Goal: Task Accomplishment & Management: Use online tool/utility

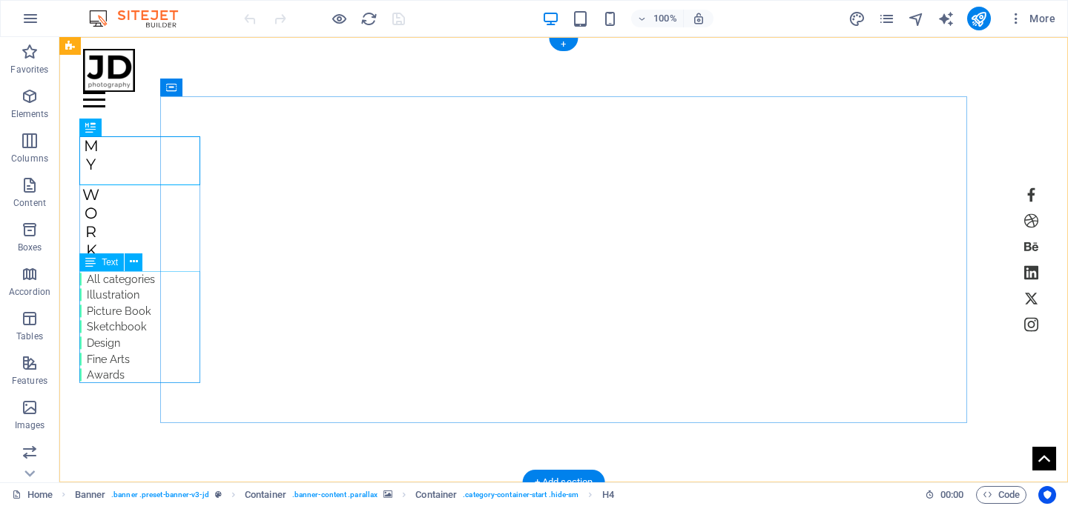
click at [113, 308] on div "All categories Illustration Picture Book Sketchbook Design Fine Arts Awards" at bounding box center [117, 327] width 76 height 112
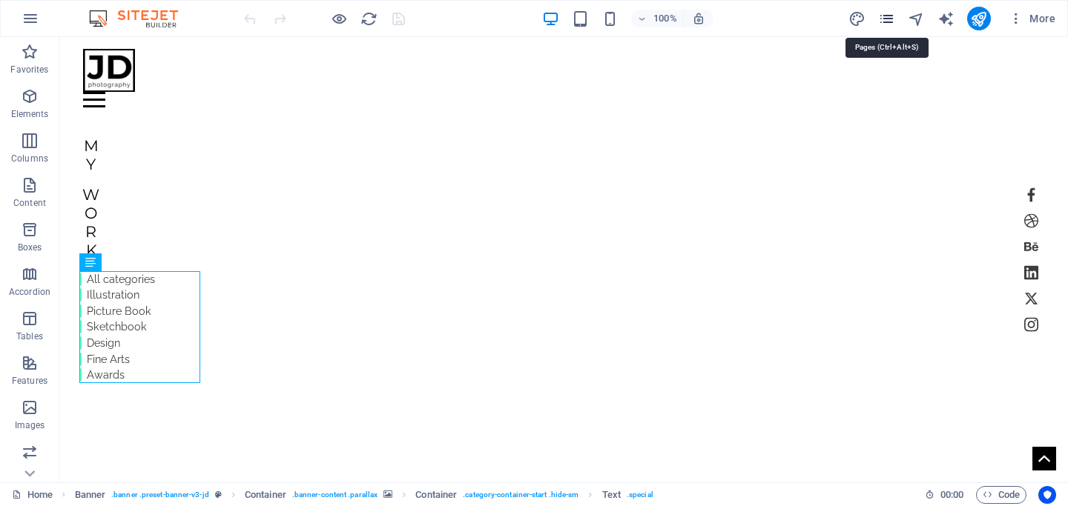
click at [858, 25] on icon "pages" at bounding box center [886, 18] width 17 height 17
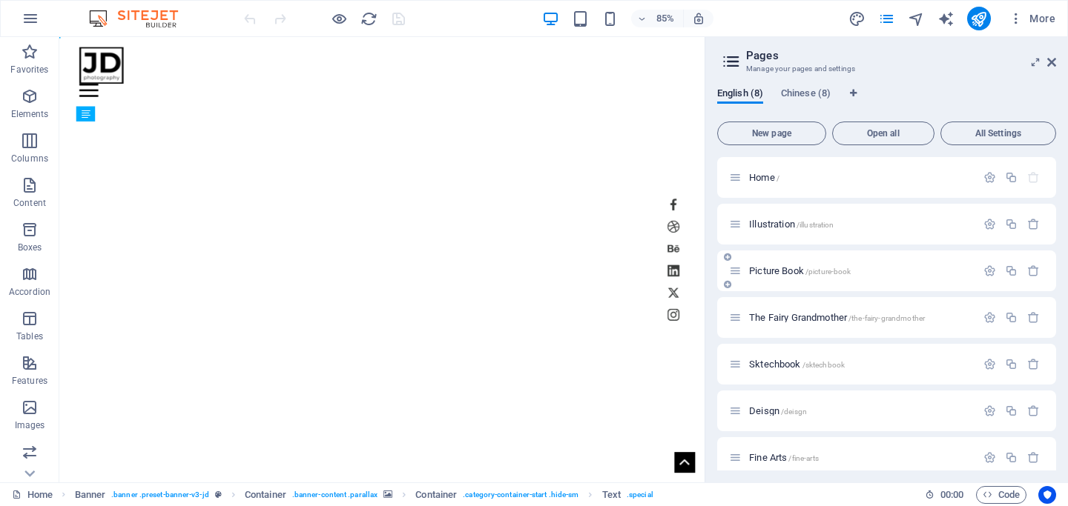
click at [763, 274] on span "Picture Book /picture-book" at bounding box center [800, 270] width 102 height 11
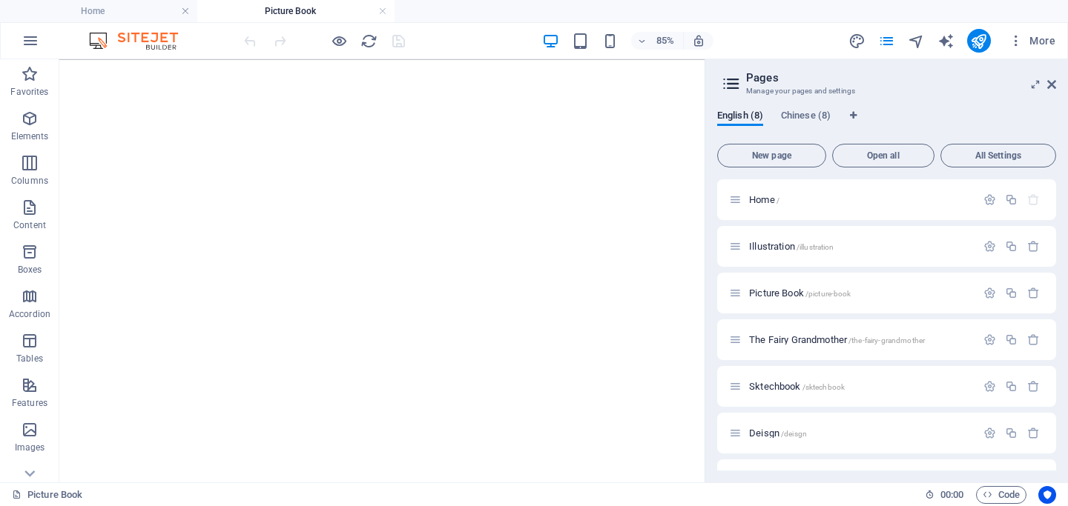
click at [858, 83] on aside "Pages Manage your pages and settings English (8) Chinese (8) New page Open all …" at bounding box center [885, 270] width 363 height 423
click at [858, 86] on icon at bounding box center [1051, 85] width 9 height 12
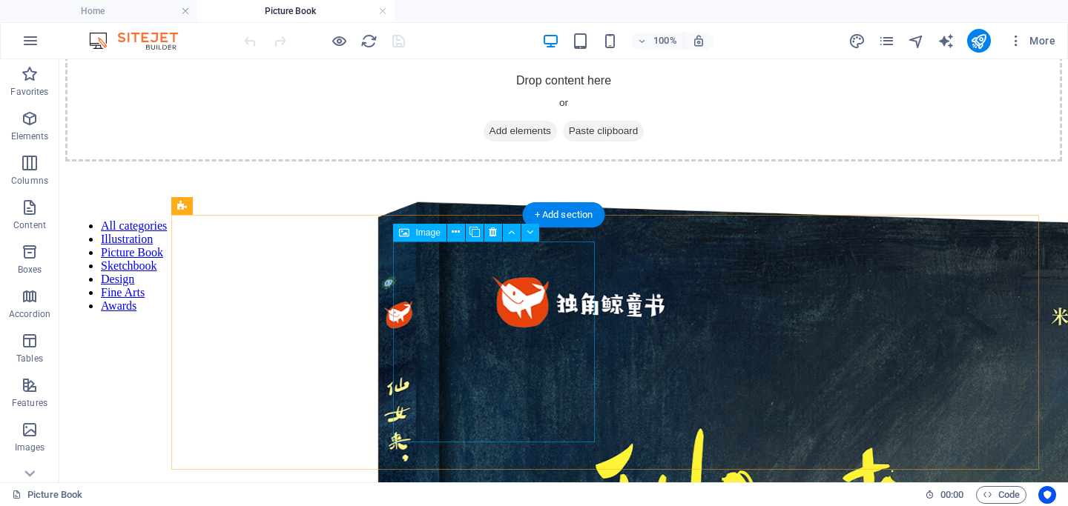
scroll to position [287, 0]
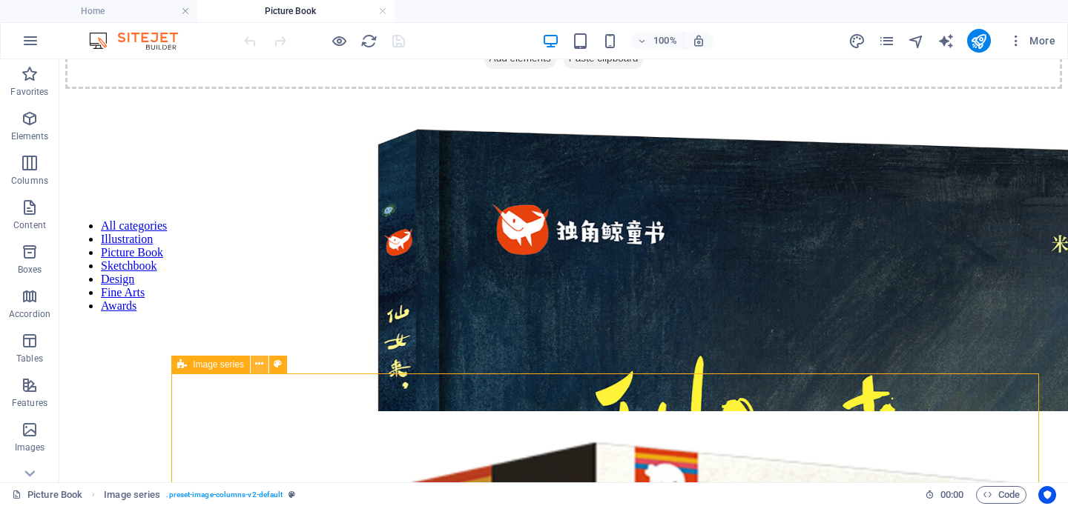
click at [258, 366] on icon at bounding box center [259, 365] width 8 height 16
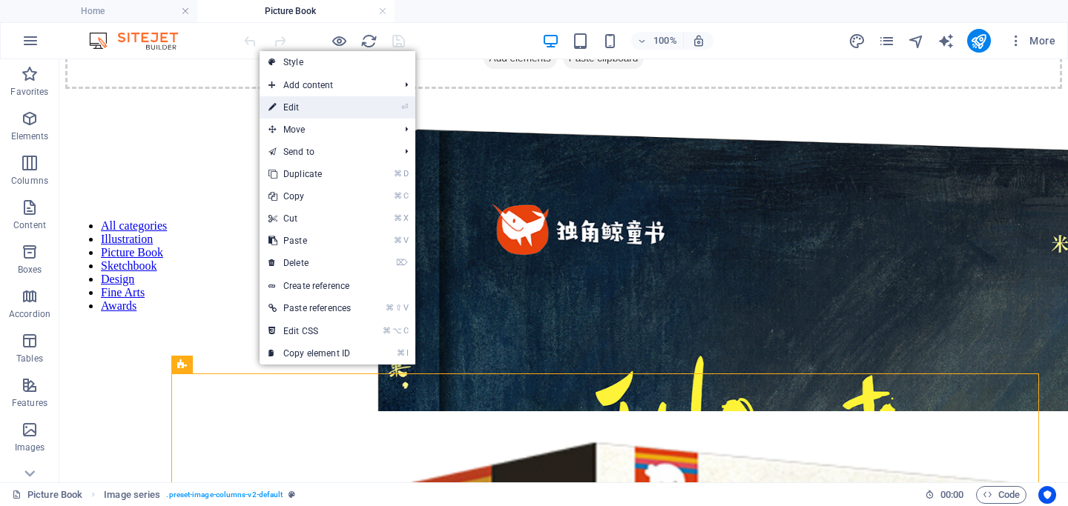
click at [318, 114] on link "⏎ Edit" at bounding box center [309, 107] width 100 height 22
select select "px"
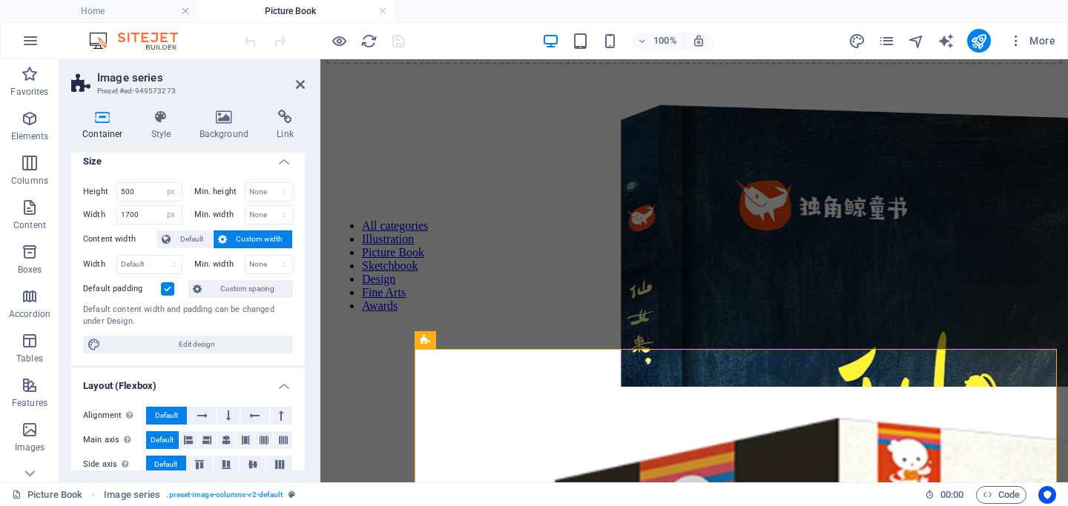
scroll to position [89, 0]
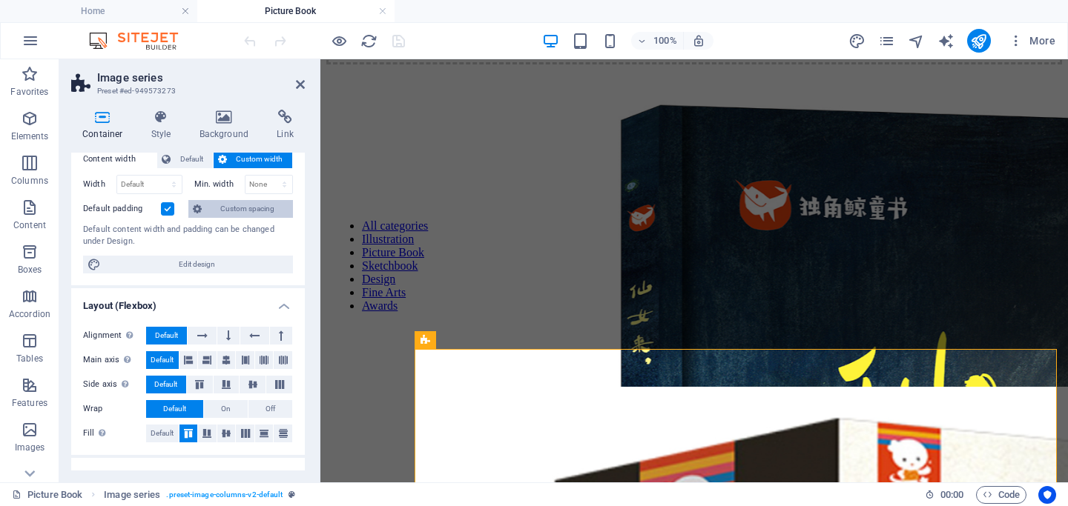
click at [244, 206] on span "Custom spacing" at bounding box center [247, 209] width 82 height 18
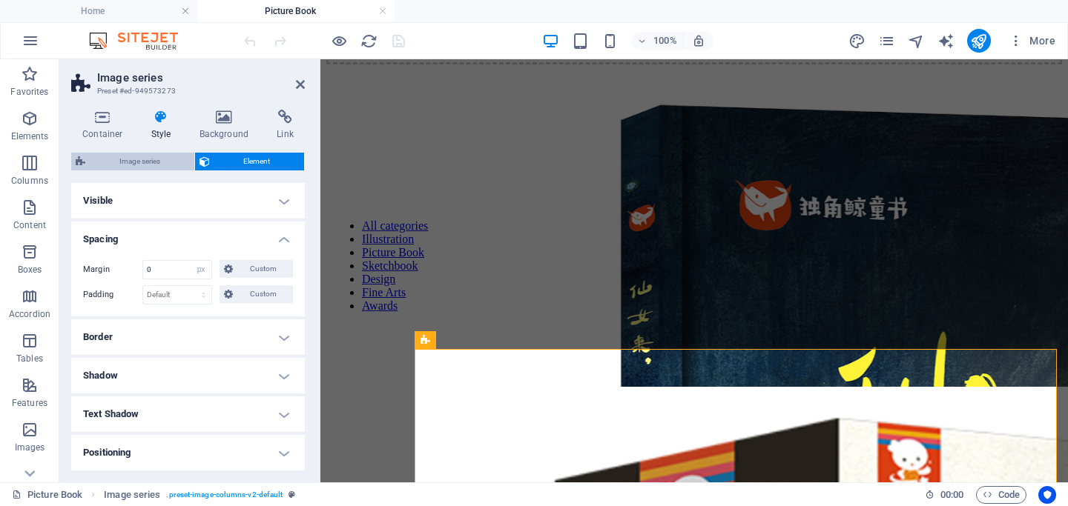
click at [145, 161] on span "Image series" at bounding box center [140, 162] width 100 height 18
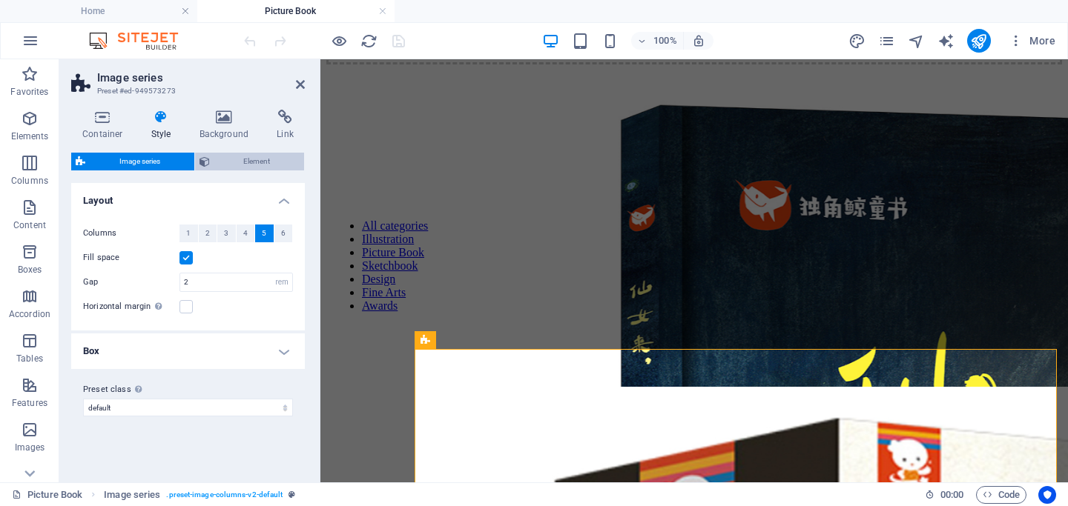
click at [229, 161] on span "Element" at bounding box center [257, 162] width 86 height 18
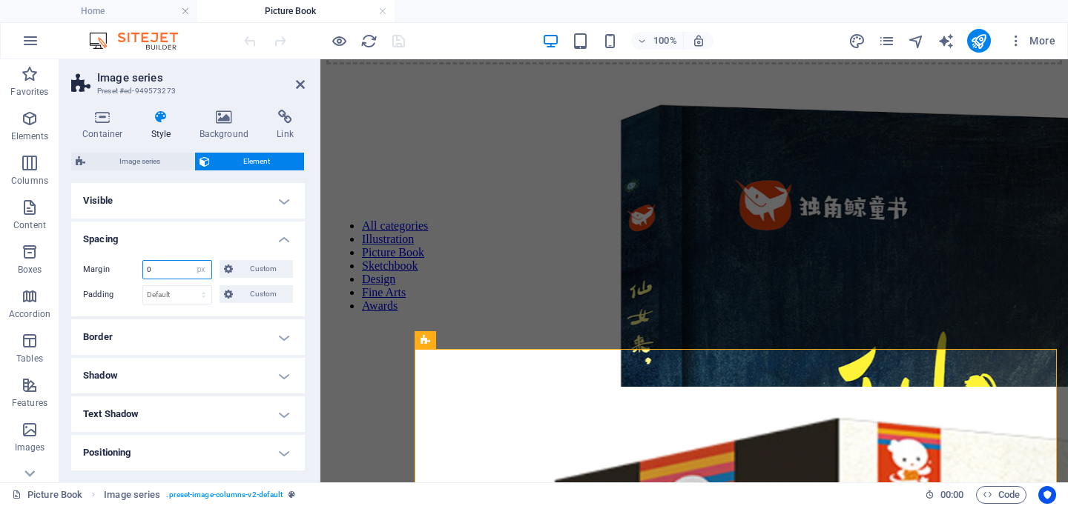
drag, startPoint x: 182, startPoint y: 268, endPoint x: 83, endPoint y: 268, distance: 99.3
click at [83, 268] on div "Margin 0 Default auto px % rem vw vh Custom Custom" at bounding box center [188, 269] width 210 height 19
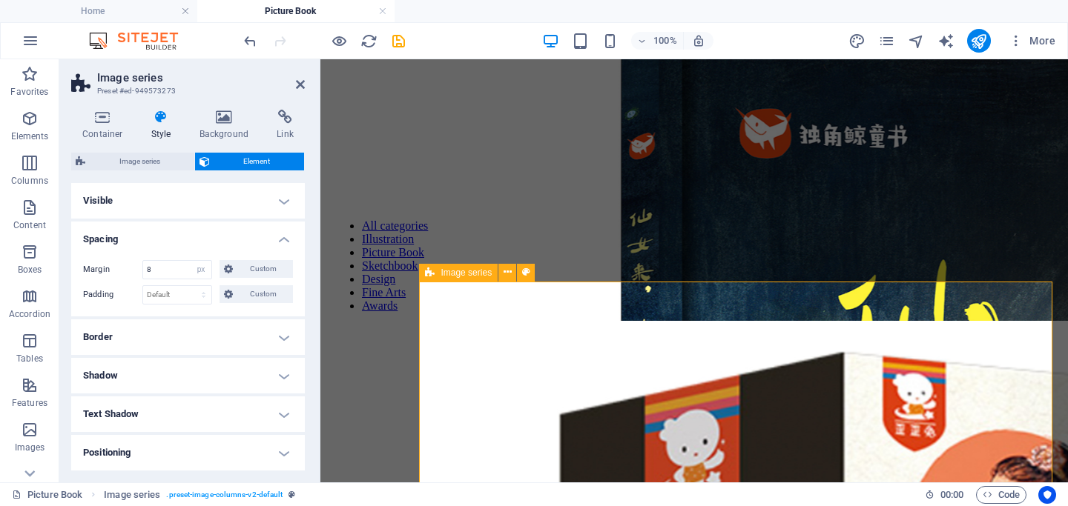
scroll to position [385, 0]
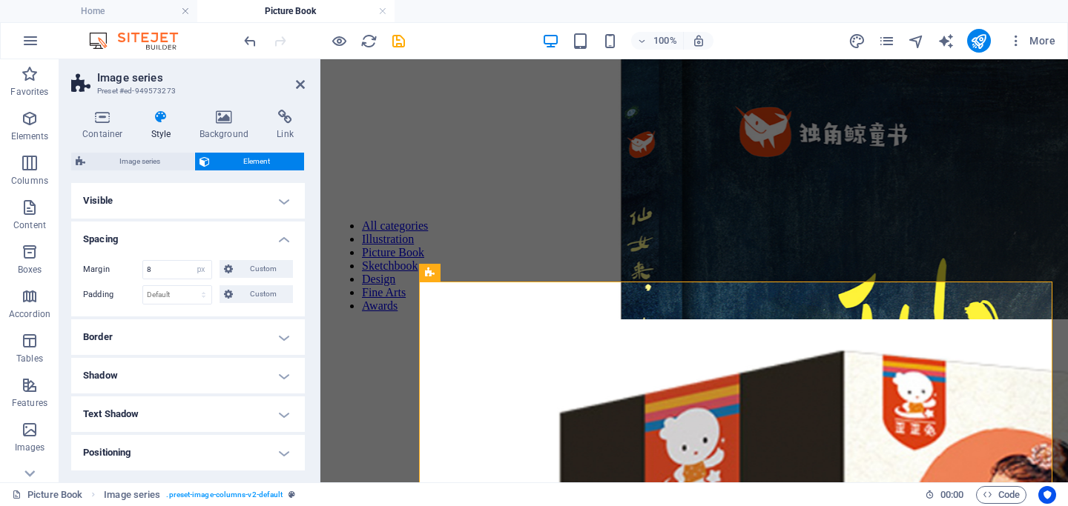
type input "0"
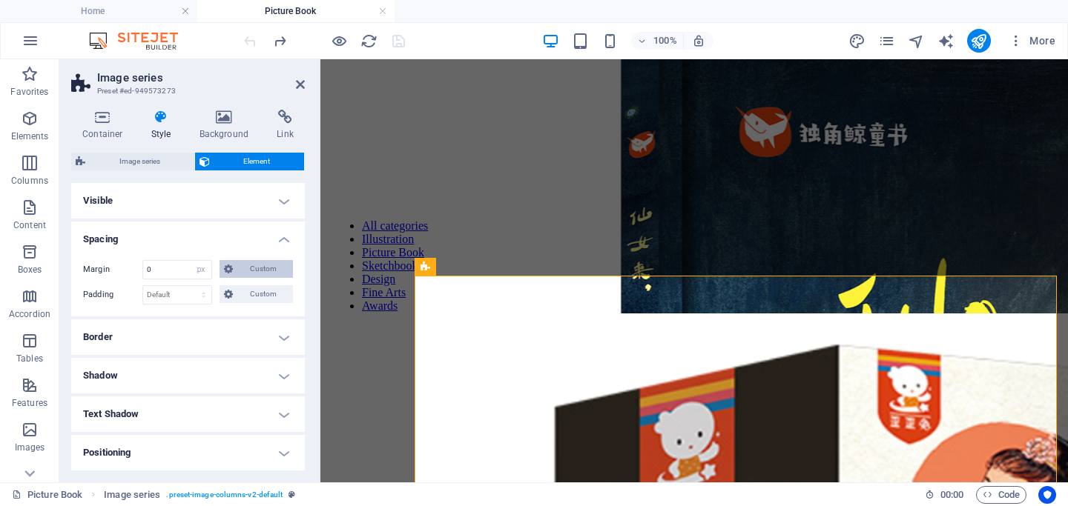
click at [259, 268] on span "Custom" at bounding box center [262, 269] width 51 height 18
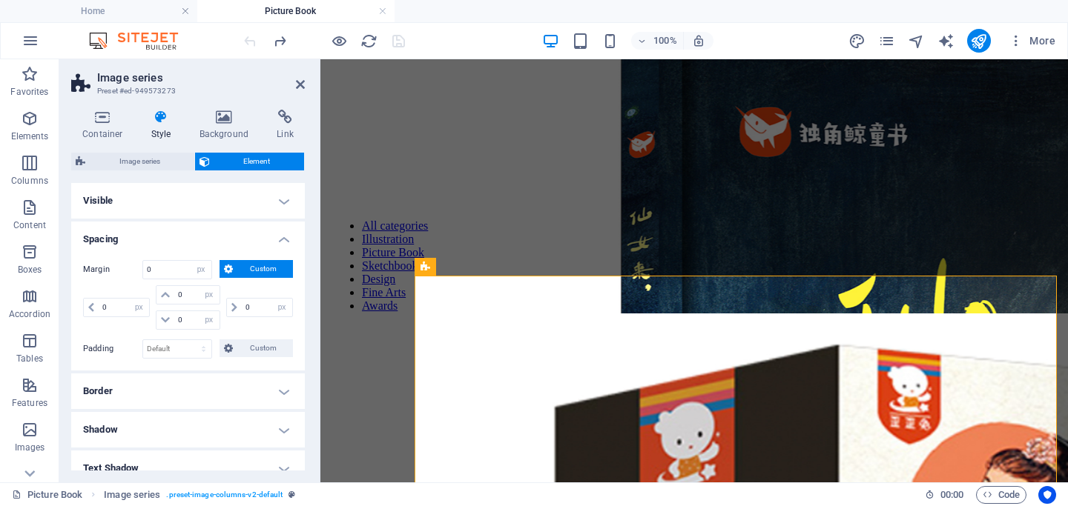
click at [280, 236] on h4 "Spacing" at bounding box center [188, 235] width 234 height 27
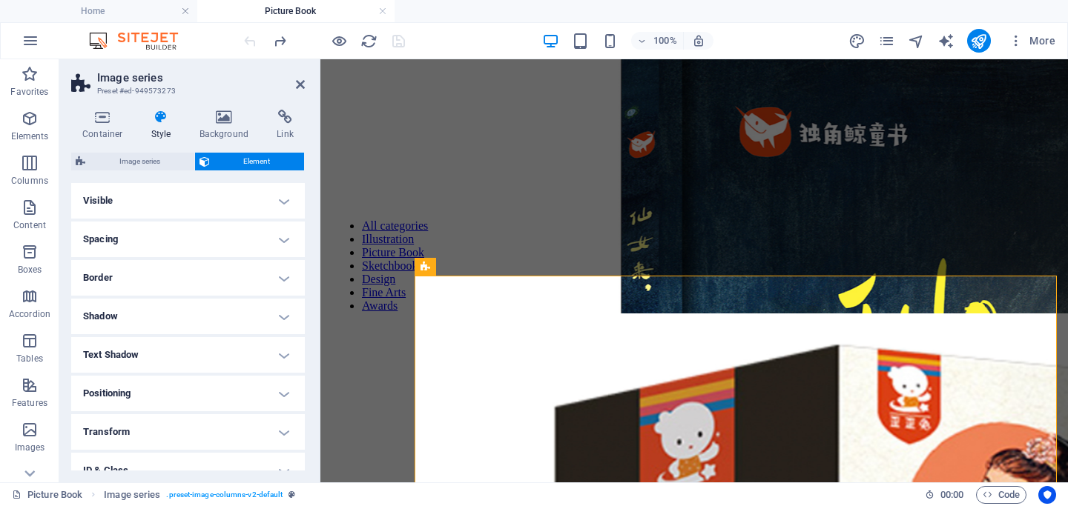
click at [153, 275] on h4 "Border" at bounding box center [188, 278] width 234 height 36
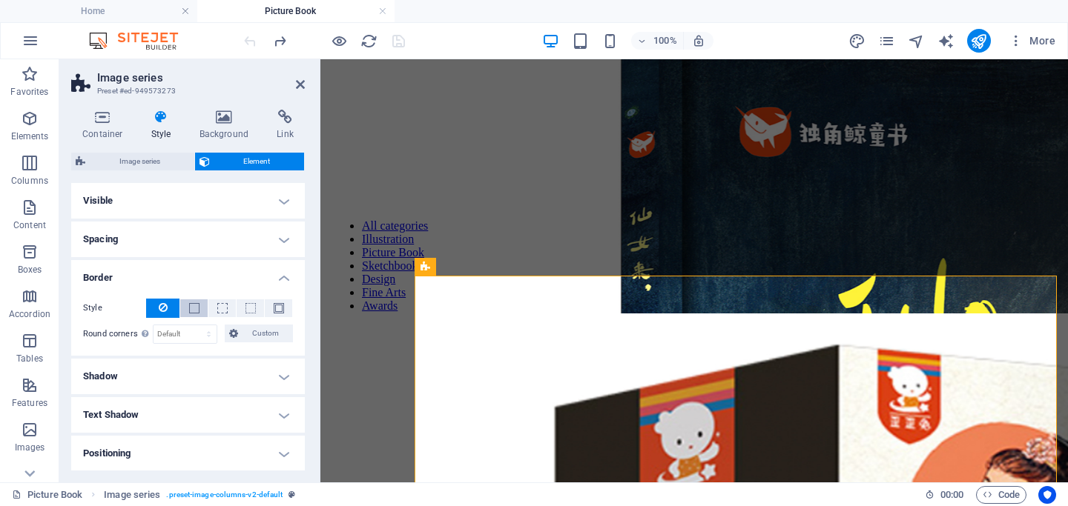
click at [198, 305] on button at bounding box center [193, 308] width 27 height 18
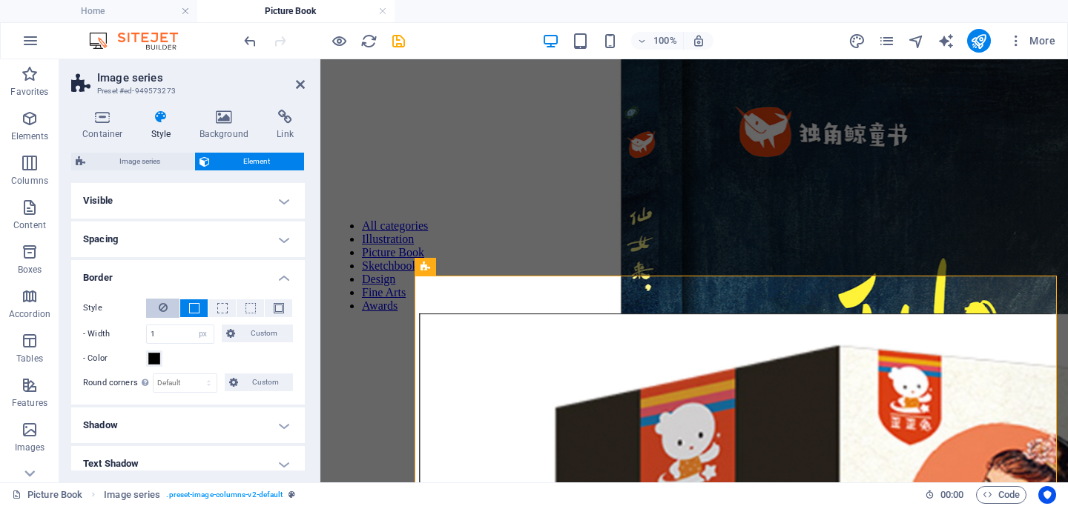
click at [168, 308] on button at bounding box center [162, 308] width 33 height 19
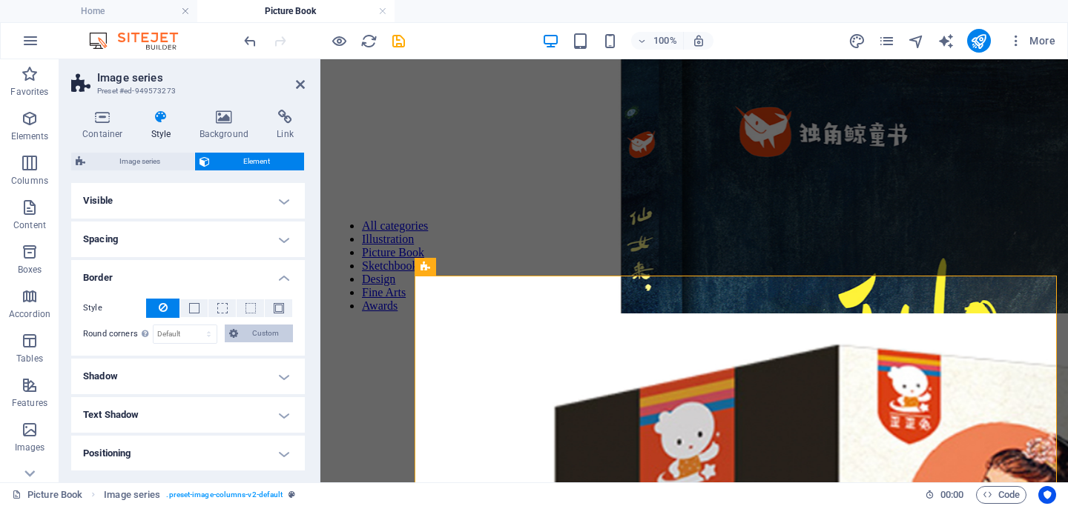
click at [271, 335] on span "Custom" at bounding box center [265, 334] width 46 height 18
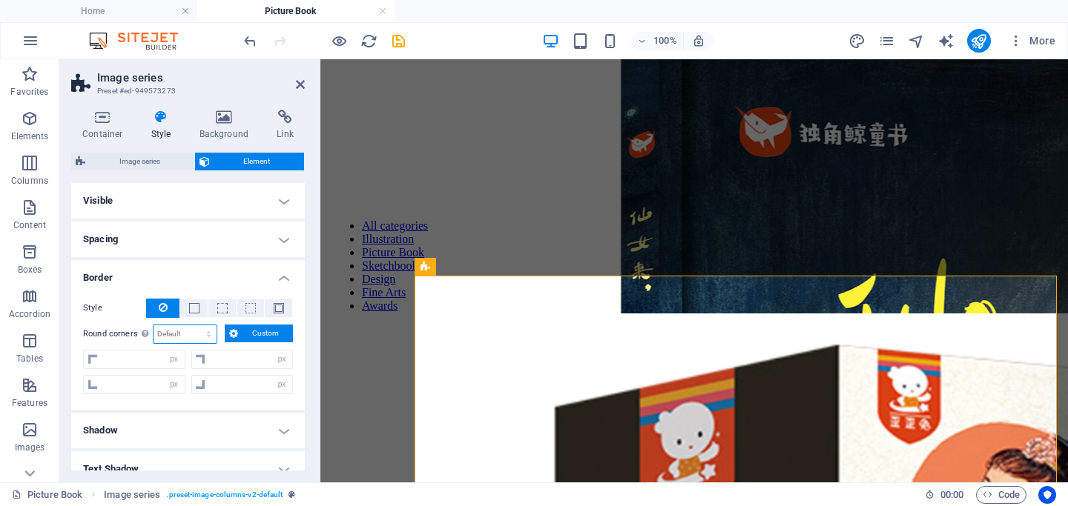
click at [202, 338] on select "Default px rem % vh vw Custom" at bounding box center [184, 334] width 63 height 18
select select "px"
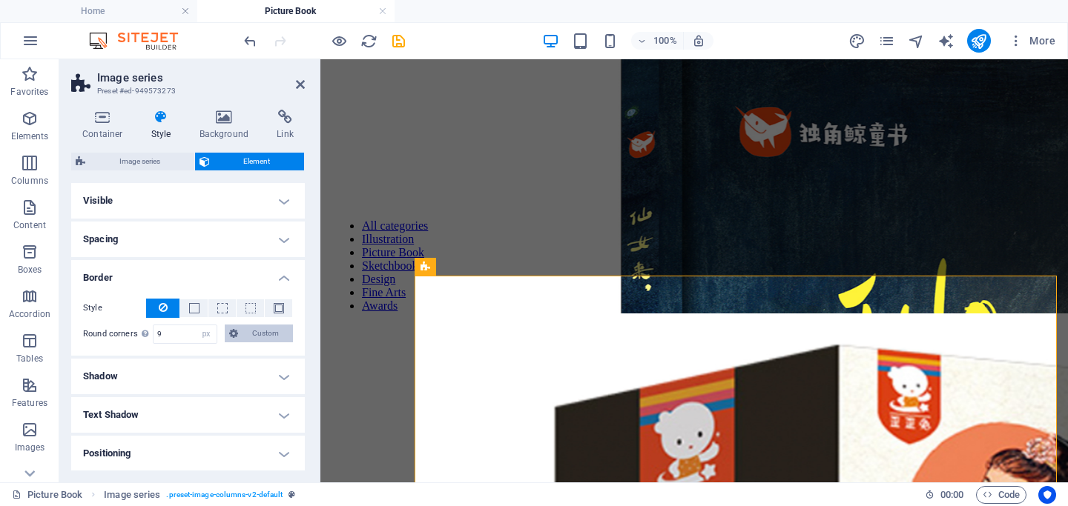
click at [274, 329] on span "Custom" at bounding box center [265, 334] width 46 height 18
click at [183, 331] on input "9" at bounding box center [184, 334] width 63 height 18
drag, startPoint x: 180, startPoint y: 331, endPoint x: 81, endPoint y: 336, distance: 99.4
click at [81, 336] on div "Style - Width 1 auto px rem % vh vw Custom Custom 1 auto px rem % vh vw 1 auto …" at bounding box center [188, 321] width 234 height 69
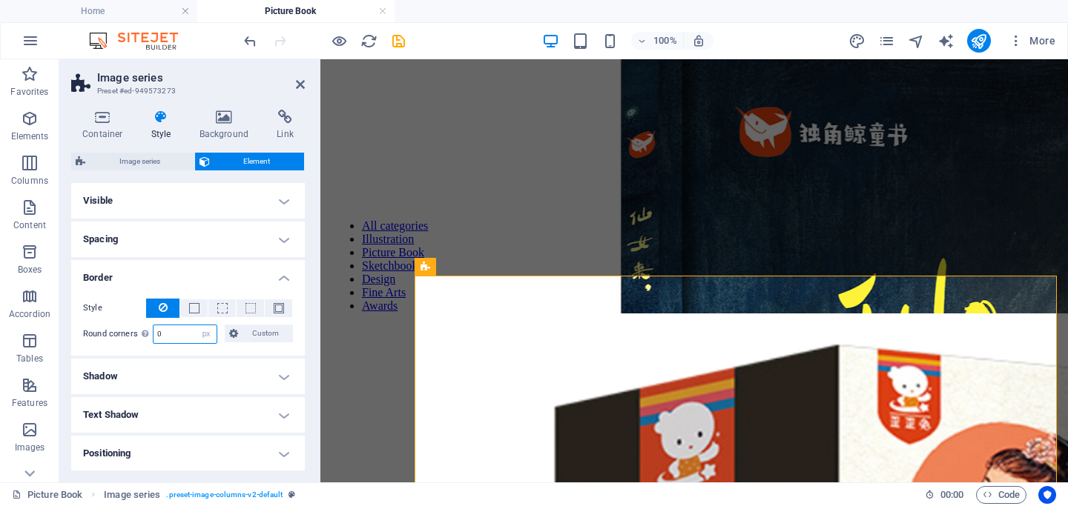
type input "0"
click at [160, 310] on icon at bounding box center [163, 308] width 9 height 18
click at [284, 278] on h4 "Border" at bounding box center [188, 273] width 234 height 27
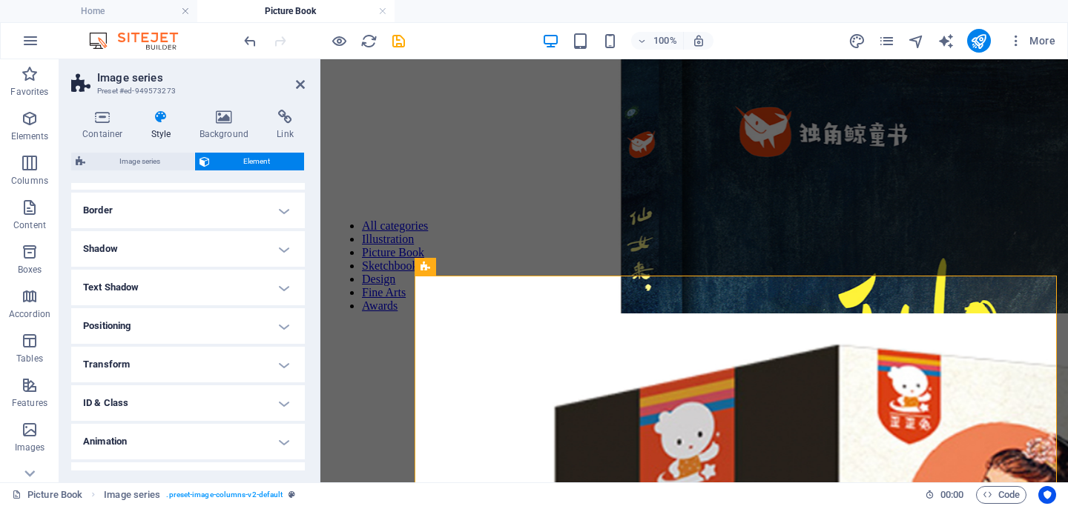
scroll to position [0, 0]
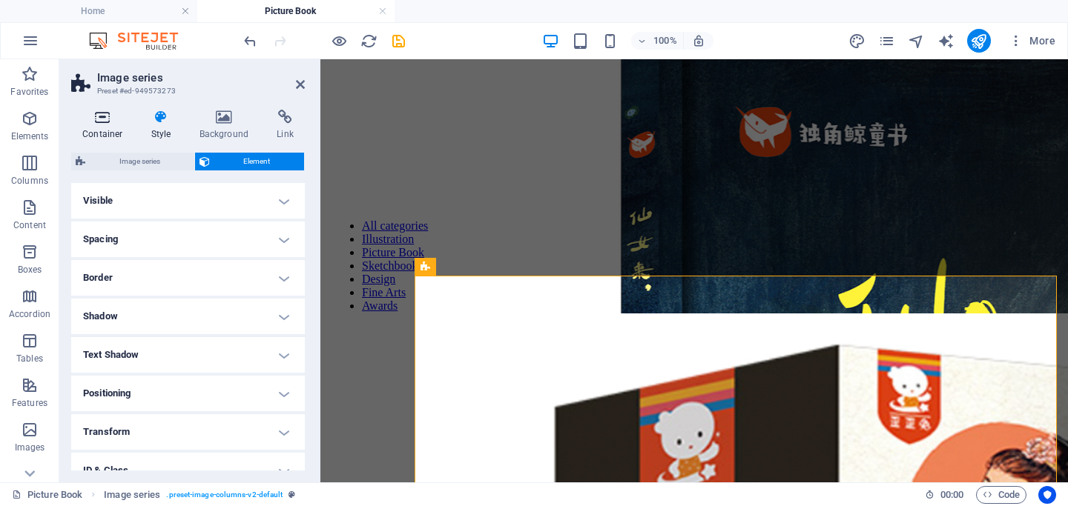
click at [100, 133] on h4 "Container" at bounding box center [105, 125] width 69 height 31
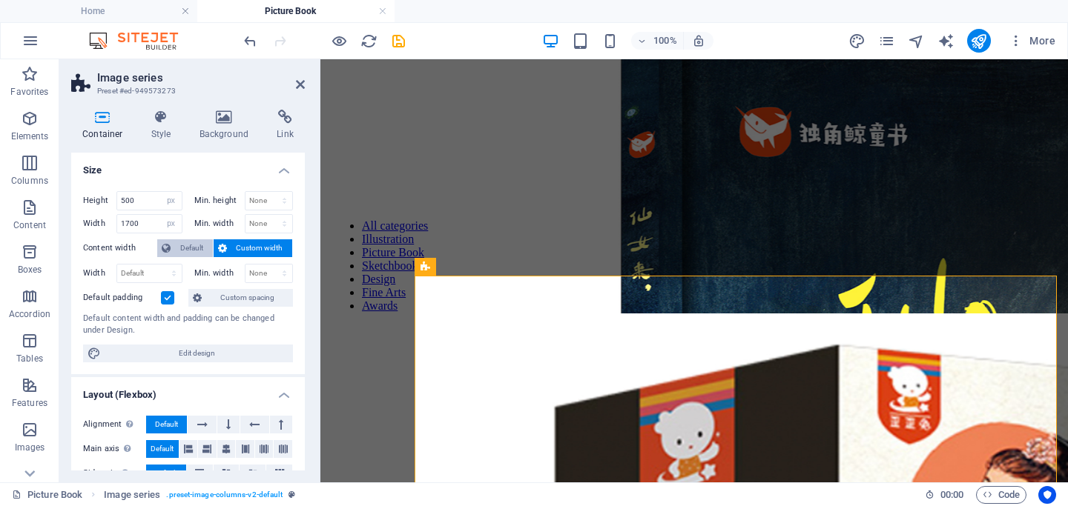
click at [191, 245] on span "Default" at bounding box center [191, 248] width 33 height 18
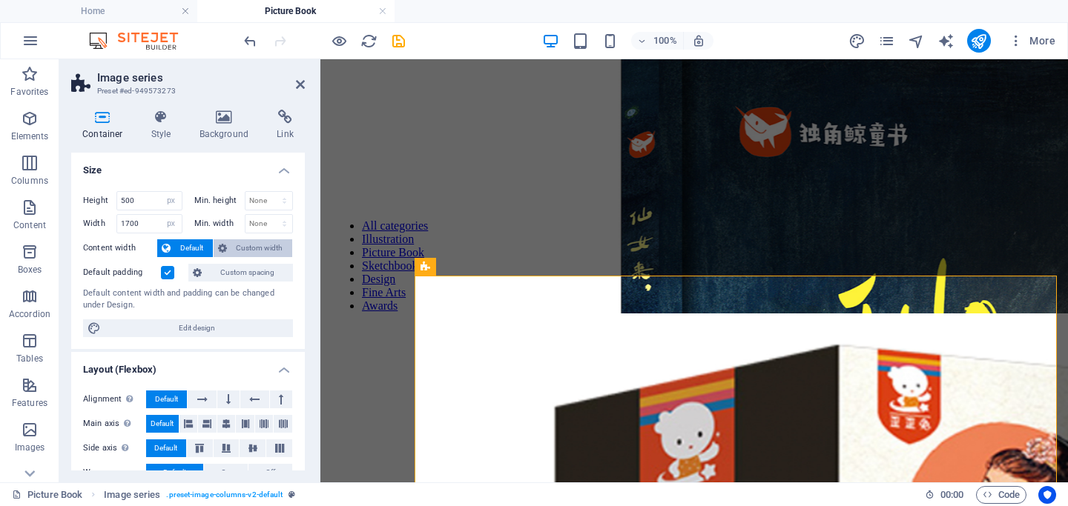
click at [245, 245] on span "Custom width" at bounding box center [259, 248] width 57 height 18
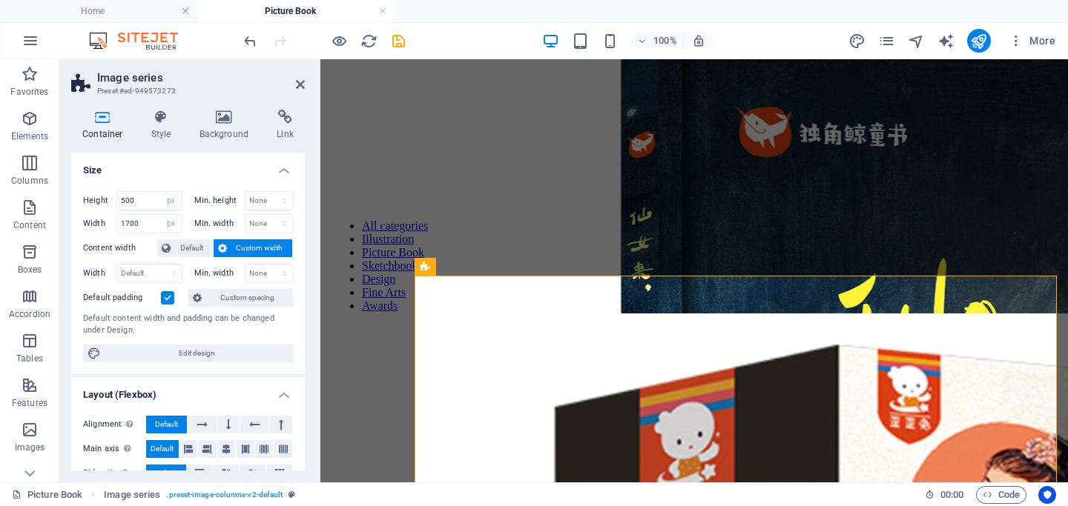
click at [166, 300] on label at bounding box center [167, 297] width 13 height 13
click at [0, 0] on input "Default padding" at bounding box center [0, 0] width 0 height 0
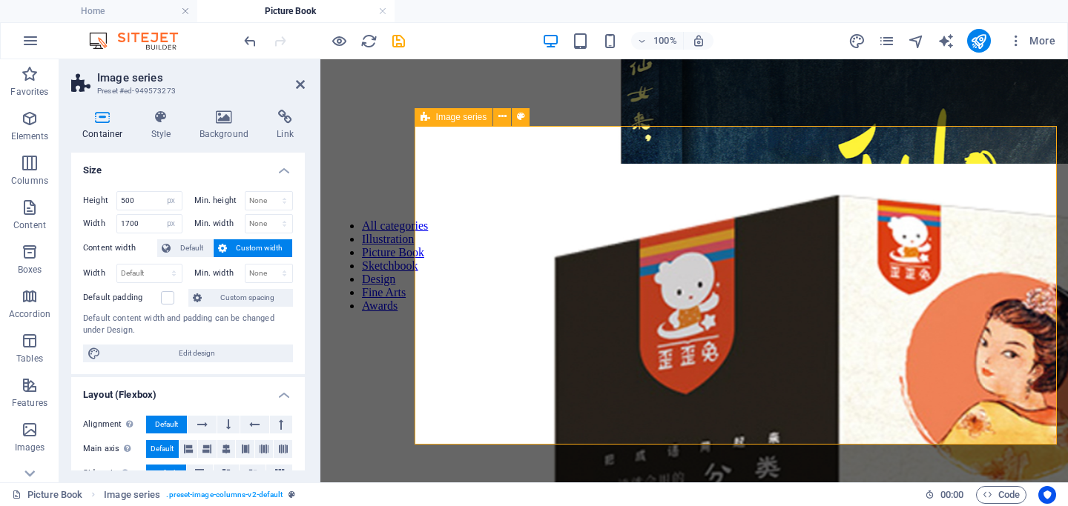
scroll to position [544, 0]
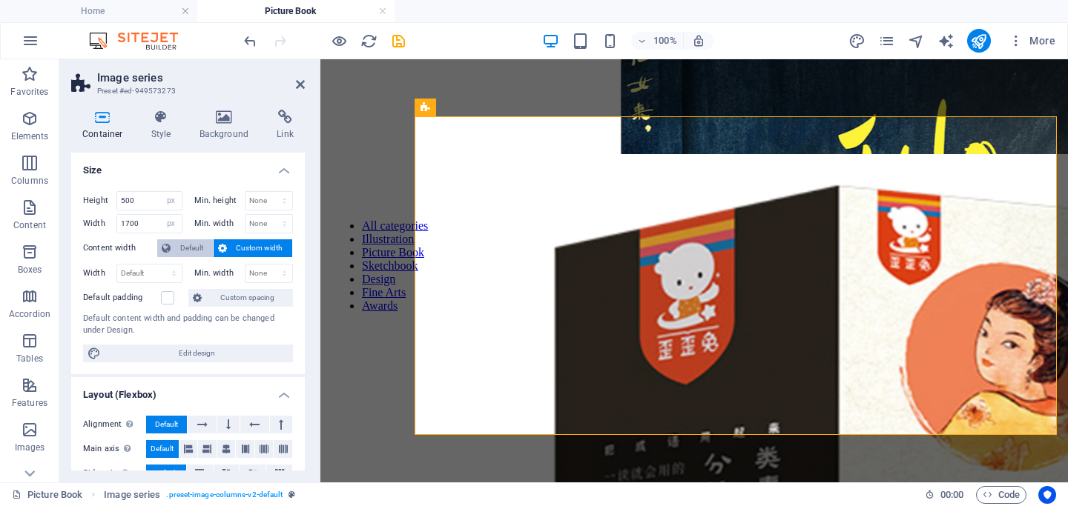
click at [174, 251] on button "Default" at bounding box center [185, 248] width 56 height 18
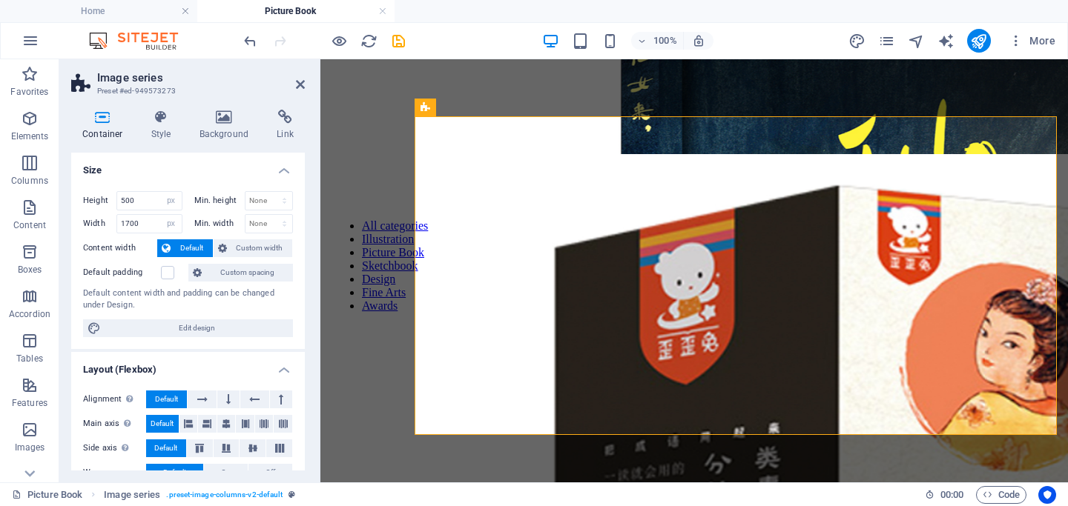
click at [174, 251] on button "Default" at bounding box center [185, 248] width 56 height 18
click at [247, 249] on span "Custom width" at bounding box center [259, 248] width 57 height 18
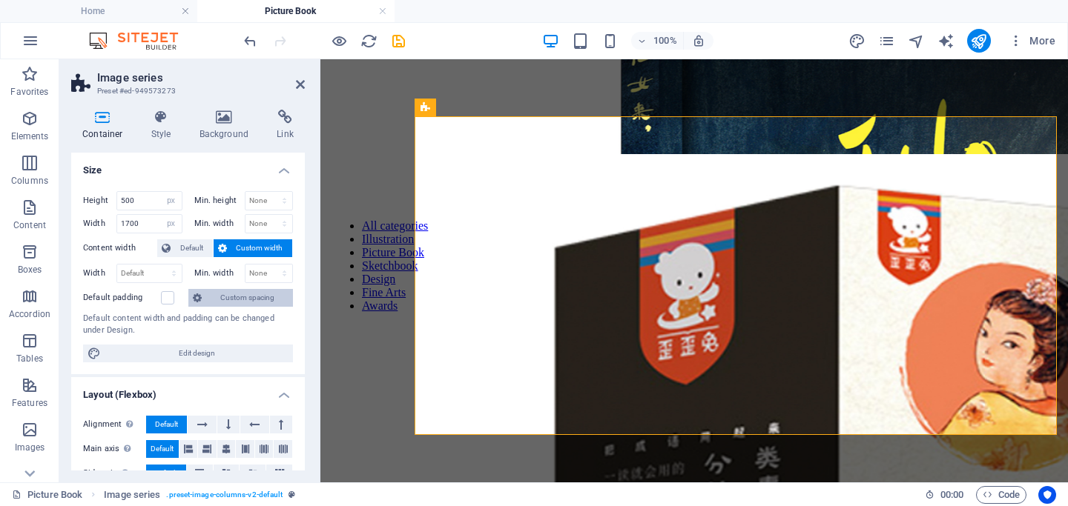
click at [216, 299] on span "Custom spacing" at bounding box center [247, 298] width 82 height 18
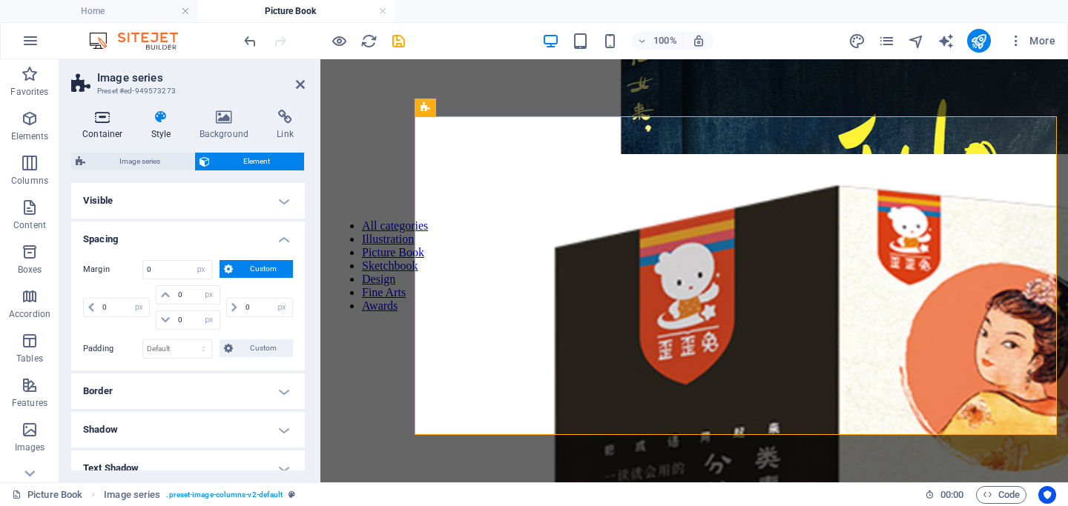
click at [102, 125] on h4 "Container" at bounding box center [105, 125] width 69 height 31
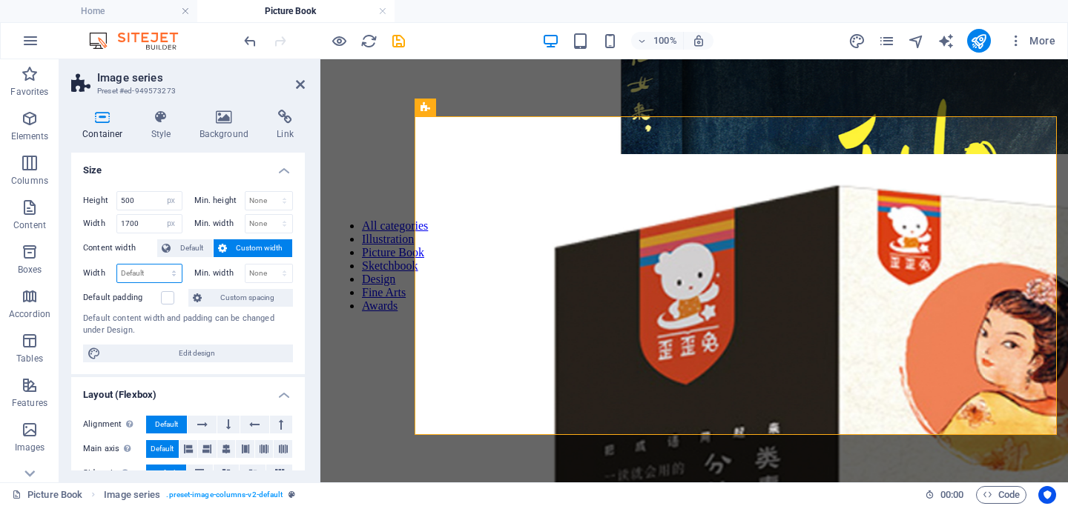
click at [153, 271] on select "Default px rem % em vh vw" at bounding box center [149, 274] width 64 height 18
select select "px"
type input "1040"
click at [168, 294] on label at bounding box center [167, 297] width 13 height 13
click at [0, 0] on input "Default padding" at bounding box center [0, 0] width 0 height 0
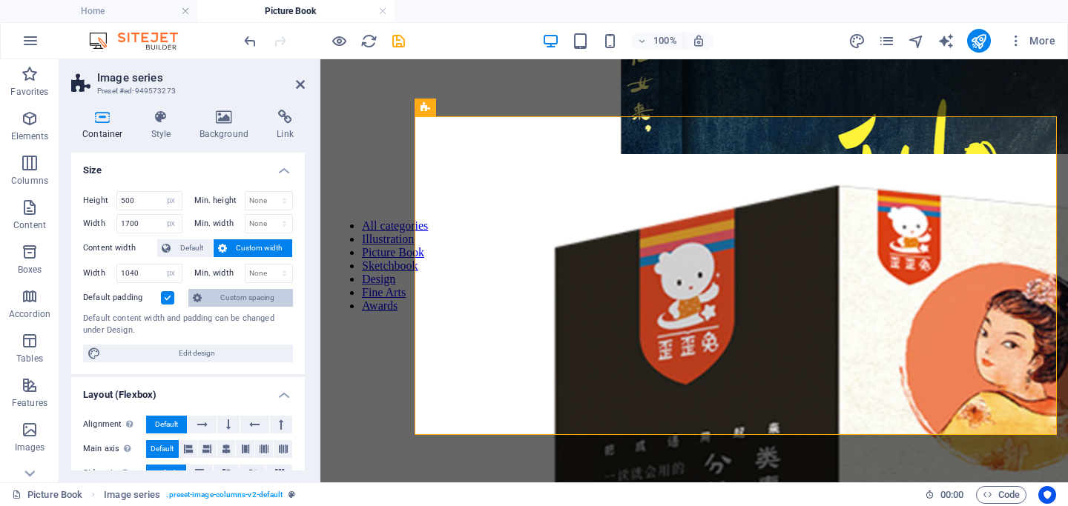
click at [198, 299] on icon at bounding box center [197, 298] width 9 height 18
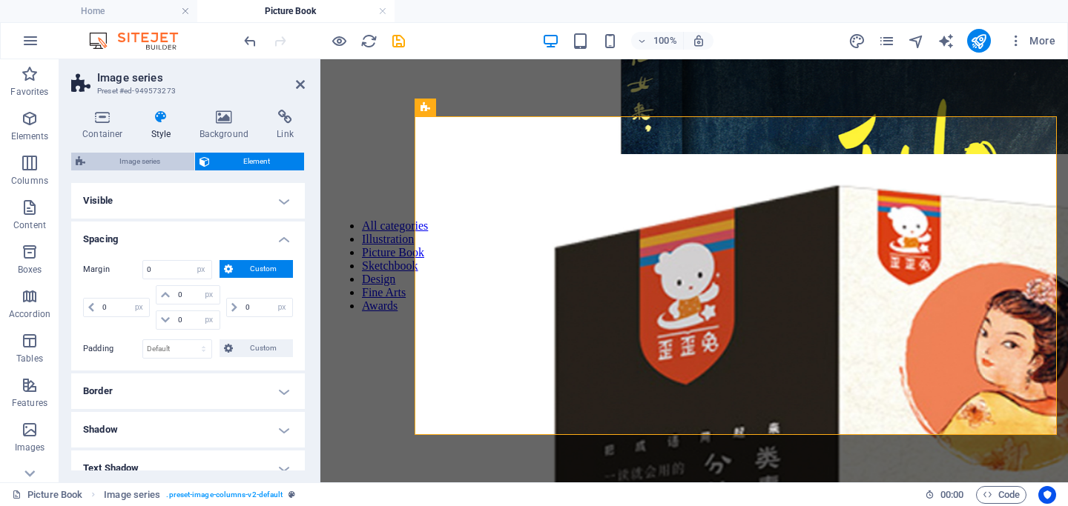
click at [139, 163] on span "Image series" at bounding box center [140, 162] width 100 height 18
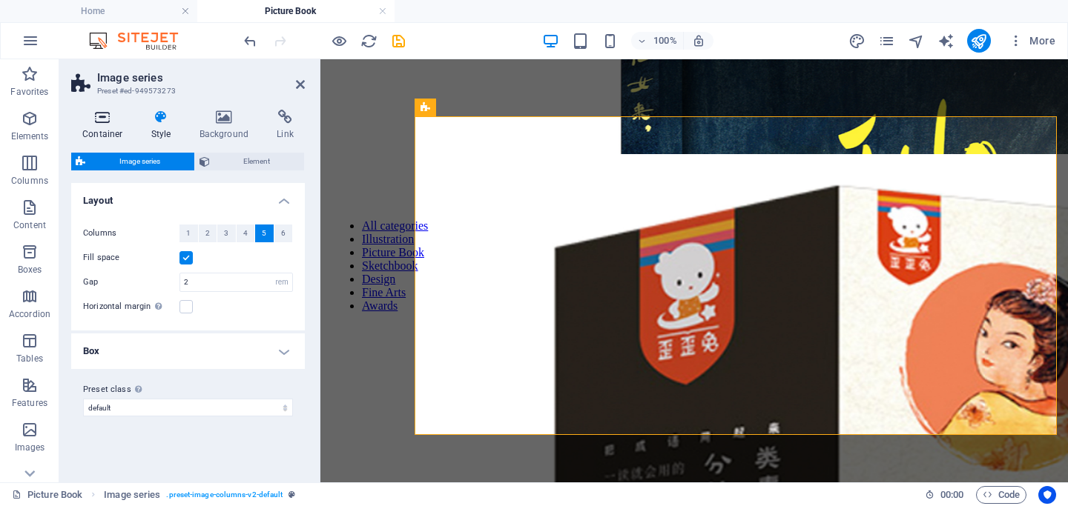
click at [102, 124] on icon at bounding box center [102, 117] width 63 height 15
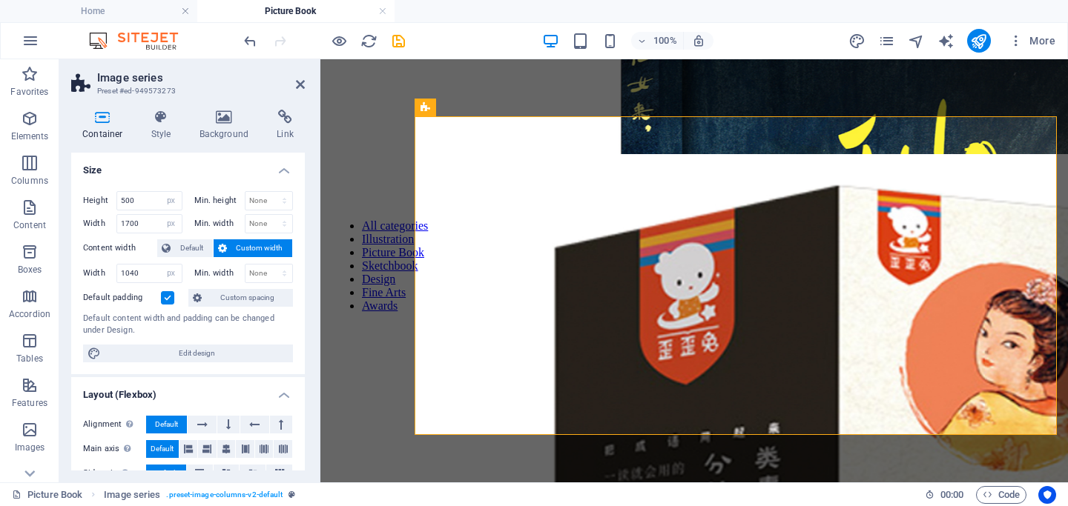
click at [166, 296] on label at bounding box center [167, 297] width 13 height 13
click at [0, 0] on input "Default padding" at bounding box center [0, 0] width 0 height 0
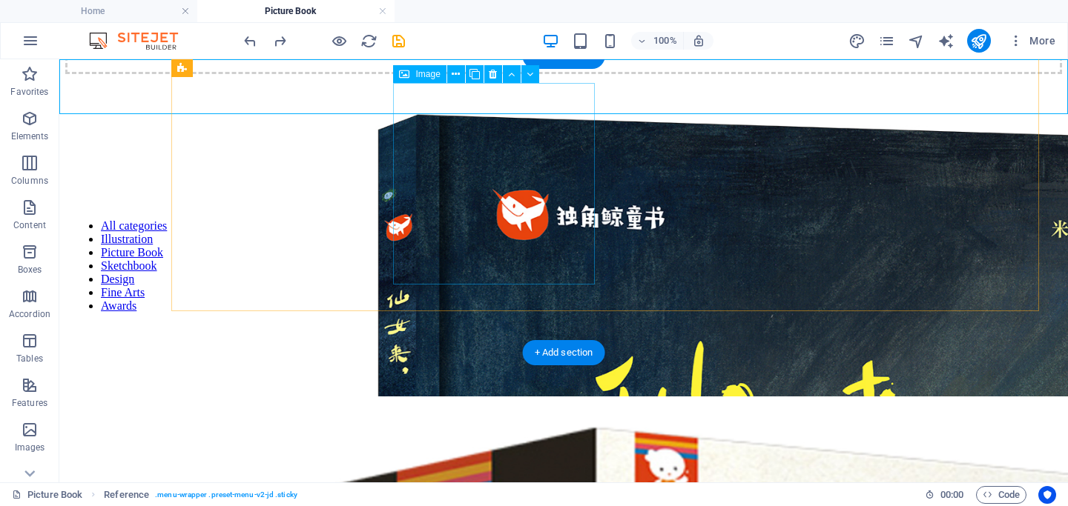
scroll to position [0, 0]
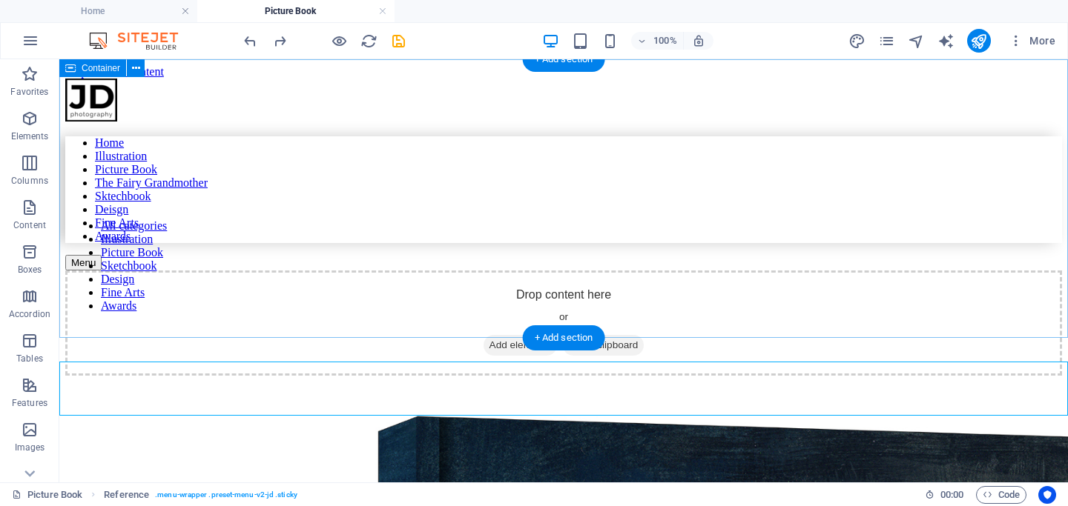
click at [509, 335] on span "Add elements" at bounding box center [519, 345] width 73 height 21
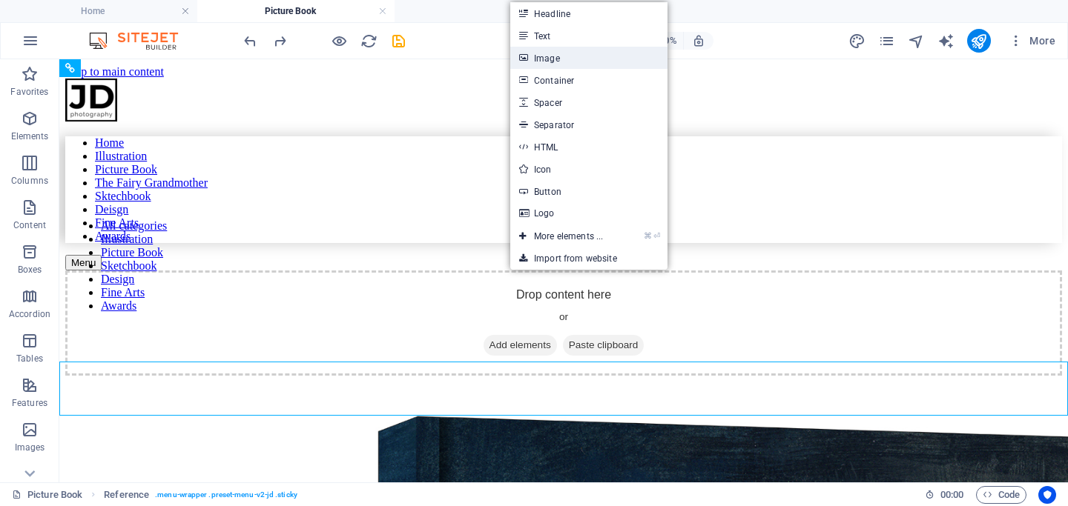
click at [576, 61] on link "Image" at bounding box center [588, 58] width 157 height 22
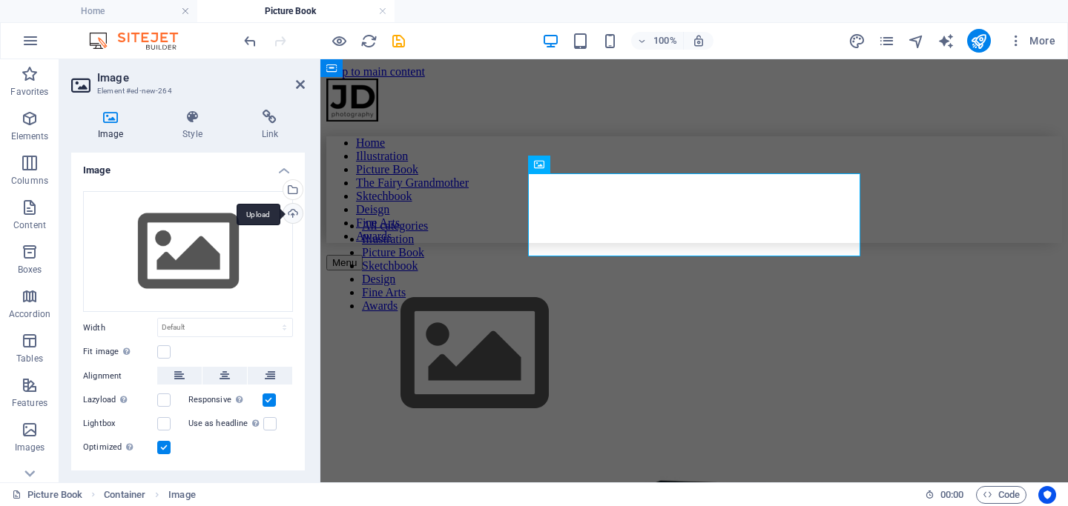
click at [288, 215] on div "Upload" at bounding box center [291, 215] width 22 height 22
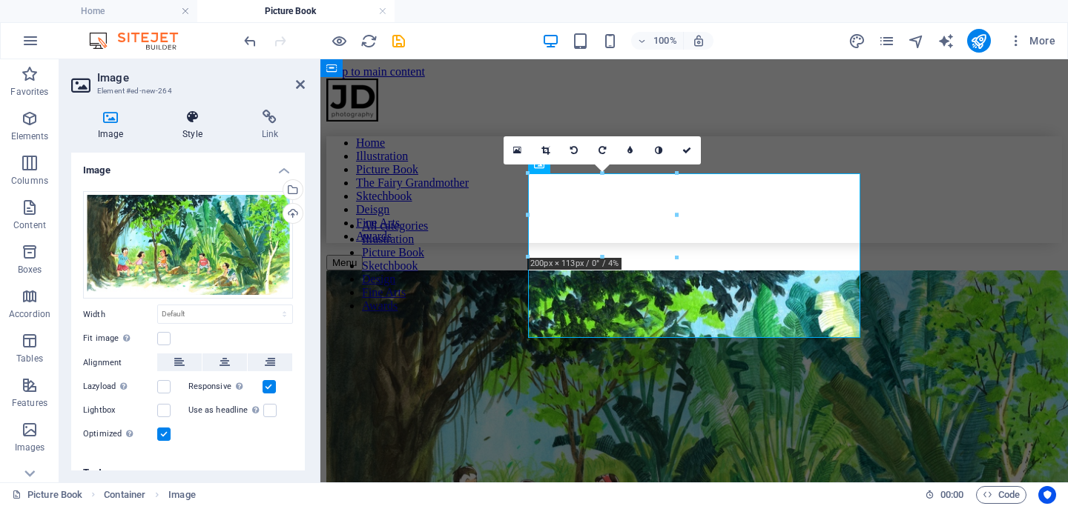
click at [187, 124] on icon at bounding box center [192, 117] width 73 height 15
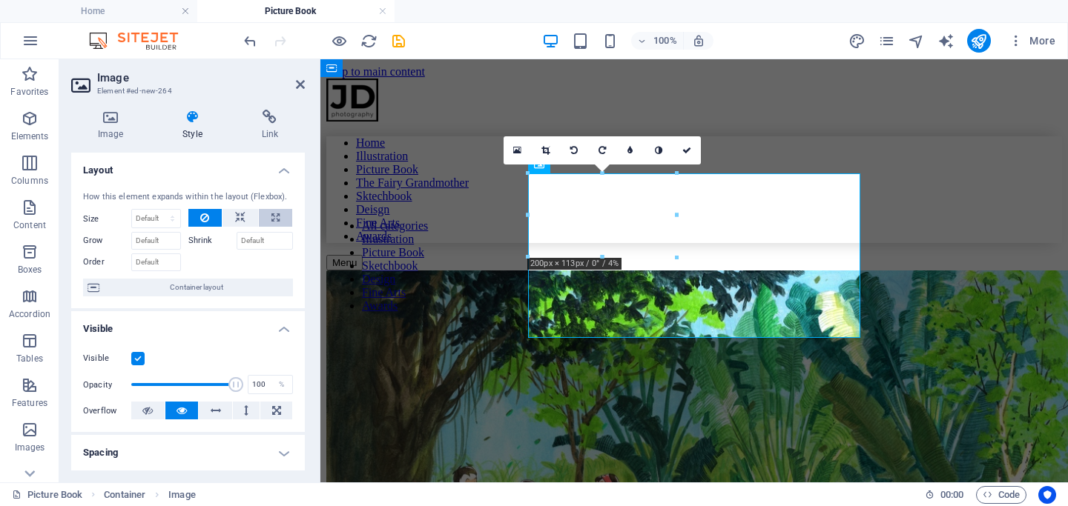
click at [263, 216] on button at bounding box center [275, 218] width 33 height 18
type input "100"
select select "%"
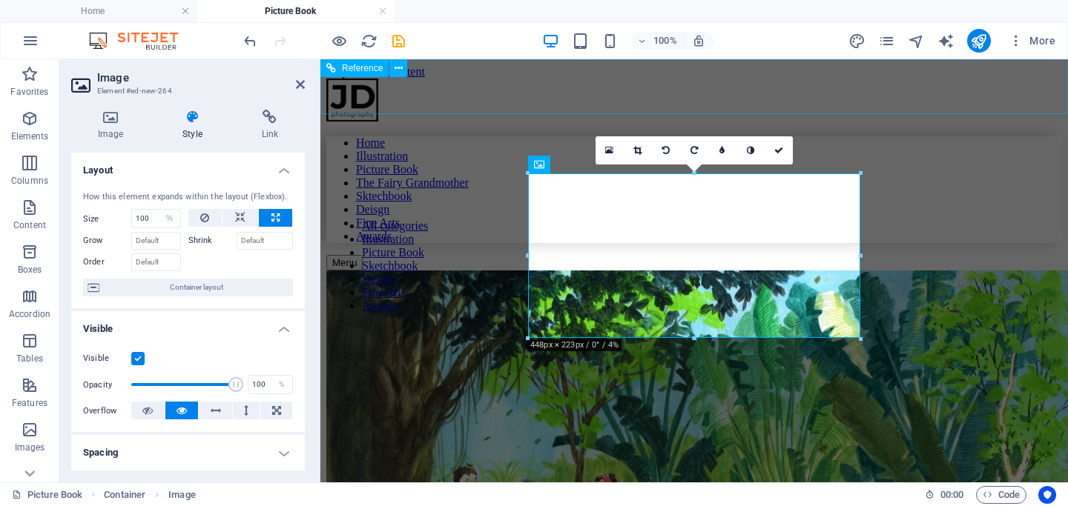
drag, startPoint x: 846, startPoint y: 232, endPoint x: 384, endPoint y: 87, distance: 483.9
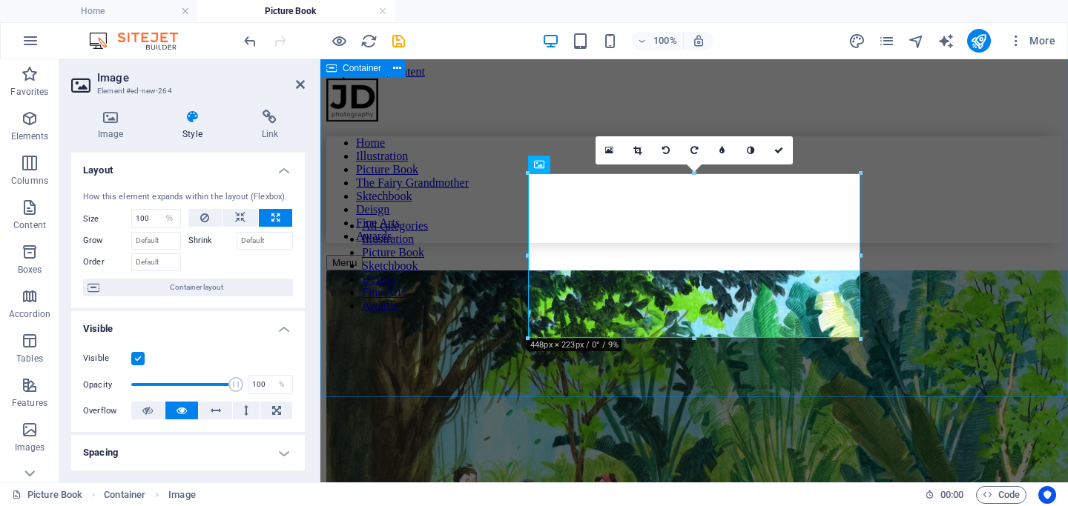
drag, startPoint x: 847, startPoint y: 315, endPoint x: 328, endPoint y: 269, distance: 521.0
click at [162, 284] on span "Container layout" at bounding box center [196, 288] width 185 height 18
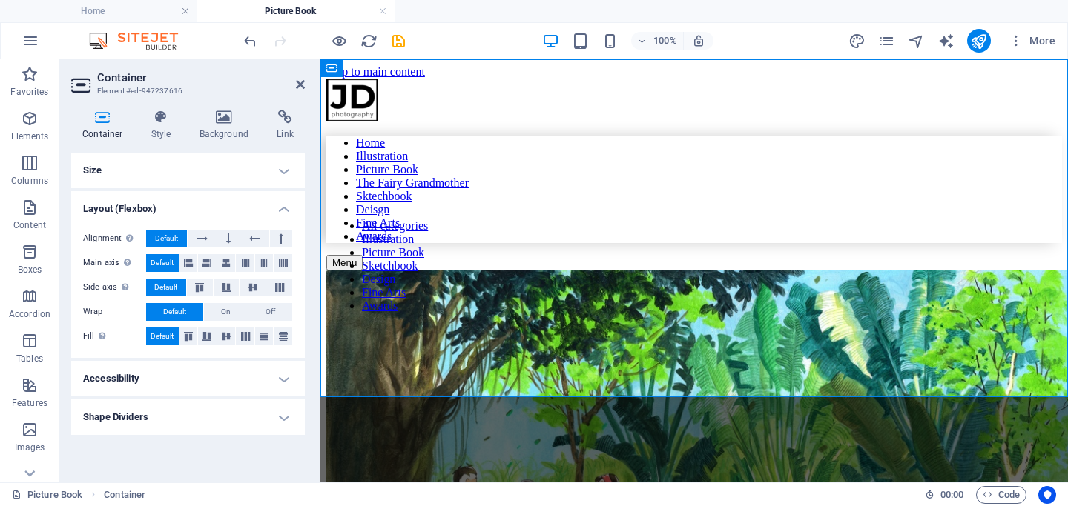
click at [285, 211] on h4 "Layout (Flexbox)" at bounding box center [188, 204] width 234 height 27
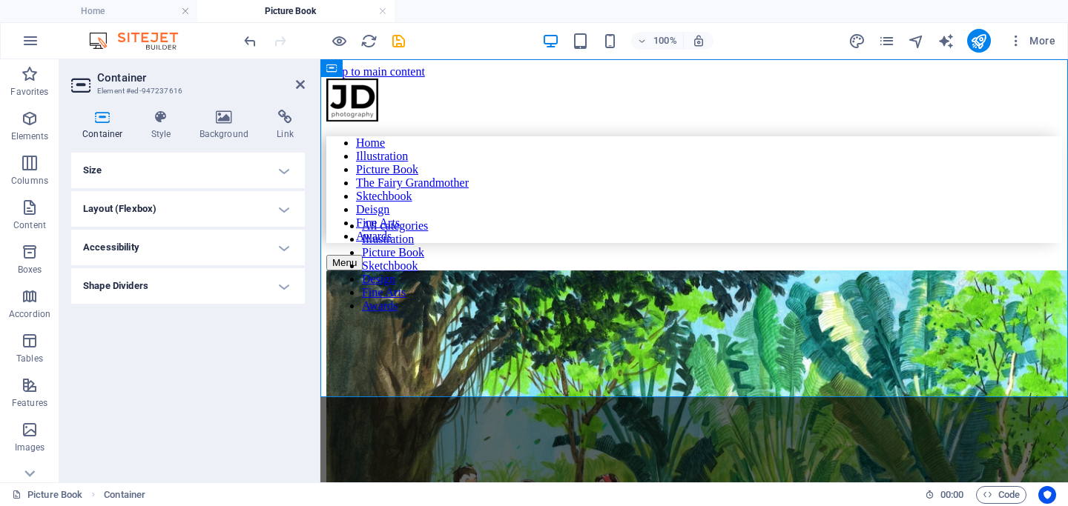
click at [245, 238] on h4 "Accessibility" at bounding box center [188, 248] width 234 height 36
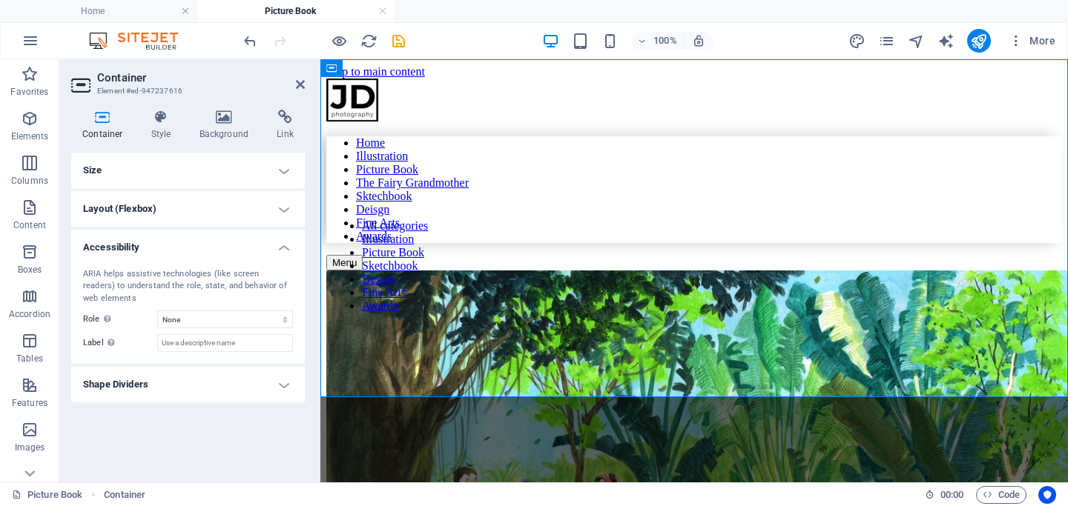
click at [148, 388] on h4 "Shape Dividers" at bounding box center [188, 385] width 234 height 36
click at [189, 411] on select "None Triangle Square Diagonal Polygon 1 Polygon 2 Zigzag Multiple Zigzags Waves…" at bounding box center [225, 415] width 136 height 18
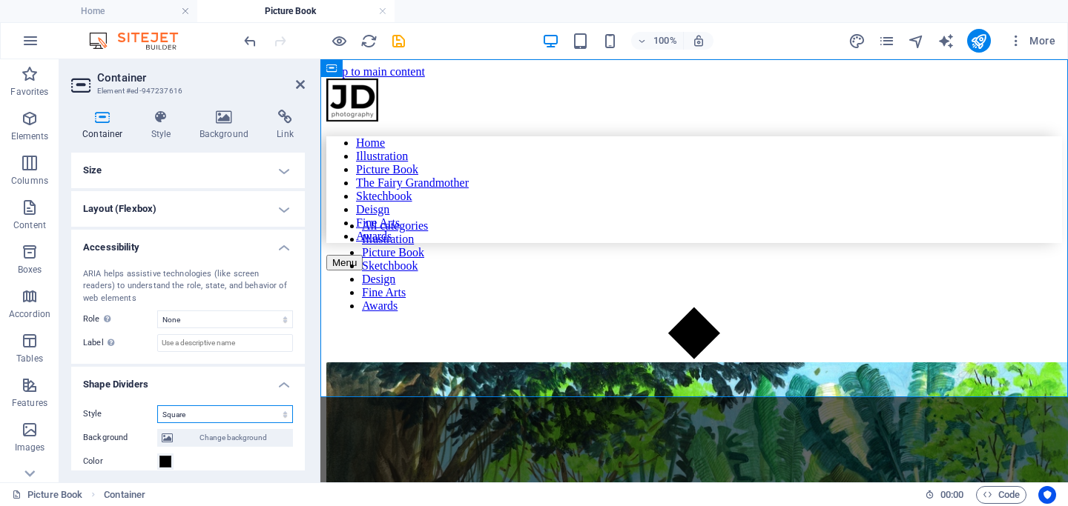
click at [184, 414] on select "None Triangle Square Diagonal Polygon 1 Polygon 2 Zigzag Multiple Zigzags Waves…" at bounding box center [225, 415] width 136 height 18
select select "none"
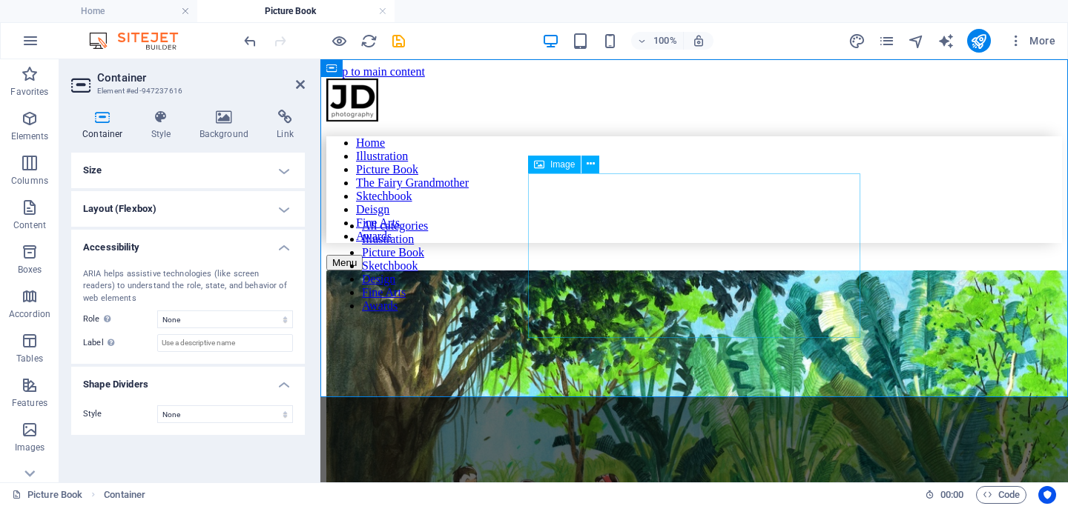
click at [629, 271] on figure at bounding box center [693, 458] width 735 height 374
click at [592, 169] on icon at bounding box center [590, 164] width 8 height 16
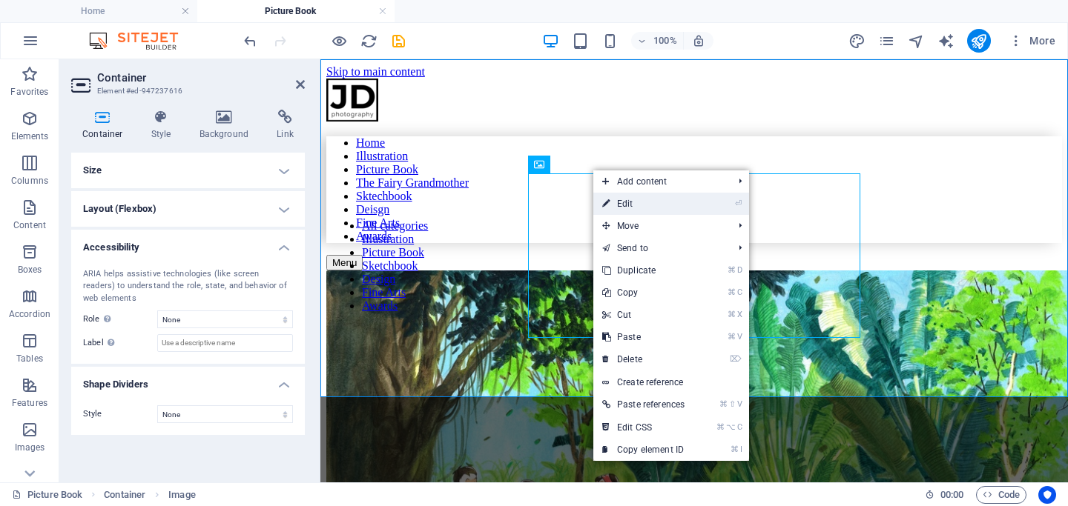
click at [623, 210] on link "⏎ Edit" at bounding box center [643, 204] width 100 height 22
select select "%"
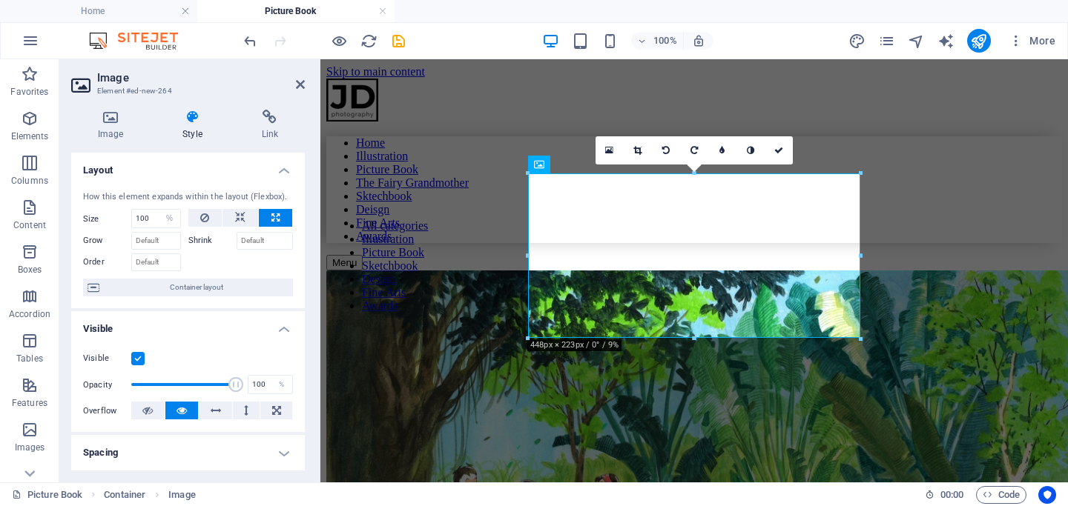
click at [205, 148] on div "Image Style Link Image Drag files here, click to choose files or select files f…" at bounding box center [188, 290] width 234 height 361
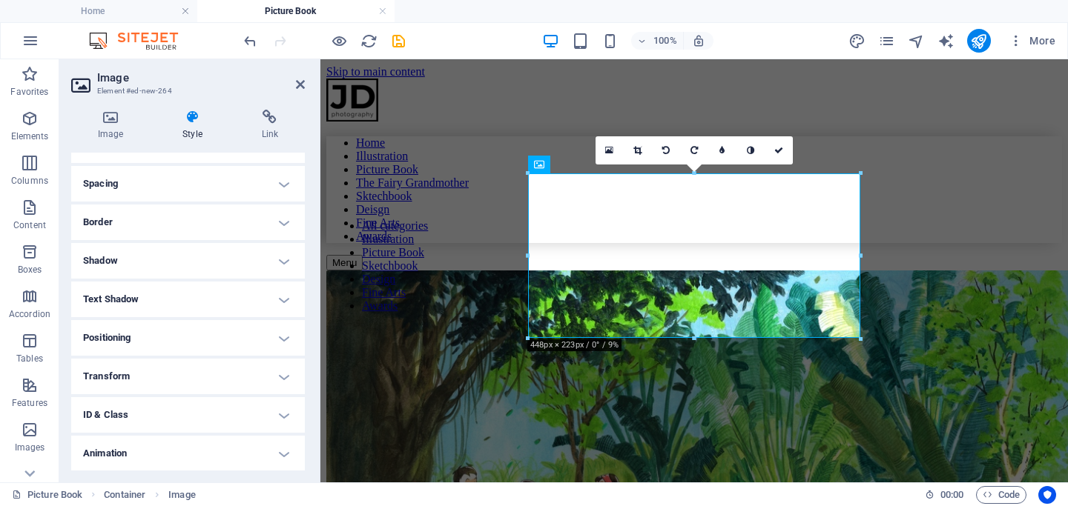
scroll to position [308, 0]
click at [179, 342] on h4 "Transform" at bounding box center [188, 338] width 234 height 36
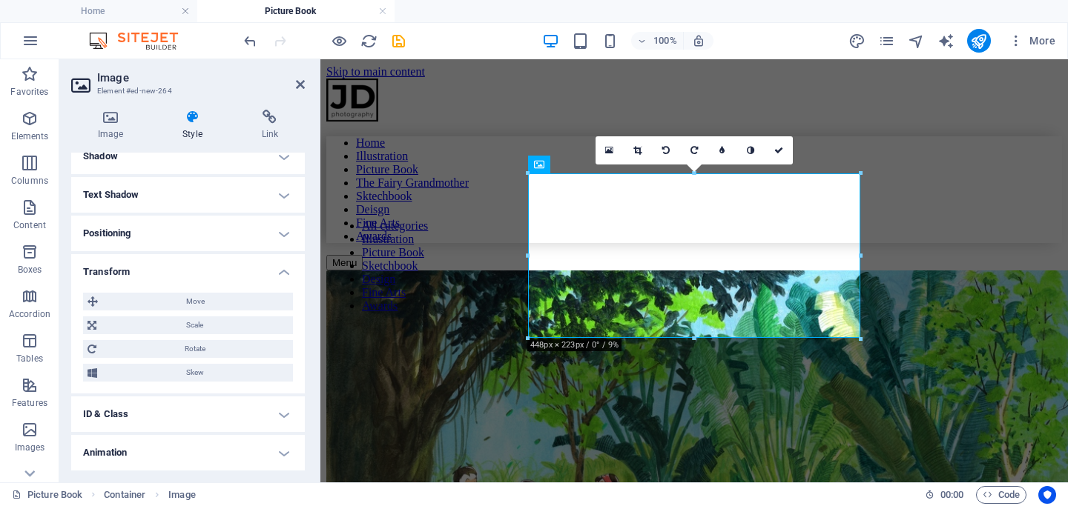
scroll to position [377, 0]
click at [203, 323] on span "Scale" at bounding box center [195, 323] width 188 height 18
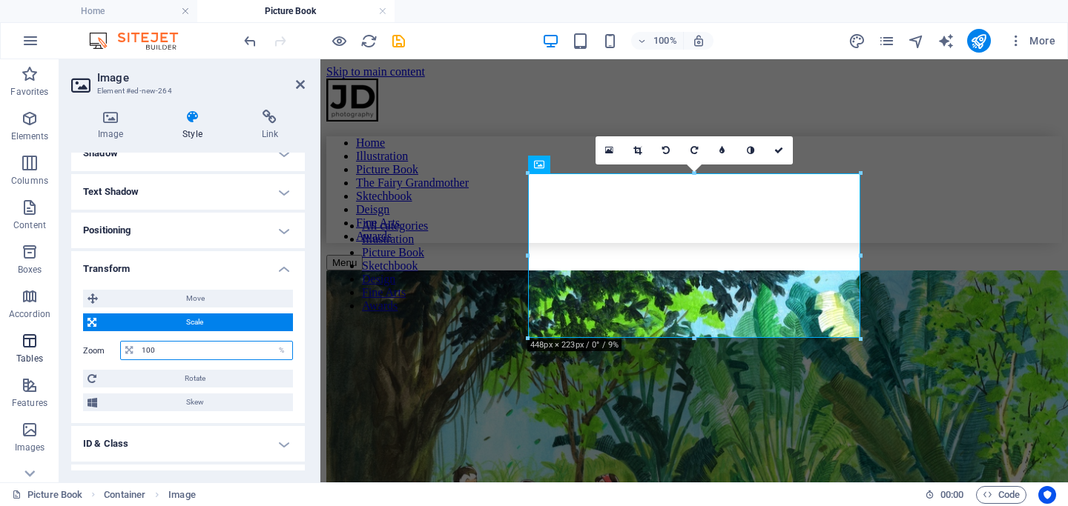
drag, startPoint x: 199, startPoint y: 352, endPoint x: 0, endPoint y: 352, distance: 199.4
click at [0, 352] on section "Favorites Elements Columns Content Boxes Accordion Tables Features Images Slide…" at bounding box center [534, 270] width 1068 height 423
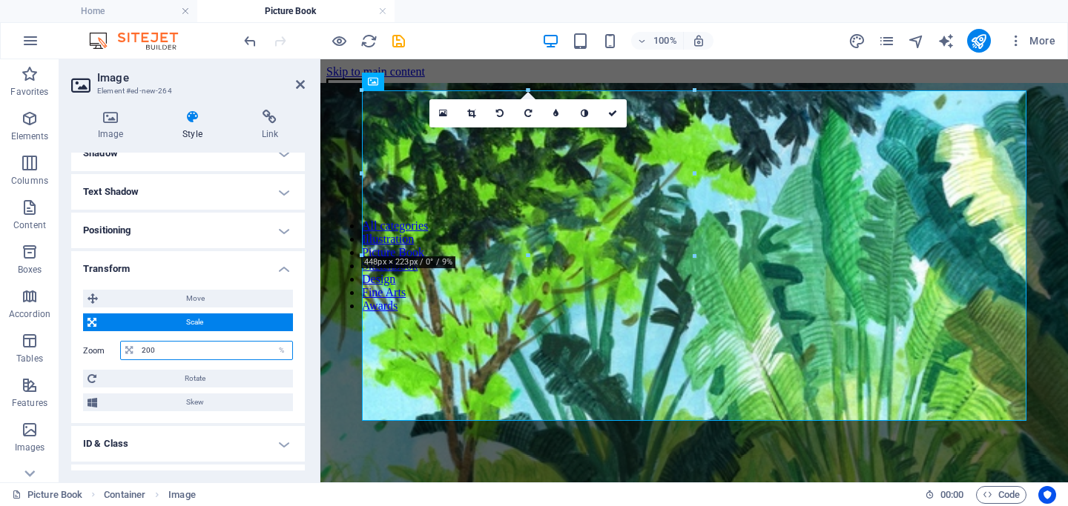
drag, startPoint x: 161, startPoint y: 347, endPoint x: 64, endPoint y: 347, distance: 97.1
click at [64, 347] on div "Image Style Link Image Drag files here, click to choose files or select files f…" at bounding box center [187, 290] width 257 height 385
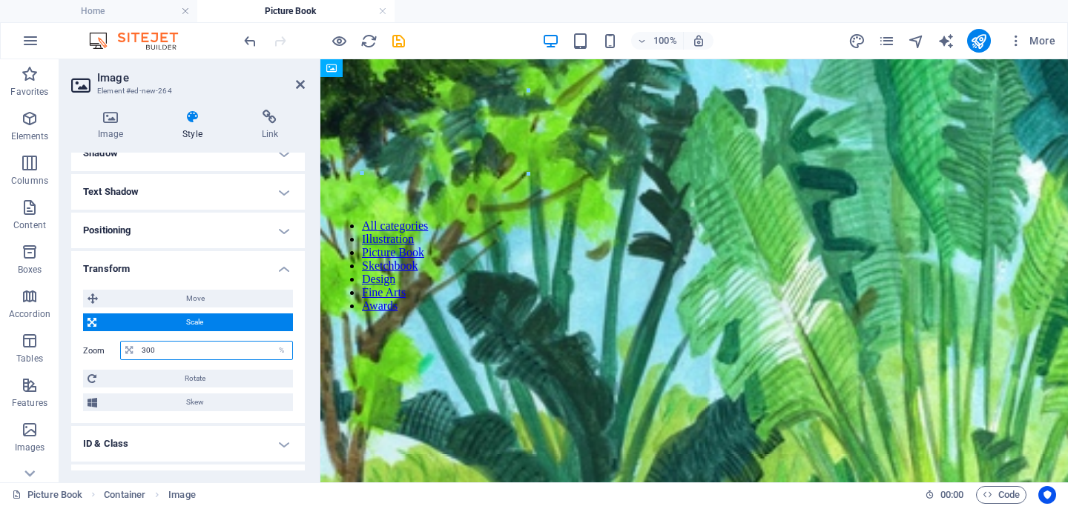
drag, startPoint x: 162, startPoint y: 349, endPoint x: 97, endPoint y: 349, distance: 65.2
click at [98, 349] on div "Zoom 300 %" at bounding box center [188, 350] width 210 height 19
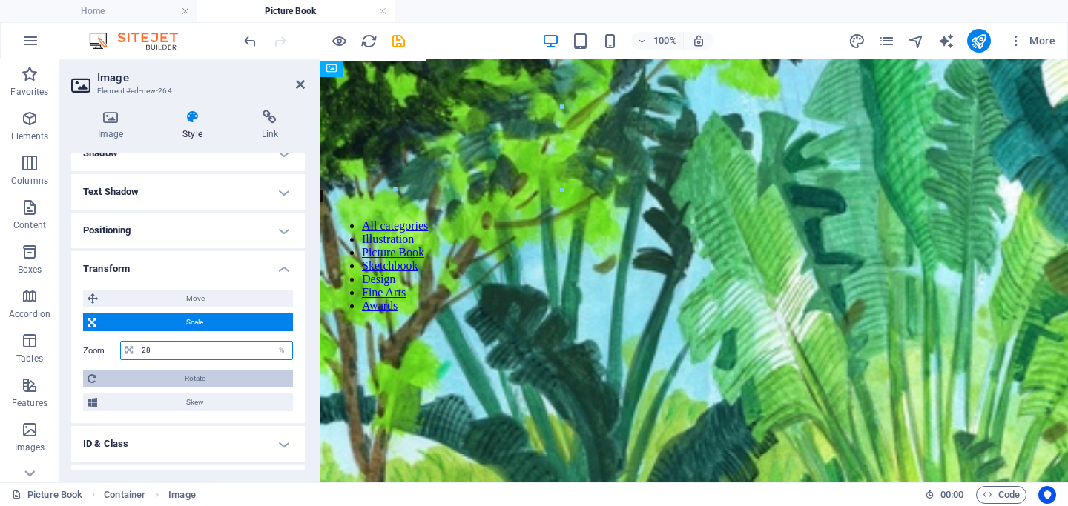
type input "2"
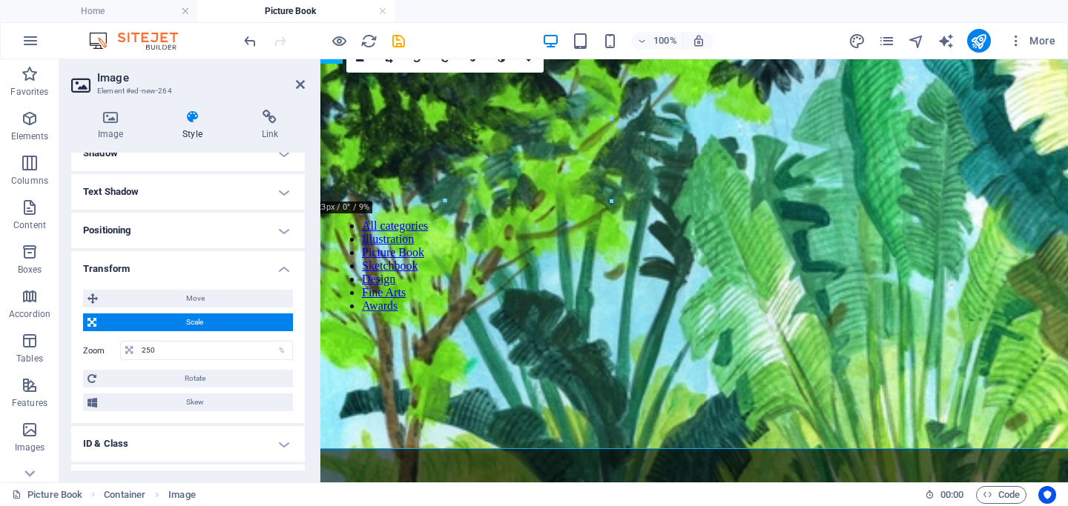
scroll to position [0, 0]
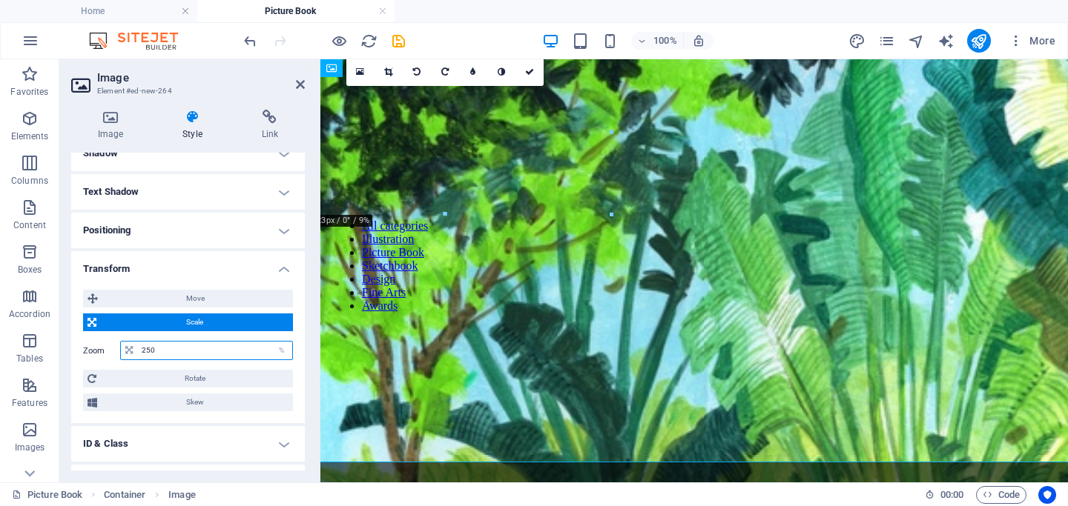
drag, startPoint x: 172, startPoint y: 348, endPoint x: 66, endPoint y: 344, distance: 106.1
click at [66, 344] on div "Image Style Link Image Drag files here, click to choose files or select files f…" at bounding box center [187, 290] width 257 height 385
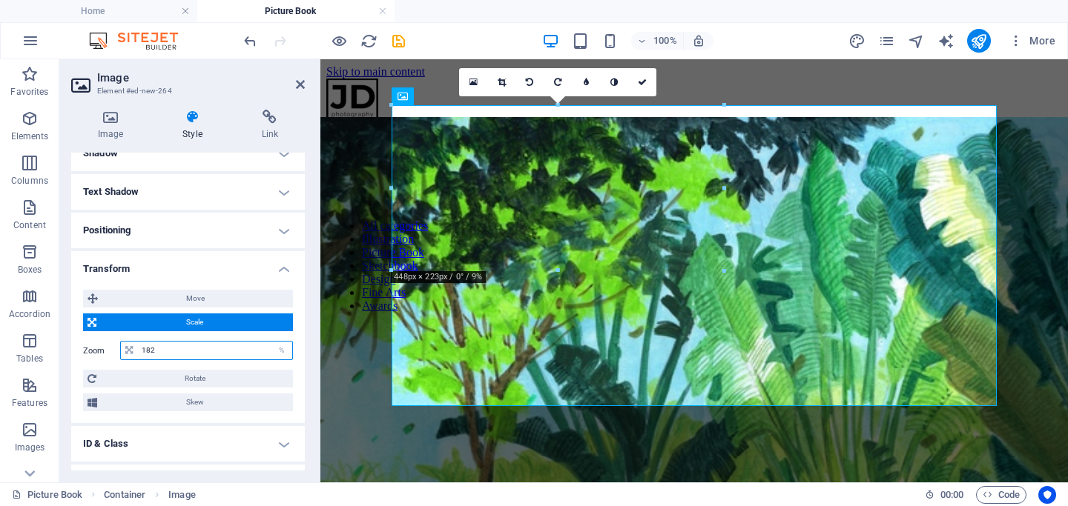
drag, startPoint x: 174, startPoint y: 353, endPoint x: 90, endPoint y: 352, distance: 84.5
click at [90, 352] on div "Zoom 182 %" at bounding box center [188, 350] width 210 height 19
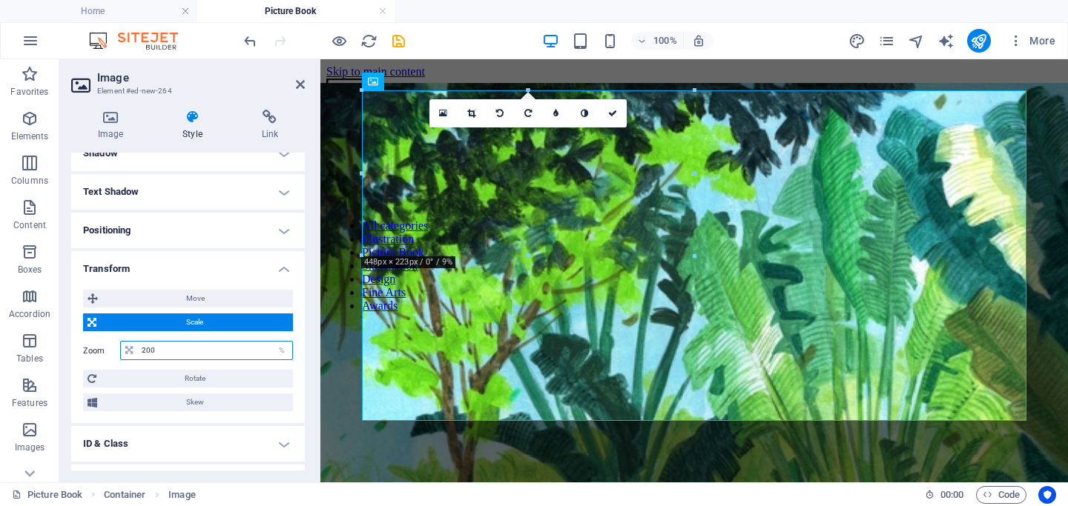
drag, startPoint x: 168, startPoint y: 348, endPoint x: 65, endPoint y: 348, distance: 103.0
click at [65, 348] on div "Image Style Link Image Drag files here, click to choose files or select files f…" at bounding box center [187, 290] width 257 height 385
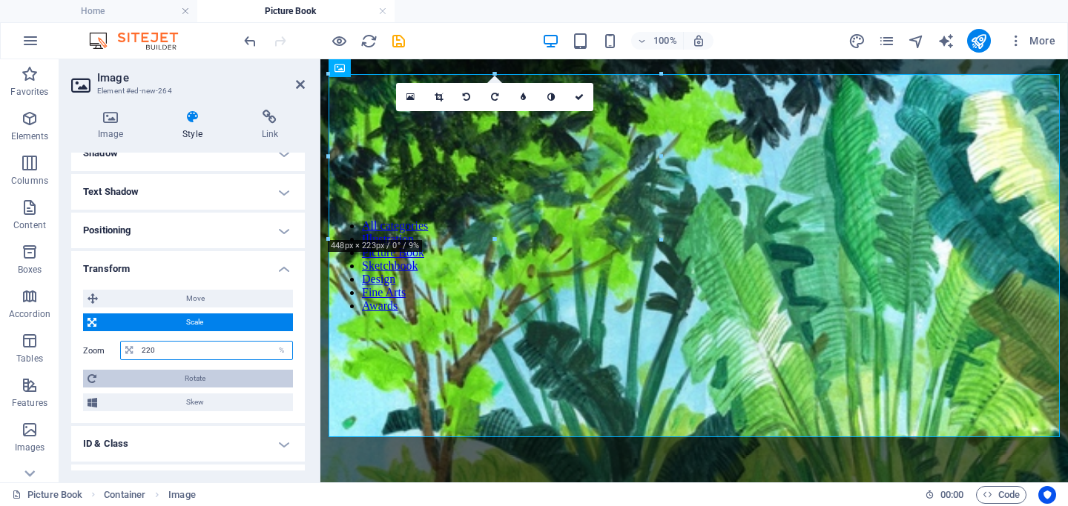
scroll to position [439, 0]
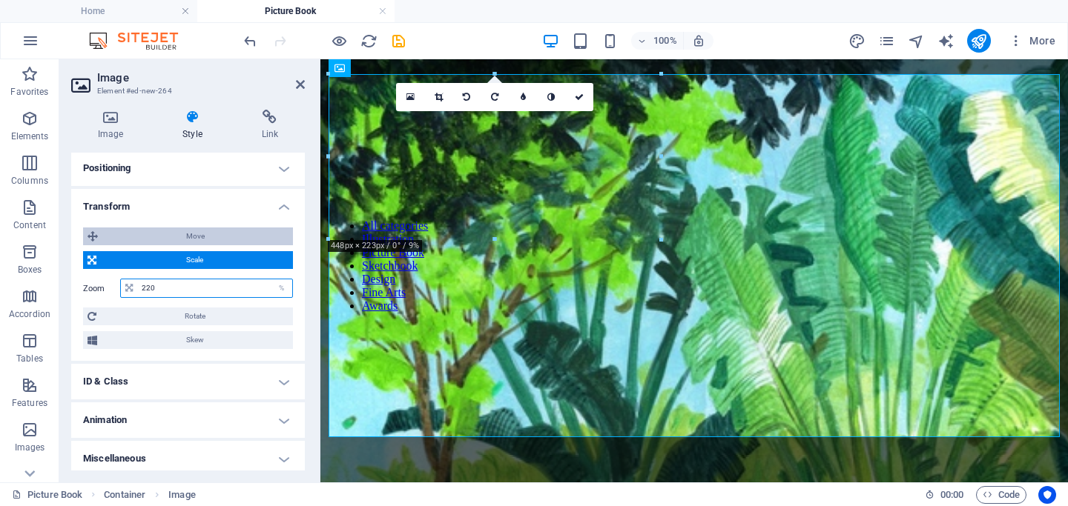
type input "220"
click at [185, 240] on span "Move" at bounding box center [195, 237] width 186 height 18
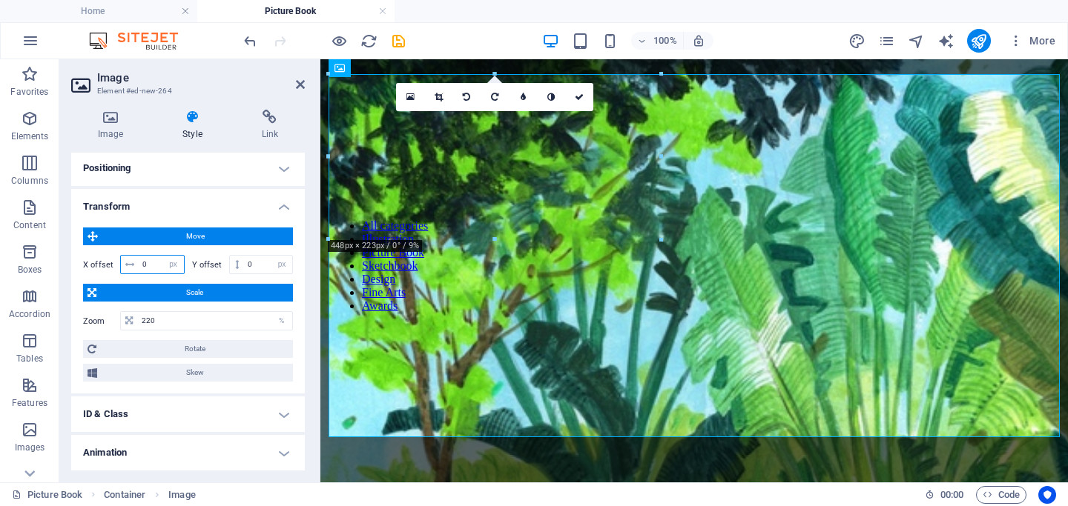
drag, startPoint x: 154, startPoint y: 265, endPoint x: 74, endPoint y: 265, distance: 80.1
click at [74, 265] on div "Move X offset 0 px rem % em vh vw Y offset 0 px rem % em vh vw Scale Zoom 220 %…" at bounding box center [188, 305] width 234 height 178
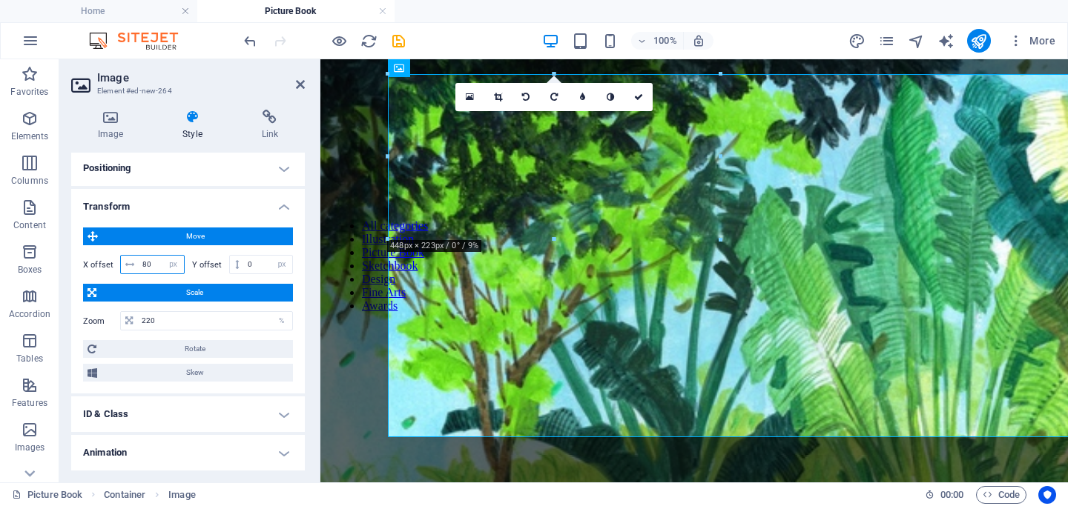
drag, startPoint x: 158, startPoint y: 257, endPoint x: 67, endPoint y: 277, distance: 93.4
click at [67, 277] on div "Image Style Link Image Drag files here, click to choose files or select files f…" at bounding box center [187, 290] width 257 height 385
type input "8"
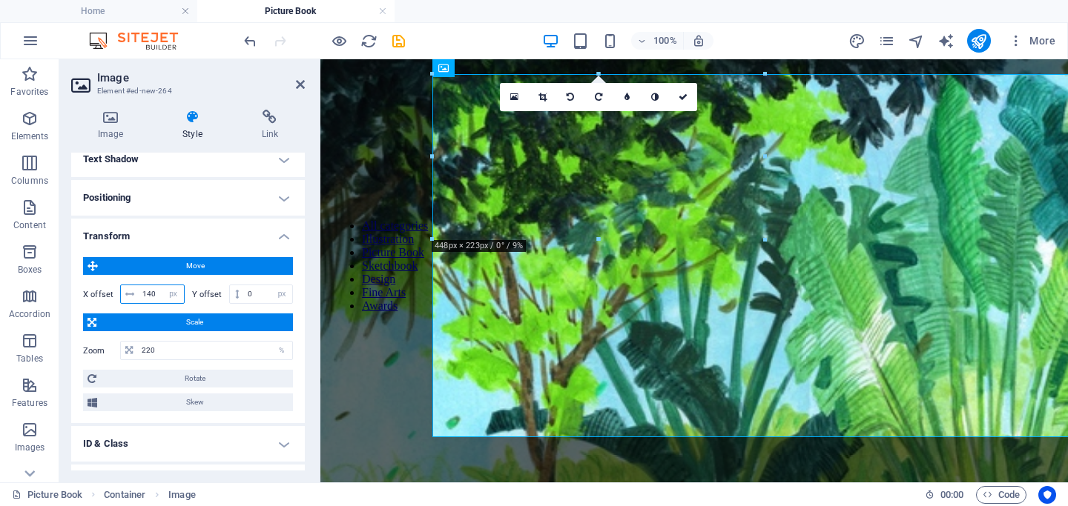
scroll to position [403, 0]
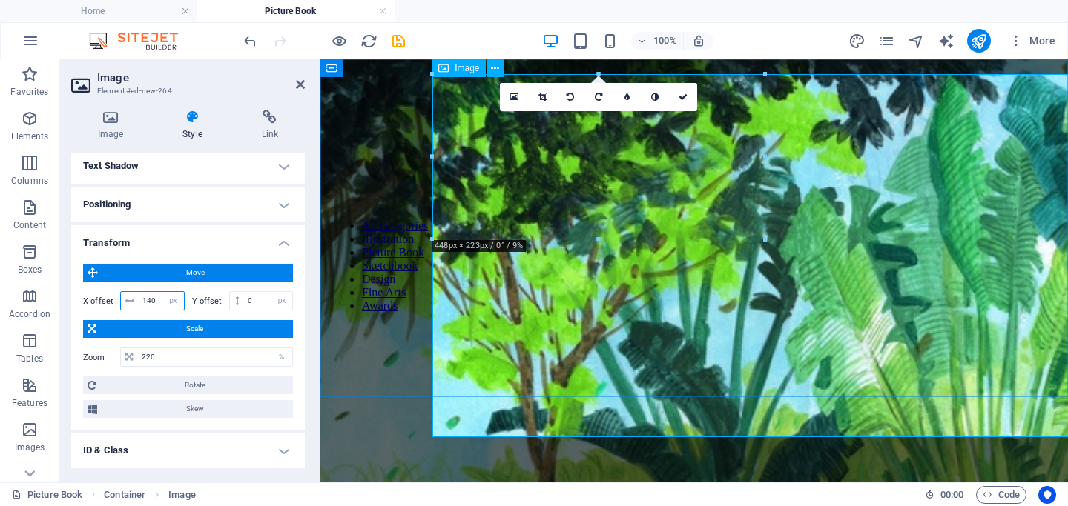
type input "140"
drag, startPoint x: 255, startPoint y: 295, endPoint x: 160, endPoint y: 295, distance: 94.9
click at [160, 295] on div "X offset 140 px rem % em vh vw Y offset 0 px rem % em vh vw" at bounding box center [188, 300] width 210 height 19
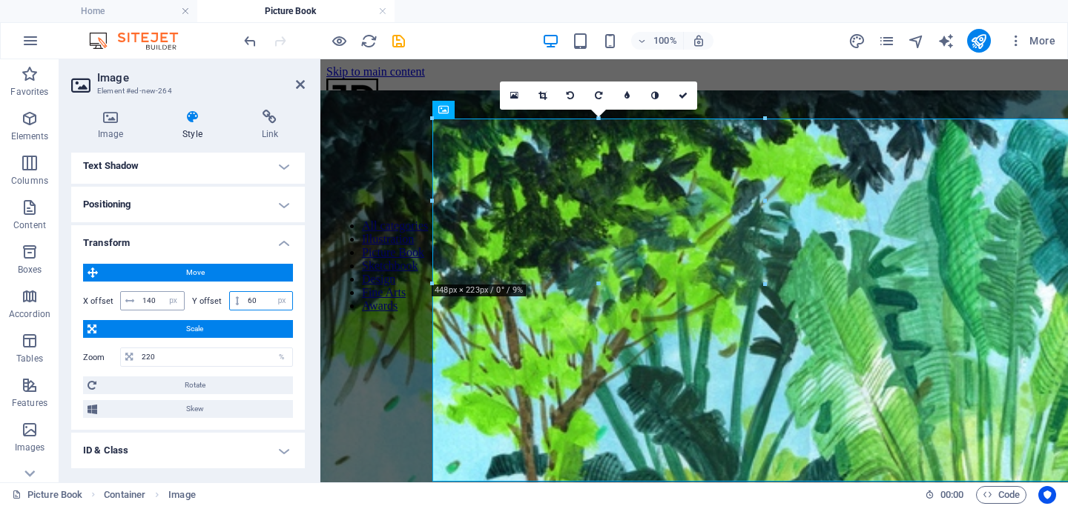
type input "6"
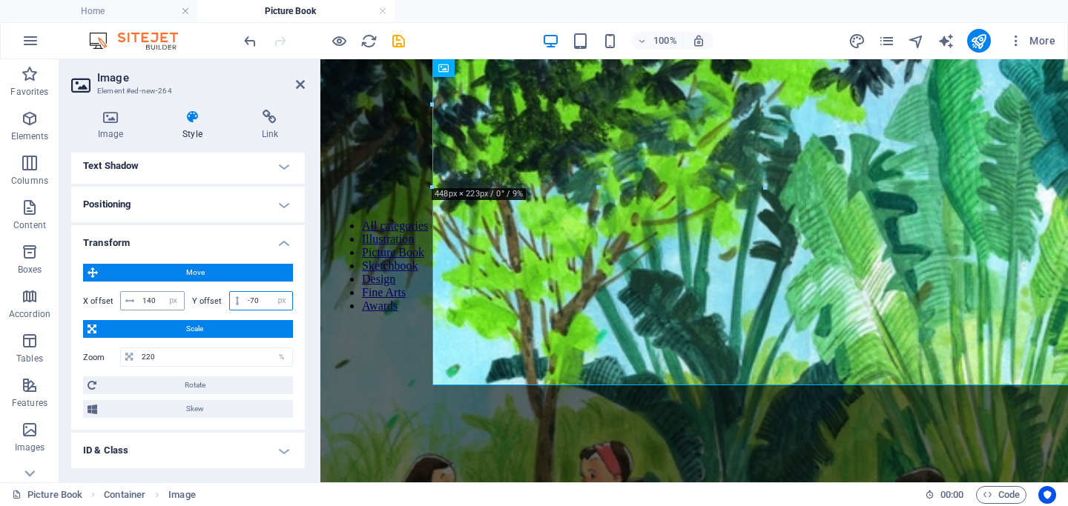
type input "-7"
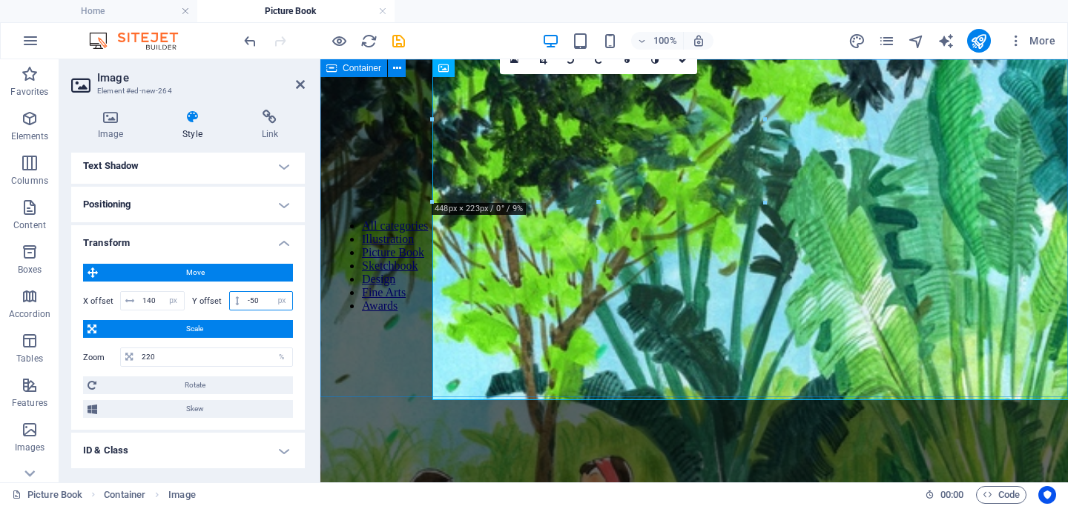
type input "-50"
click at [354, 371] on div at bounding box center [693, 458] width 735 height 374
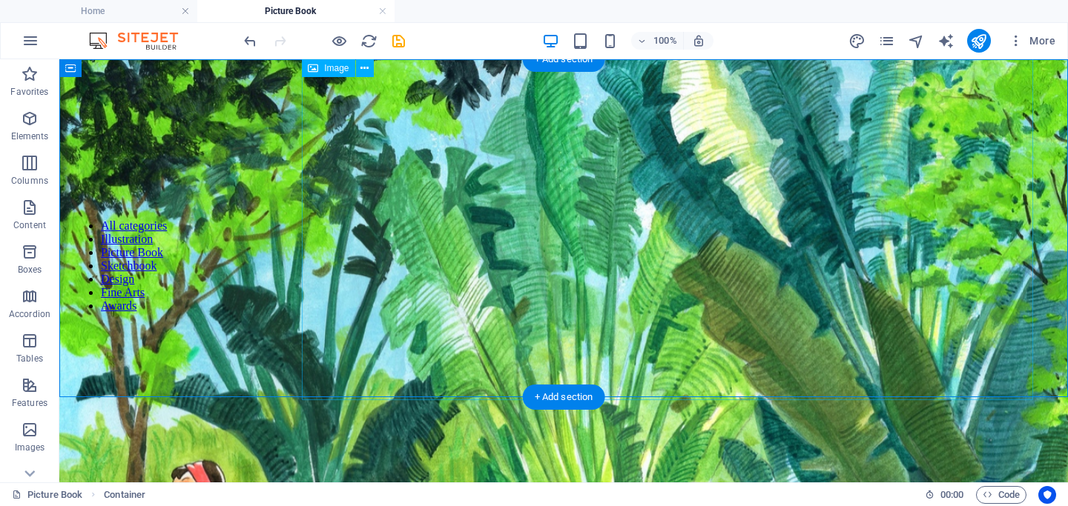
click at [391, 154] on figure at bounding box center [668, 424] width 2192 height 838
click at [368, 176] on figure at bounding box center [668, 424] width 2192 height 838
select select "%"
select select "px"
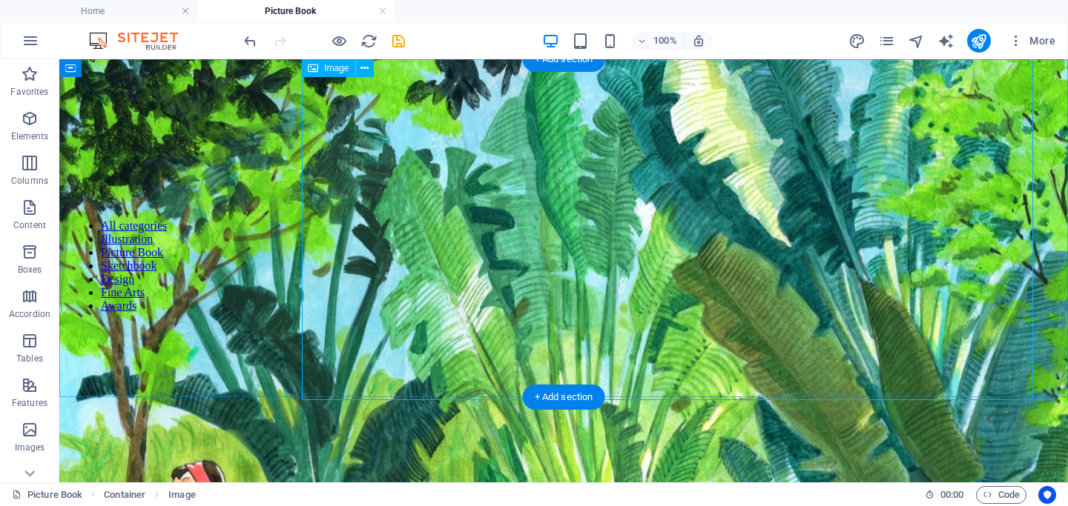
select select "px"
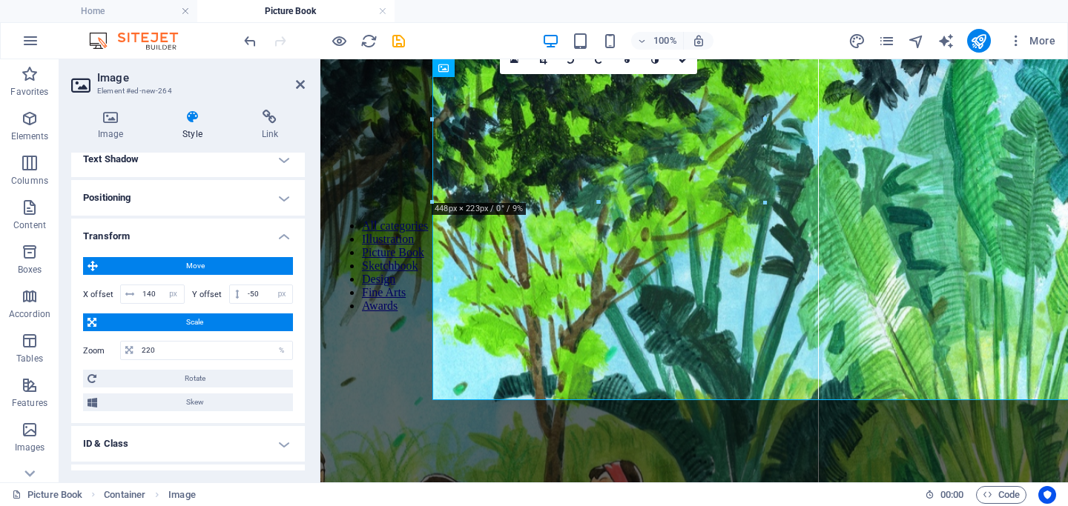
scroll to position [431, 0]
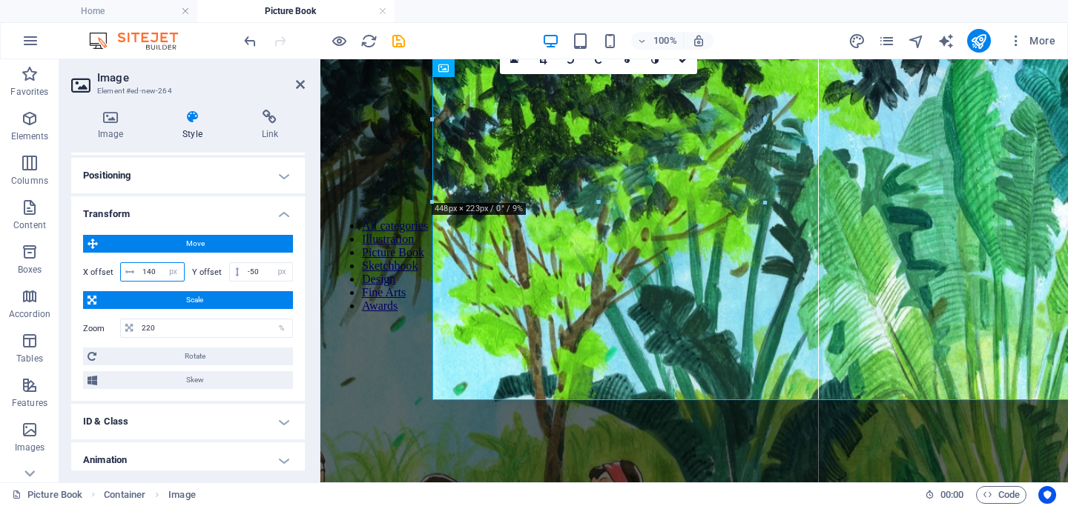
drag, startPoint x: 160, startPoint y: 277, endPoint x: 116, endPoint y: 276, distance: 44.5
click at [116, 276] on div "X offset 140 px rem % em vh vw" at bounding box center [134, 271] width 102 height 19
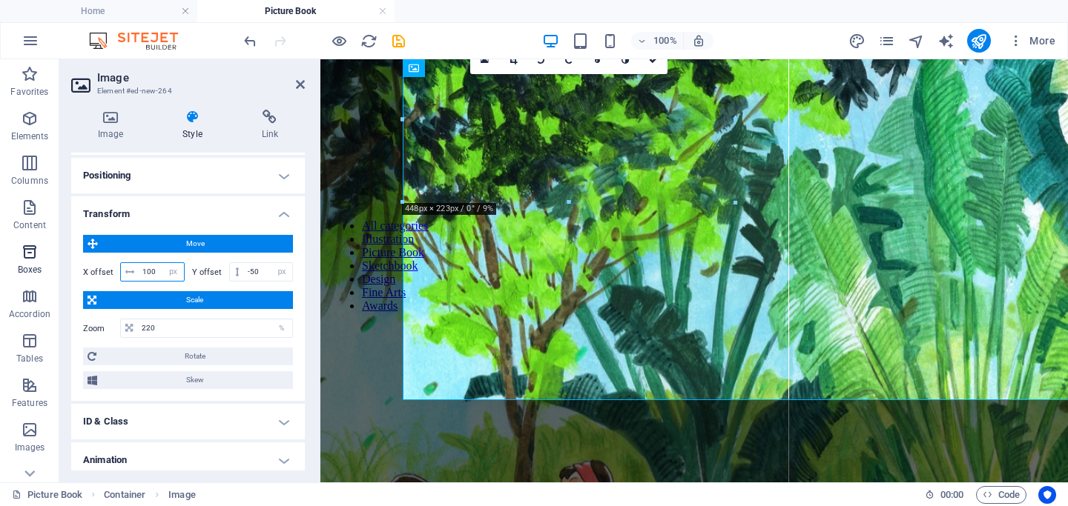
drag, startPoint x: 157, startPoint y: 274, endPoint x: 25, endPoint y: 258, distance: 132.9
click at [25, 260] on section "Favorites Elements Columns Content Boxes Accordion Tables Features Images Slide…" at bounding box center [534, 270] width 1068 height 423
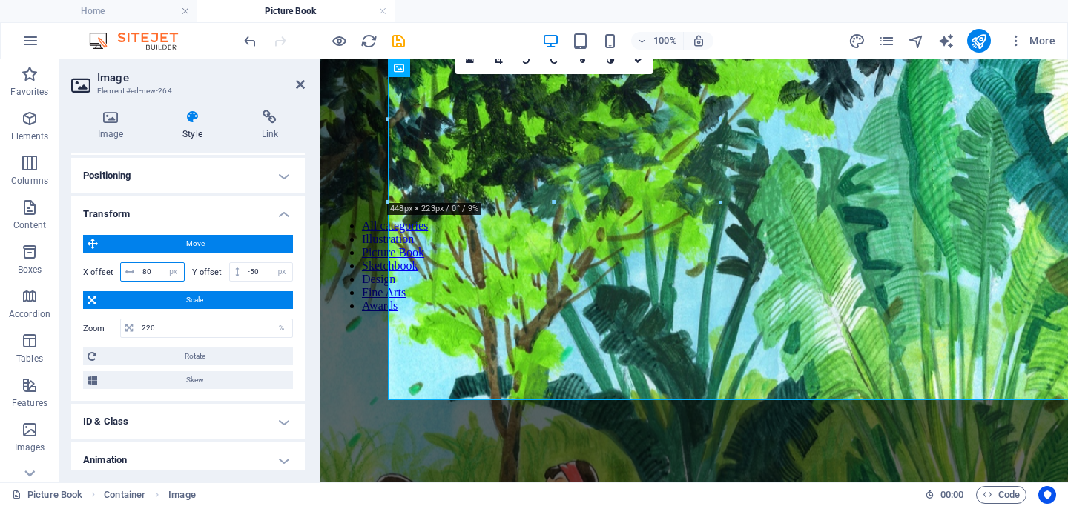
type input "80"
click at [345, 271] on div at bounding box center [693, 461] width 735 height 381
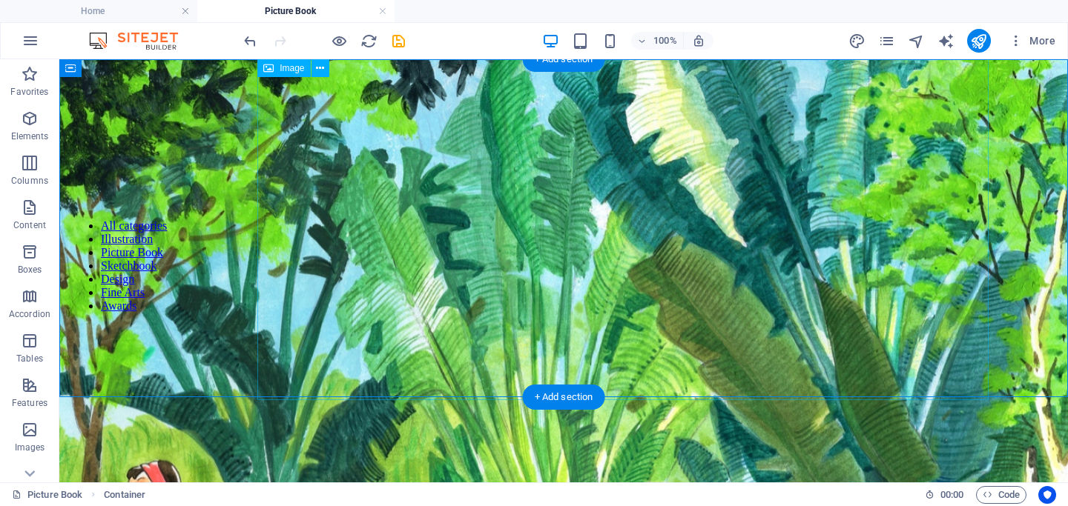
click at [288, 228] on figure at bounding box center [623, 424] width 2192 height 838
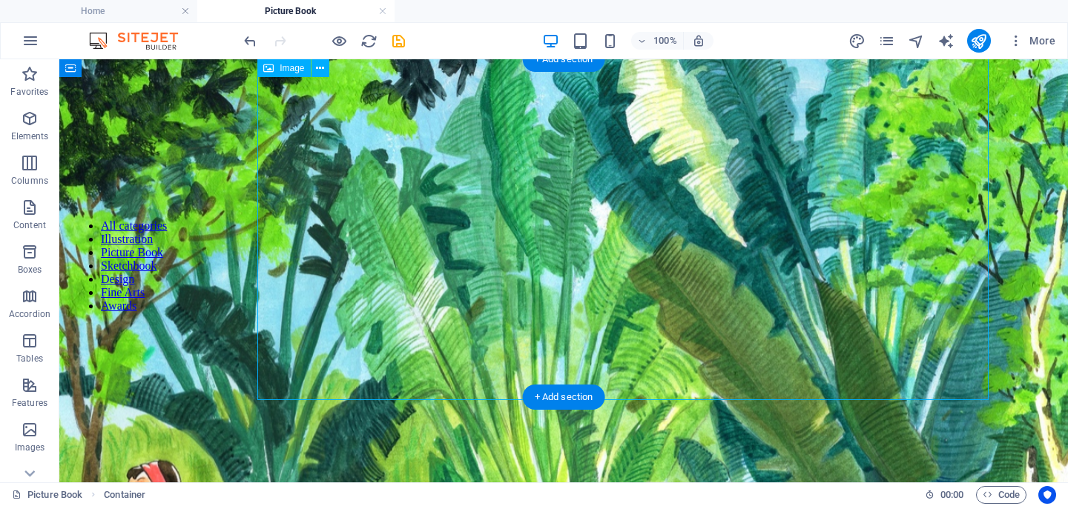
click at [288, 228] on figure at bounding box center [623, 424] width 2192 height 838
select select "%"
select select "px"
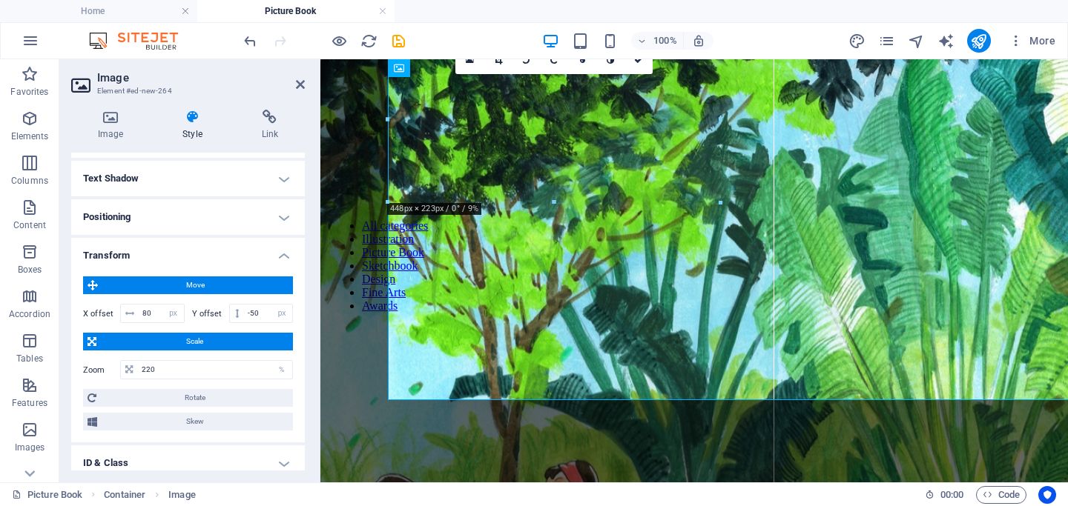
scroll to position [406, 0]
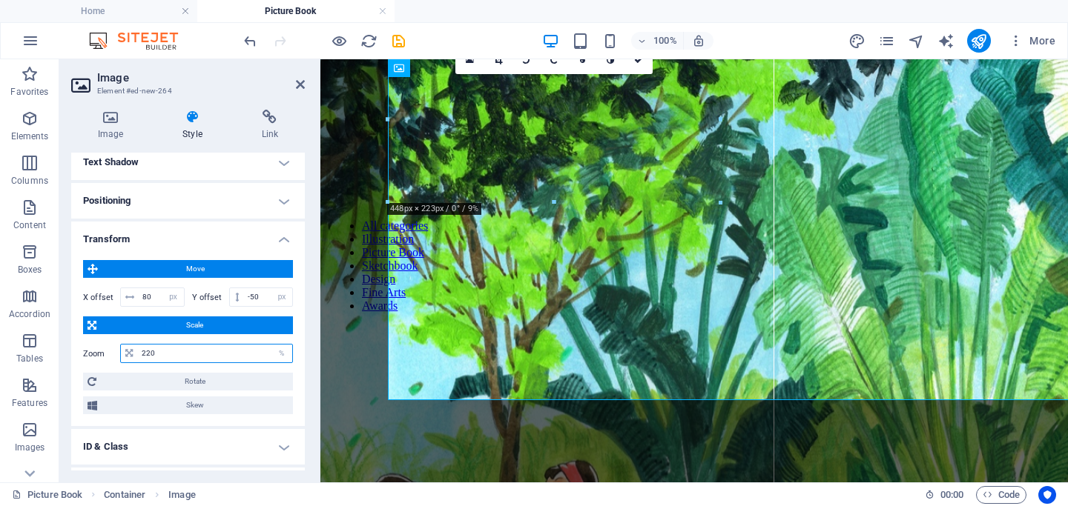
drag, startPoint x: 171, startPoint y: 354, endPoint x: 90, endPoint y: 354, distance: 80.8
click at [90, 354] on div "Zoom 220 %" at bounding box center [188, 353] width 210 height 19
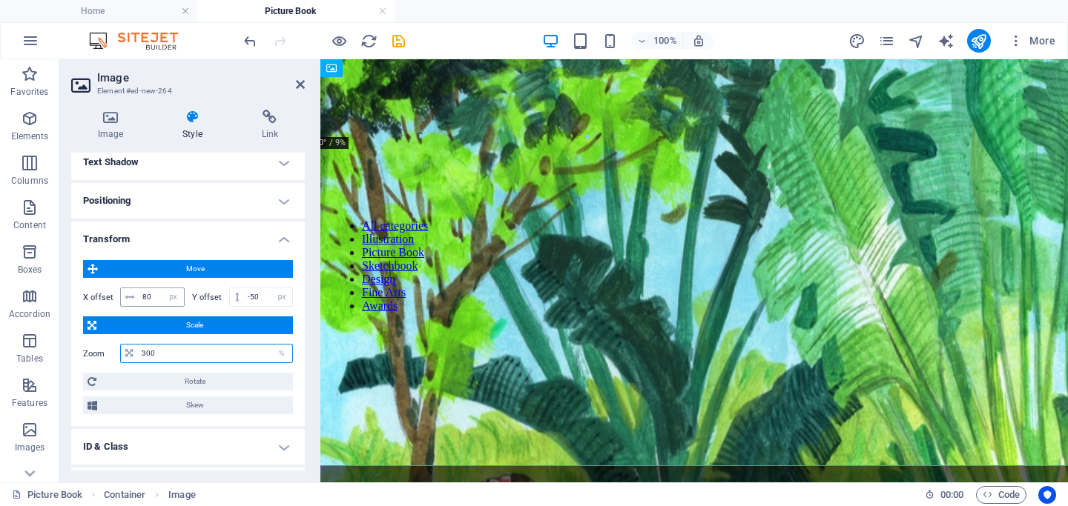
type input "300"
drag, startPoint x: 158, startPoint y: 298, endPoint x: 127, endPoint y: 298, distance: 31.1
click at [127, 298] on div "80 px rem % em vh vw" at bounding box center [152, 297] width 64 height 19
click at [357, 283] on div "All categories Illustration Picture Book Sketchbook Design Fine Arts Awards" at bounding box center [380, 266] width 96 height 117
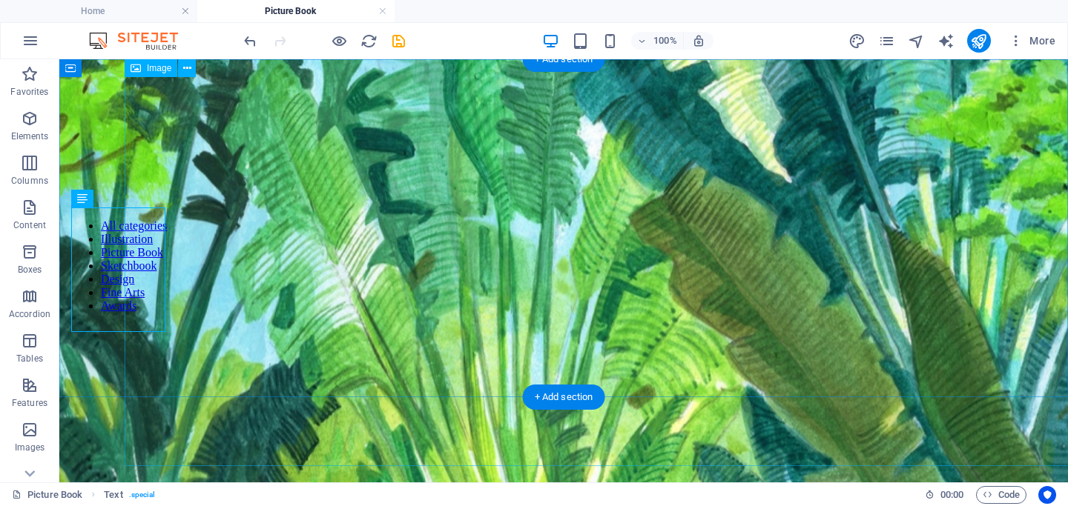
click at [282, 136] on figure at bounding box center [622, 424] width 2989 height 1142
select select "%"
select select "px"
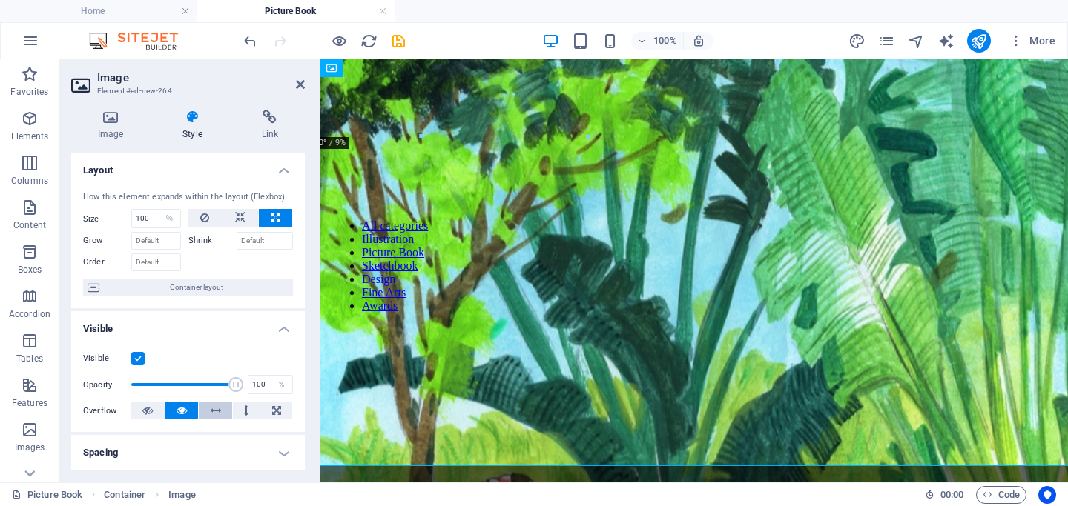
scroll to position [477, 0]
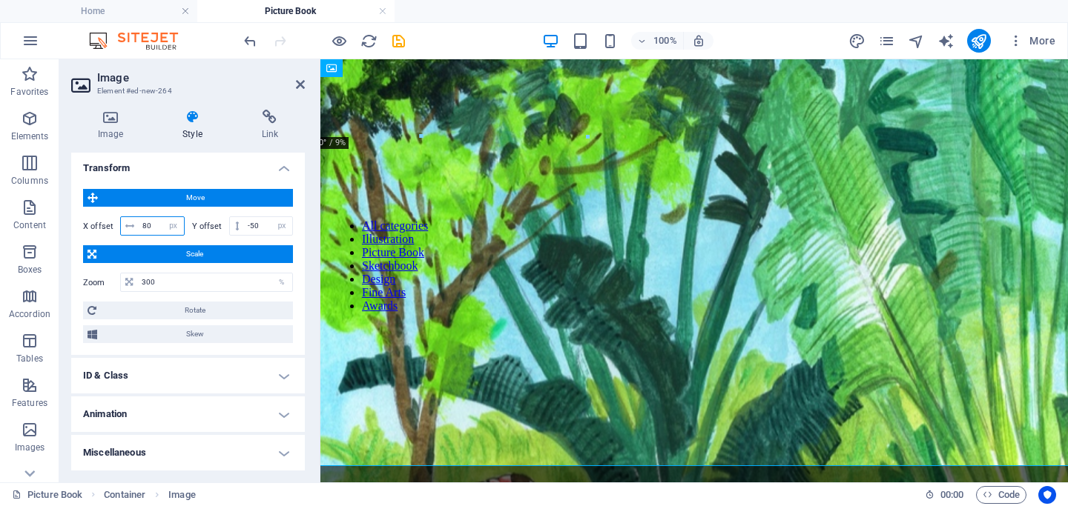
drag, startPoint x: 157, startPoint y: 227, endPoint x: 100, endPoint y: 227, distance: 57.1
click at [100, 227] on div "X offset 80 px rem % em vh vw" at bounding box center [134, 225] width 102 height 19
type input "2"
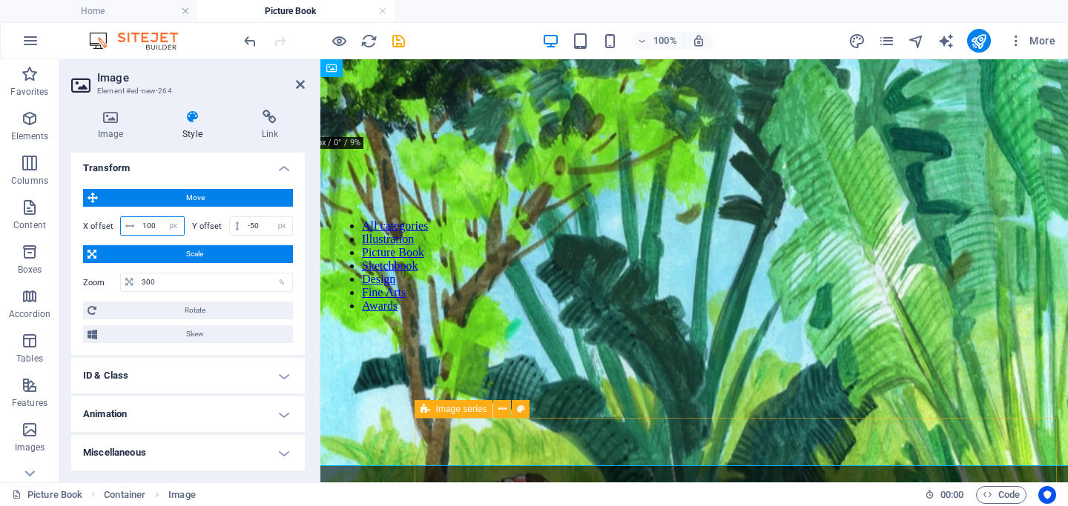
type input "100"
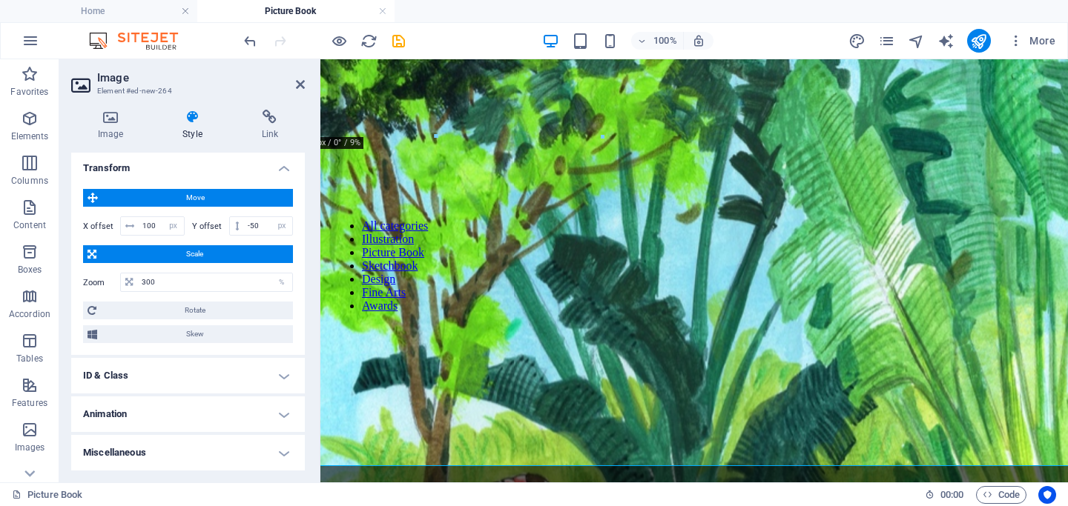
click at [300, 86] on icon at bounding box center [300, 85] width 9 height 12
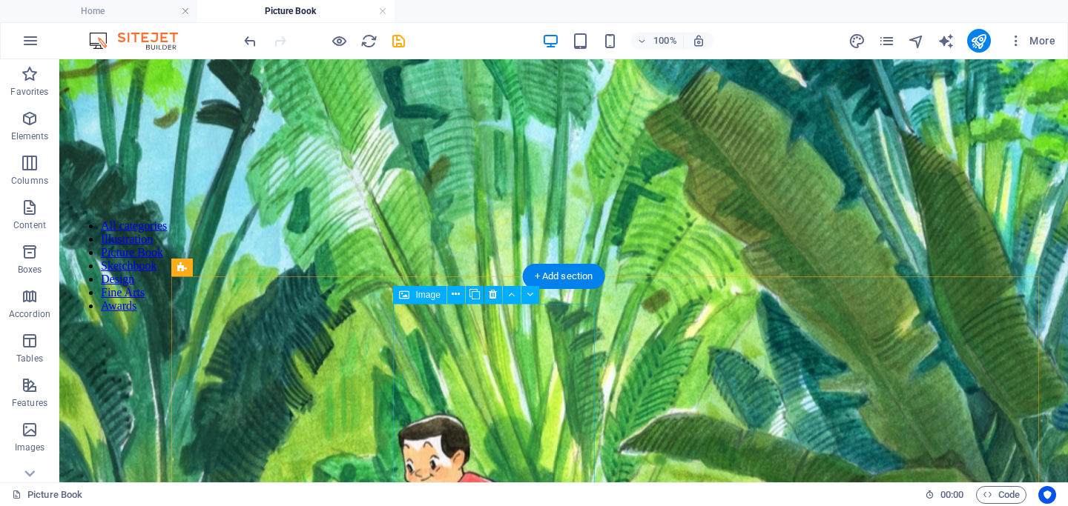
scroll to position [0, 0]
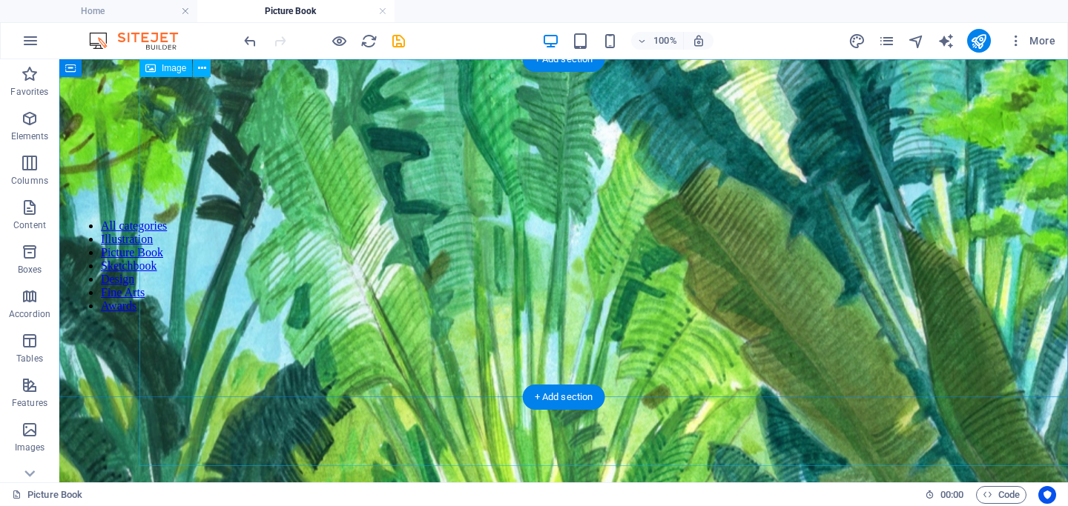
click at [546, 158] on figure at bounding box center [637, 424] width 2989 height 1142
select select "%"
select select "px"
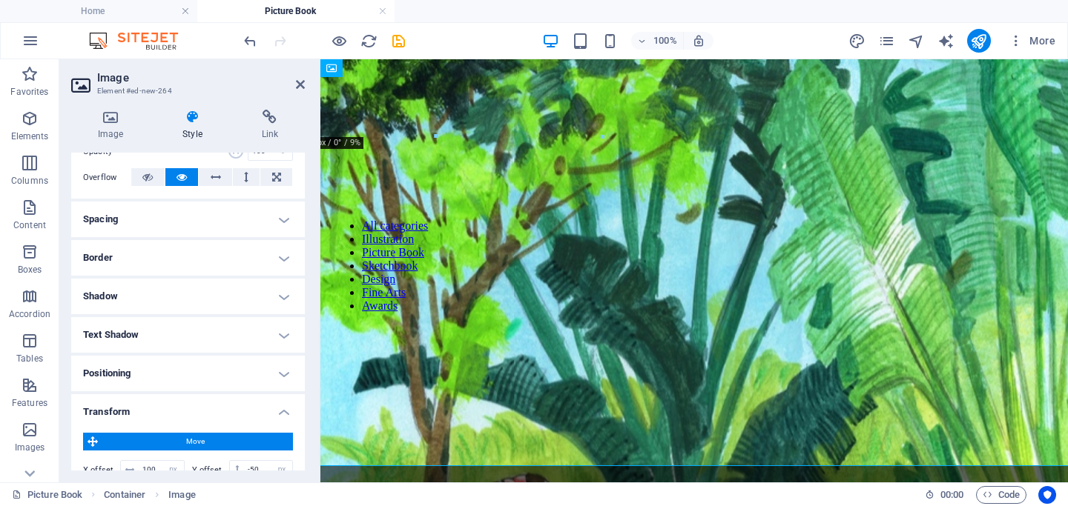
scroll to position [477, 0]
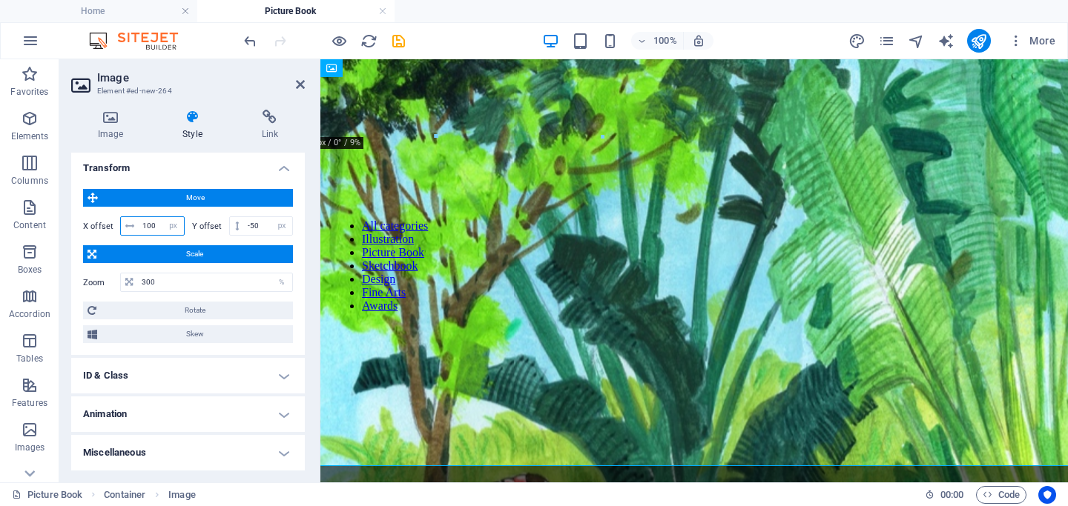
drag, startPoint x: 160, startPoint y: 226, endPoint x: 91, endPoint y: 226, distance: 68.9
click at [92, 226] on div "X offset 100 px rem % em vh vw" at bounding box center [134, 225] width 102 height 19
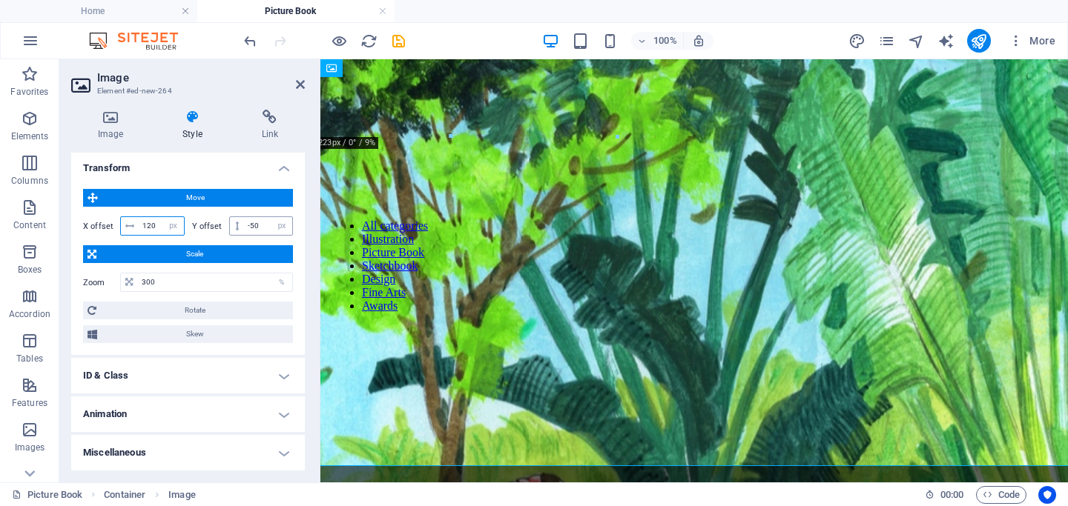
type input "120"
drag, startPoint x: 261, startPoint y: 225, endPoint x: 214, endPoint y: 224, distance: 46.7
click at [214, 224] on div "Y offset -50 px rem % em vh vw" at bounding box center [243, 225] width 102 height 19
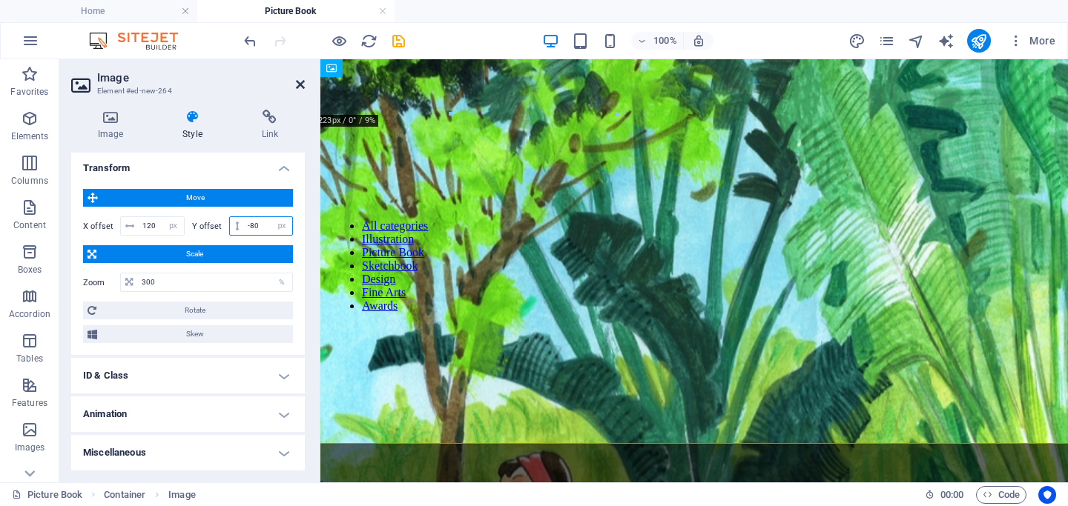
type input "-80"
click at [298, 85] on icon at bounding box center [300, 85] width 9 height 12
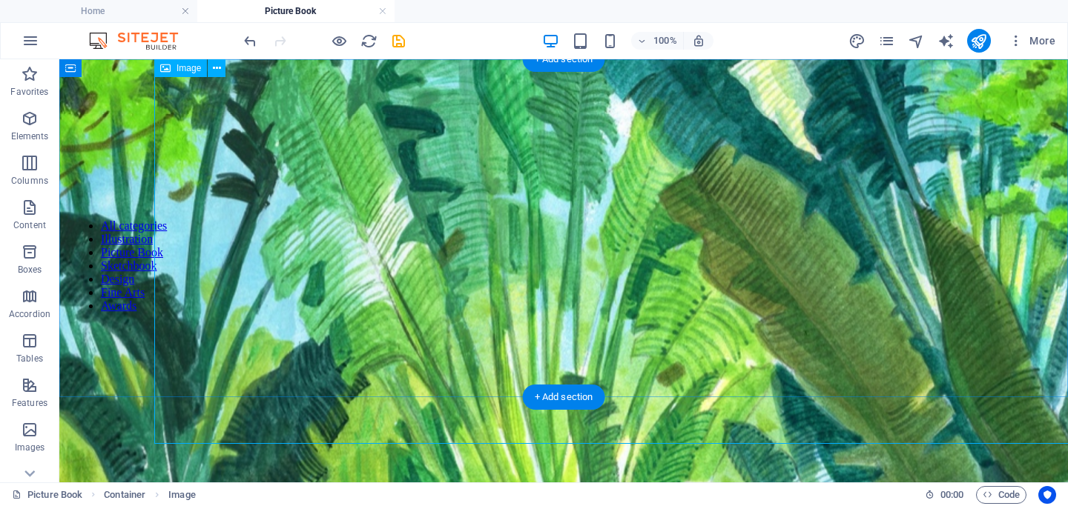
click at [315, 211] on figure at bounding box center [652, 402] width 2989 height 1142
select select "%"
select select "px"
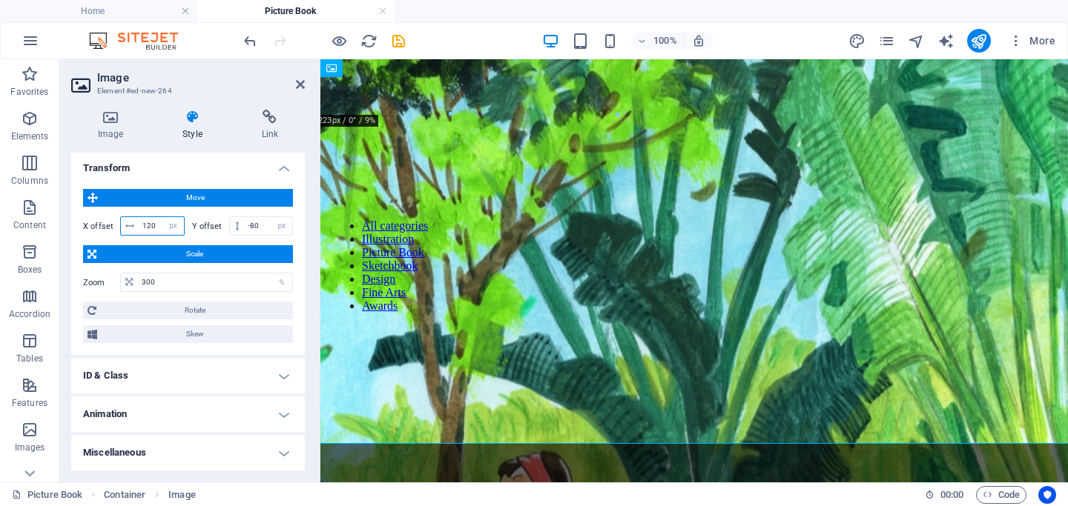
click at [156, 224] on input "120" at bounding box center [161, 226] width 45 height 18
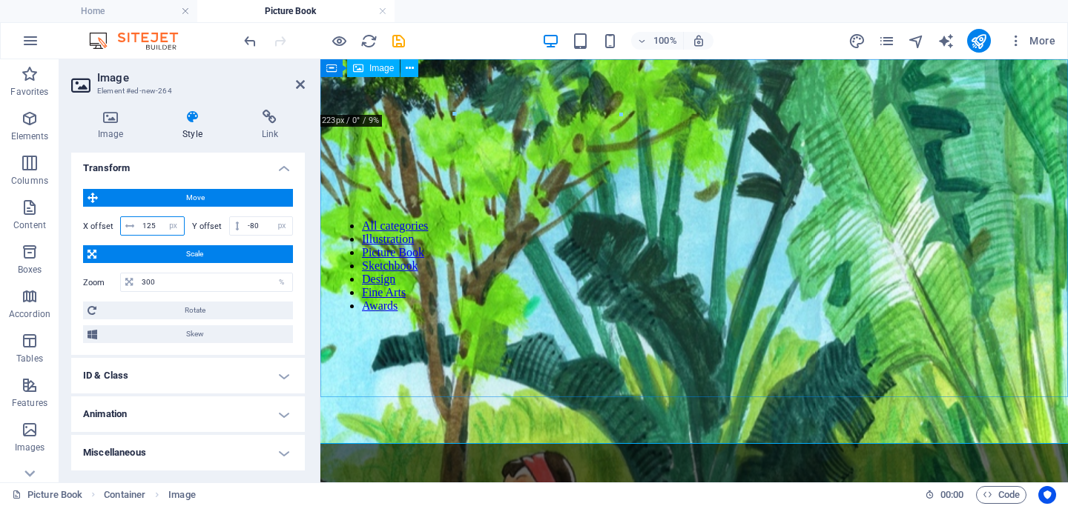
type input "125"
click at [406, 393] on figure at bounding box center [786, 402] width 2206 height 1142
click at [302, 79] on icon at bounding box center [300, 85] width 9 height 12
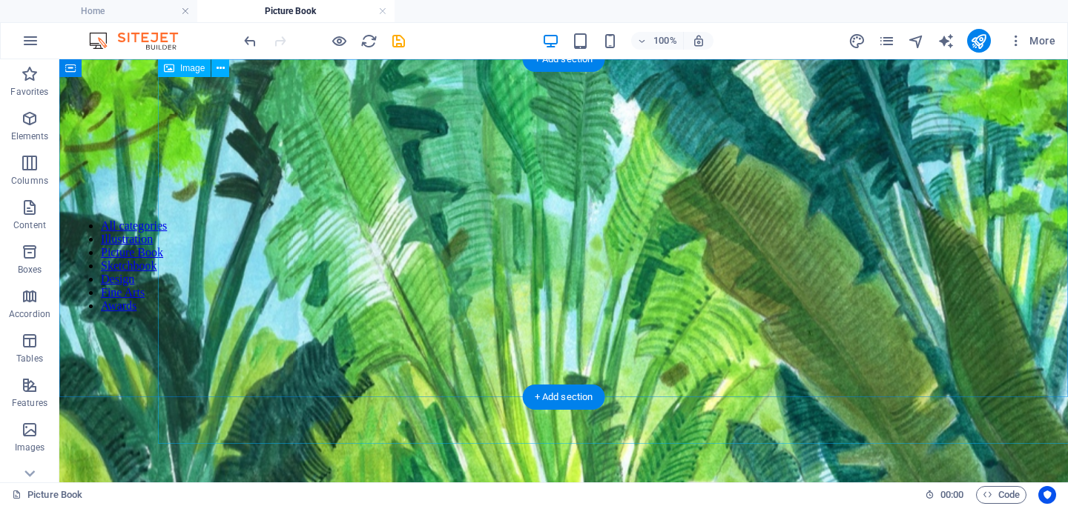
scroll to position [27, 0]
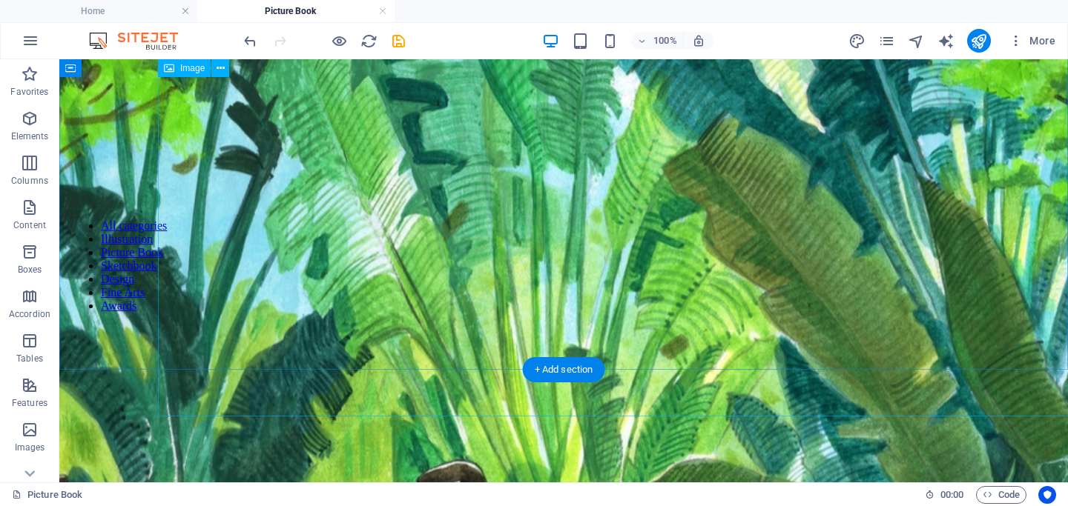
click at [520, 236] on figure at bounding box center [656, 375] width 2989 height 1142
select select "%"
select select "px"
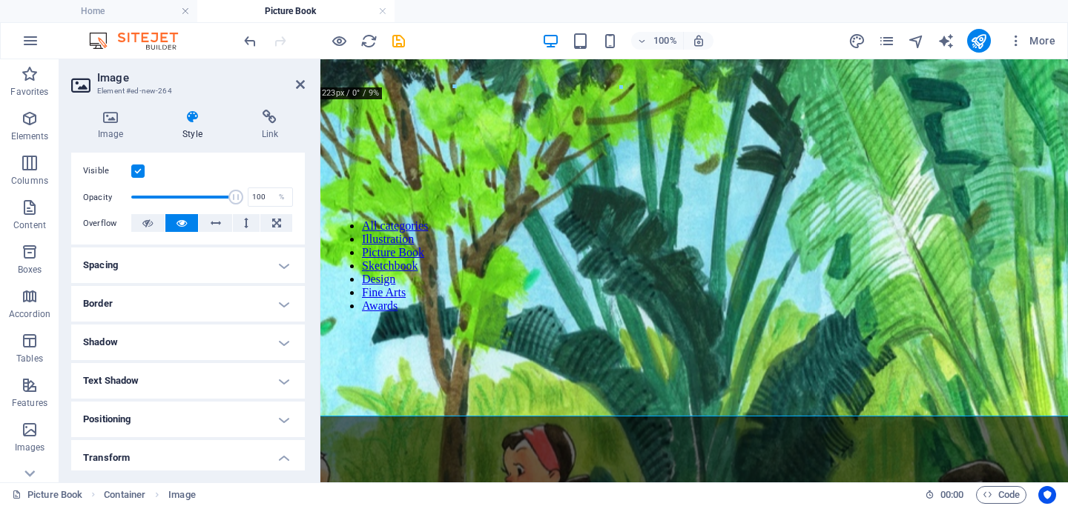
scroll to position [477, 0]
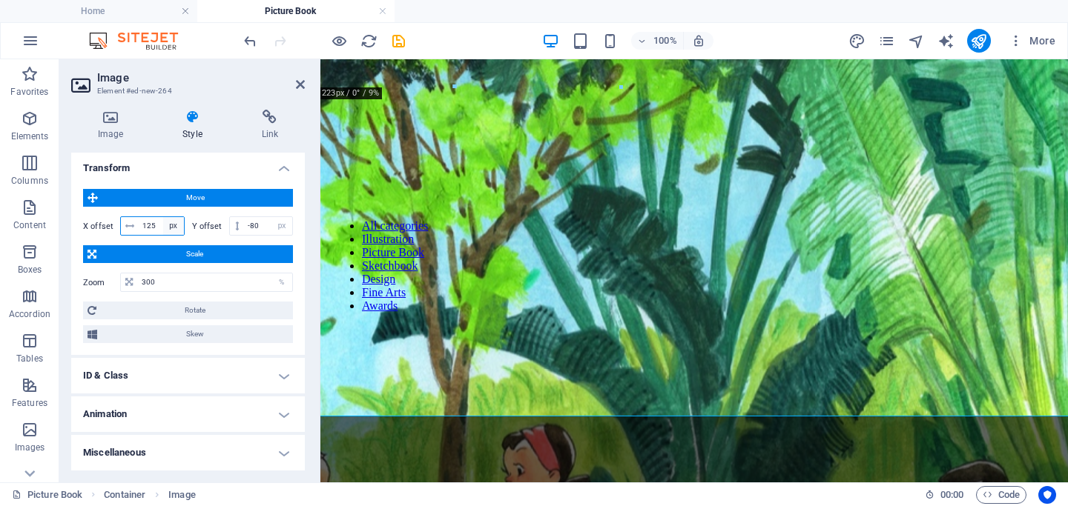
click at [163, 224] on select "px rem % em vh vw" at bounding box center [173, 226] width 21 height 18
click at [145, 225] on input "125" at bounding box center [161, 226] width 45 height 18
click at [156, 225] on input "125" at bounding box center [161, 226] width 45 height 18
type input "130"
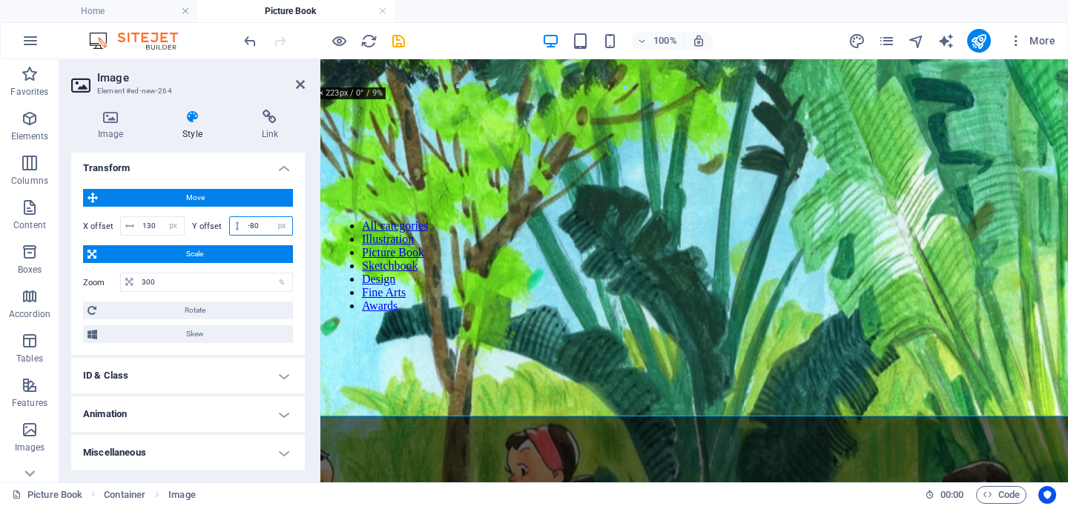
drag, startPoint x: 260, startPoint y: 225, endPoint x: 248, endPoint y: 225, distance: 11.9
click at [248, 225] on input "-80" at bounding box center [268, 226] width 48 height 18
type input "-90"
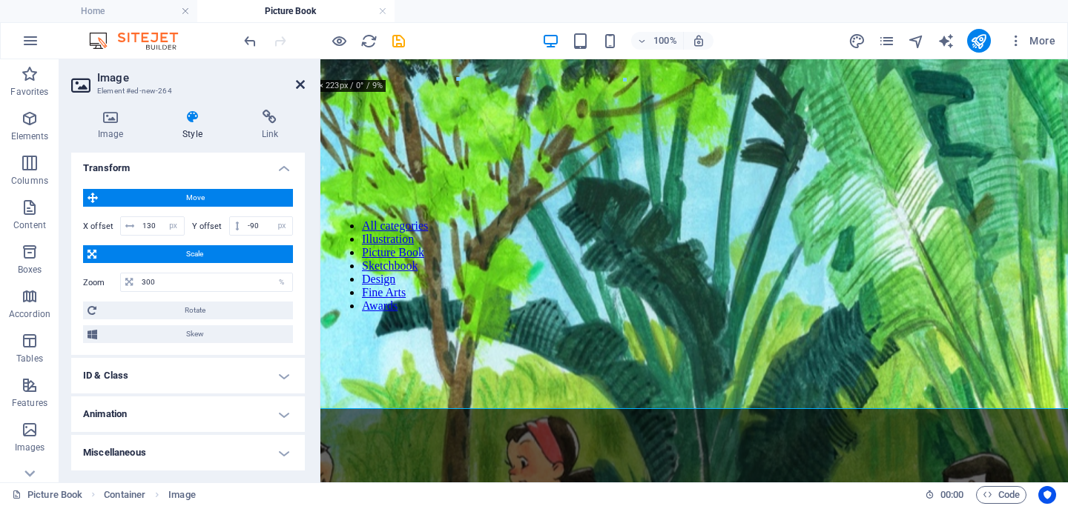
click at [298, 85] on icon at bounding box center [300, 85] width 9 height 12
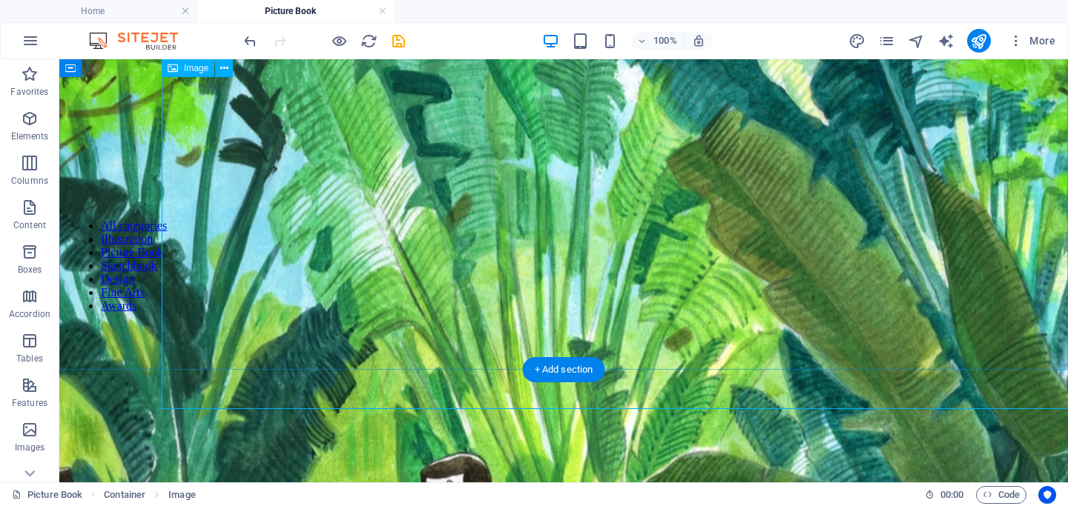
click at [375, 254] on figure at bounding box center [659, 367] width 2989 height 1142
select select "%"
select select "px"
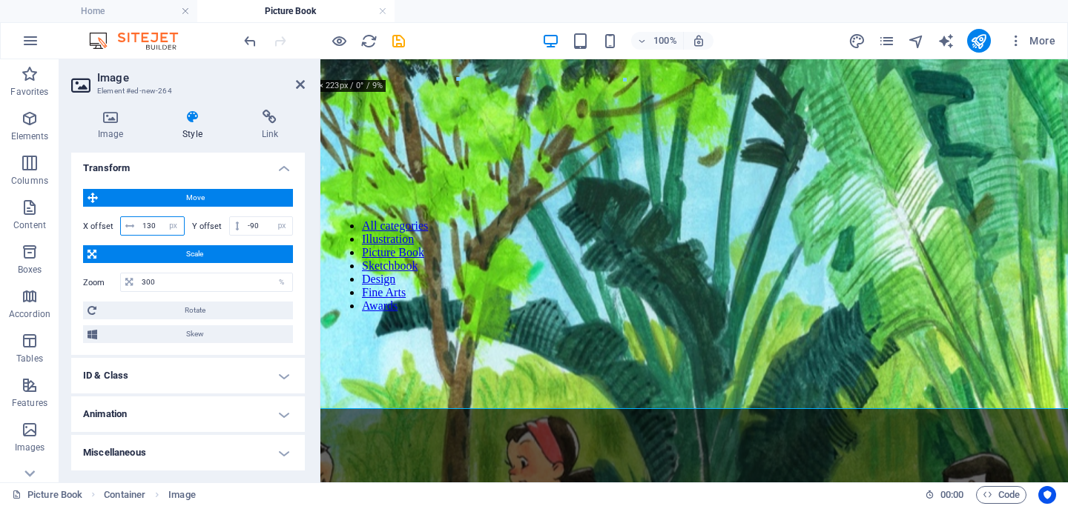
click at [156, 227] on input "130" at bounding box center [161, 226] width 45 height 18
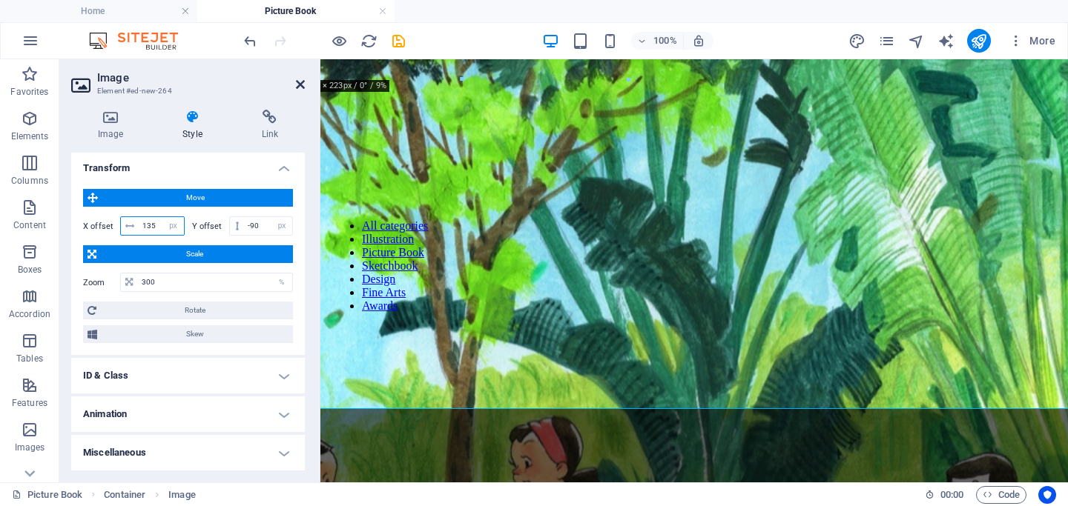
type input "135"
click at [302, 80] on icon at bounding box center [300, 85] width 9 height 12
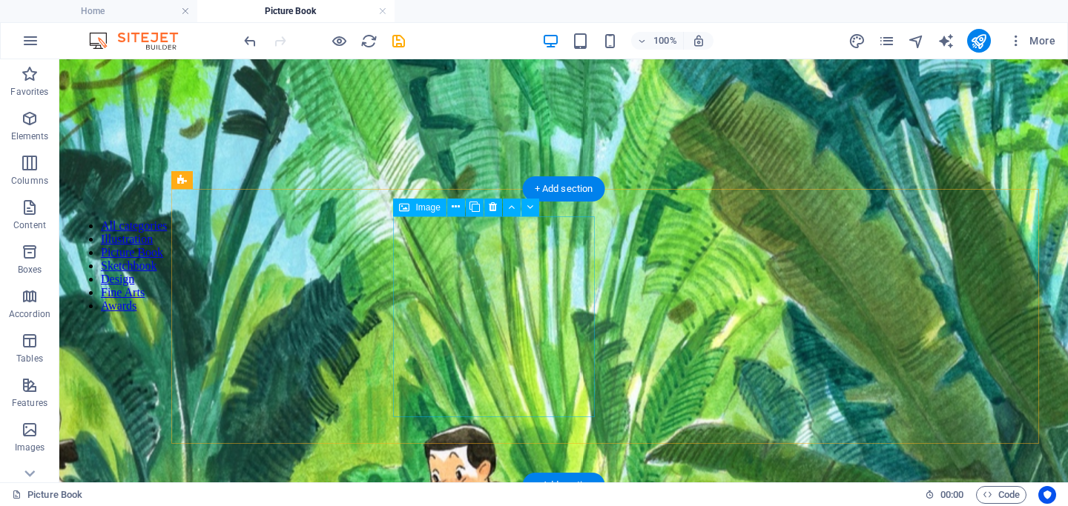
scroll to position [0, 0]
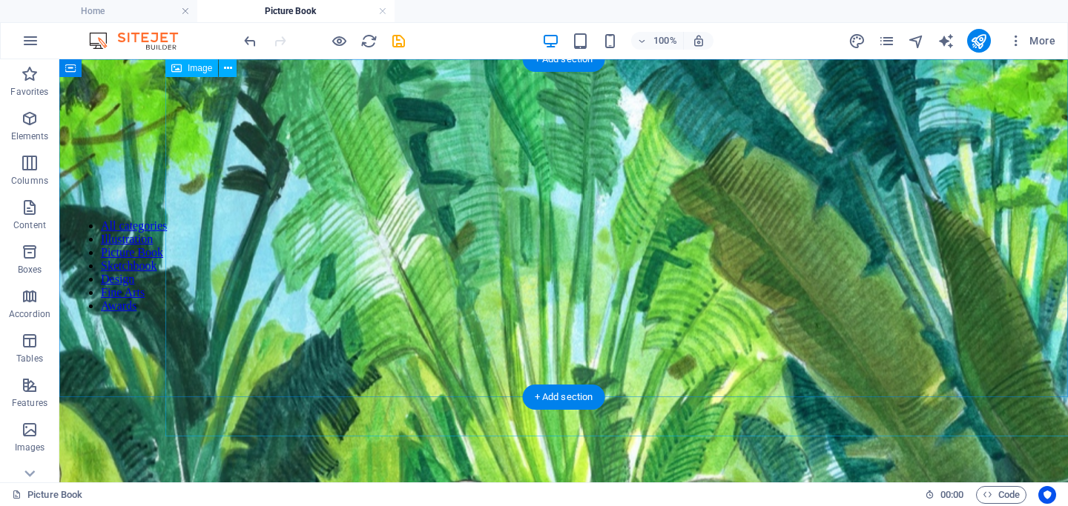
click at [402, 192] on figure at bounding box center [663, 395] width 2989 height 1142
select select "%"
select select "px"
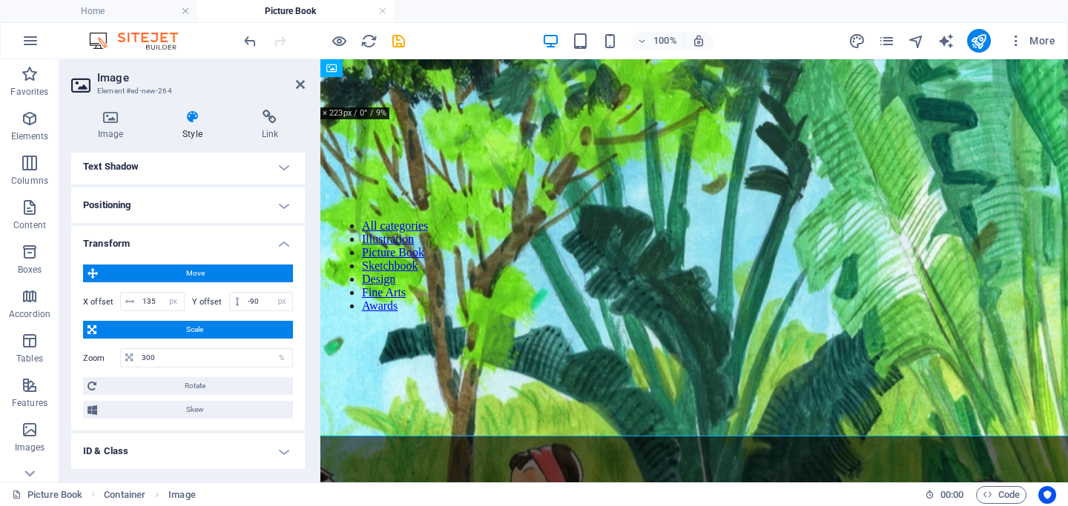
scroll to position [477, 0]
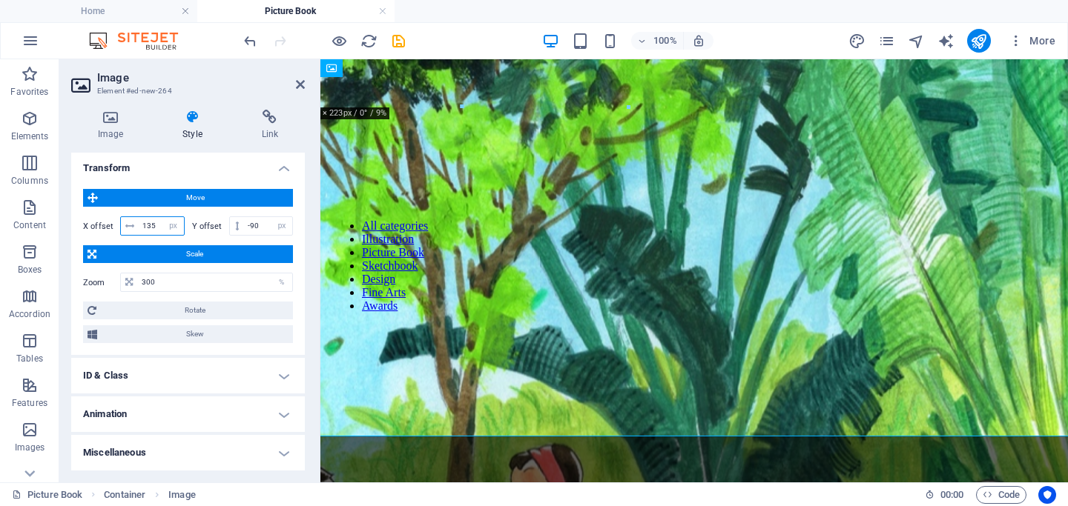
click at [156, 225] on input "135" at bounding box center [161, 226] width 45 height 18
type input "140"
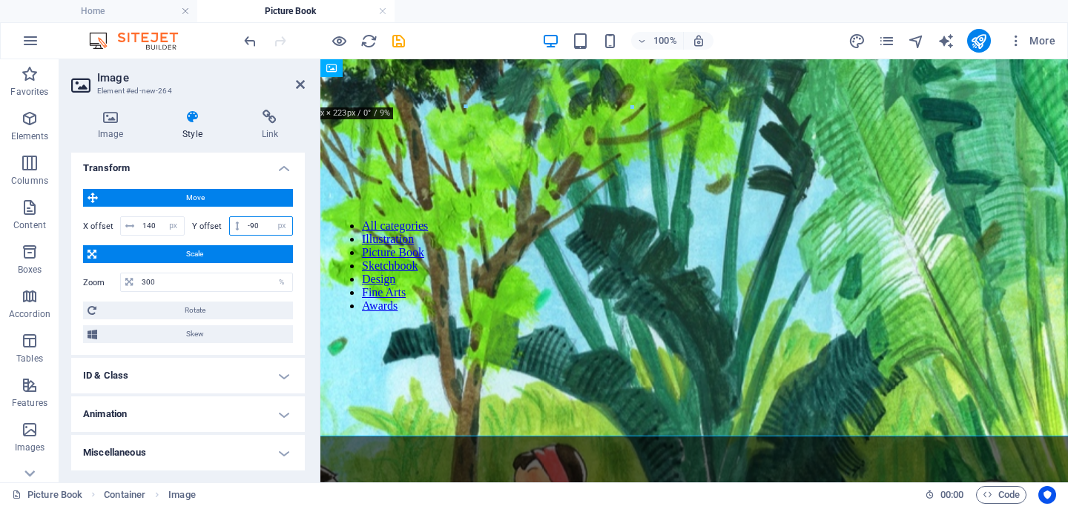
click at [260, 227] on input "-90" at bounding box center [268, 226] width 48 height 18
type input "-9"
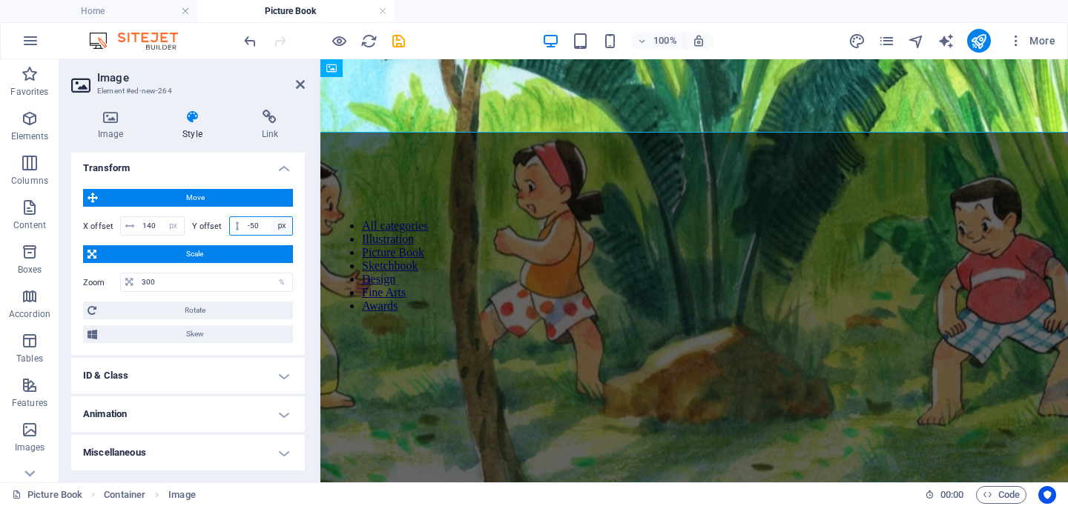
type input "-5"
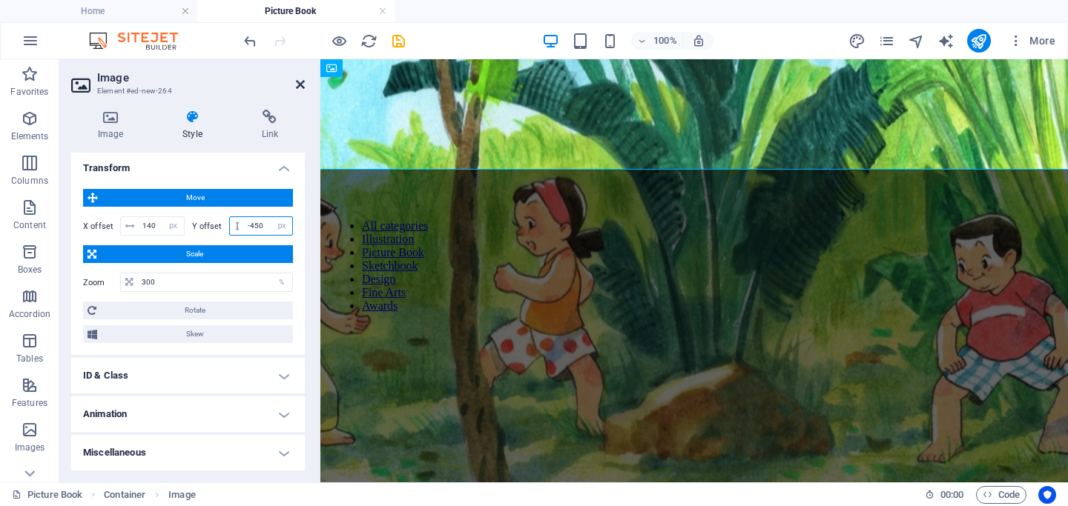
type input "-450"
click at [299, 83] on icon at bounding box center [300, 85] width 9 height 12
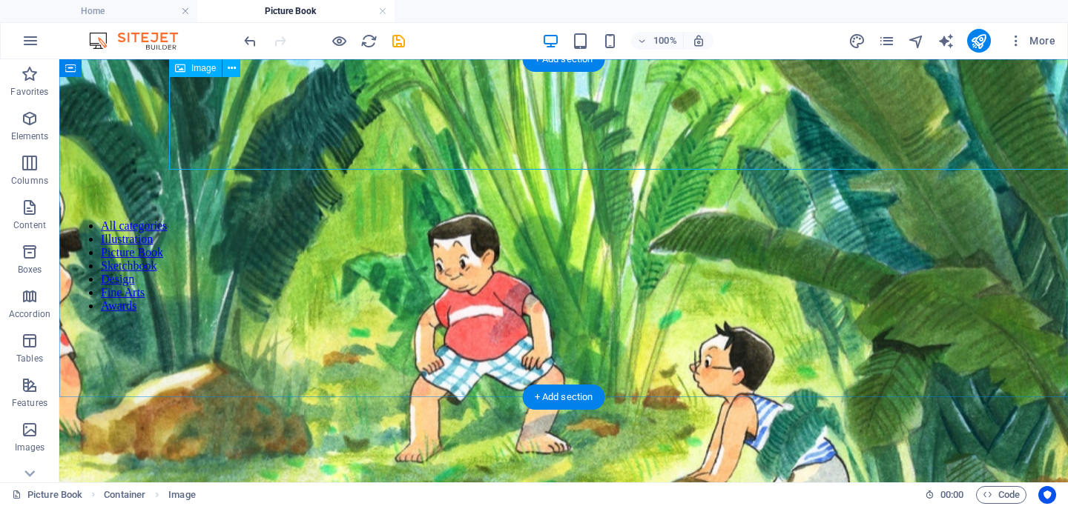
click at [383, 137] on figure at bounding box center [667, 128] width 2989 height 1142
select select "%"
select select "px"
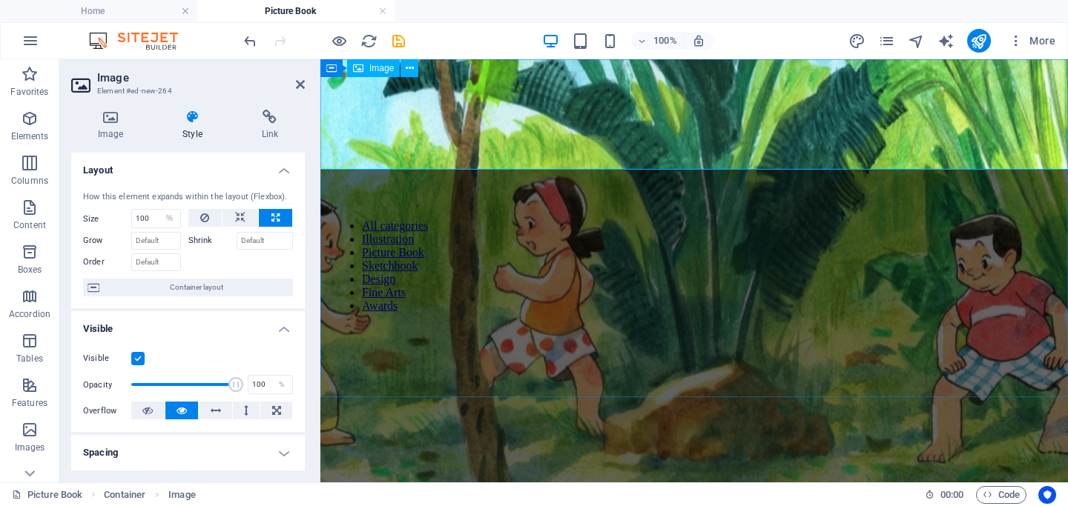
click at [402, 137] on figure at bounding box center [798, 128] width 2206 height 1142
click at [403, 64] on button at bounding box center [398, 68] width 18 height 18
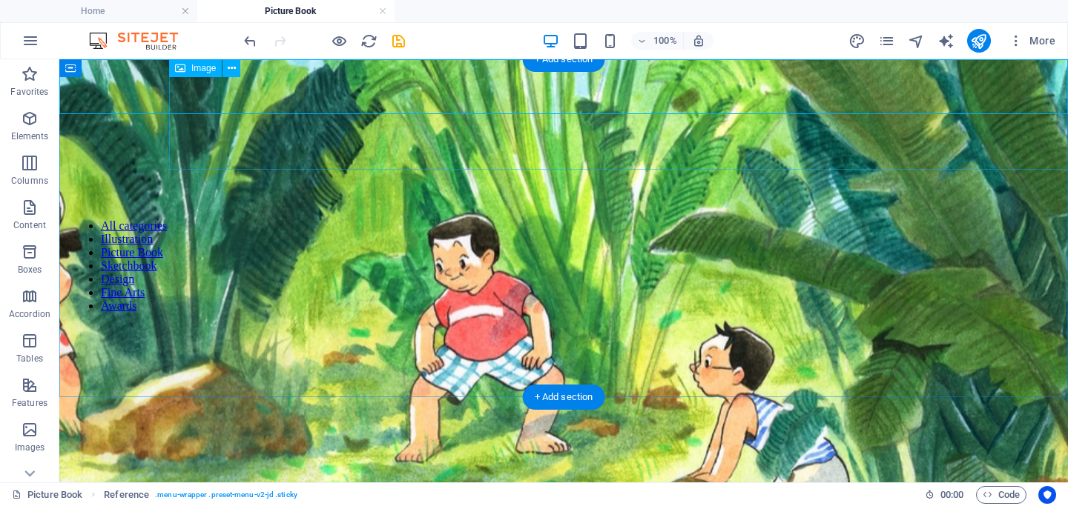
click at [284, 145] on figure at bounding box center [667, 128] width 2989 height 1142
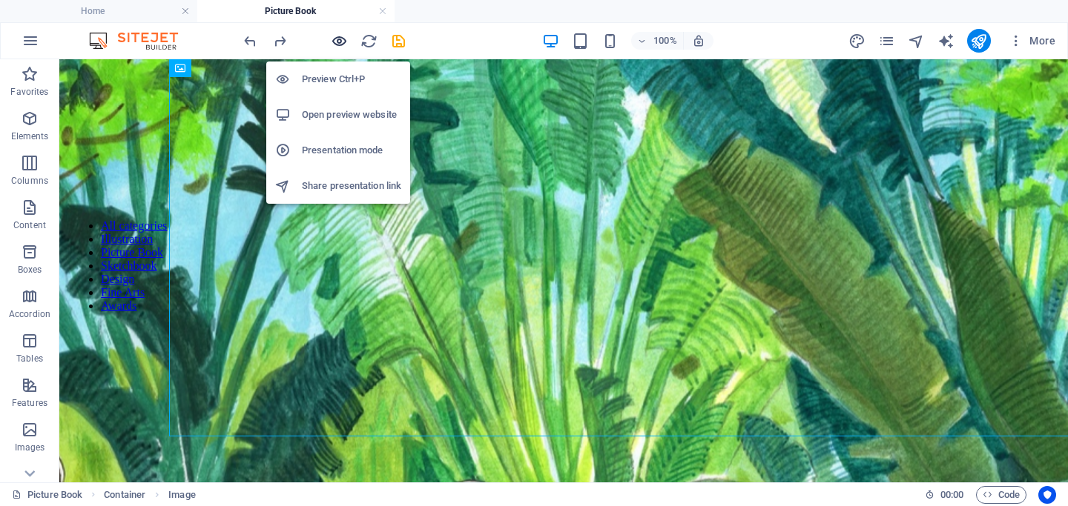
click at [340, 43] on icon "button" at bounding box center [339, 41] width 17 height 17
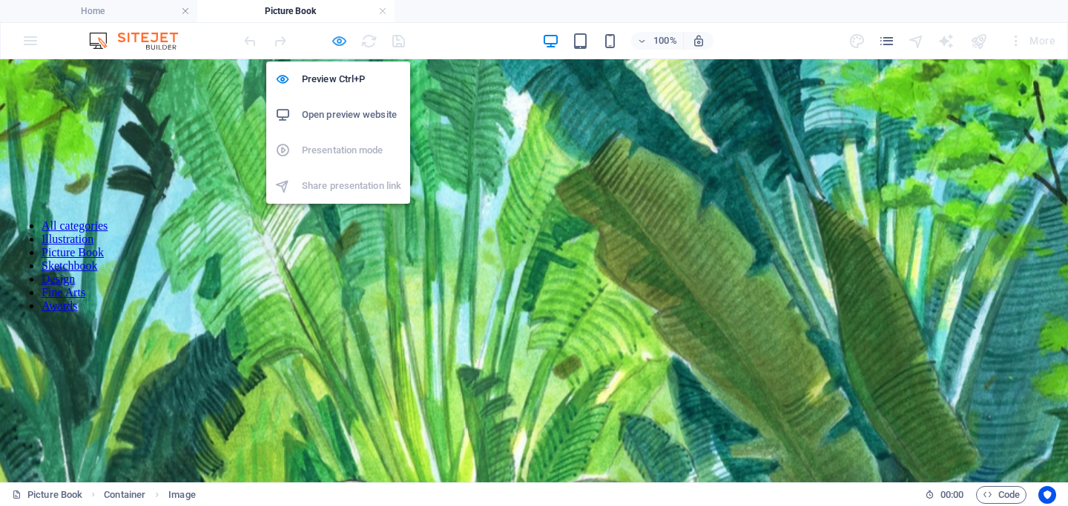
click at [337, 40] on icon "button" at bounding box center [339, 41] width 17 height 17
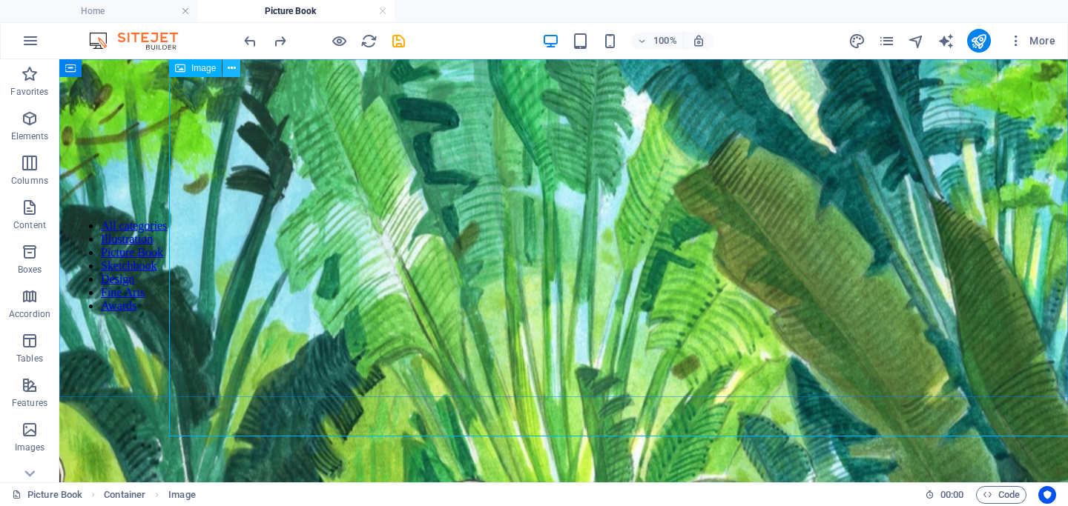
click at [228, 64] on icon at bounding box center [232, 69] width 8 height 16
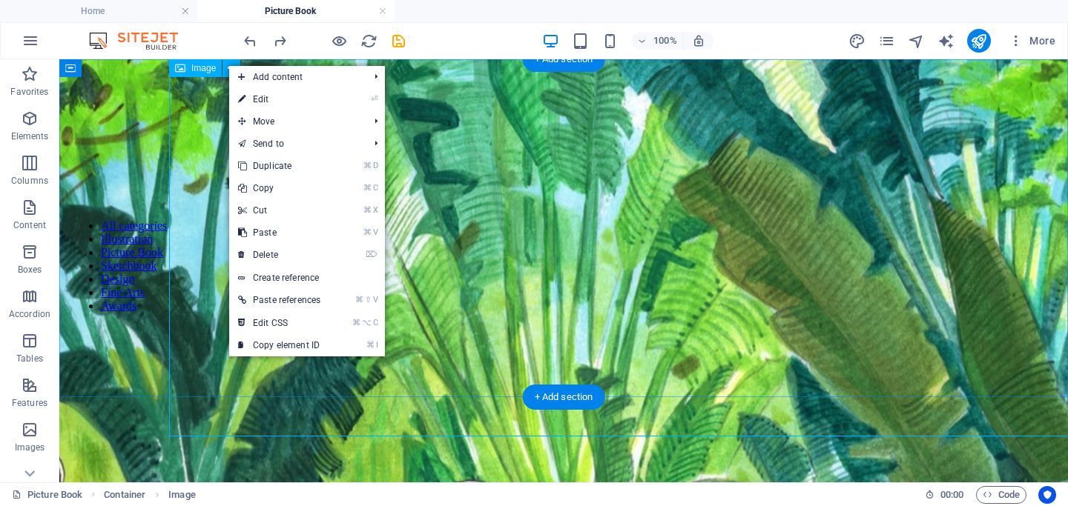
click at [214, 308] on figure at bounding box center [667, 395] width 2989 height 1142
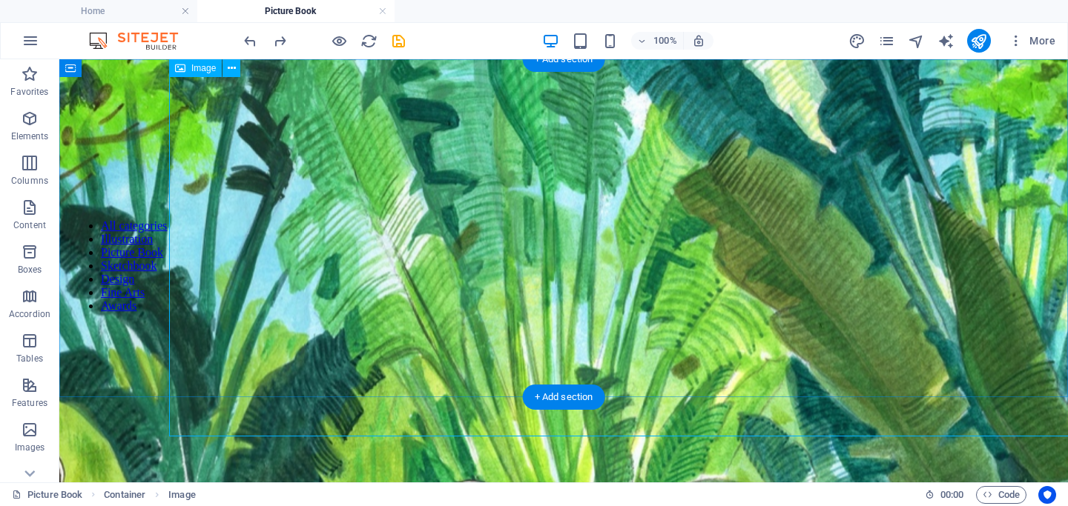
click at [351, 231] on figure at bounding box center [667, 395] width 2989 height 1142
select select "%"
select select "px"
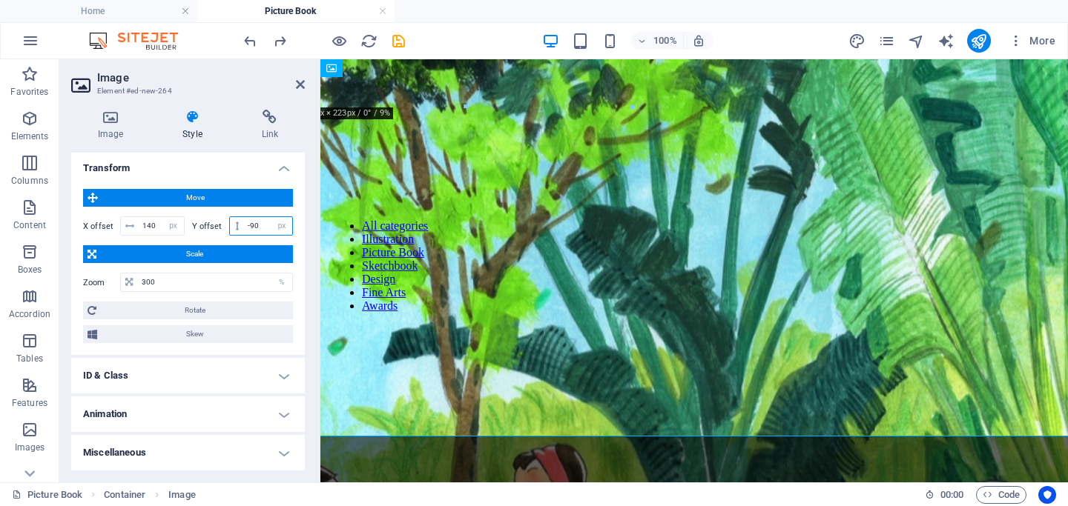
click at [259, 224] on input "-90" at bounding box center [268, 226] width 48 height 18
type input "-9"
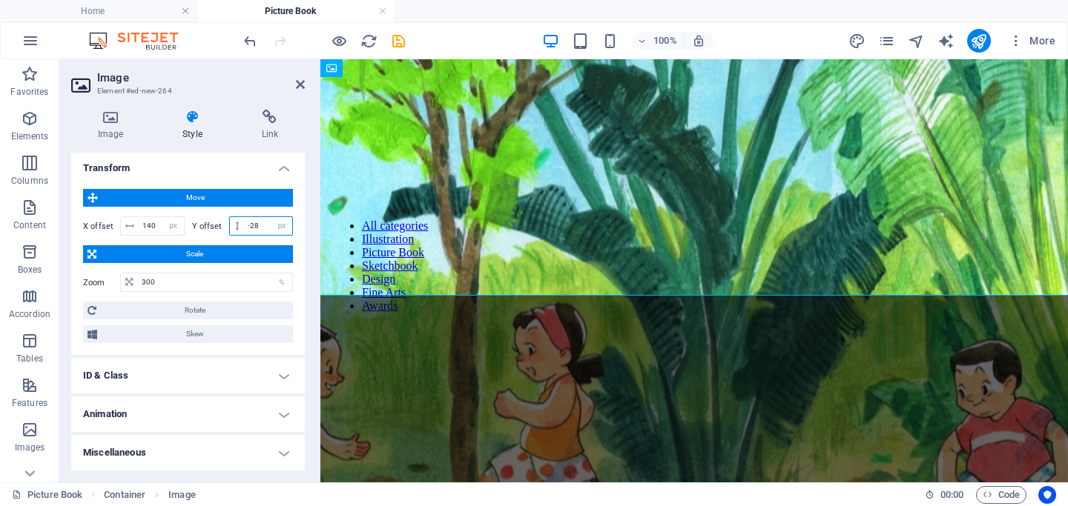
type input "-2"
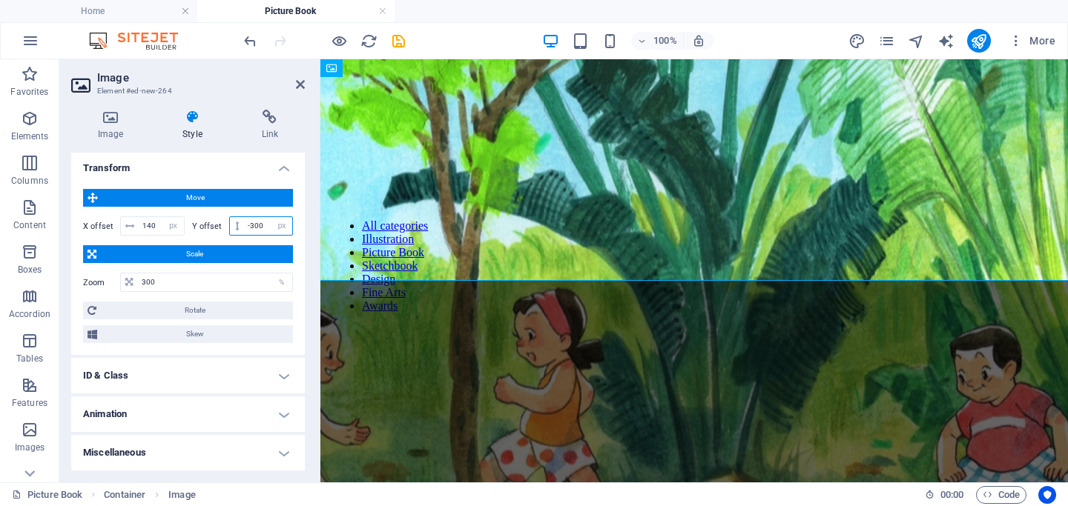
type input "-300"
click at [297, 205] on div "Move X offset 140 px rem % em vh vw Y offset -300 px rem % em vh vw Scale Zoom …" at bounding box center [188, 266] width 234 height 178
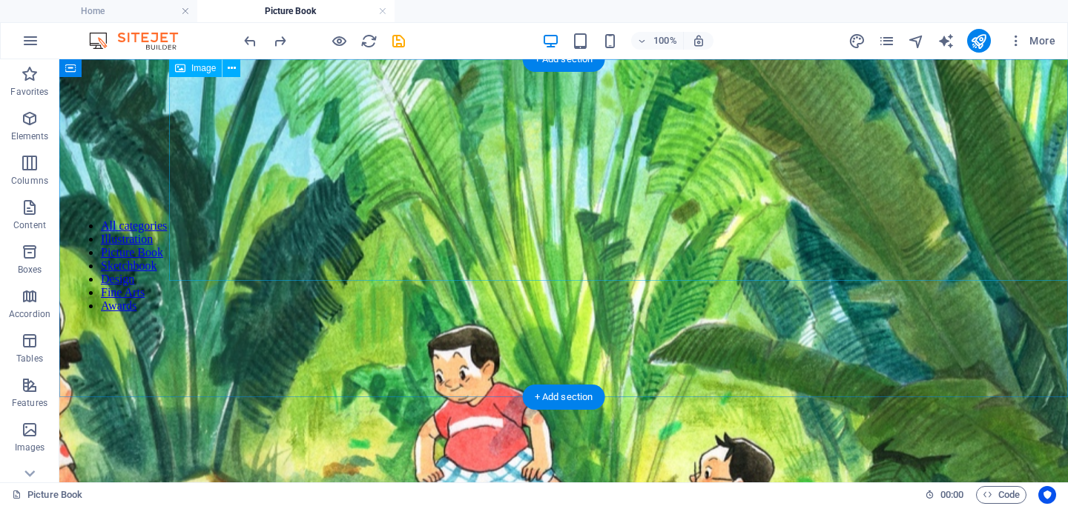
click at [520, 234] on figure at bounding box center [667, 239] width 2989 height 1142
select select "%"
select select "px"
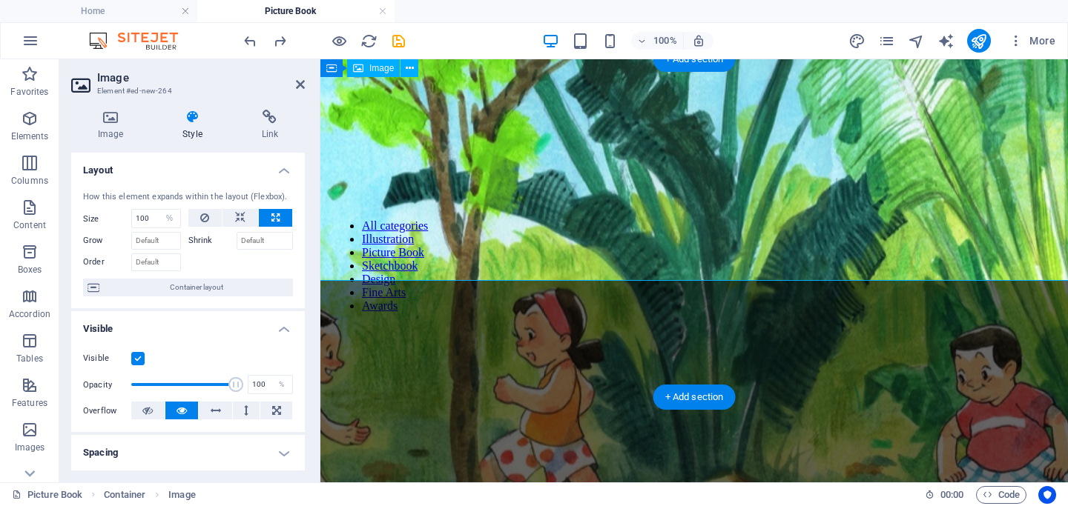
click at [547, 150] on figure at bounding box center [798, 239] width 2206 height 1142
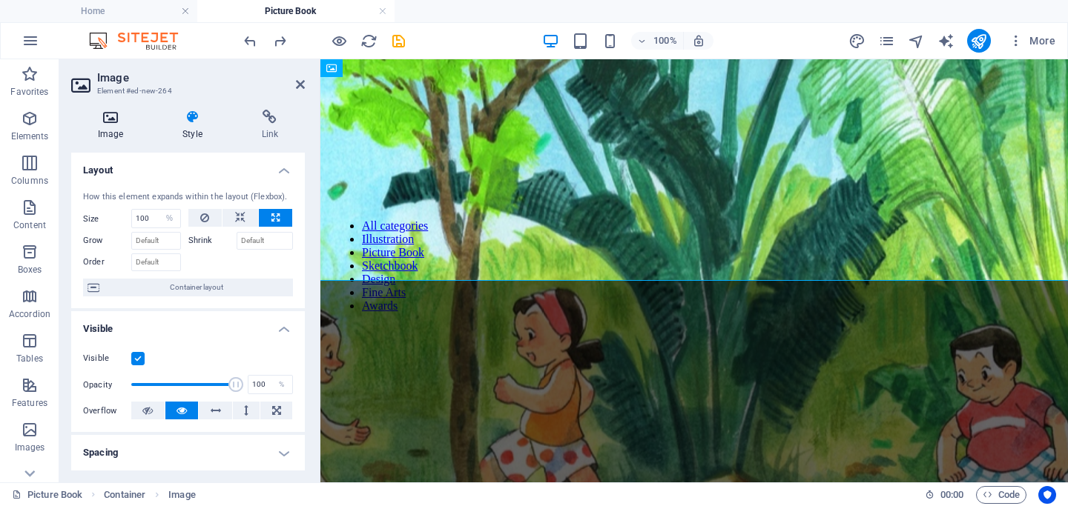
click at [111, 116] on icon at bounding box center [110, 117] width 79 height 15
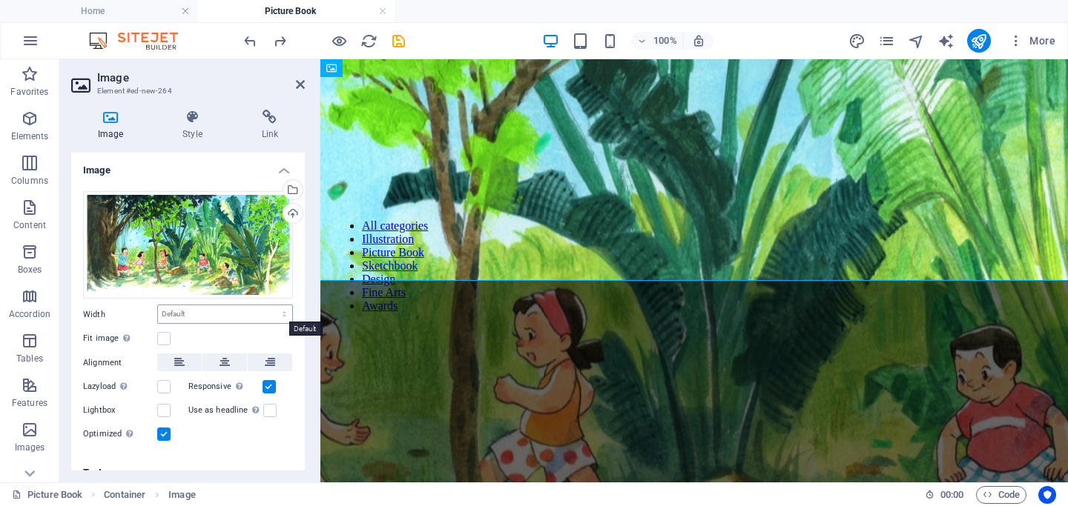
scroll to position [19, 0]
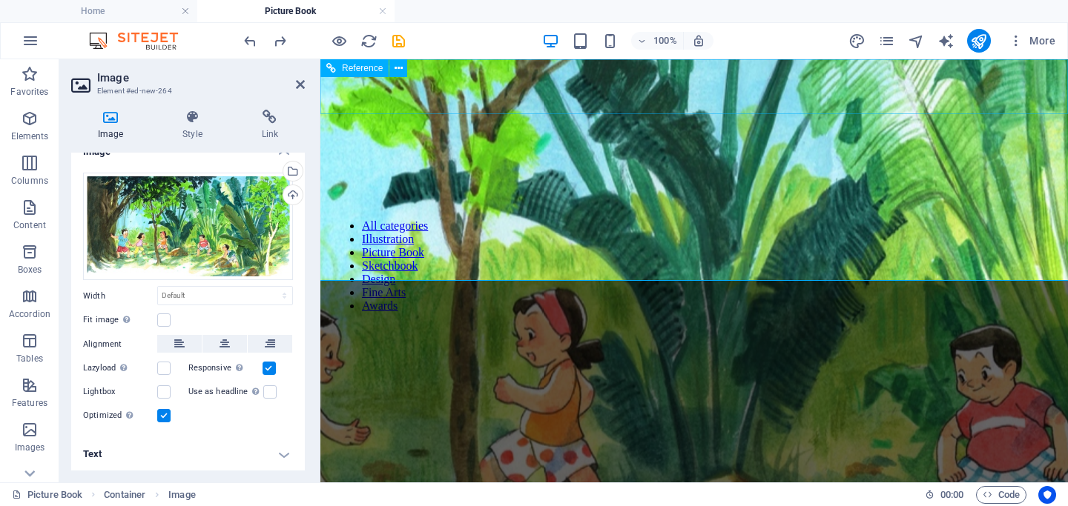
click at [431, 104] on div "Home Illustration Picture Book The Fairy Grandmother Sktechbook Deisgn Fine Art…" at bounding box center [693, 175] width 735 height 192
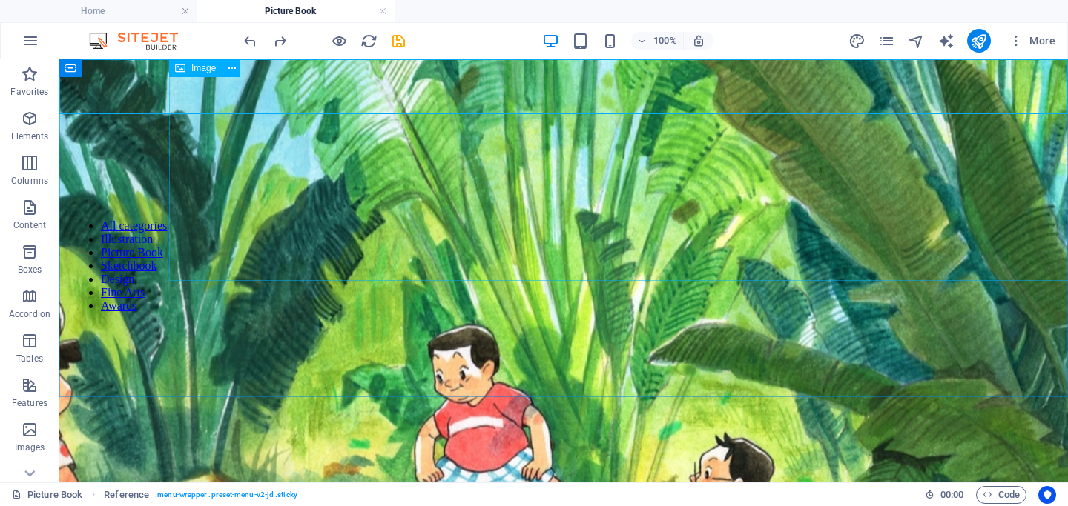
click at [439, 145] on figure at bounding box center [667, 239] width 2989 height 1142
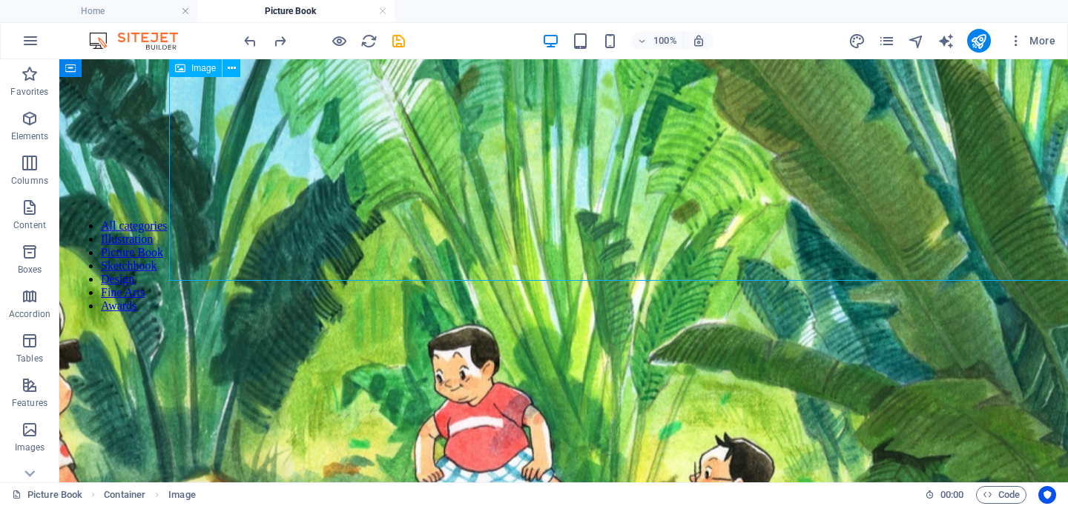
click at [291, 137] on figure at bounding box center [667, 239] width 2989 height 1142
click at [228, 67] on icon at bounding box center [232, 69] width 8 height 16
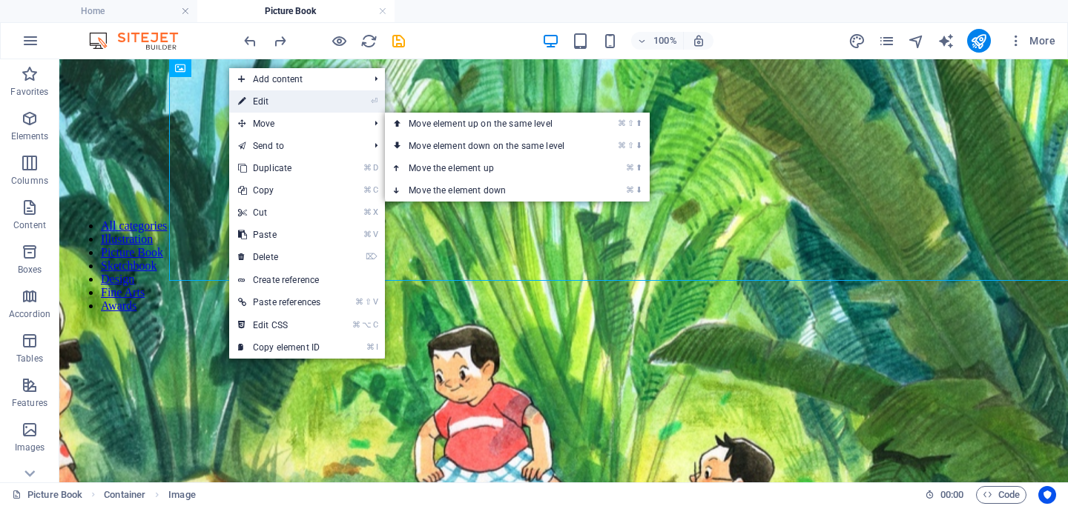
click at [262, 103] on link "⏎ Edit" at bounding box center [279, 101] width 100 height 22
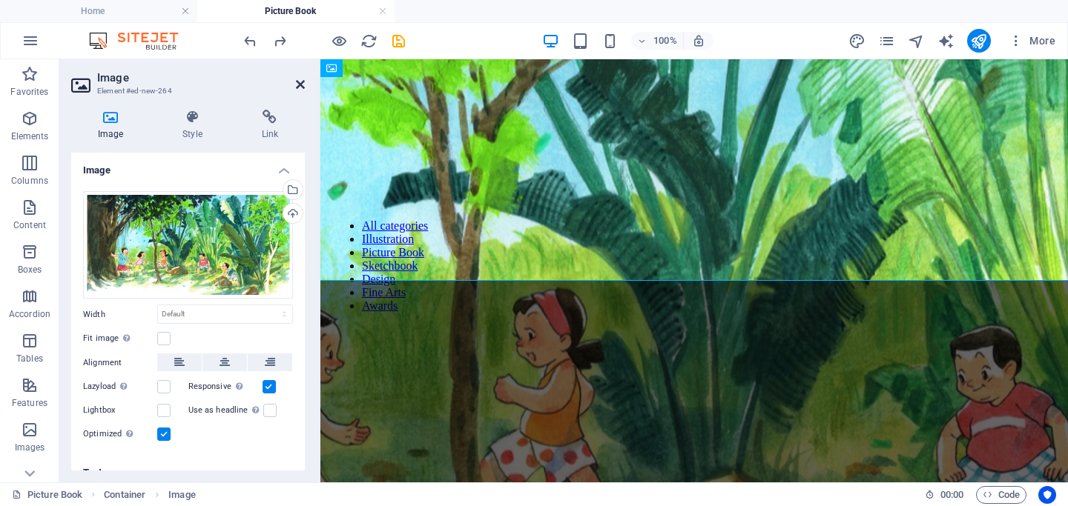
click at [301, 85] on icon at bounding box center [300, 85] width 9 height 12
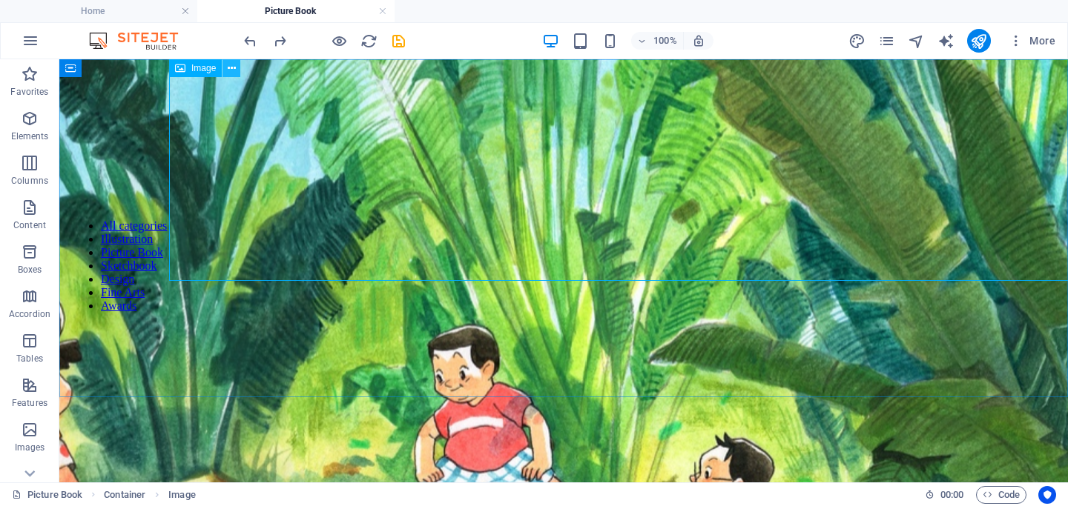
click at [228, 64] on icon at bounding box center [232, 69] width 8 height 16
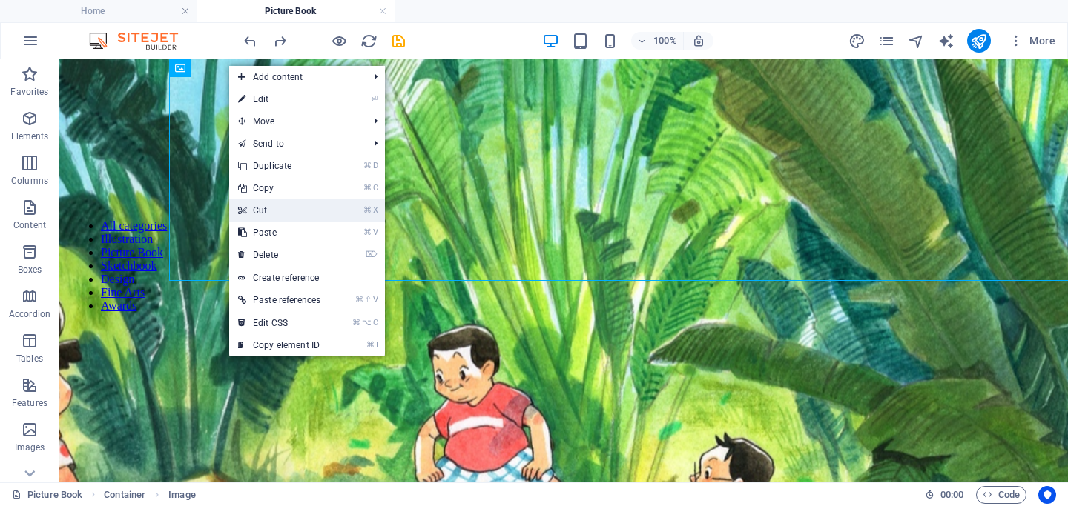
click at [274, 202] on link "⌘ X Cut" at bounding box center [279, 210] width 100 height 22
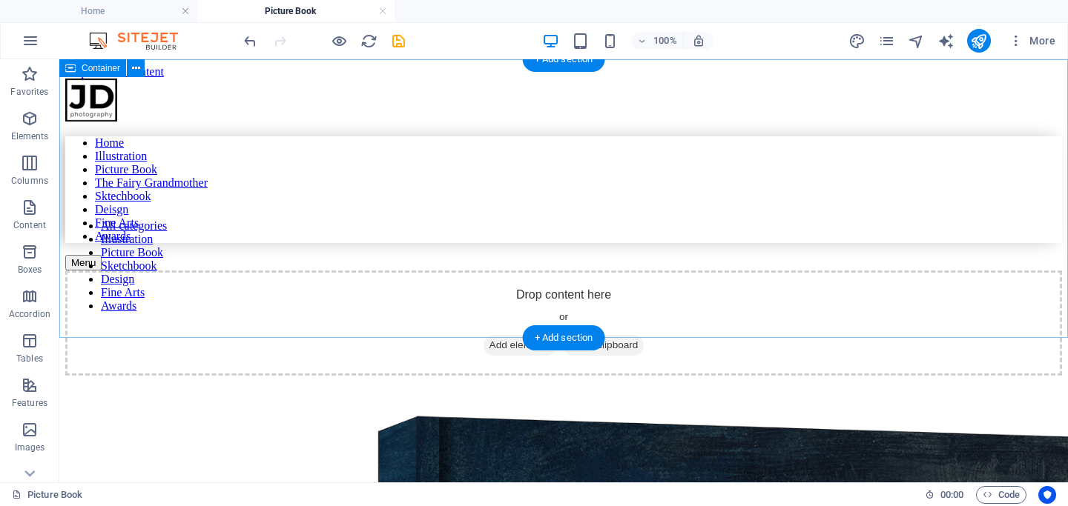
click at [489, 345] on icon at bounding box center [489, 345] width 0 height 0
click at [501, 335] on span "Add elements" at bounding box center [519, 345] width 73 height 21
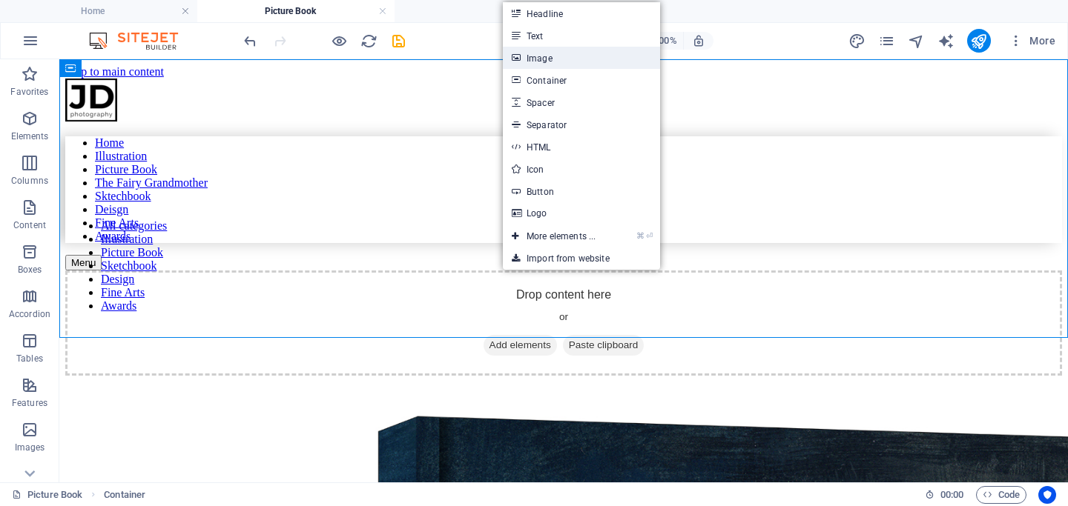
click at [552, 62] on link "Image" at bounding box center [581, 58] width 157 height 22
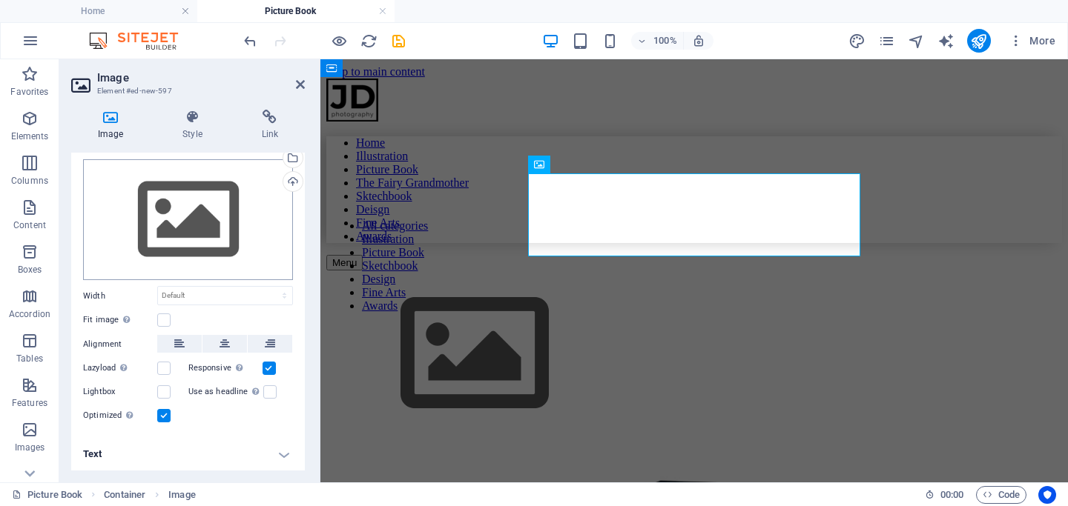
scroll to position [31, 0]
click at [165, 227] on div "Drag files here, click to choose files or select files from Files or our free s…" at bounding box center [188, 221] width 210 height 122
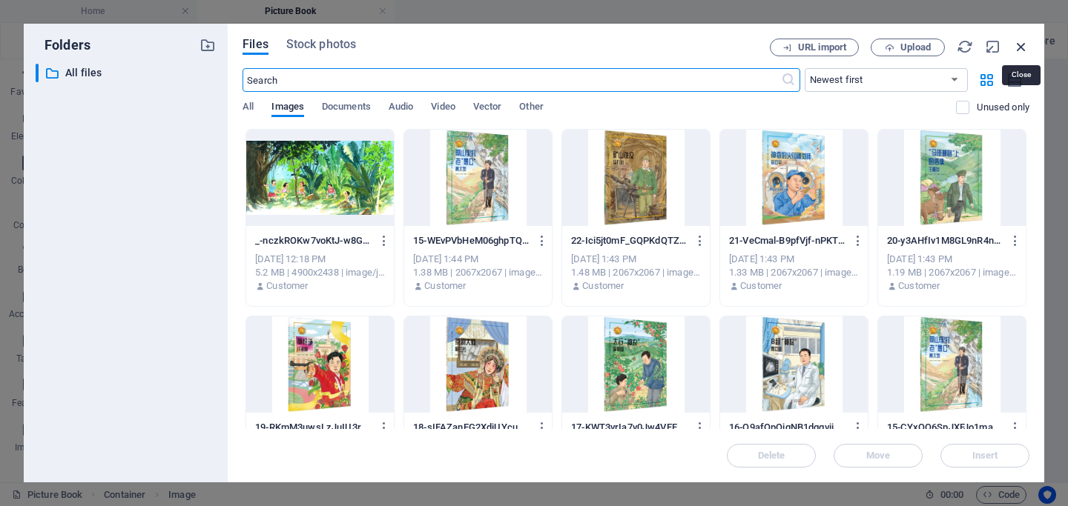
click at [858, 47] on icon "button" at bounding box center [1021, 47] width 16 height 16
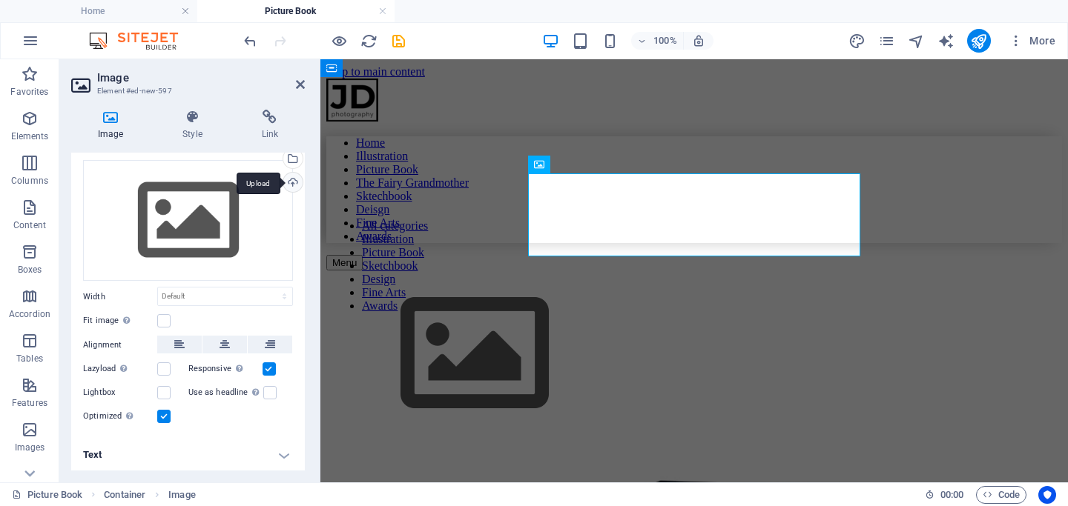
click at [286, 182] on div "Upload" at bounding box center [291, 184] width 22 height 22
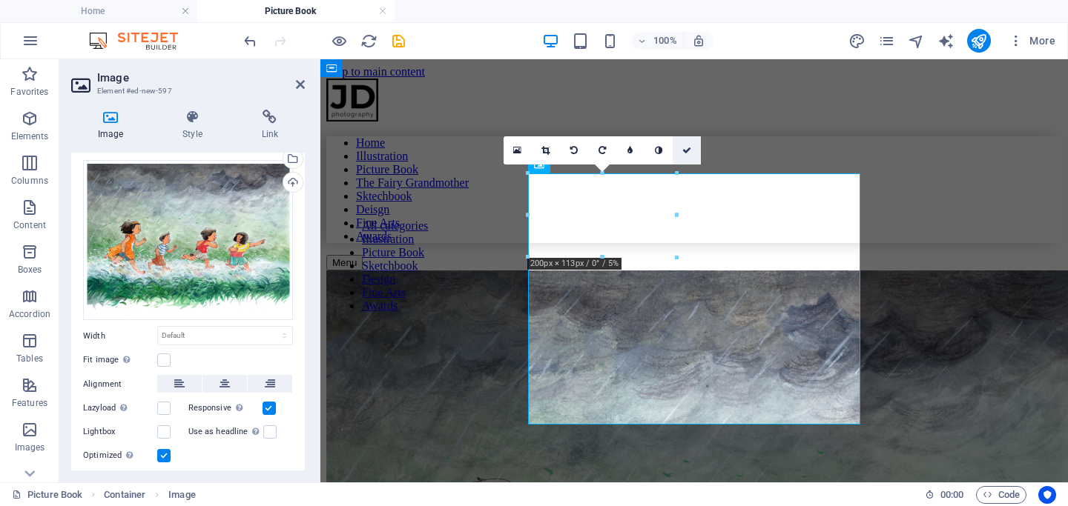
click at [689, 149] on icon at bounding box center [686, 150] width 9 height 9
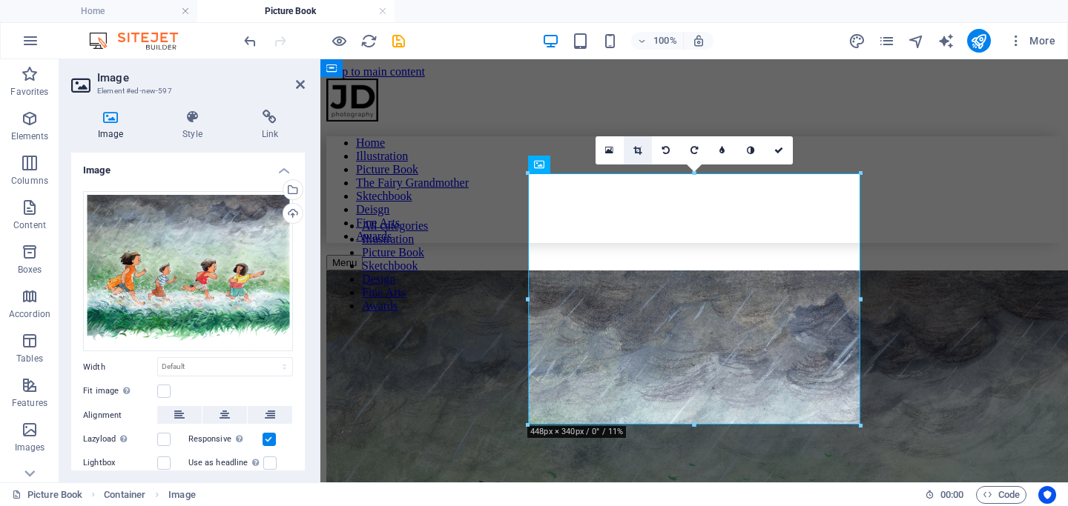
click at [638, 150] on icon at bounding box center [637, 150] width 8 height 9
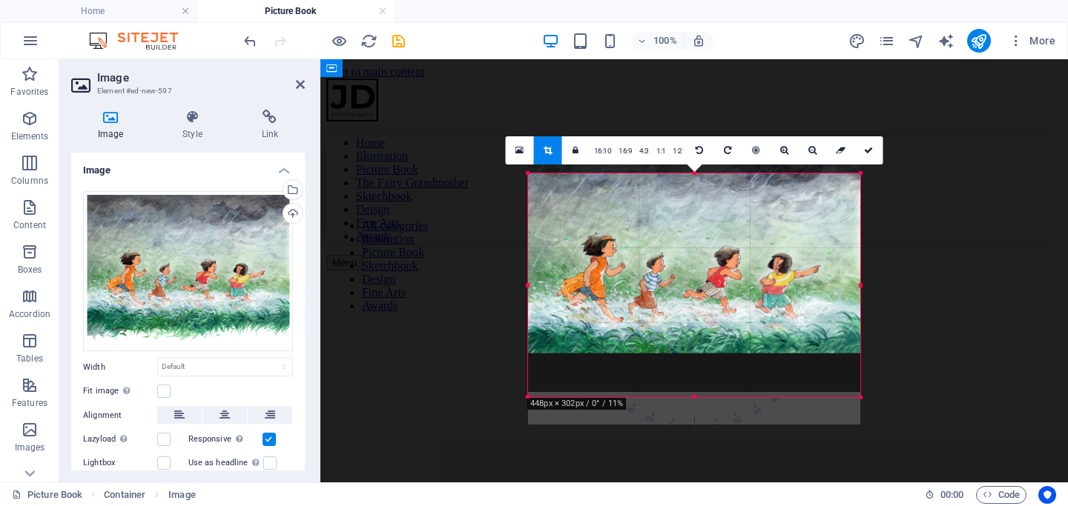
drag, startPoint x: 695, startPoint y: 173, endPoint x: 695, endPoint y: 215, distance: 42.3
click at [695, 215] on div "180 170 160 150 140 130 120 110 100 90 80 70 60 50 40 30 20 10 0 -10 -20 -30 -4…" at bounding box center [694, 285] width 332 height 224
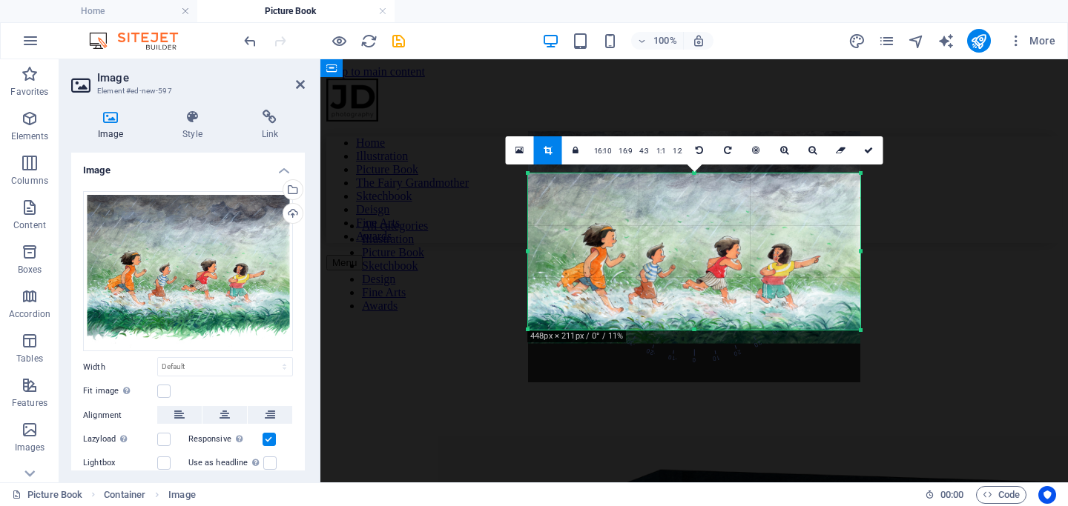
drag, startPoint x: 692, startPoint y: 383, endPoint x: 689, endPoint y: 330, distance: 52.7
click at [689, 330] on div at bounding box center [694, 330] width 332 height 5
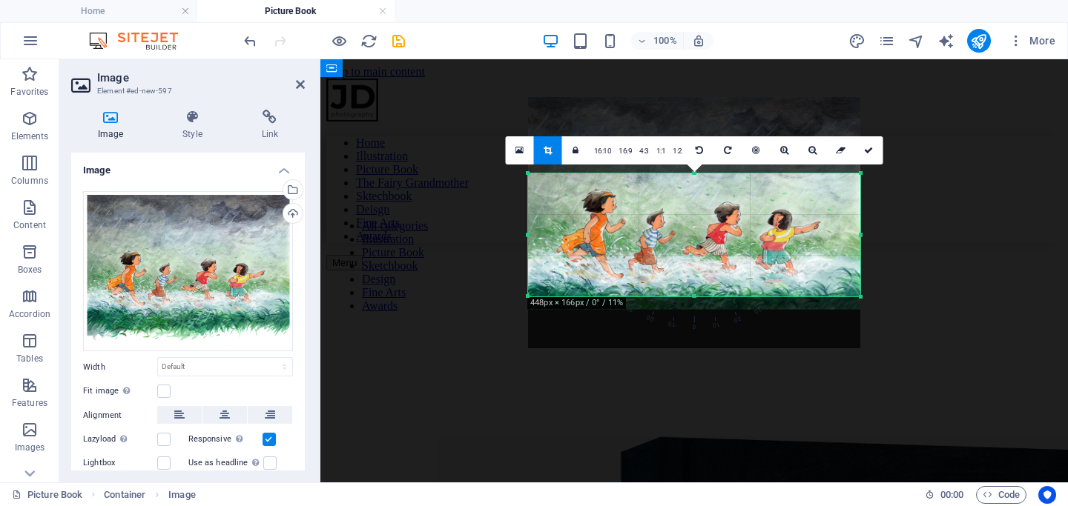
drag, startPoint x: 693, startPoint y: 175, endPoint x: 695, endPoint y: 209, distance: 34.1
click at [695, 209] on div "180 170 160 150 140 130 120 110 100 90 80 70 60 50 40 30 20 10 0 -10 -20 -30 -4…" at bounding box center [694, 234] width 332 height 123
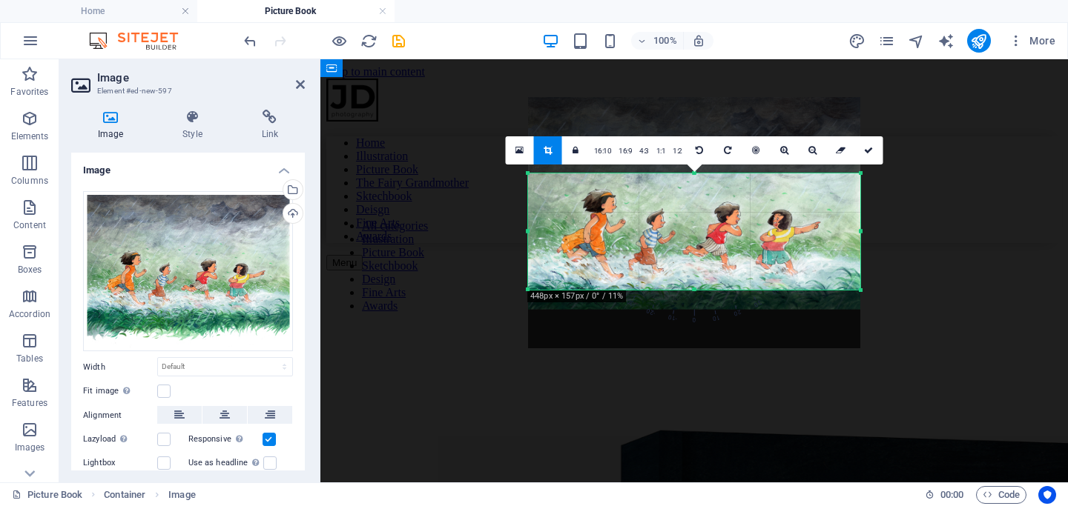
click at [692, 291] on div at bounding box center [694, 290] width 332 height 5
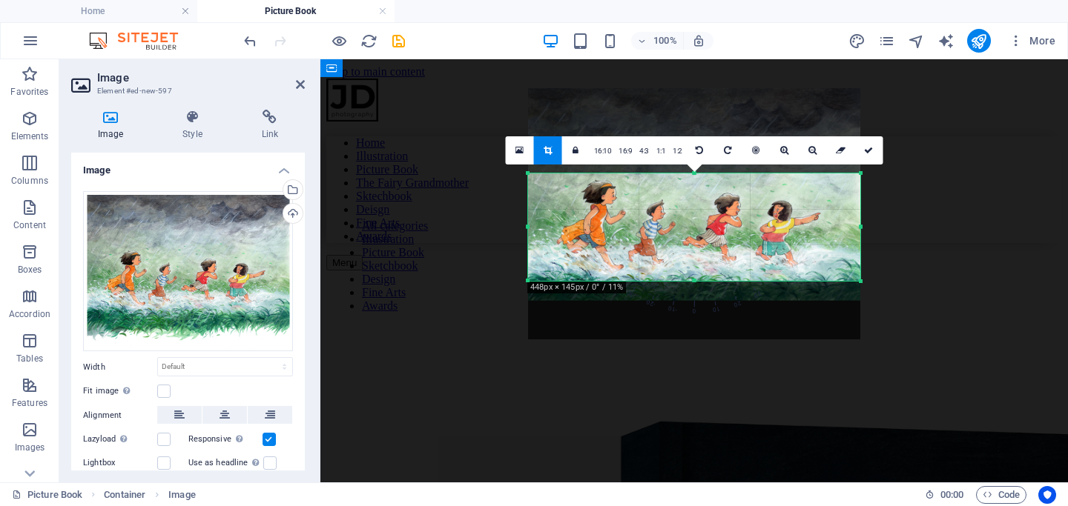
drag, startPoint x: 858, startPoint y: 176, endPoint x: 858, endPoint y: 184, distance: 8.2
click at [858, 184] on div "180 170 160 150 140 130 120 110 100 90 80 70 60 50 40 30 20 10 0 -10 -20 -30 -4…" at bounding box center [694, 226] width 332 height 107
click at [858, 148] on icon at bounding box center [868, 150] width 9 height 9
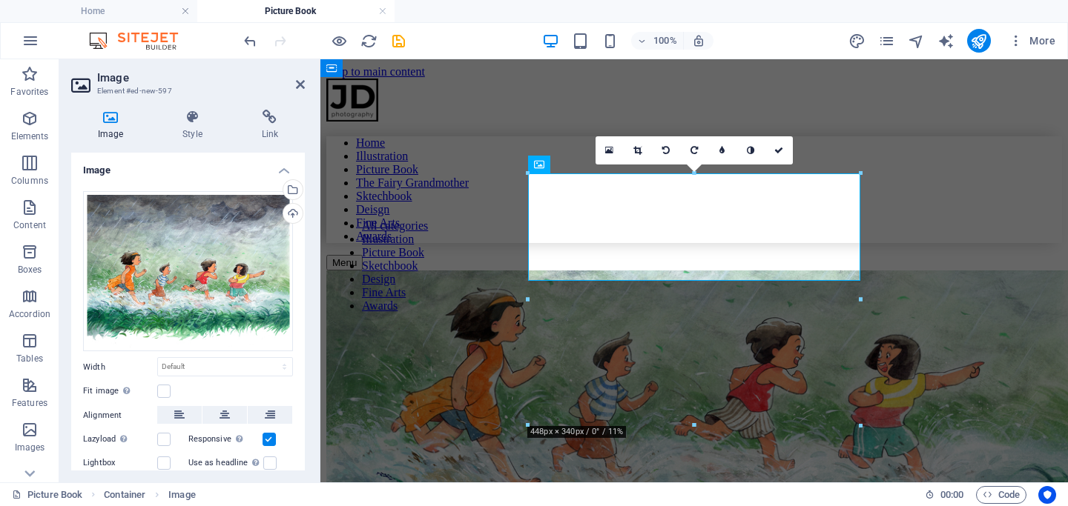
scroll to position [70, 0]
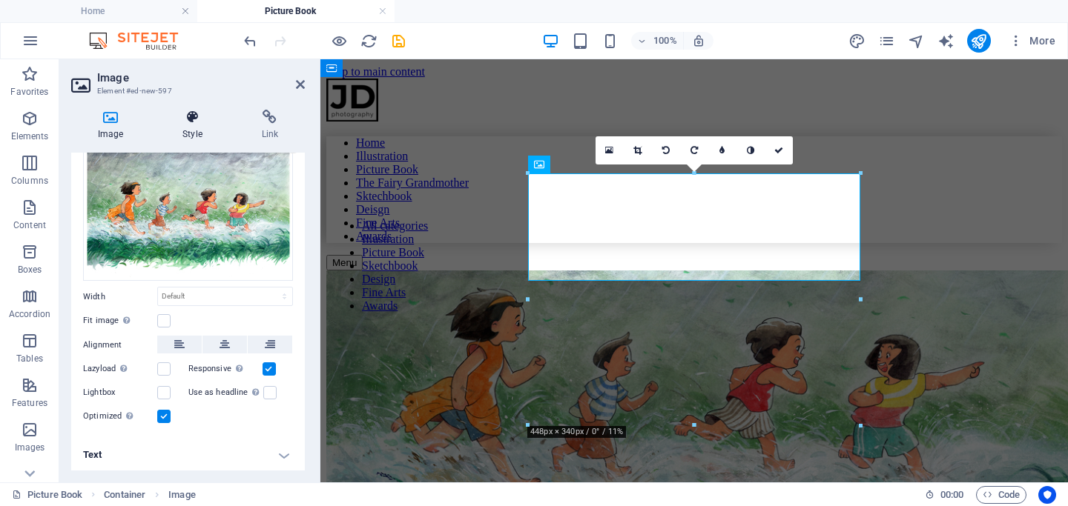
click at [190, 119] on icon at bounding box center [192, 117] width 73 height 15
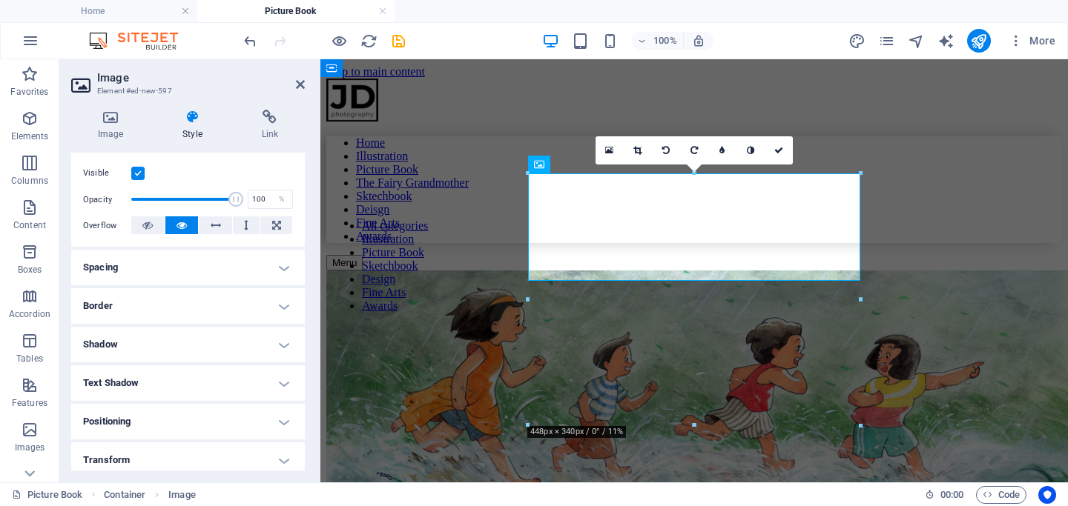
scroll to position [308, 0]
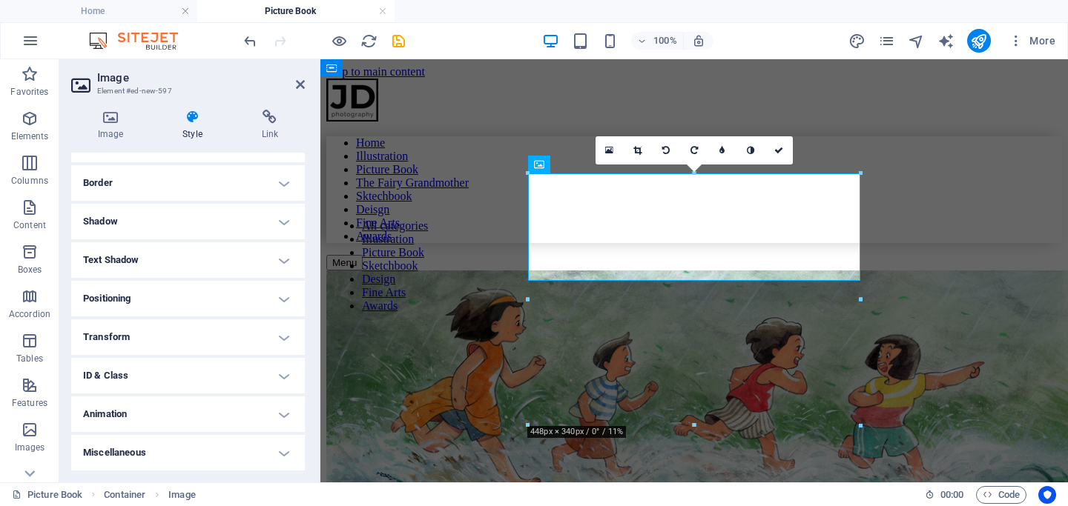
click at [168, 335] on h4 "Transform" at bounding box center [188, 338] width 234 height 36
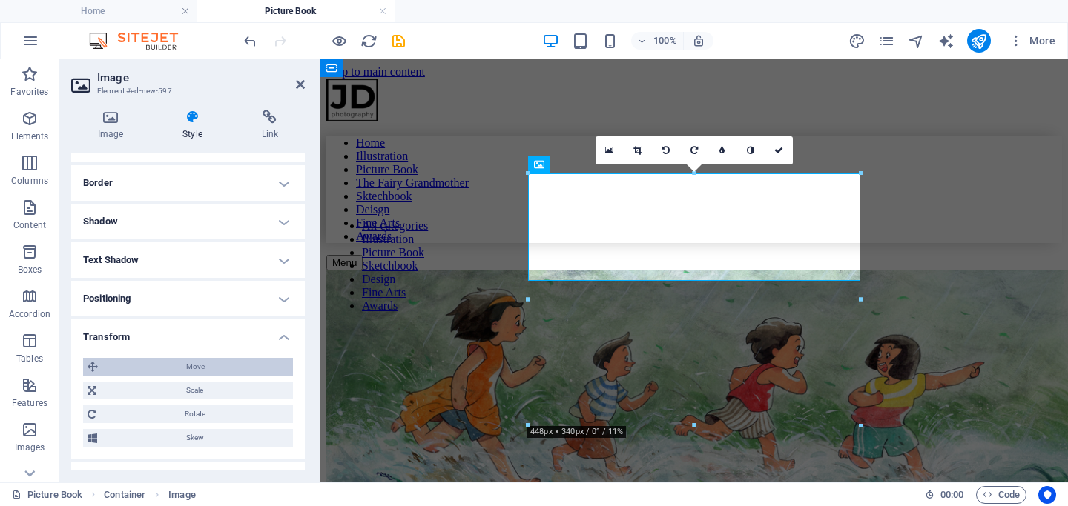
click at [187, 366] on span "Move" at bounding box center [195, 367] width 186 height 18
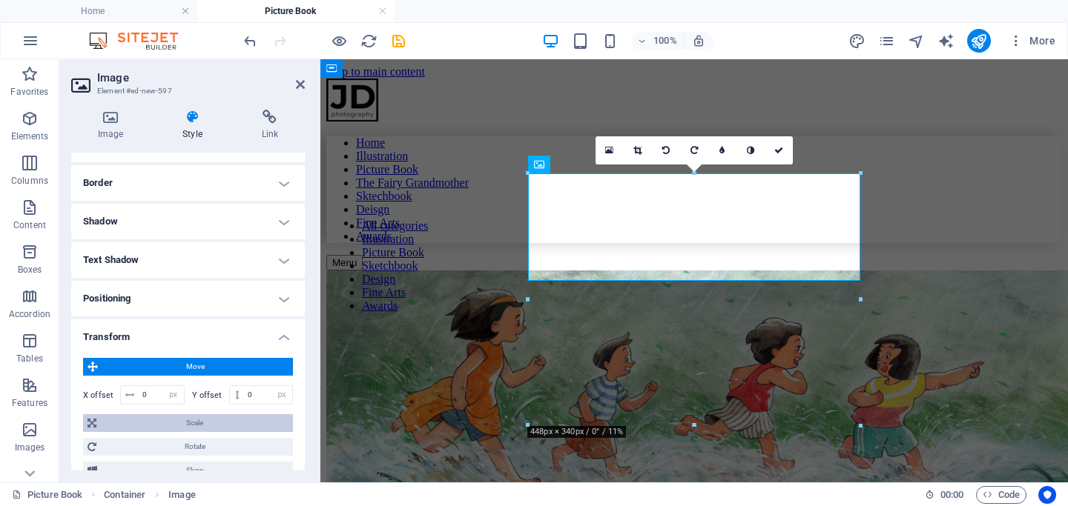
click at [184, 418] on span "Scale" at bounding box center [195, 423] width 188 height 18
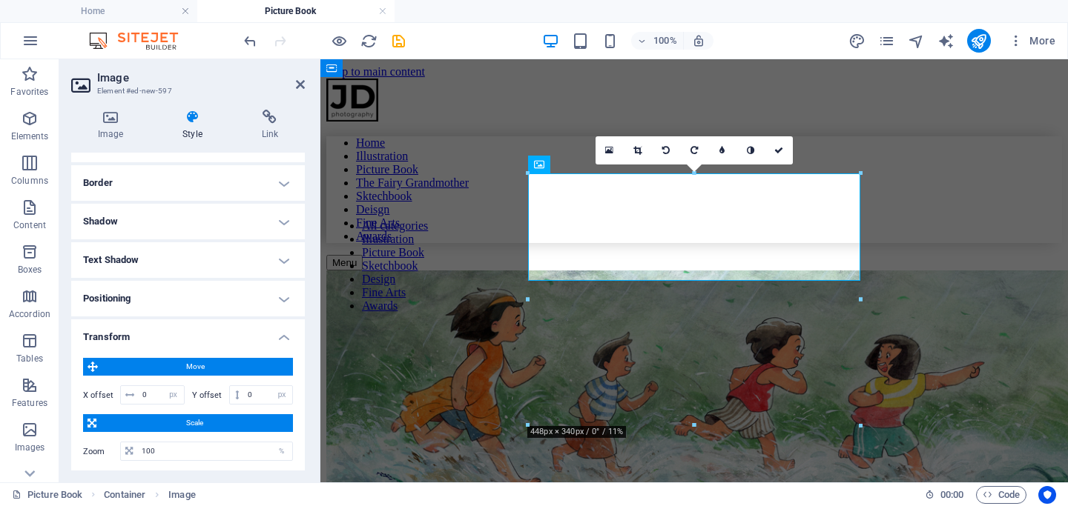
scroll to position [398, 0]
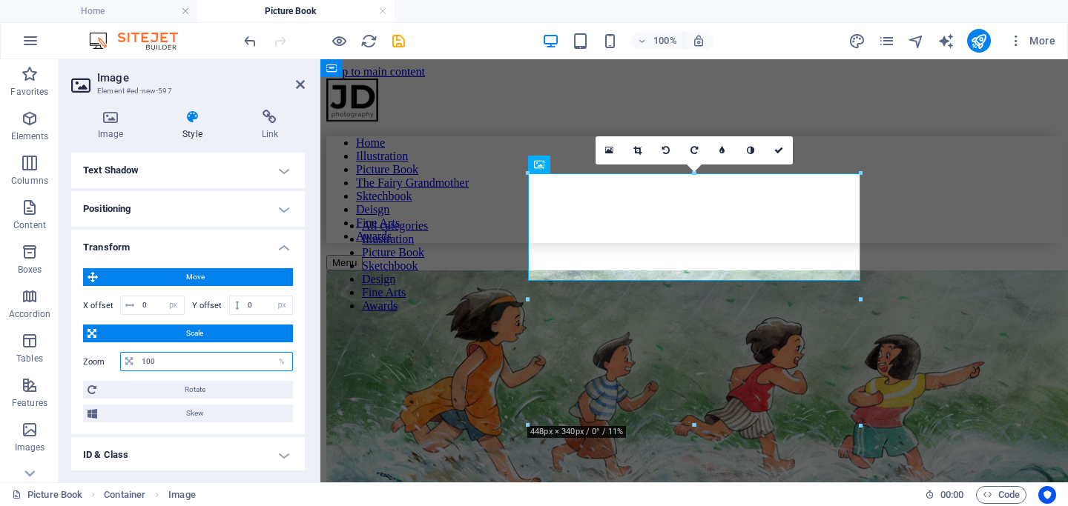
drag, startPoint x: 162, startPoint y: 364, endPoint x: 72, endPoint y: 364, distance: 89.7
click at [72, 364] on div "Move X offset 0 px rem % em vh vw Y offset 0 px rem % em vh vw Scale Zoom 100 %…" at bounding box center [188, 346] width 234 height 178
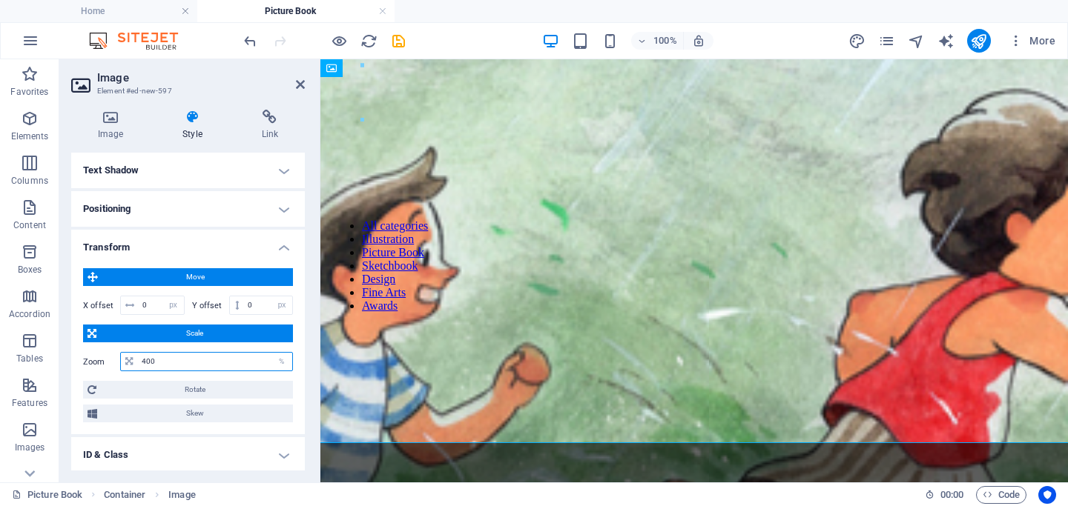
drag, startPoint x: 156, startPoint y: 363, endPoint x: 85, endPoint y: 363, distance: 71.2
click at [85, 363] on div "Zoom 400 %" at bounding box center [188, 361] width 210 height 19
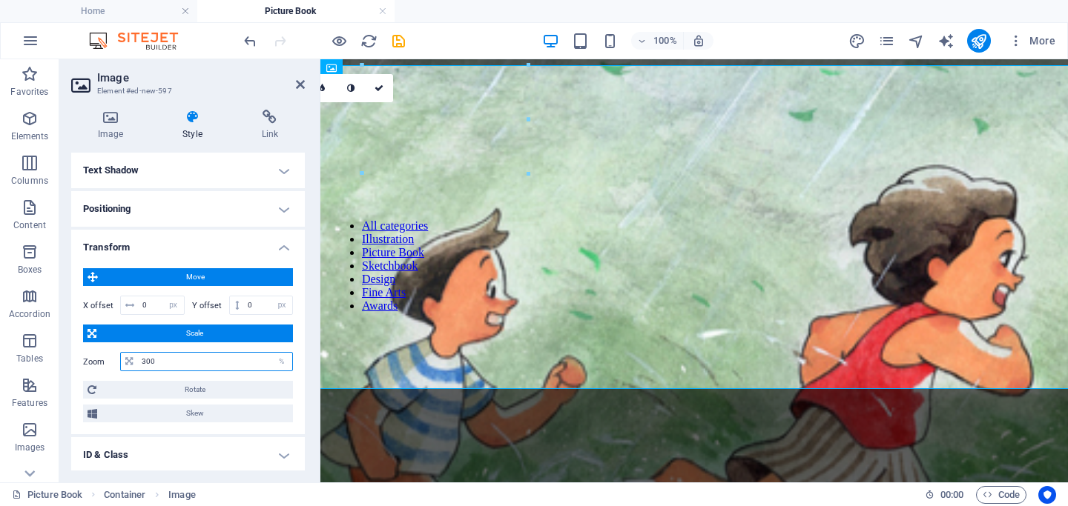
type input "300"
click at [303, 82] on icon at bounding box center [300, 85] width 9 height 12
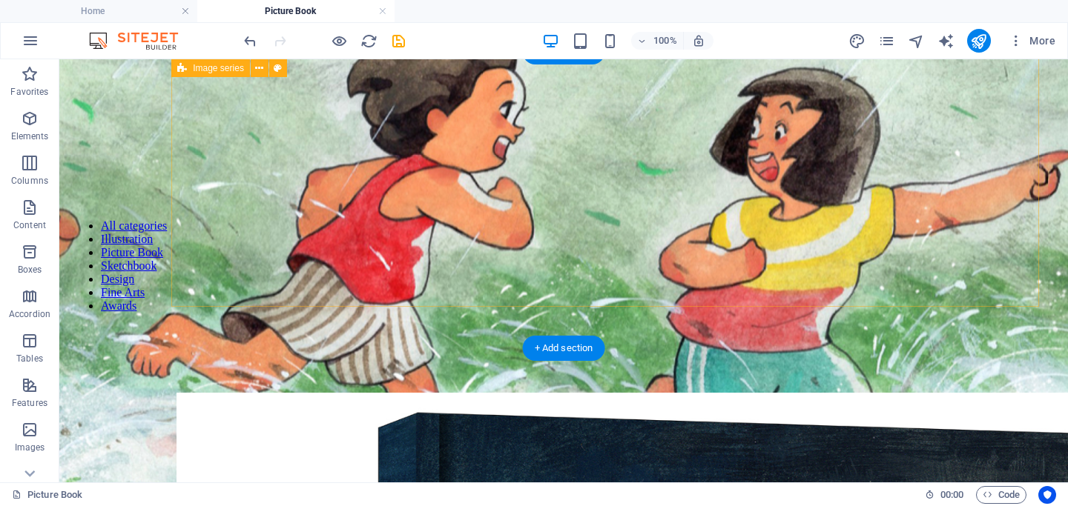
scroll to position [0, 0]
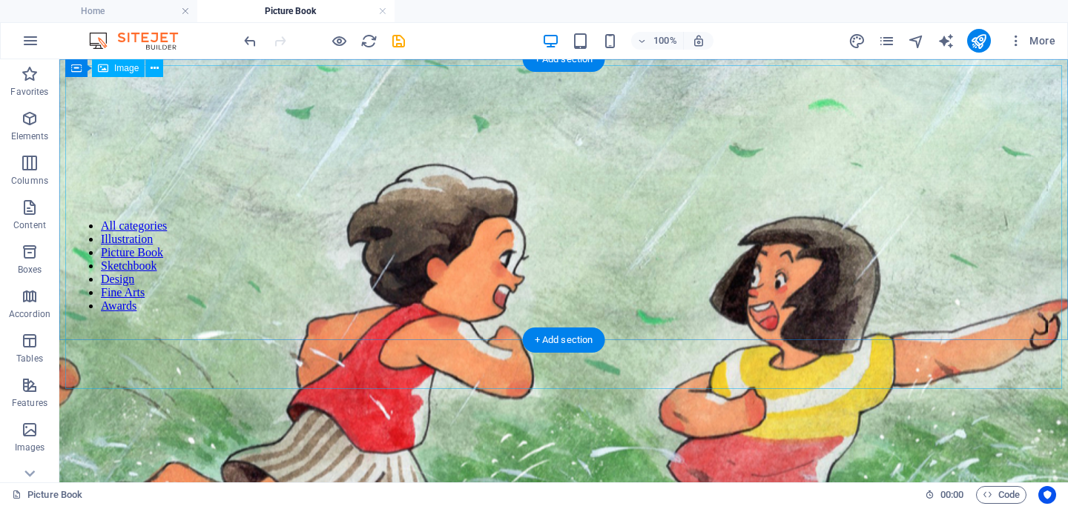
click at [632, 188] on figure at bounding box center [563, 396] width 2989 height 751
select select "px"
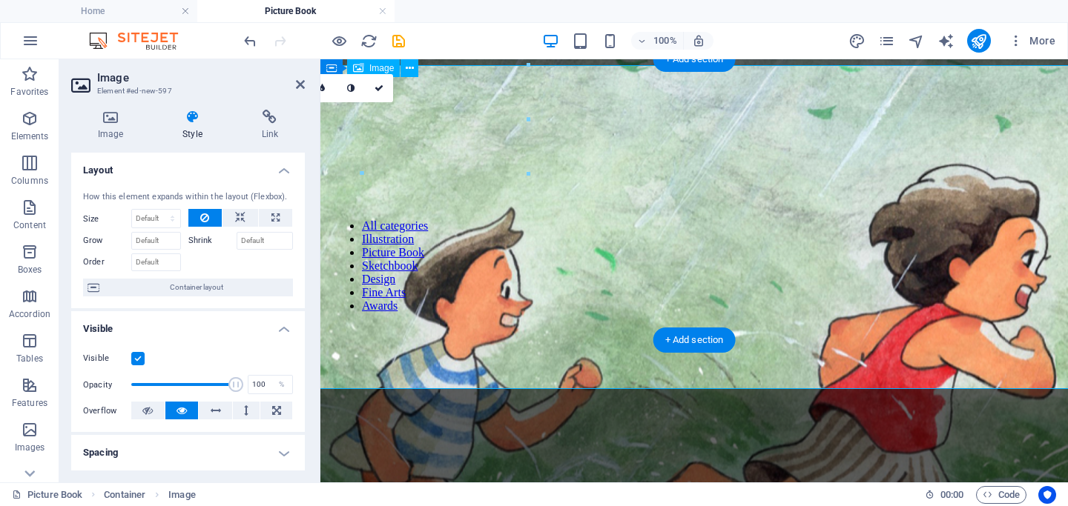
click at [665, 217] on figure at bounding box center [694, 396] width 2206 height 751
click at [686, 133] on figure at bounding box center [694, 396] width 2206 height 751
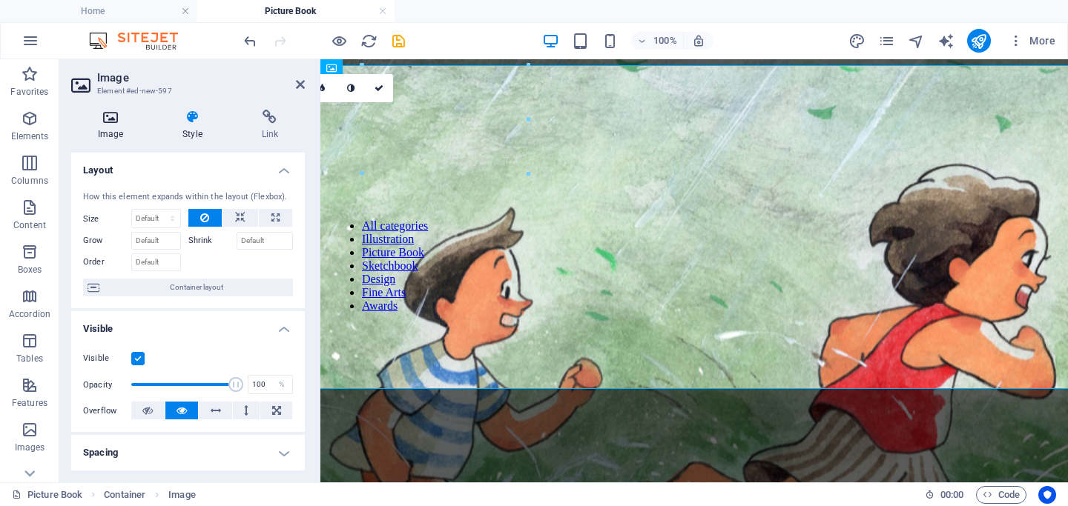
click at [113, 132] on h4 "Image" at bounding box center [113, 125] width 85 height 31
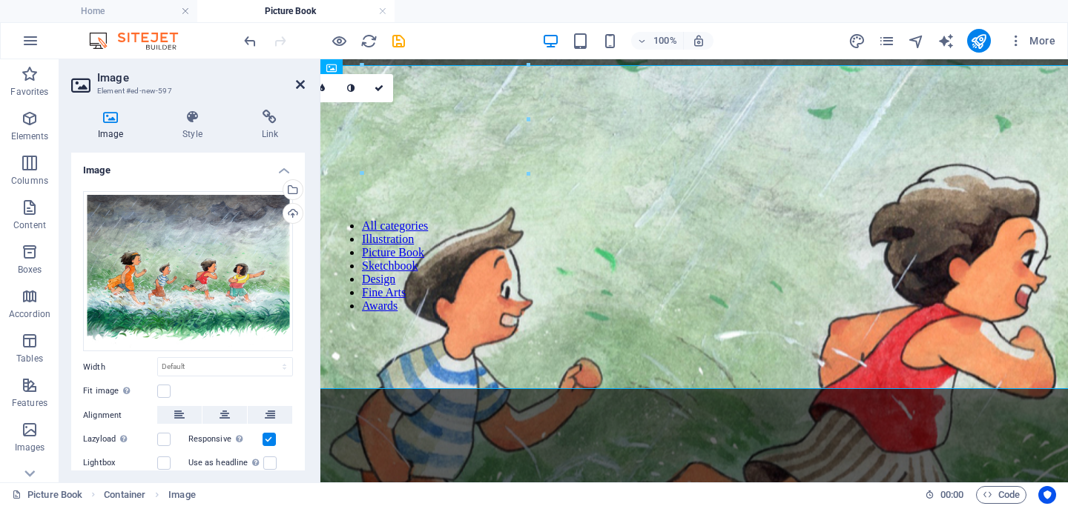
click at [302, 84] on icon at bounding box center [300, 85] width 9 height 12
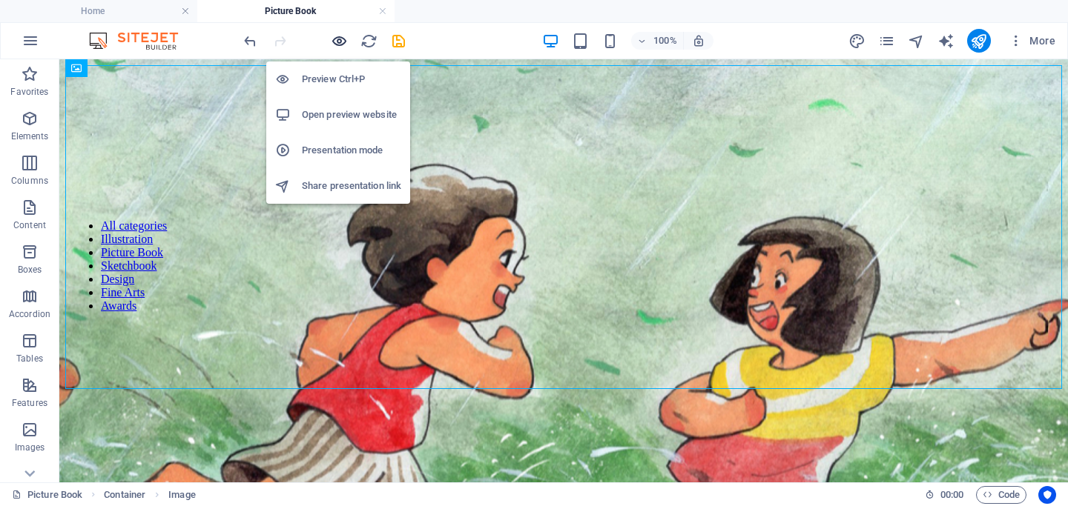
click at [340, 43] on icon "button" at bounding box center [339, 41] width 17 height 17
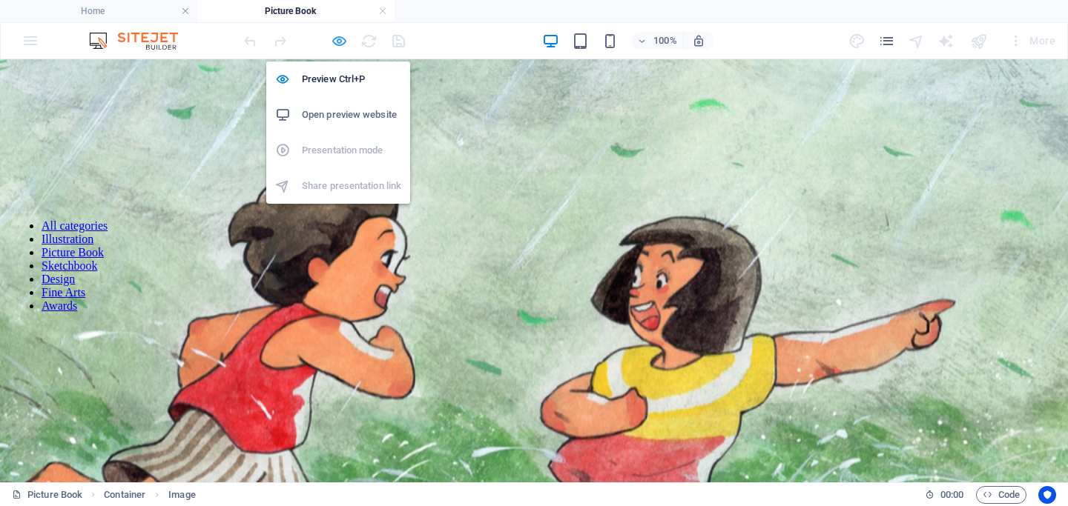
click at [338, 44] on icon "button" at bounding box center [339, 41] width 17 height 17
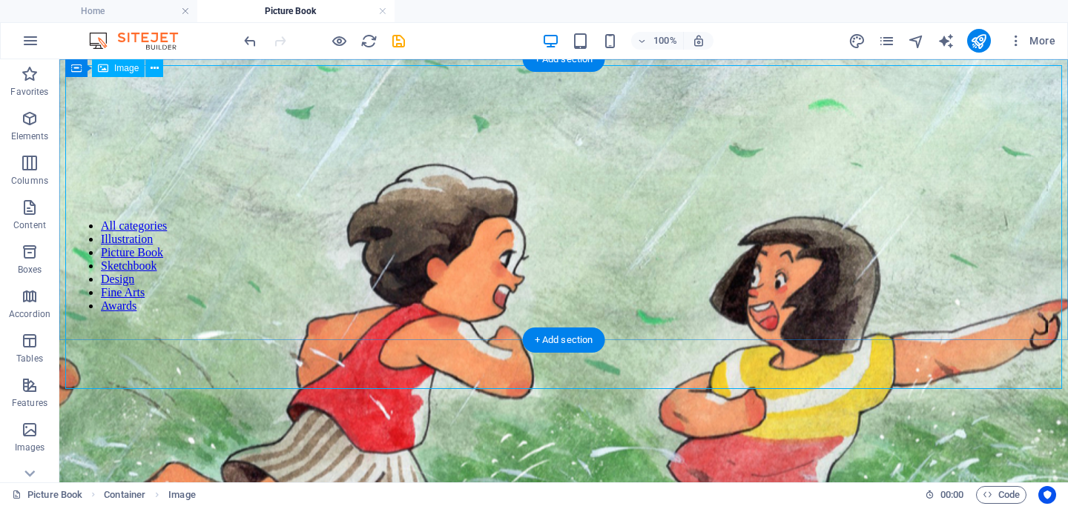
click at [300, 129] on figure at bounding box center [563, 396] width 2989 height 751
select select "px"
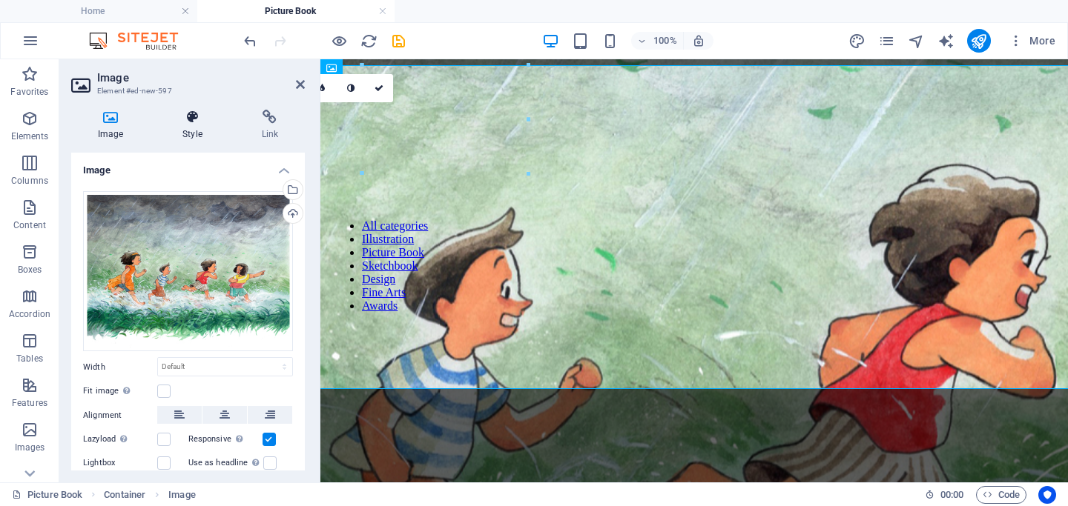
click at [196, 130] on h4 "Style" at bounding box center [195, 125] width 79 height 31
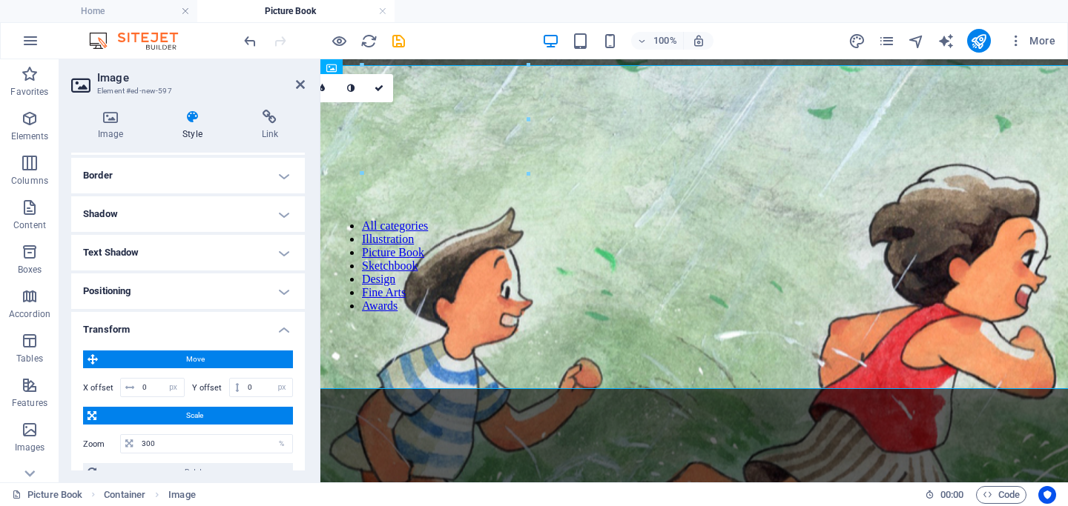
scroll to position [477, 0]
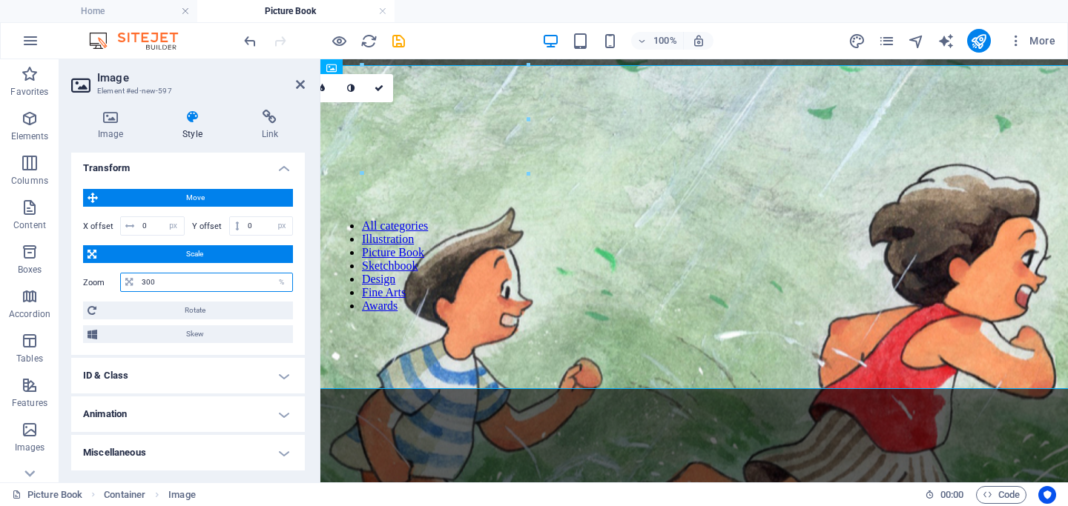
click at [184, 280] on input "300" at bounding box center [215, 283] width 154 height 18
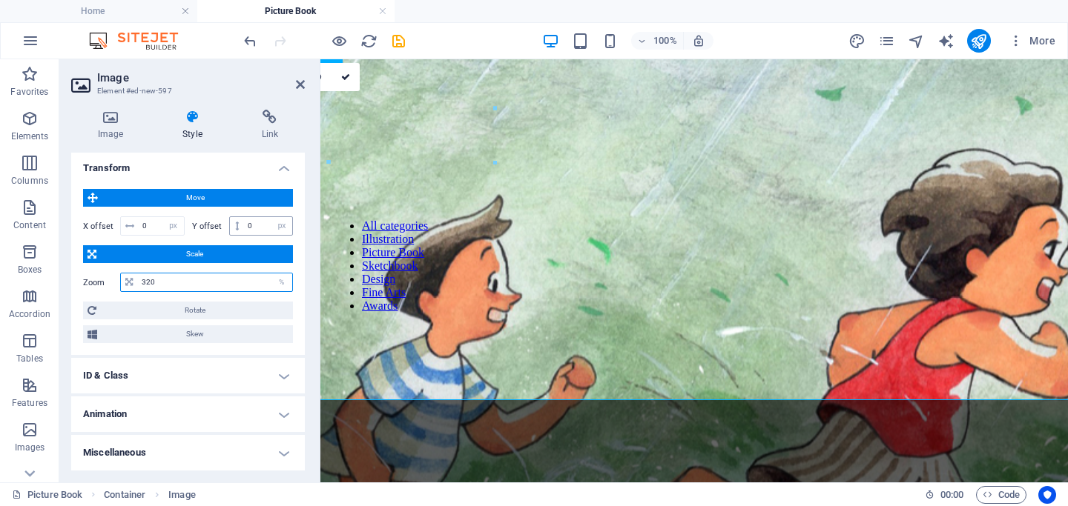
type input "320"
drag, startPoint x: 257, startPoint y: 222, endPoint x: 189, endPoint y: 222, distance: 68.2
click at [189, 222] on div "Y offset 0 px rem % em vh vw" at bounding box center [240, 225] width 105 height 19
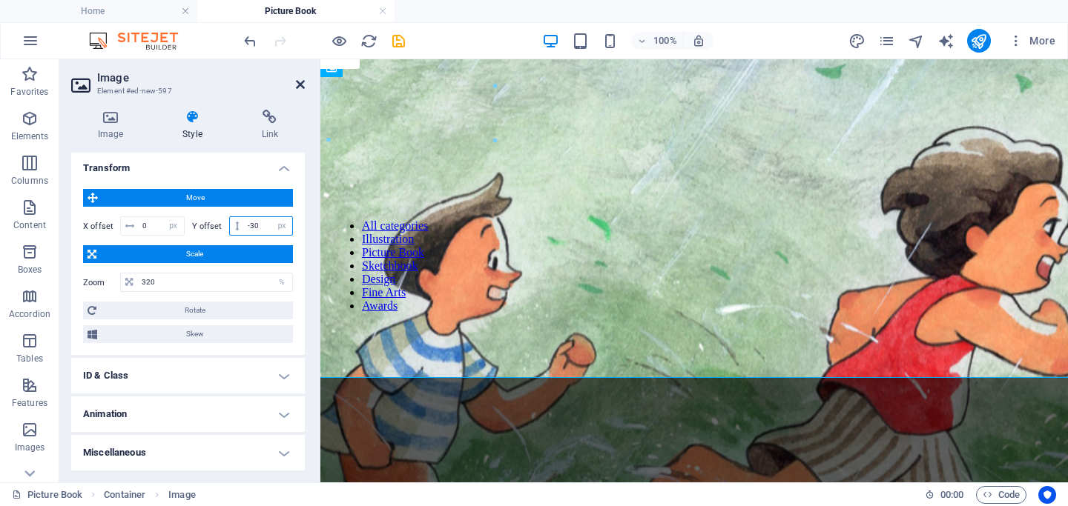
type input "-30"
click at [302, 85] on icon at bounding box center [300, 85] width 9 height 12
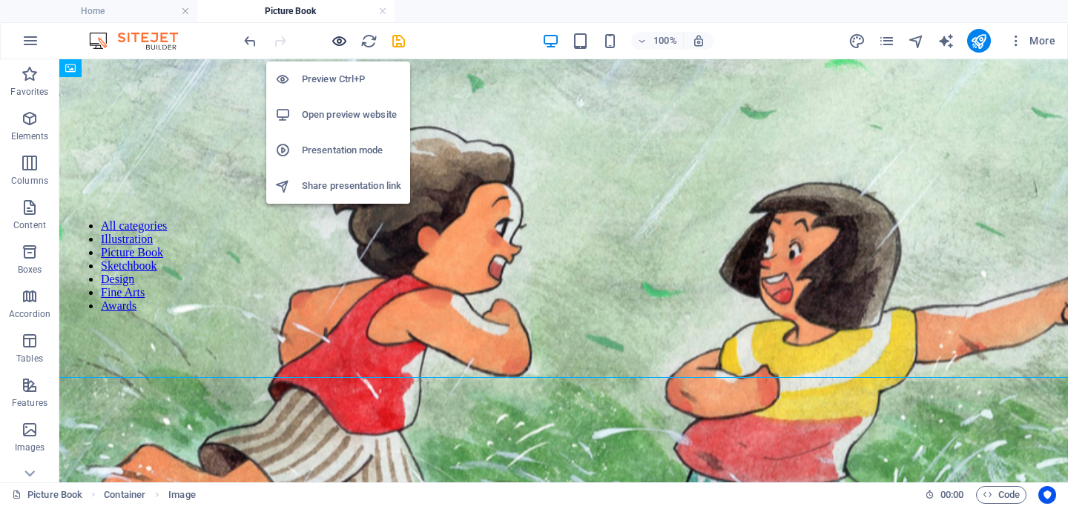
click at [340, 41] on icon "button" at bounding box center [339, 41] width 17 height 17
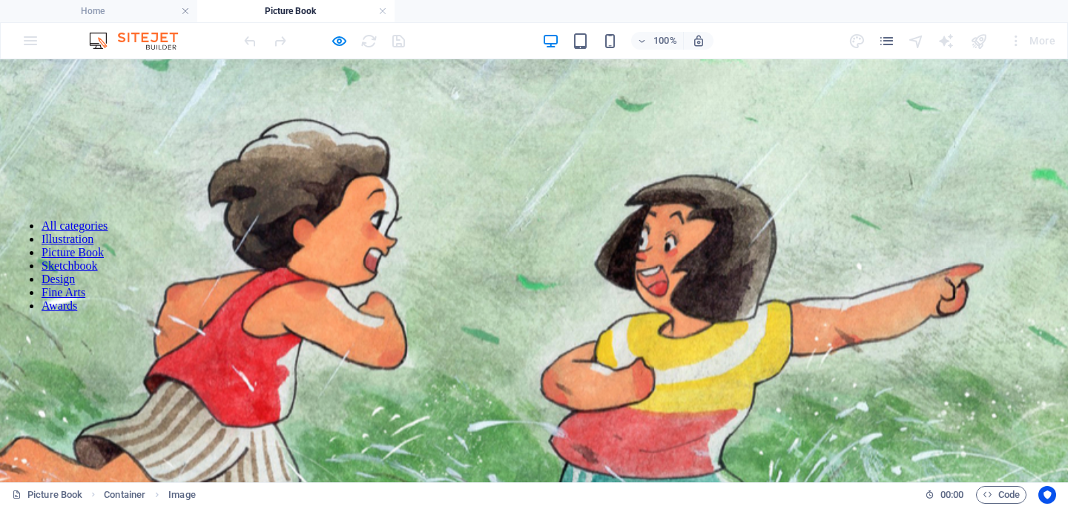
scroll to position [0, 0]
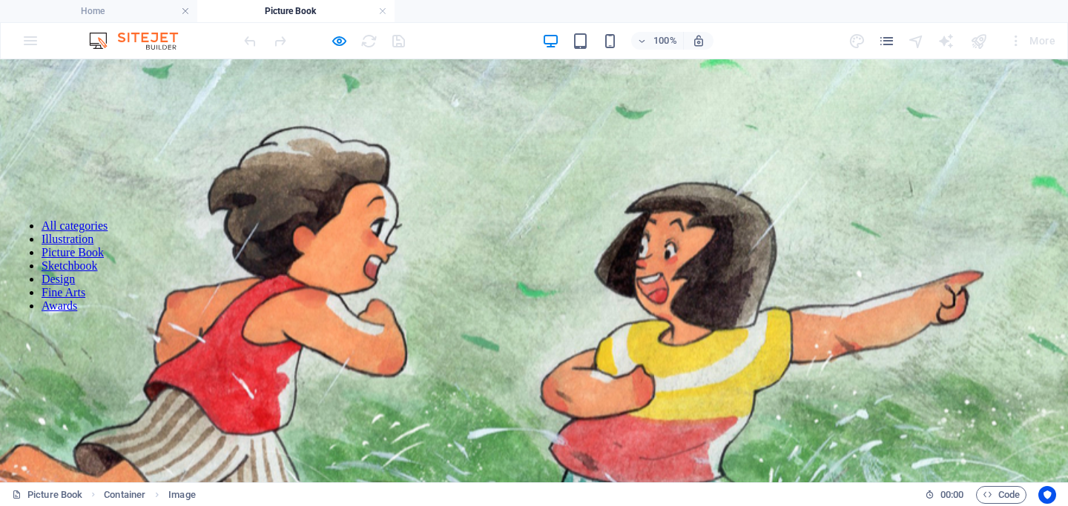
click at [171, 287] on img at bounding box center [59, 368] width 2429 height 791
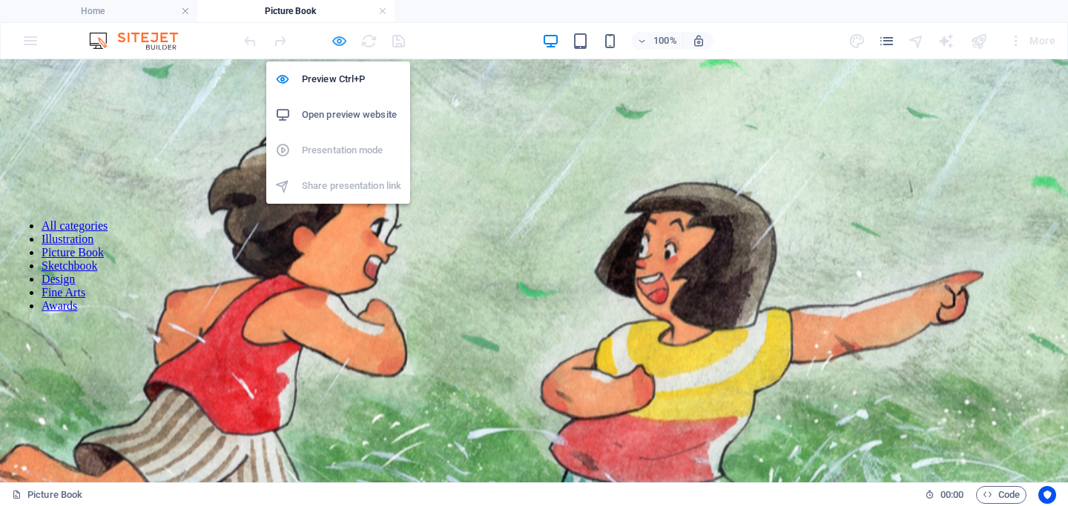
click at [335, 41] on icon "button" at bounding box center [339, 41] width 17 height 17
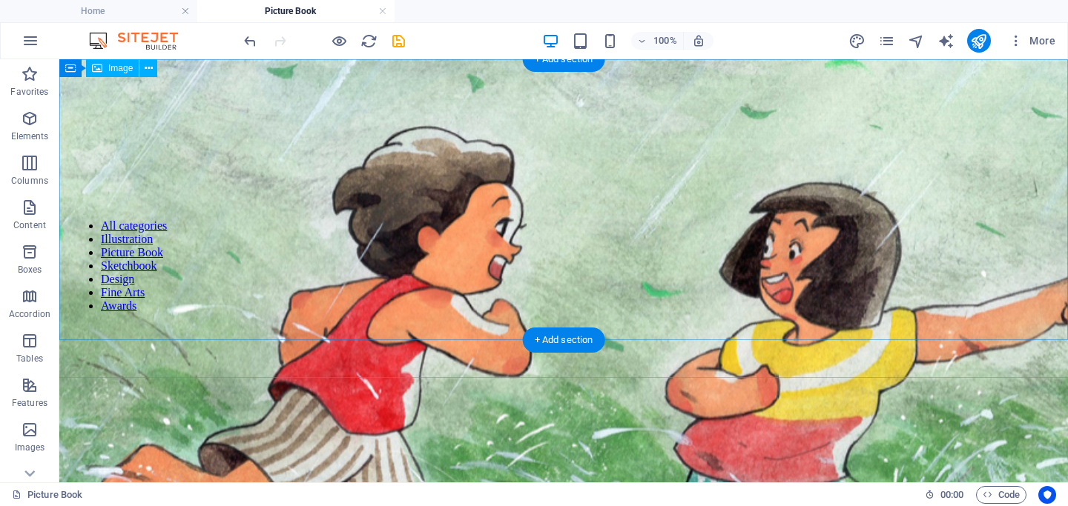
click at [171, 155] on figure at bounding box center [564, 373] width 3188 height 801
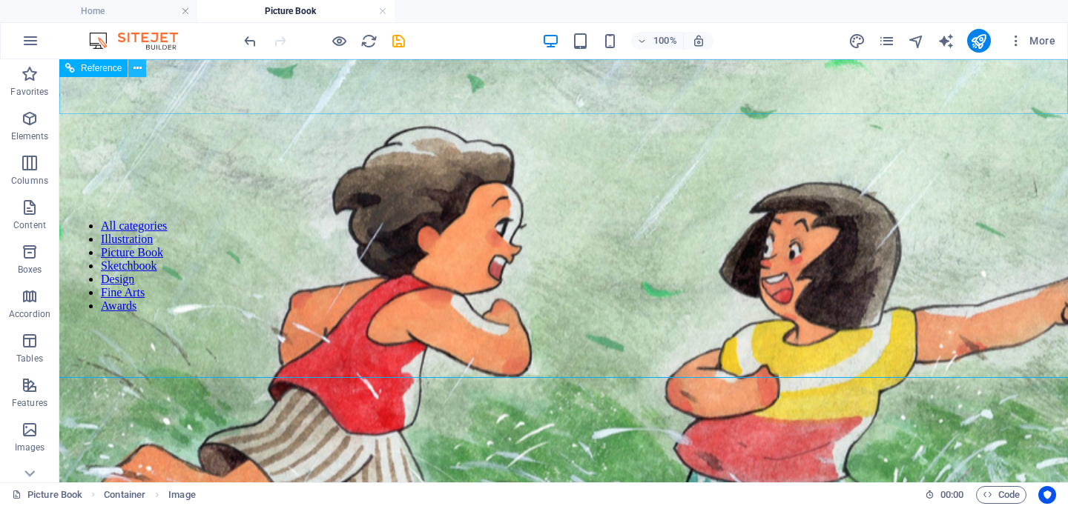
click at [130, 66] on button at bounding box center [137, 68] width 18 height 18
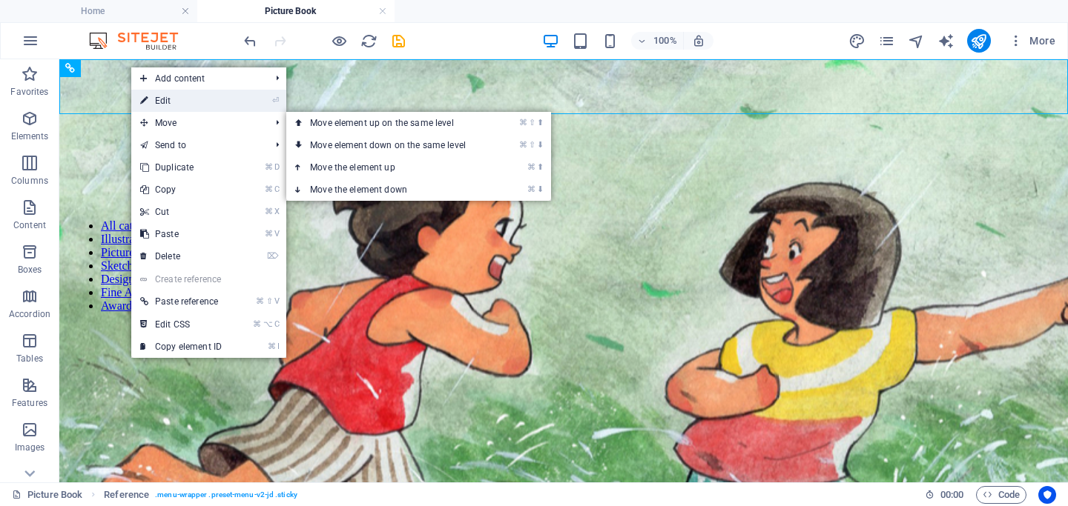
click at [165, 102] on link "⏎ Edit" at bounding box center [180, 101] width 99 height 22
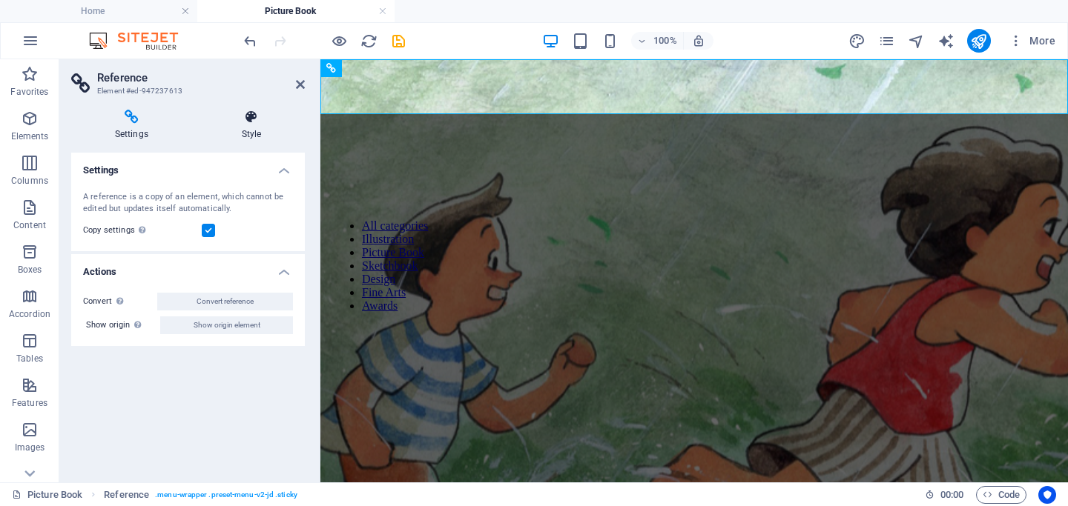
click at [249, 135] on h4 "Style" at bounding box center [251, 125] width 107 height 31
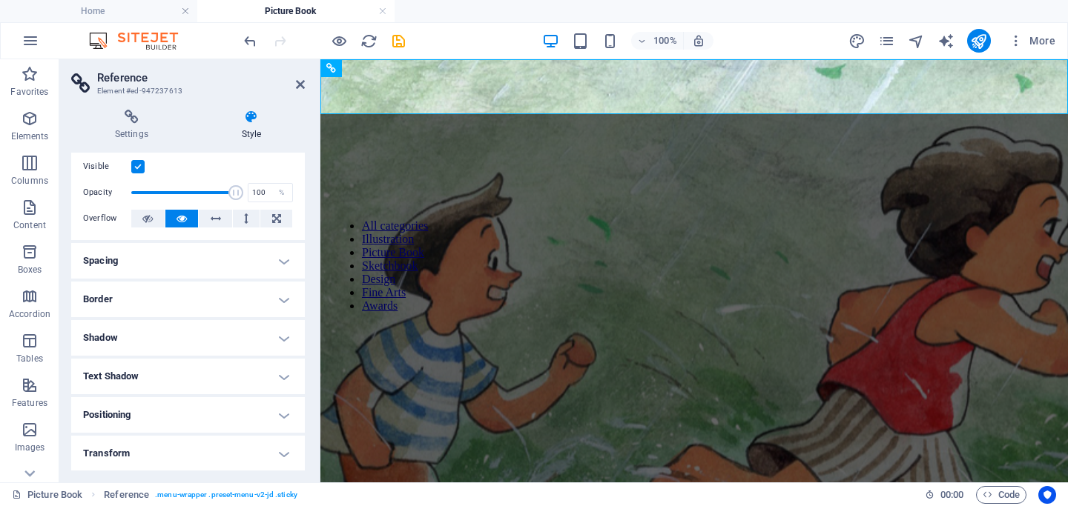
scroll to position [37, 0]
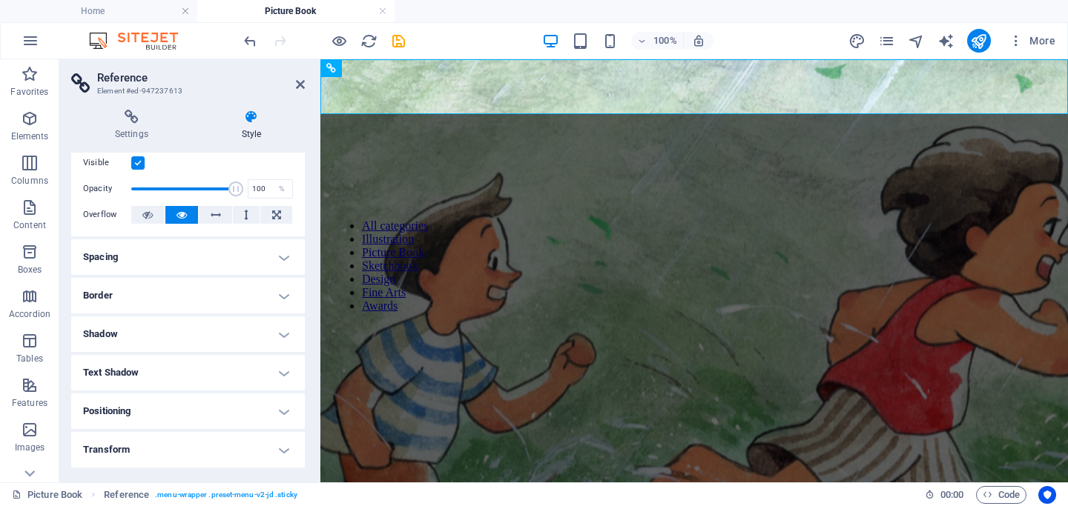
click at [185, 370] on h4 "Text Shadow" at bounding box center [188, 373] width 234 height 36
click at [182, 400] on span "None" at bounding box center [187, 403] width 18 height 18
click at [129, 137] on h4 "Settings" at bounding box center [134, 125] width 127 height 31
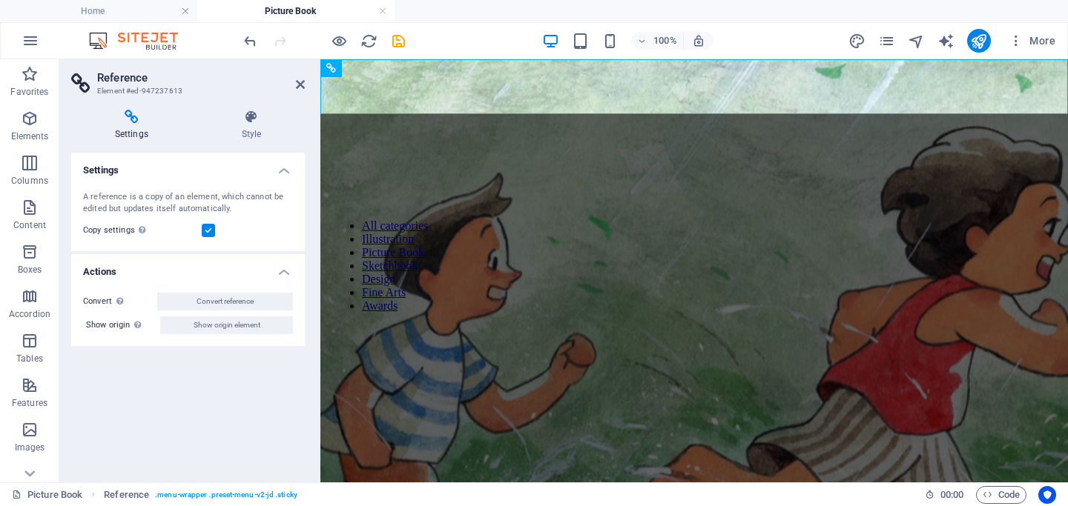
click at [179, 289] on div "Convert Convert the reference into a separate element. All subsequent changes m…" at bounding box center [188, 313] width 234 height 65
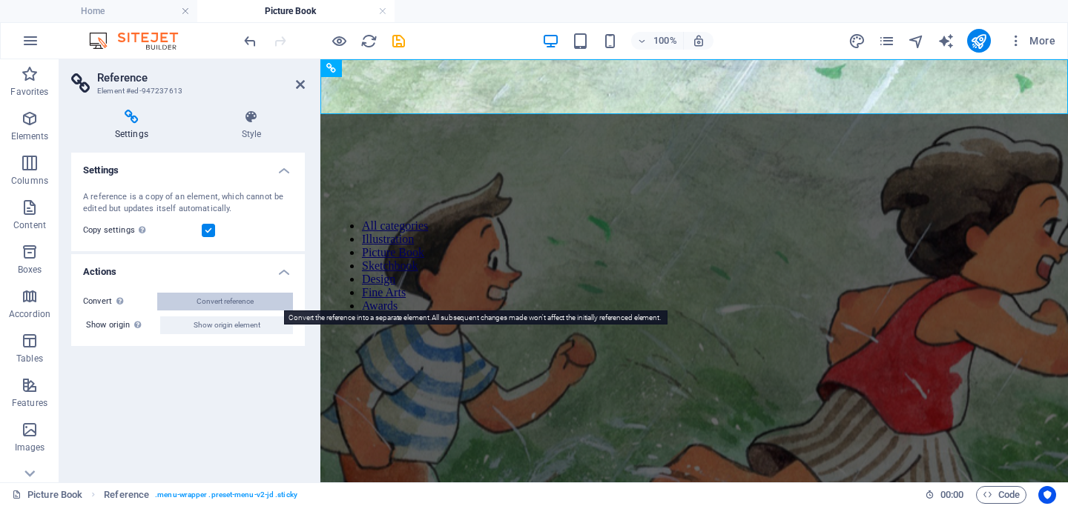
click at [179, 302] on button "Convert reference" at bounding box center [225, 302] width 136 height 18
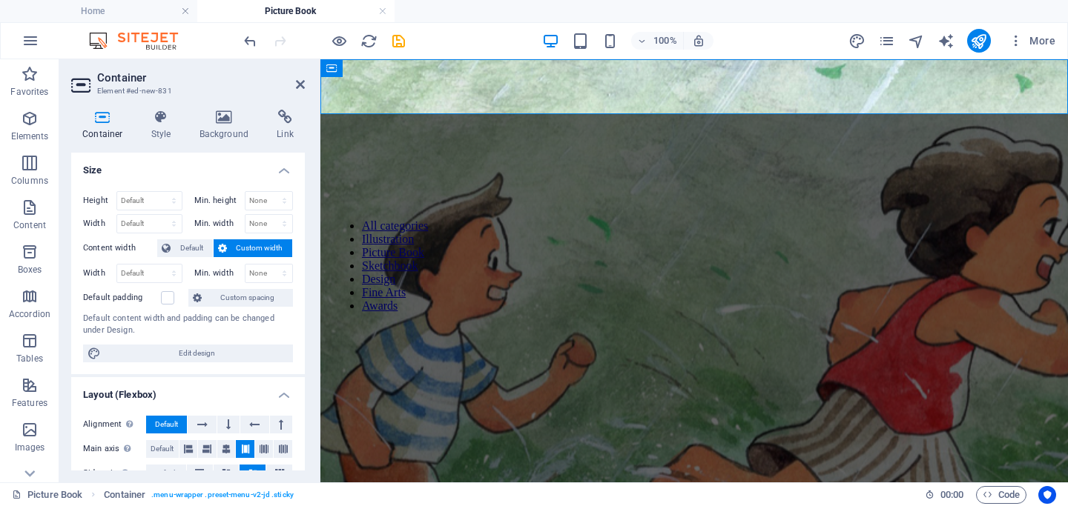
scroll to position [282, 0]
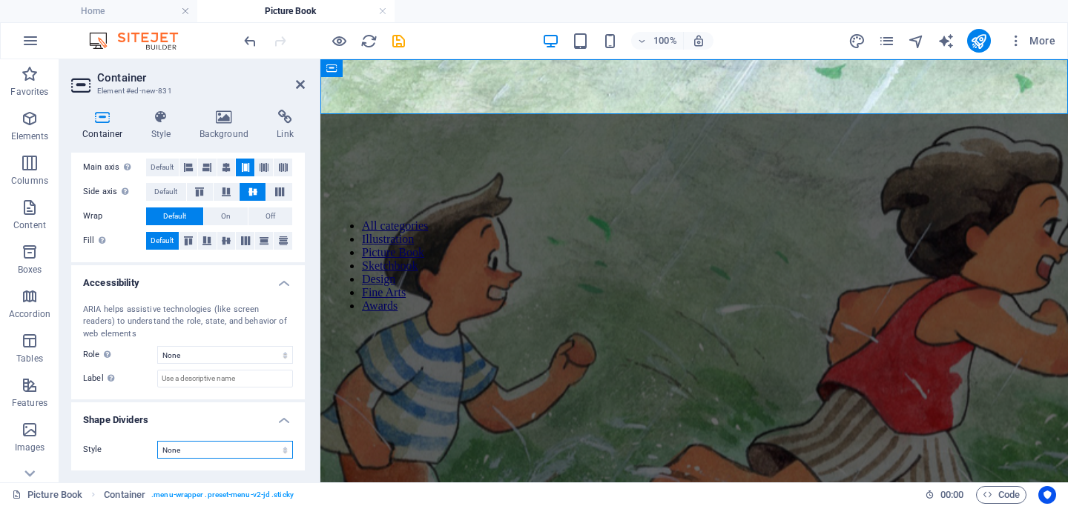
click at [180, 451] on select "None Triangle Square Diagonal Polygon 1 Polygon 2 Zigzag Multiple Zigzags Waves…" at bounding box center [225, 450] width 136 height 18
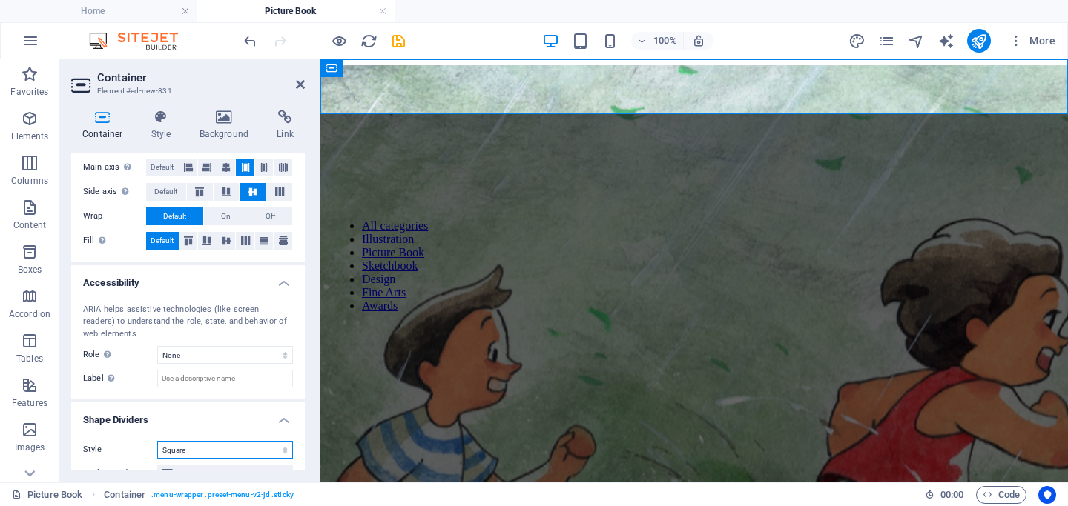
click at [196, 449] on select "None Triangle Square Diagonal Polygon 1 Polygon 2 Zigzag Multiple Zigzags Waves…" at bounding box center [225, 450] width 136 height 18
select select "book"
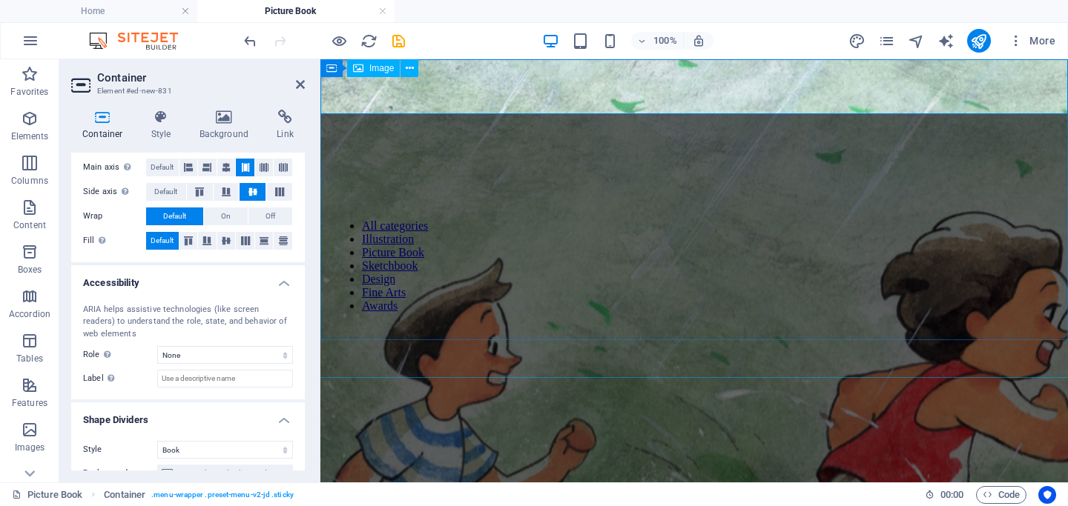
click at [439, 227] on figure at bounding box center [693, 458] width 2353 height 801
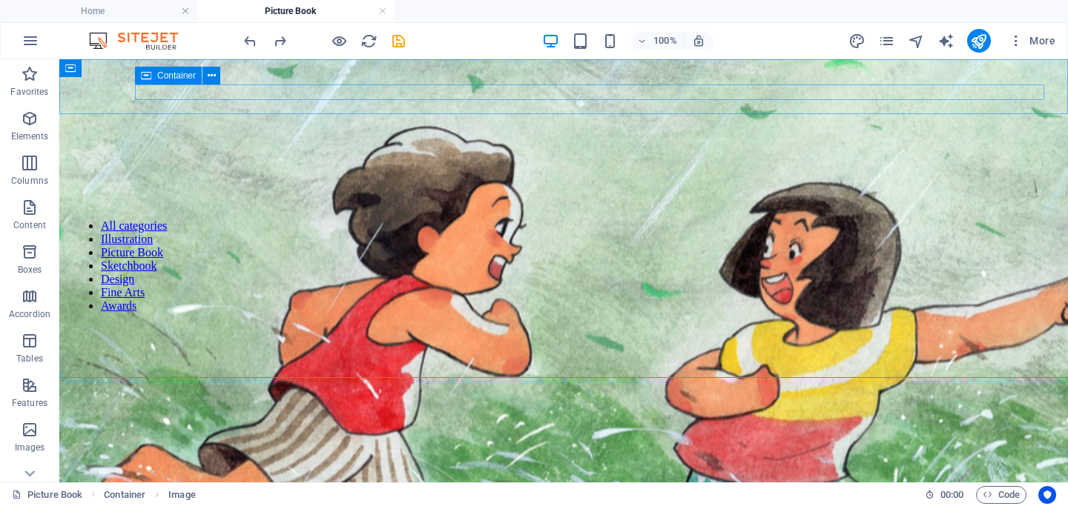
click at [159, 73] on span "Container" at bounding box center [176, 75] width 39 height 9
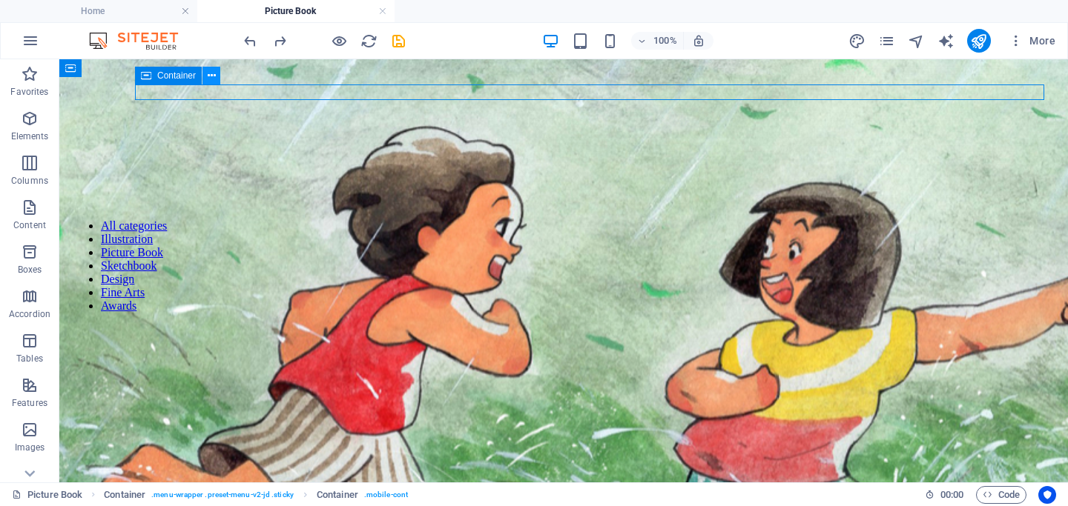
click at [212, 74] on icon at bounding box center [212, 76] width 8 height 16
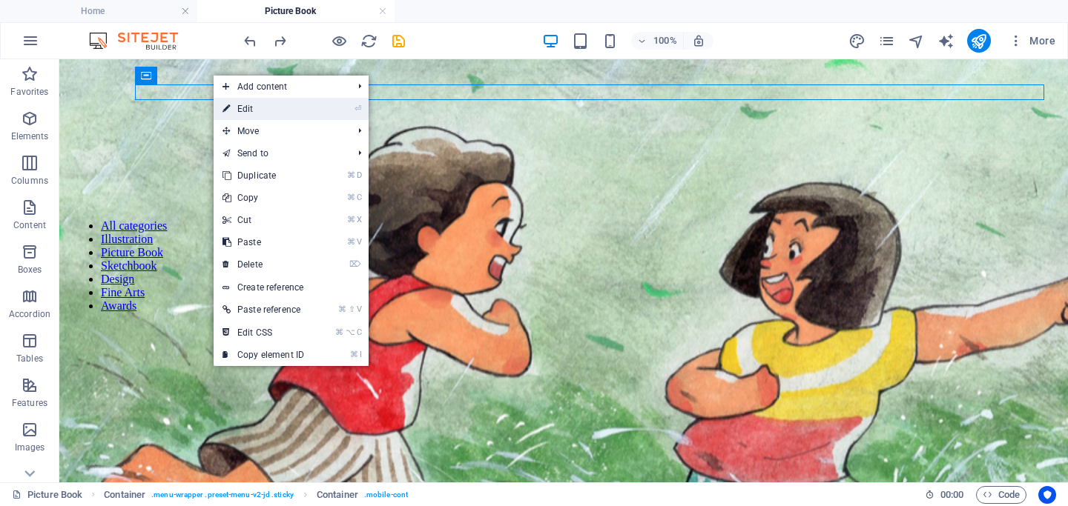
click at [236, 109] on link "⏎ Edit" at bounding box center [263, 109] width 99 height 22
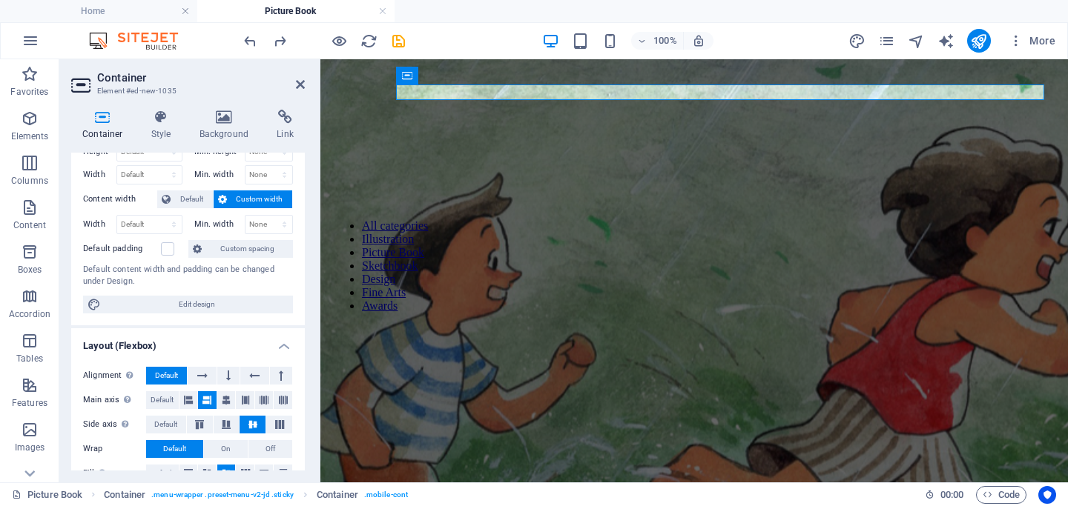
scroll to position [0, 0]
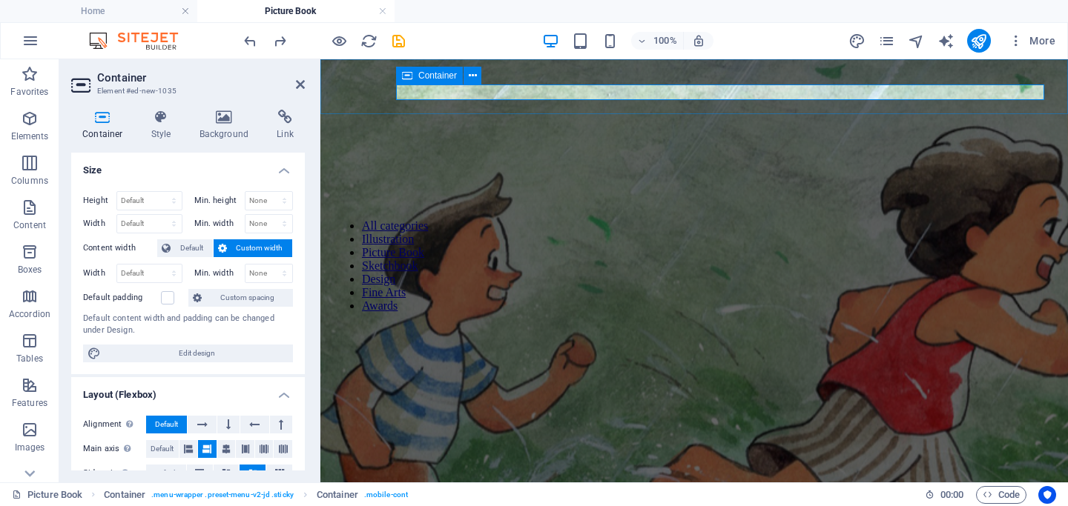
click at [693, 255] on div "Menu" at bounding box center [693, 263] width 735 height 16
click at [428, 67] on icon at bounding box center [430, 69] width 8 height 16
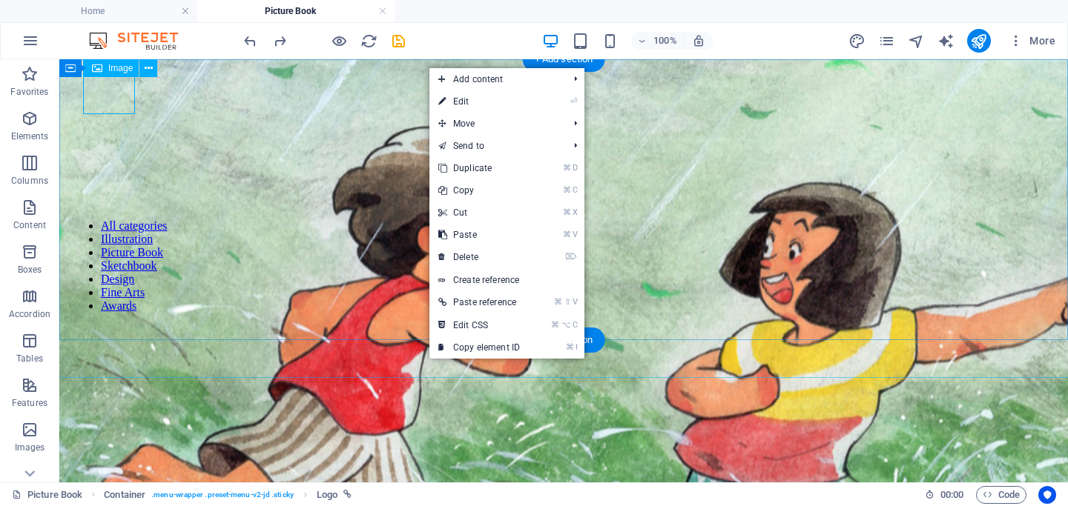
click at [283, 158] on figure at bounding box center [564, 373] width 3188 height 801
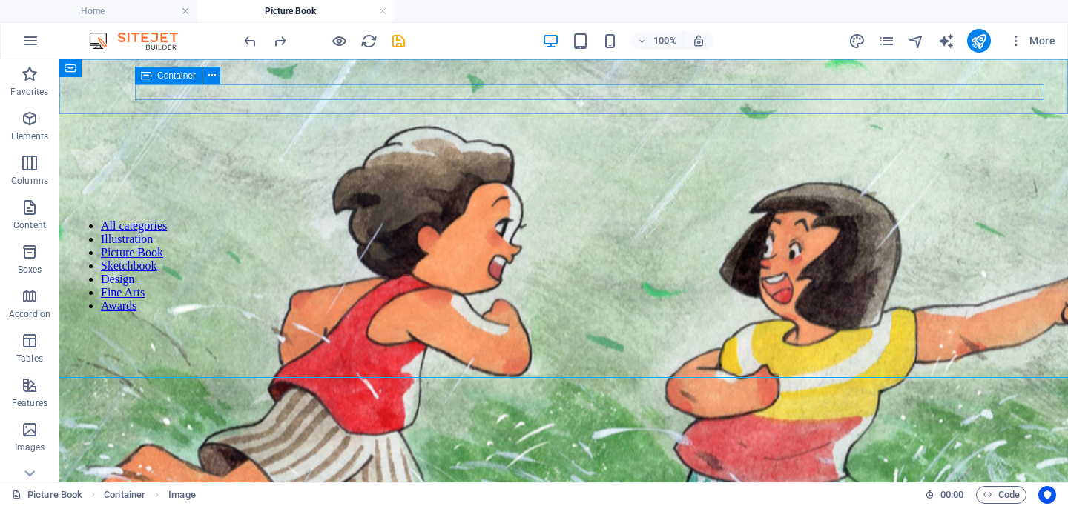
click at [590, 255] on div "Menu" at bounding box center [563, 263] width 996 height 16
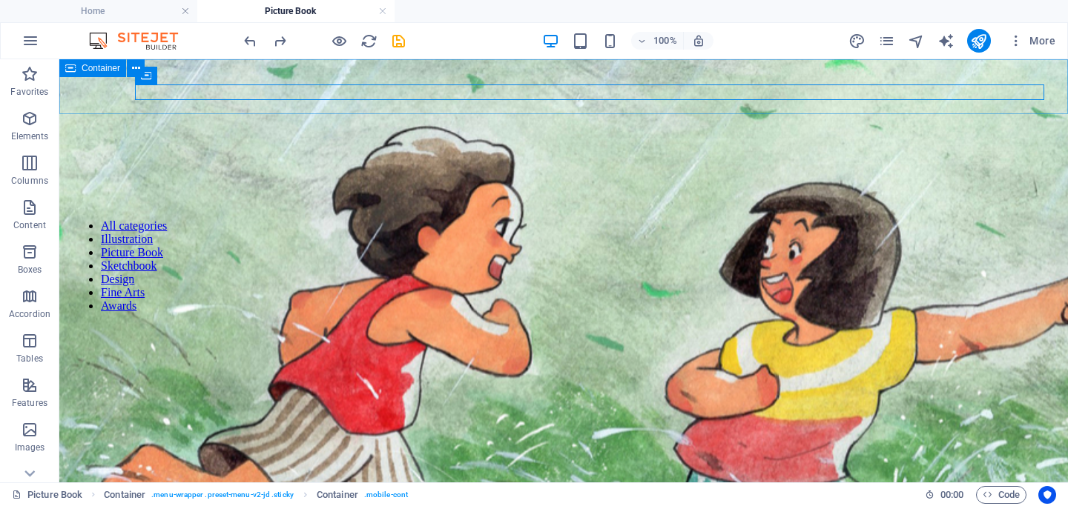
click at [579, 108] on div "Home Illustration Picture Book The Fairy Grandmother Sktechbook Deisgn Fine Art…" at bounding box center [563, 175] width 996 height 192
click at [211, 79] on icon at bounding box center [212, 76] width 8 height 16
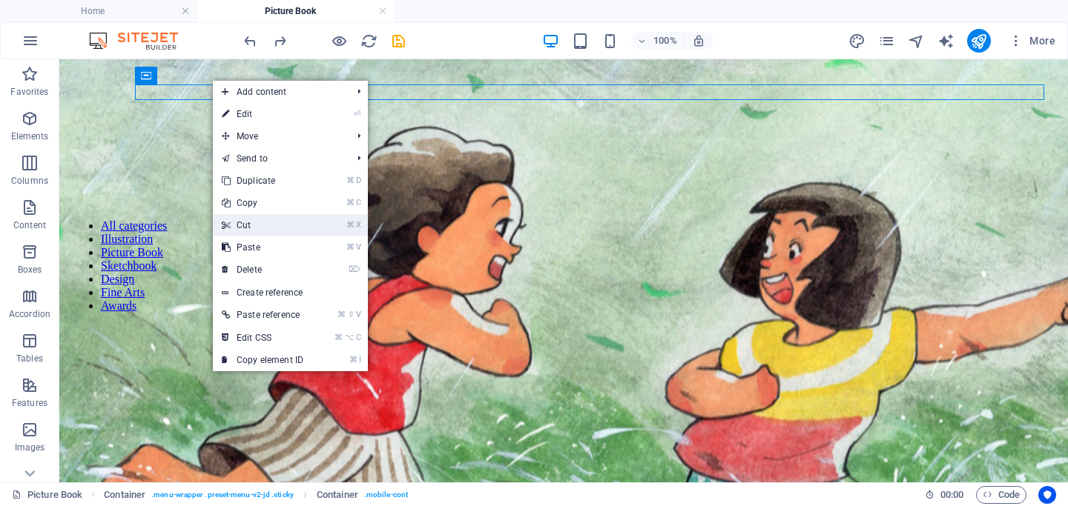
click at [253, 222] on link "⌘ X Cut" at bounding box center [262, 225] width 99 height 22
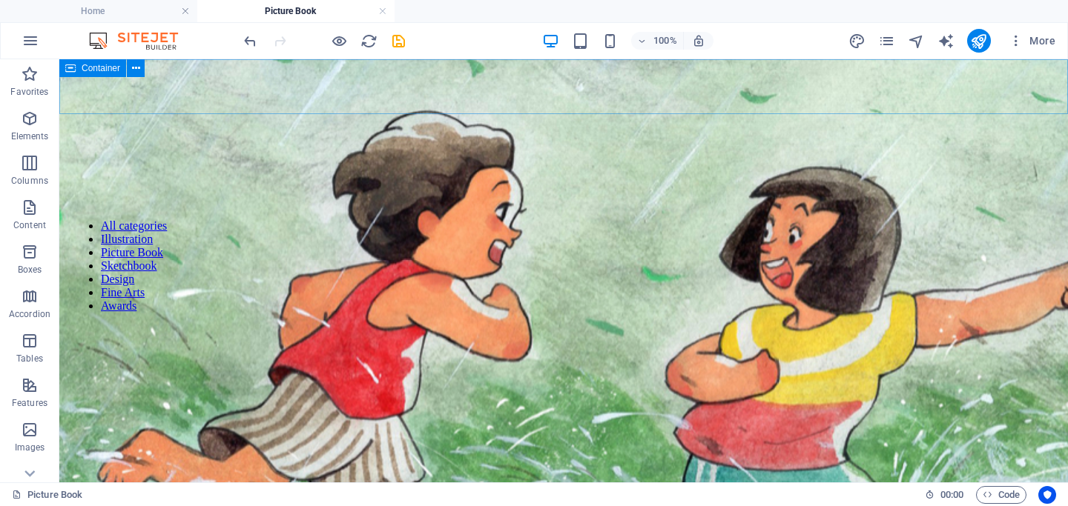
click at [328, 90] on div "Home Illustration Picture Book The Fairy Grandmother Sktechbook Deisgn Fine Art…" at bounding box center [563, 161] width 996 height 165
click at [248, 88] on div "Home Illustration Picture Book The Fairy Grandmother Sktechbook Deisgn Fine Art…" at bounding box center [563, 161] width 996 height 165
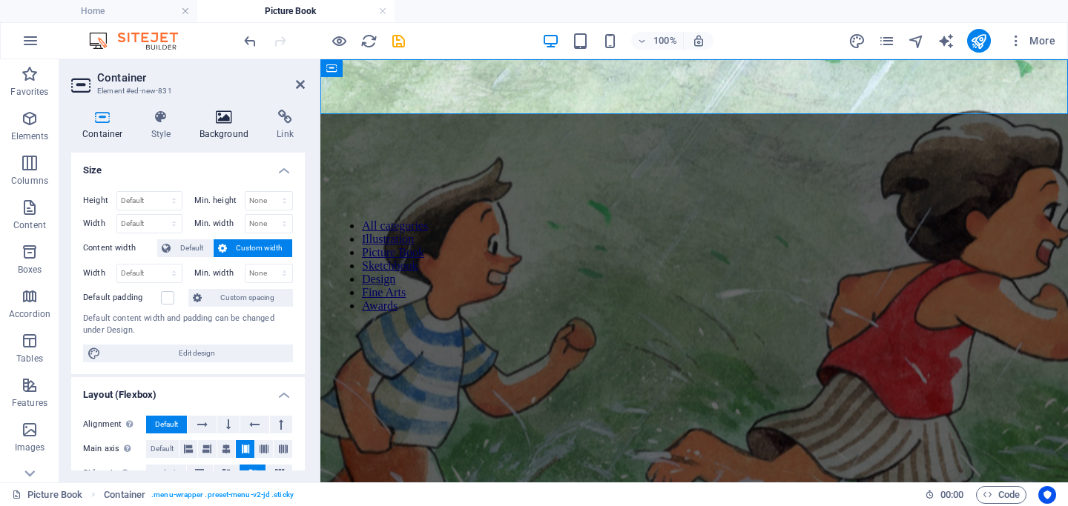
click at [223, 122] on icon at bounding box center [224, 117] width 72 height 15
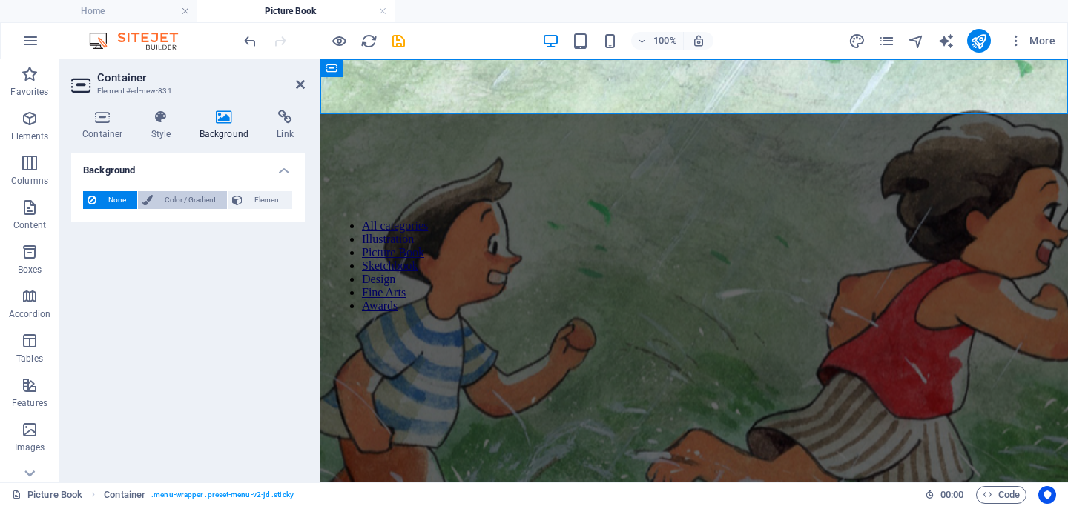
click at [182, 199] on span "Color / Gradient" at bounding box center [189, 200] width 65 height 18
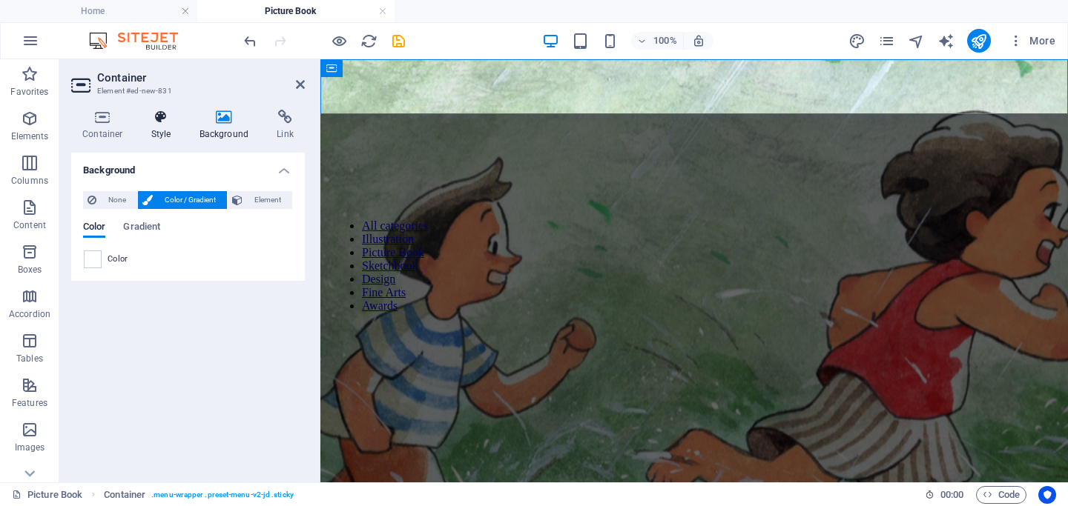
click at [169, 125] on h4 "Style" at bounding box center [164, 125] width 48 height 31
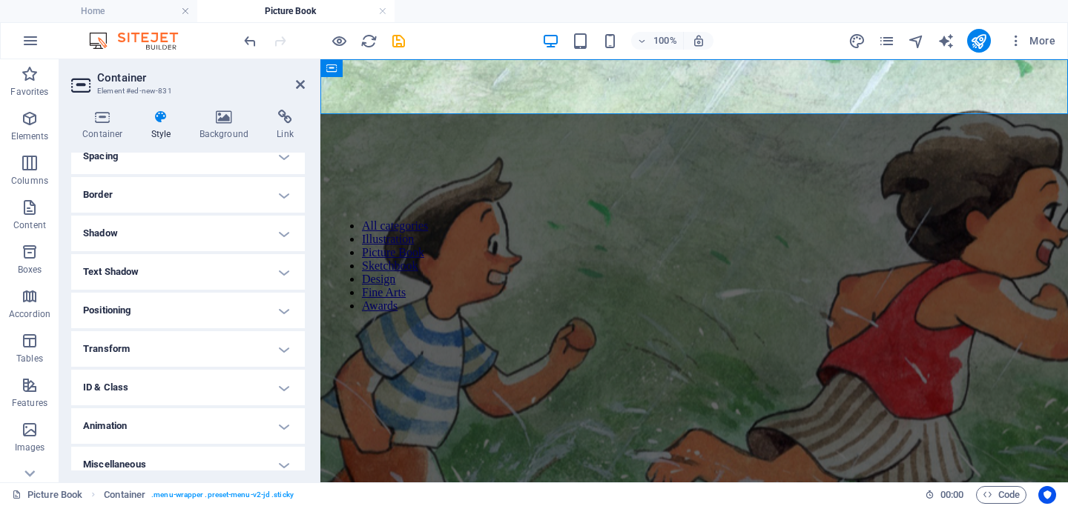
scroll to position [149, 0]
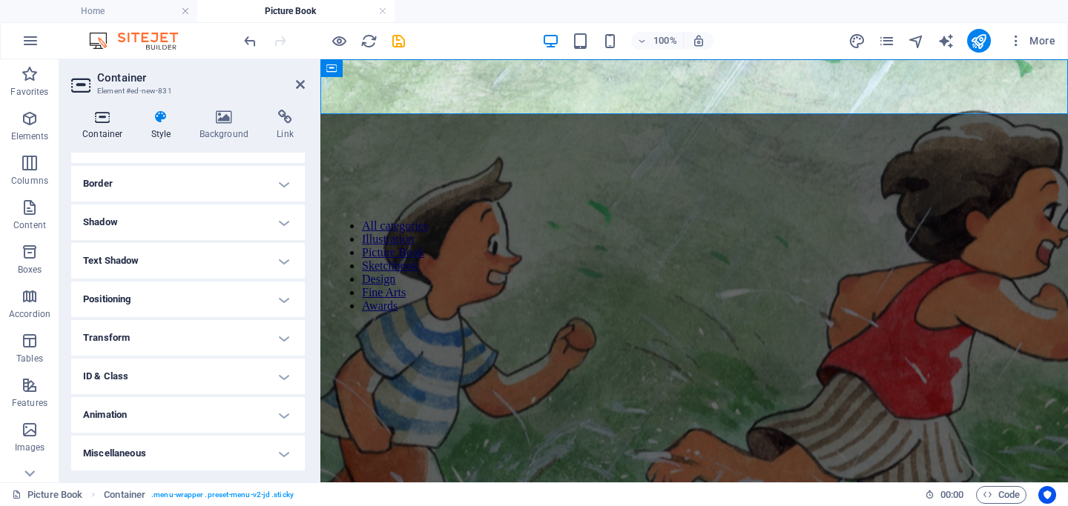
click at [116, 125] on h4 "Container" at bounding box center [105, 125] width 69 height 31
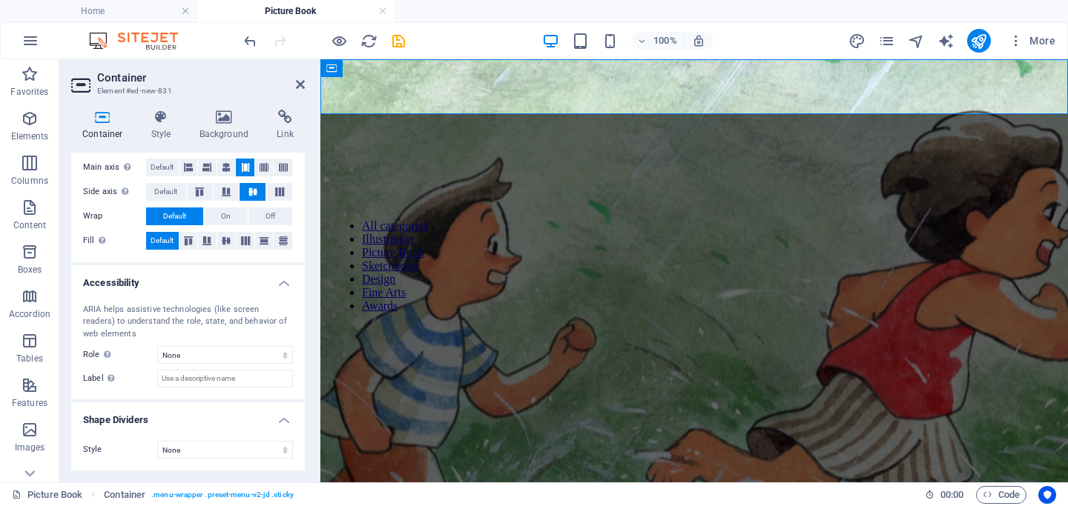
scroll to position [0, 0]
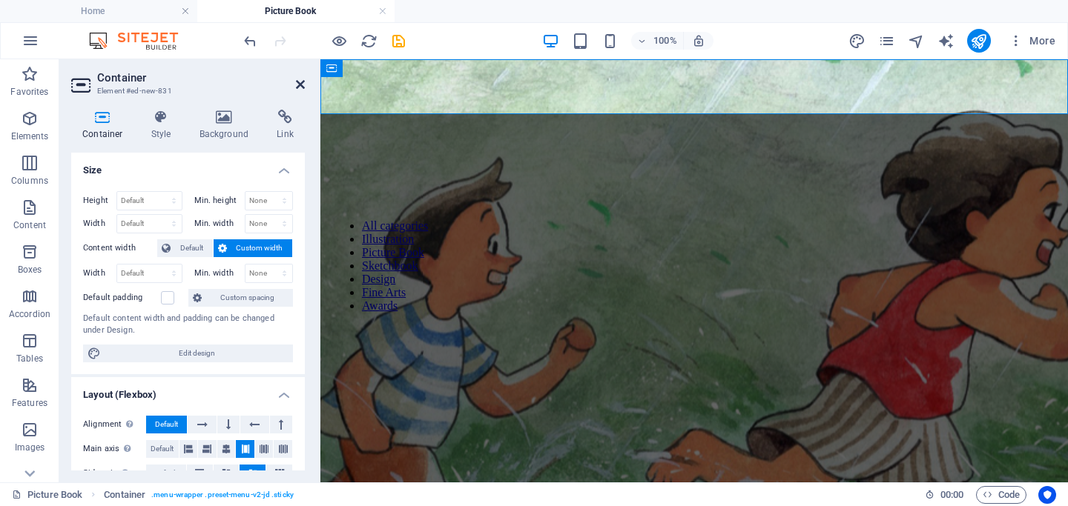
click at [300, 85] on icon at bounding box center [300, 85] width 9 height 12
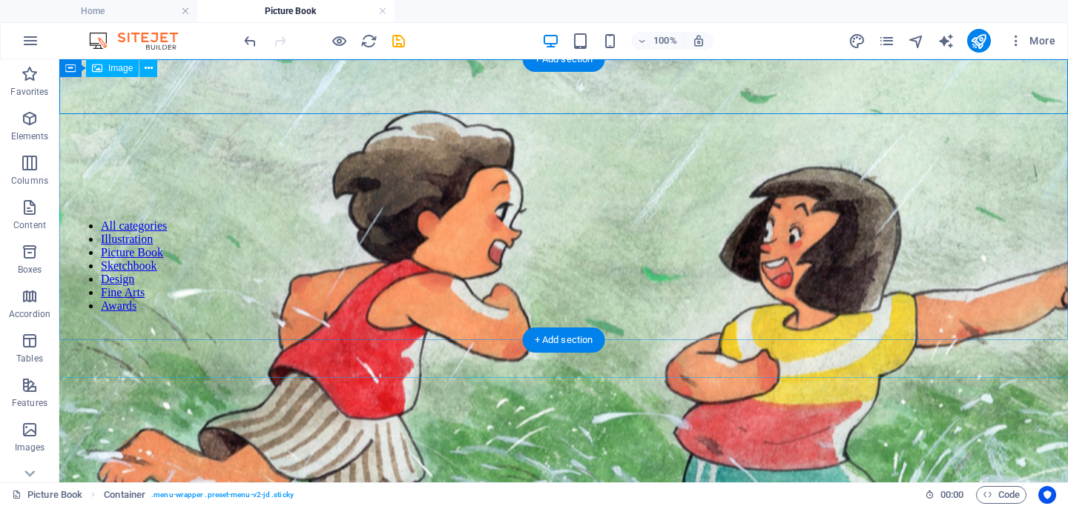
click at [234, 237] on figure at bounding box center [564, 358] width 3188 height 801
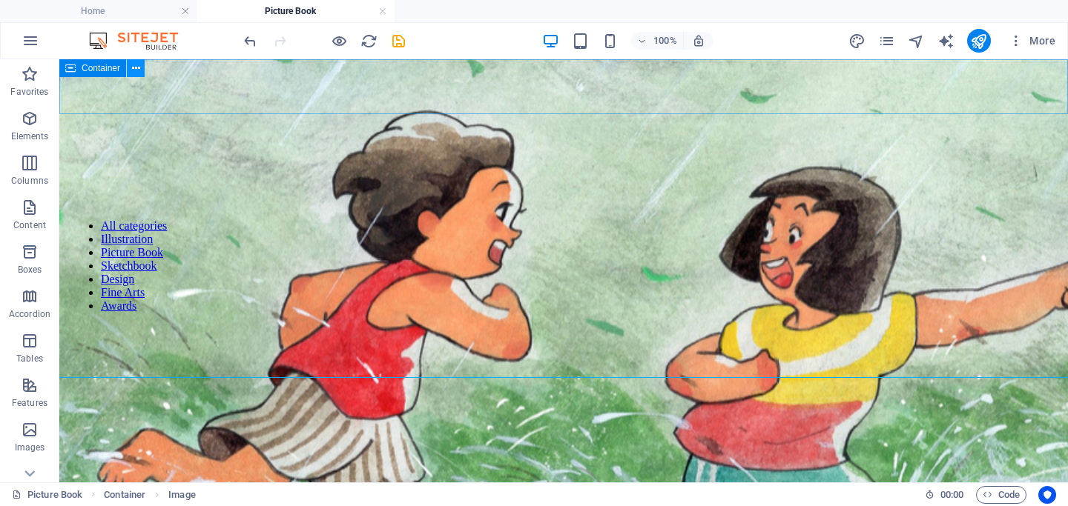
click at [134, 70] on icon at bounding box center [136, 69] width 8 height 16
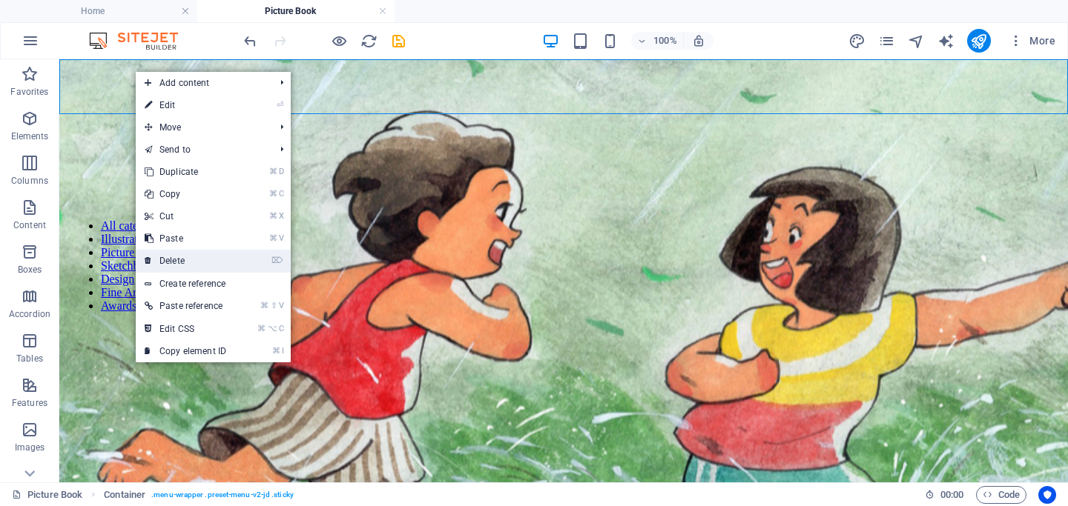
click at [174, 255] on link "⌦ Delete" at bounding box center [185, 261] width 99 height 22
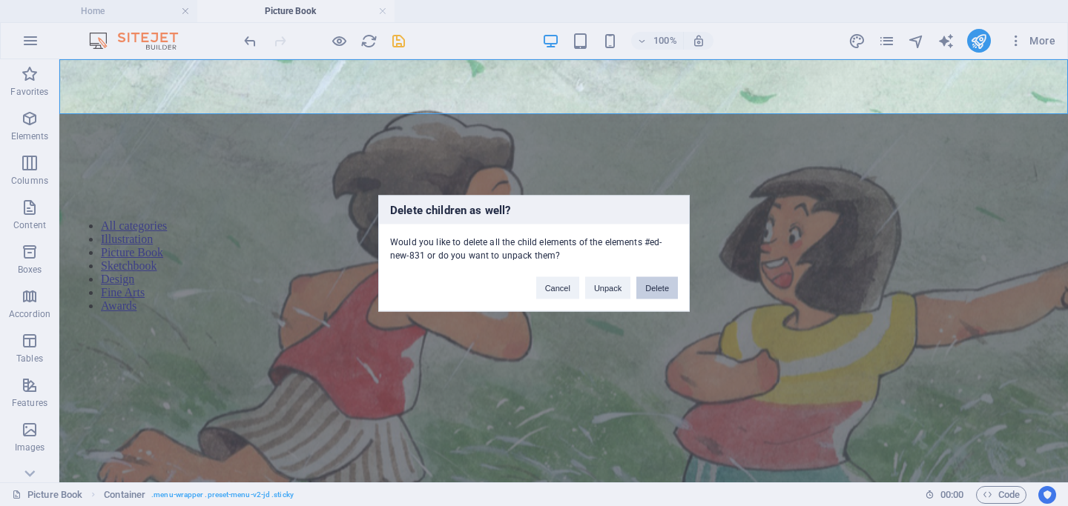
click at [652, 292] on button "Delete" at bounding box center [657, 288] width 42 height 22
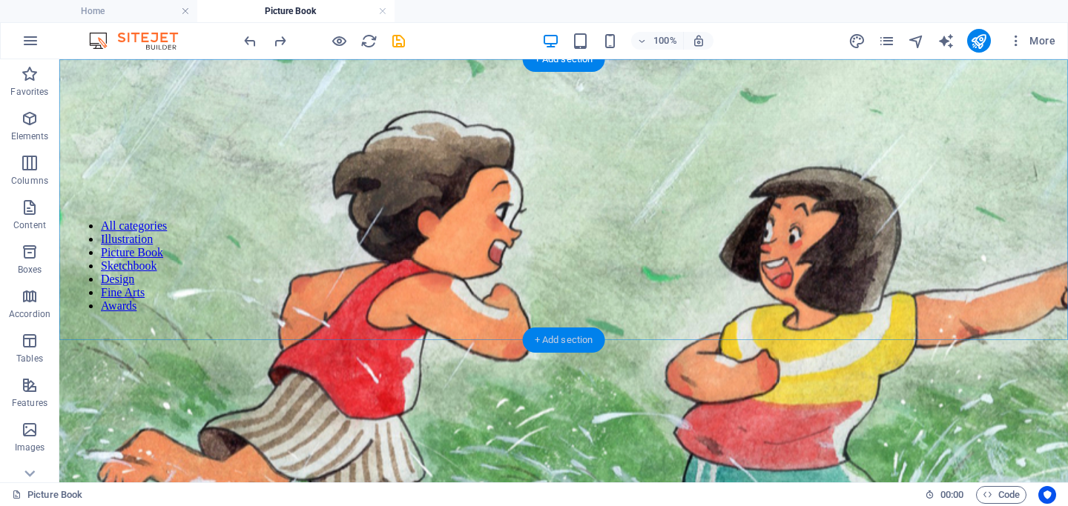
click at [555, 339] on div "+ Add section" at bounding box center [564, 340] width 82 height 25
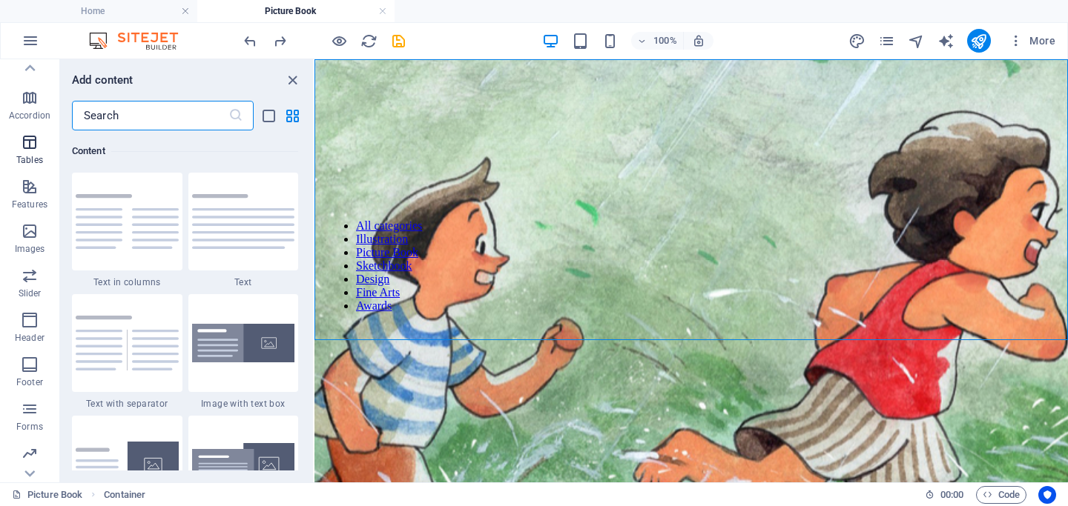
scroll to position [244, 0]
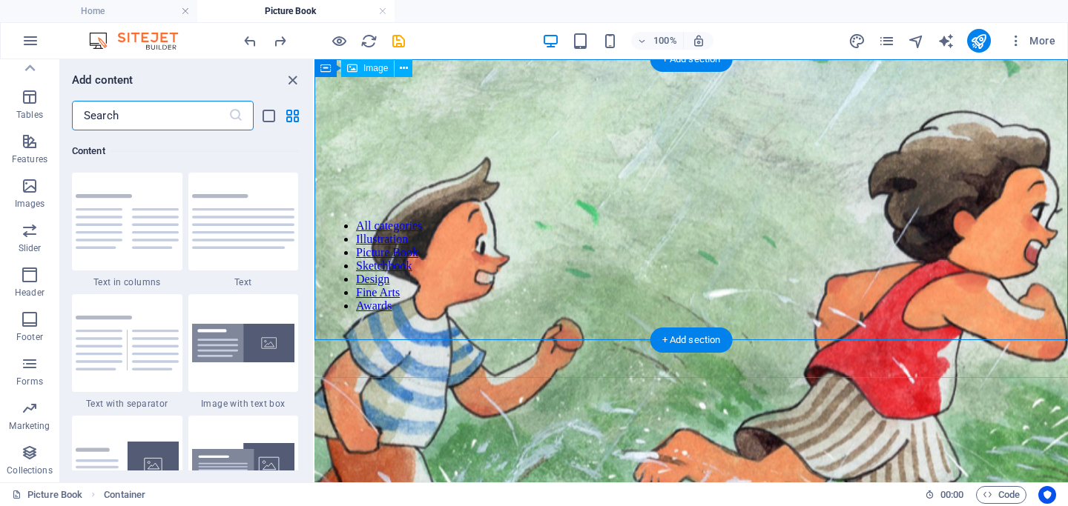
click at [597, 215] on figure at bounding box center [691, 358] width 2372 height 801
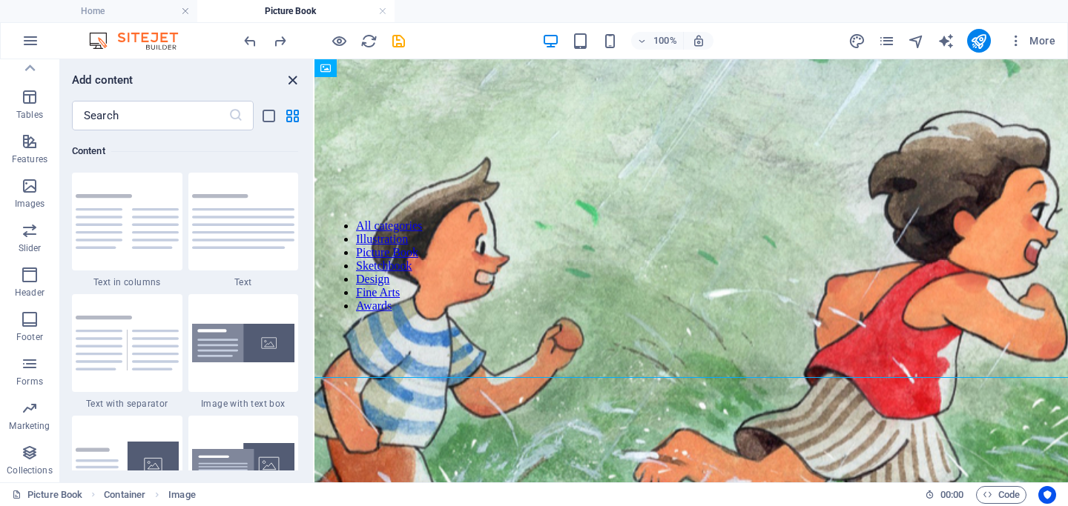
click at [289, 83] on icon "close panel" at bounding box center [292, 80] width 17 height 17
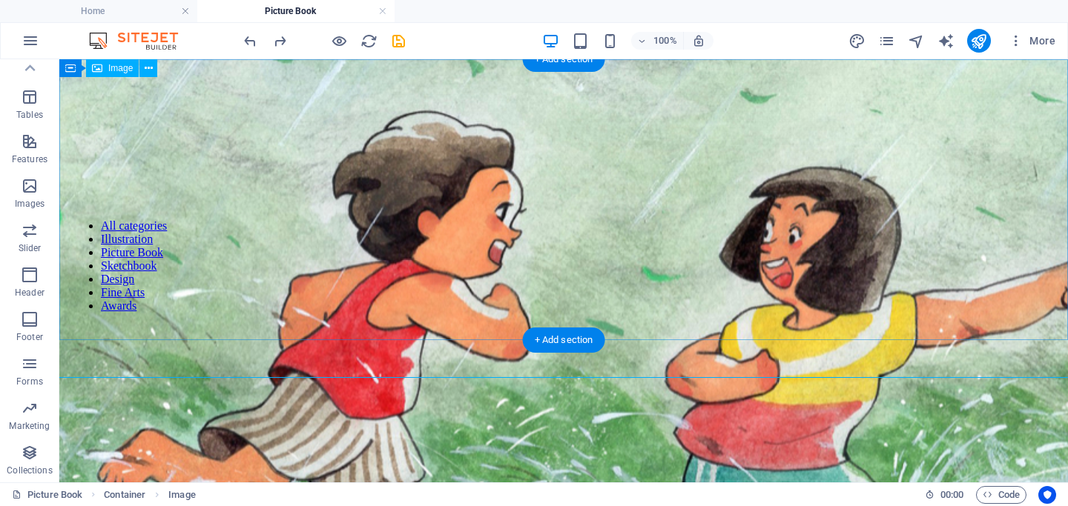
click at [475, 197] on figure at bounding box center [564, 358] width 3188 height 801
select select "px"
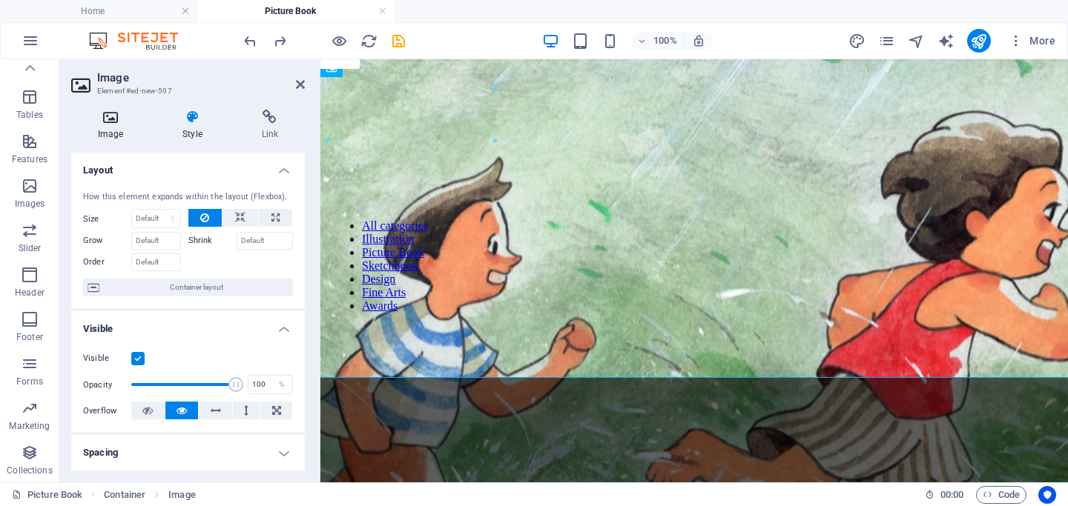
click at [105, 121] on icon at bounding box center [110, 117] width 79 height 15
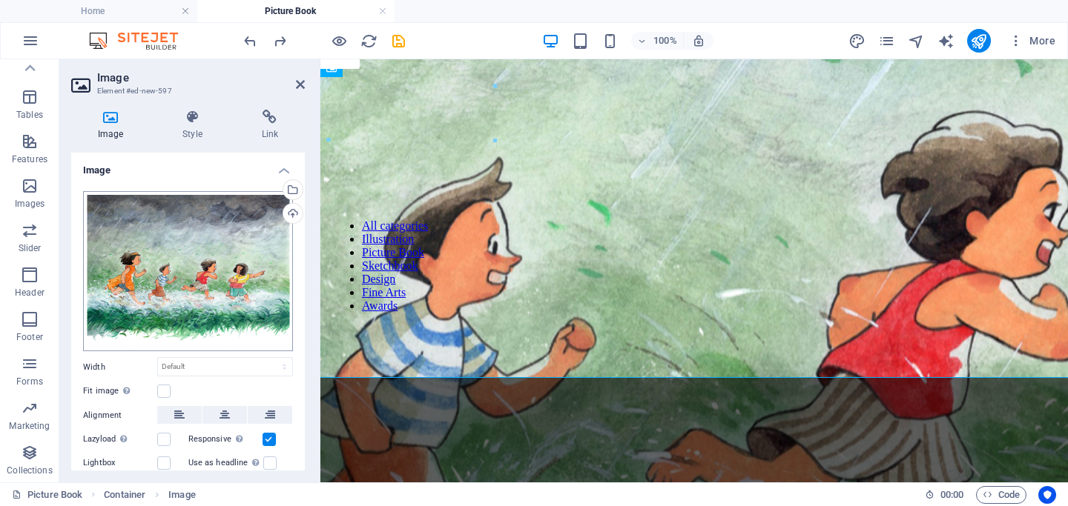
scroll to position [70, 0]
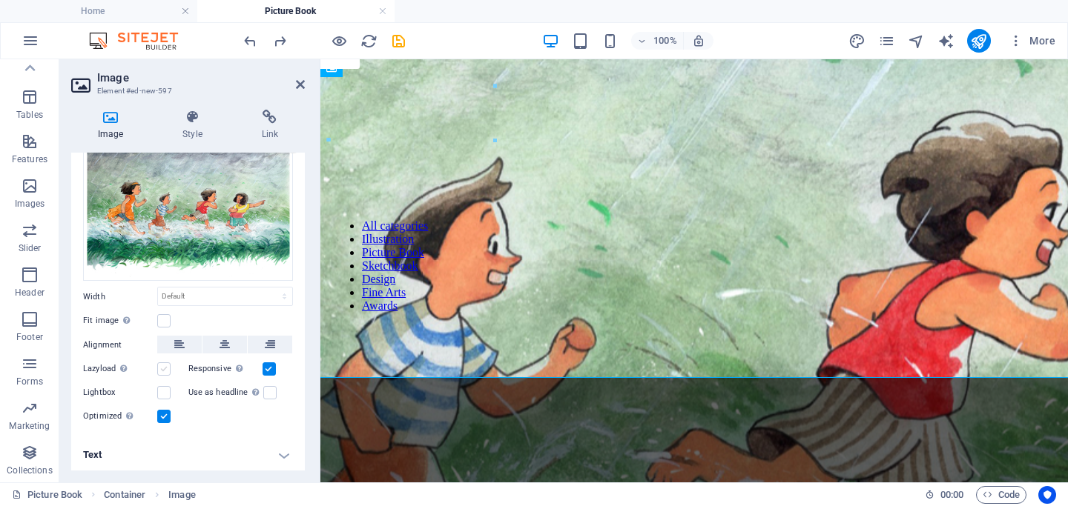
click at [167, 371] on label at bounding box center [163, 369] width 13 height 13
click at [0, 0] on input "Lazyload Loading images after the page loads improves page speed." at bounding box center [0, 0] width 0 height 0
click at [167, 371] on label at bounding box center [163, 369] width 13 height 13
click at [0, 0] on input "Lazyload Loading images after the page loads improves page speed." at bounding box center [0, 0] width 0 height 0
click at [268, 365] on label at bounding box center [268, 369] width 13 height 13
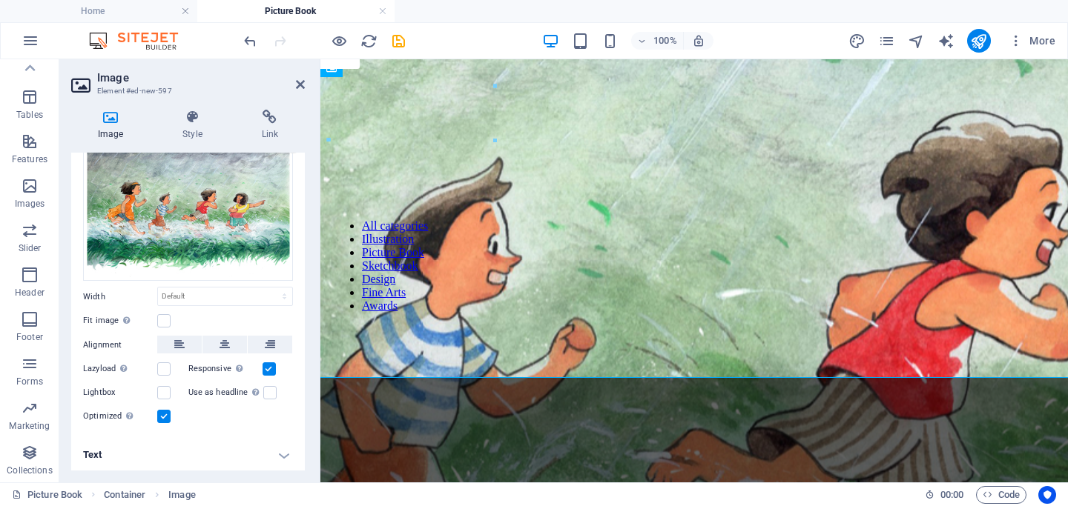
click at [0, 0] on input "Responsive Automatically load retina image and smartphone optimized sizes." at bounding box center [0, 0] width 0 height 0
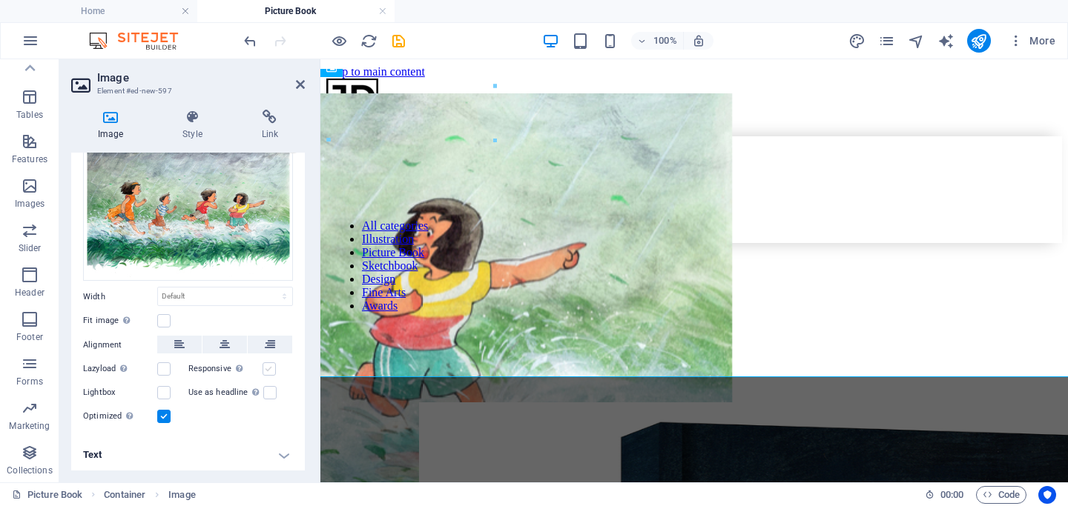
click at [268, 365] on label at bounding box center [268, 369] width 13 height 13
click at [0, 0] on input "Responsive Automatically load retina image and smartphone optimized sizes." at bounding box center [0, 0] width 0 height 0
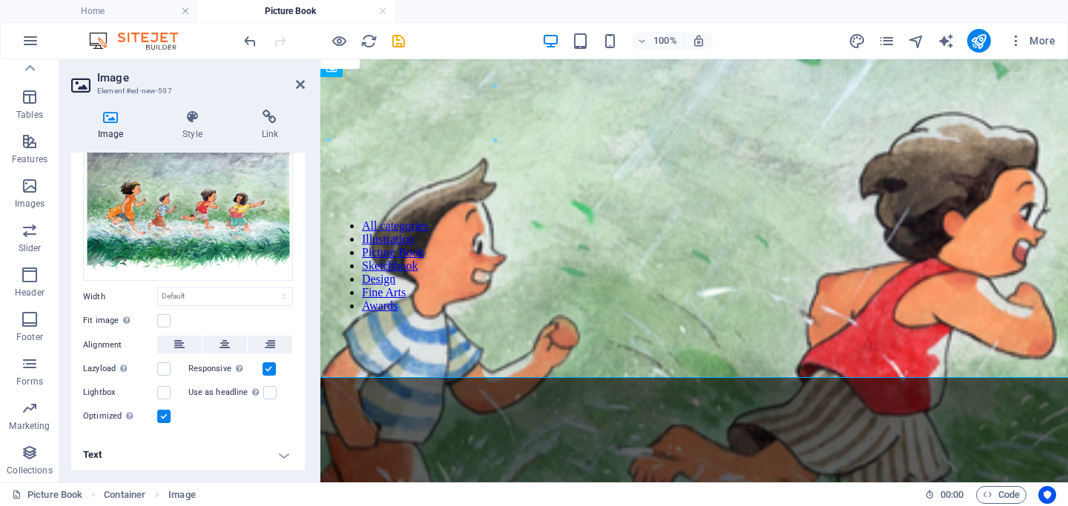
click at [268, 365] on label at bounding box center [268, 369] width 13 height 13
click at [0, 0] on input "Responsive Automatically load retina image and smartphone optimized sizes." at bounding box center [0, 0] width 0 height 0
click at [268, 365] on label at bounding box center [268, 369] width 13 height 13
click at [0, 0] on input "Responsive Automatically load retina image and smartphone optimized sizes." at bounding box center [0, 0] width 0 height 0
click at [161, 389] on label at bounding box center [163, 392] width 13 height 13
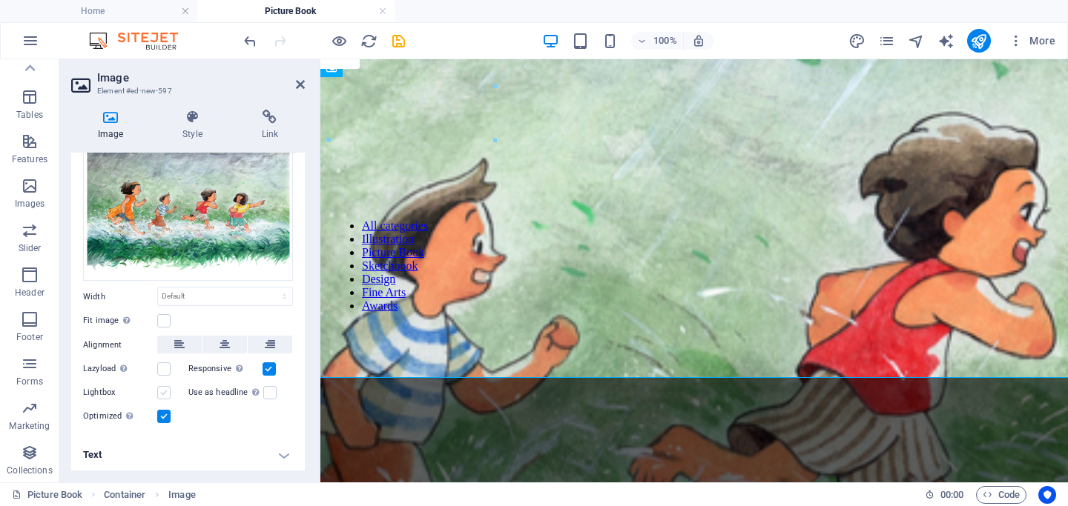
click at [0, 0] on input "Lightbox" at bounding box center [0, 0] width 0 height 0
click at [161, 389] on label at bounding box center [163, 392] width 13 height 13
click at [0, 0] on input "Lightbox" at bounding box center [0, 0] width 0 height 0
click at [161, 389] on label at bounding box center [163, 392] width 13 height 13
click at [0, 0] on input "Lightbox" at bounding box center [0, 0] width 0 height 0
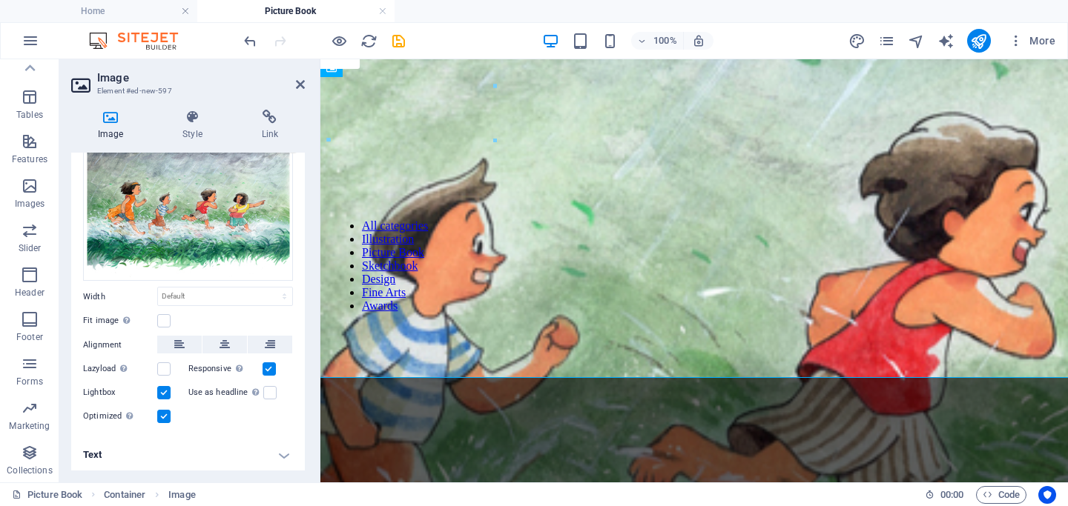
click at [161, 389] on label at bounding box center [163, 392] width 13 height 13
click at [0, 0] on input "Lightbox" at bounding box center [0, 0] width 0 height 0
click at [265, 392] on label at bounding box center [269, 392] width 13 height 13
click at [0, 0] on input "Use as headline The image will be wrapped in an H1 headline tag. Useful for giv…" at bounding box center [0, 0] width 0 height 0
click at [271, 390] on label at bounding box center [269, 392] width 13 height 13
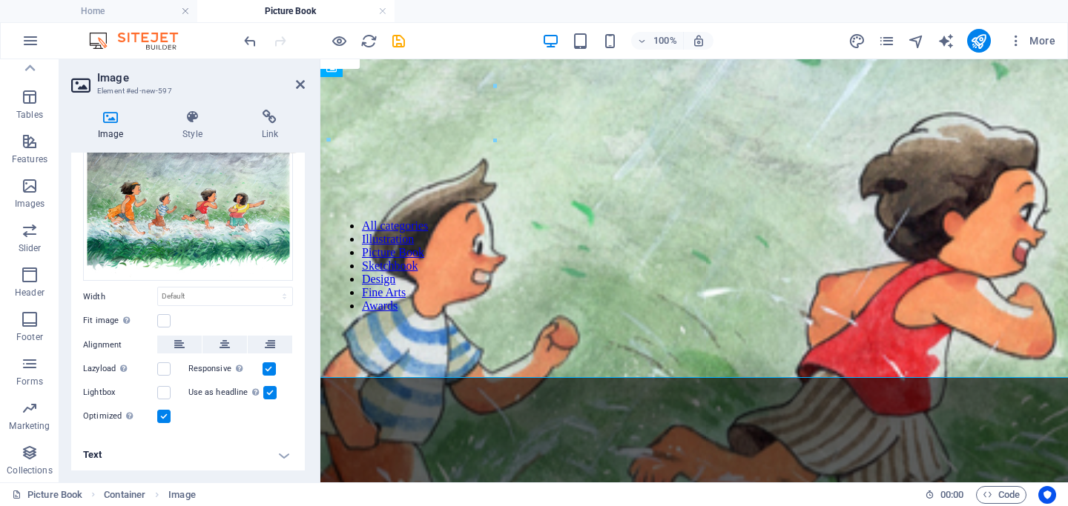
click at [0, 0] on input "Use as headline The image will be wrapped in an H1 headline tag. Useful for giv…" at bounding box center [0, 0] width 0 height 0
click at [260, 464] on h4 "Text" at bounding box center [188, 455] width 234 height 36
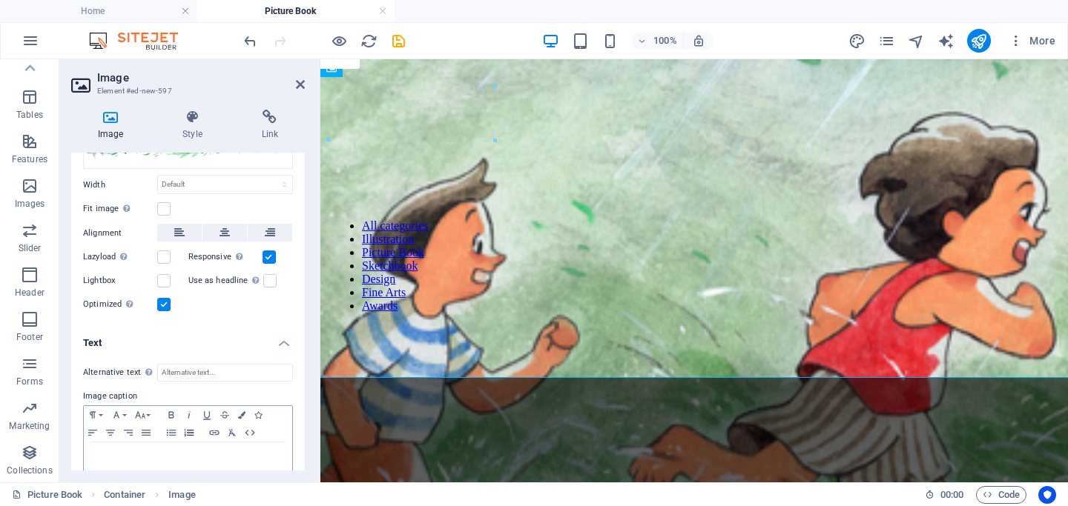
scroll to position [210, 0]
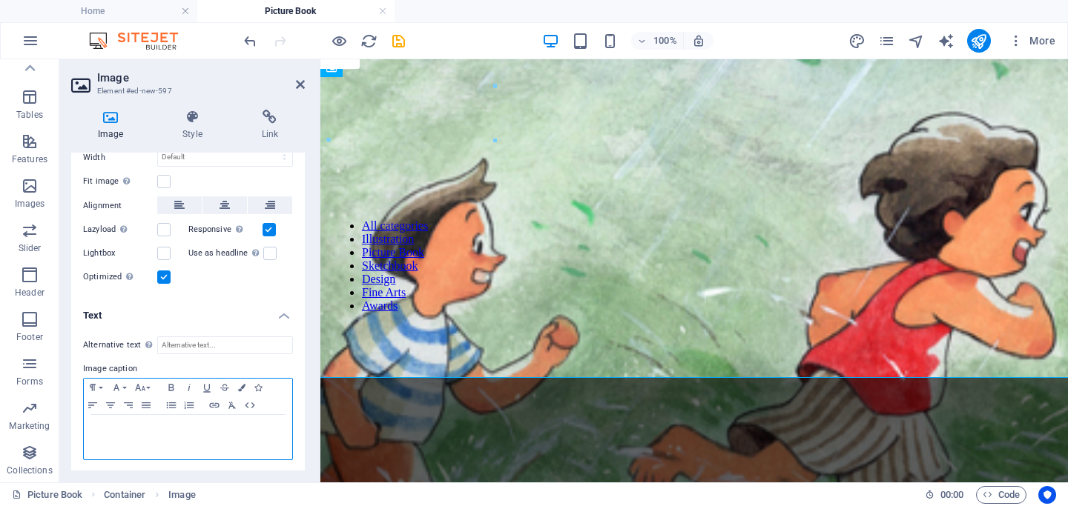
click at [124, 426] on p at bounding box center [187, 429] width 193 height 13
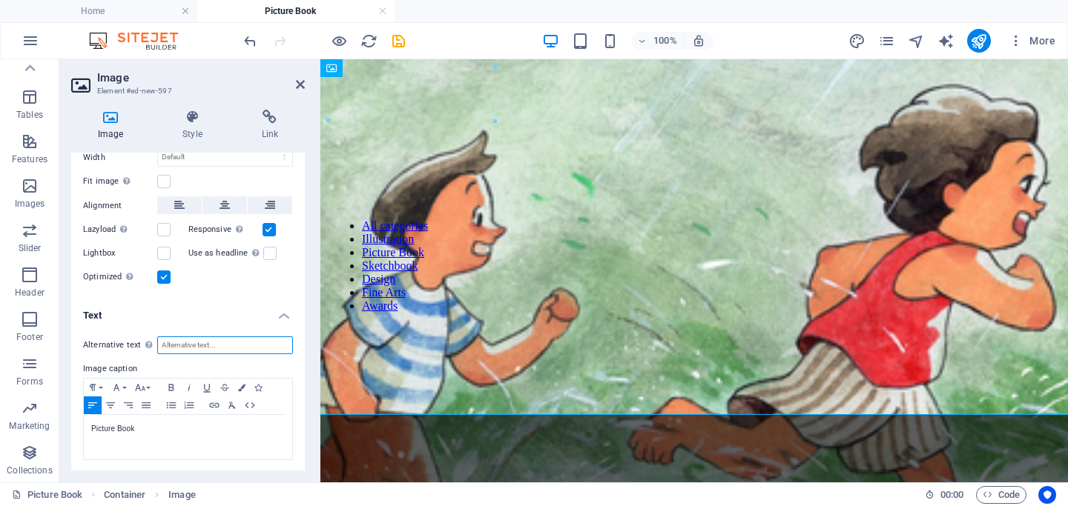
click at [185, 343] on input "Alternative text The alternative text is used by devices that cannot display im…" at bounding box center [225, 346] width 136 height 18
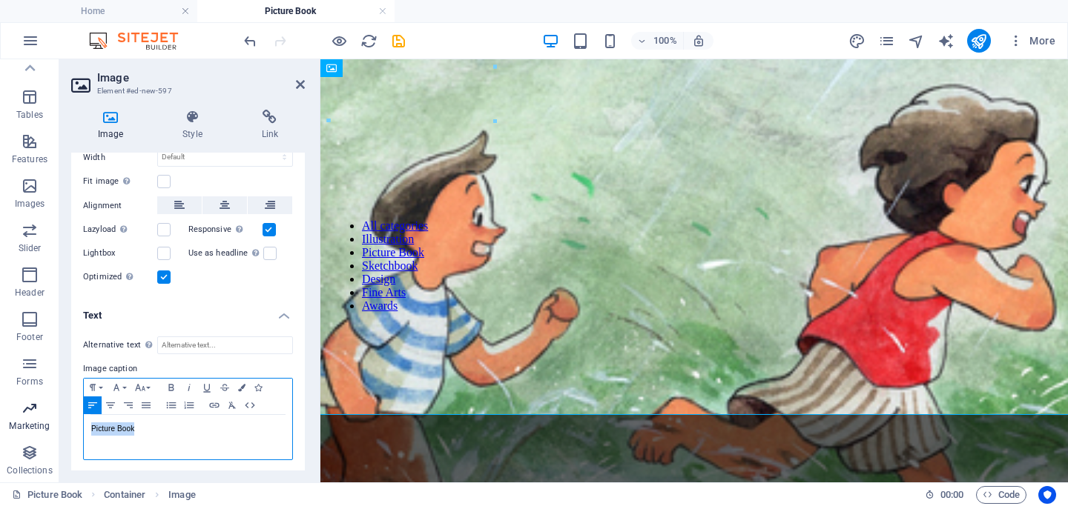
drag, startPoint x: 144, startPoint y: 430, endPoint x: 52, endPoint y: 428, distance: 91.9
click at [52, 428] on section "Favorites Elements Columns Content Boxes Accordion Tables Features Images Slide…" at bounding box center [534, 270] width 1068 height 423
copy p "Picture Book"
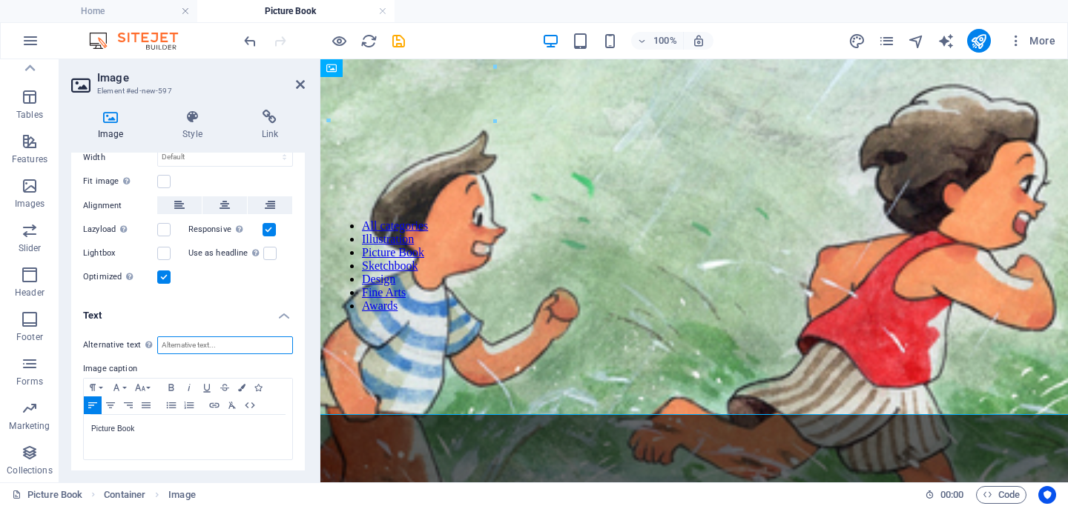
click at [182, 337] on input "Alternative text The alternative text is used by devices that cannot display im…" at bounding box center [225, 346] width 136 height 18
paste input "Picture Book"
type input "Picture Book"
click at [236, 314] on h4 "Text" at bounding box center [188, 311] width 234 height 27
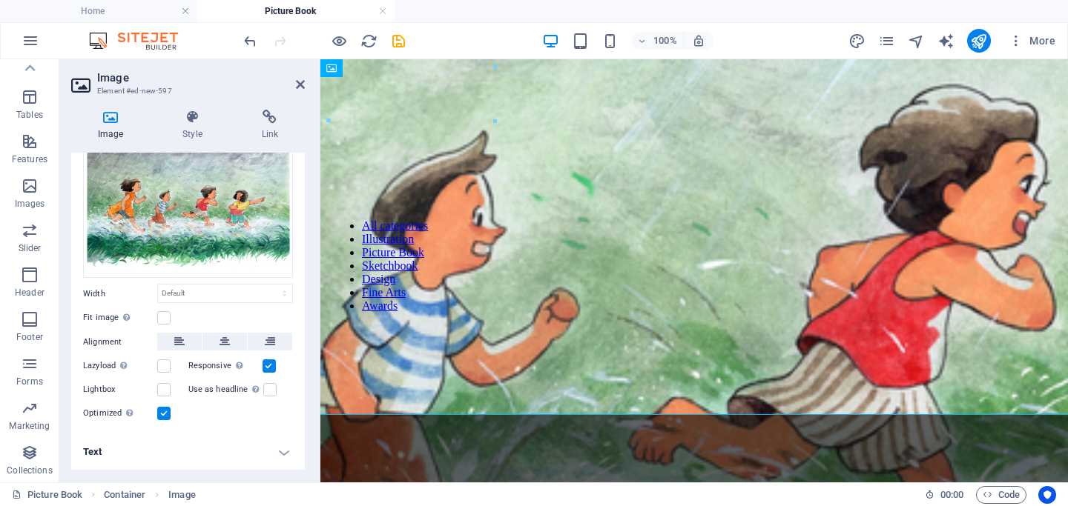
scroll to position [70, 0]
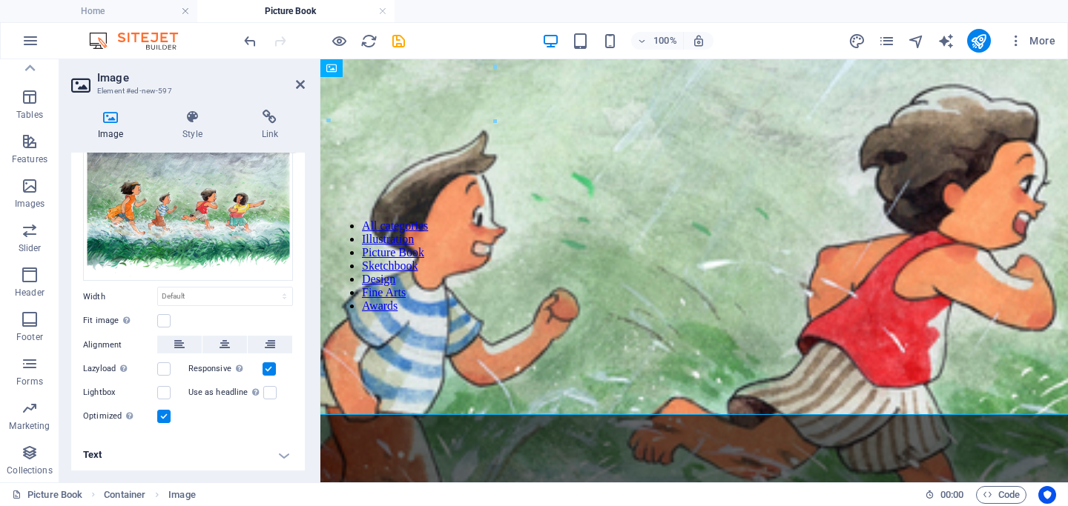
click at [176, 447] on h4 "Text" at bounding box center [188, 455] width 234 height 36
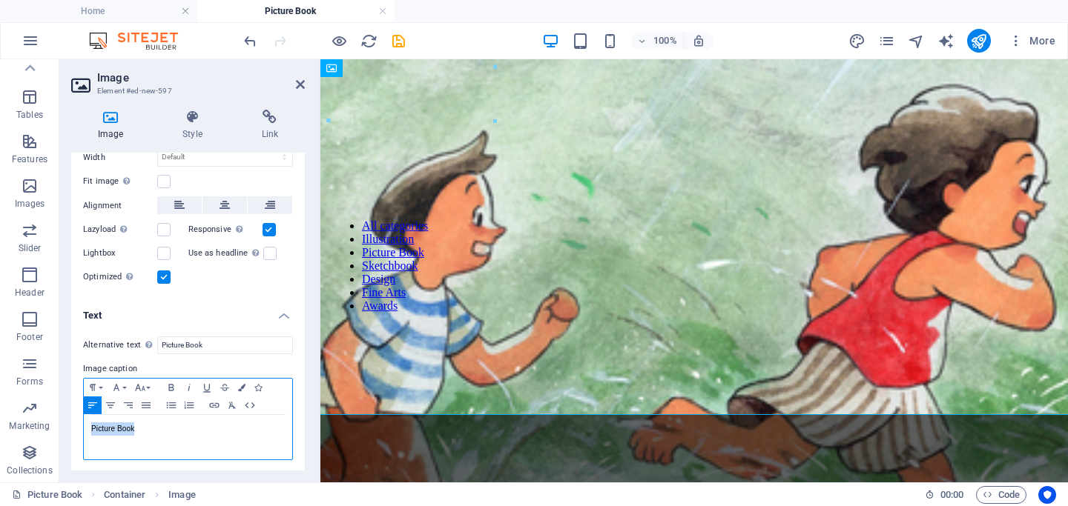
drag, startPoint x: 141, startPoint y: 428, endPoint x: 59, endPoint y: 428, distance: 82.3
click at [59, 428] on section "Favorites Elements Columns Content Boxes Accordion Tables Features Images Slide…" at bounding box center [534, 270] width 1068 height 423
click at [172, 383] on icon "button" at bounding box center [171, 388] width 18 height 12
click at [241, 387] on icon "button" at bounding box center [241, 387] width 7 height 7
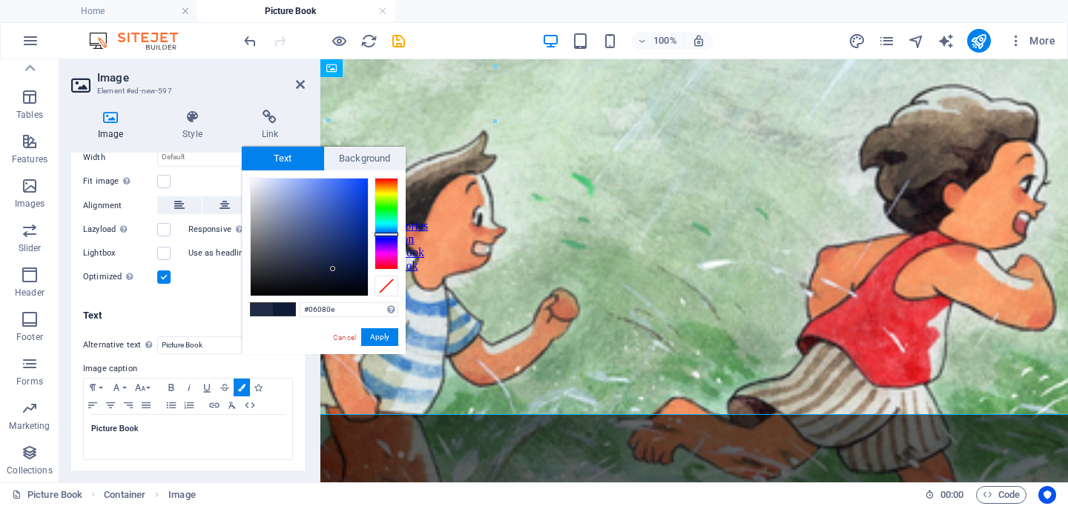
type input "#000000"
drag, startPoint x: 356, startPoint y: 188, endPoint x: 228, endPoint y: 306, distance: 174.2
click at [228, 306] on body "[DOMAIN_NAME] Home Picture Book Favorites Elements Columns Content Boxes Accord…" at bounding box center [534, 253] width 1068 height 506
click at [191, 442] on div "​ Picture Book ​" at bounding box center [188, 437] width 208 height 44
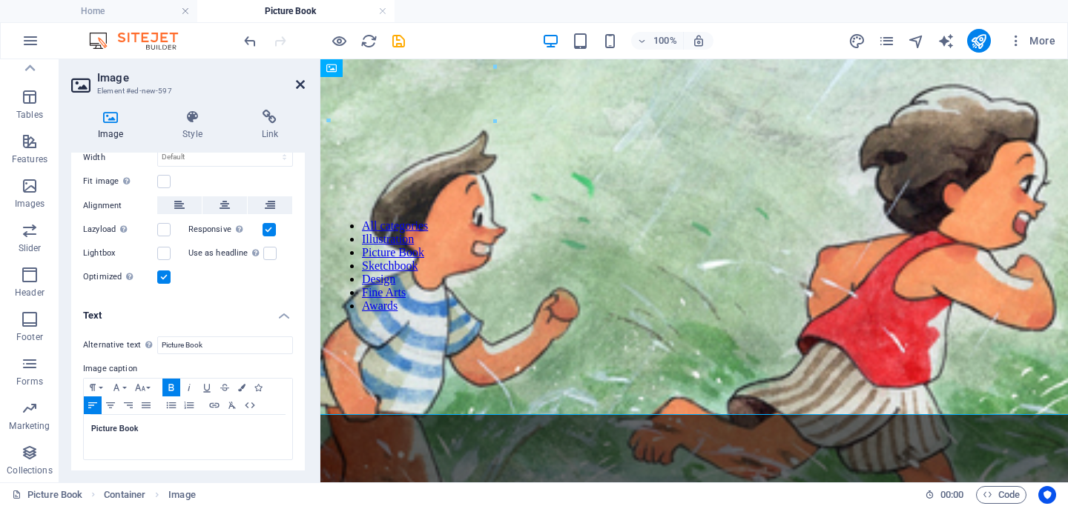
click at [299, 79] on icon at bounding box center [300, 85] width 9 height 12
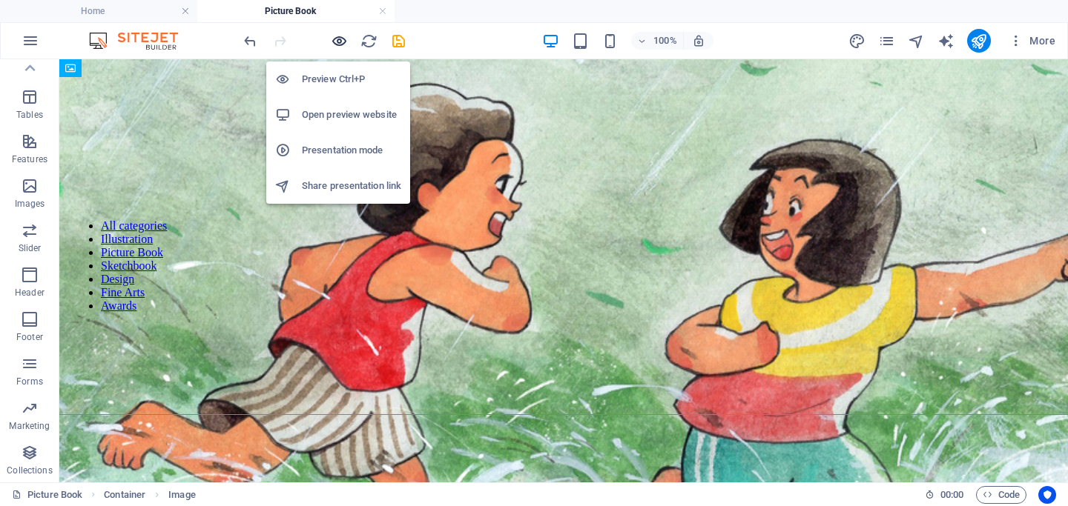
click at [340, 41] on icon "button" at bounding box center [339, 41] width 17 height 17
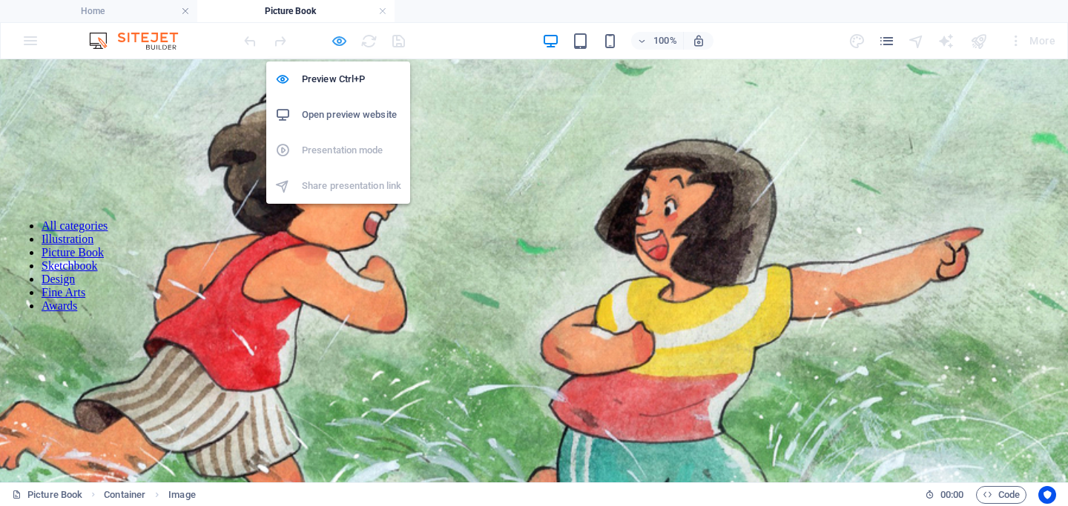
click at [337, 37] on icon "button" at bounding box center [339, 41] width 17 height 17
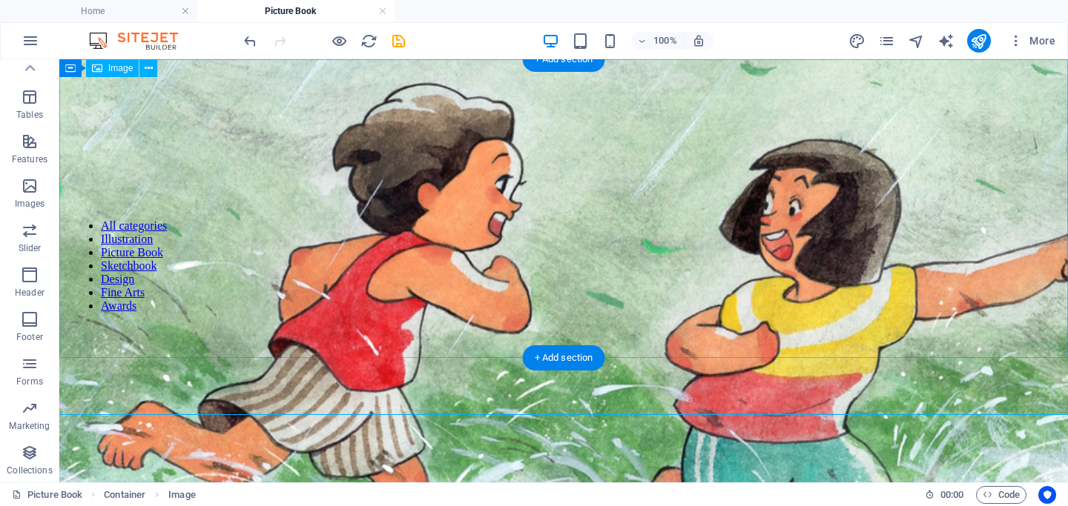
click at [224, 165] on figure "Picture Book" at bounding box center [564, 370] width 3188 height 881
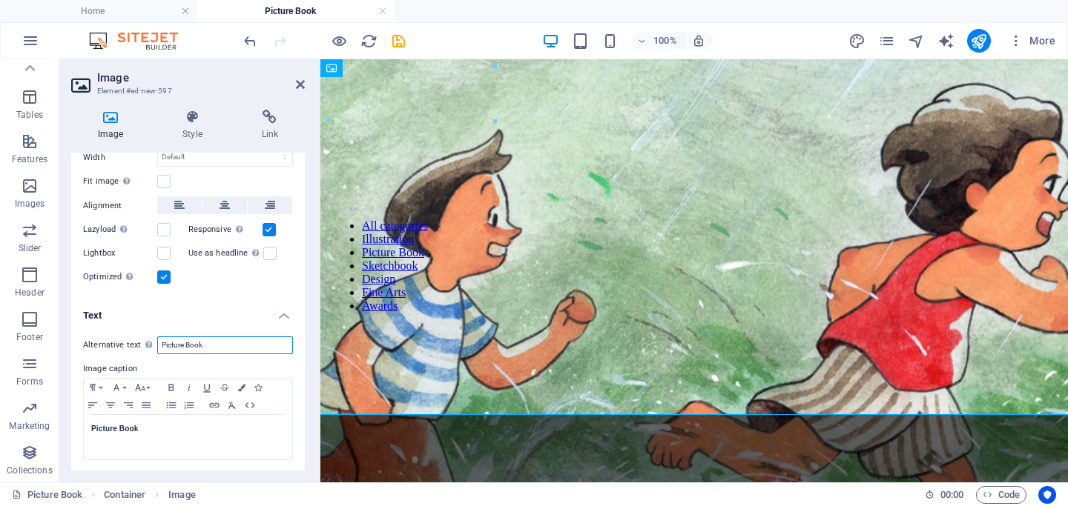
drag, startPoint x: 202, startPoint y: 343, endPoint x: 116, endPoint y: 337, distance: 86.3
click at [116, 337] on div "Alternative text The alternative text is used by devices that cannot display im…" at bounding box center [188, 346] width 210 height 18
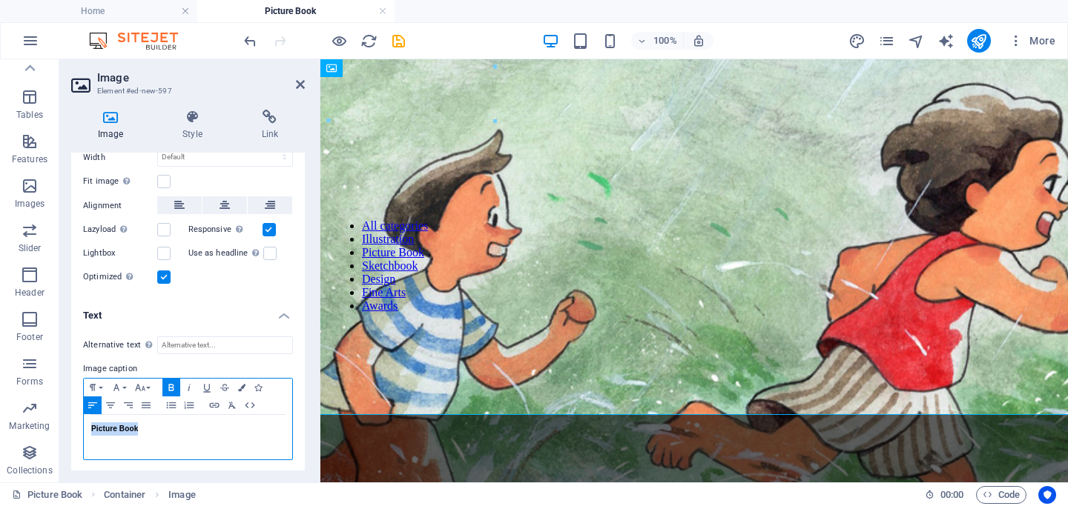
drag, startPoint x: 153, startPoint y: 433, endPoint x: 69, endPoint y: 431, distance: 84.5
click at [69, 431] on div "Image Style Link Image Drag files here, click to choose files or select files f…" at bounding box center [187, 290] width 257 height 385
click at [110, 425] on strong "Picture Book" at bounding box center [114, 429] width 47 height 8
click at [90, 424] on div "Picture Book" at bounding box center [188, 437] width 208 height 44
drag, startPoint x: 146, startPoint y: 429, endPoint x: 42, endPoint y: 429, distance: 104.5
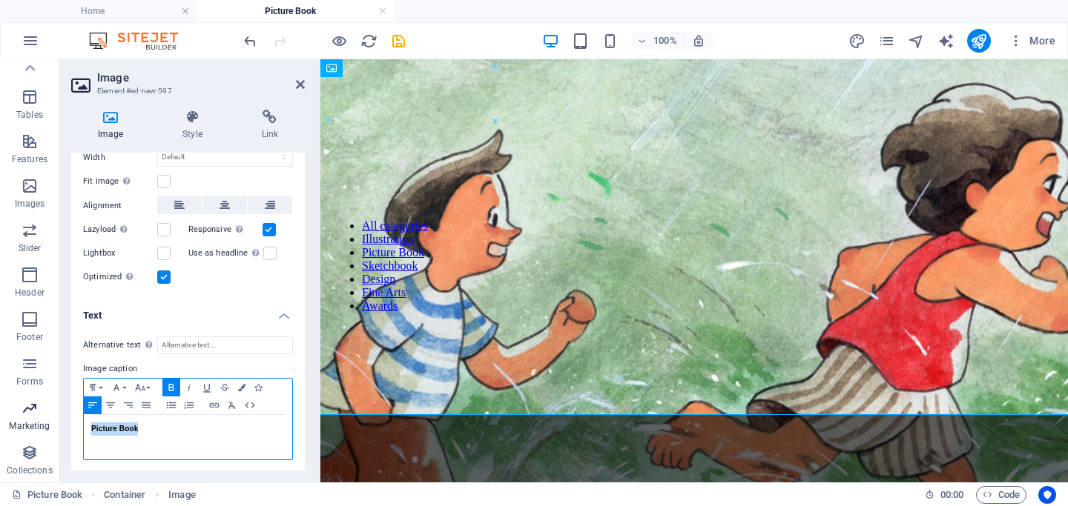
click at [42, 429] on section "Favorites Elements Columns Content Boxes Accordion Tables Features Images Slide…" at bounding box center [534, 270] width 1068 height 423
copy strong "Picture Book"
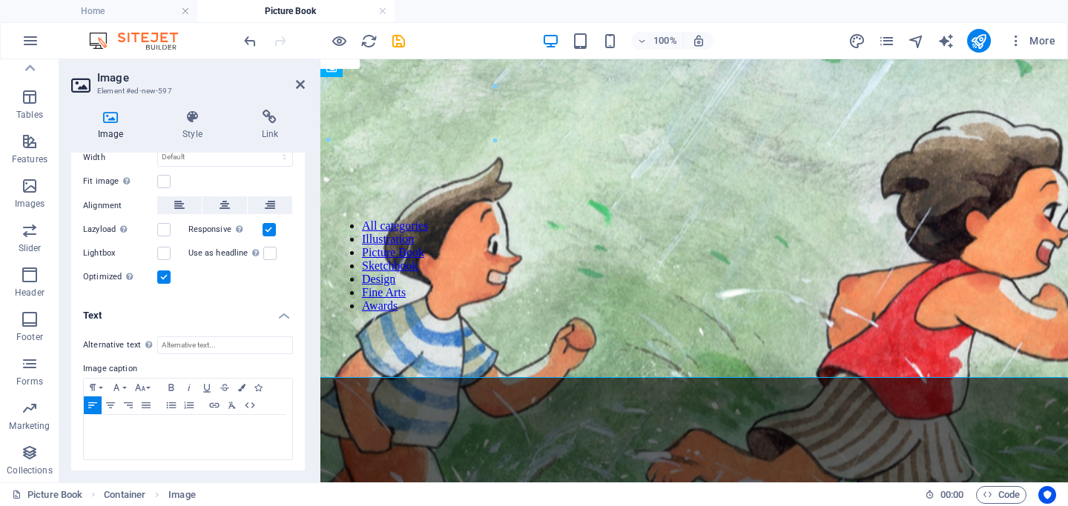
click at [288, 313] on h4 "Text" at bounding box center [188, 311] width 234 height 27
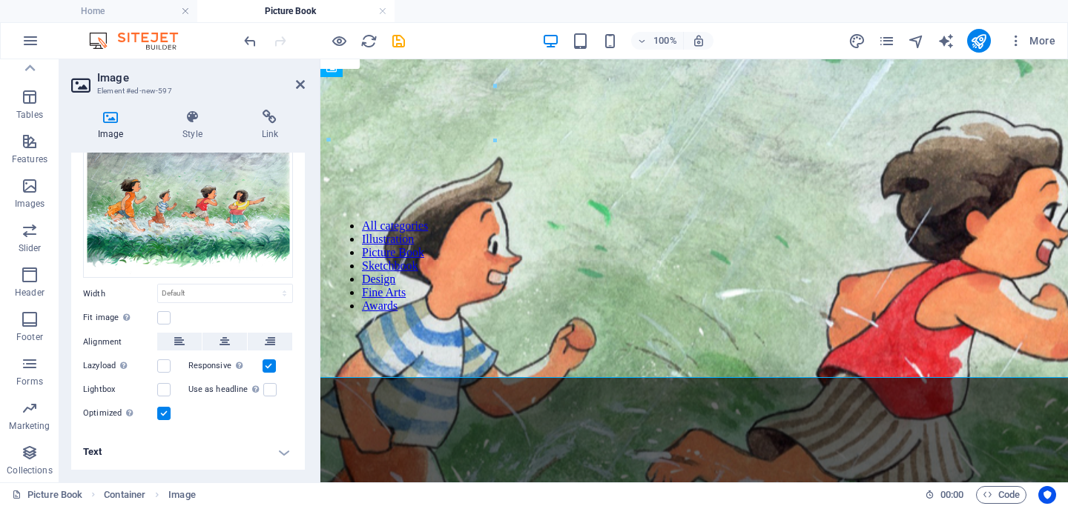
scroll to position [70, 0]
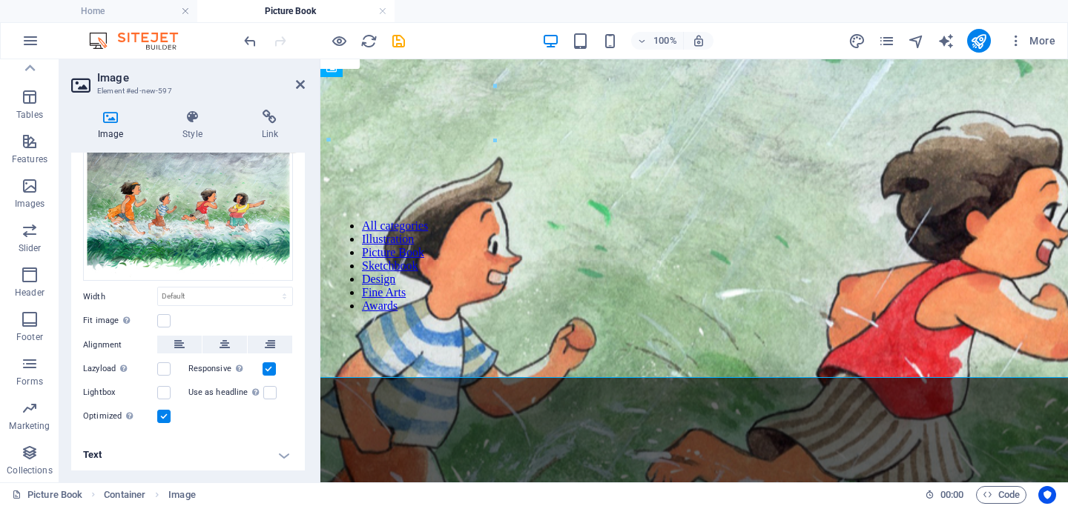
click at [185, 314] on div "Fit image Automatically fit image to a fixed width and height" at bounding box center [188, 321] width 210 height 18
click at [193, 290] on select "Default auto px rem % em vh vw" at bounding box center [225, 297] width 134 height 18
click at [168, 320] on label at bounding box center [163, 320] width 13 height 13
click at [0, 0] on input "Fit image Automatically fit image to a fixed width and height" at bounding box center [0, 0] width 0 height 0
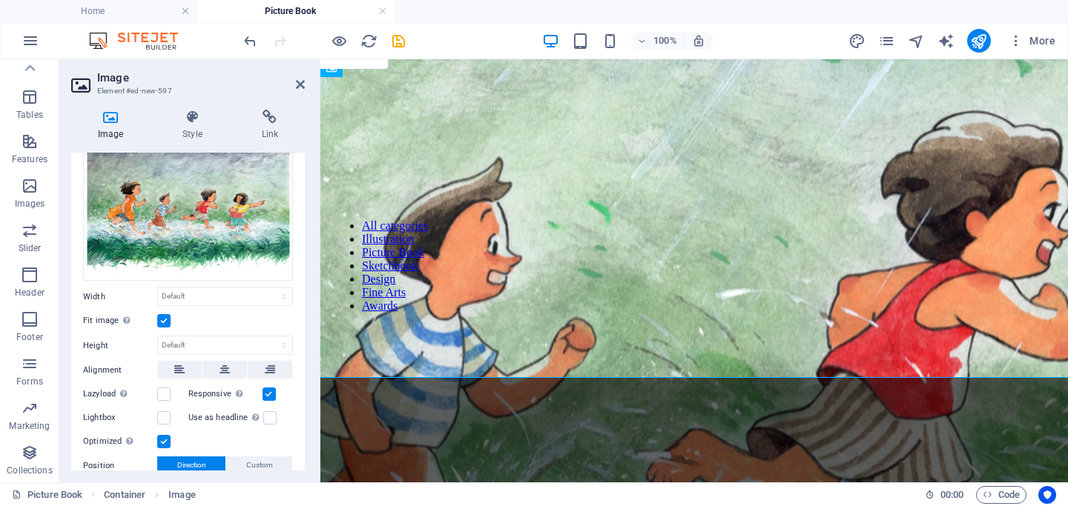
click at [165, 320] on label at bounding box center [163, 320] width 13 height 13
click at [0, 0] on input "Fit image Automatically fit image to a fixed width and height" at bounding box center [0, 0] width 0 height 0
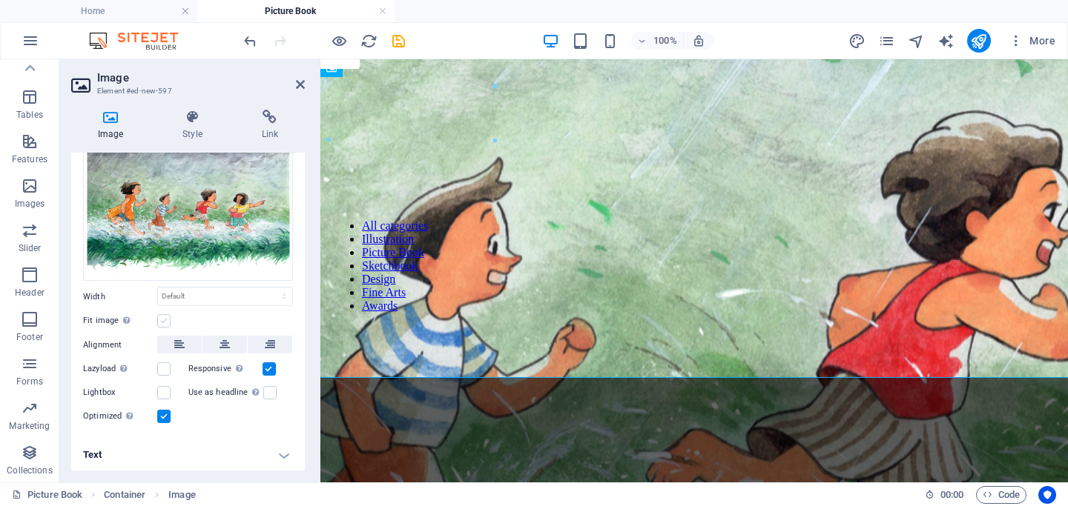
click at [166, 320] on label at bounding box center [163, 320] width 13 height 13
click at [0, 0] on input "Fit image Automatically fit image to a fixed width and height" at bounding box center [0, 0] width 0 height 0
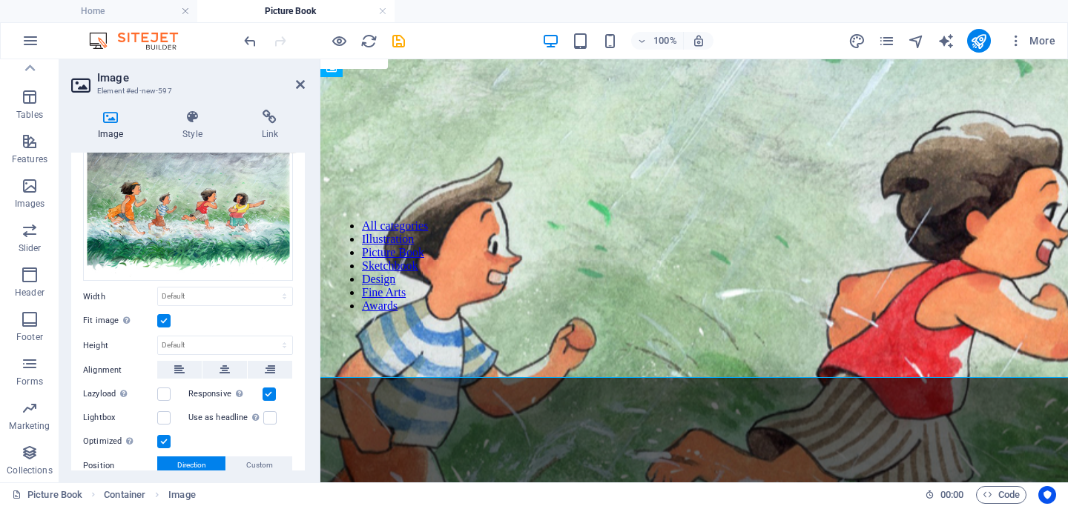
click at [166, 320] on label at bounding box center [163, 320] width 13 height 13
click at [0, 0] on input "Fit image Automatically fit image to a fixed width and height" at bounding box center [0, 0] width 0 height 0
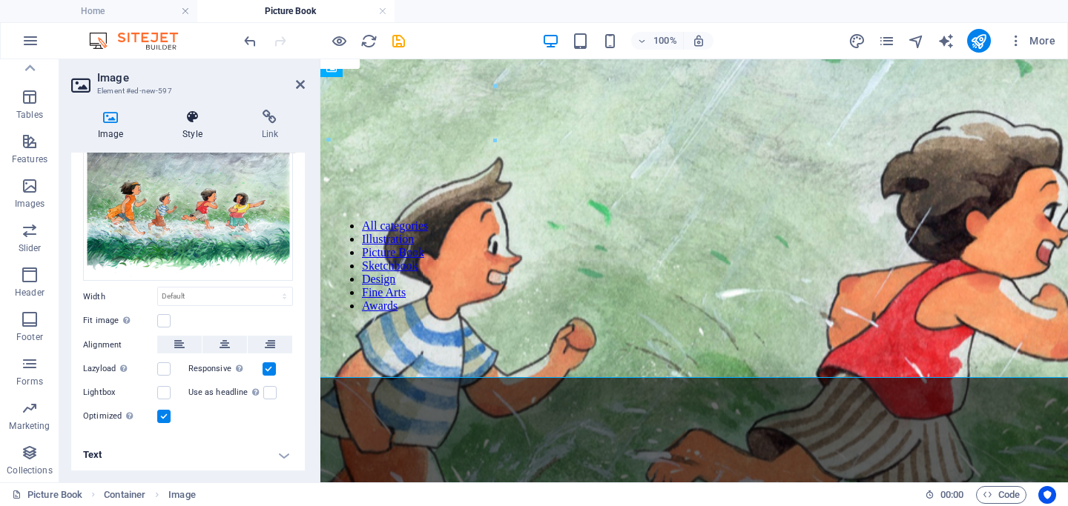
click at [177, 113] on icon at bounding box center [192, 117] width 73 height 15
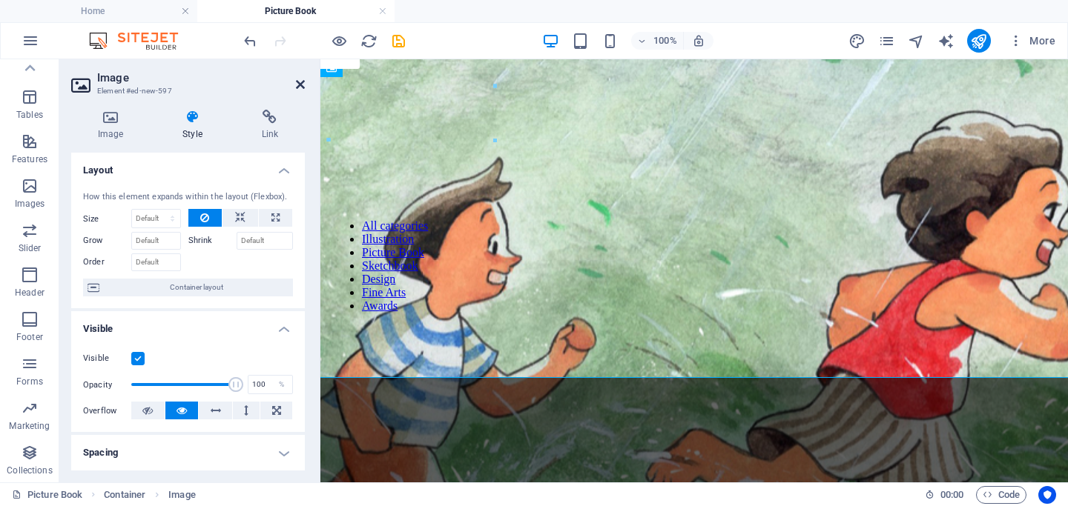
click at [296, 84] on icon at bounding box center [300, 85] width 9 height 12
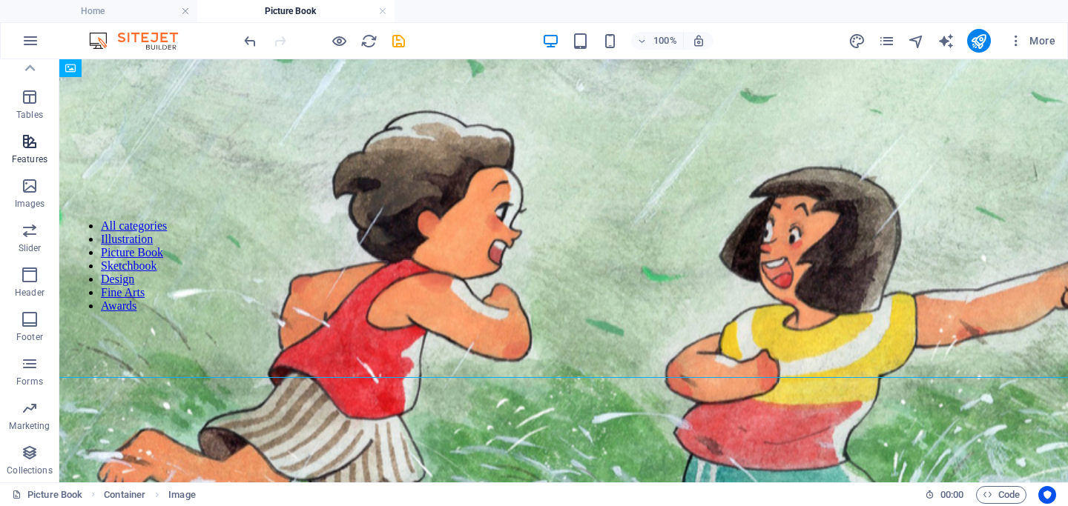
click at [24, 142] on icon "button" at bounding box center [30, 142] width 18 height 18
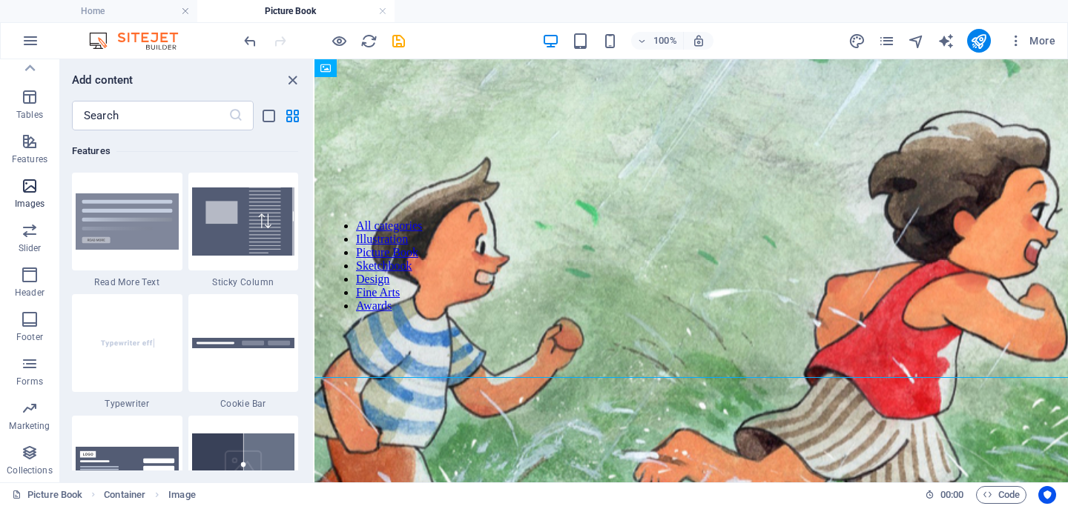
click at [33, 187] on icon "button" at bounding box center [30, 186] width 18 height 18
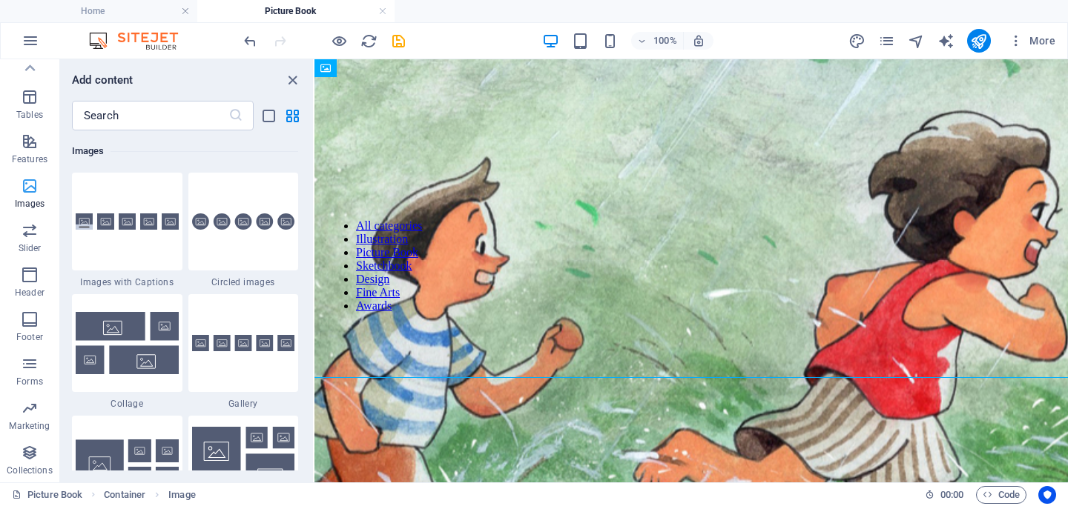
scroll to position [7517, 0]
click at [33, 187] on icon "button" at bounding box center [30, 186] width 18 height 18
click at [33, 327] on icon "button" at bounding box center [30, 320] width 18 height 18
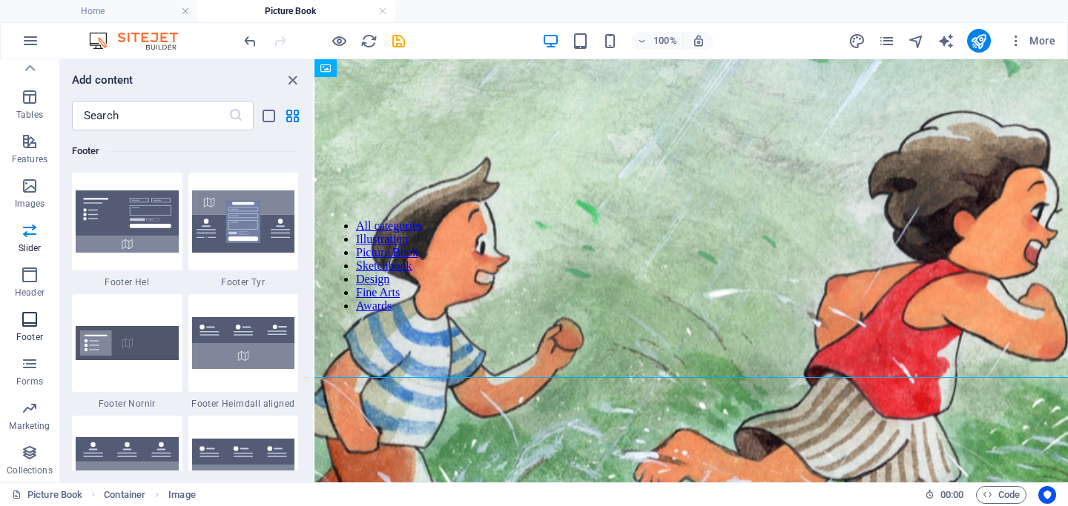
scroll to position [9815, 0]
click at [37, 271] on icon "button" at bounding box center [30, 275] width 18 height 18
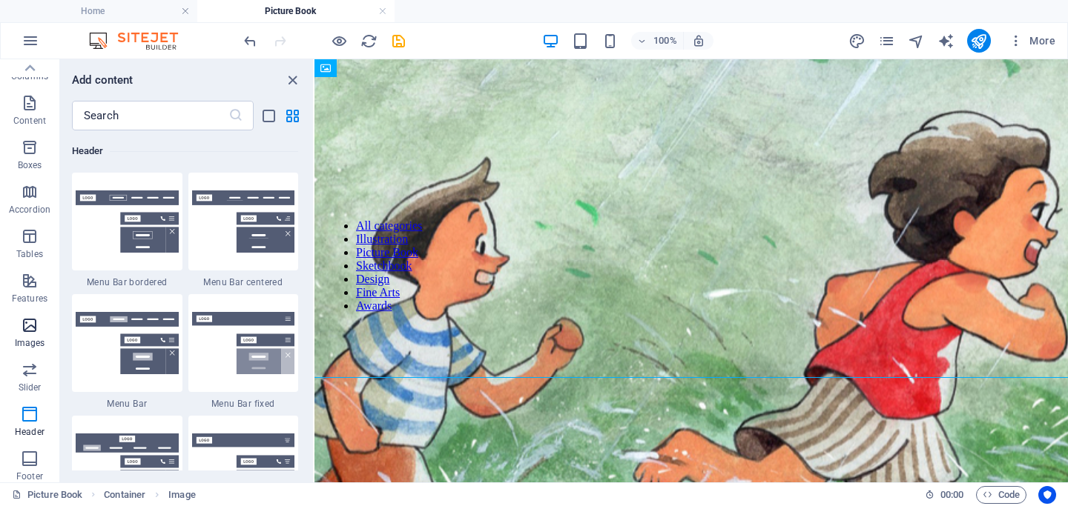
scroll to position [0, 0]
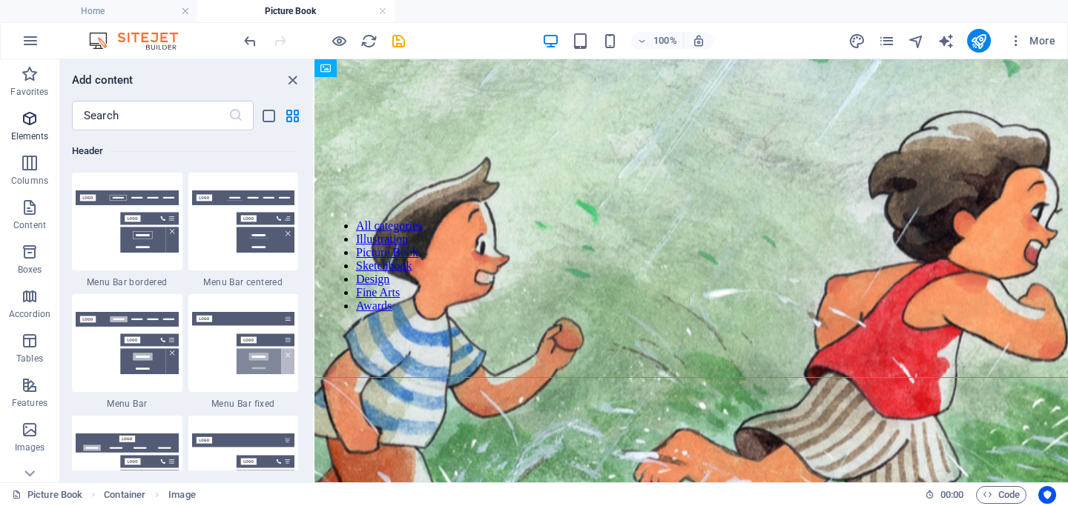
click at [36, 117] on icon "button" at bounding box center [30, 119] width 18 height 18
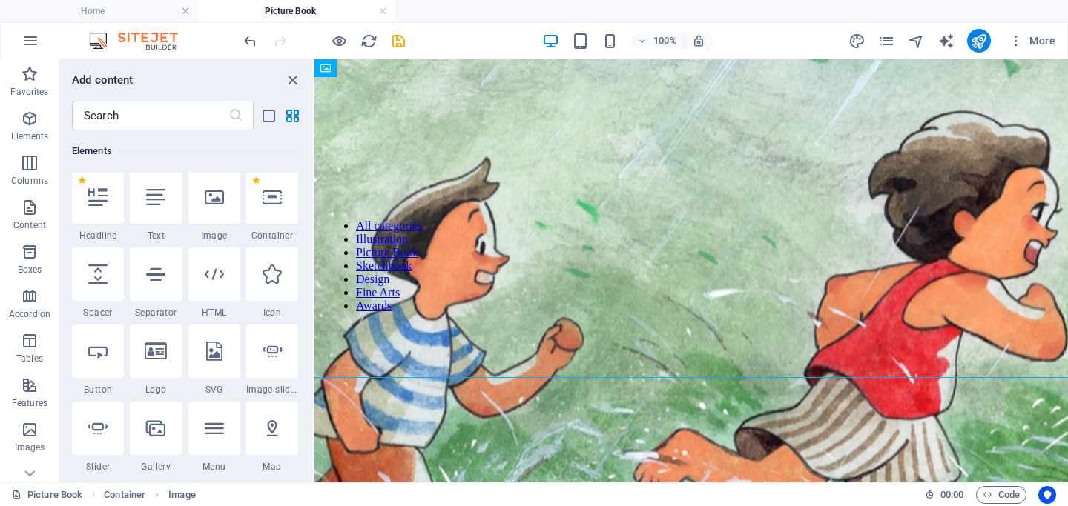
scroll to position [158, 0]
click at [174, 211] on div at bounding box center [156, 199] width 52 height 53
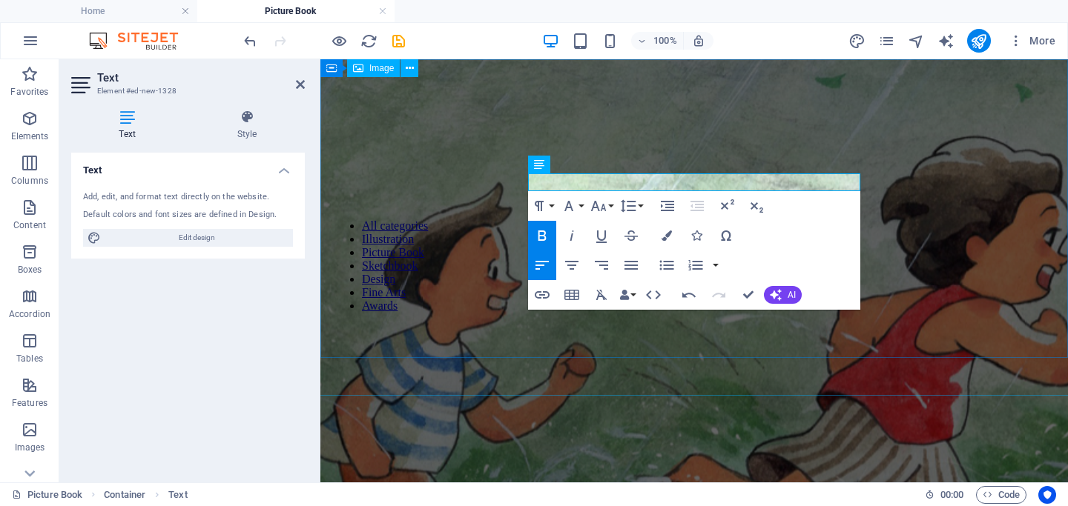
click at [618, 177] on figure at bounding box center [693, 383] width 2353 height 801
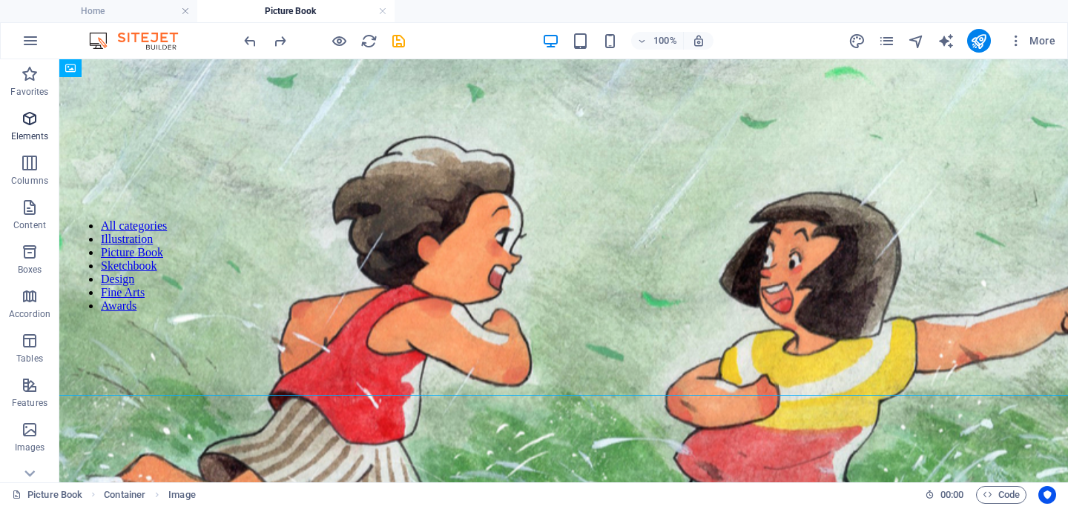
click at [33, 115] on icon "button" at bounding box center [30, 119] width 18 height 18
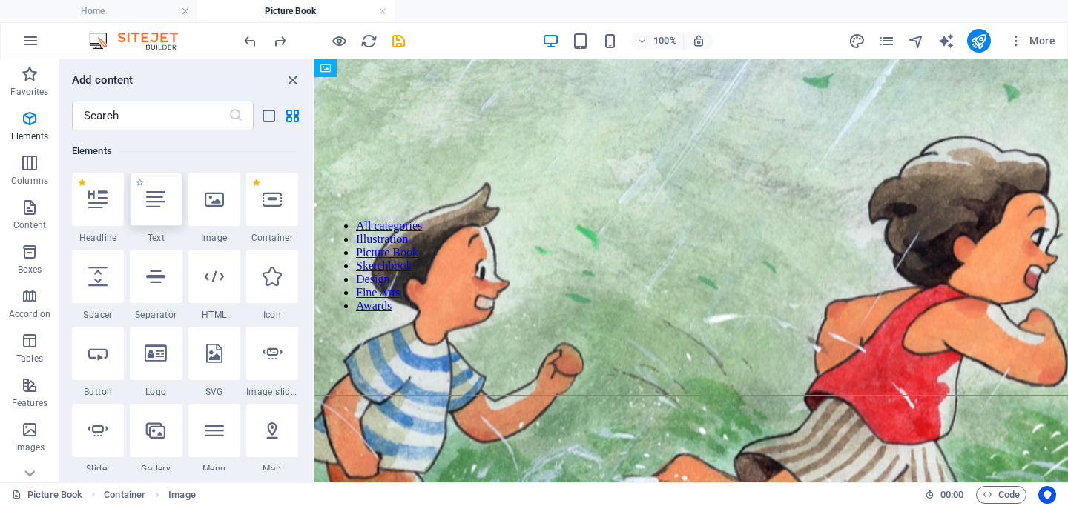
click at [154, 199] on icon at bounding box center [155, 199] width 19 height 19
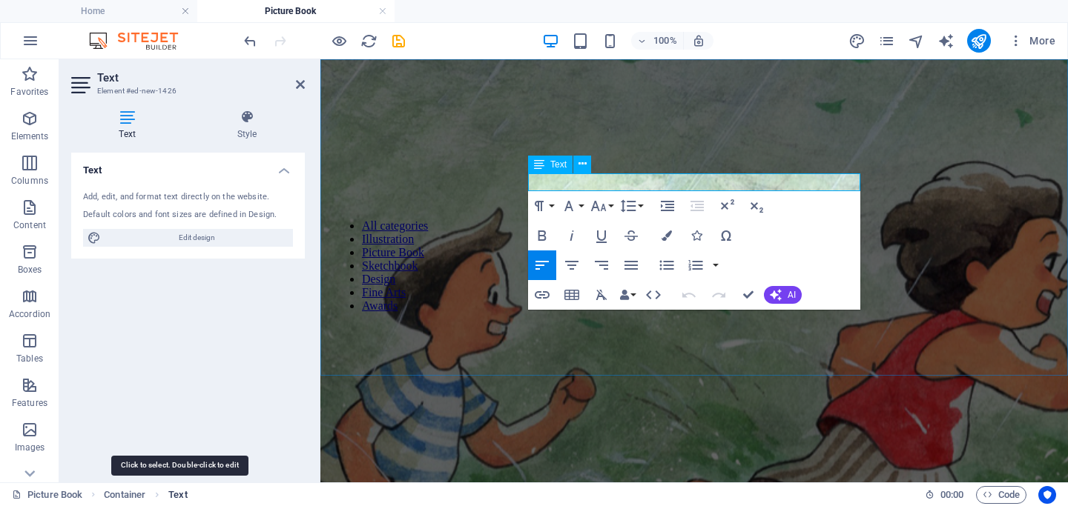
click at [181, 496] on span "Text" at bounding box center [177, 495] width 19 height 18
click at [187, 493] on span "Text" at bounding box center [177, 495] width 19 height 18
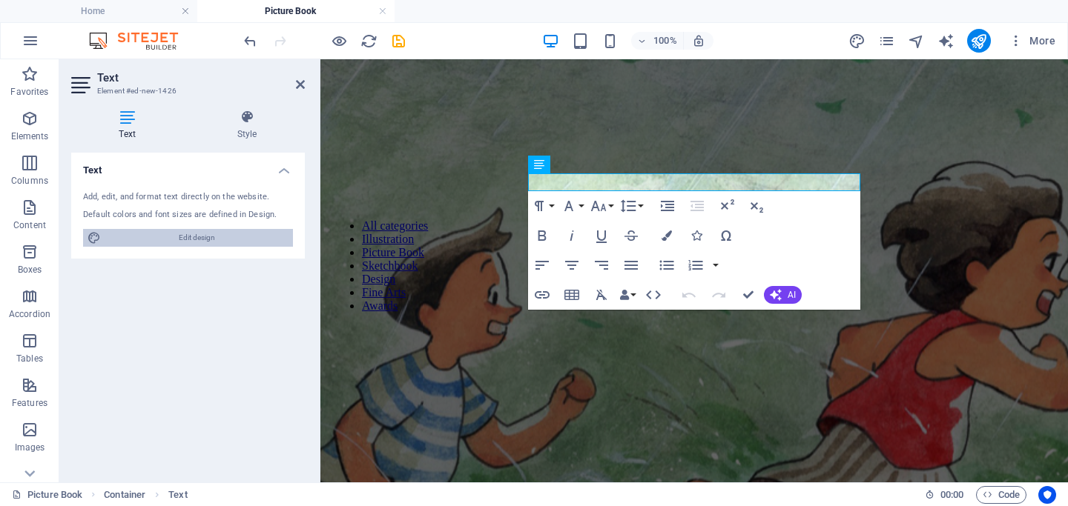
click at [150, 236] on span "Edit design" at bounding box center [196, 238] width 183 height 18
select select "px"
select select "300"
select select "px"
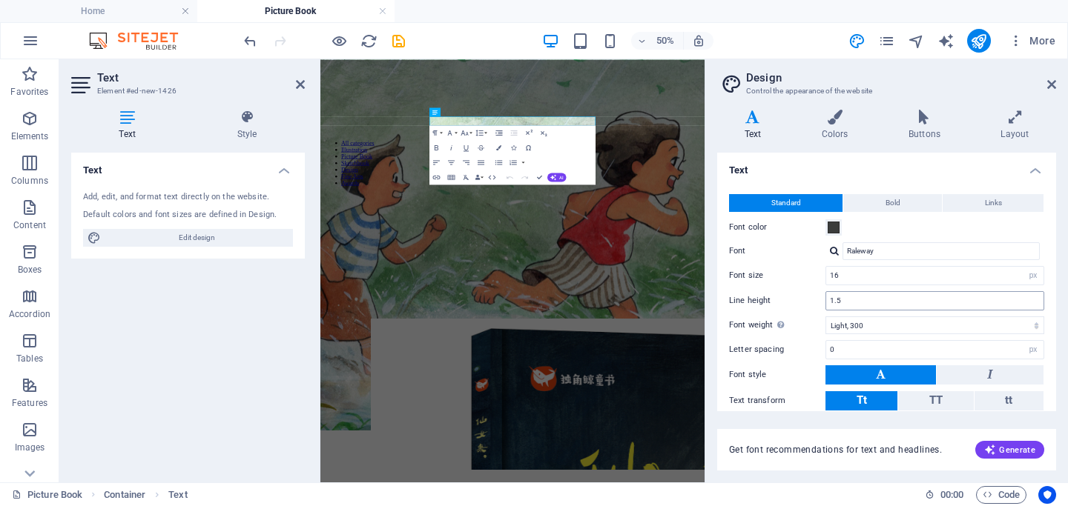
scroll to position [78, 0]
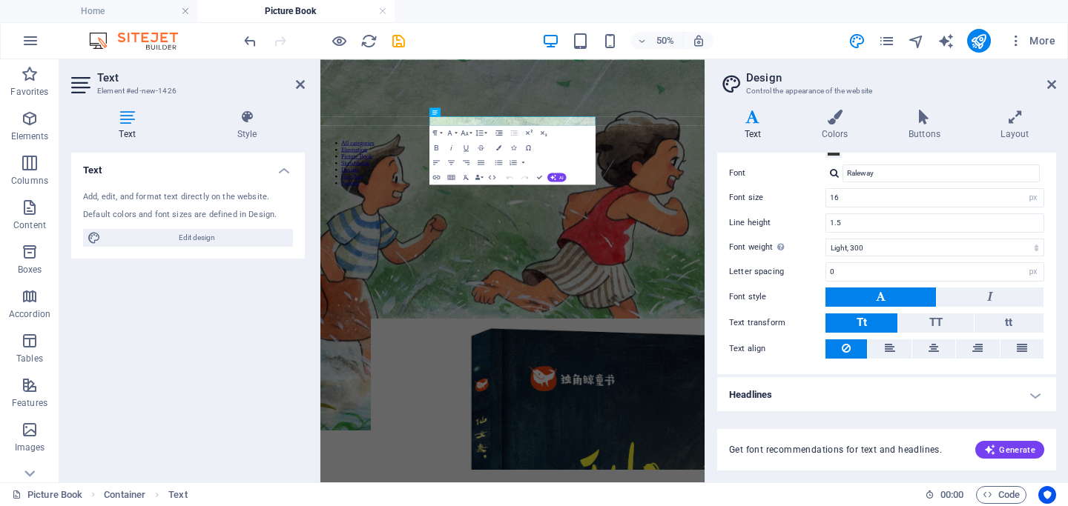
click at [778, 399] on h4 "Headlines" at bounding box center [886, 395] width 339 height 36
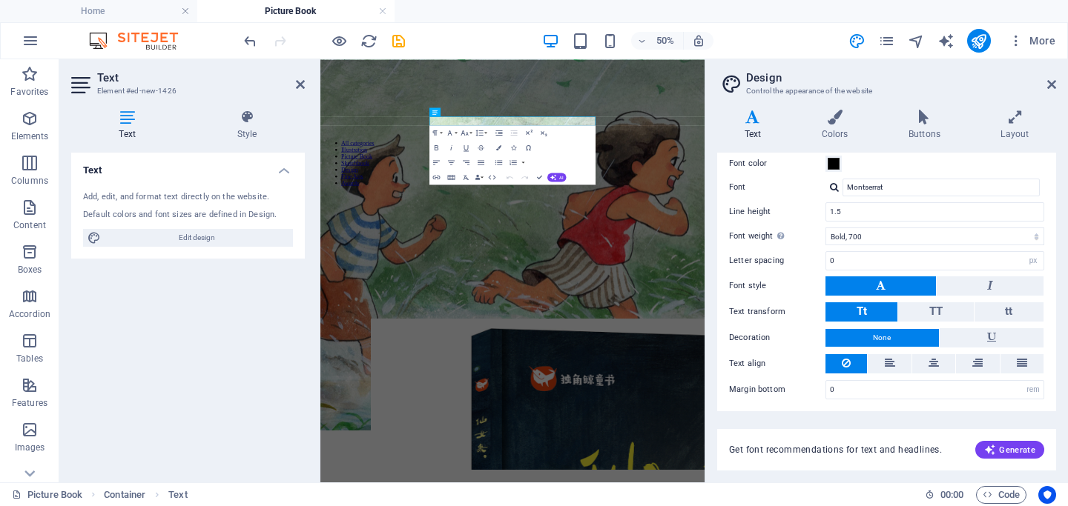
scroll to position [0, 0]
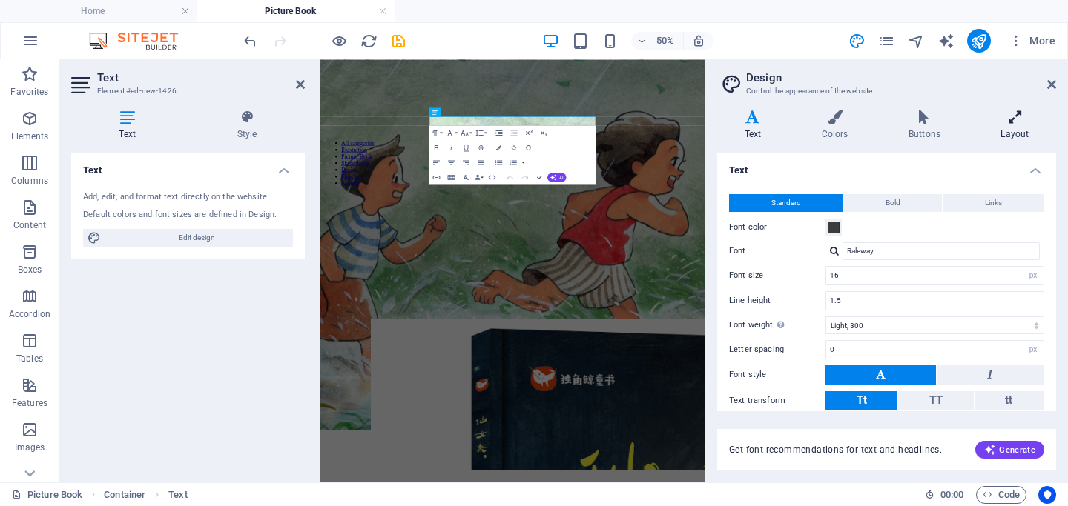
click at [858, 112] on icon at bounding box center [1014, 117] width 82 height 15
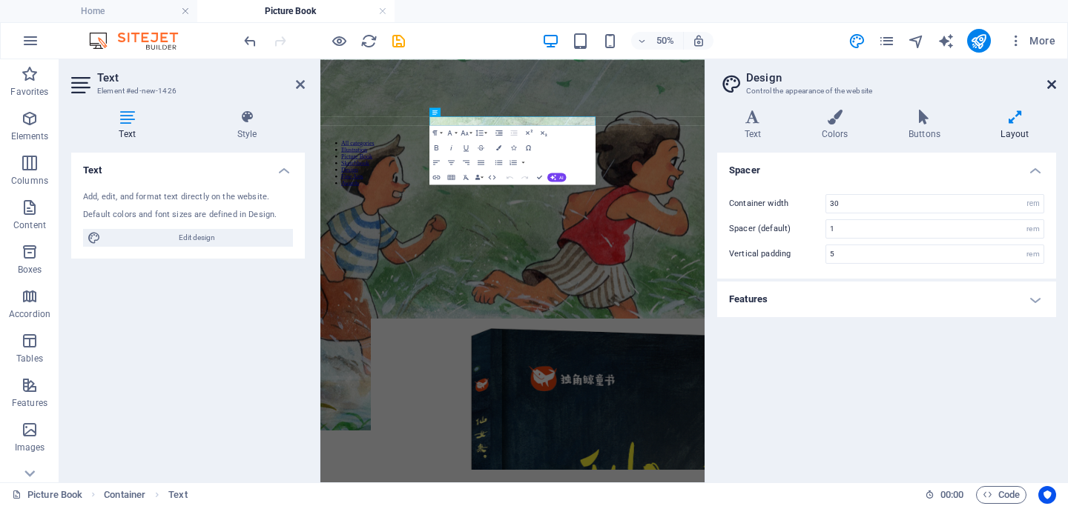
click at [858, 86] on icon at bounding box center [1051, 85] width 9 height 12
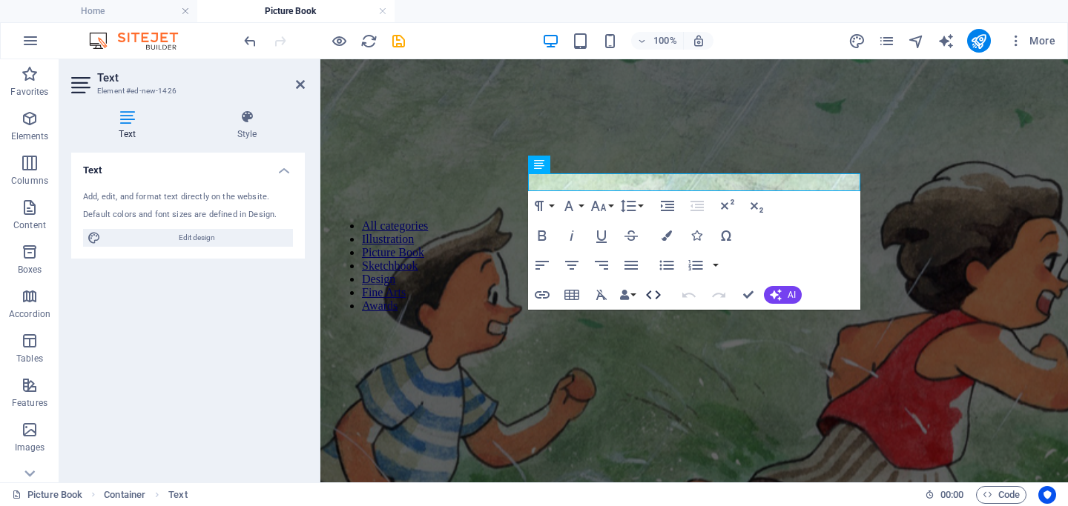
click at [652, 294] on icon "button" at bounding box center [653, 295] width 18 height 18
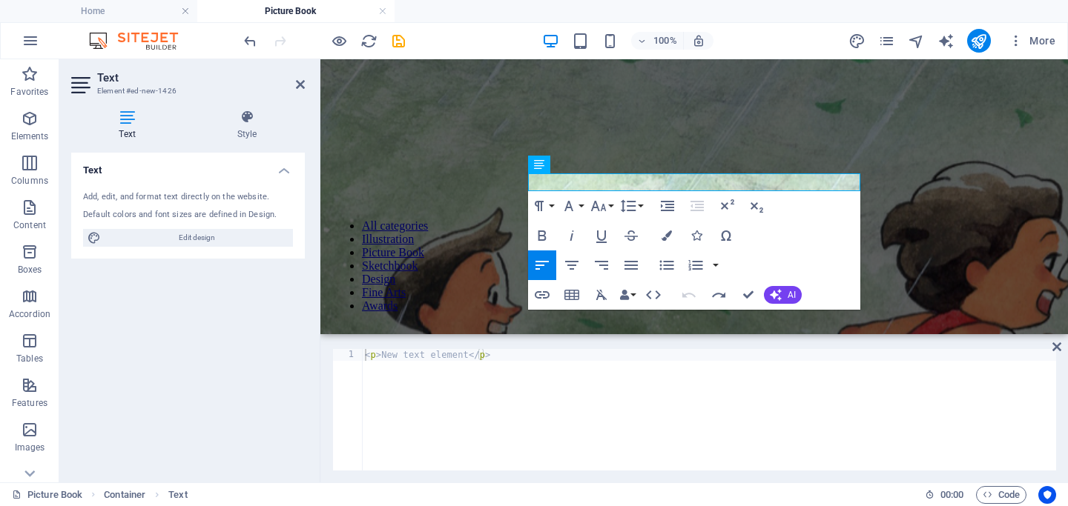
click at [512, 381] on div "< p > New text element </ p >" at bounding box center [709, 420] width 694 height 142
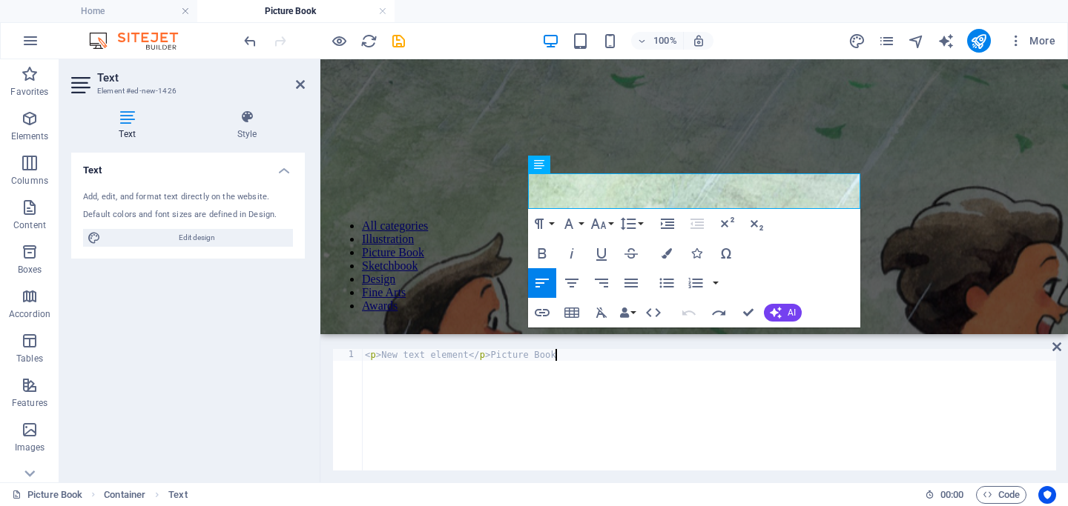
drag, startPoint x: 564, startPoint y: 356, endPoint x: 625, endPoint y: 386, distance: 68.0
click at [626, 386] on div "< p > New text element </ p > Picture Book" at bounding box center [709, 421] width 694 height 145
click at [586, 363] on div "< p > New text element </ p >" at bounding box center [709, 421] width 694 height 145
click at [530, 365] on div "< p > New text element </ p >" at bounding box center [709, 421] width 694 height 145
type textarea "<p>New text element</p>Picture Book"
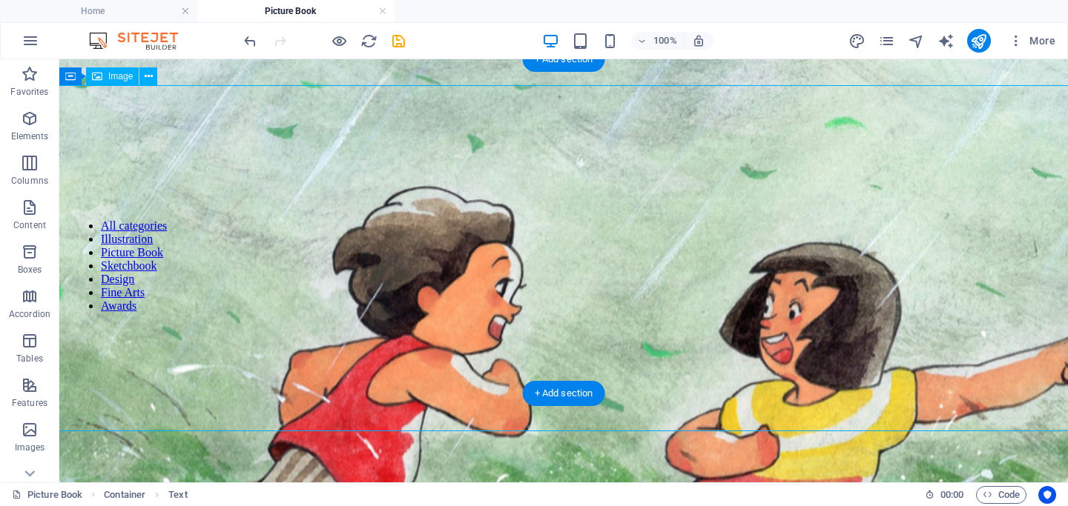
click at [537, 187] on figure at bounding box center [564, 433] width 3188 height 801
click at [519, 194] on figure at bounding box center [564, 433] width 3188 height 801
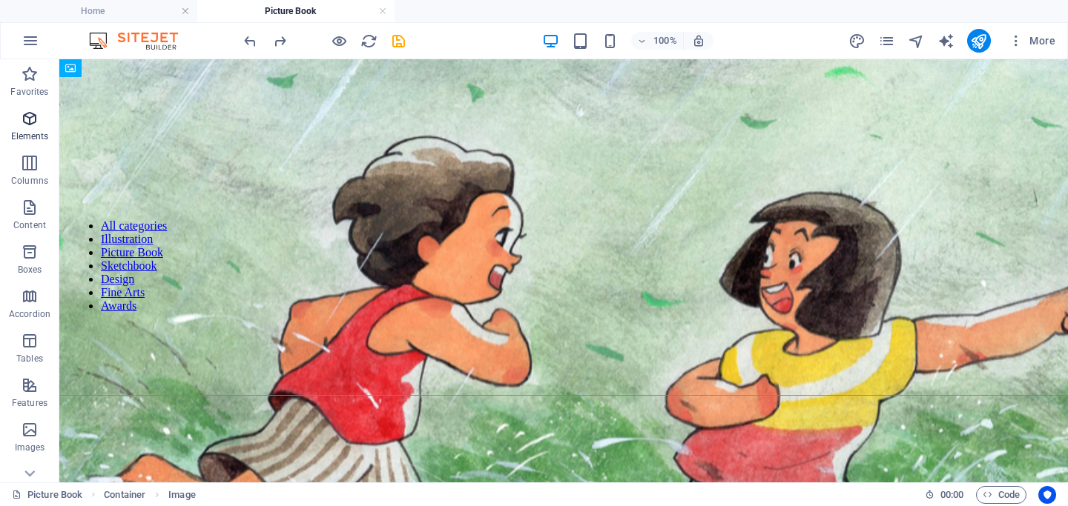
drag, startPoint x: 34, startPoint y: 129, endPoint x: 37, endPoint y: 220, distance: 91.2
click at [34, 129] on span "Elements" at bounding box center [29, 128] width 59 height 36
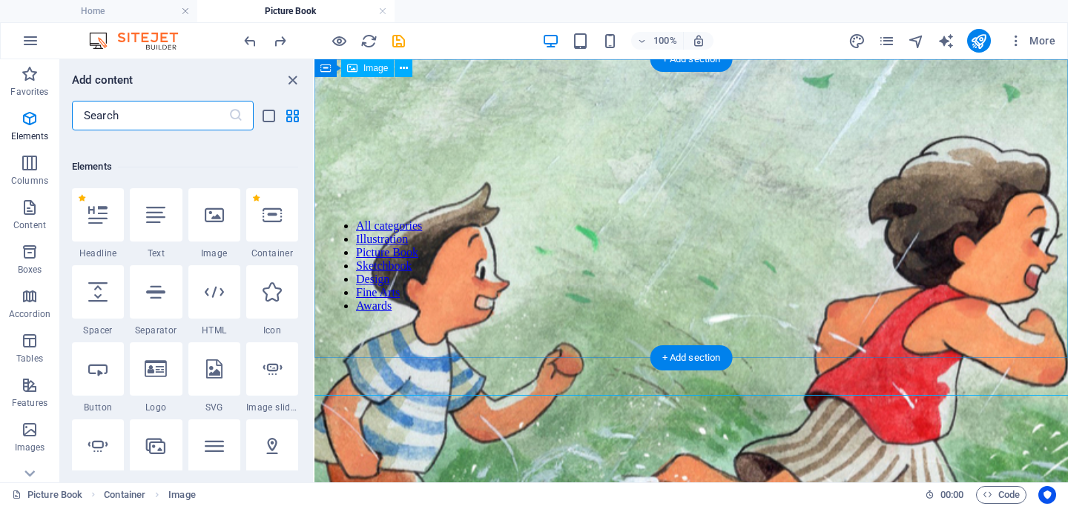
scroll to position [158, 0]
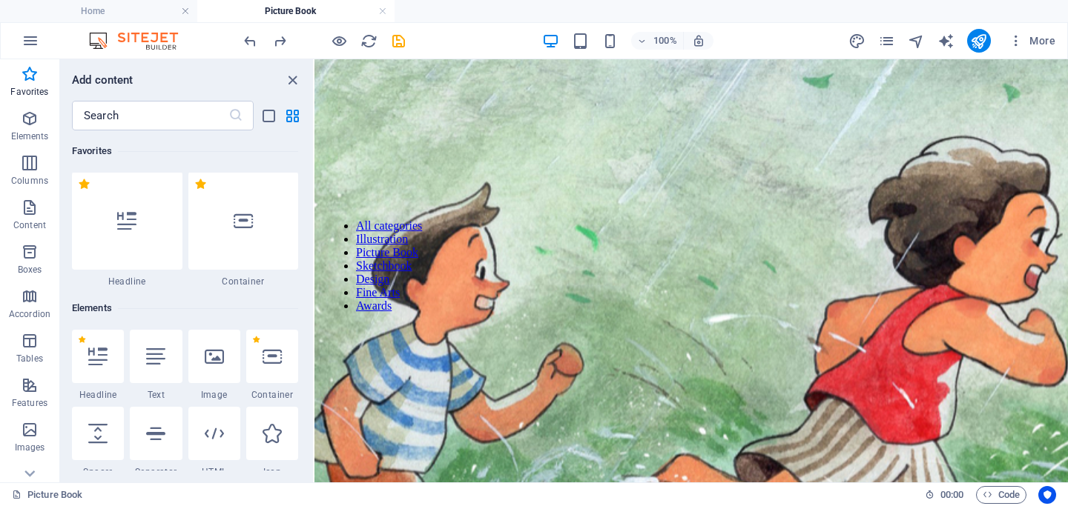
scroll to position [0, 0]
click at [102, 373] on div at bounding box center [98, 357] width 52 height 53
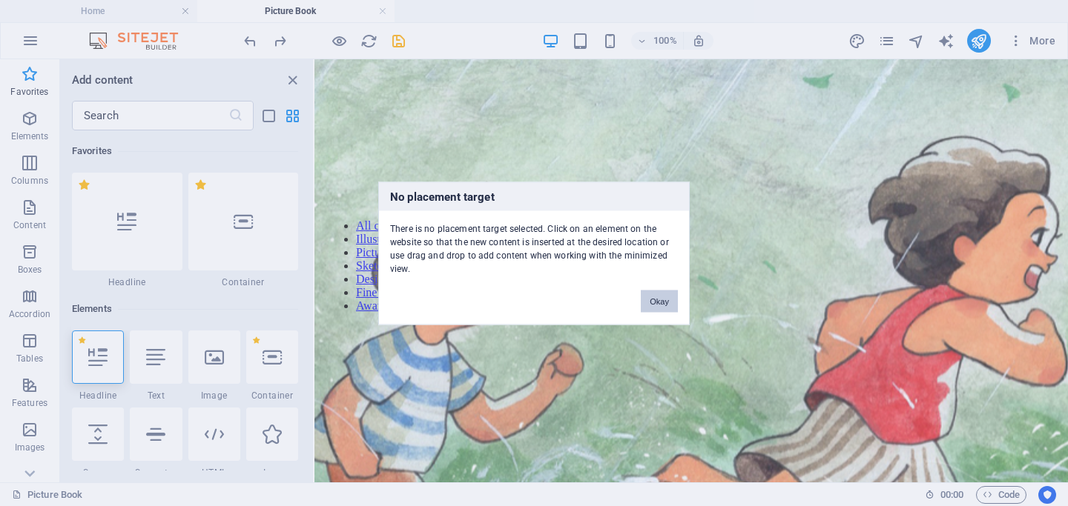
click at [652, 311] on button "Okay" at bounding box center [659, 301] width 37 height 22
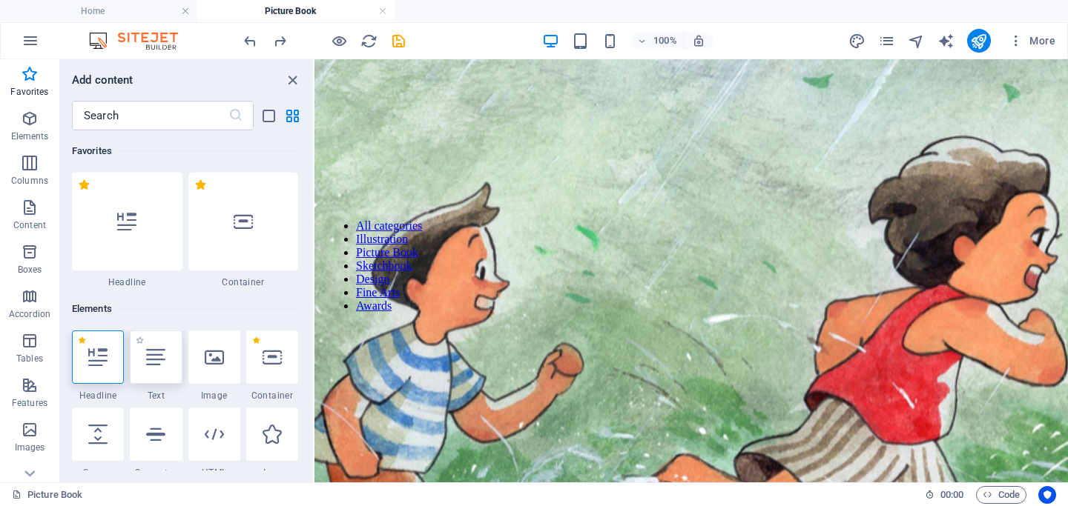
click at [168, 363] on div at bounding box center [156, 357] width 52 height 53
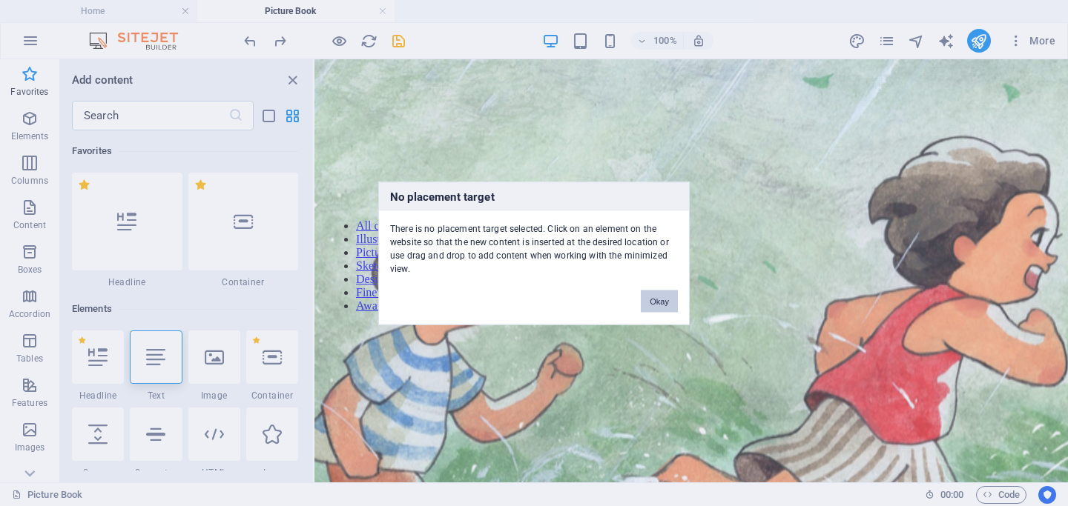
click at [665, 308] on button "Okay" at bounding box center [659, 301] width 37 height 22
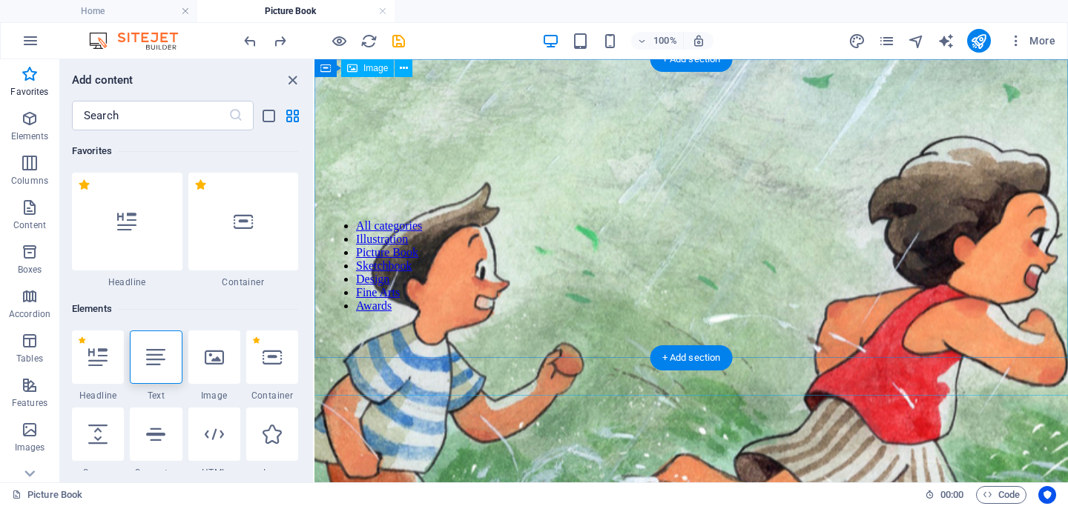
click at [712, 311] on figure at bounding box center [691, 383] width 2372 height 801
click at [438, 126] on figure at bounding box center [691, 383] width 2372 height 801
select select "px"
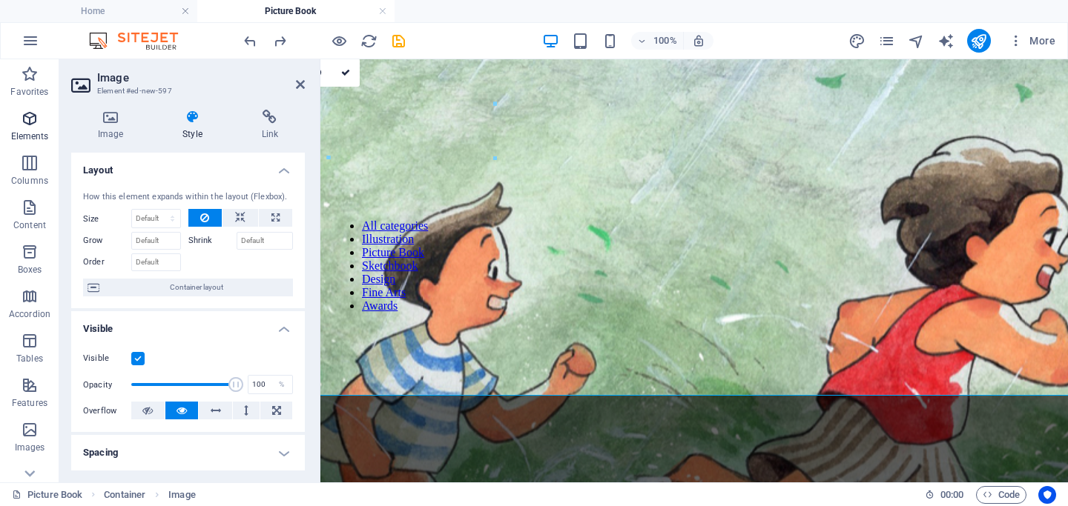
click at [21, 126] on icon "button" at bounding box center [30, 119] width 18 height 18
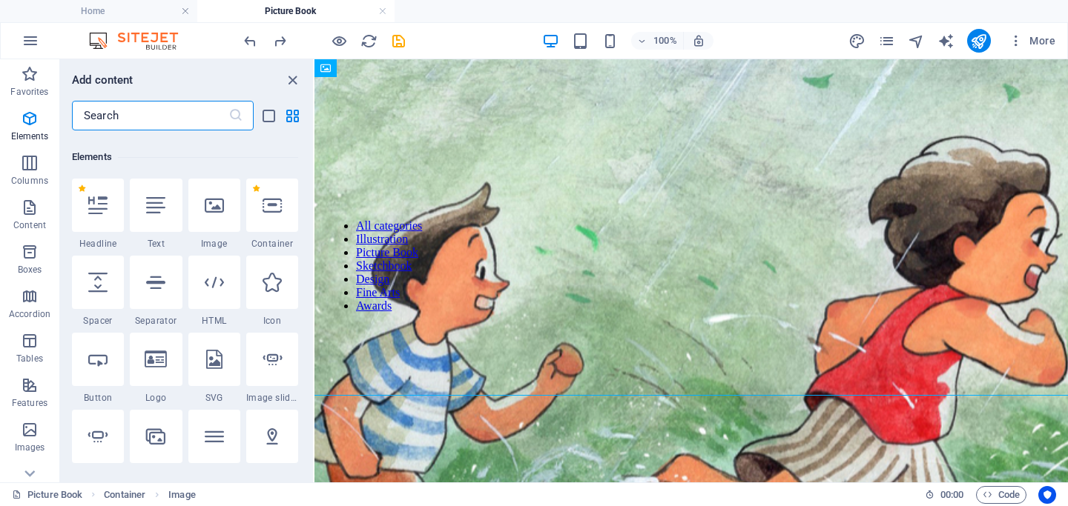
scroll to position [158, 0]
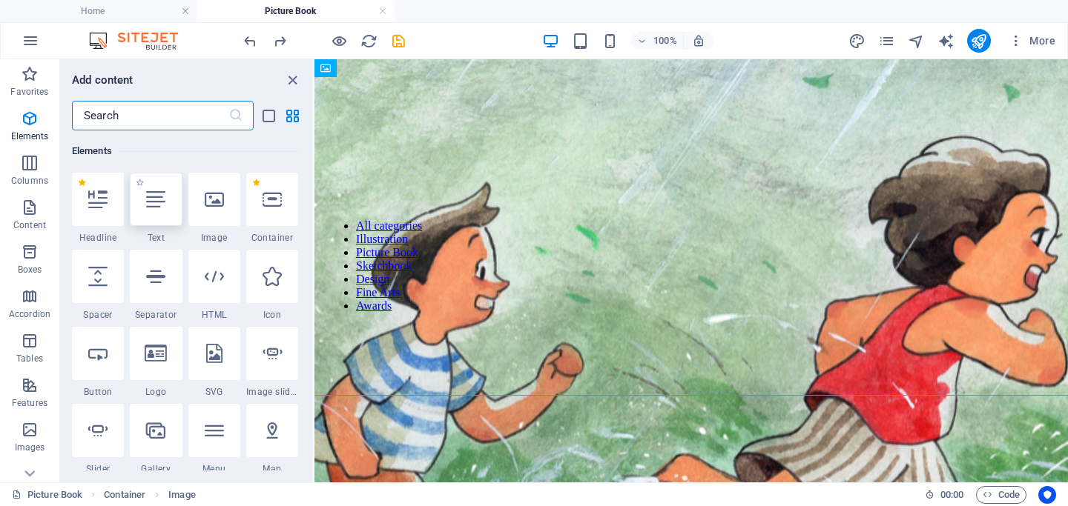
click at [142, 213] on div at bounding box center [156, 199] width 52 height 53
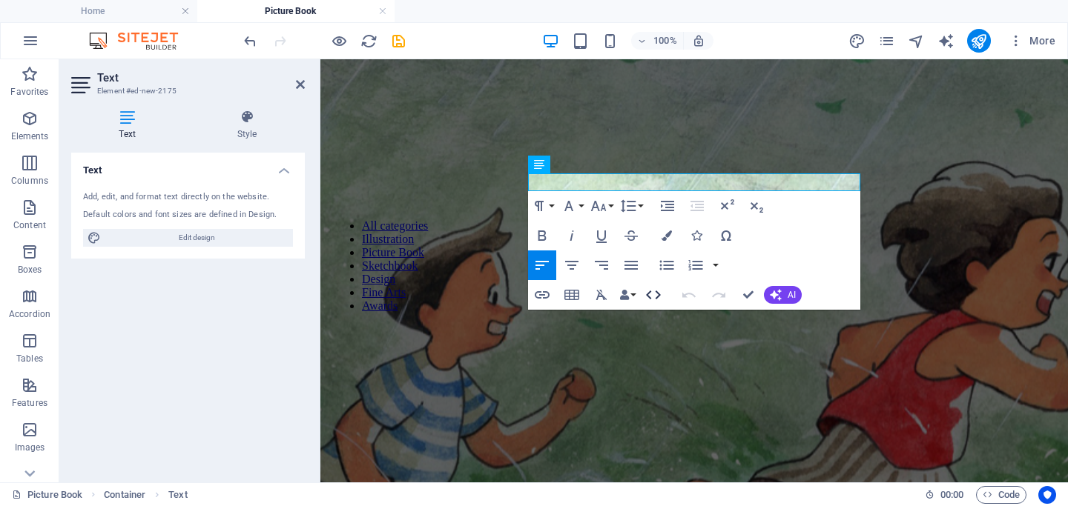
click at [663, 291] on button "HTML" at bounding box center [653, 295] width 28 height 30
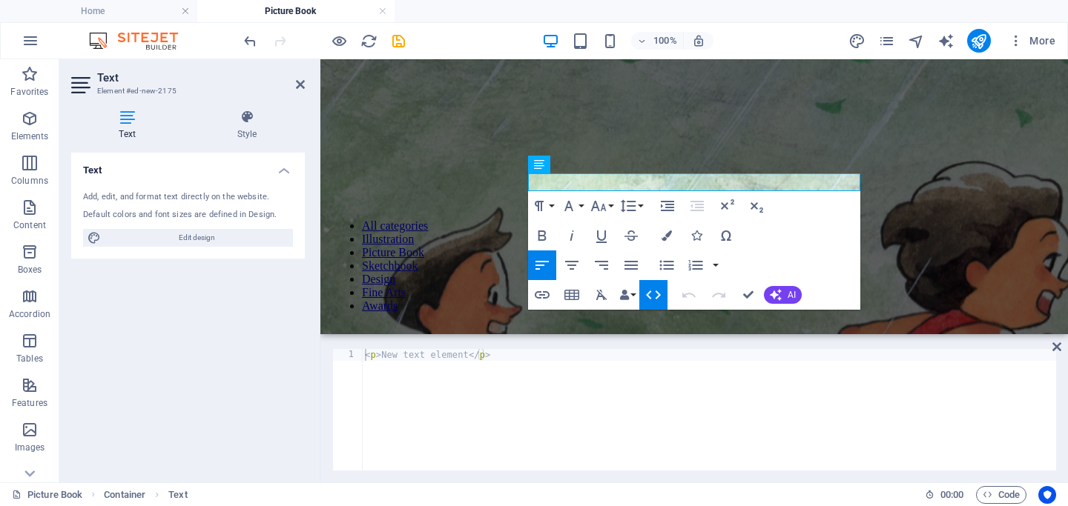
click at [501, 357] on div "< p > New text element </ p >" at bounding box center [709, 421] width 694 height 145
paste textarea "Picture Book"
type textarea "<p>New text element</p>Picture Book"
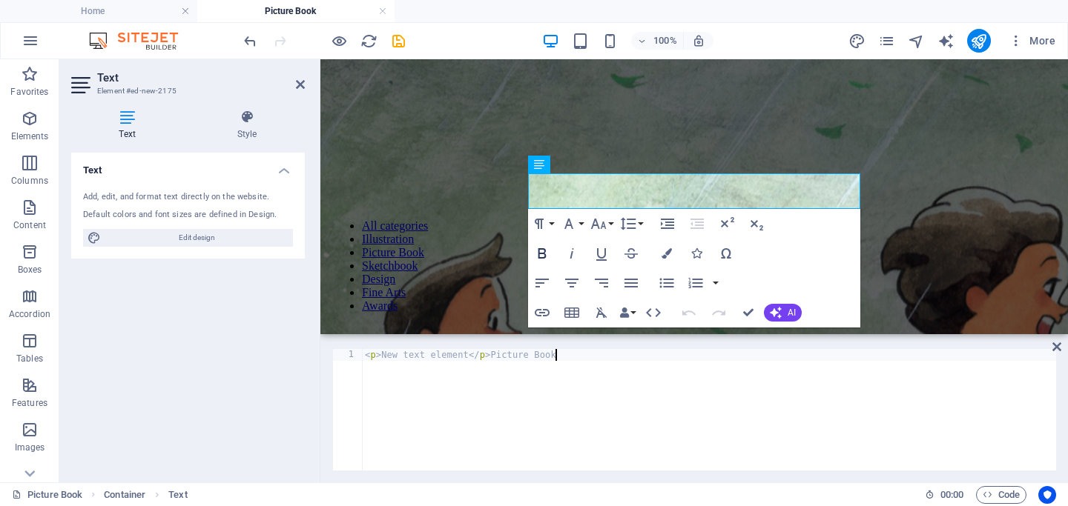
click at [544, 254] on icon "button" at bounding box center [542, 253] width 8 height 10
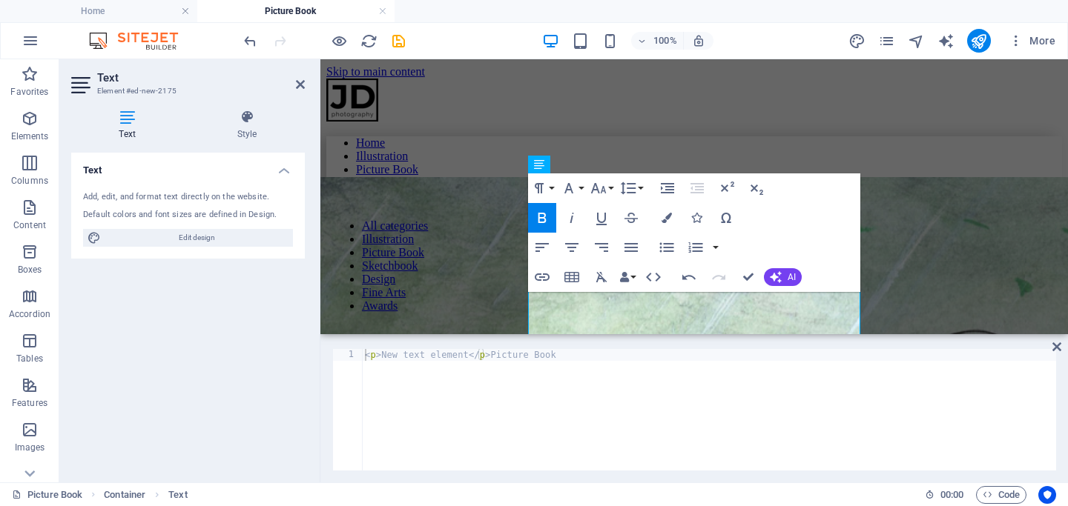
click at [548, 218] on icon "button" at bounding box center [542, 218] width 18 height 18
click at [543, 277] on icon "button" at bounding box center [542, 277] width 15 height 7
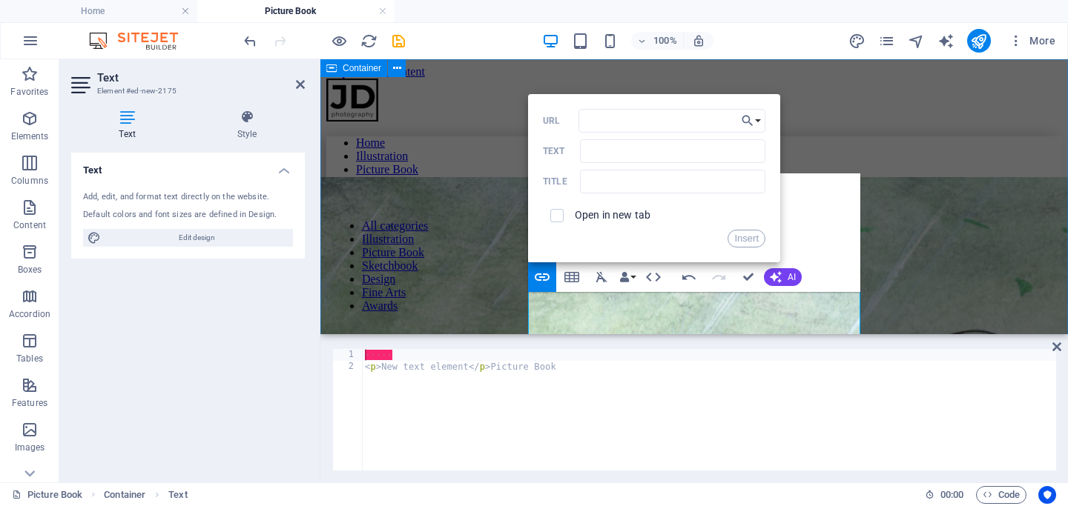
click at [810, 255] on div "​ ​ ​ ​​​​ New text element Picture Book New text element" at bounding box center [693, 490] width 735 height 470
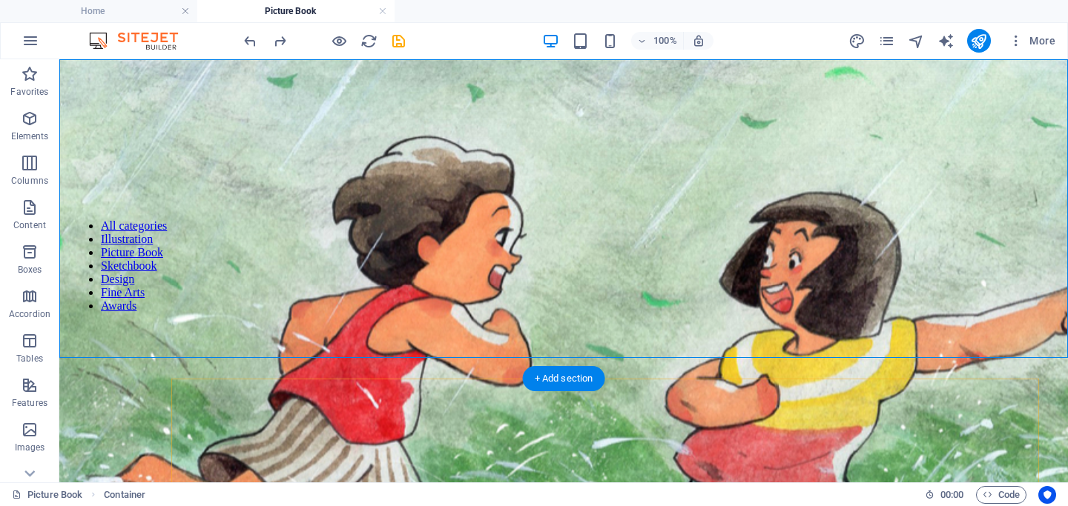
click at [546, 382] on div "+ Add section" at bounding box center [564, 378] width 82 height 25
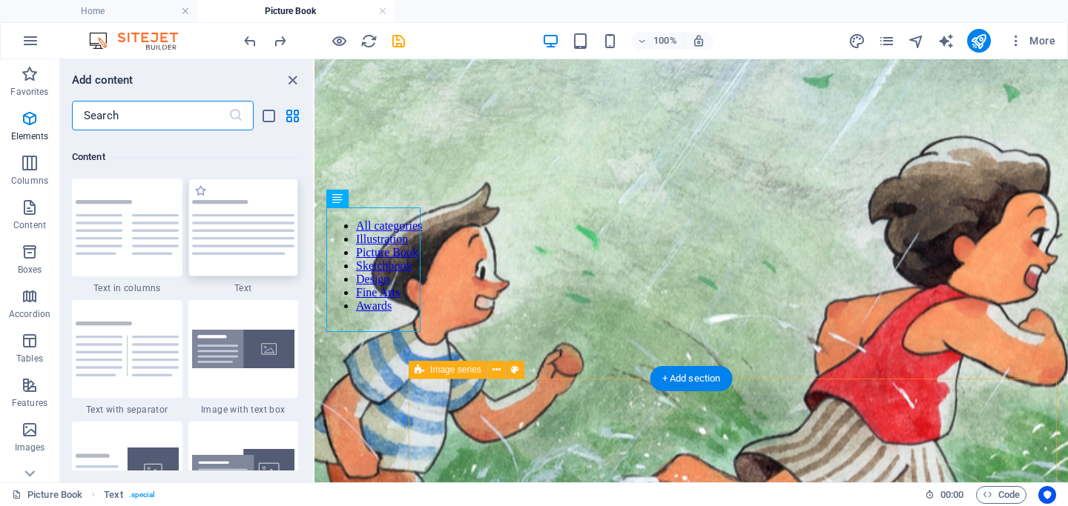
scroll to position [2594, 0]
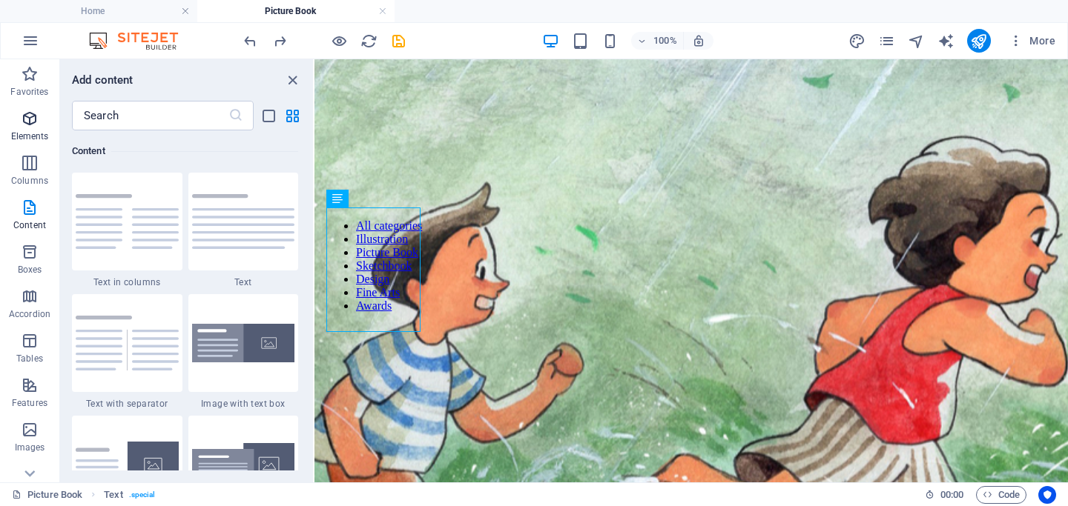
click at [27, 124] on icon "button" at bounding box center [30, 119] width 18 height 18
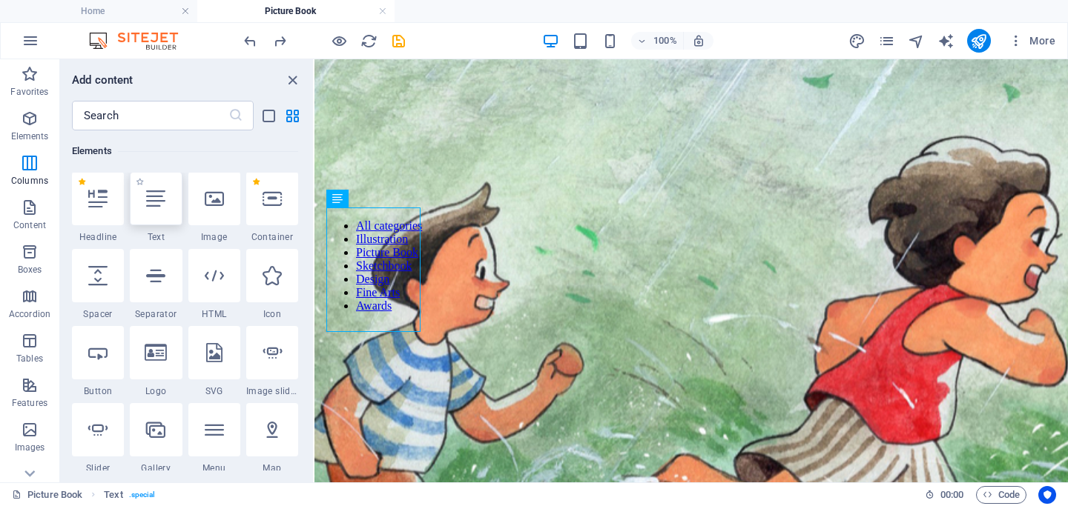
scroll to position [158, 0]
click at [159, 221] on div at bounding box center [156, 199] width 52 height 53
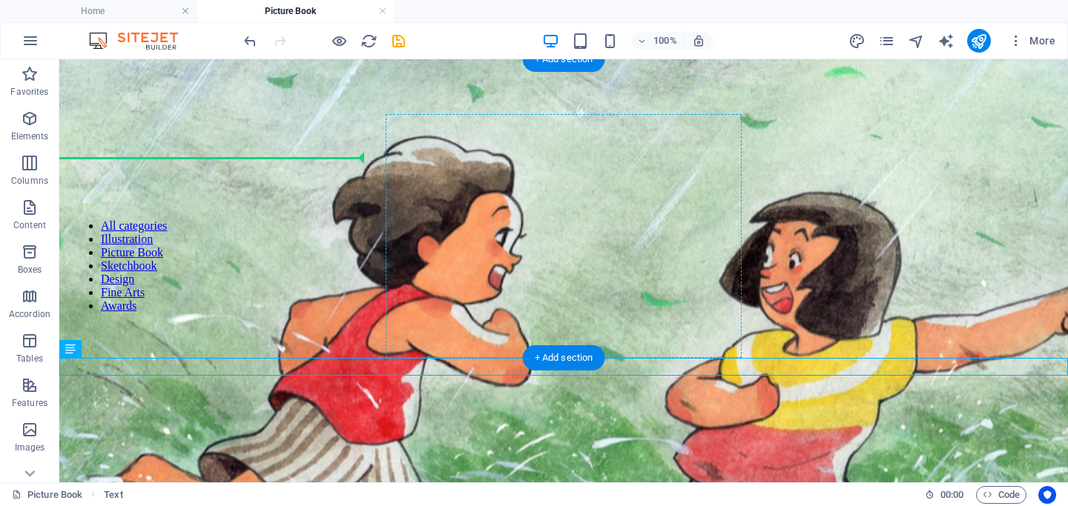
drag, startPoint x: 86, startPoint y: 368, endPoint x: 598, endPoint y: 243, distance: 526.5
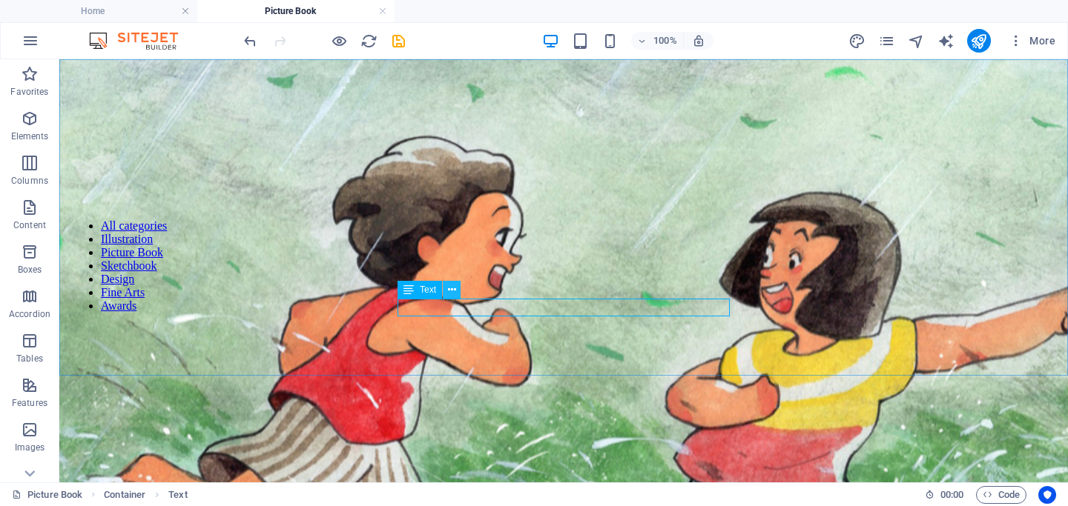
click at [450, 288] on icon at bounding box center [452, 290] width 8 height 16
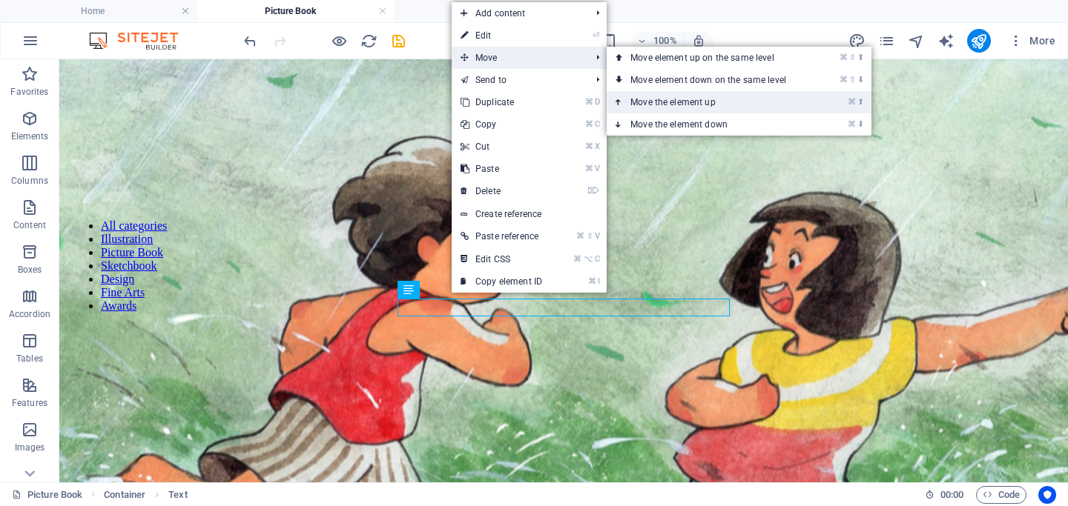
click at [648, 97] on link "⌘ ⬆ Move the element up" at bounding box center [710, 102] width 209 height 22
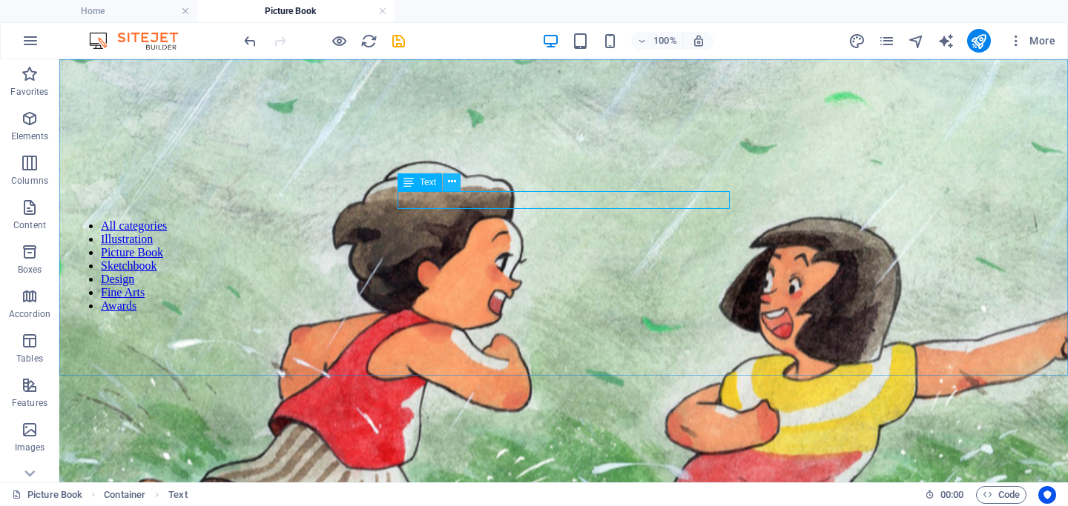
click at [448, 179] on icon at bounding box center [452, 182] width 8 height 16
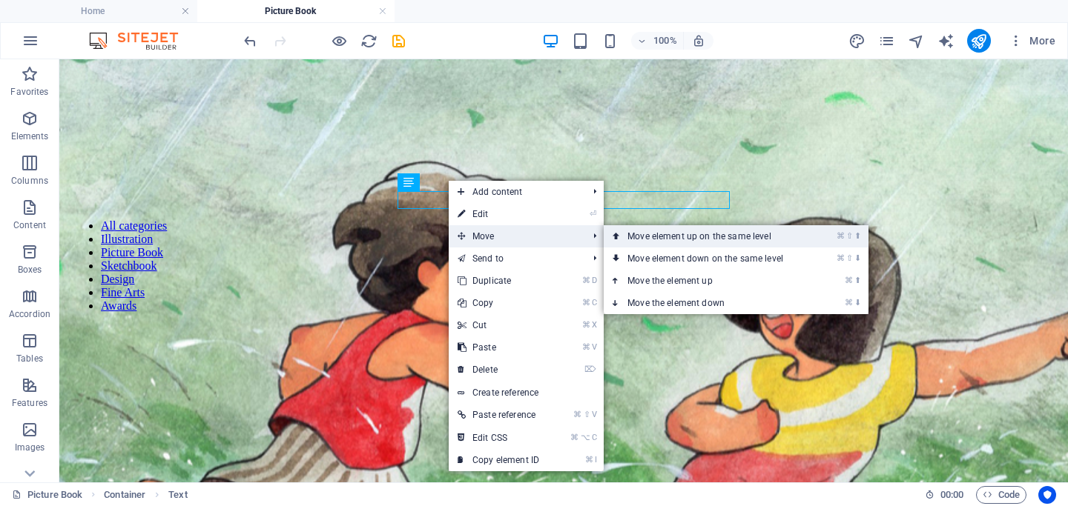
click at [653, 245] on link "⌘ ⇧ ⬆ Move element up on the same level" at bounding box center [707, 236] width 209 height 22
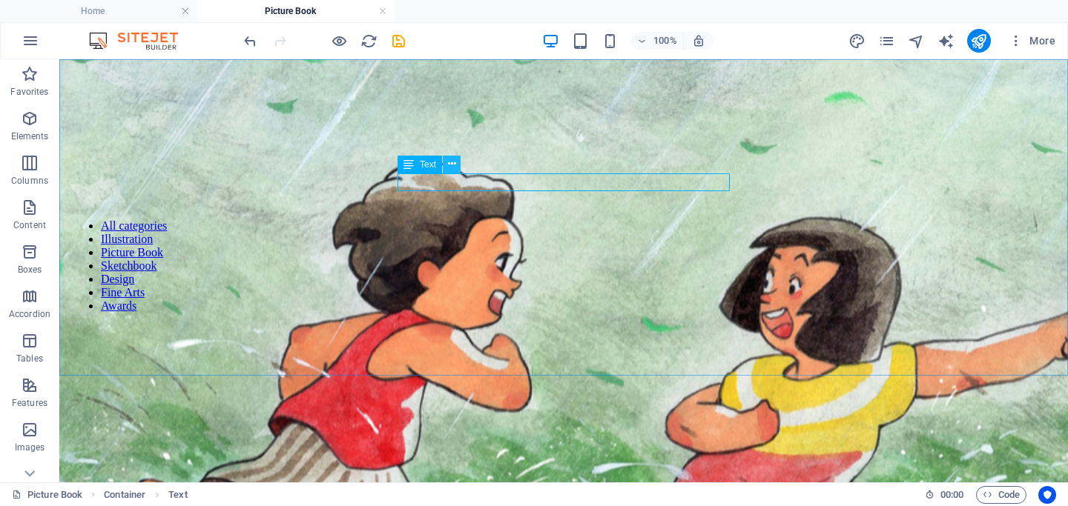
click at [449, 159] on icon at bounding box center [452, 164] width 8 height 16
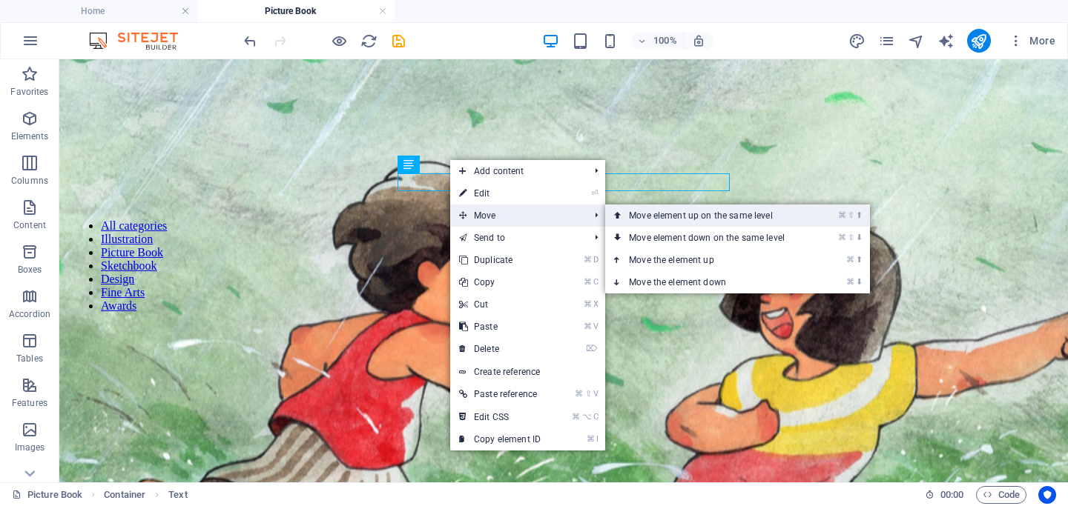
click at [641, 209] on link "⌘ ⇧ ⬆ Move element up on the same level" at bounding box center [709, 216] width 209 height 22
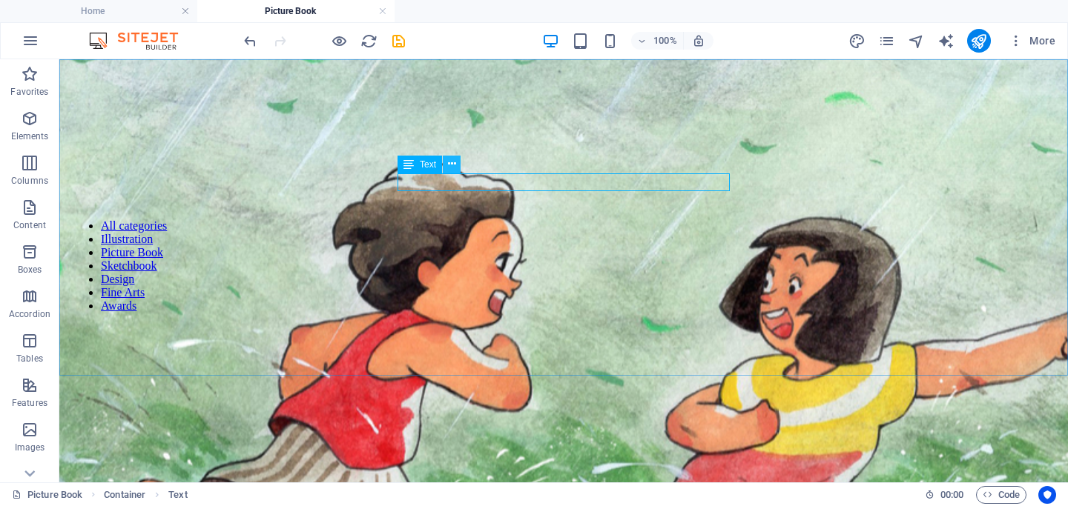
click at [453, 162] on icon at bounding box center [452, 164] width 8 height 16
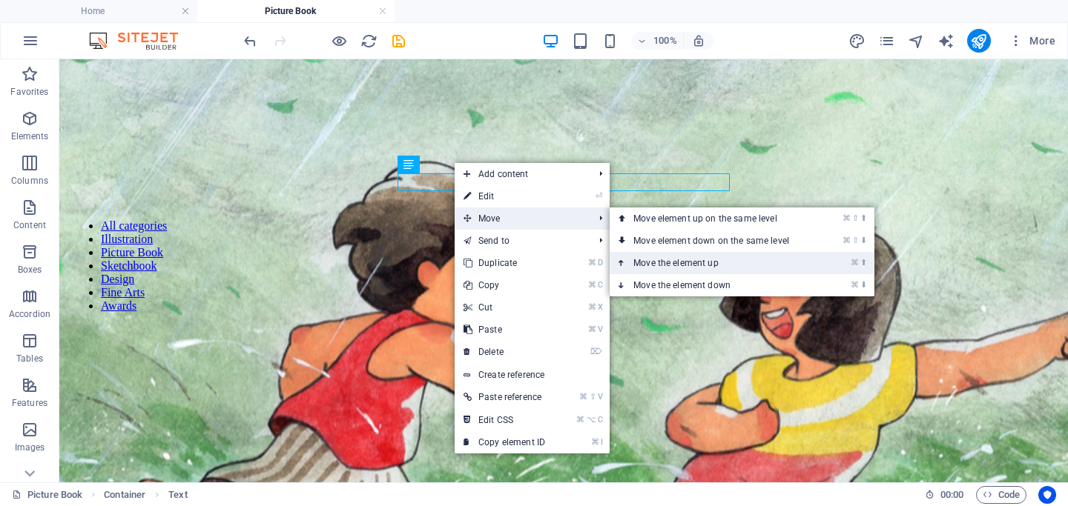
click at [659, 257] on link "⌘ ⬆ Move the element up" at bounding box center [713, 263] width 209 height 22
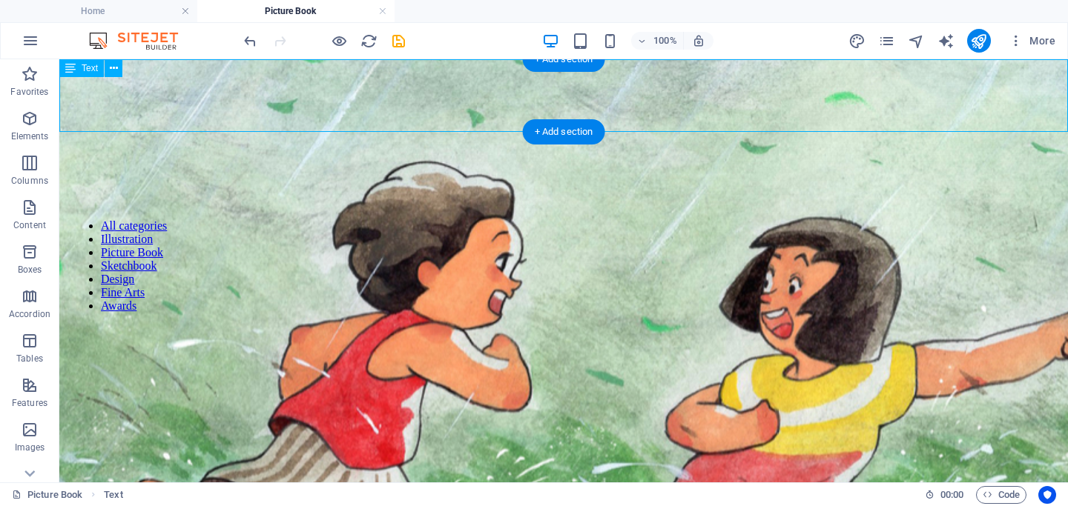
click at [86, 255] on div "Picture Book" at bounding box center [563, 261] width 996 height 13
click at [93, 255] on div "Picture Book" at bounding box center [563, 261] width 996 height 13
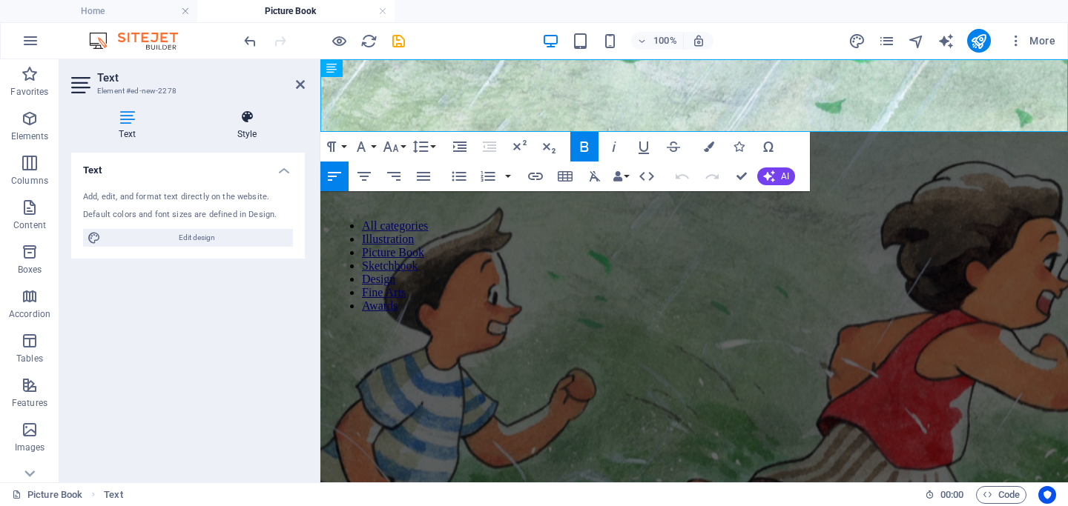
click at [243, 122] on icon at bounding box center [247, 117] width 116 height 15
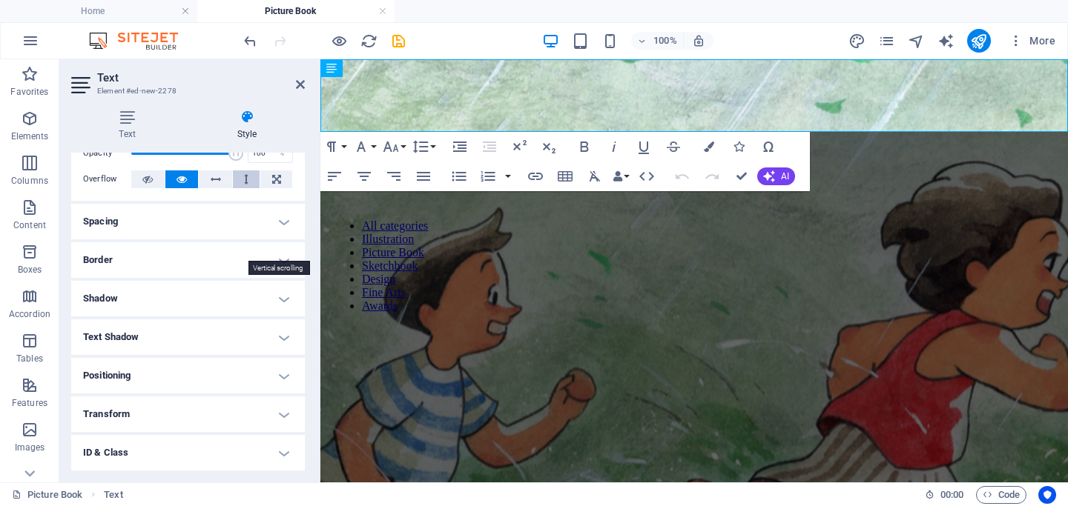
scroll to position [73, 0]
click at [150, 217] on h4 "Spacing" at bounding box center [188, 221] width 234 height 36
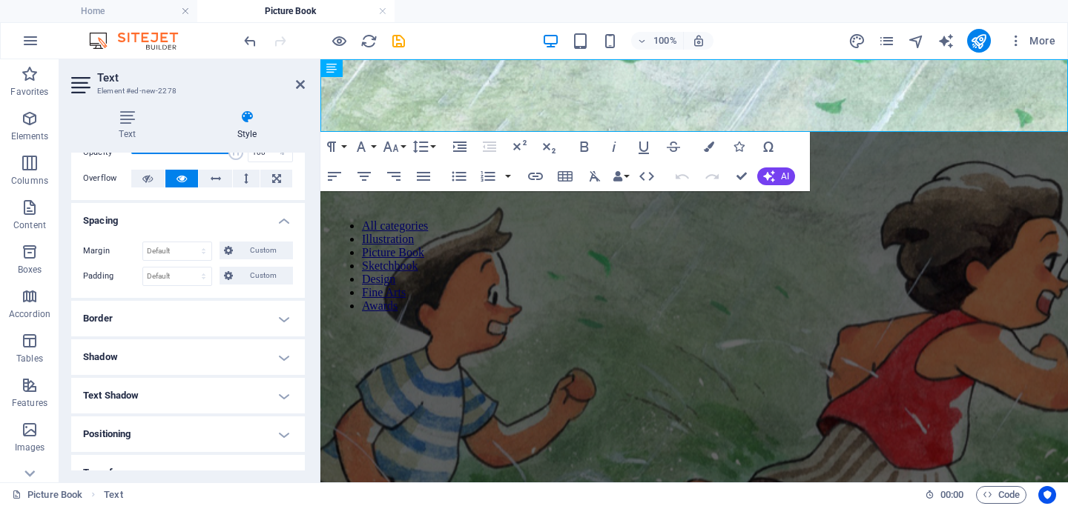
scroll to position [208, 0]
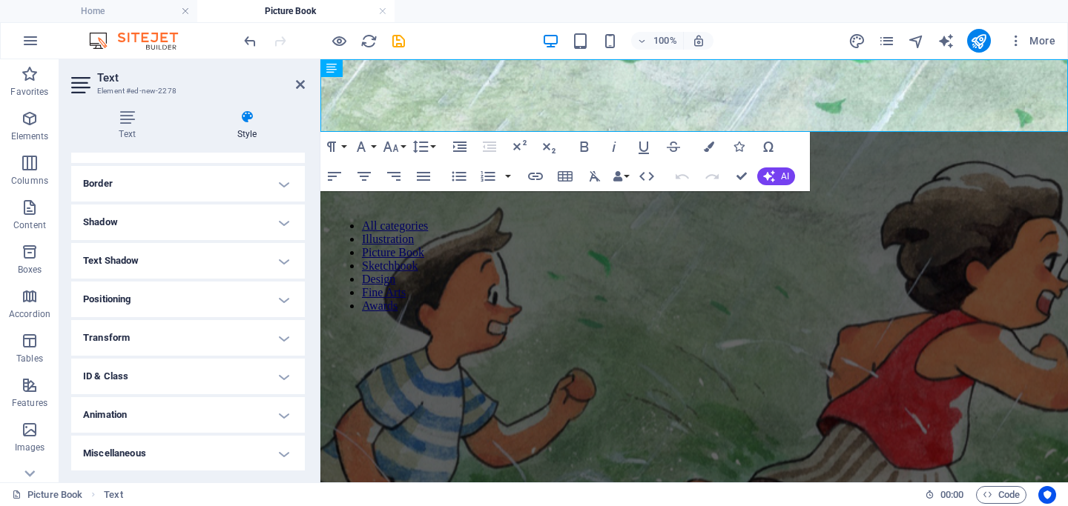
click at [128, 420] on h4 "Animation" at bounding box center [188, 415] width 234 height 36
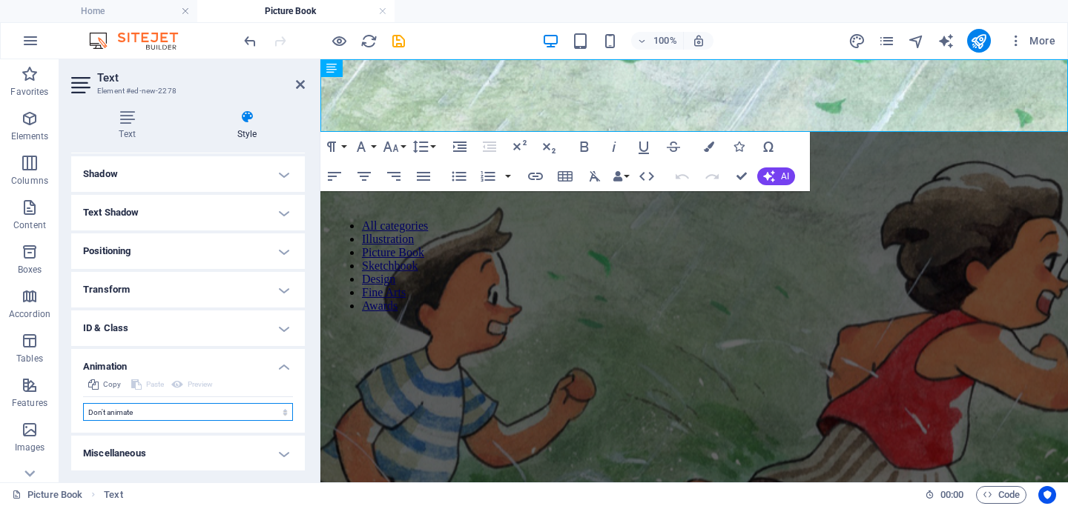
click at [134, 414] on select "Don't animate Show / Hide Slide up/down Zoom in/out Slide left to right Slide r…" at bounding box center [188, 412] width 210 height 18
select select "shrink"
select select "scroll"
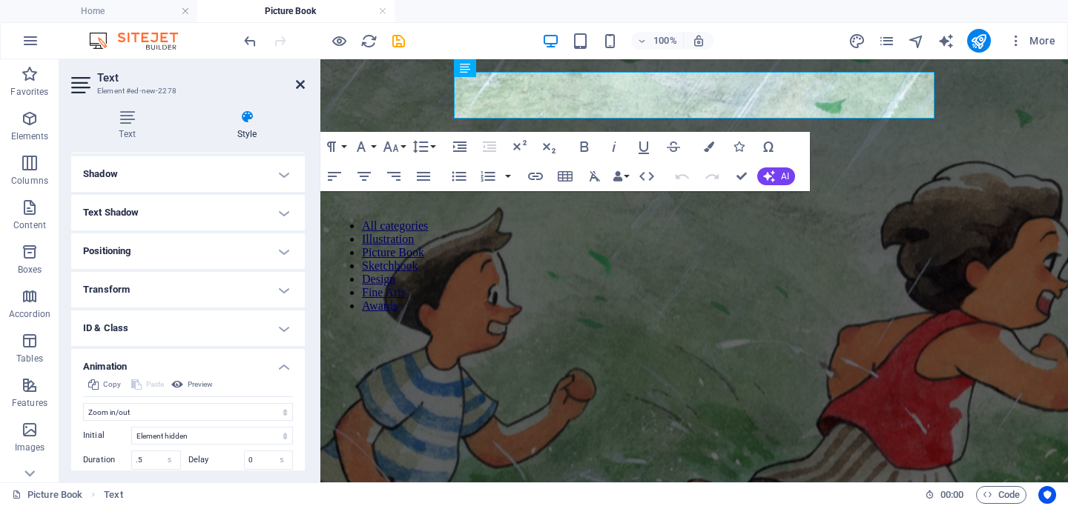
click at [298, 86] on icon at bounding box center [300, 85] width 9 height 12
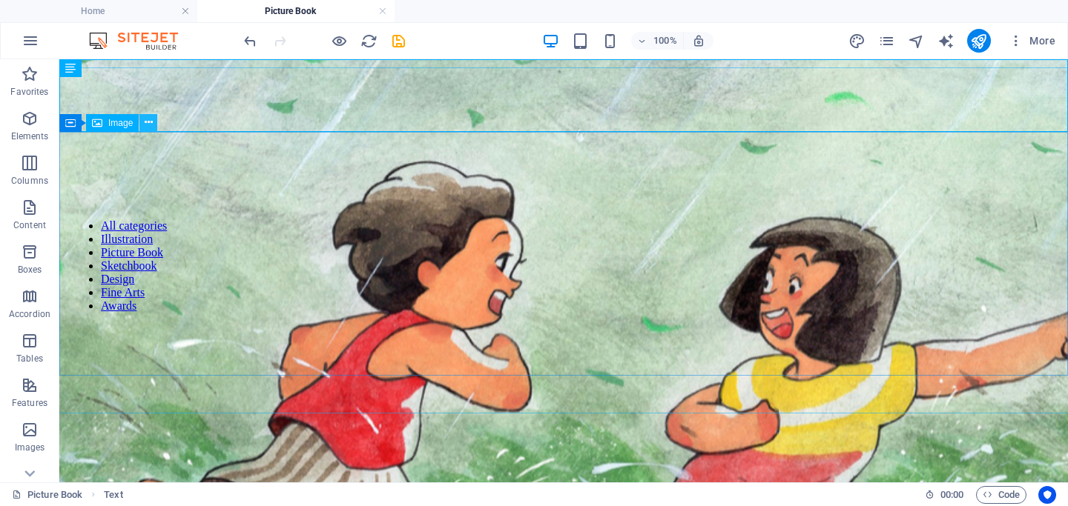
click at [148, 121] on icon at bounding box center [149, 123] width 8 height 16
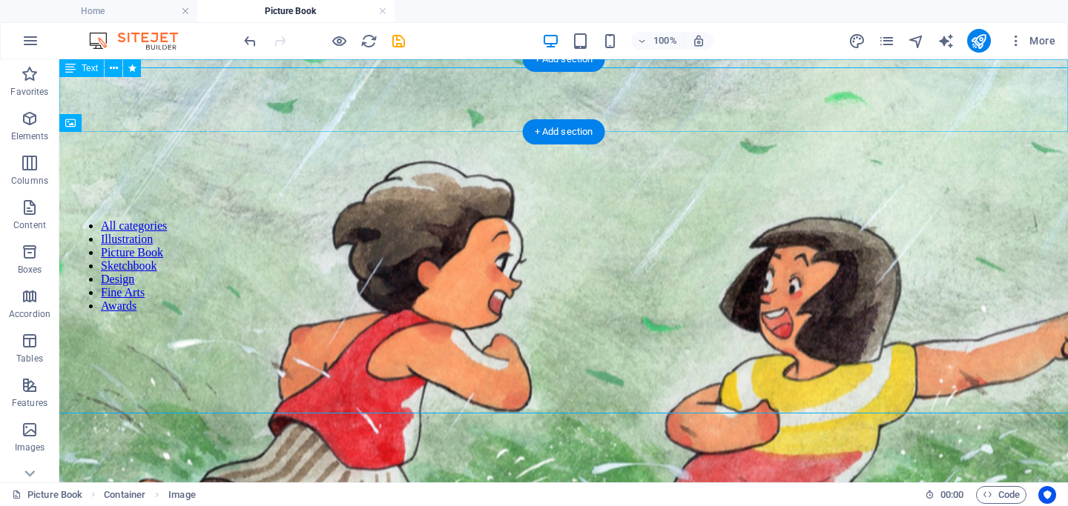
click at [101, 255] on div "Picture Book" at bounding box center [563, 261] width 996 height 13
select select "shrink"
select select "s"
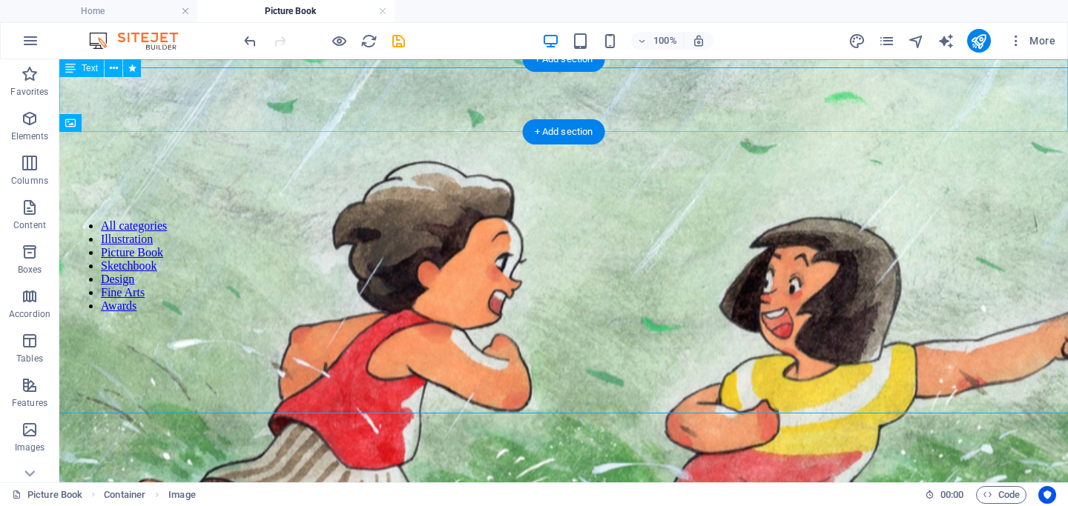
select select "scroll"
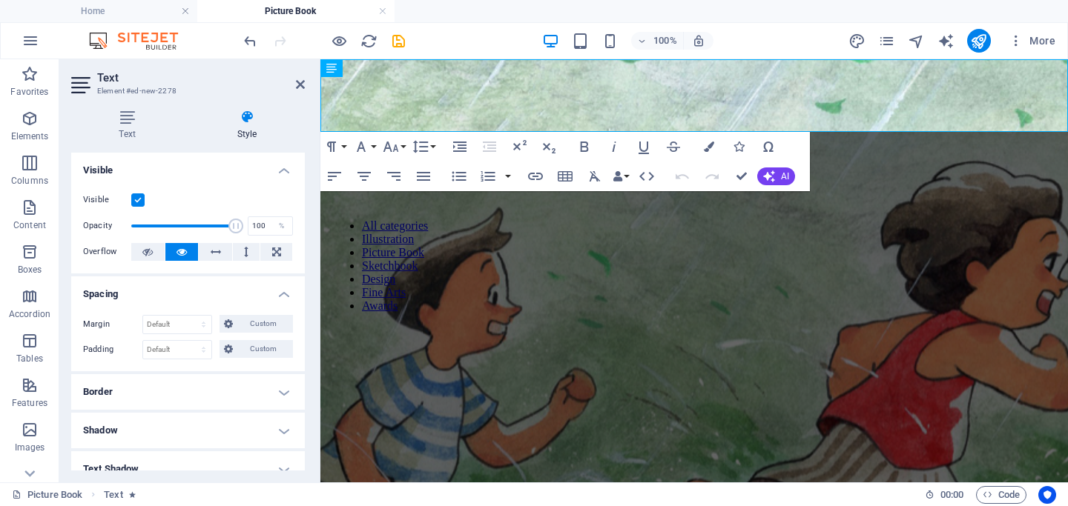
click at [136, 205] on label at bounding box center [137, 199] width 13 height 13
click at [0, 0] on input "Visible" at bounding box center [0, 0] width 0 height 0
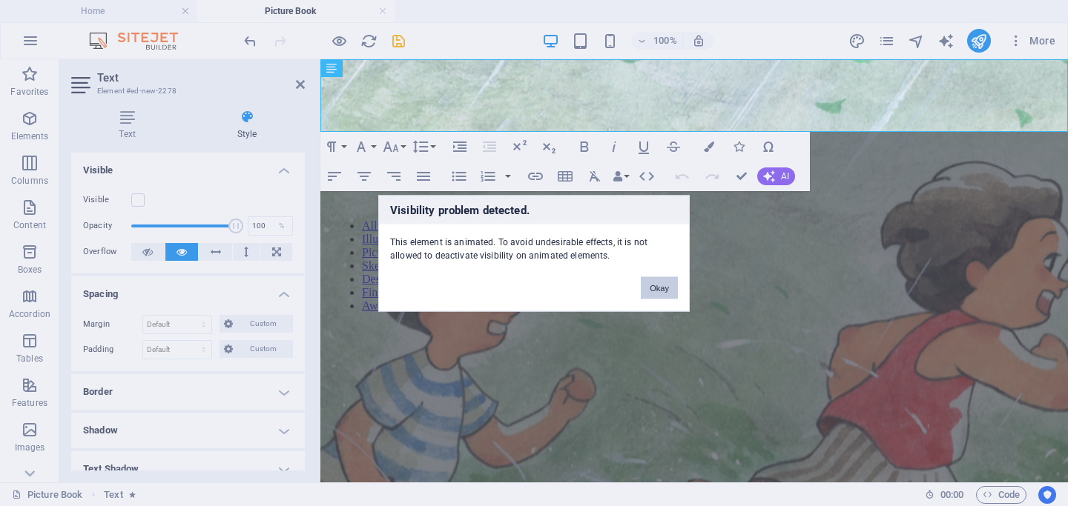
click at [663, 285] on button "Okay" at bounding box center [659, 288] width 37 height 22
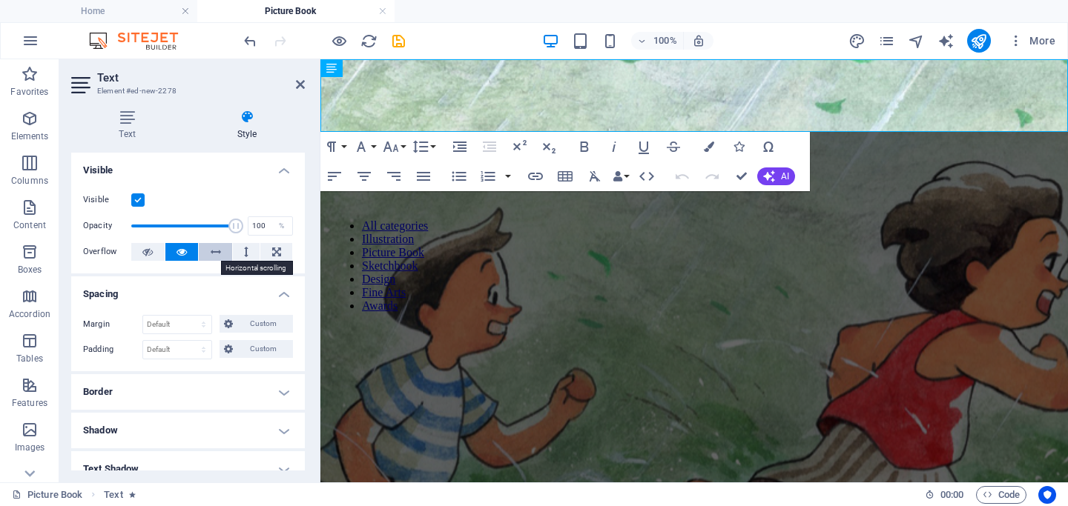
click at [218, 252] on icon at bounding box center [216, 252] width 10 height 18
click at [251, 253] on button at bounding box center [246, 252] width 27 height 18
click at [272, 254] on icon at bounding box center [276, 252] width 9 height 18
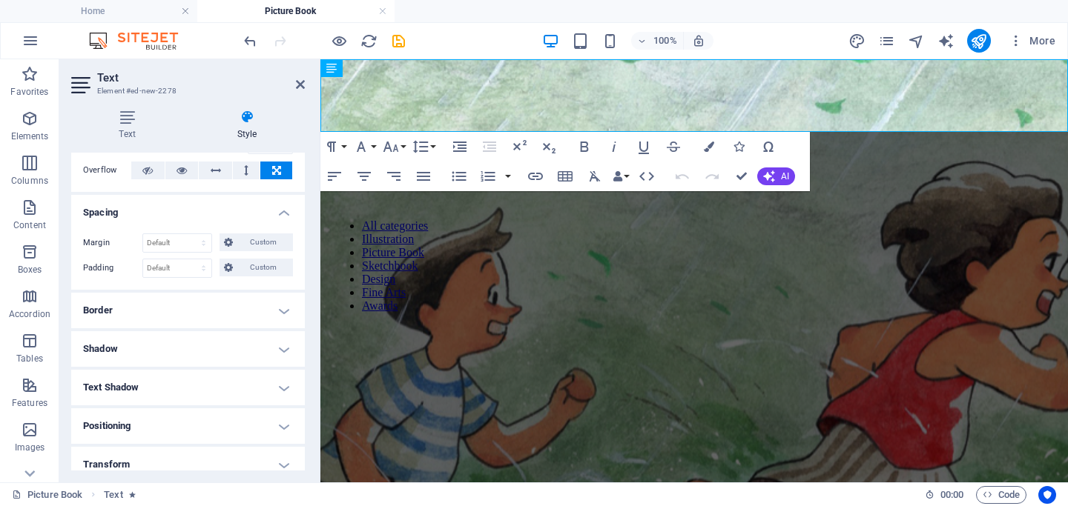
scroll to position [210, 0]
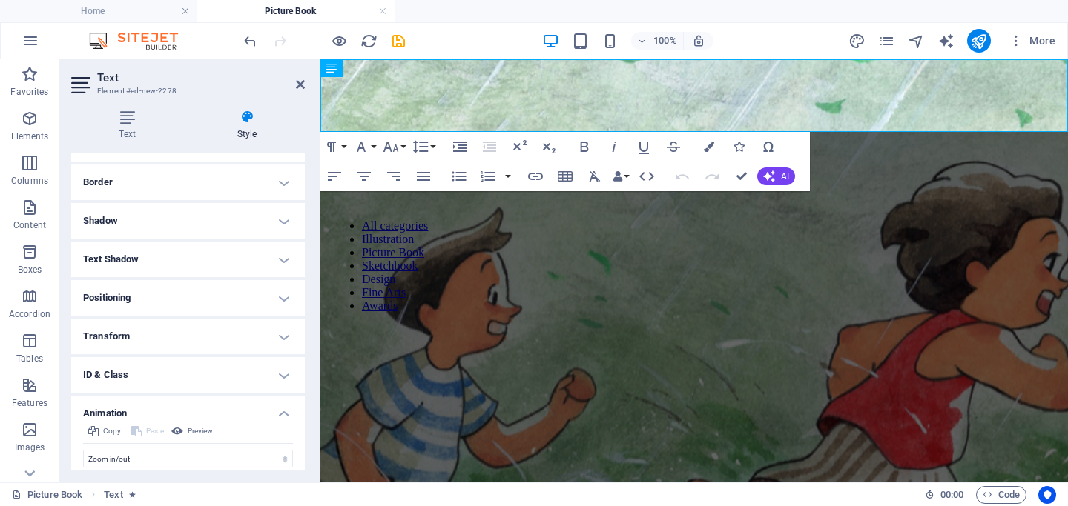
click at [137, 337] on h4 "Transform" at bounding box center [188, 337] width 234 height 36
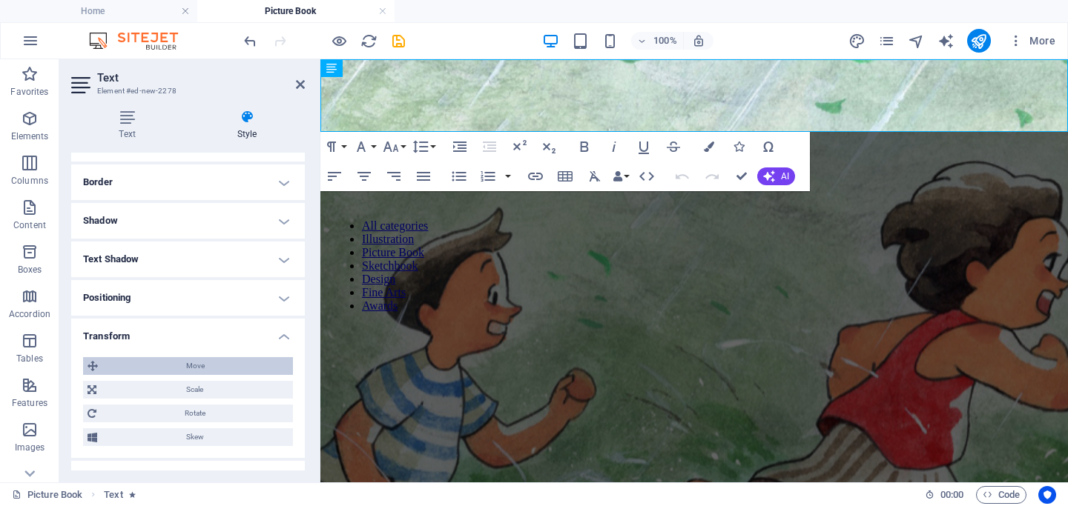
click at [181, 363] on span "Move" at bounding box center [195, 366] width 186 height 18
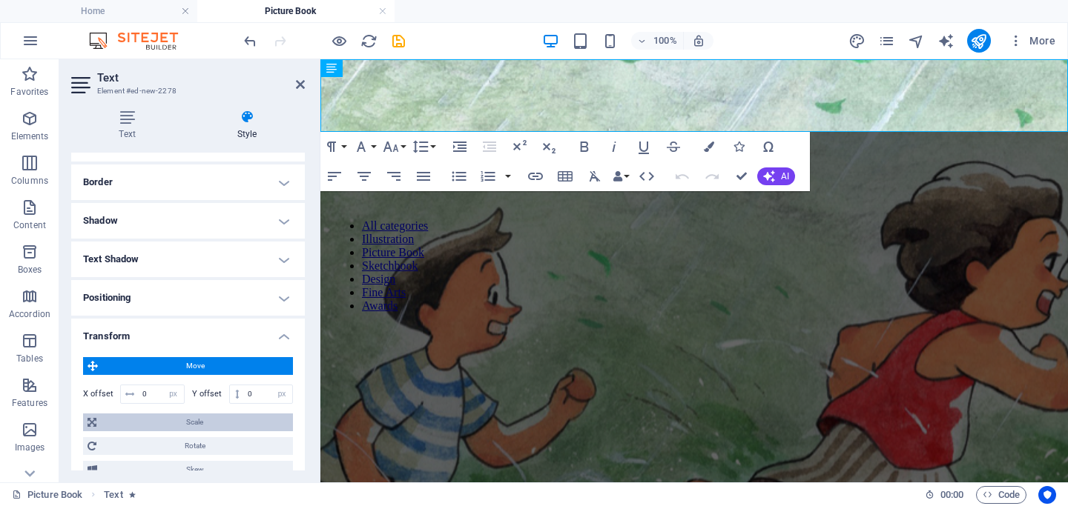
click at [174, 418] on span "Scale" at bounding box center [195, 423] width 188 height 18
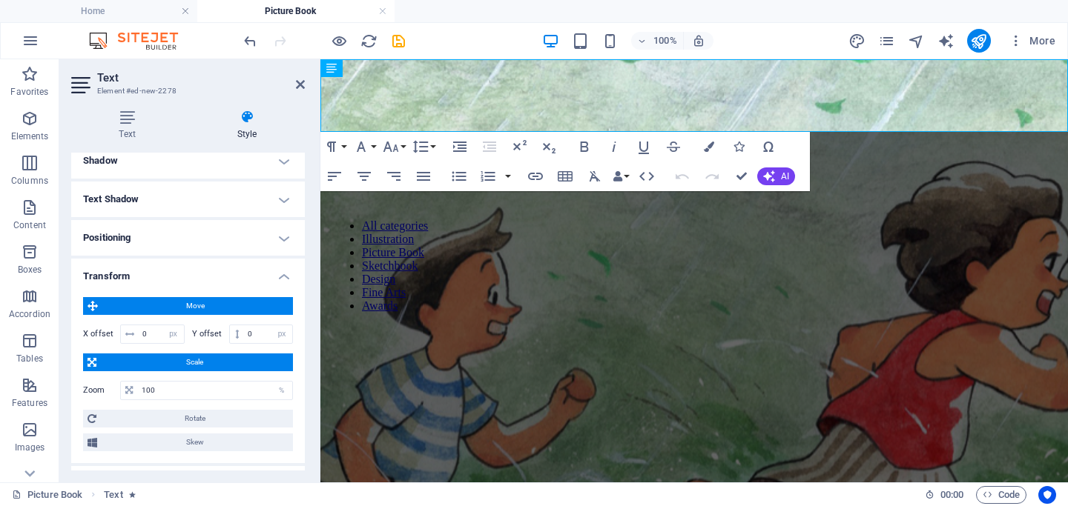
scroll to position [274, 0]
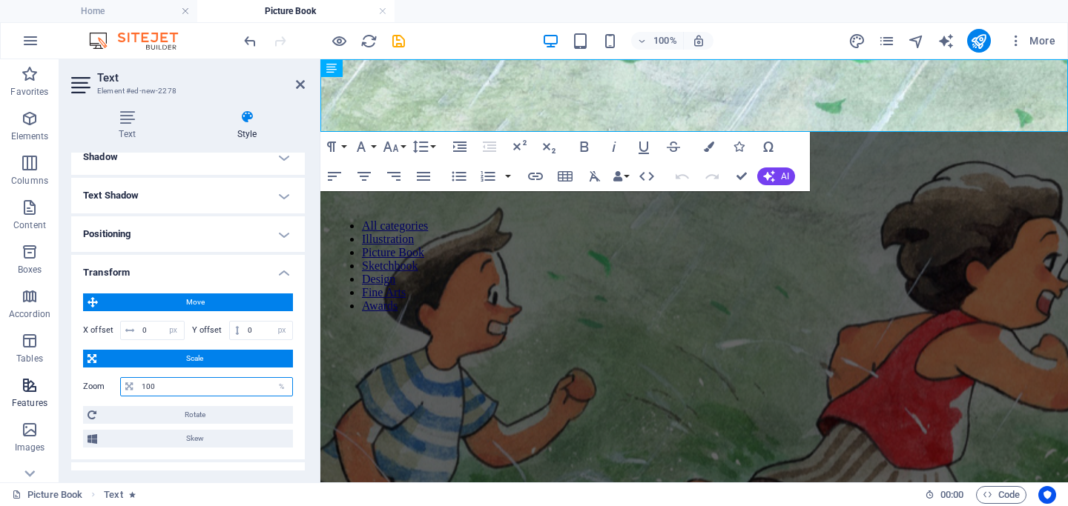
drag, startPoint x: 208, startPoint y: 381, endPoint x: 25, endPoint y: 381, distance: 182.4
click at [25, 381] on section "Favorites Elements Columns Content Boxes Accordion Tables Features Images Slide…" at bounding box center [534, 270] width 1068 height 423
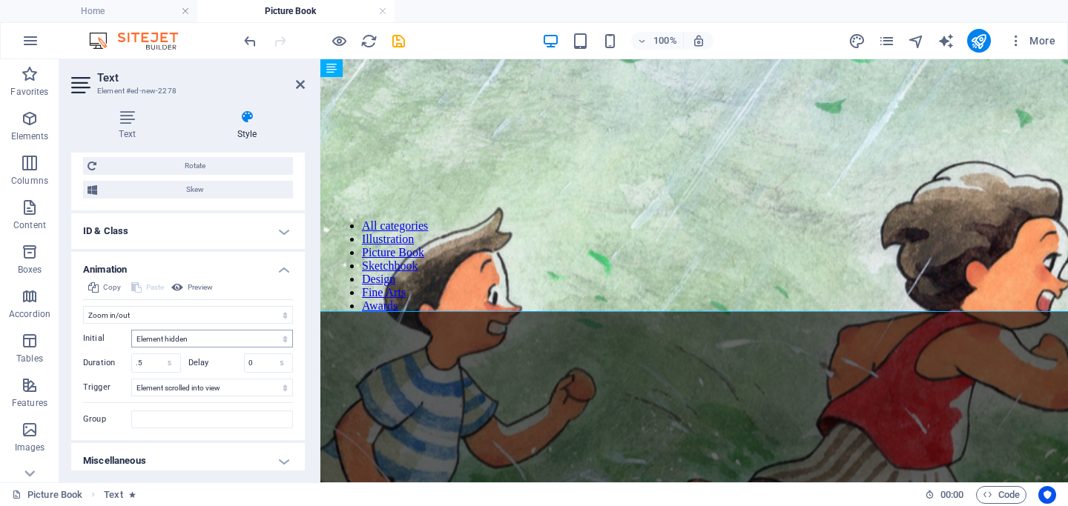
scroll to position [530, 0]
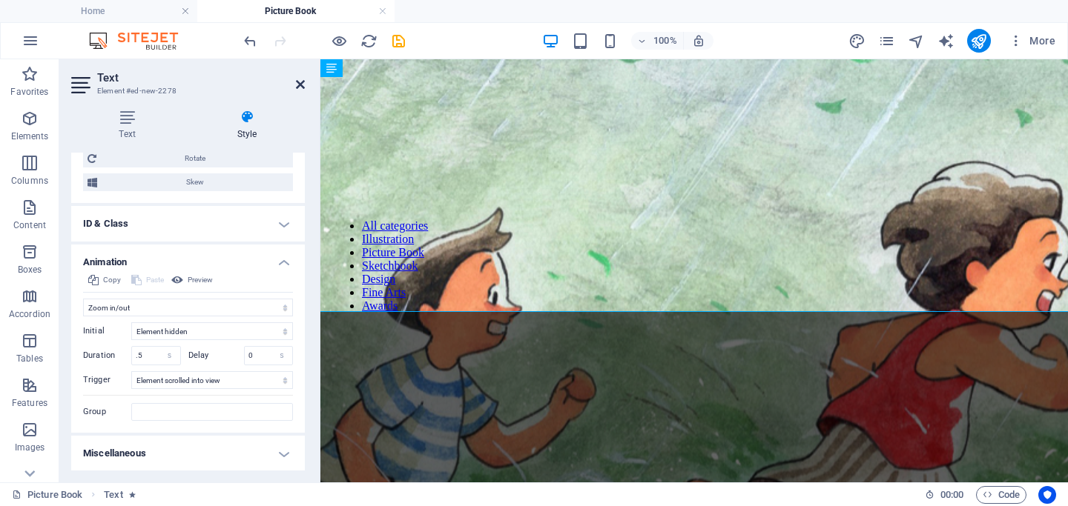
type input "600"
click at [298, 87] on icon at bounding box center [300, 85] width 9 height 12
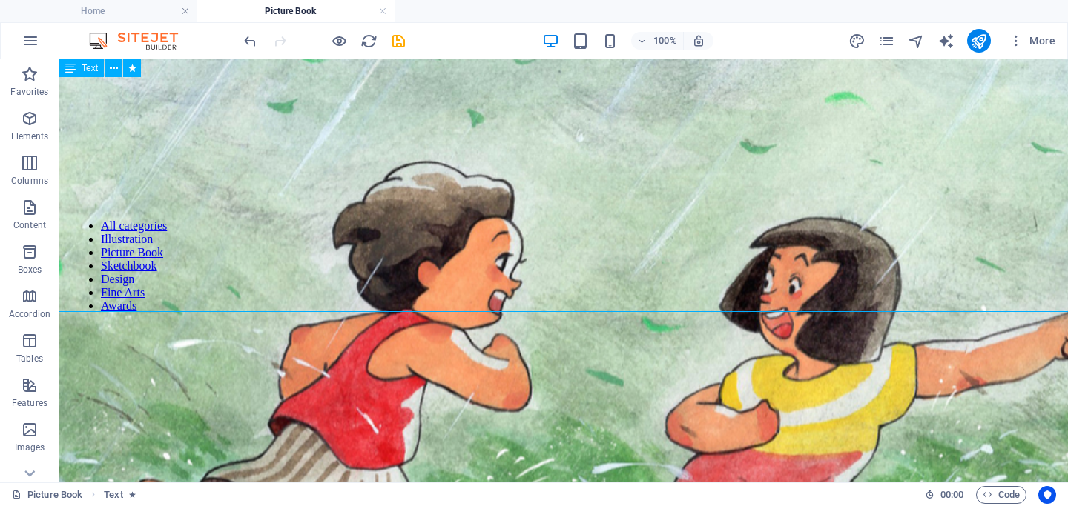
click at [189, 222] on div "Picture Book" at bounding box center [563, 262] width 5978 height 80
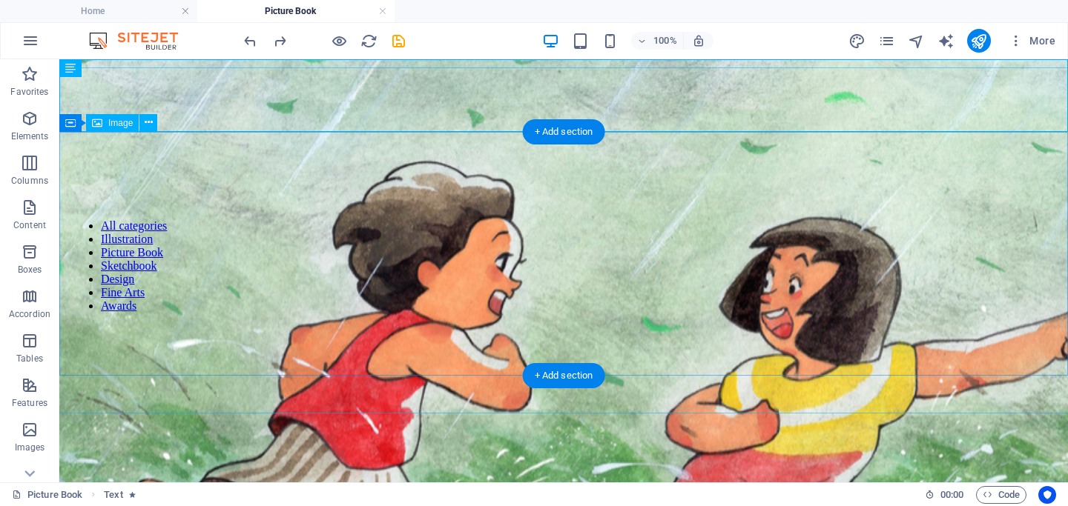
click at [428, 265] on figure at bounding box center [564, 408] width 3188 height 801
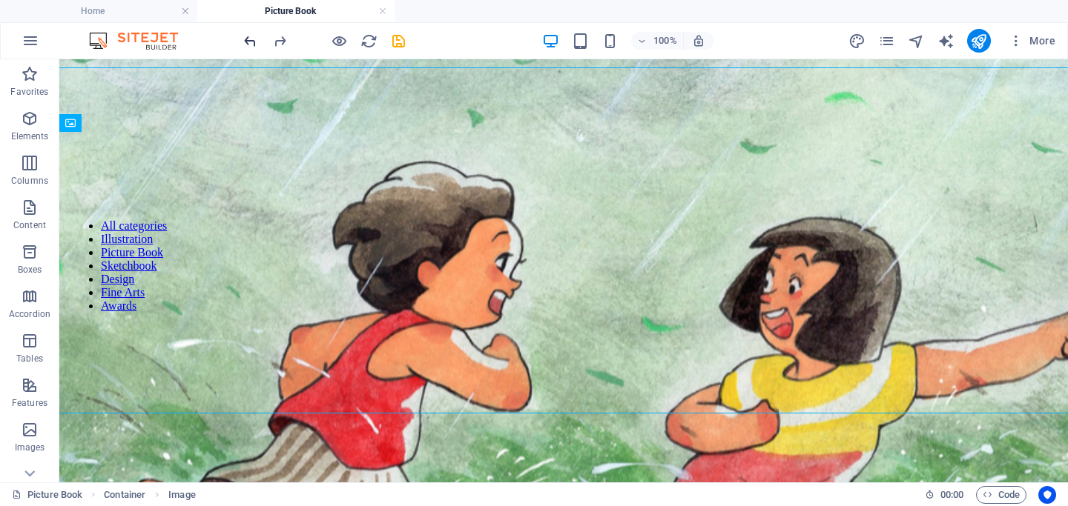
click at [258, 42] on icon "undo" at bounding box center [250, 41] width 17 height 17
click at [257, 42] on icon "undo" at bounding box center [250, 41] width 17 height 17
click at [396, 44] on icon "save" at bounding box center [398, 41] width 17 height 17
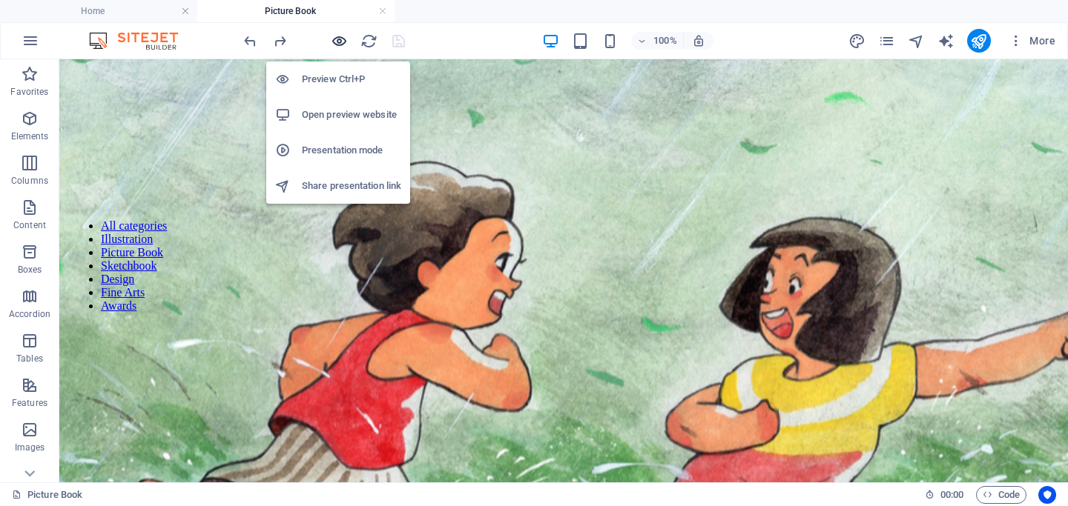
click at [340, 46] on icon "button" at bounding box center [339, 41] width 17 height 17
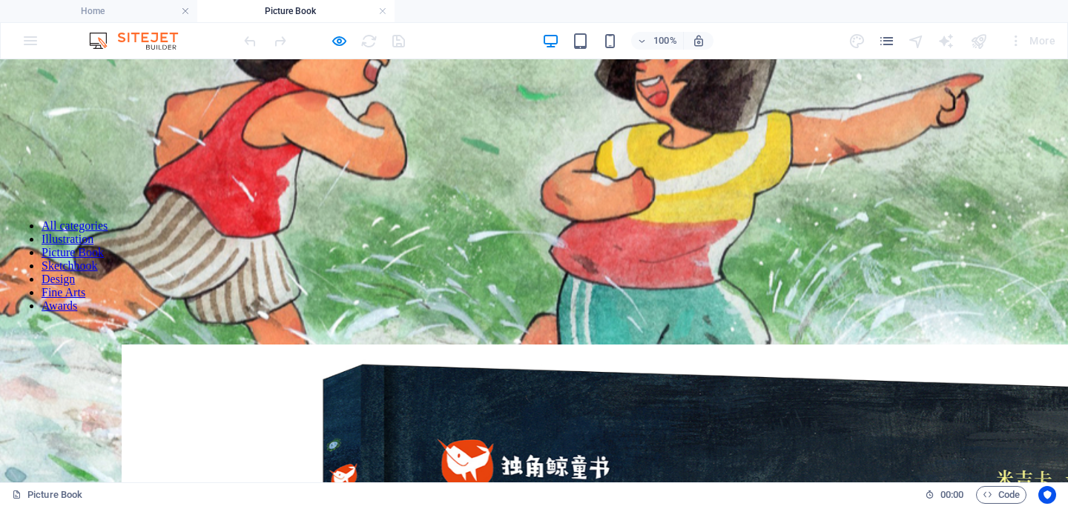
scroll to position [0, 0]
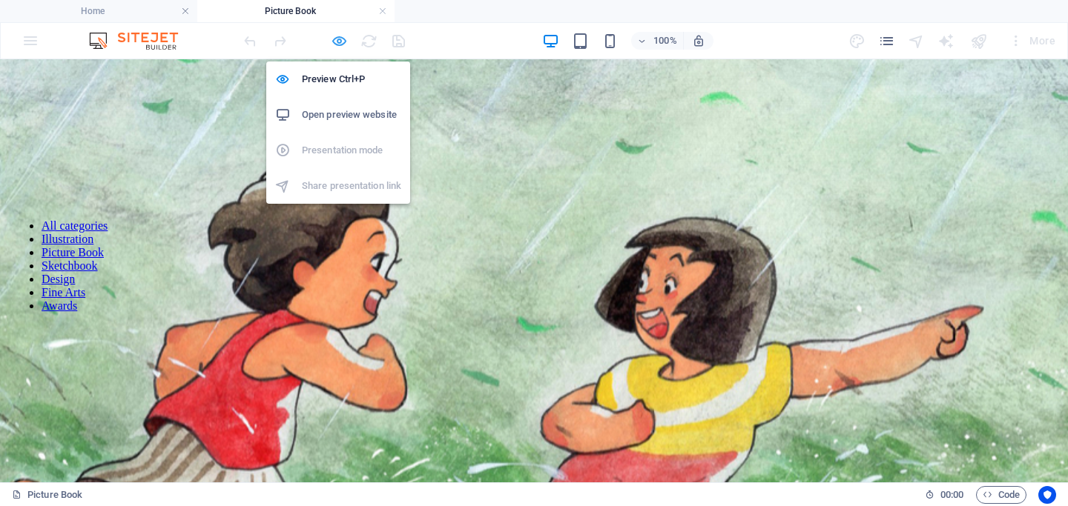
click at [339, 41] on icon "button" at bounding box center [339, 41] width 17 height 17
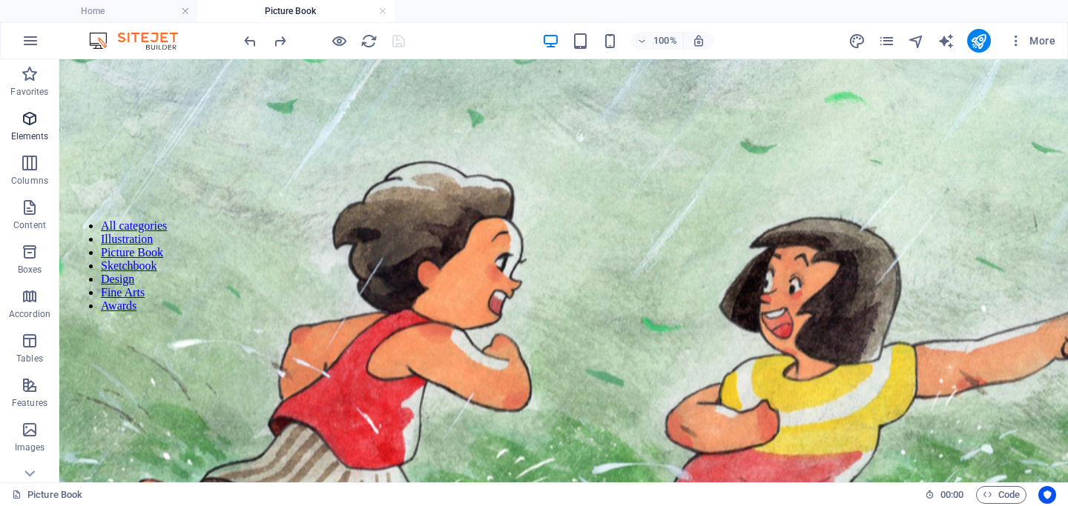
click at [38, 139] on p "Elements" at bounding box center [30, 136] width 38 height 12
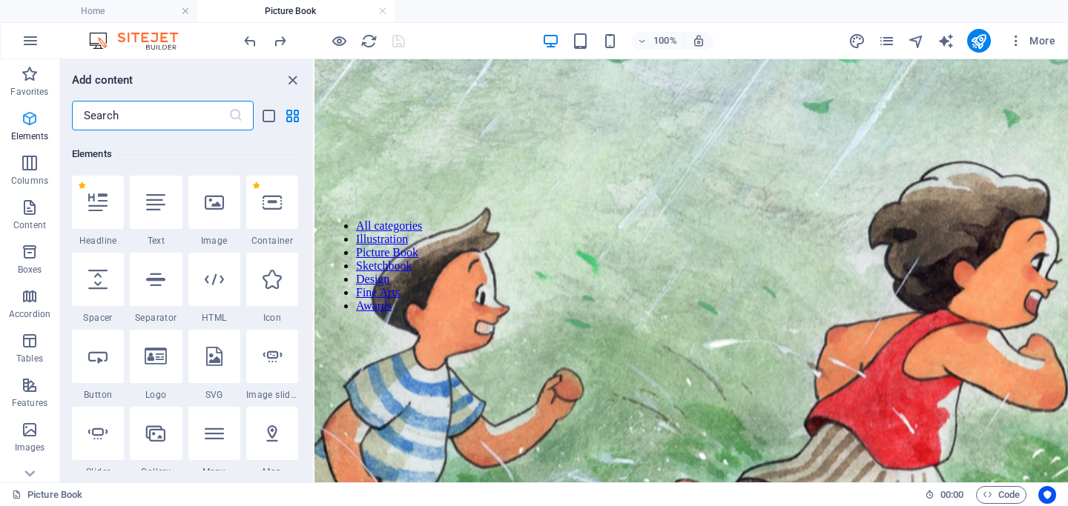
scroll to position [158, 0]
click at [279, 198] on icon at bounding box center [271, 199] width 19 height 19
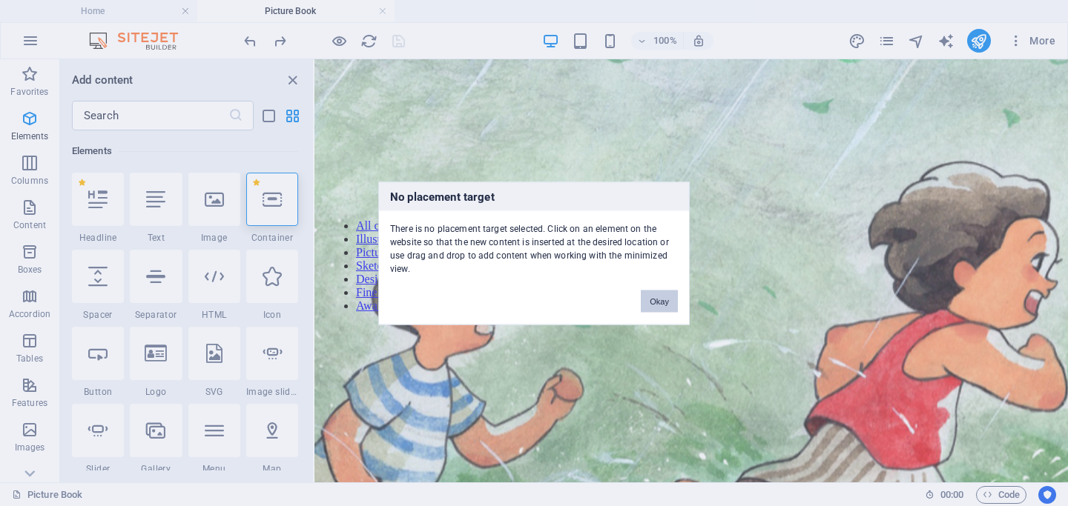
click at [663, 300] on button "Okay" at bounding box center [659, 301] width 37 height 22
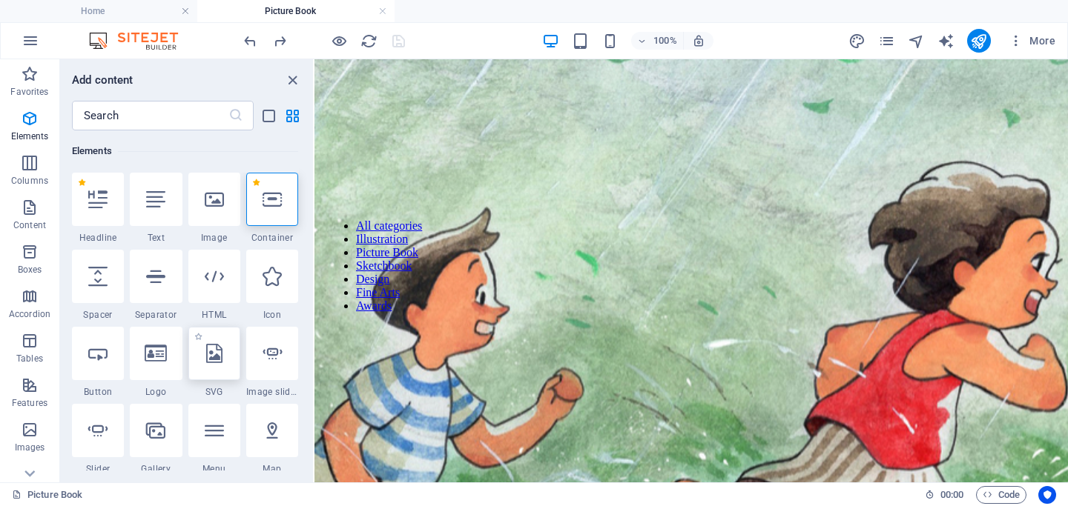
click at [205, 365] on div at bounding box center [214, 353] width 52 height 53
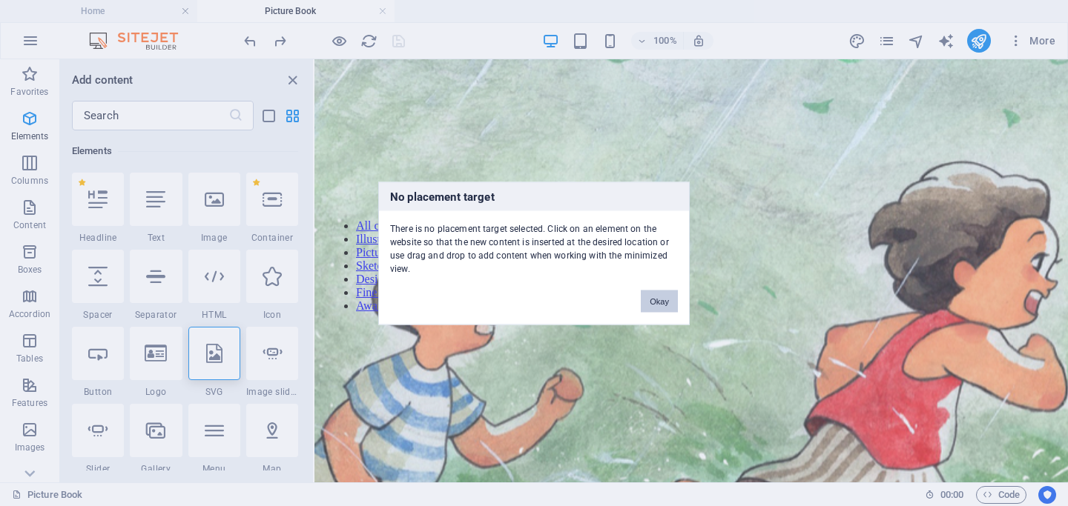
click at [659, 299] on button "Okay" at bounding box center [659, 301] width 37 height 22
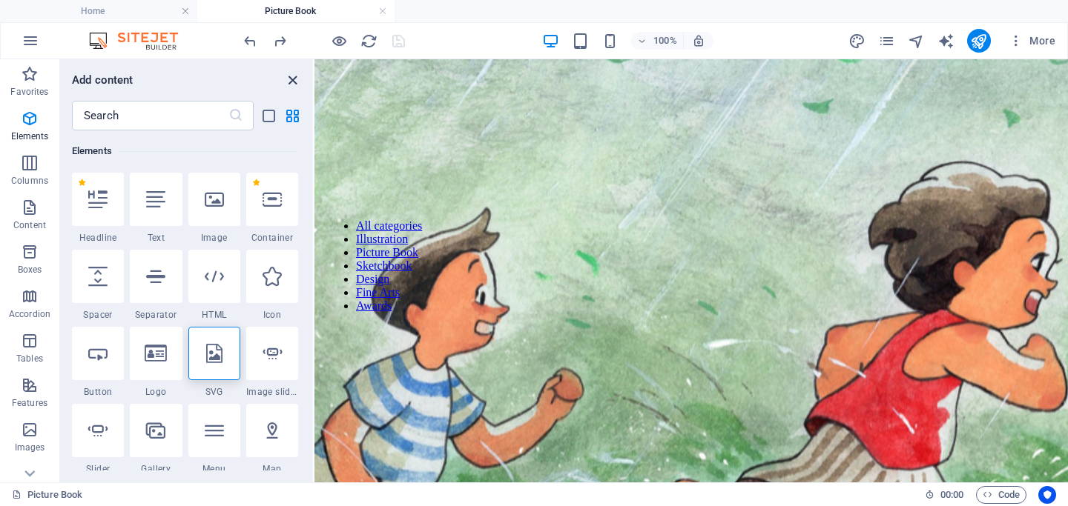
click at [289, 80] on icon "close panel" at bounding box center [292, 80] width 17 height 17
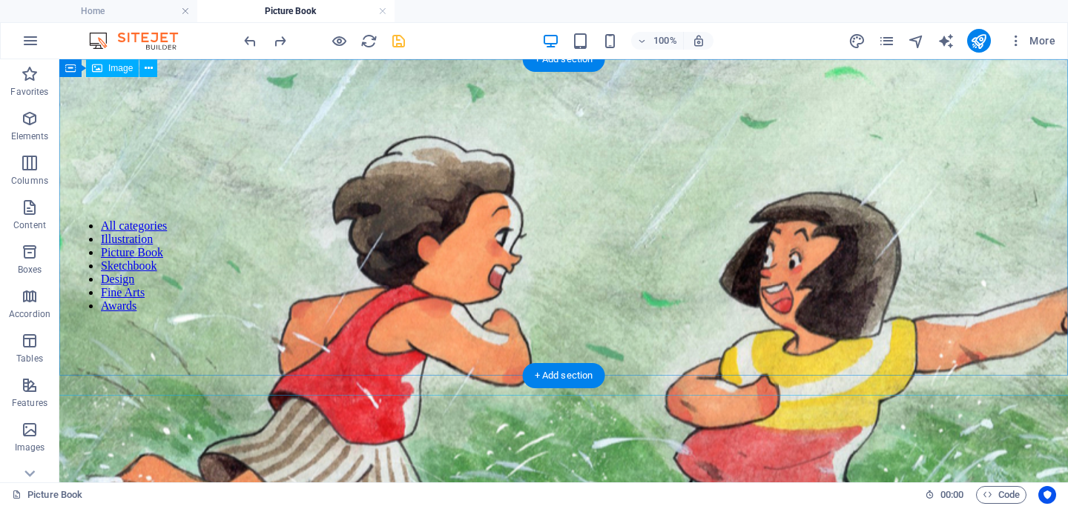
click at [310, 134] on figure at bounding box center [564, 383] width 3188 height 801
click at [197, 153] on figure at bounding box center [564, 383] width 3188 height 801
select select "px"
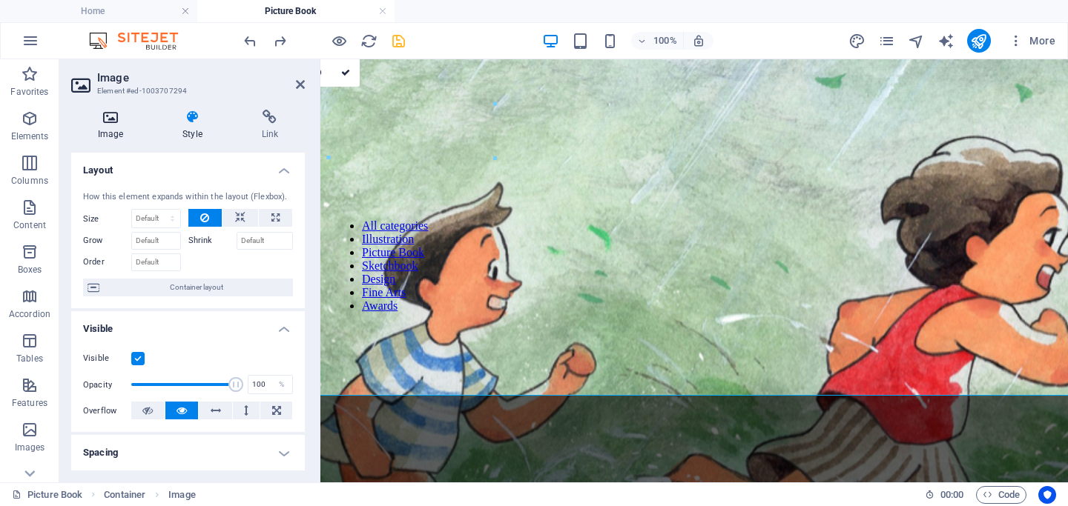
click at [113, 125] on h4 "Image" at bounding box center [113, 125] width 85 height 31
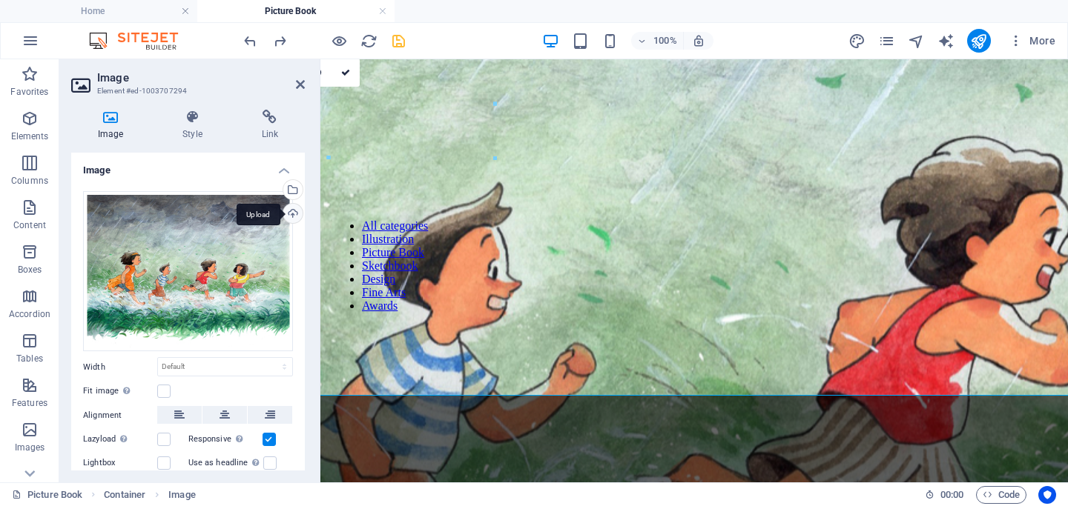
click at [292, 209] on div "Upload" at bounding box center [291, 215] width 22 height 22
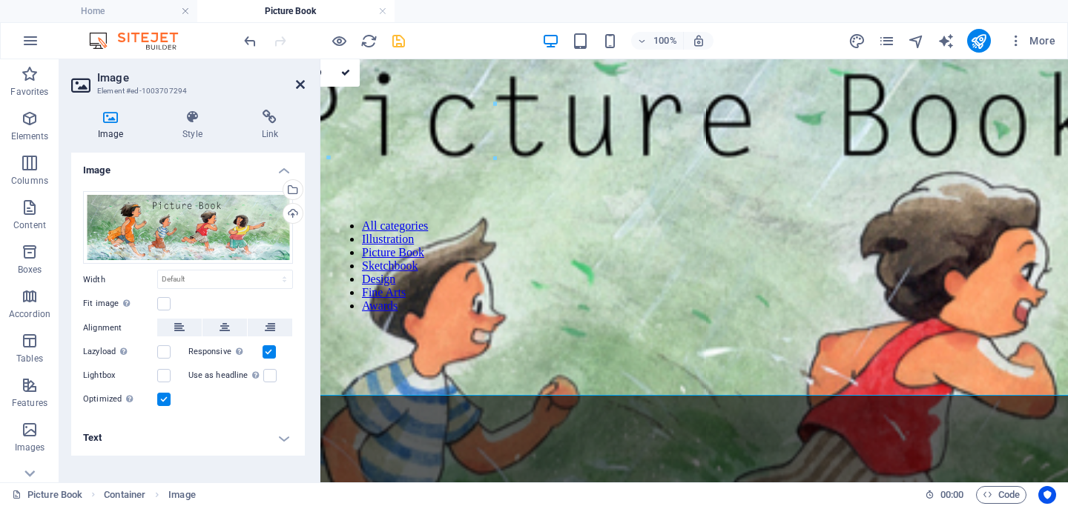
click at [298, 85] on icon at bounding box center [300, 85] width 9 height 12
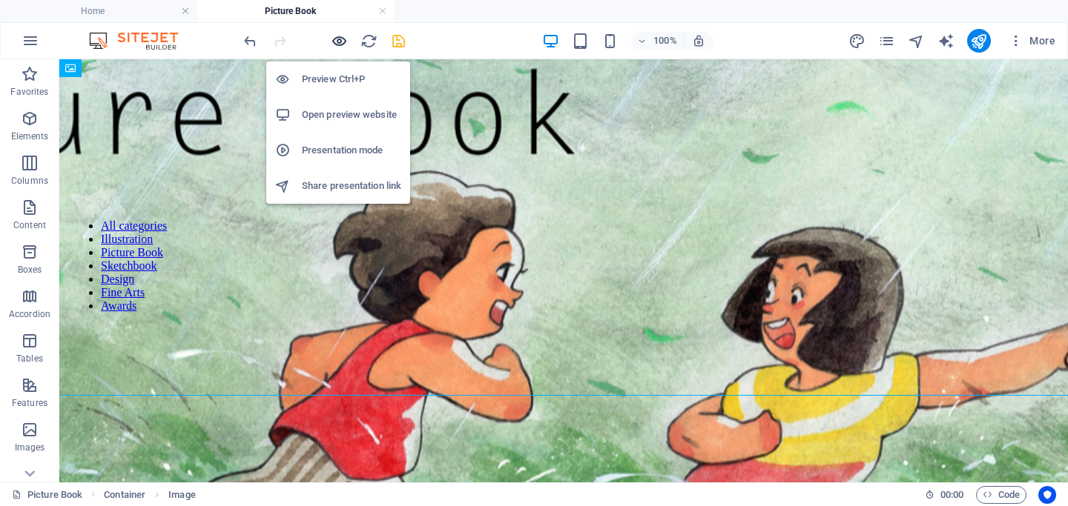
click at [332, 42] on icon "button" at bounding box center [339, 41] width 17 height 17
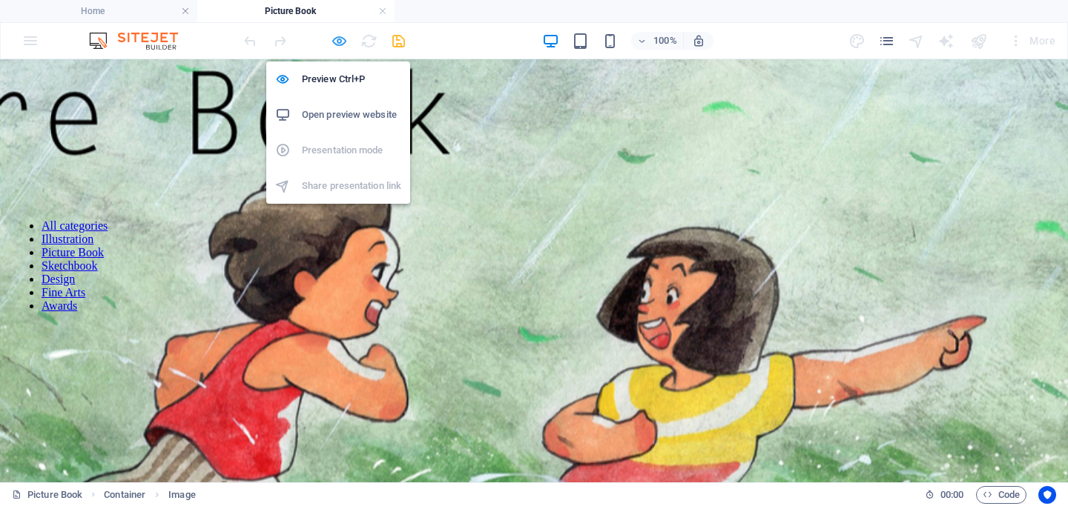
click at [340, 44] on icon "button" at bounding box center [339, 41] width 17 height 17
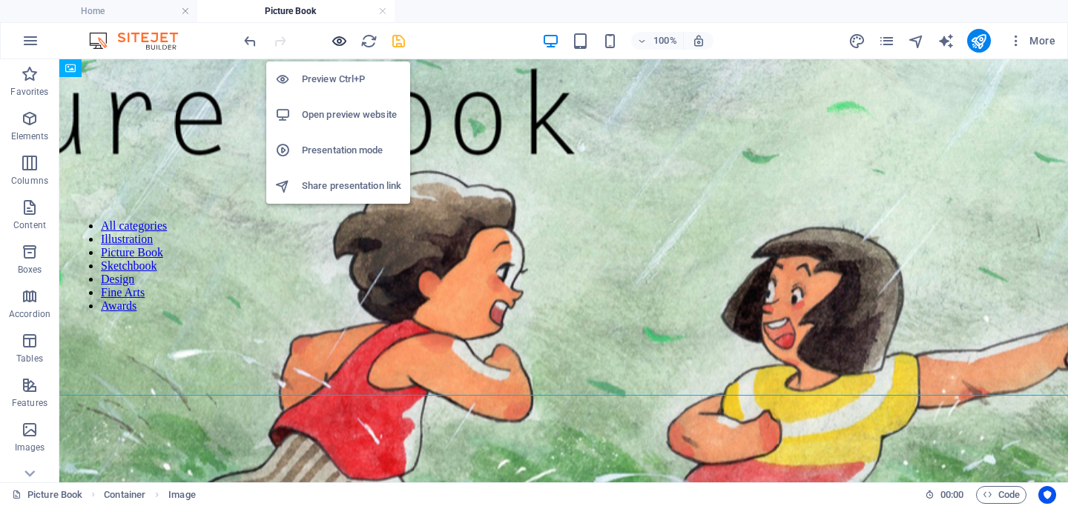
click at [340, 44] on icon "button" at bounding box center [339, 41] width 17 height 17
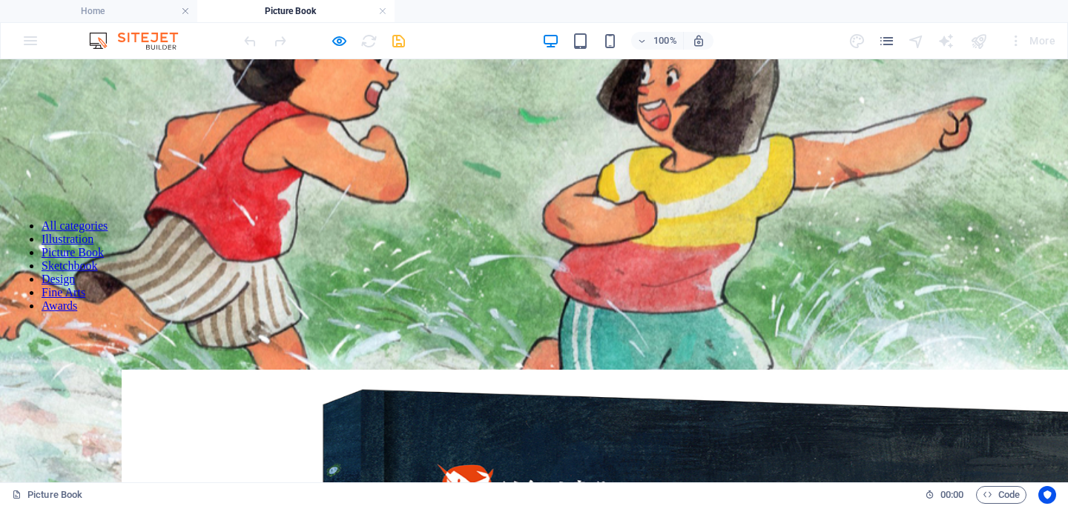
scroll to position [0, 0]
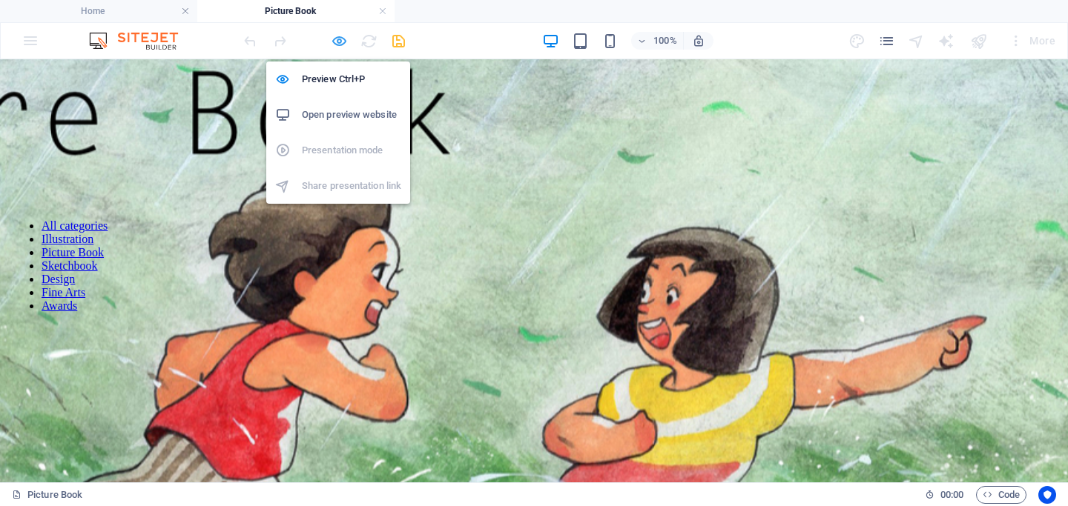
click at [337, 42] on icon "button" at bounding box center [339, 41] width 17 height 17
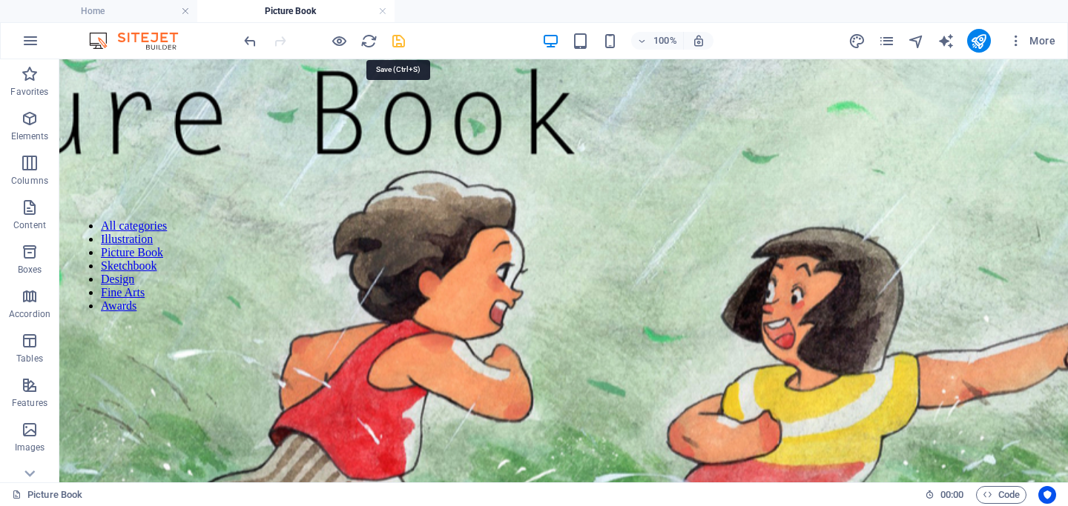
click at [396, 39] on icon "save" at bounding box center [398, 41] width 17 height 17
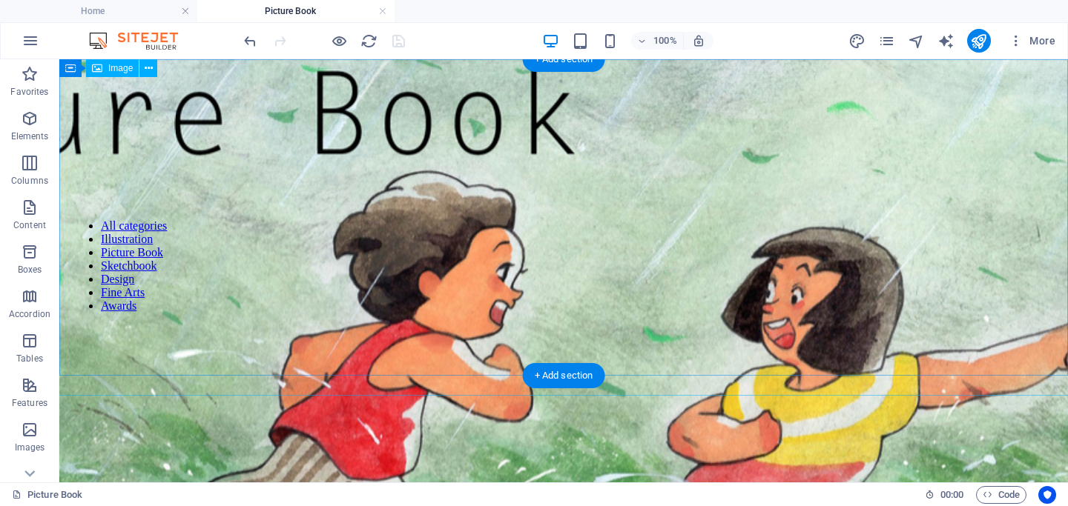
scroll to position [20, 0]
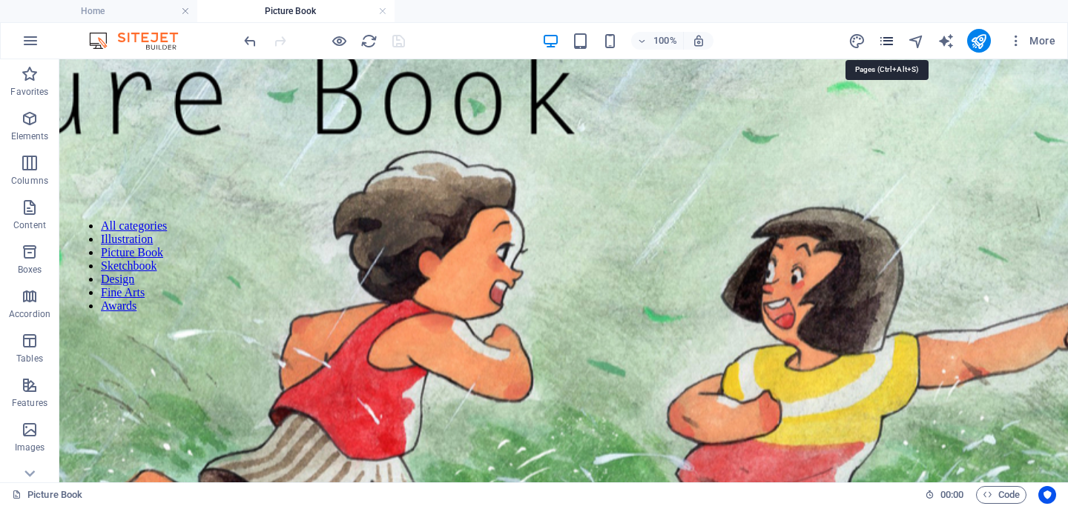
click at [858, 43] on icon "pages" at bounding box center [886, 41] width 17 height 17
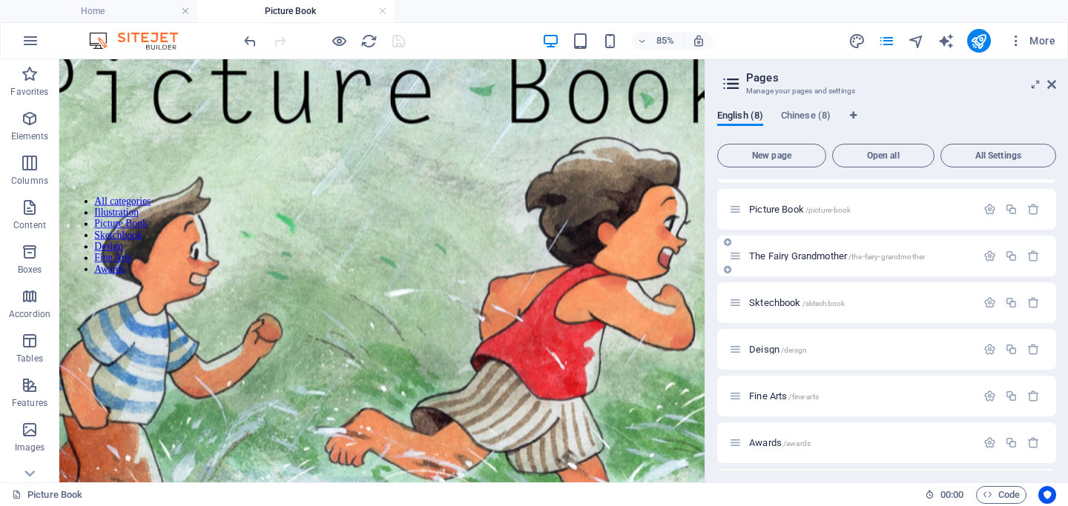
scroll to position [99, 0]
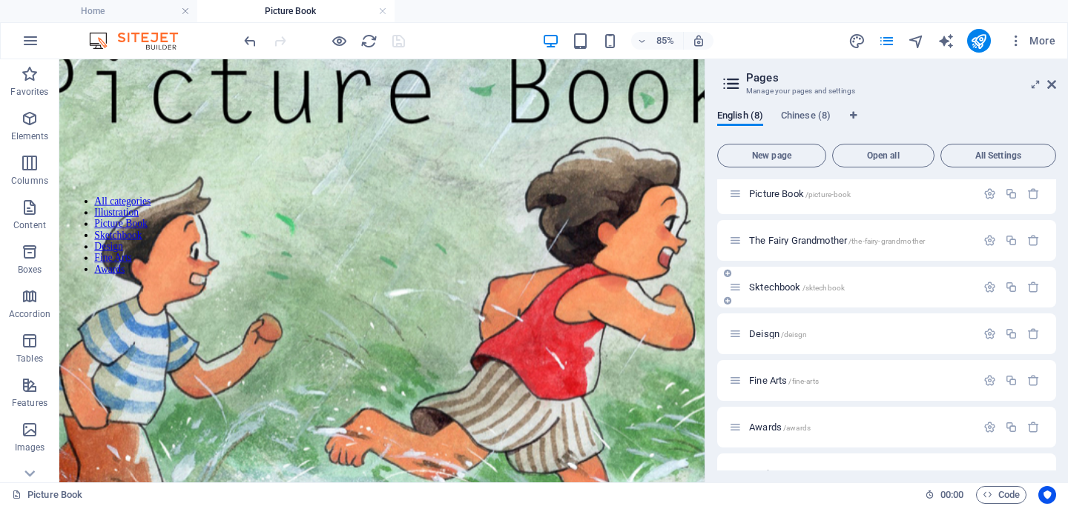
click at [777, 285] on span "Sktechbook /sktechbook" at bounding box center [797, 287] width 96 height 11
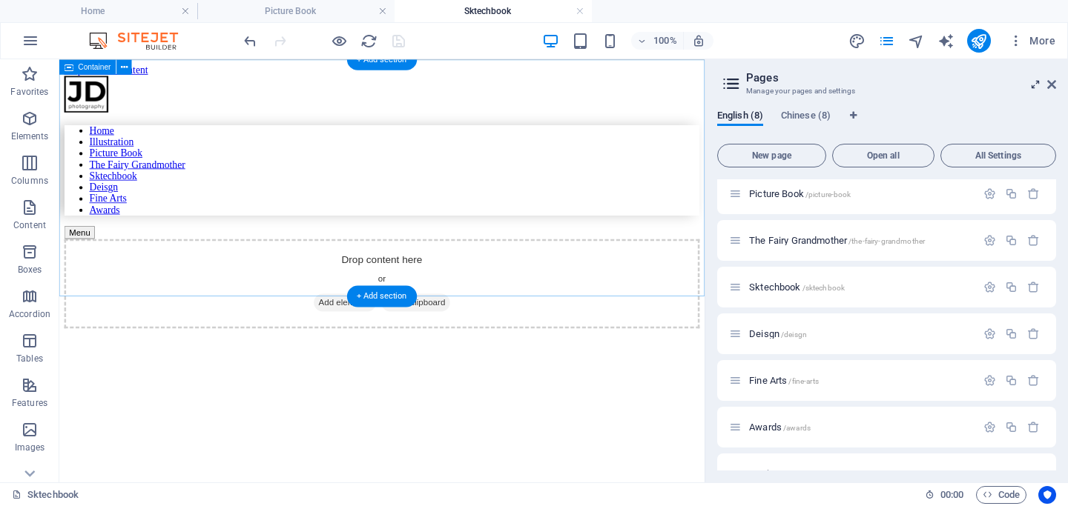
scroll to position [0, 0]
click at [858, 85] on icon at bounding box center [1051, 85] width 9 height 12
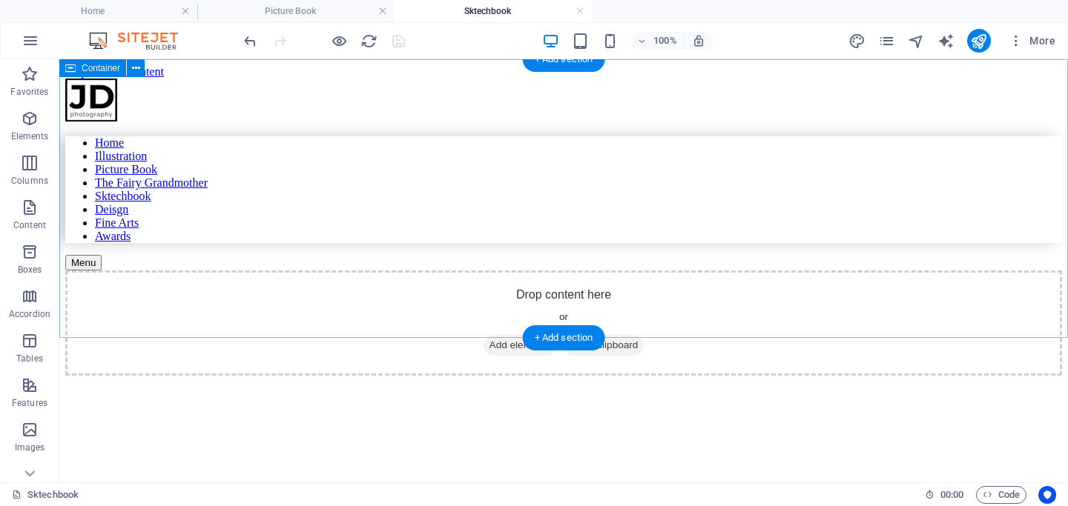
click at [273, 271] on div "Drop content here or Add elements Paste clipboard" at bounding box center [563, 323] width 996 height 105
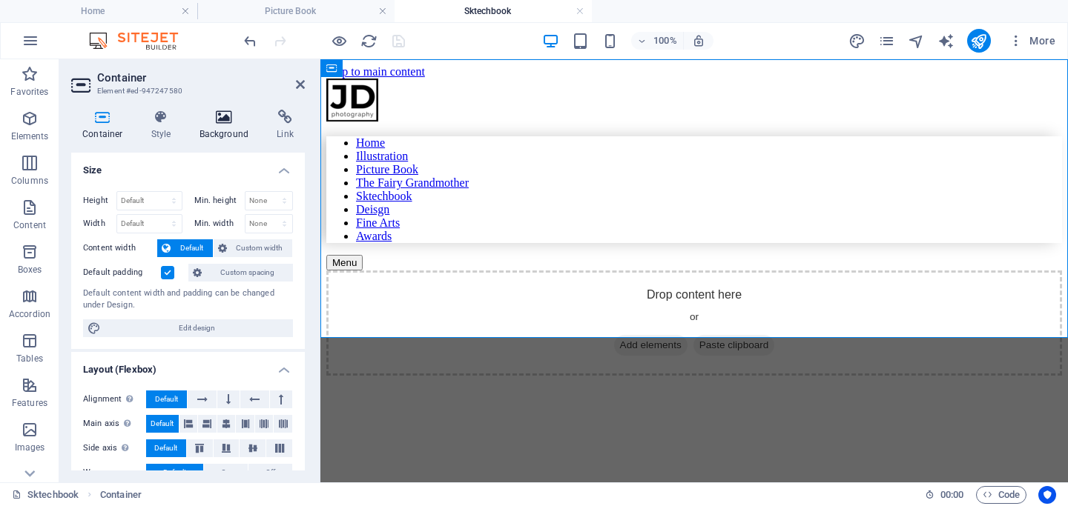
click at [221, 128] on h4 "Background" at bounding box center [227, 125] width 78 height 31
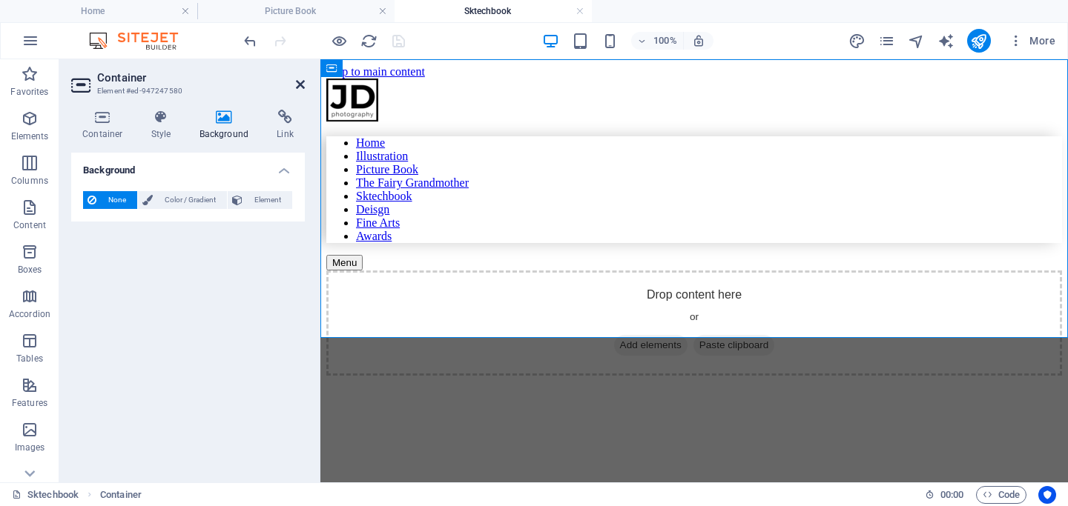
click at [300, 84] on icon at bounding box center [300, 85] width 9 height 12
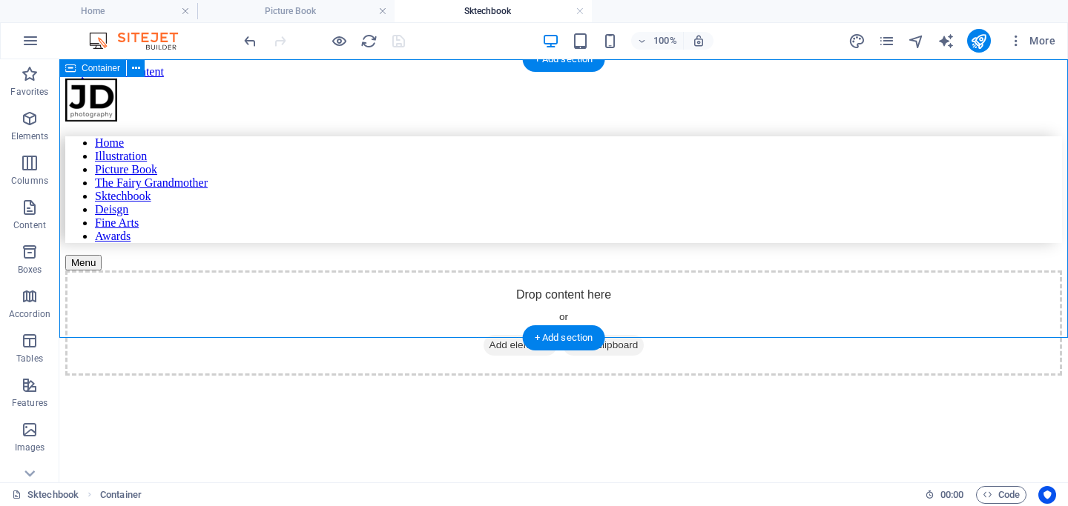
click at [515, 335] on span "Add elements" at bounding box center [519, 345] width 73 height 21
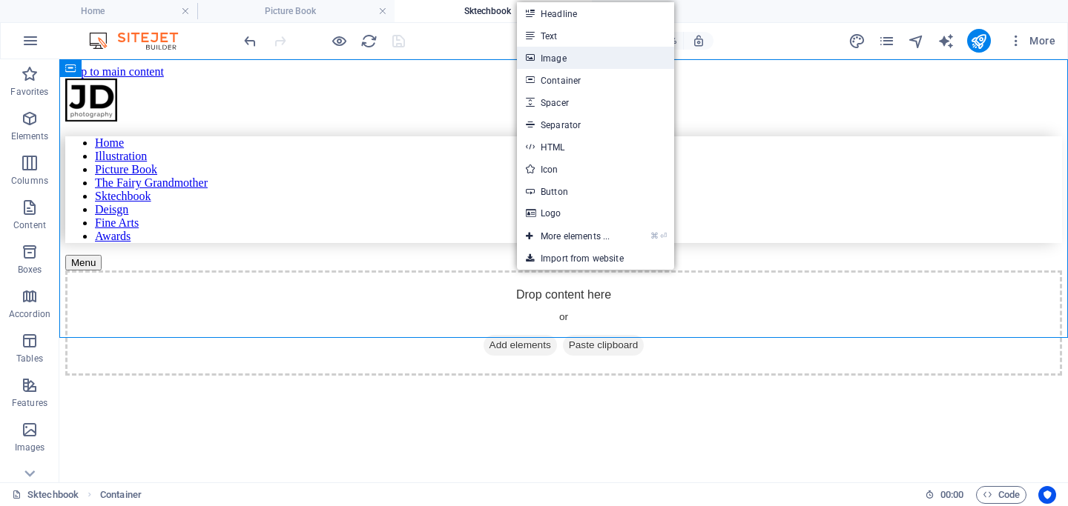
click at [551, 59] on link "Image" at bounding box center [595, 58] width 157 height 22
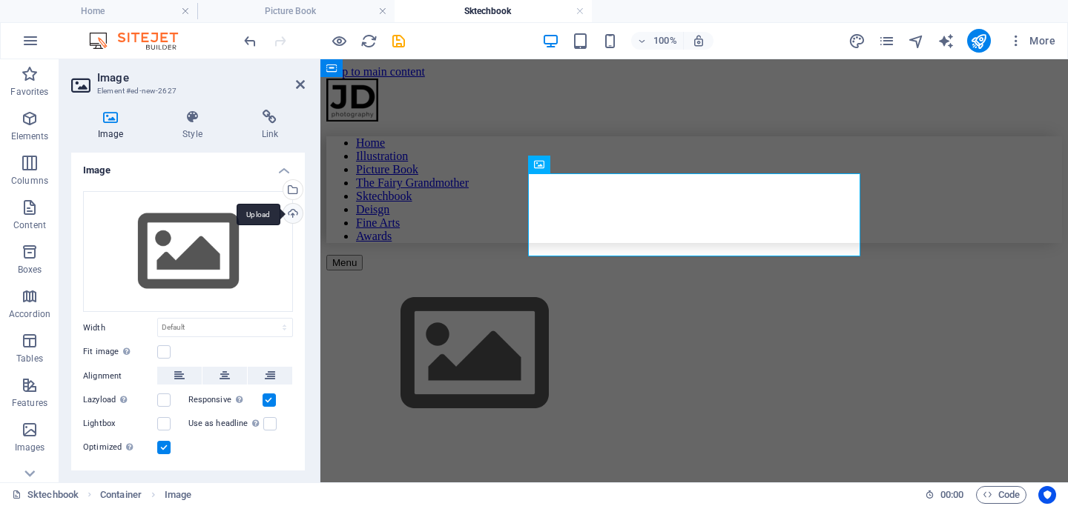
click at [285, 214] on div "Upload" at bounding box center [291, 215] width 22 height 22
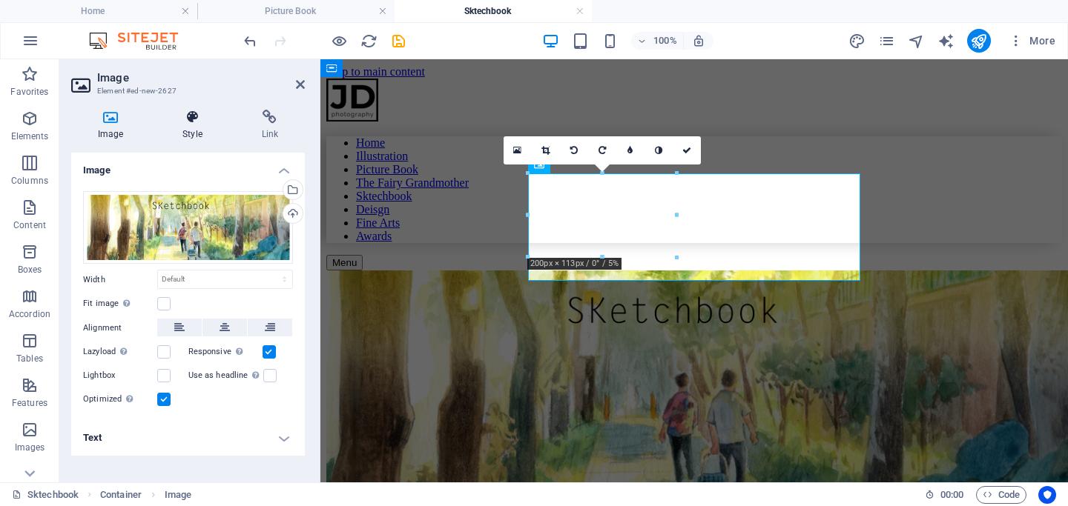
click at [193, 124] on icon at bounding box center [192, 117] width 73 height 15
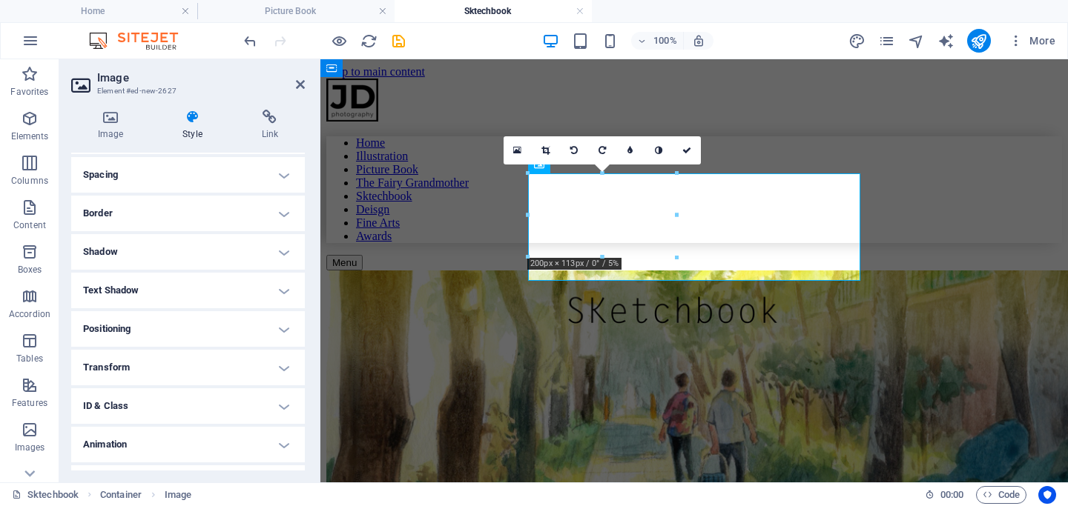
scroll to position [308, 0]
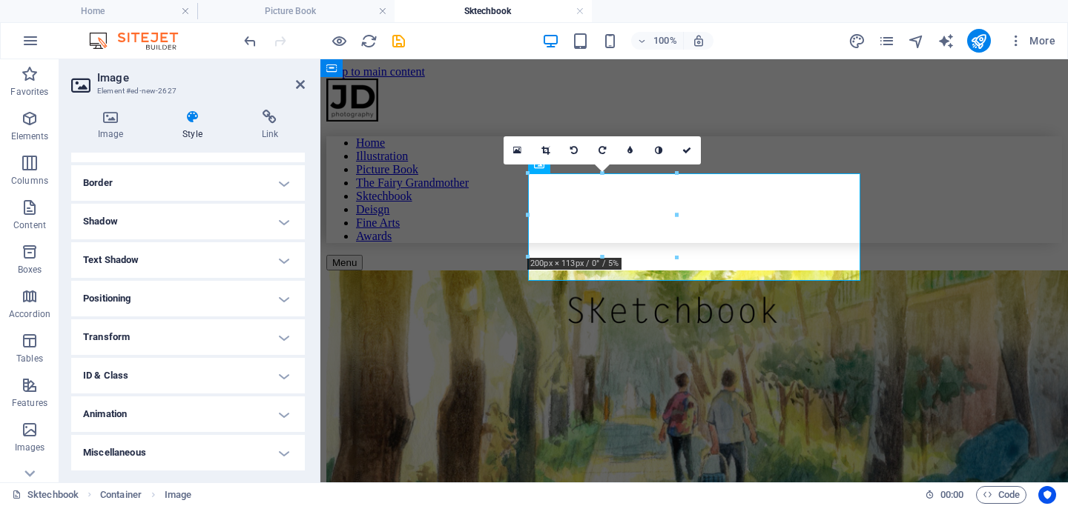
click at [235, 331] on h4 "Transform" at bounding box center [188, 338] width 234 height 36
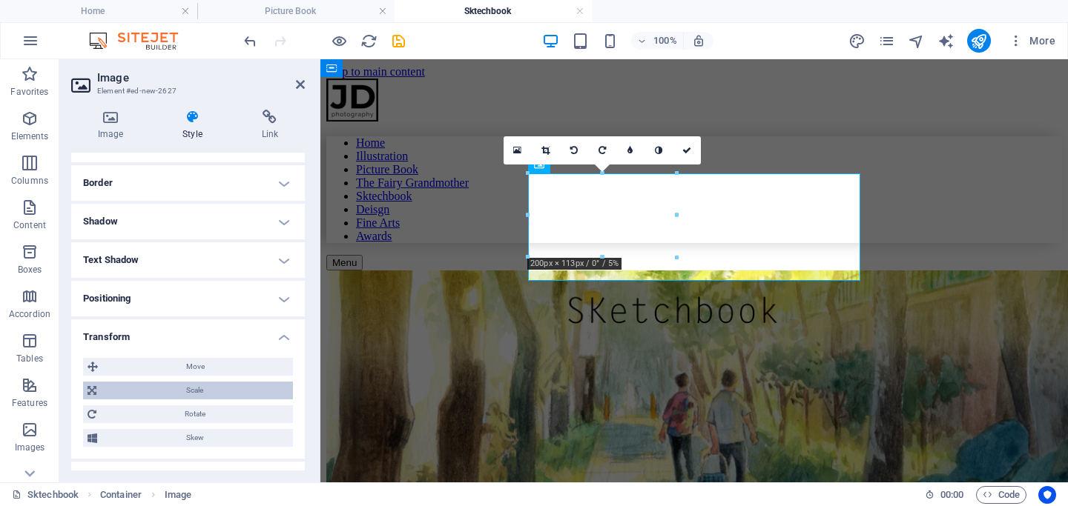
click at [191, 383] on span "Scale" at bounding box center [195, 391] width 188 height 18
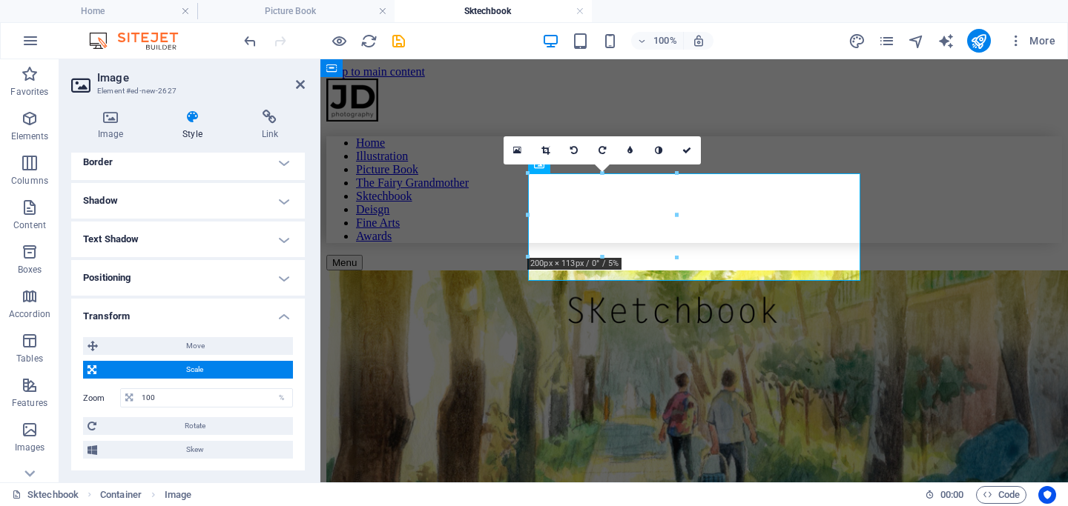
scroll to position [340, 0]
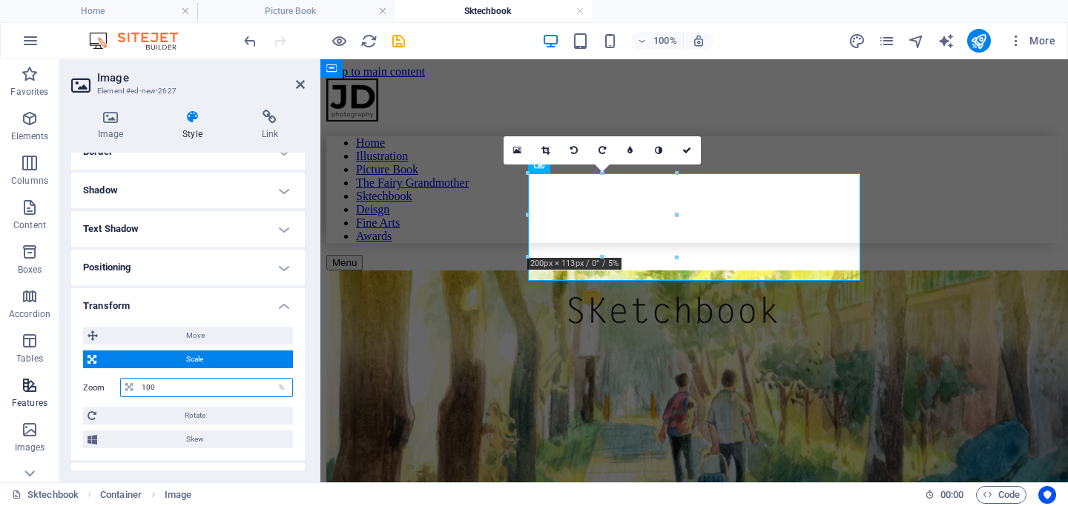
drag, startPoint x: 183, startPoint y: 383, endPoint x: 42, endPoint y: 373, distance: 141.9
click at [42, 374] on section "Favorites Elements Columns Content Boxes Accordion Tables Features Images Slide…" at bounding box center [534, 270] width 1068 height 423
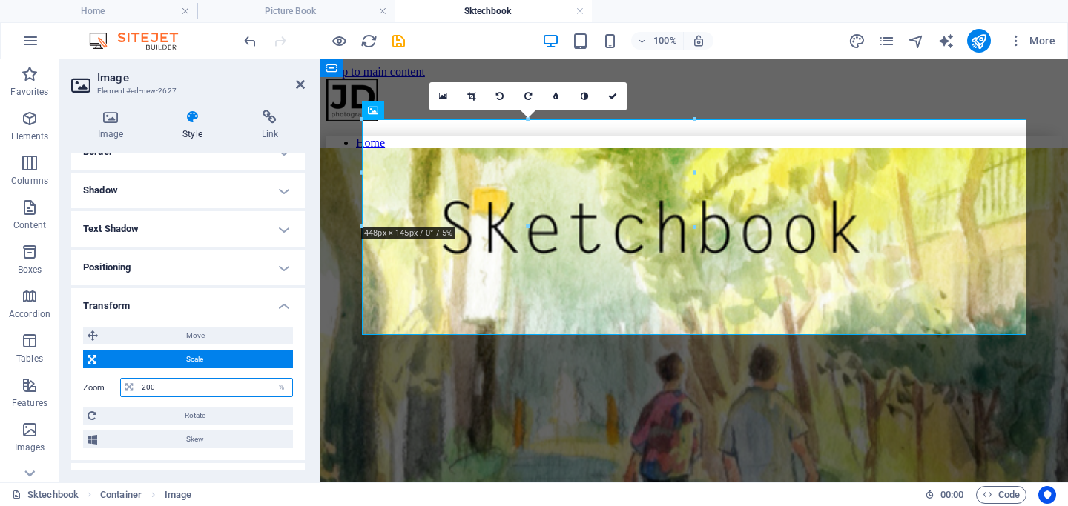
type input "200"
click at [443, 412] on html "Skip to main content Home Illustration Picture Book The Fairy Grandmother Sktec…" at bounding box center [693, 290] width 747 height 463
click at [300, 82] on icon at bounding box center [300, 85] width 9 height 12
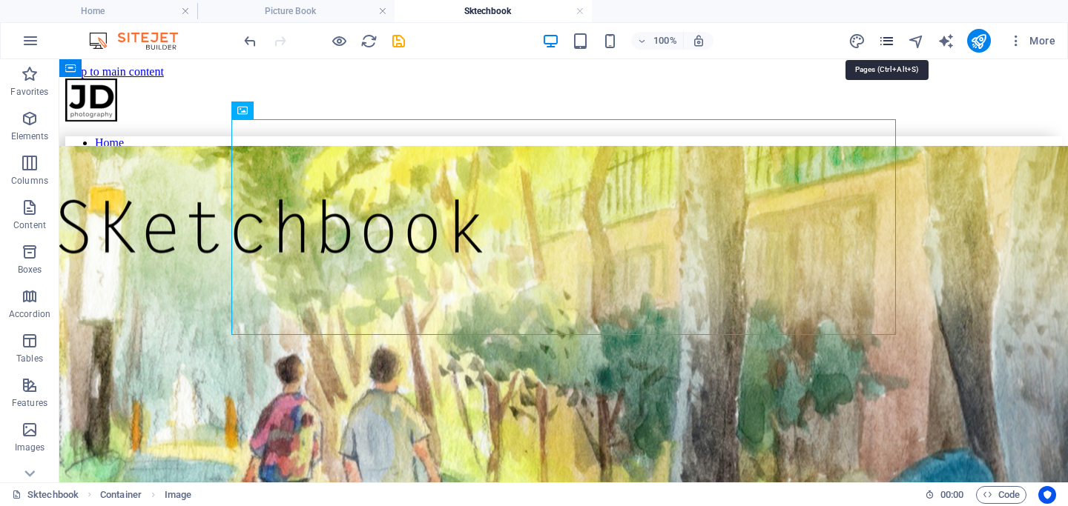
click at [858, 42] on icon "pages" at bounding box center [886, 41] width 17 height 17
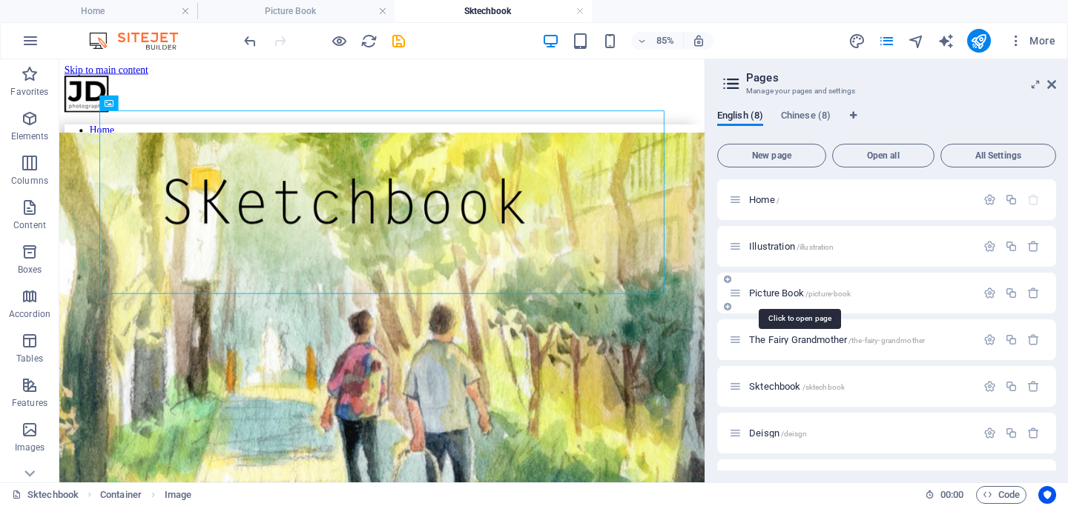
click at [775, 289] on span "Picture Book /picture-book" at bounding box center [800, 293] width 102 height 11
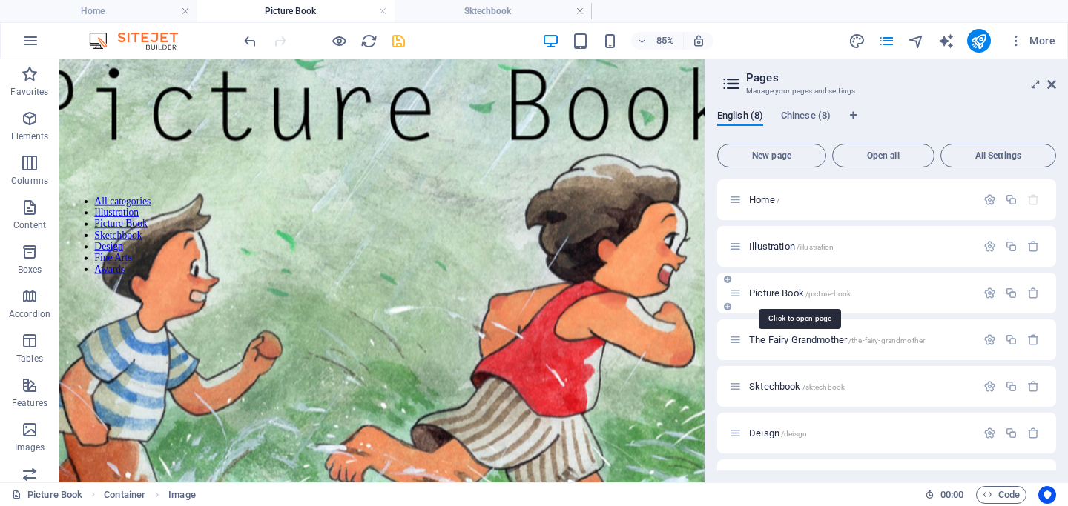
scroll to position [20, 0]
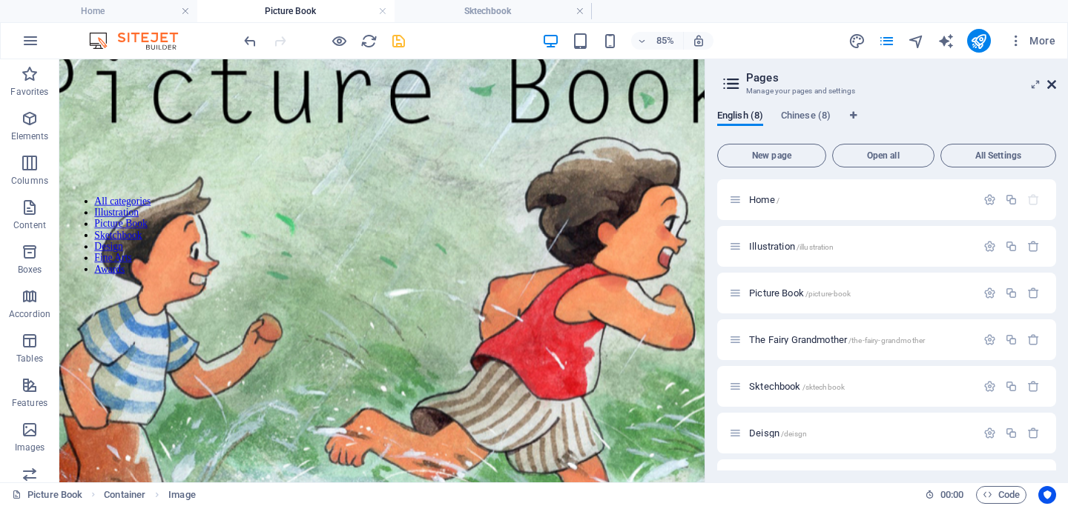
click at [858, 83] on icon at bounding box center [1051, 85] width 9 height 12
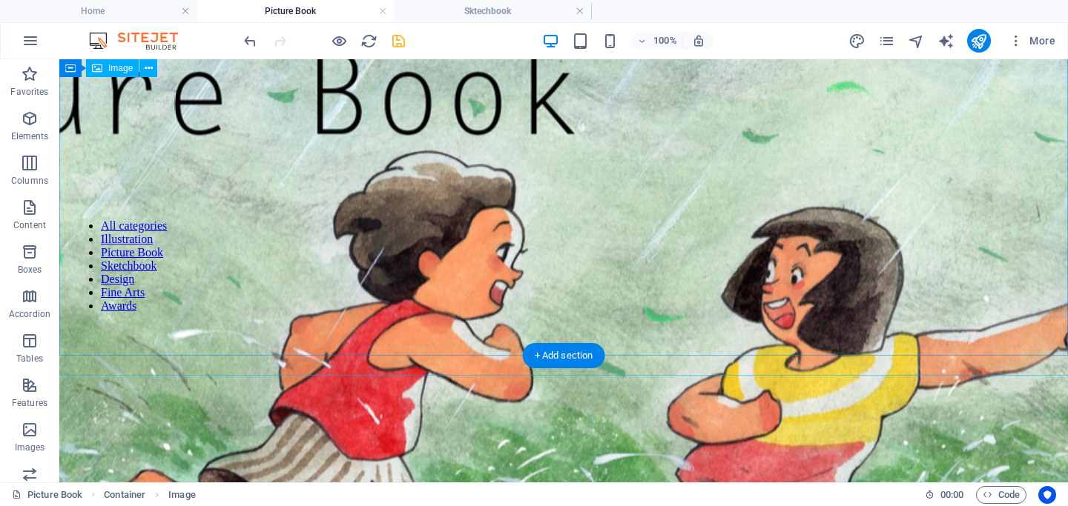
click at [333, 208] on figure at bounding box center [564, 363] width 3188 height 801
select select "px"
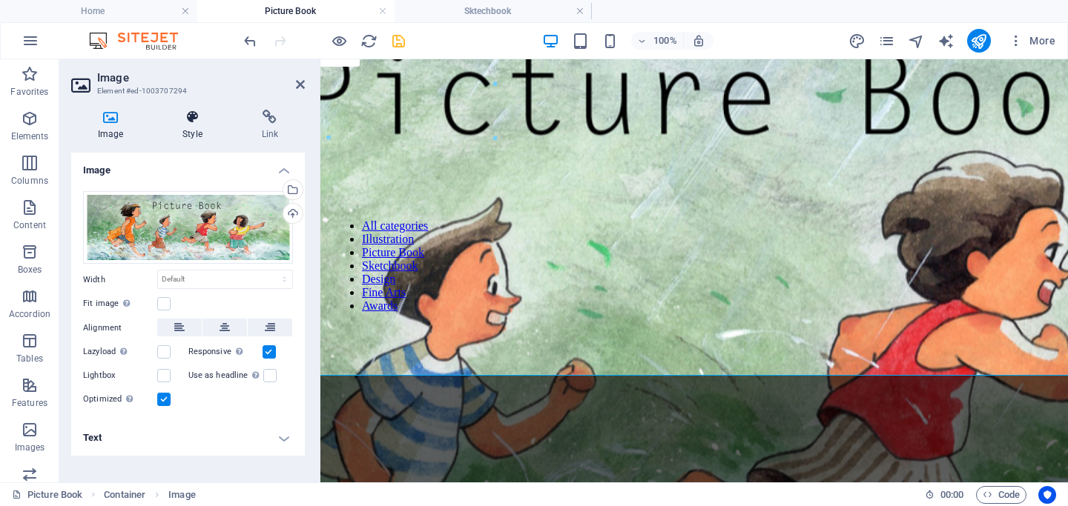
click at [198, 128] on h4 "Style" at bounding box center [195, 125] width 79 height 31
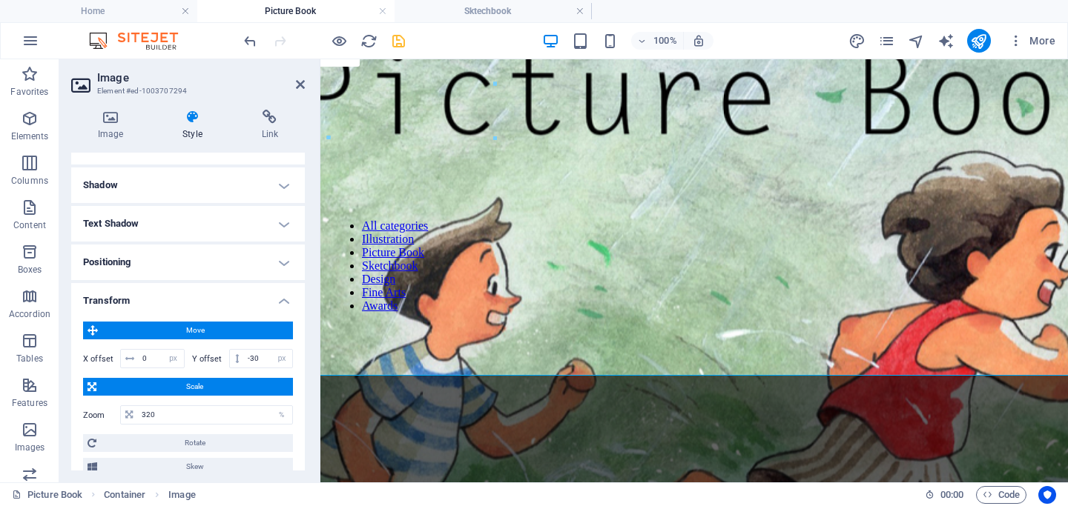
scroll to position [477, 0]
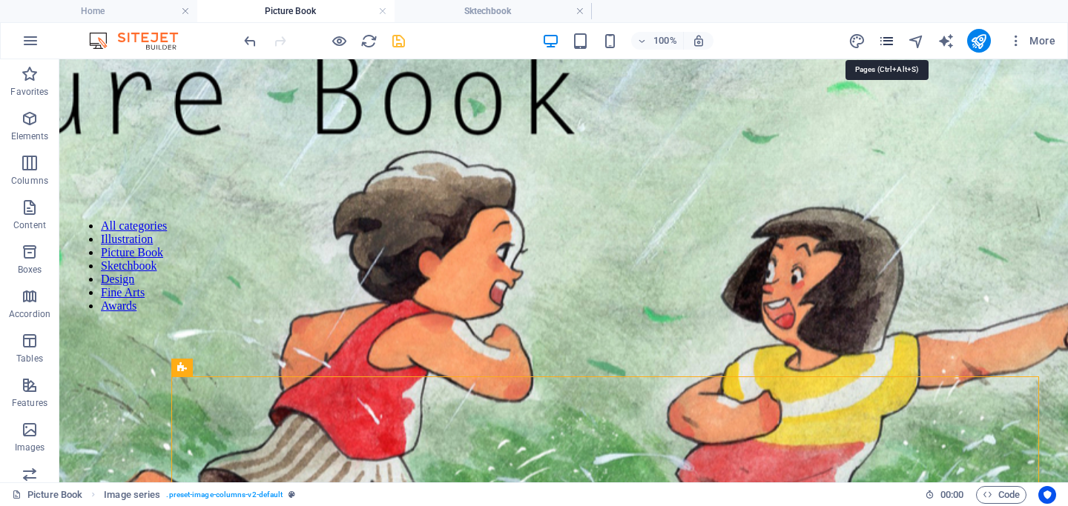
click at [858, 42] on icon "pages" at bounding box center [886, 41] width 17 height 17
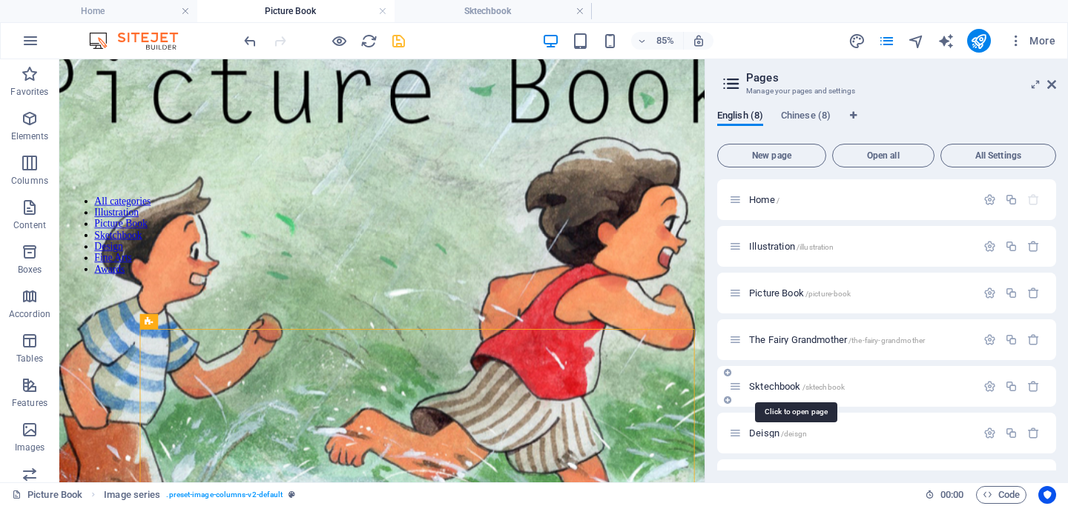
click at [787, 385] on span "Sktechbook /sktechbook" at bounding box center [797, 386] width 96 height 11
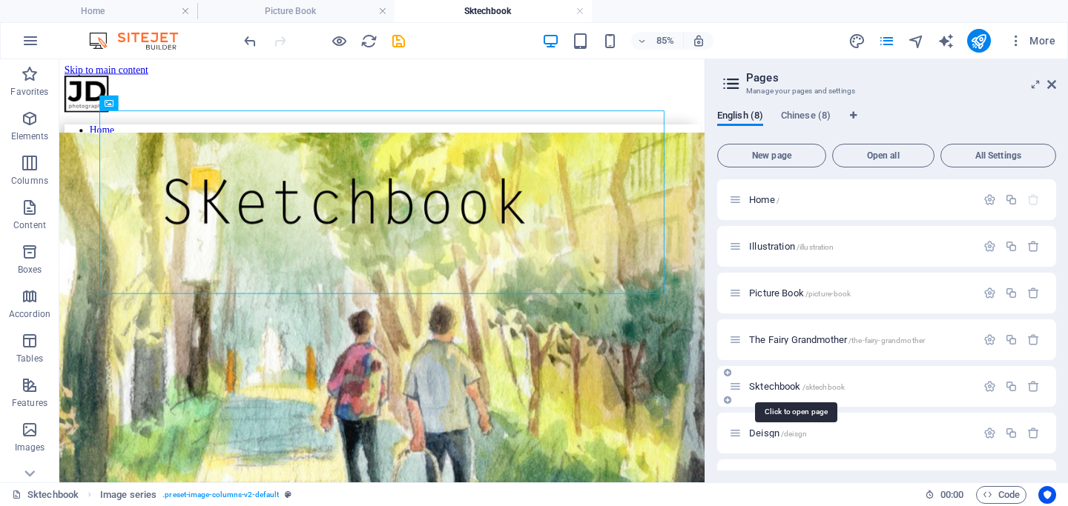
scroll to position [0, 0]
click at [431, 443] on html "Skip to main content Home Illustration Picture Book The Fairy Grandmother Sktec…" at bounding box center [438, 292] width 759 height 467
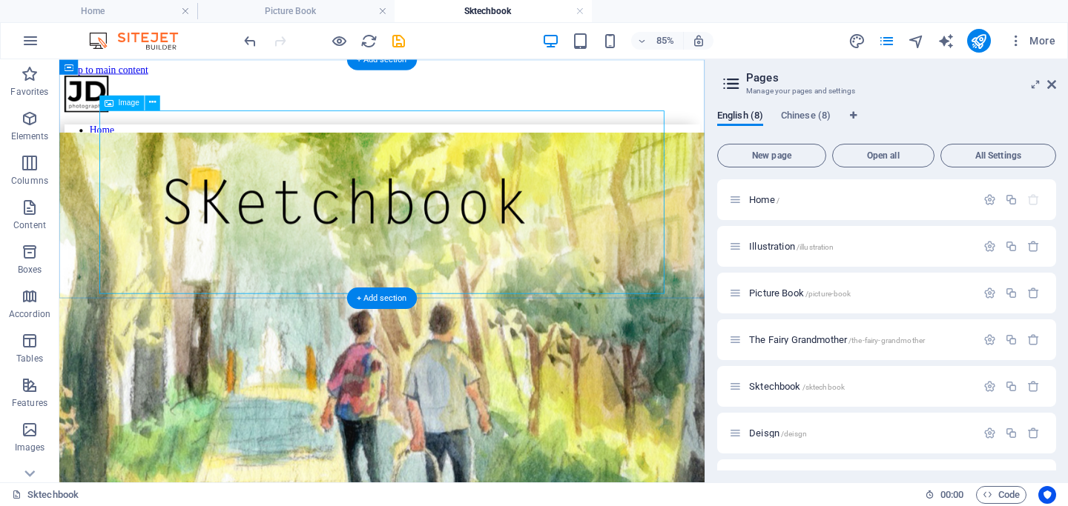
click at [480, 234] on figure at bounding box center [439, 395] width 1495 height 499
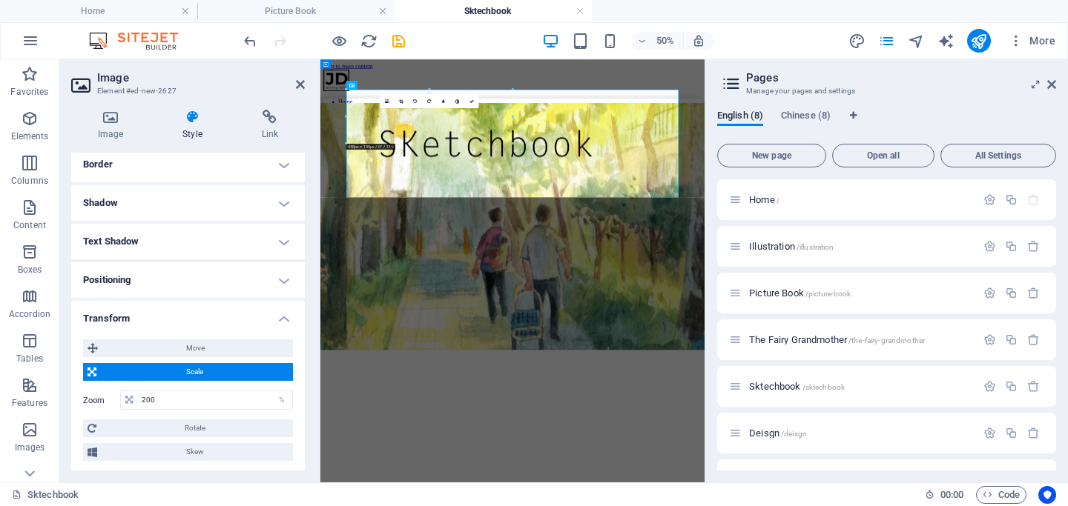
scroll to position [445, 0]
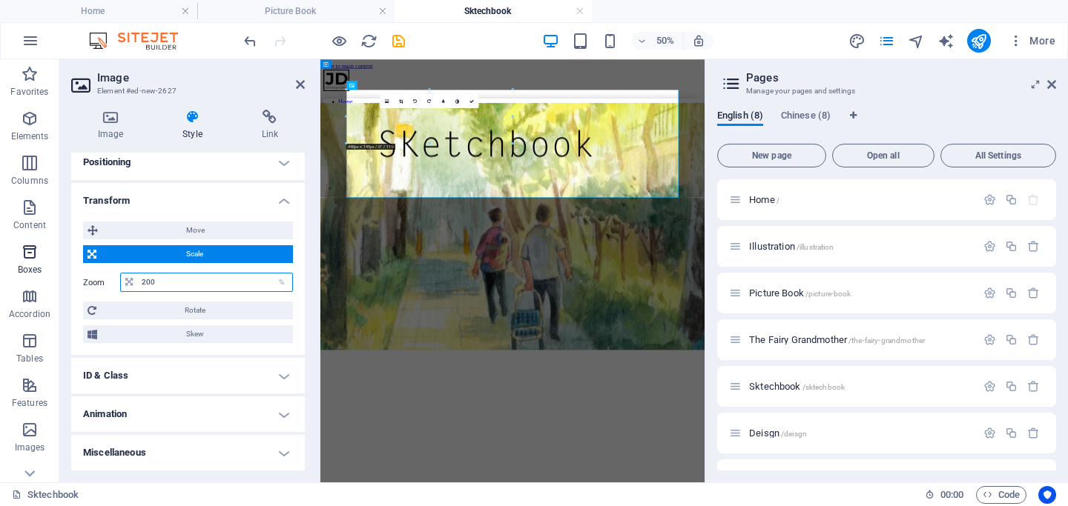
drag, startPoint x: 183, startPoint y: 282, endPoint x: 56, endPoint y: 280, distance: 126.8
click at [56, 280] on section "Favorites Elements Columns Content Boxes Accordion Tables Features Images Slide…" at bounding box center [352, 270] width 704 height 423
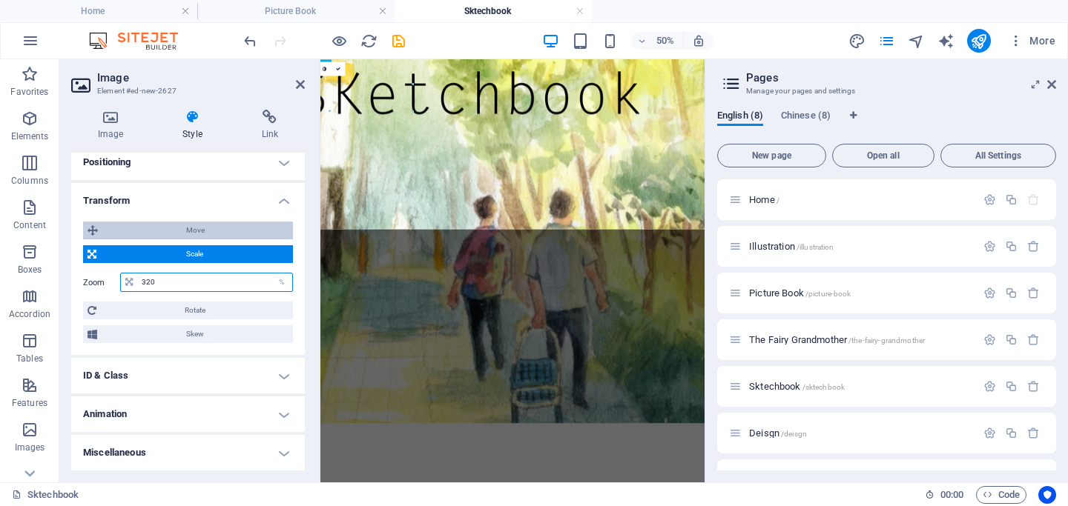
type input "320"
click at [193, 225] on span "Move" at bounding box center [195, 231] width 186 height 18
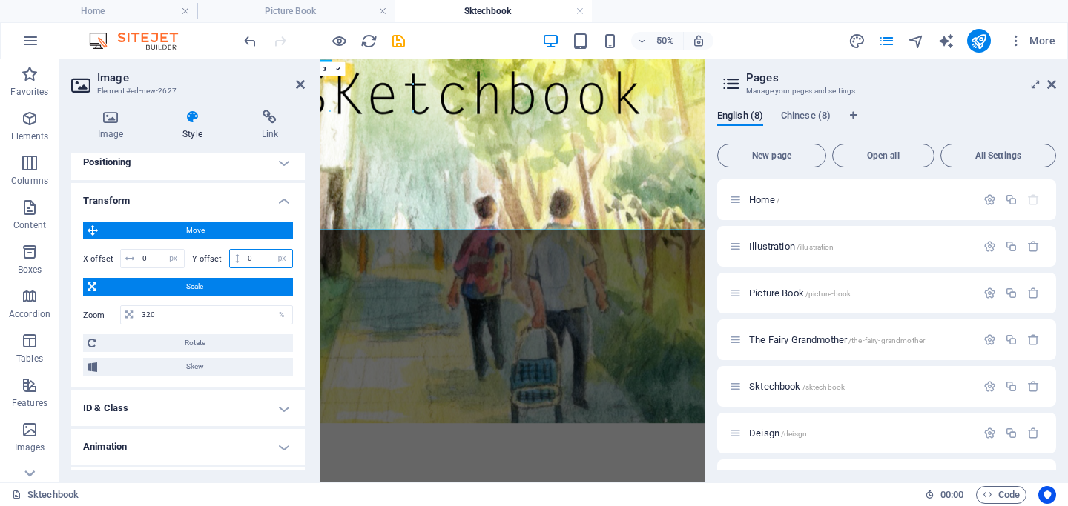
drag, startPoint x: 252, startPoint y: 257, endPoint x: 199, endPoint y: 257, distance: 53.4
click at [199, 257] on div "Y offset 0 px rem % em vh vw" at bounding box center [243, 258] width 102 height 19
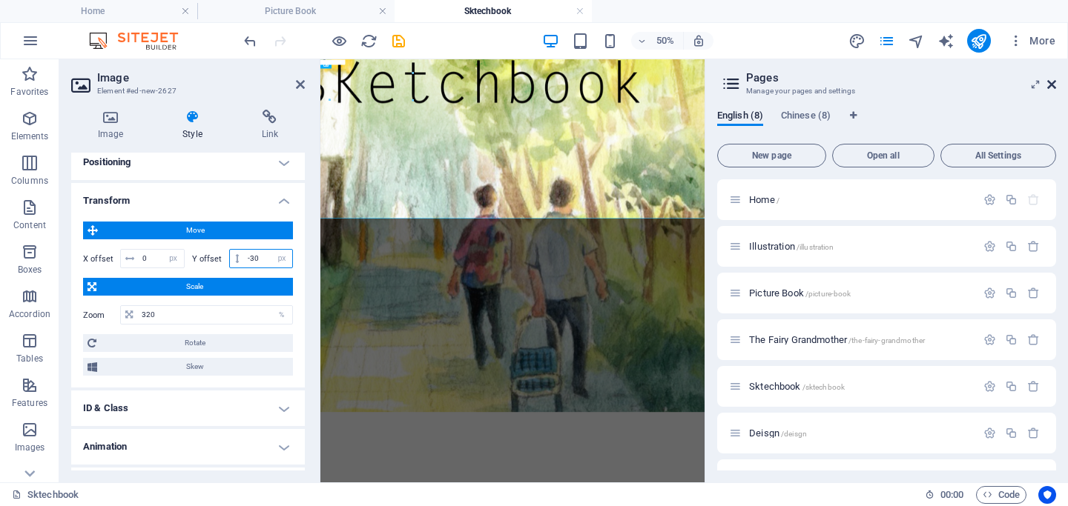
type input "-30"
click at [858, 85] on icon at bounding box center [1051, 85] width 9 height 12
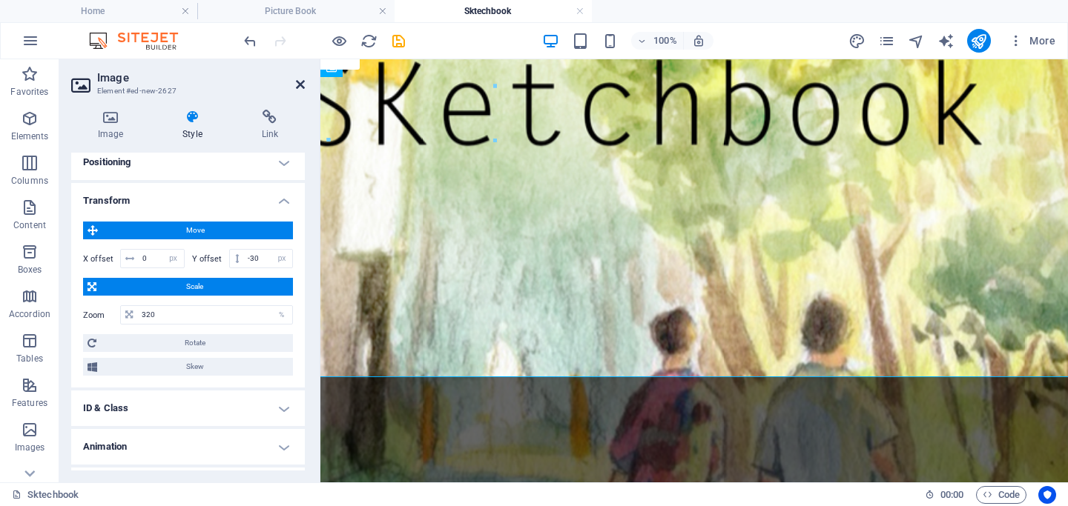
click at [302, 82] on icon at bounding box center [300, 85] width 9 height 12
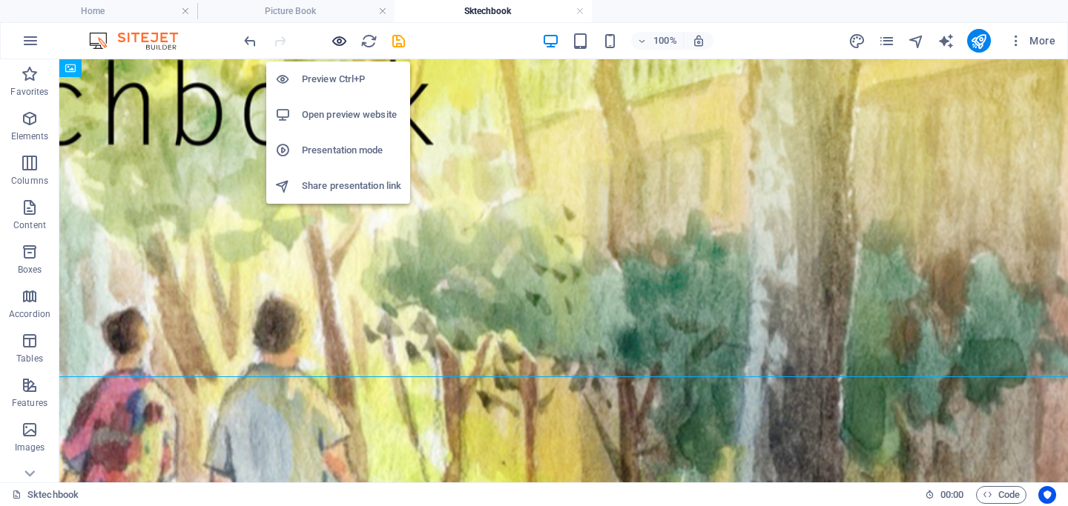
click at [337, 44] on icon "button" at bounding box center [339, 41] width 17 height 17
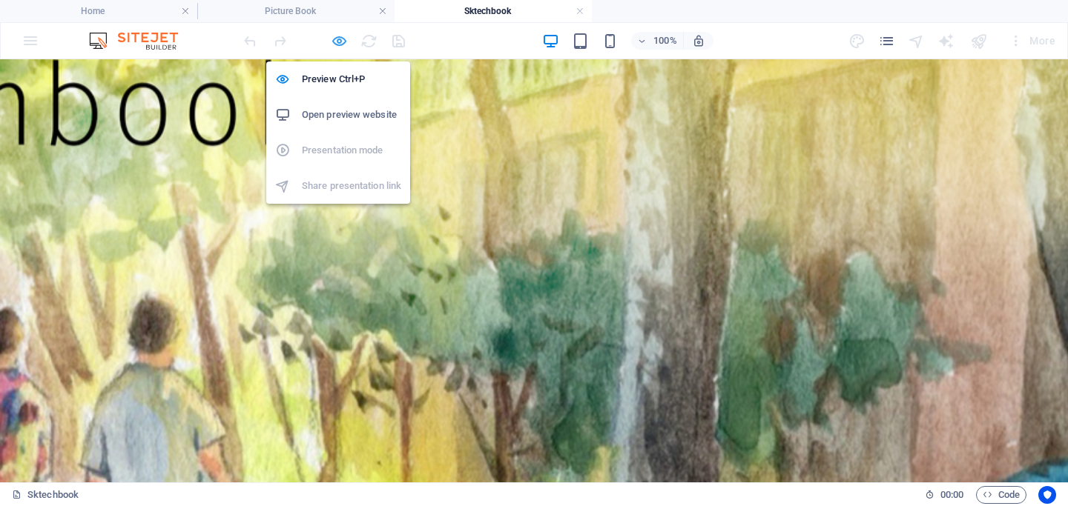
click at [334, 41] on icon "button" at bounding box center [339, 41] width 17 height 17
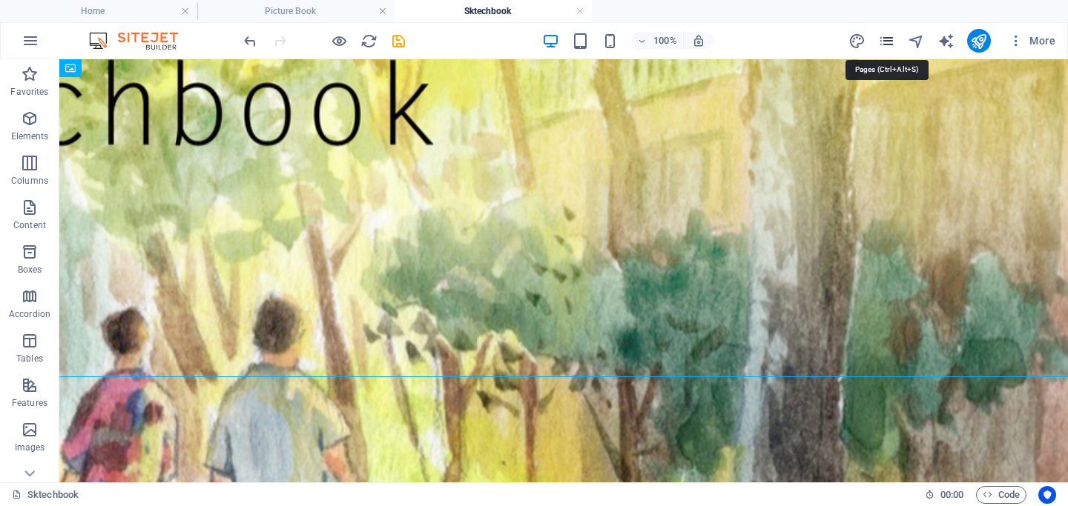
click at [858, 47] on icon "pages" at bounding box center [886, 41] width 17 height 17
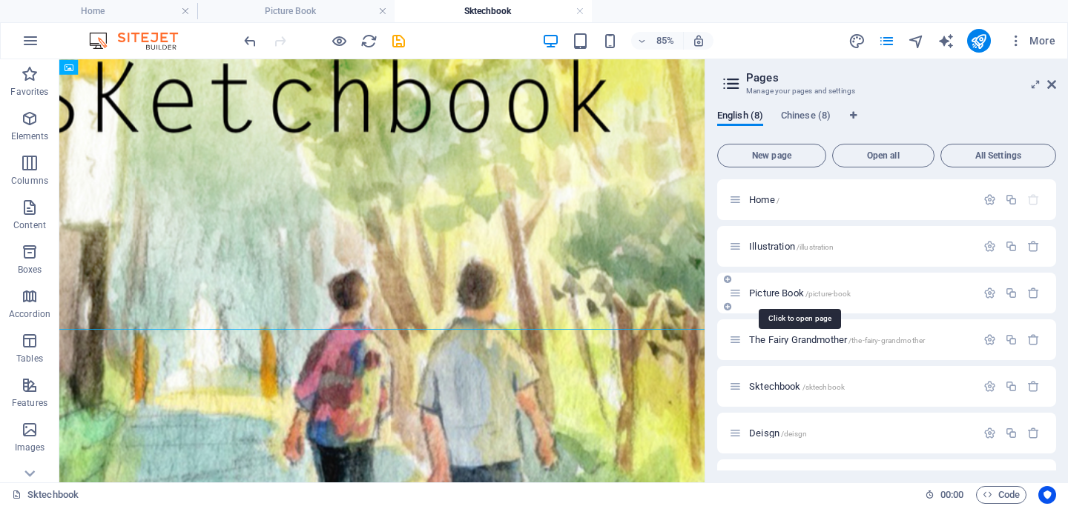
click at [775, 293] on span "Picture Book /picture-book" at bounding box center [800, 293] width 102 height 11
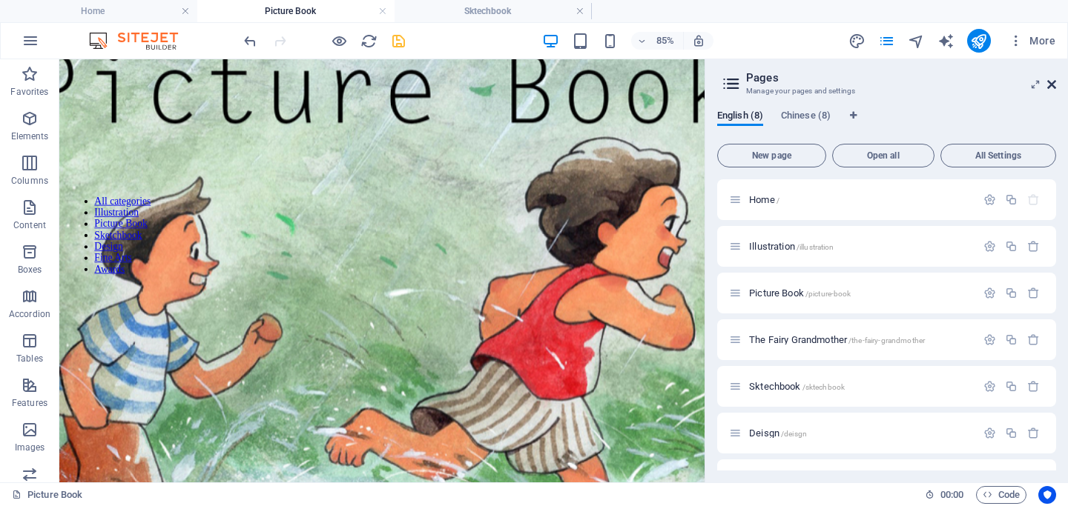
click at [858, 81] on icon at bounding box center [1051, 85] width 9 height 12
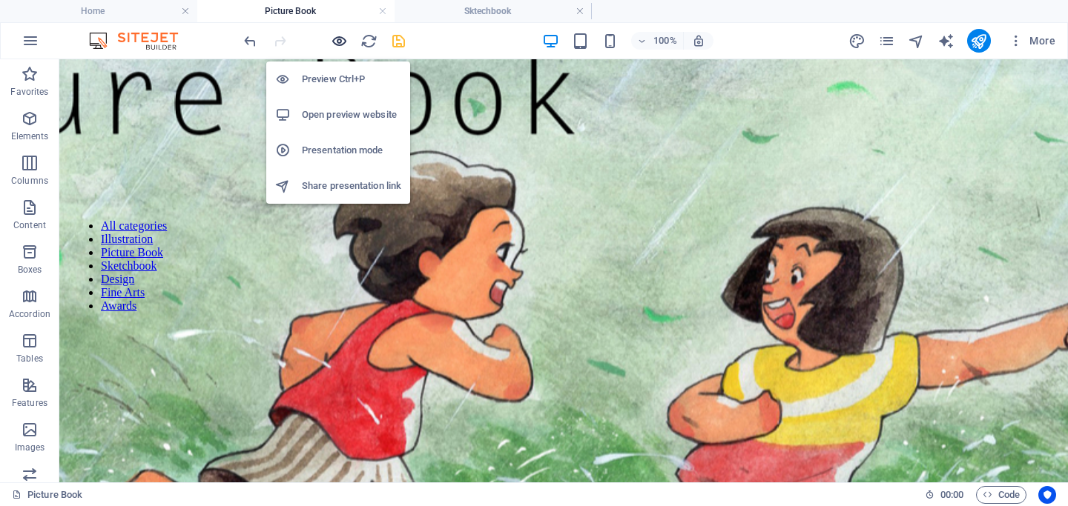
click at [334, 42] on icon "button" at bounding box center [339, 41] width 17 height 17
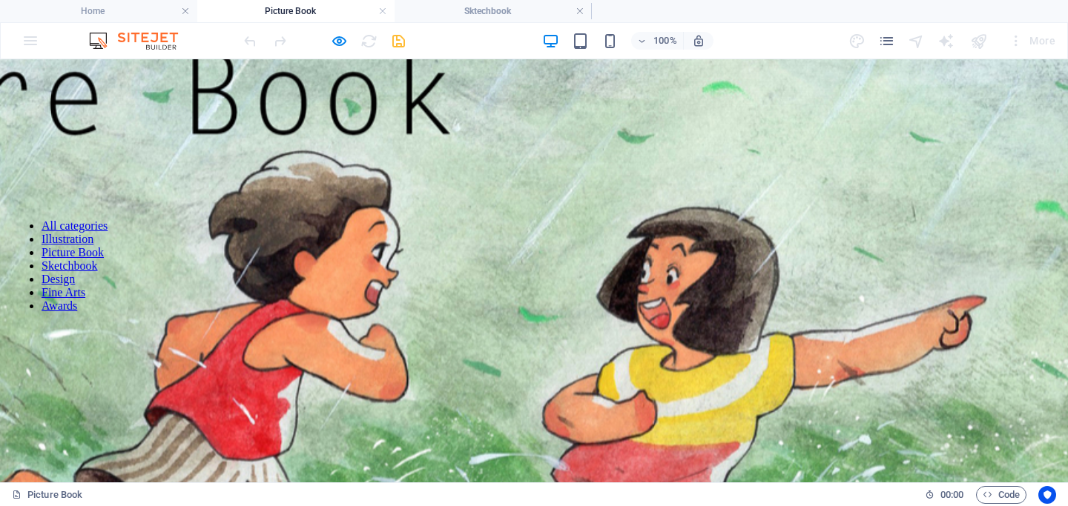
click at [68, 269] on link "Sketchbook" at bounding box center [70, 265] width 56 height 13
click at [520, 11] on h4 "Sktechbook" at bounding box center [492, 11] width 197 height 16
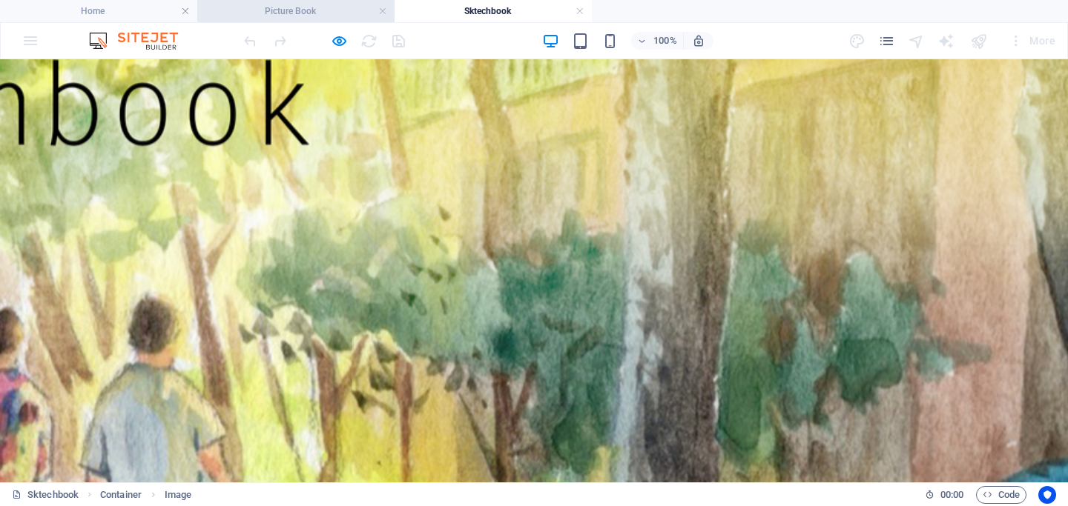
click at [323, 15] on h4 "Picture Book" at bounding box center [295, 11] width 197 height 16
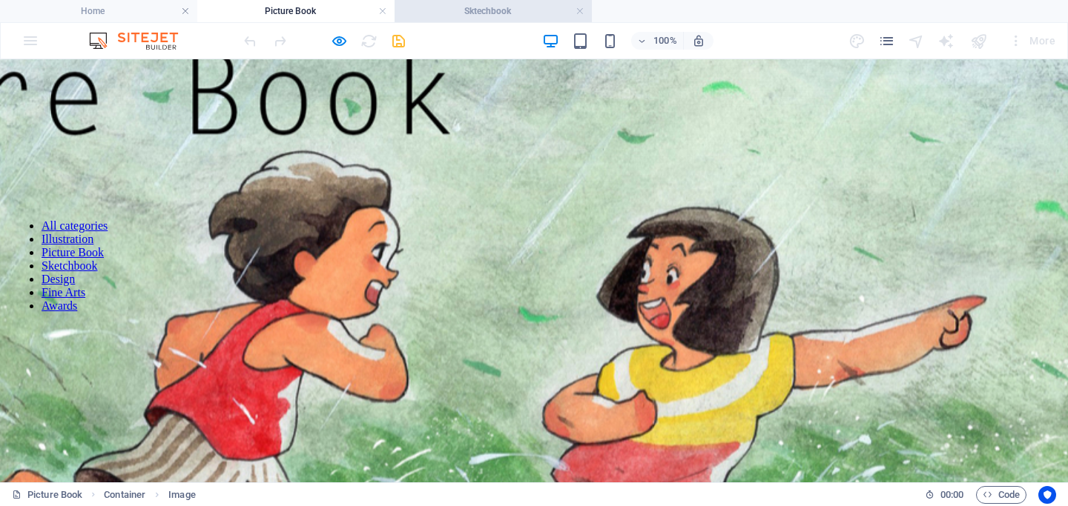
click at [505, 19] on li "Sktechbook" at bounding box center [492, 11] width 197 height 22
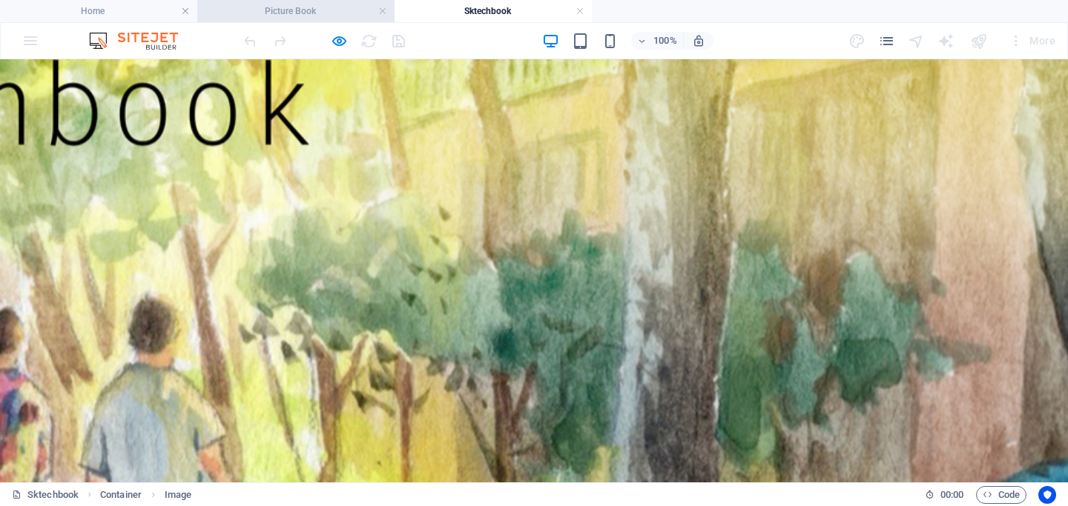
click at [332, 13] on h4 "Picture Book" at bounding box center [295, 11] width 197 height 16
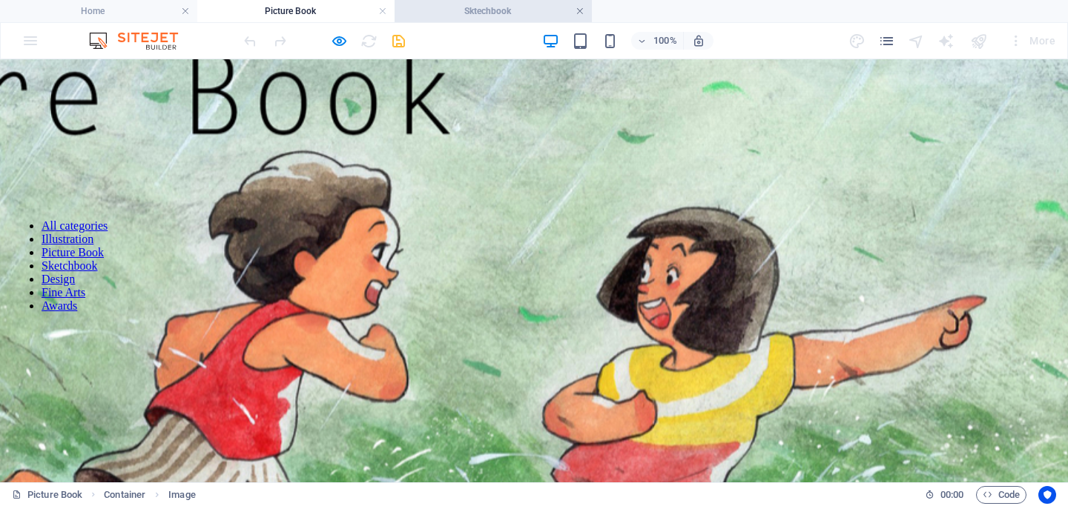
click at [580, 10] on link at bounding box center [579, 11] width 9 height 14
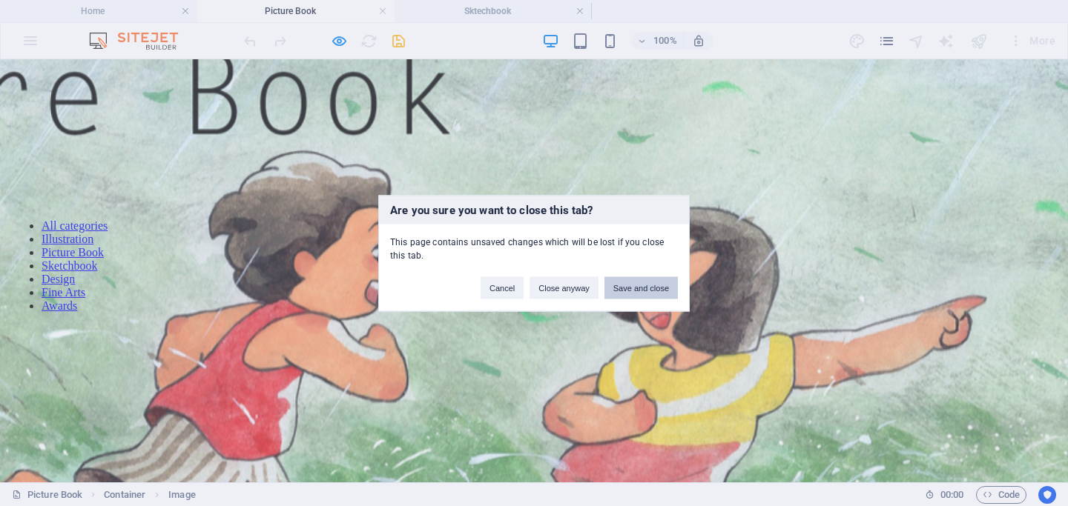
click at [642, 285] on button "Save and close" at bounding box center [640, 288] width 73 height 22
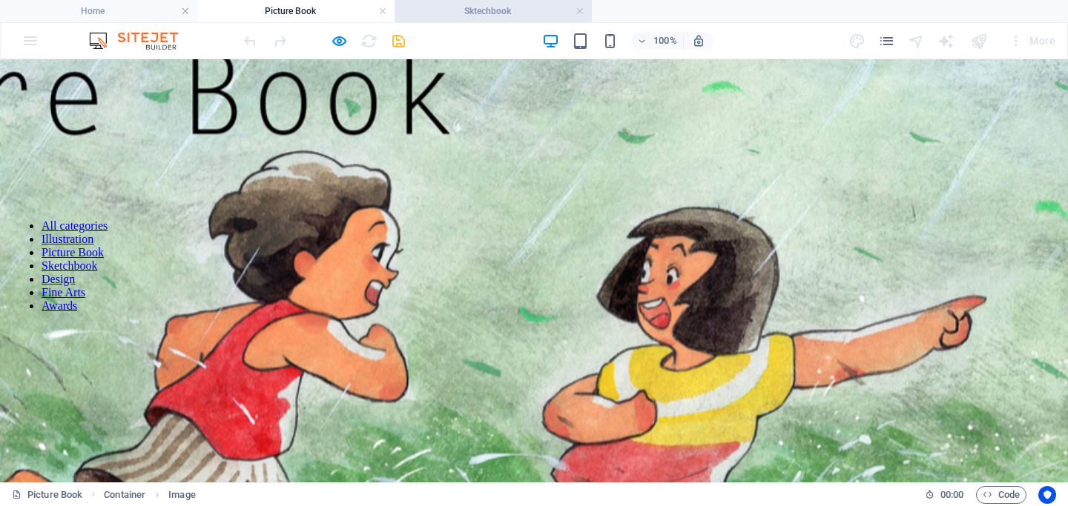
click at [449, 17] on h4 "Sktechbook" at bounding box center [492, 11] width 197 height 16
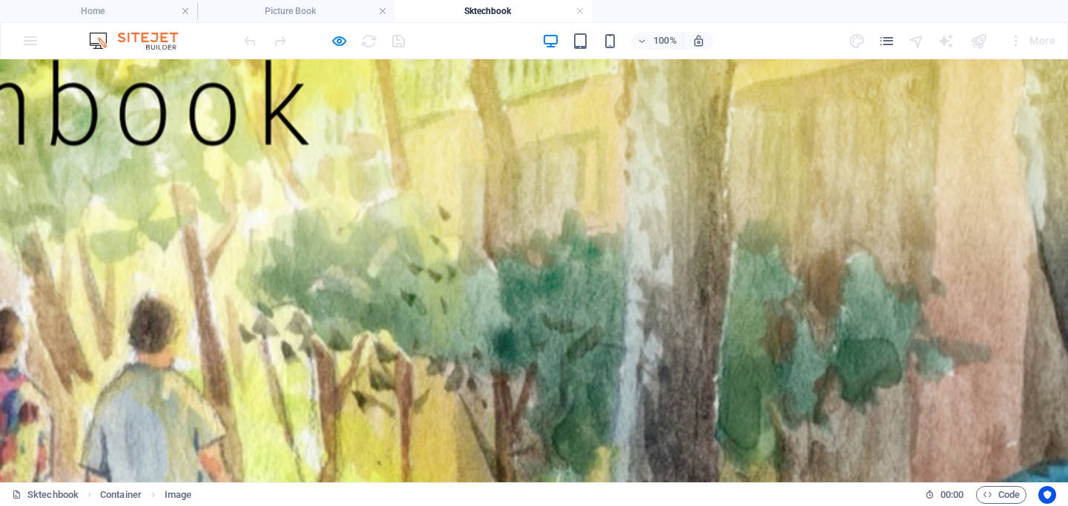
click at [573, 14] on h4 "Sktechbook" at bounding box center [492, 11] width 197 height 16
click at [580, 12] on link at bounding box center [579, 11] width 9 height 14
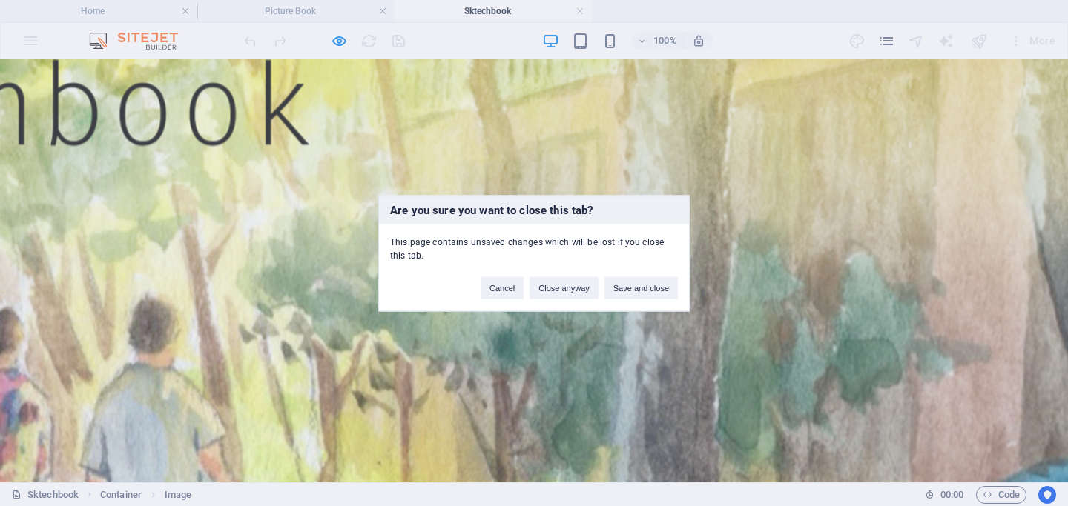
click at [635, 275] on div "Cancel Close anyway Save and close" at bounding box center [578, 281] width 219 height 38
click at [635, 295] on button "Save and close" at bounding box center [640, 288] width 73 height 22
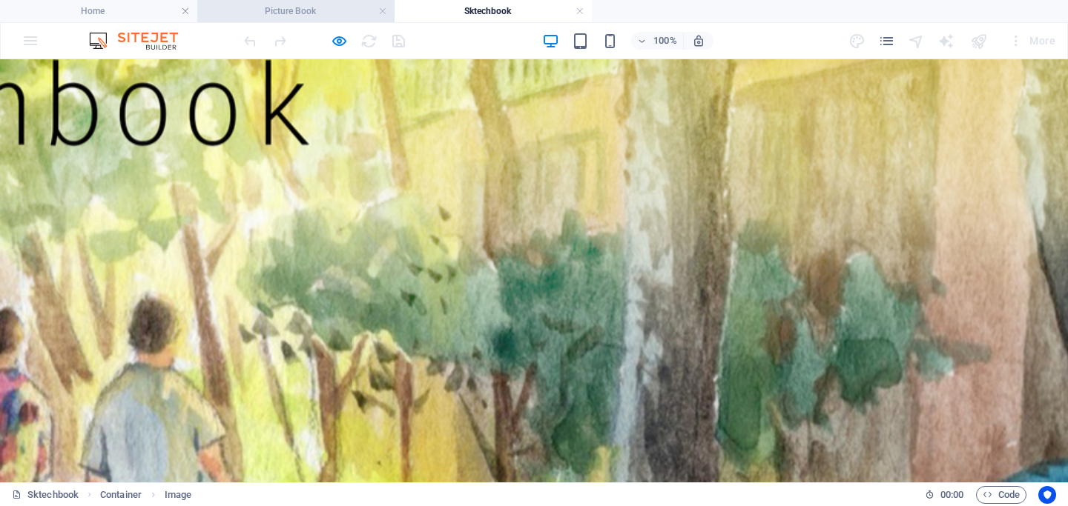
click at [339, 20] on li "Picture Book" at bounding box center [295, 11] width 197 height 22
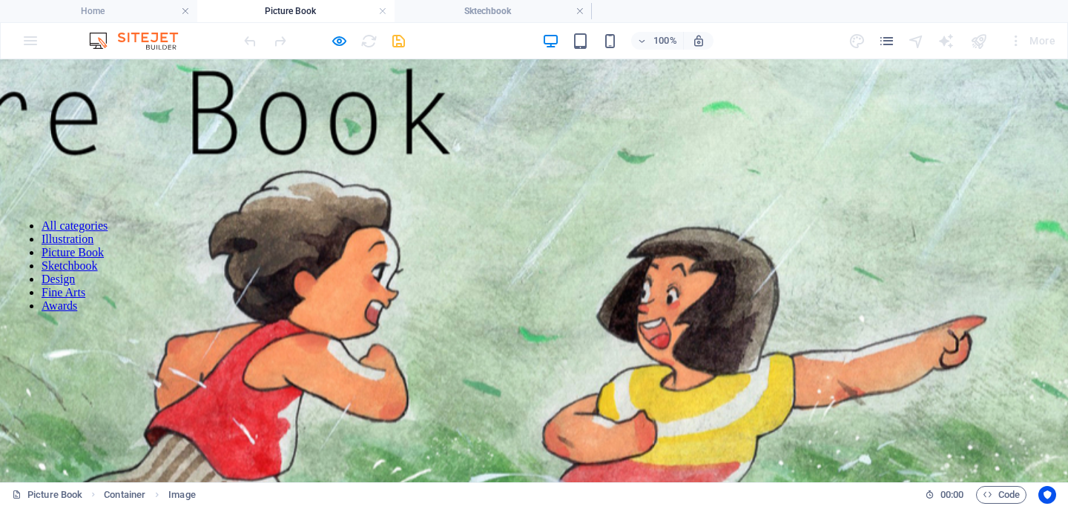
scroll to position [20, 0]
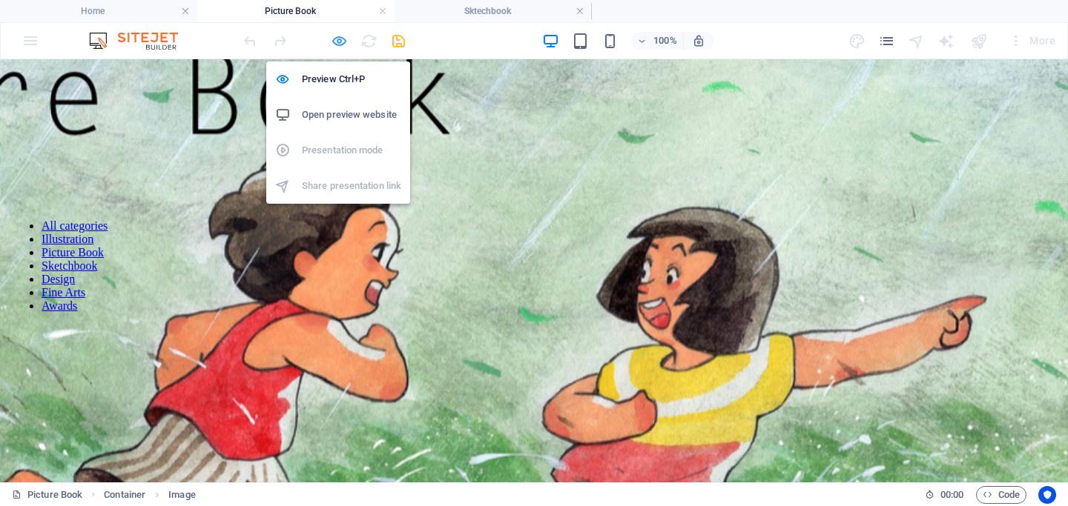
click at [337, 42] on icon "button" at bounding box center [339, 41] width 17 height 17
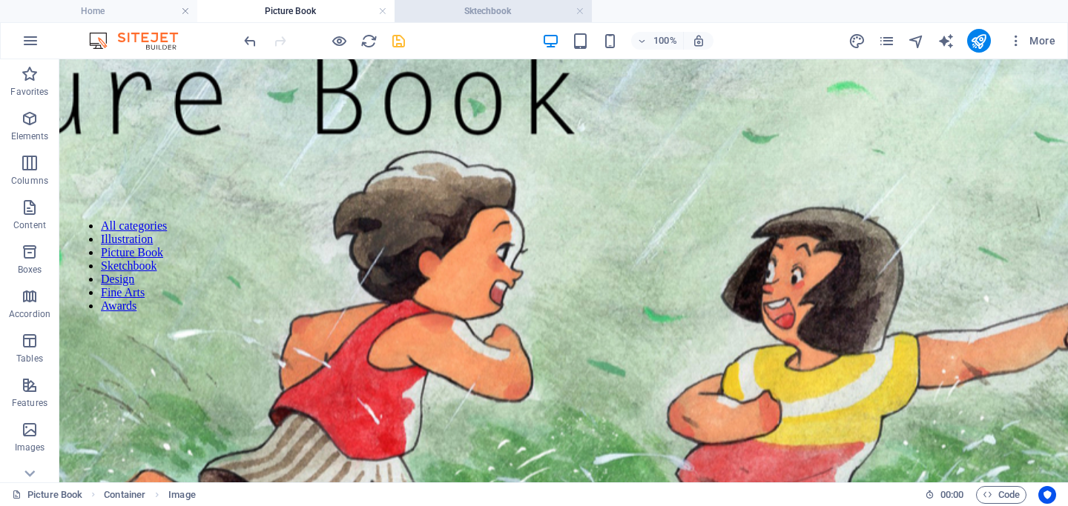
click at [560, 11] on h4 "Sktechbook" at bounding box center [492, 11] width 197 height 16
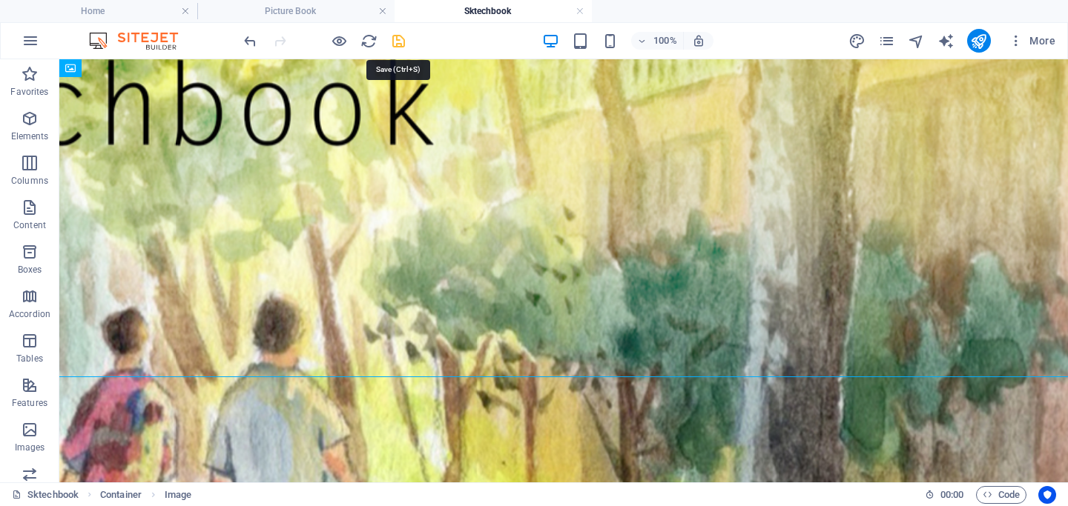
click at [405, 43] on icon "save" at bounding box center [398, 41] width 17 height 17
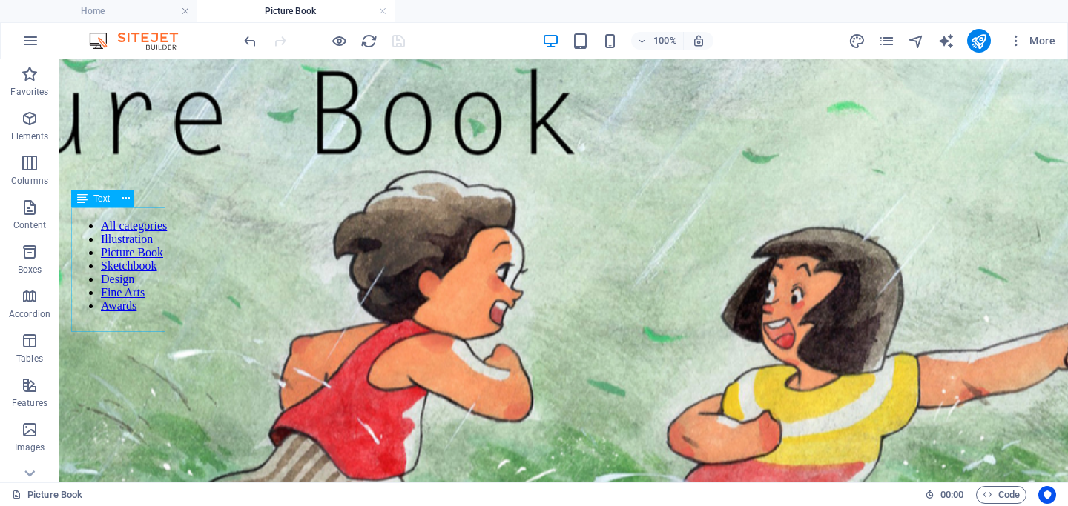
click at [119, 268] on div "All categories Illustration Picture Book Sketchbook Design Fine Arts Awards" at bounding box center [119, 266] width 96 height 117
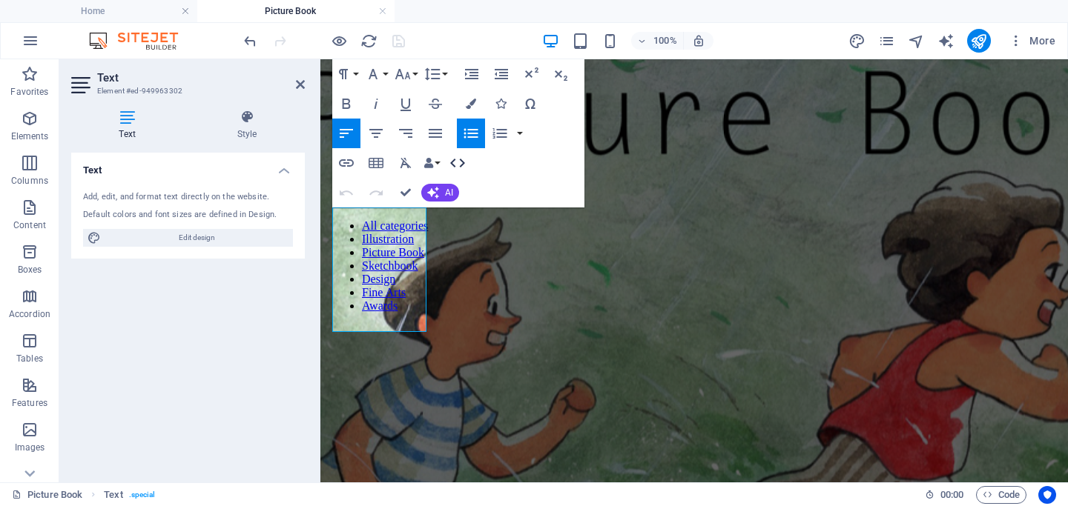
click at [454, 165] on icon "button" at bounding box center [458, 163] width 18 height 18
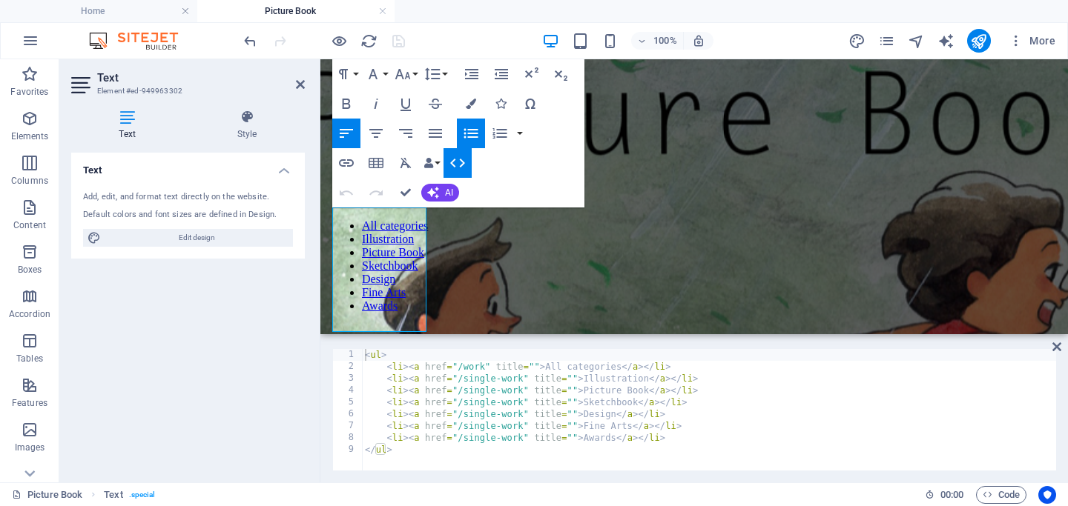
type textarea "<li><a href="/single-work" title="">Sketchbook</a></li>"
drag, startPoint x: 638, startPoint y: 401, endPoint x: 583, endPoint y: 400, distance: 54.9
click at [583, 400] on div "< ul > < li > < a href = "/work" title = "" > All categories </ a > </ li > < l…" at bounding box center [709, 421] width 694 height 145
click at [345, 164] on icon "button" at bounding box center [346, 163] width 18 height 18
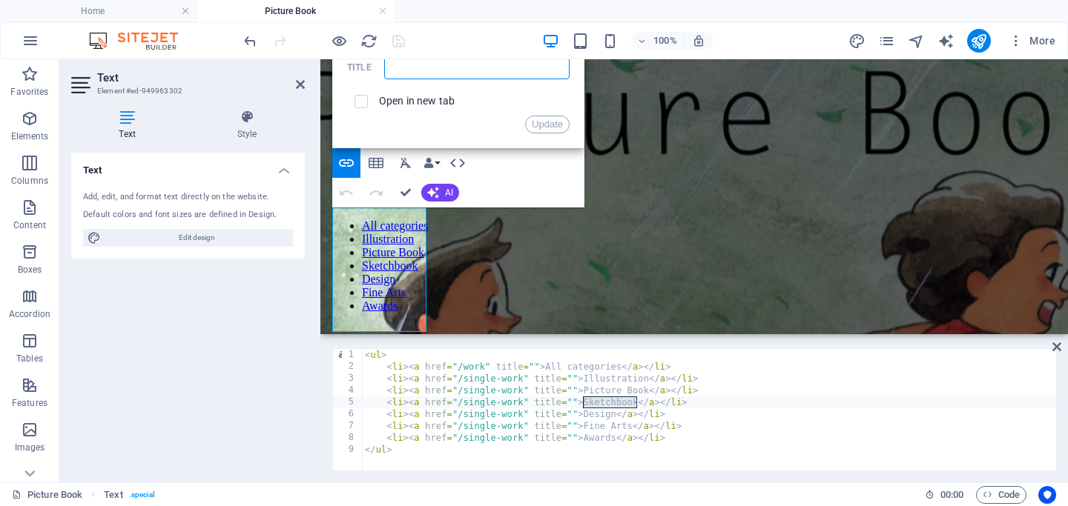
click at [405, 64] on input "text" at bounding box center [476, 68] width 185 height 24
click at [364, 97] on input "checkbox" at bounding box center [358, 99] width 13 height 13
click at [358, 101] on input "checkbox" at bounding box center [358, 99] width 13 height 13
checkbox input "false"
click at [447, 68] on input "text" at bounding box center [476, 68] width 185 height 24
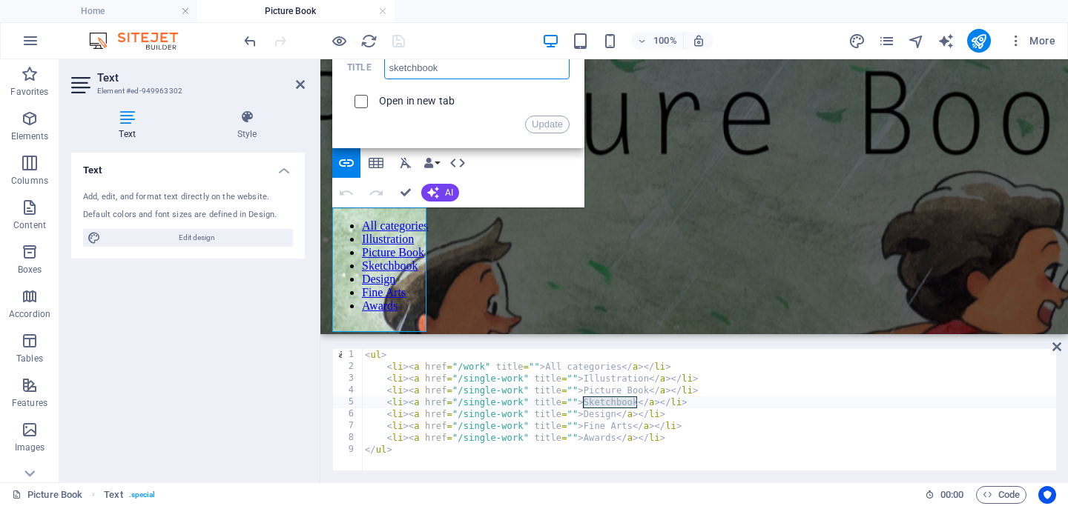
type input "sketchbook"
click at [357, 101] on input "checkbox" at bounding box center [358, 99] width 13 height 13
checkbox input "true"
click at [544, 130] on button "Update" at bounding box center [547, 125] width 44 height 18
type textarea "<ul>"
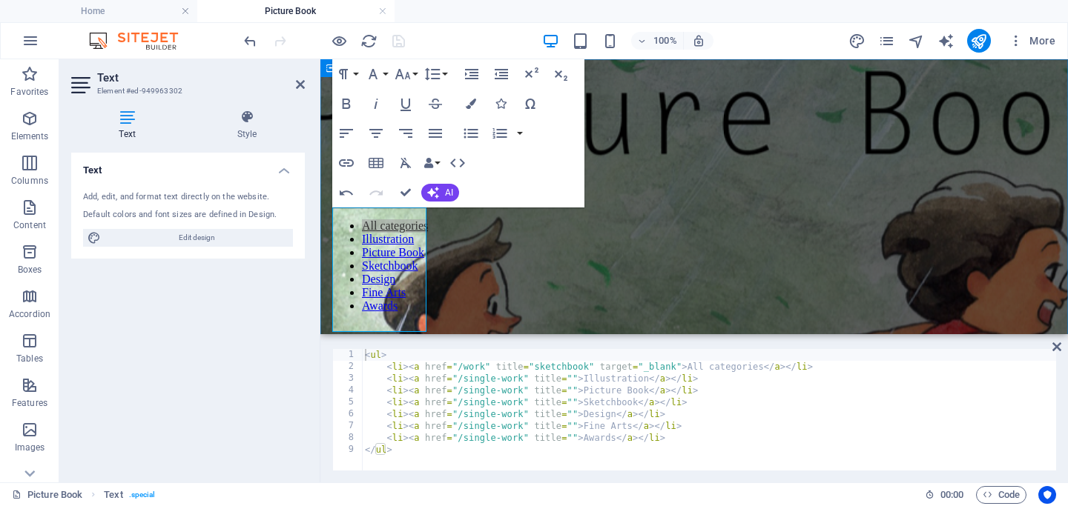
click at [474, 247] on figure at bounding box center [693, 383] width 2353 height 801
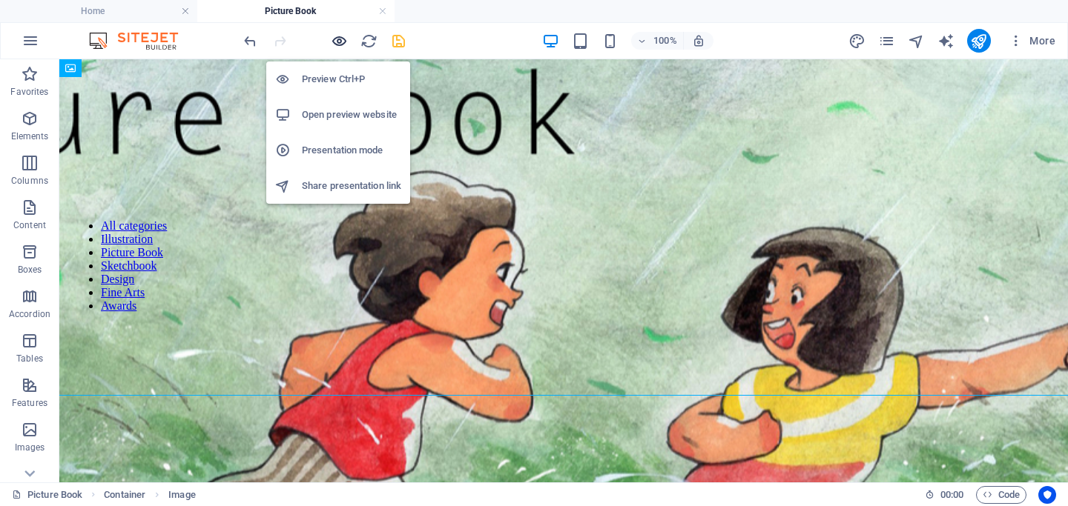
click at [339, 42] on icon "button" at bounding box center [339, 41] width 17 height 17
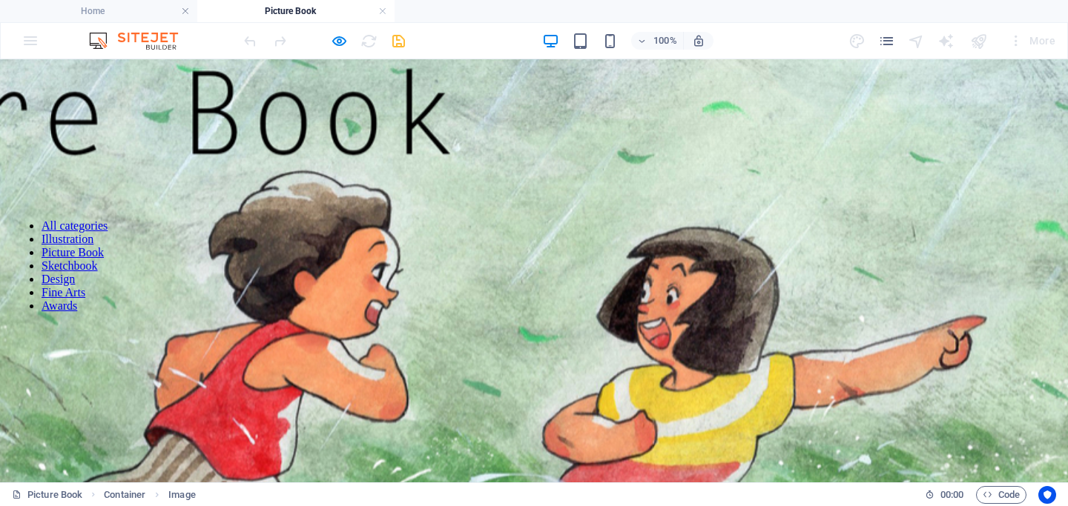
click at [47, 271] on link "Sketchbook" at bounding box center [70, 265] width 56 height 13
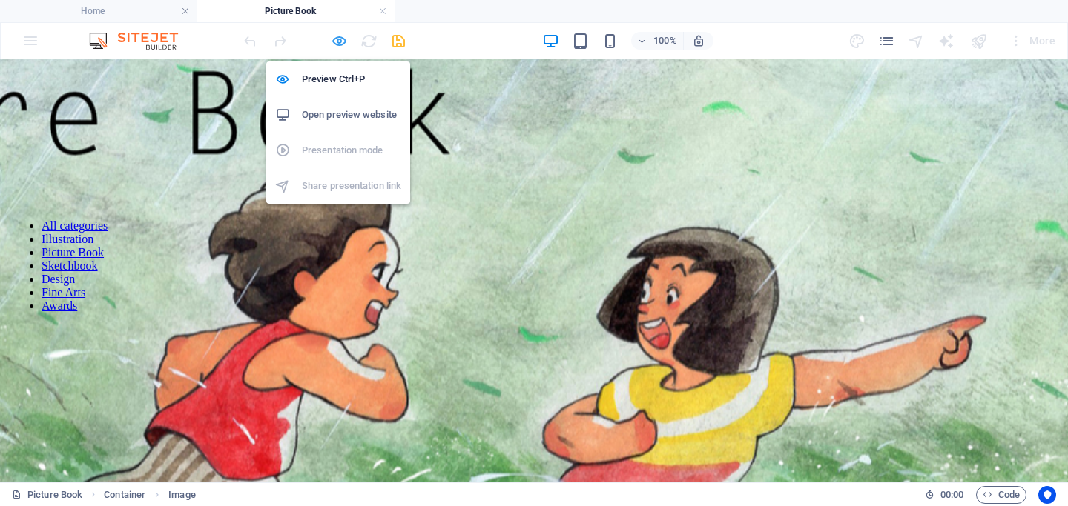
click at [337, 42] on icon "button" at bounding box center [339, 41] width 17 height 17
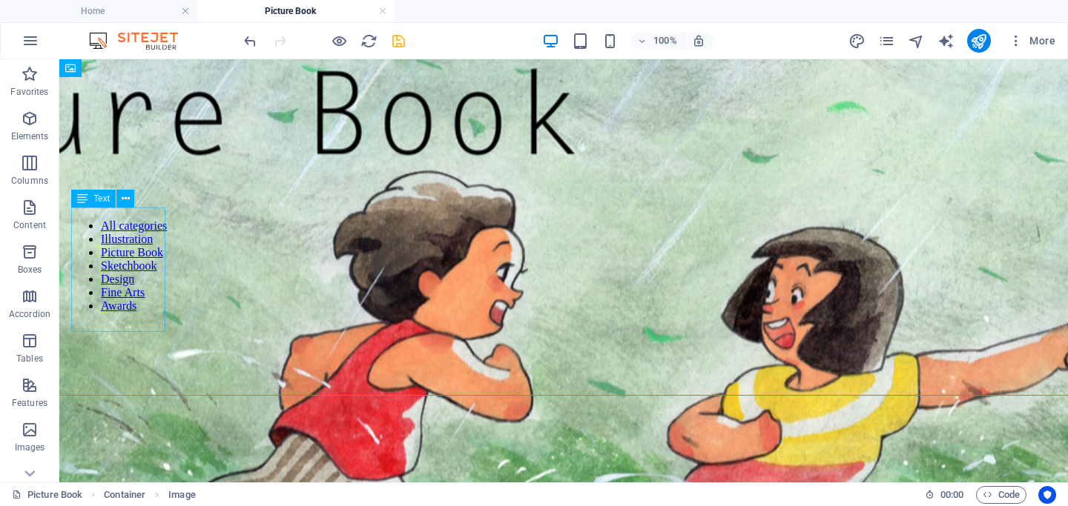
click at [122, 238] on div "All categories Illustration Picture Book Sketchbook Design Fine Arts Awards" at bounding box center [119, 266] width 96 height 117
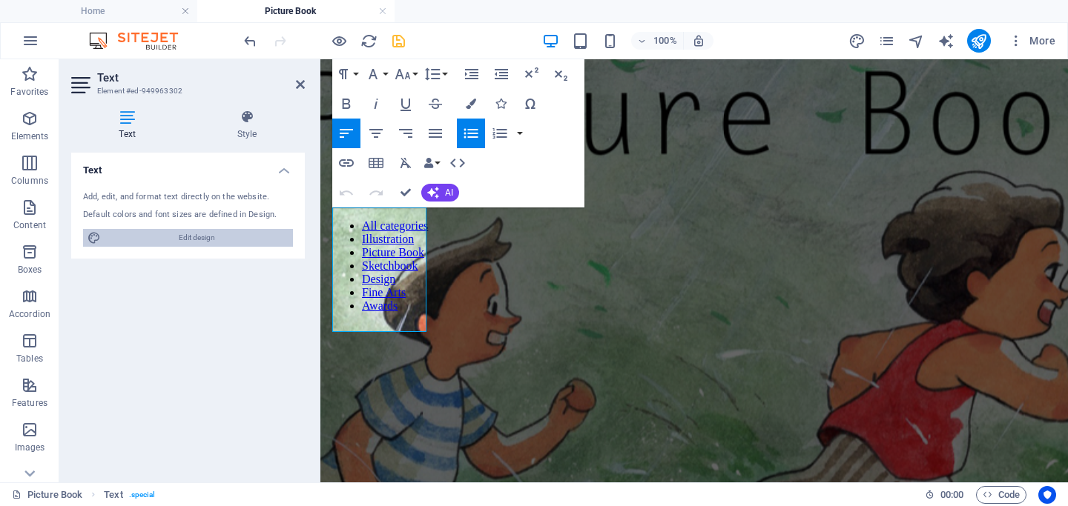
click at [194, 232] on span "Edit design" at bounding box center [196, 238] width 183 height 18
select select "px"
select select "300"
select select "px"
select select "700"
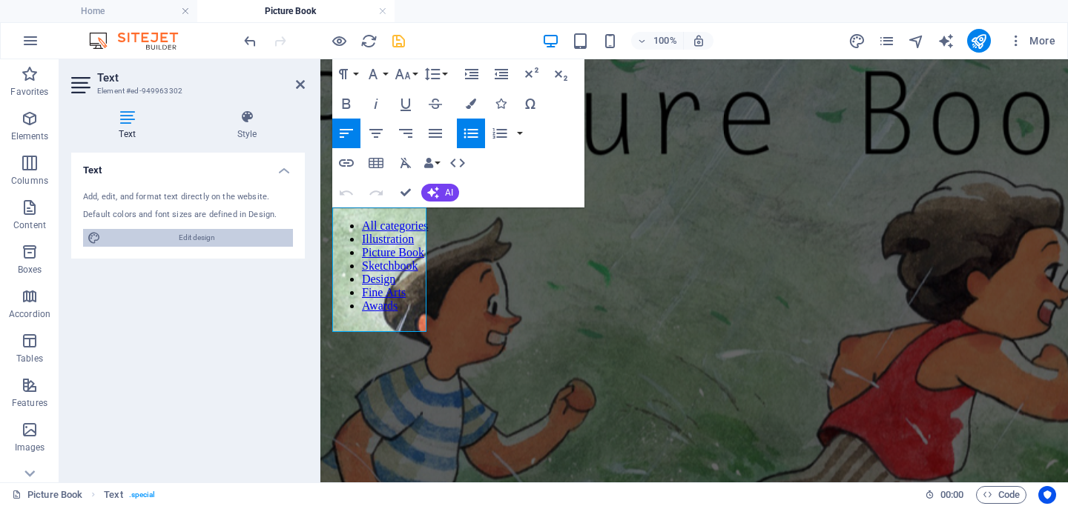
select select "px"
select select "rem"
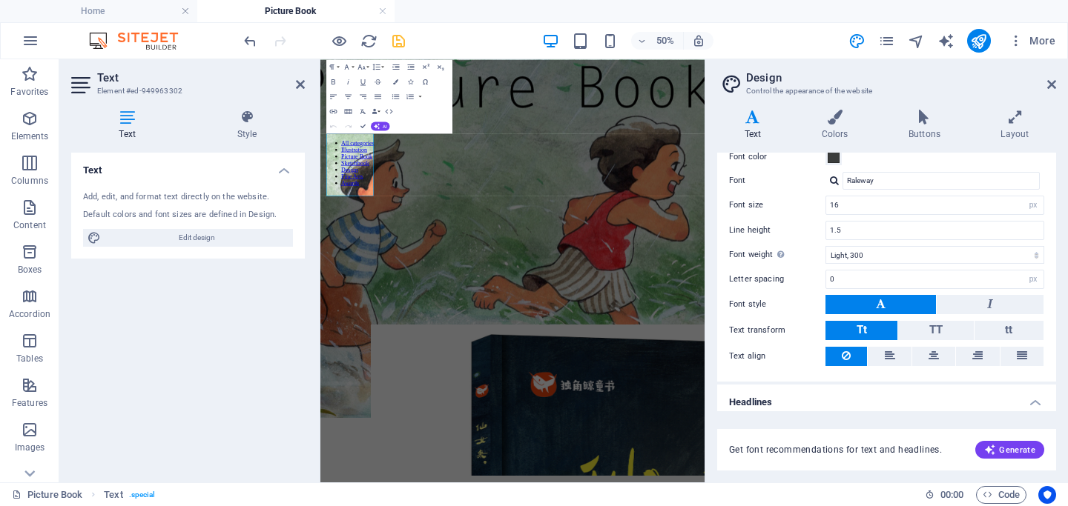
scroll to position [366, 0]
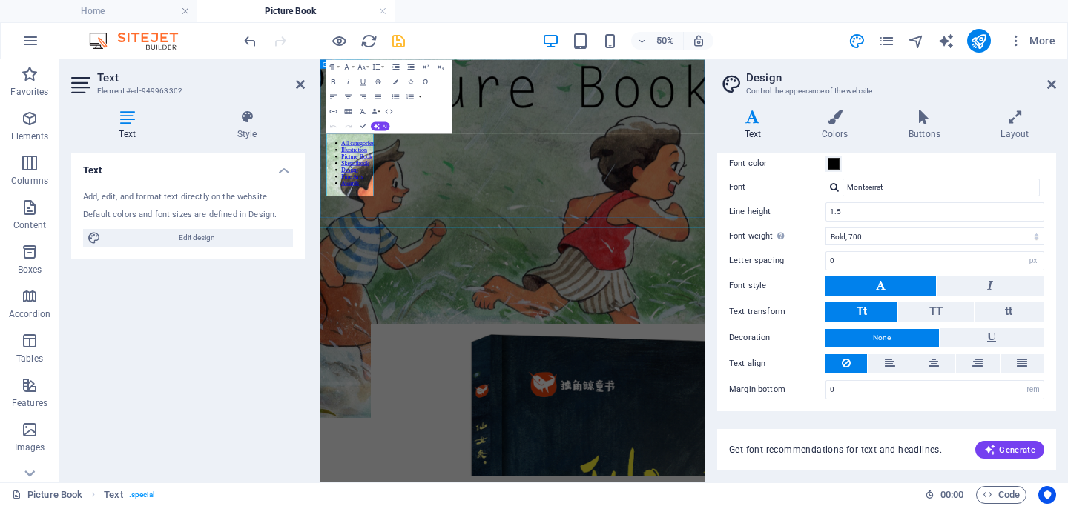
click at [758, 328] on figure at bounding box center [704, 383] width 2420 height 801
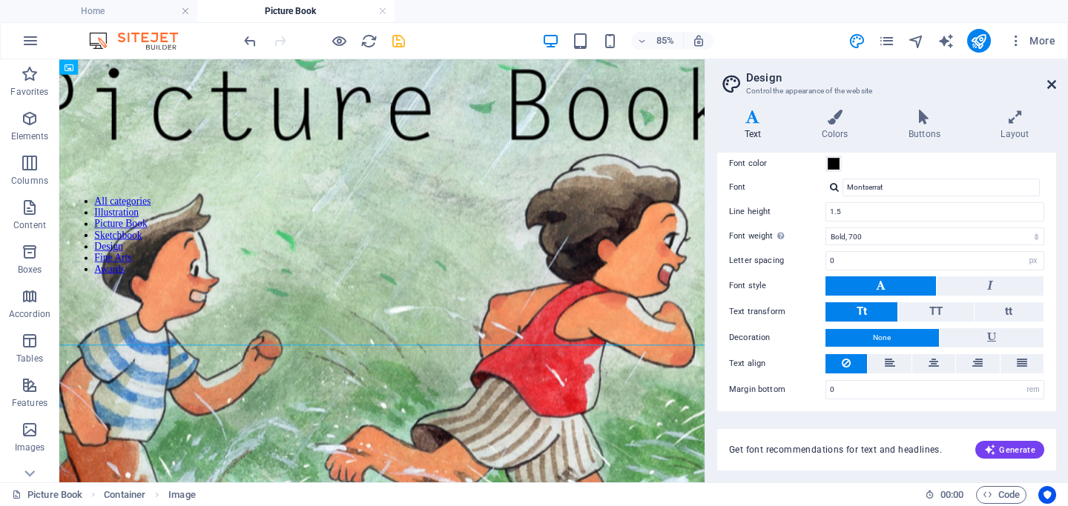
click at [858, 83] on icon at bounding box center [1051, 85] width 9 height 12
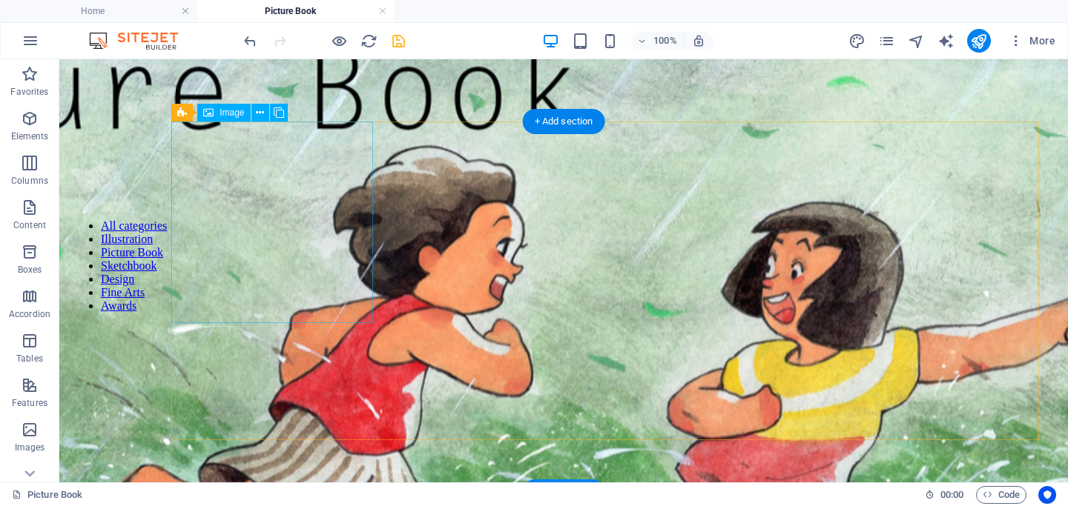
scroll to position [0, 0]
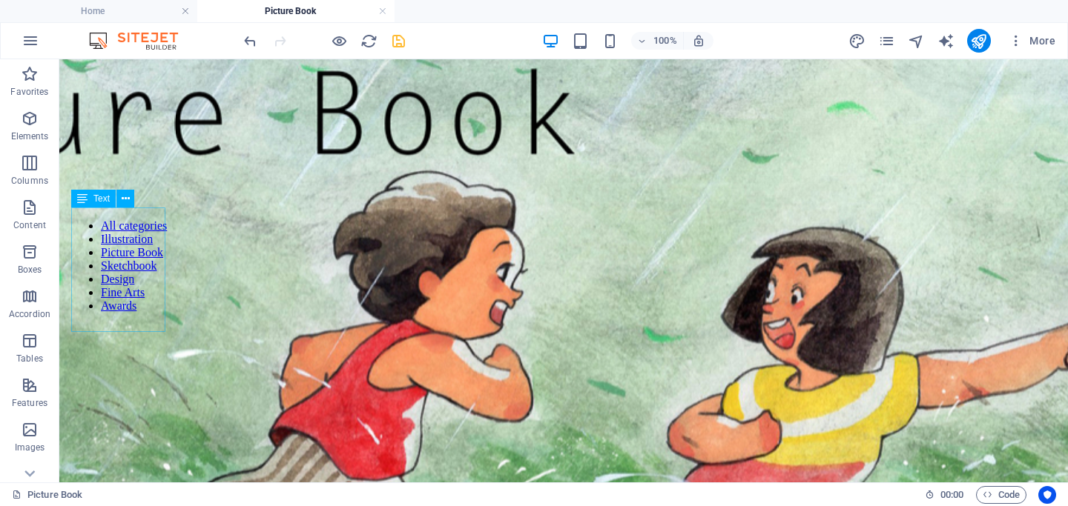
click at [126, 253] on div "All categories Illustration Picture Book Sketchbook Design Fine Arts Awards" at bounding box center [119, 266] width 96 height 117
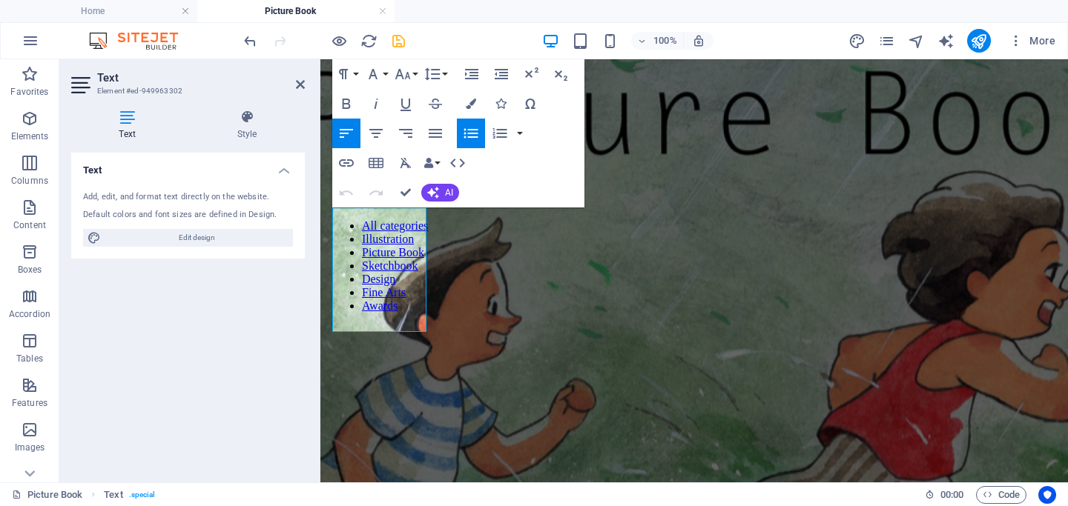
click at [73, 79] on icon at bounding box center [82, 85] width 22 height 24
click at [248, 116] on icon at bounding box center [247, 117] width 116 height 15
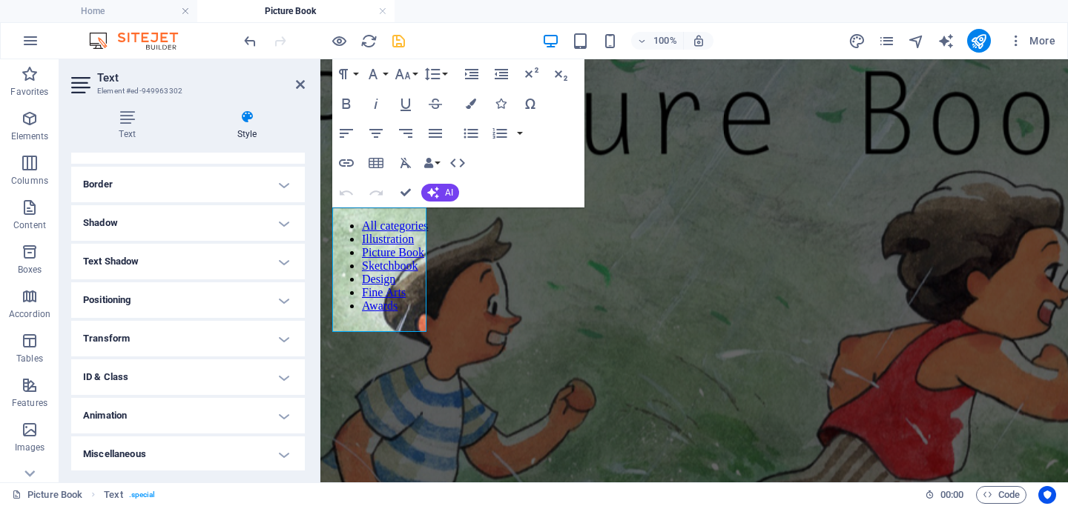
scroll to position [149, 0]
click at [176, 461] on h4 "Miscellaneous" at bounding box center [188, 454] width 234 height 36
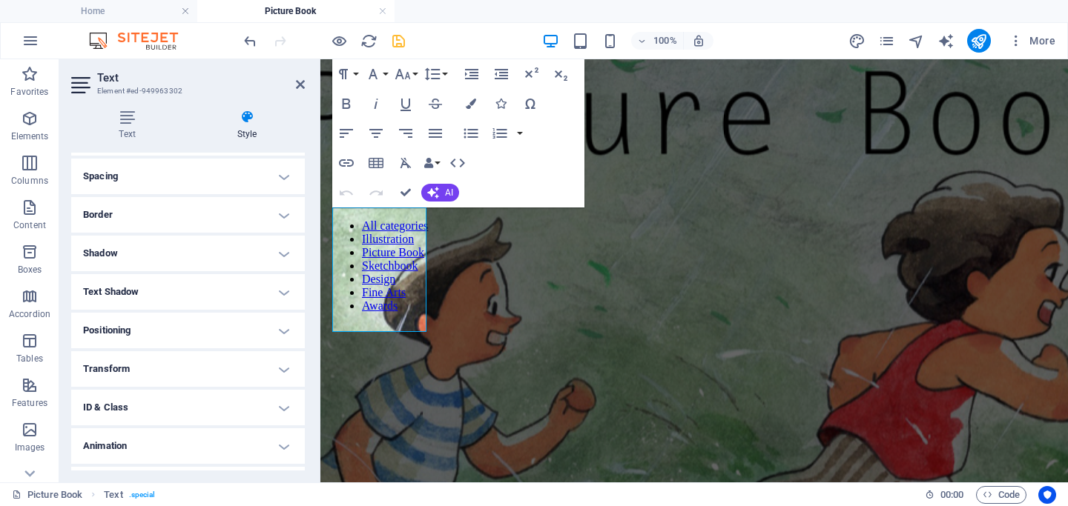
scroll to position [0, 0]
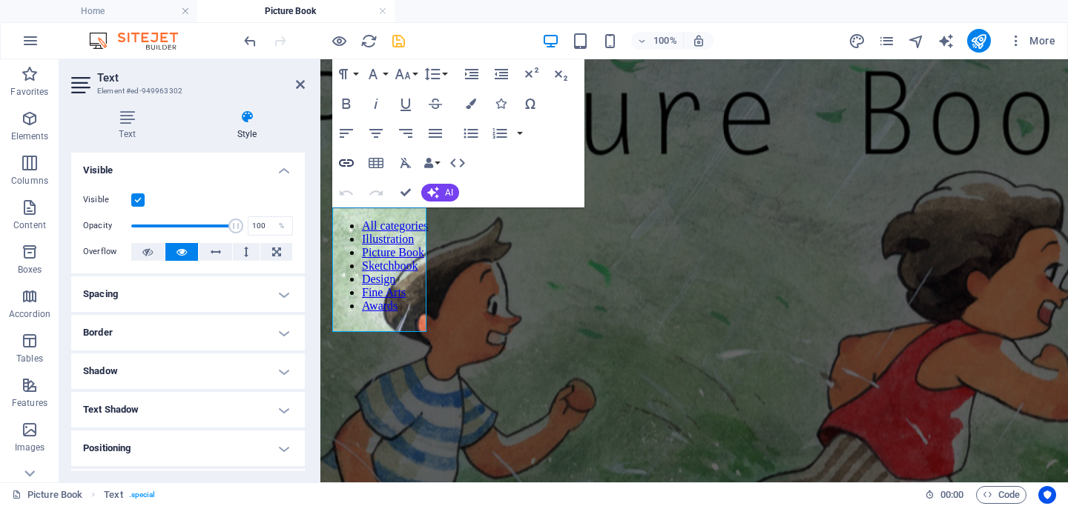
click at [342, 160] on icon "button" at bounding box center [346, 162] width 15 height 7
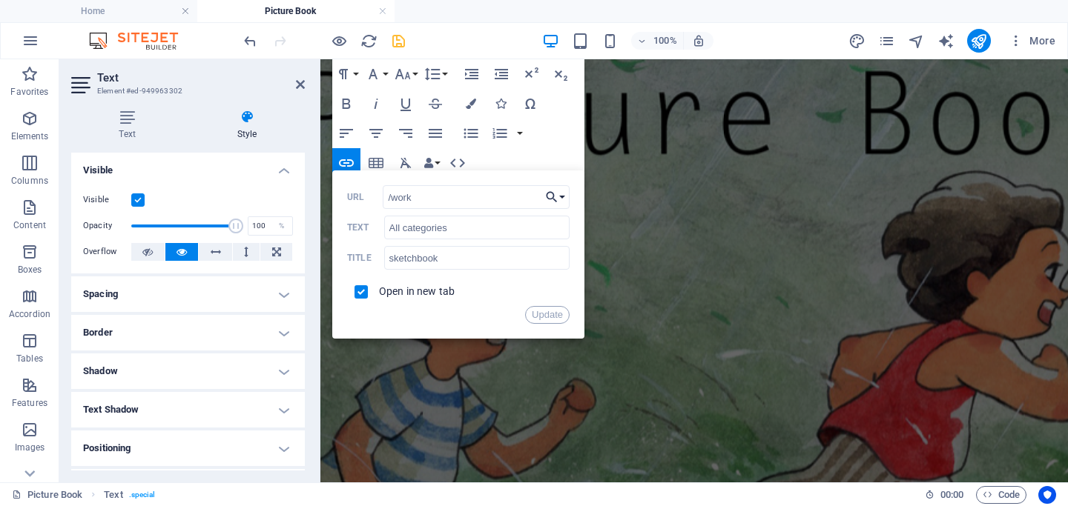
click at [565, 195] on button "Choose Link" at bounding box center [555, 197] width 28 height 24
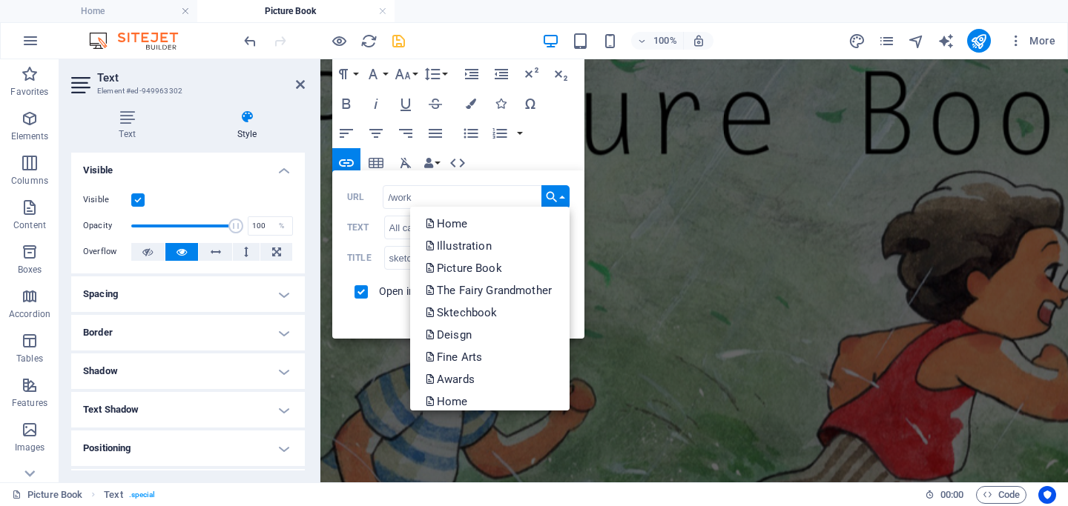
click at [348, 181] on div "Back Choose Link Home Illustration Picture Book The Fairy Grandmother Sktechboo…" at bounding box center [458, 255] width 252 height 168
click at [400, 227] on input "All categories" at bounding box center [476, 228] width 185 height 24
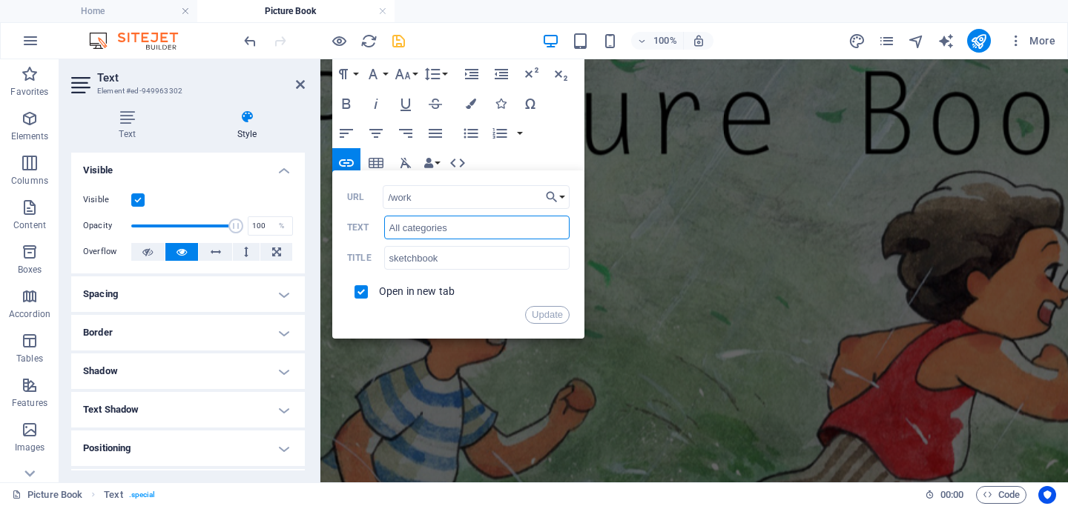
click at [477, 224] on input "All categories" at bounding box center [476, 228] width 185 height 24
click at [560, 193] on button "Choose Link" at bounding box center [555, 197] width 28 height 24
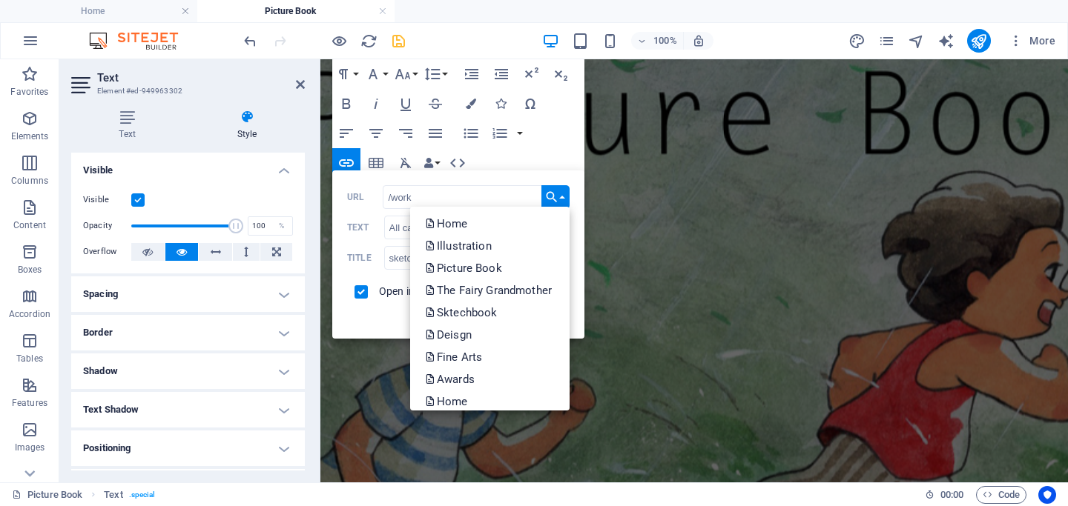
click at [345, 257] on div "Back Choose Link Home Illustration Picture Book The Fairy Grandmother Sktechboo…" at bounding box center [458, 255] width 252 height 168
click at [468, 311] on p "Sktechbook" at bounding box center [462, 313] width 75 height 22
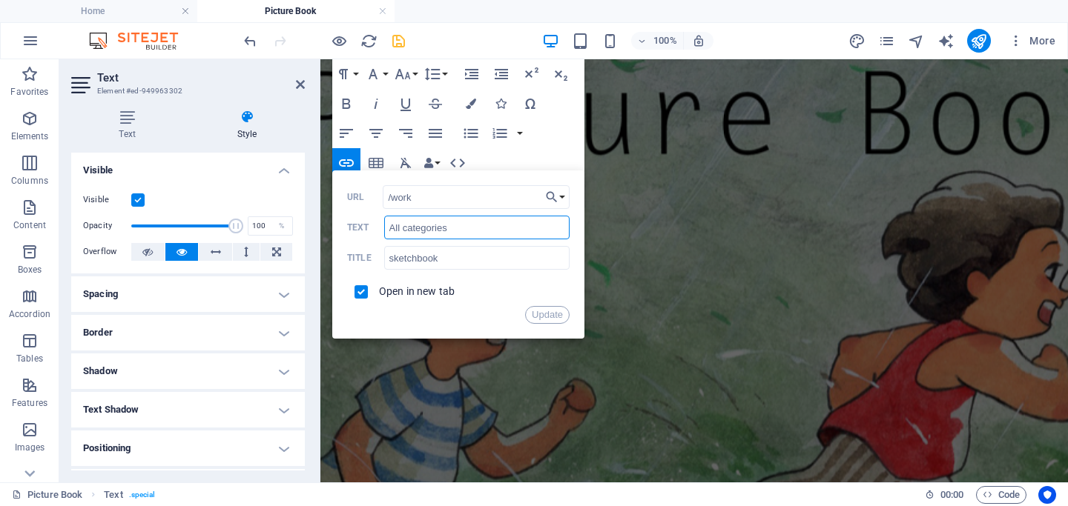
click at [400, 232] on input "All categories" at bounding box center [476, 228] width 185 height 24
click at [401, 262] on input "sketchbook" at bounding box center [476, 258] width 185 height 24
type input "sketchbook"
click at [395, 225] on input "All categories" at bounding box center [476, 228] width 185 height 24
click at [420, 225] on input "All categories" at bounding box center [476, 228] width 185 height 24
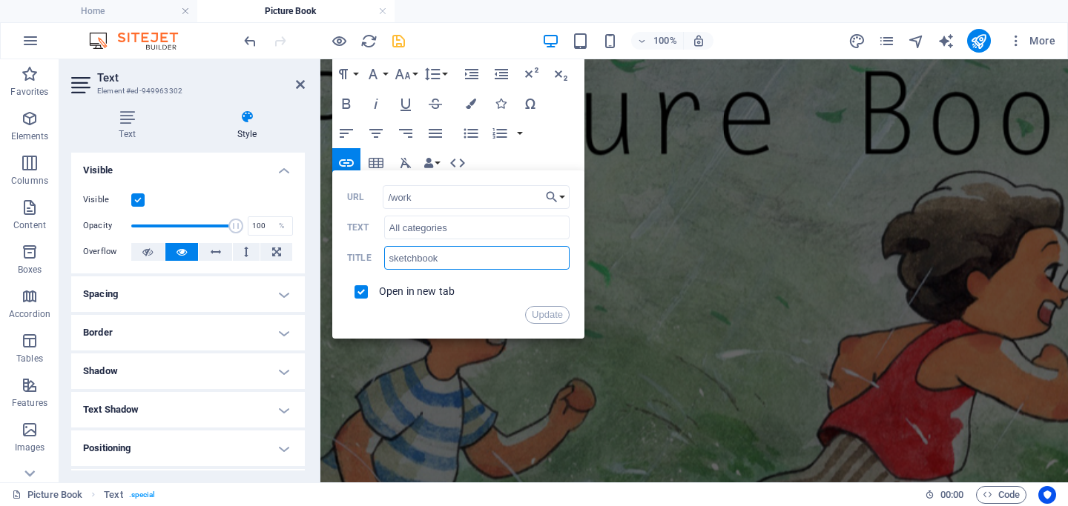
drag, startPoint x: 442, startPoint y: 257, endPoint x: 363, endPoint y: 257, distance: 78.6
click at [363, 257] on div "sketchbook Title" at bounding box center [458, 258] width 222 height 24
drag, startPoint x: 777, startPoint y: 285, endPoint x: 321, endPoint y: 226, distance: 459.8
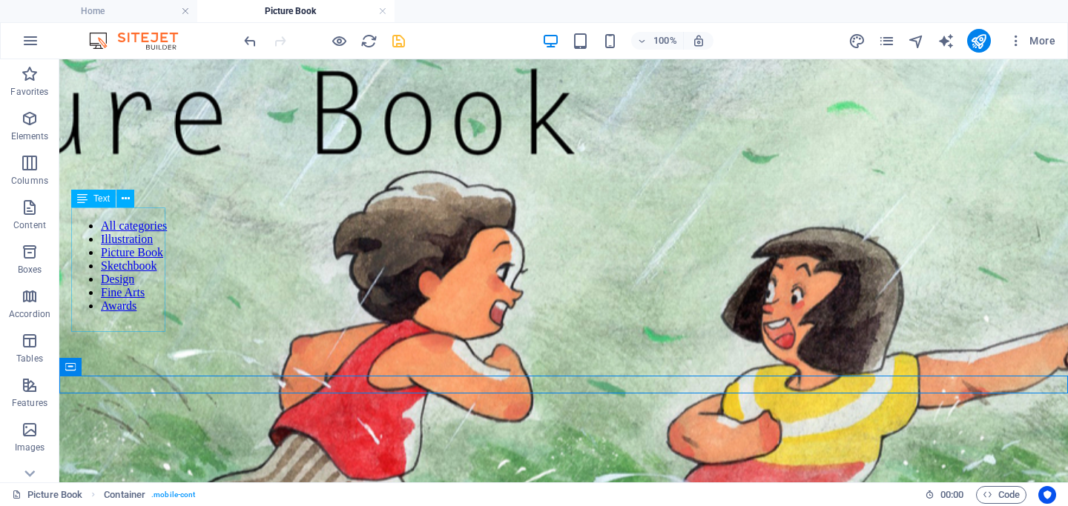
click at [113, 260] on div "All categories Illustration Picture Book Sketchbook Design Fine Arts Awards" at bounding box center [119, 266] width 96 height 117
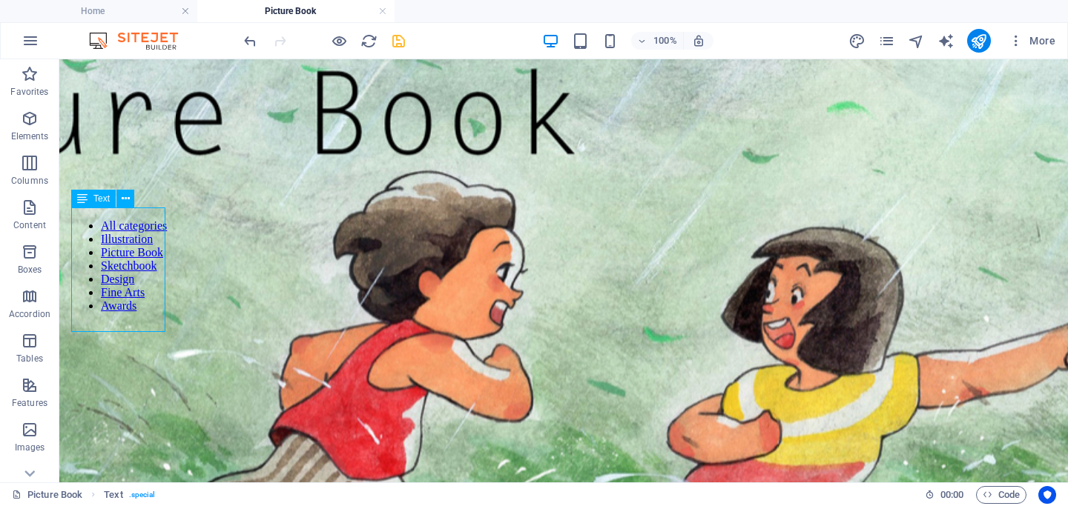
click at [113, 260] on div "All categories Illustration Picture Book Sketchbook Design Fine Arts Awards" at bounding box center [119, 266] width 96 height 117
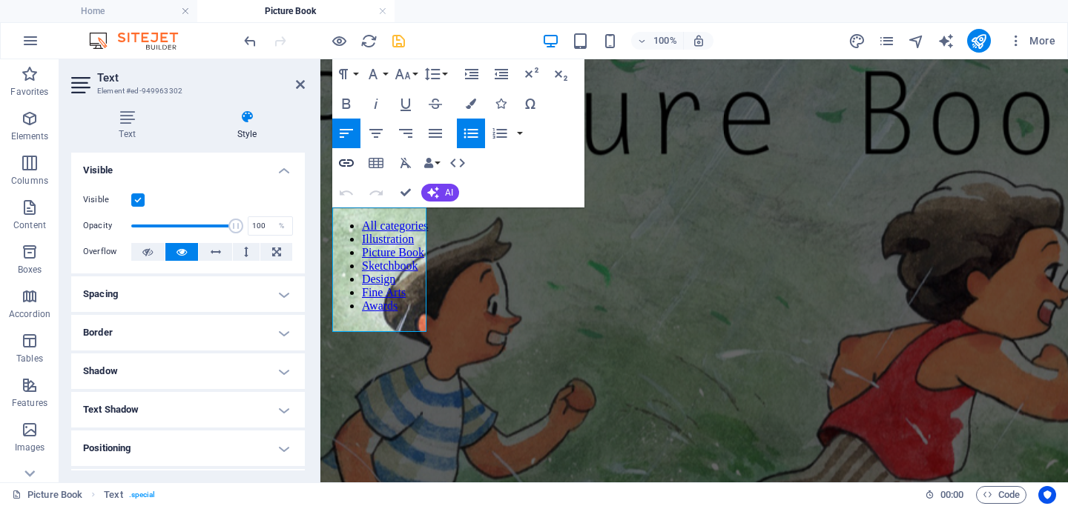
click at [347, 162] on icon "button" at bounding box center [346, 163] width 18 height 18
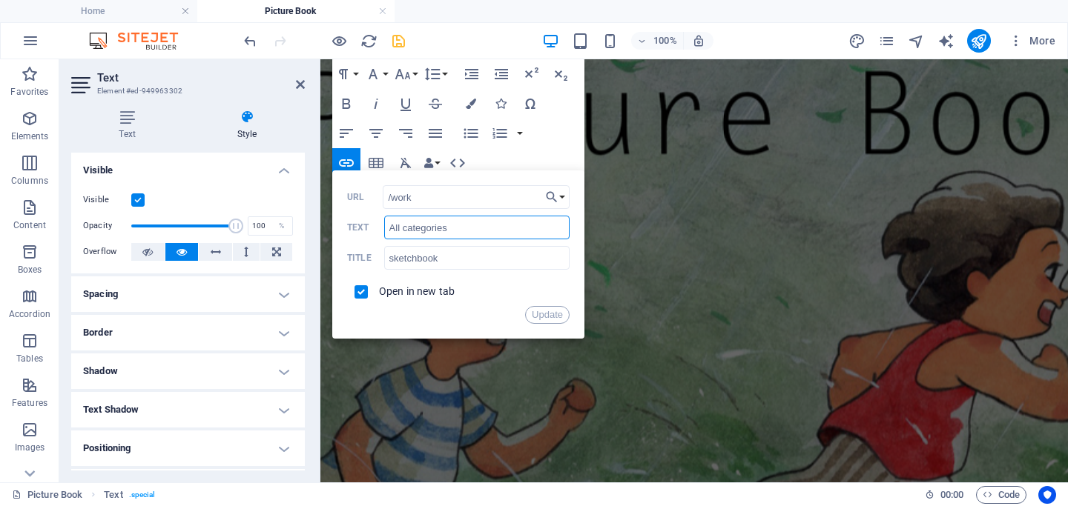
click at [457, 231] on input "All categories" at bounding box center [476, 228] width 185 height 24
type input "A"
paste input "sketchbook"
type input "sketchbook"
click at [560, 196] on button "Choose Link" at bounding box center [555, 197] width 28 height 24
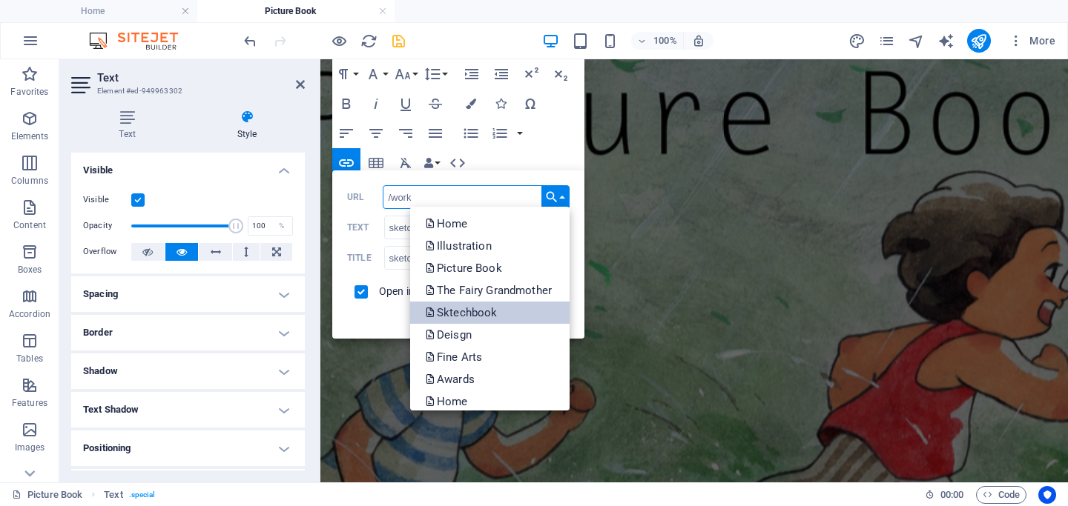
click at [494, 319] on p "Sktechbook" at bounding box center [462, 313] width 75 height 22
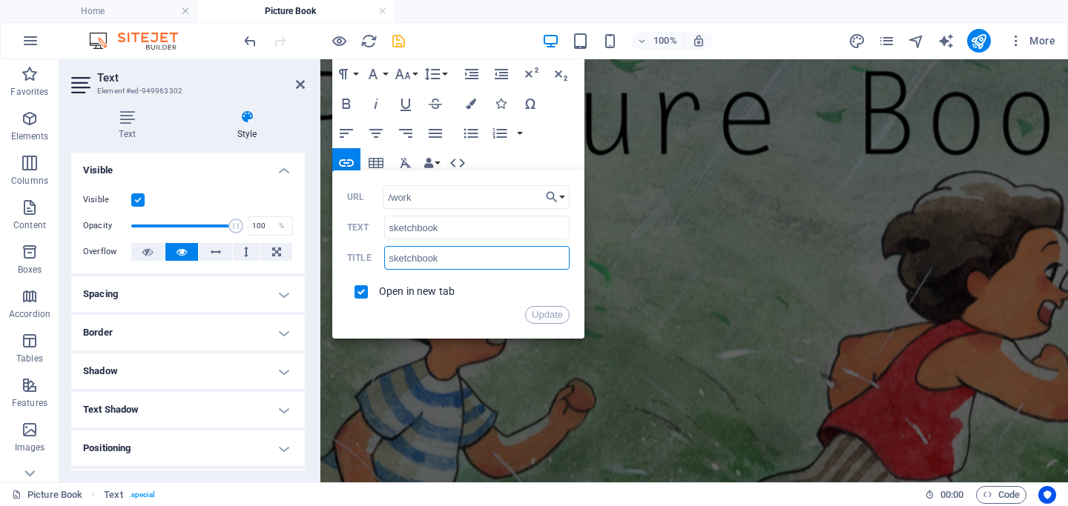
click at [447, 262] on input "sketchbook" at bounding box center [476, 258] width 185 height 24
paste input "sketchbook"
type input "sketchbook"
click at [549, 316] on button "Update" at bounding box center [547, 315] width 44 height 18
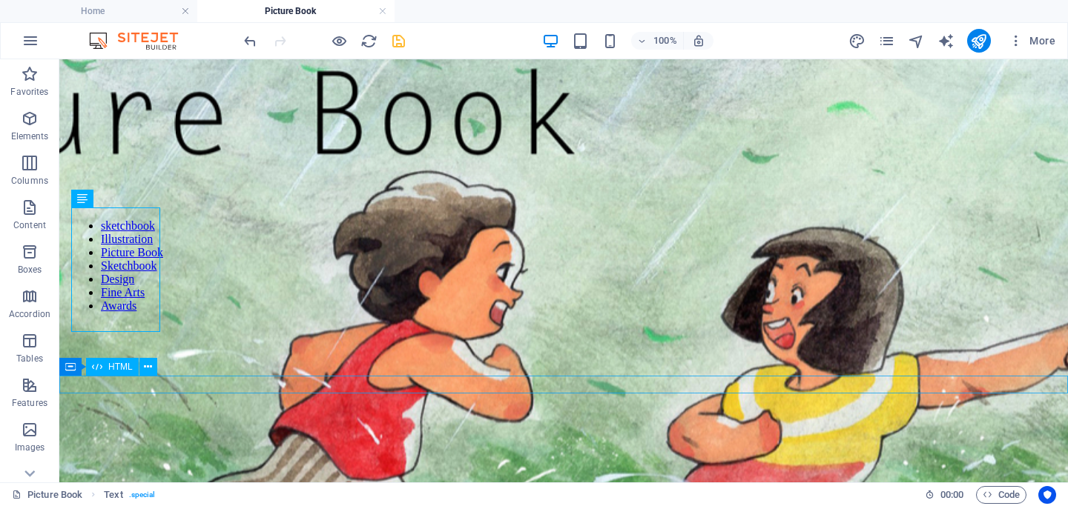
click at [142, 370] on button at bounding box center [148, 367] width 18 height 18
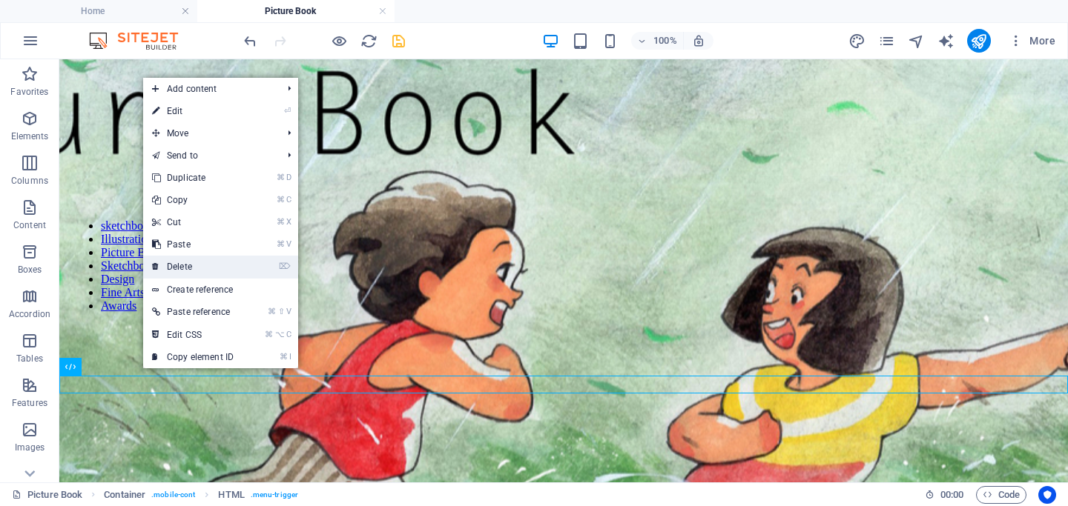
click at [185, 264] on link "⌦ Delete" at bounding box center [192, 267] width 99 height 22
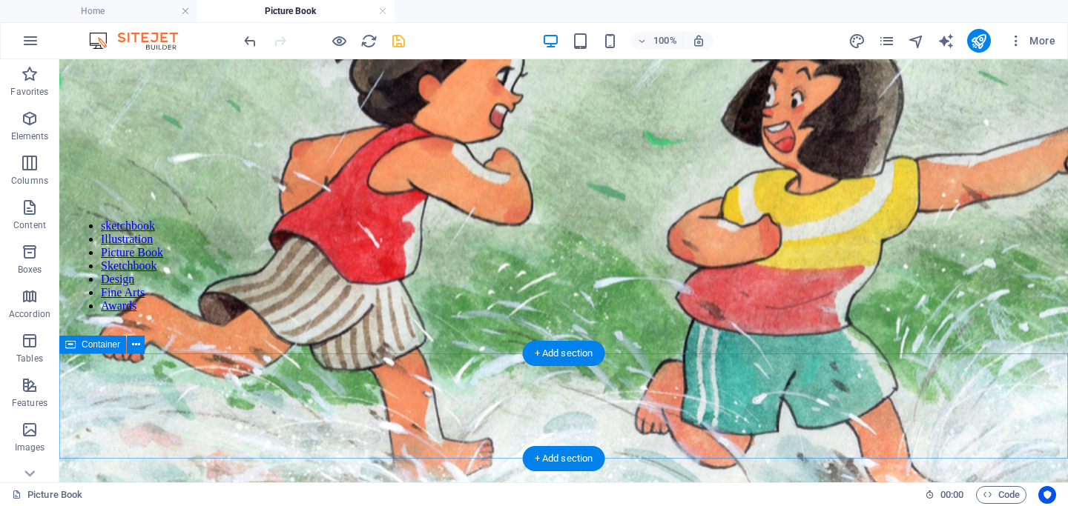
scroll to position [261, 0]
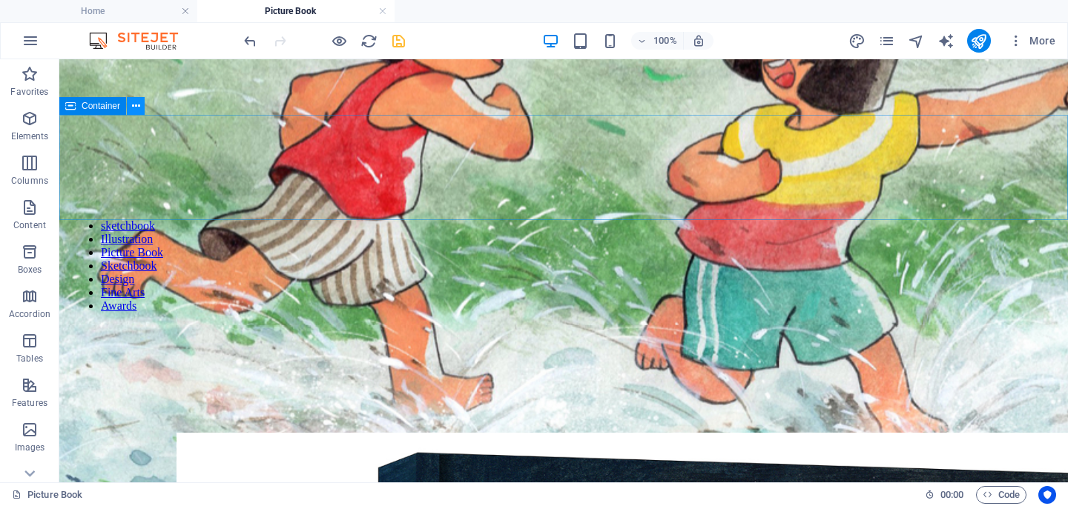
click at [133, 105] on icon at bounding box center [136, 107] width 8 height 16
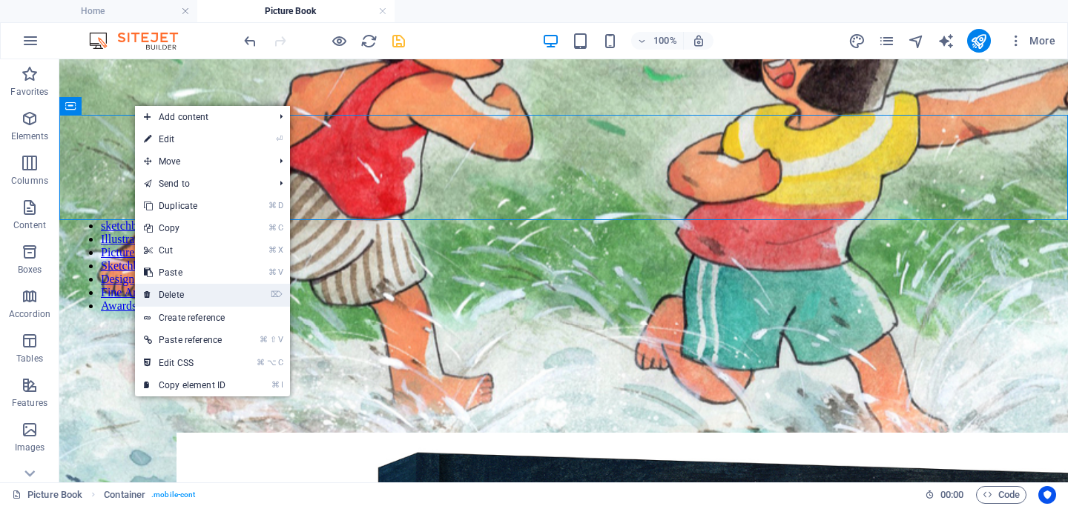
click at [180, 292] on link "⌦ Delete" at bounding box center [184, 295] width 99 height 22
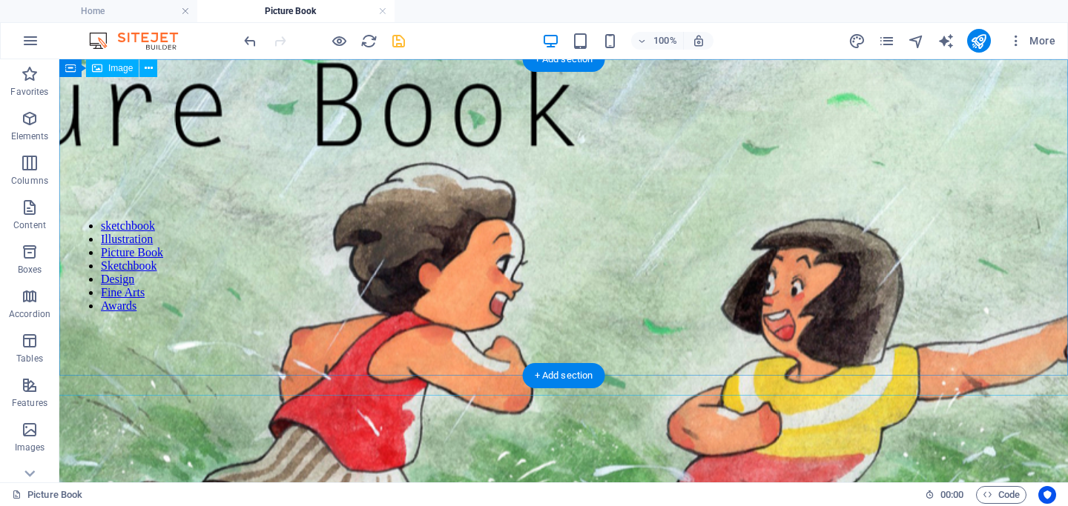
scroll to position [0, 0]
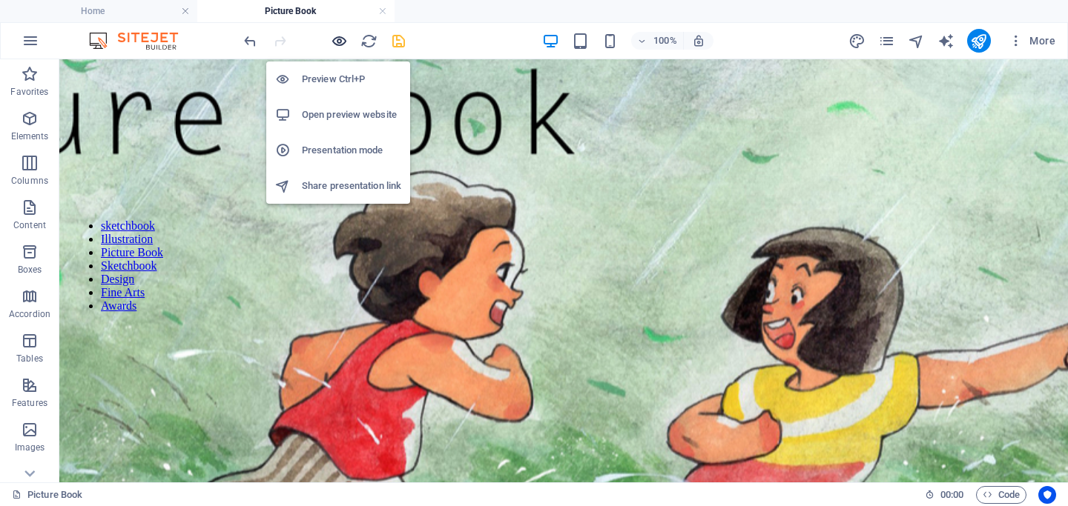
click at [337, 48] on icon "button" at bounding box center [339, 41] width 17 height 17
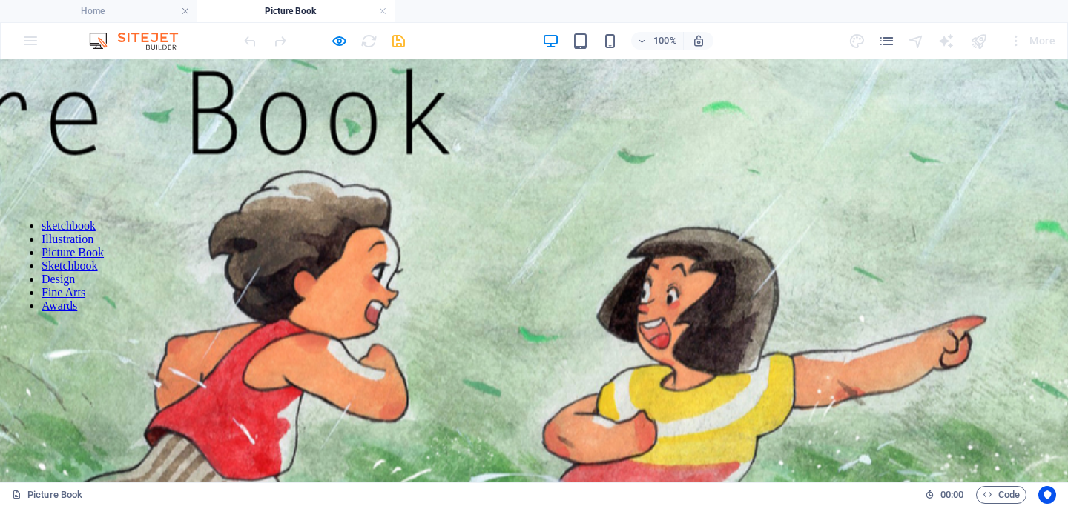
click at [53, 267] on link "Sketchbook" at bounding box center [70, 265] width 56 height 13
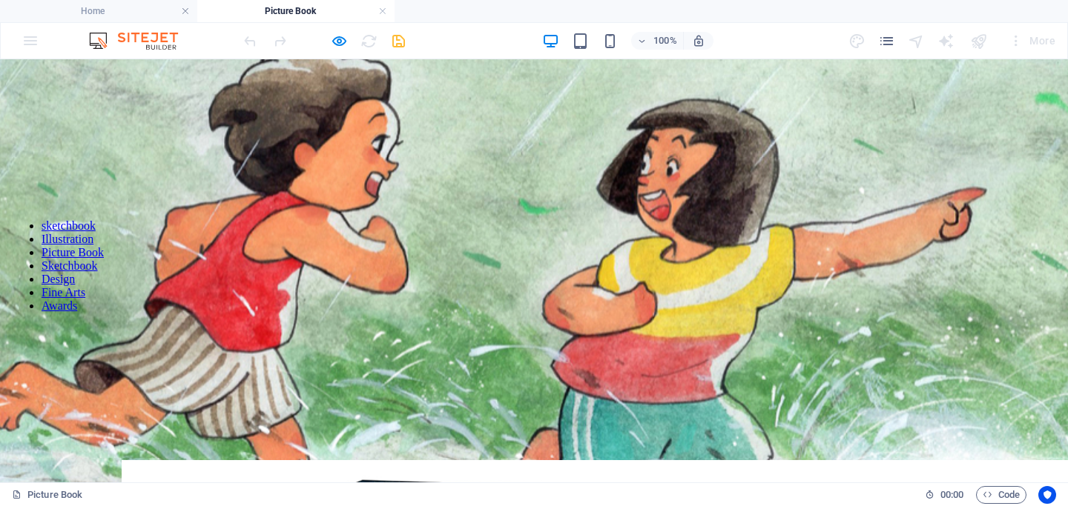
scroll to position [233, 0]
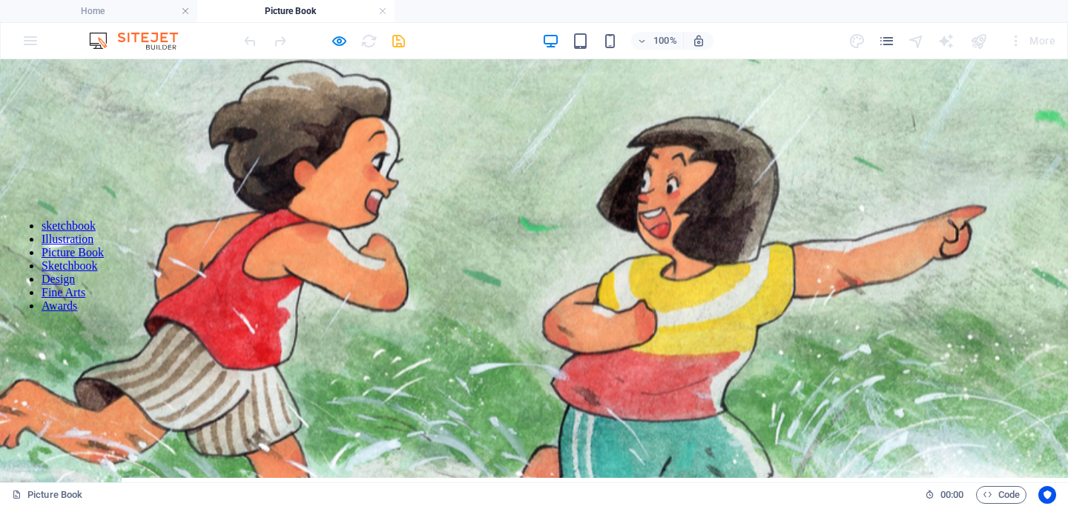
scroll to position [0, 0]
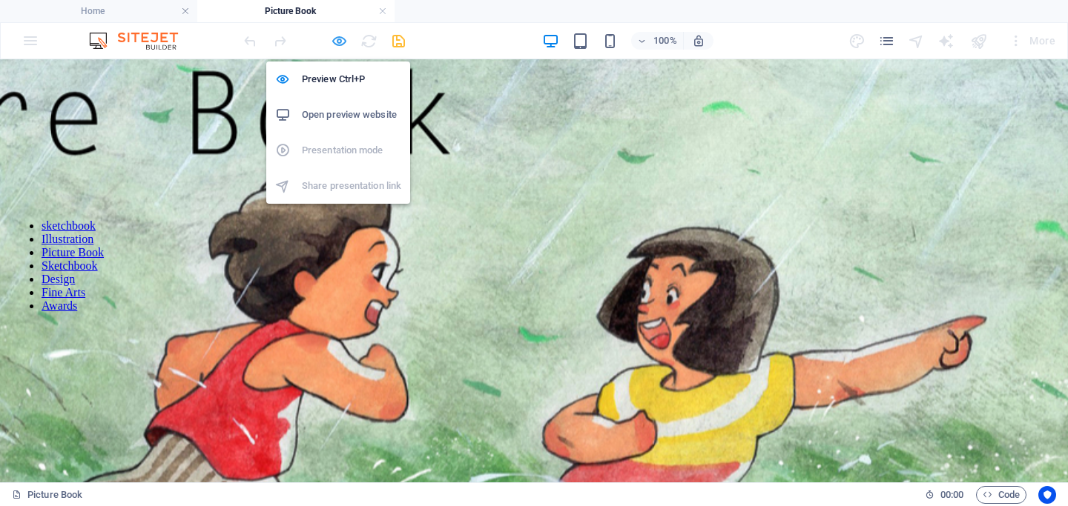
click at [337, 45] on icon "button" at bounding box center [339, 41] width 17 height 17
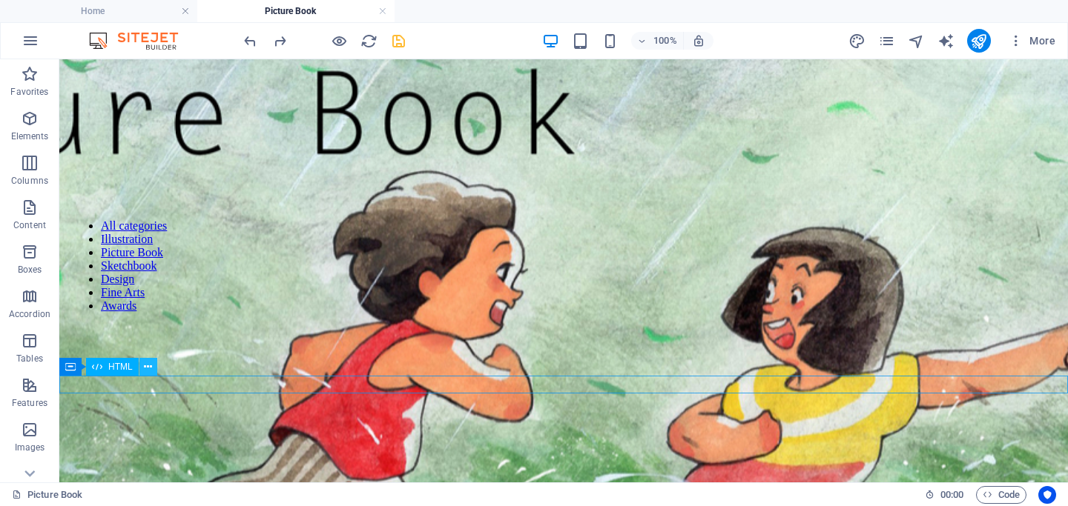
click at [146, 368] on icon at bounding box center [148, 368] width 8 height 16
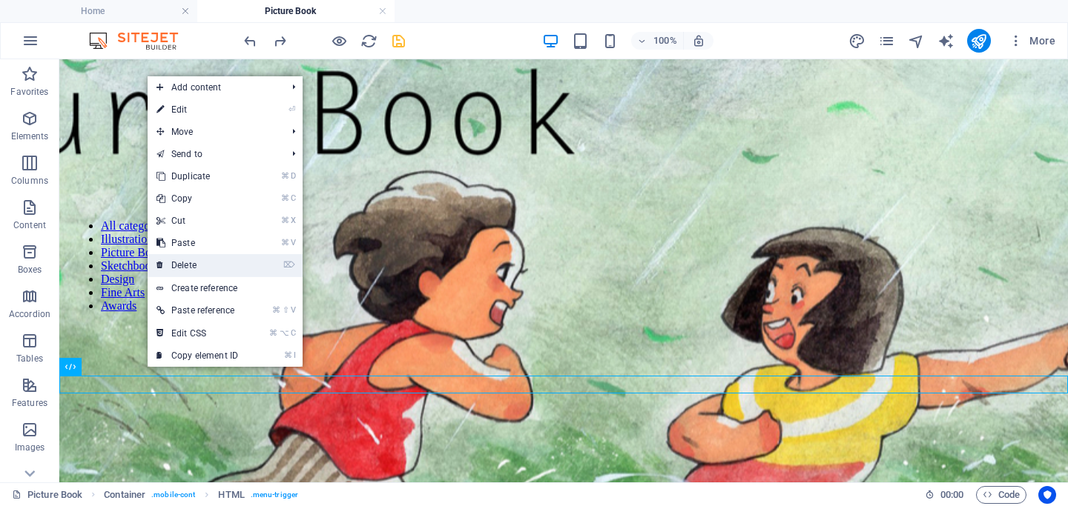
click at [193, 263] on link "⌦ Delete" at bounding box center [197, 265] width 99 height 22
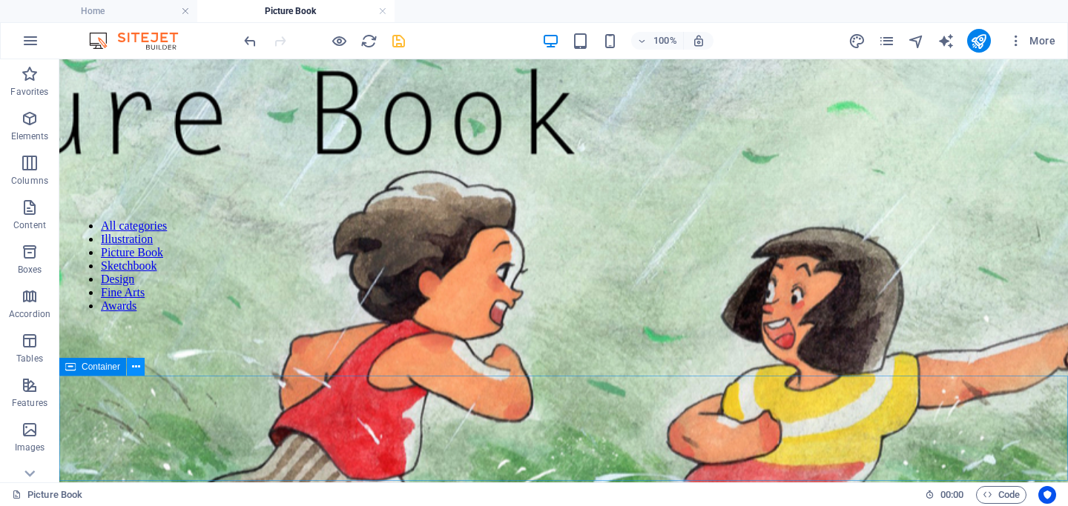
click at [138, 373] on icon at bounding box center [136, 368] width 8 height 16
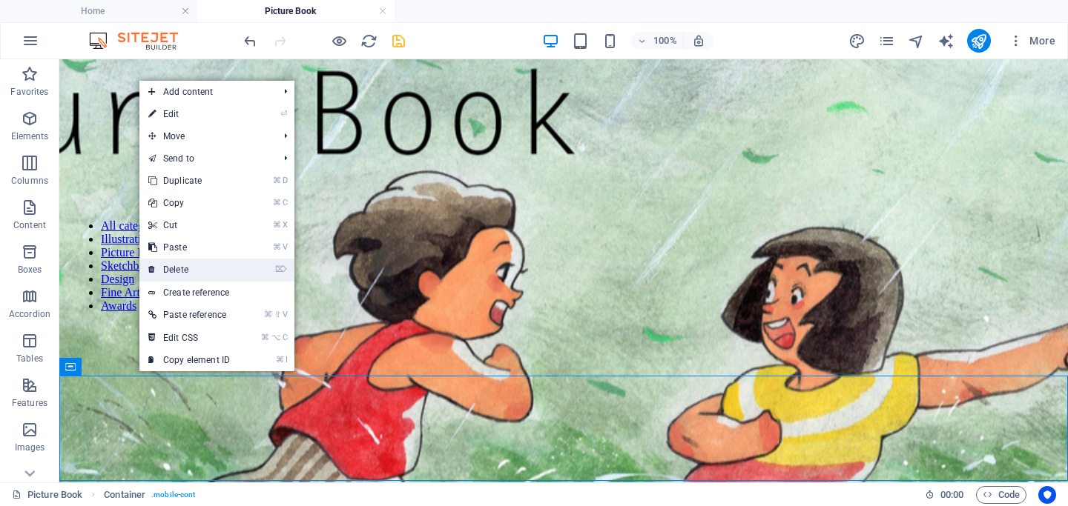
click at [196, 267] on link "⌦ Delete" at bounding box center [188, 270] width 99 height 22
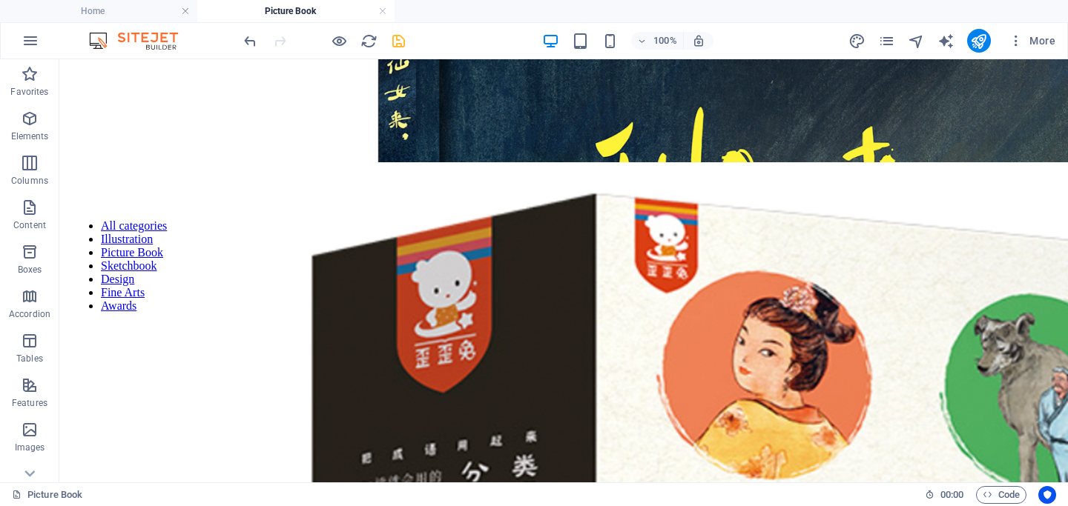
scroll to position [730, 0]
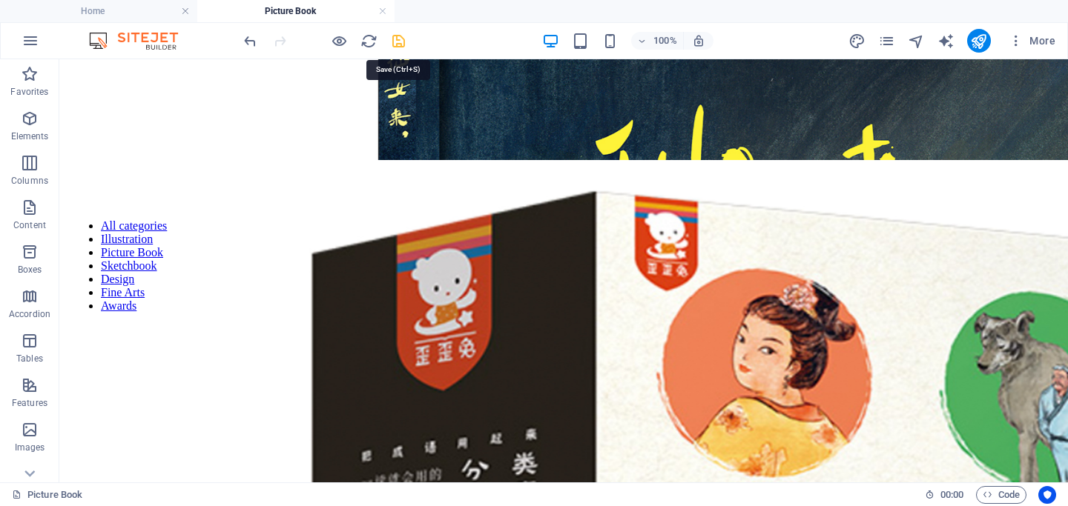
click at [396, 34] on icon "save" at bounding box center [398, 41] width 17 height 17
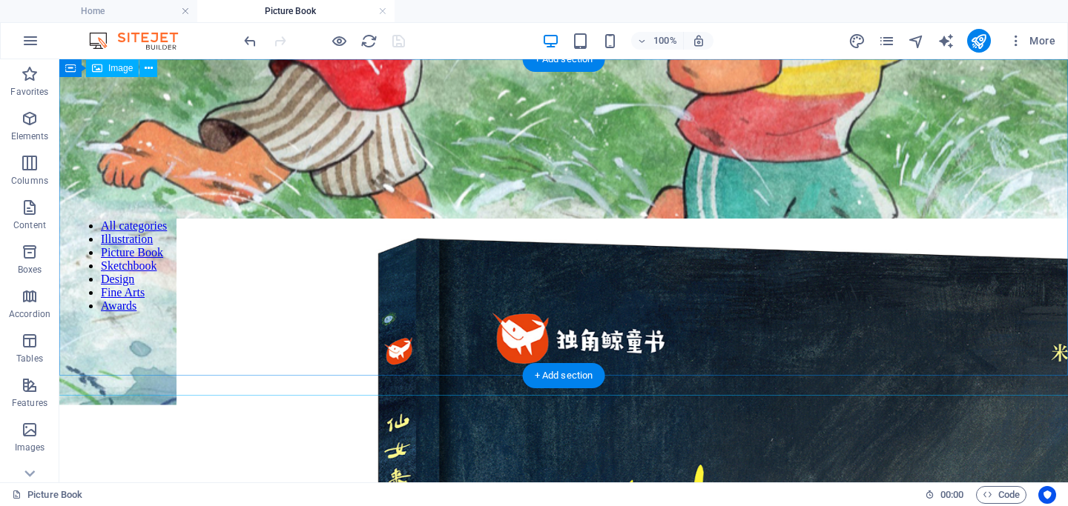
scroll to position [0, 0]
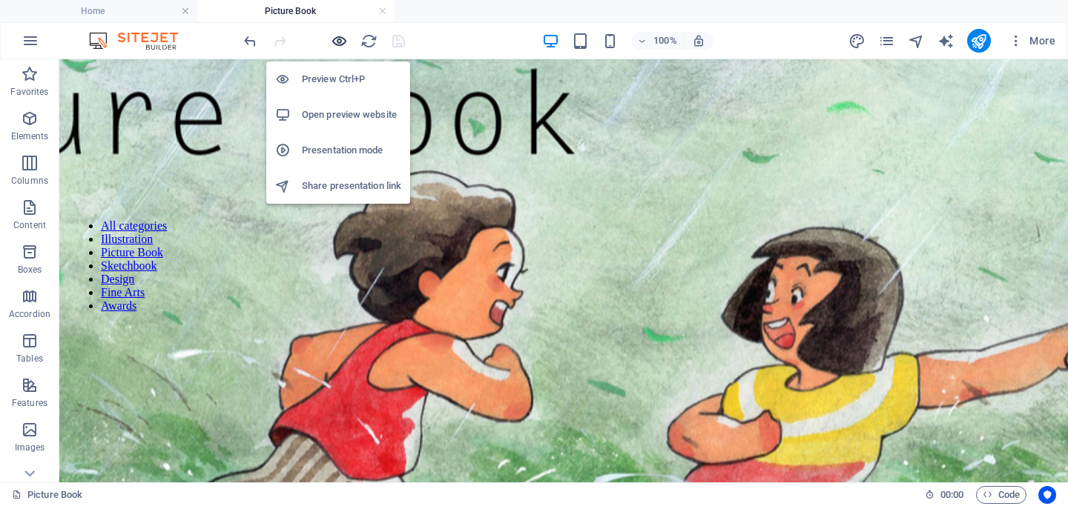
click at [337, 42] on icon "button" at bounding box center [339, 41] width 17 height 17
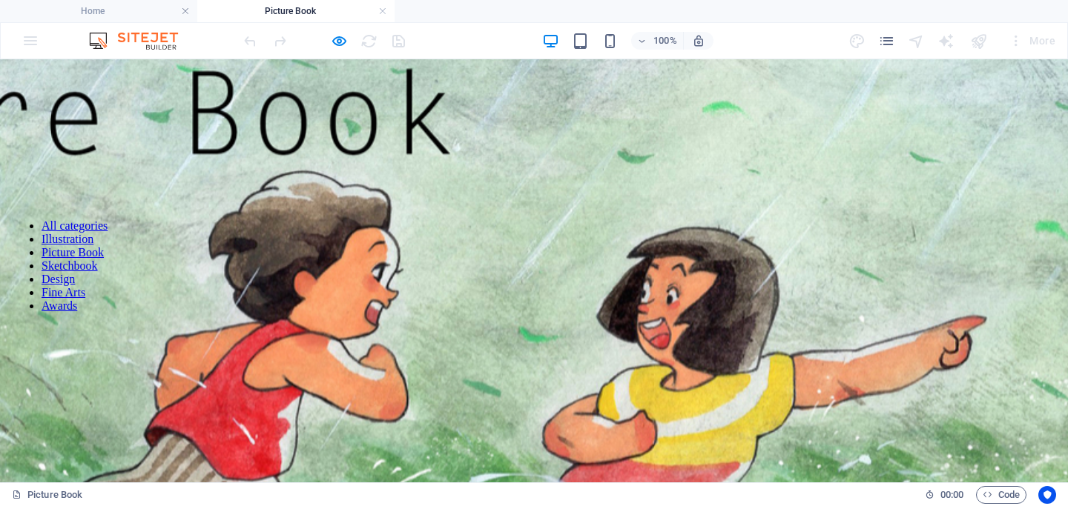
click at [73, 219] on link "All categories" at bounding box center [75, 225] width 66 height 13
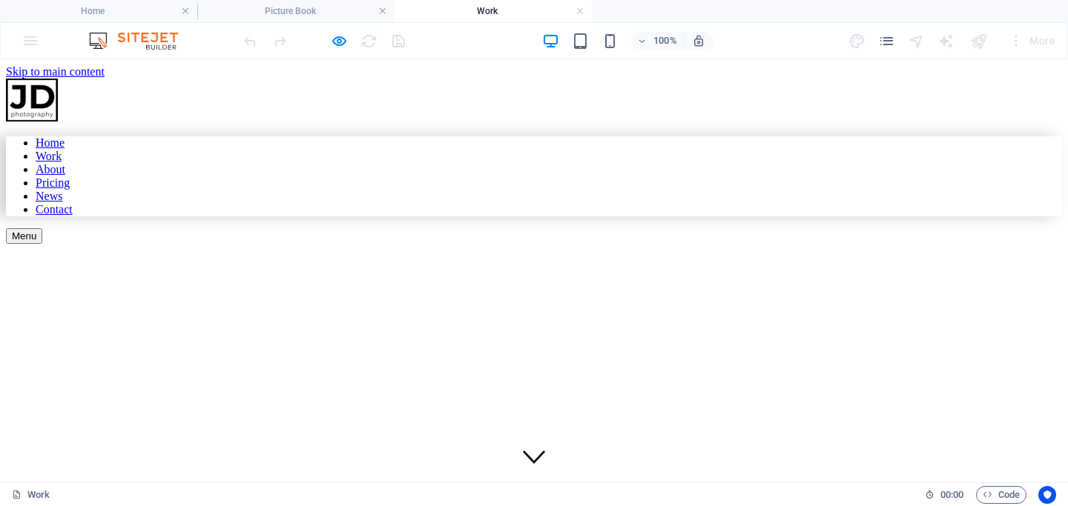
click at [574, 10] on h4 "Work" at bounding box center [492, 11] width 197 height 16
click at [579, 13] on link at bounding box center [579, 11] width 9 height 14
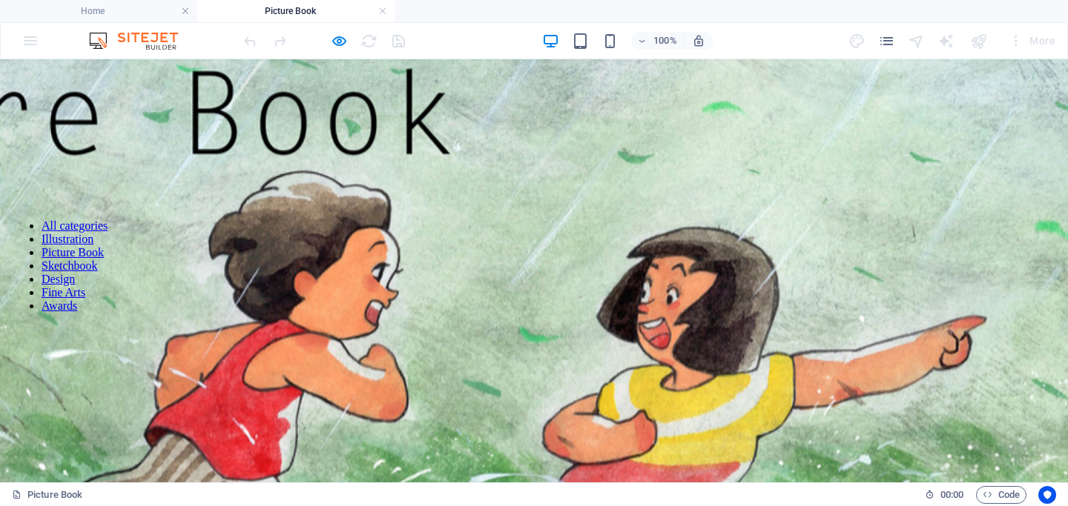
click at [51, 237] on link "Illustration" at bounding box center [68, 239] width 52 height 13
click at [52, 267] on link "Sketchbook" at bounding box center [70, 265] width 56 height 13
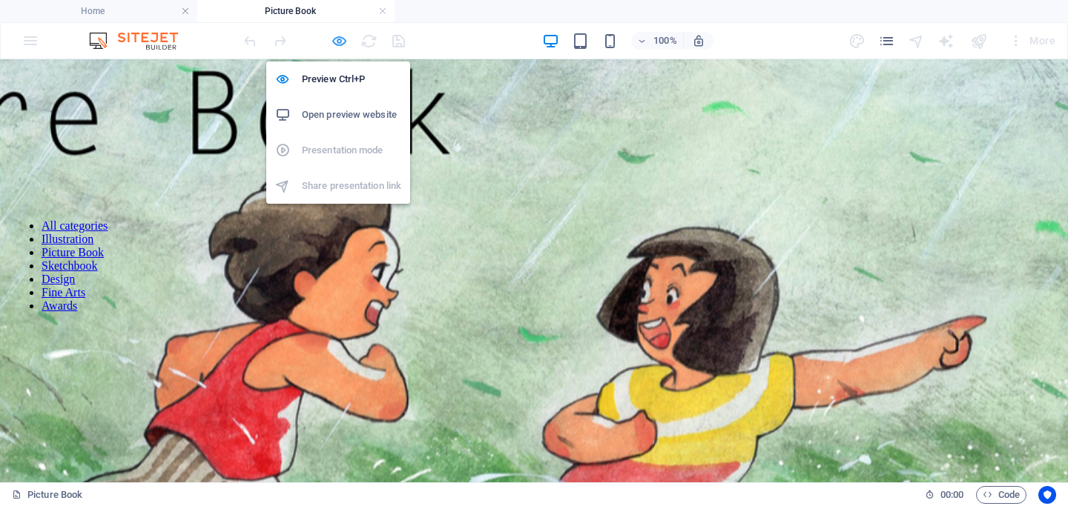
click at [334, 46] on icon "button" at bounding box center [339, 41] width 17 height 17
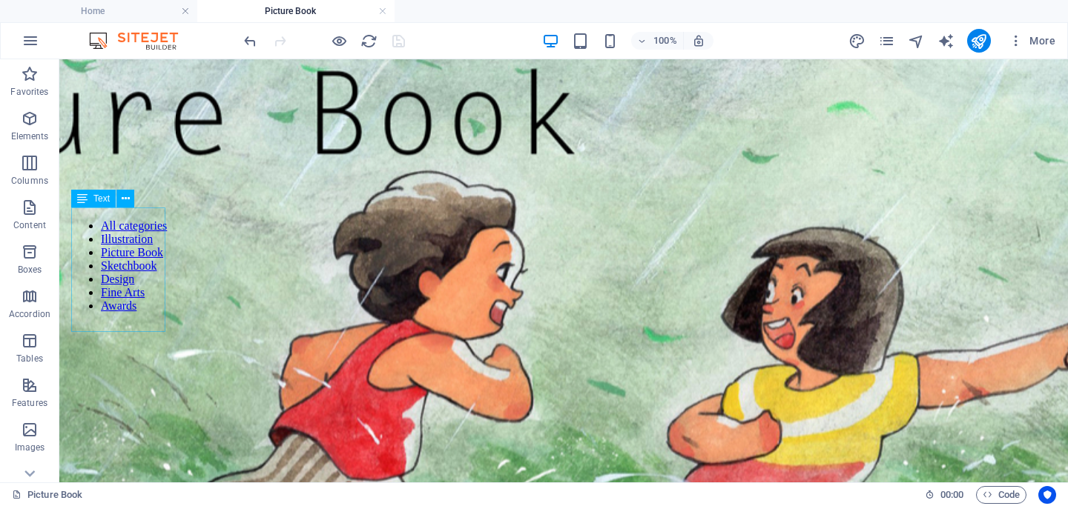
click at [107, 274] on div "All categories Illustration Picture Book Sketchbook Design Fine Arts Awards" at bounding box center [119, 266] width 96 height 117
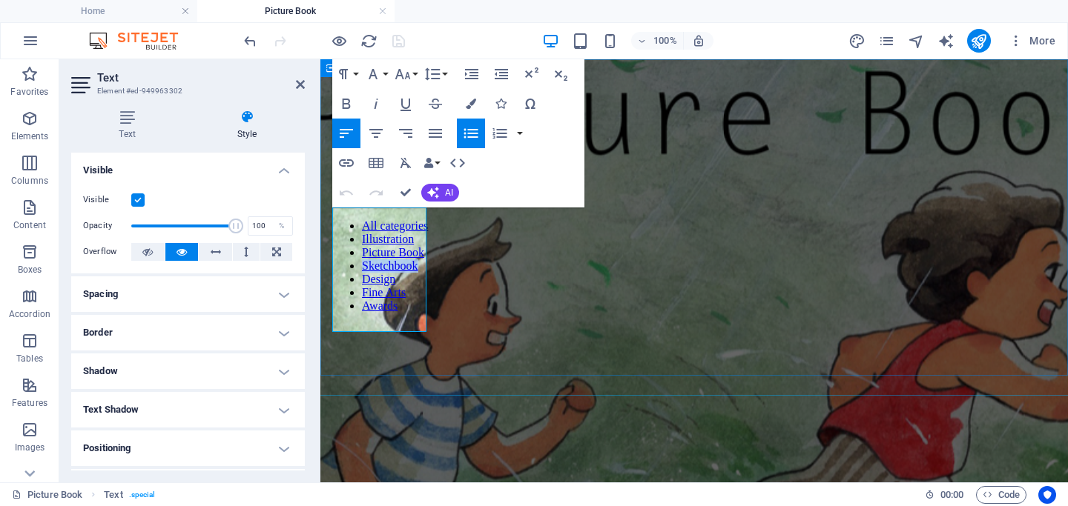
drag, startPoint x: 420, startPoint y: 270, endPoint x: 327, endPoint y: 268, distance: 92.7
click at [348, 165] on icon "button" at bounding box center [346, 163] width 18 height 18
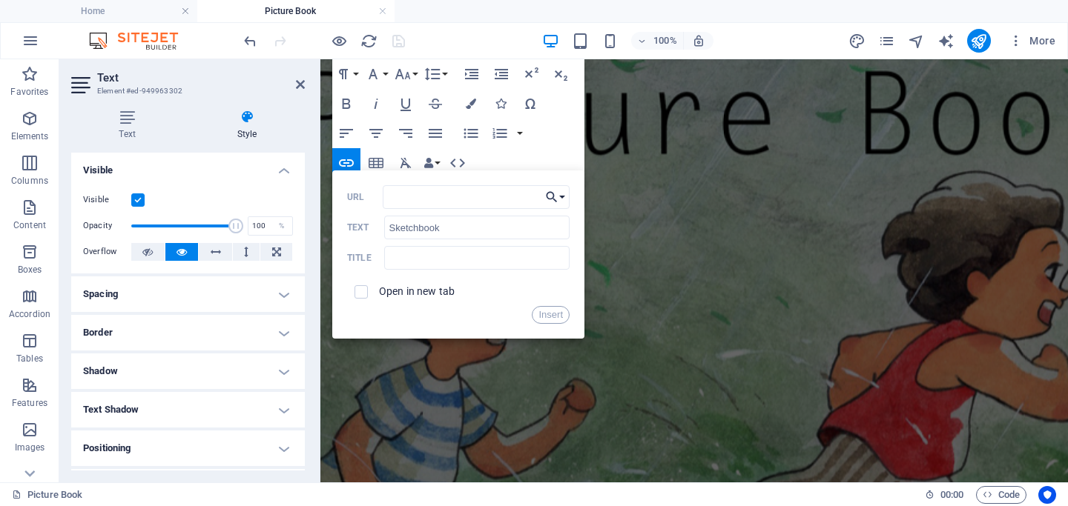
click at [560, 197] on button "Choose Link" at bounding box center [555, 197] width 28 height 24
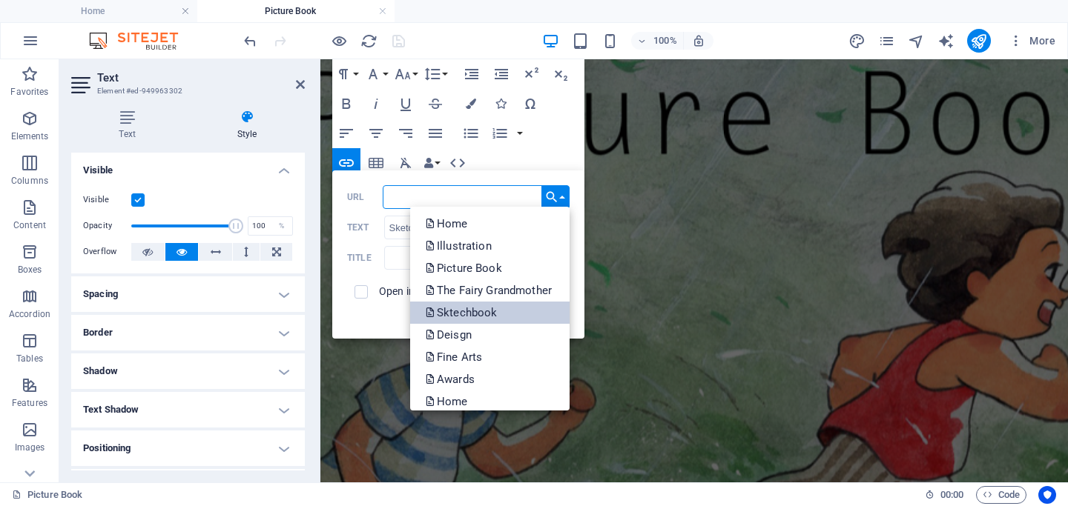
click at [465, 309] on p "Sktechbook" at bounding box center [462, 313] width 75 height 22
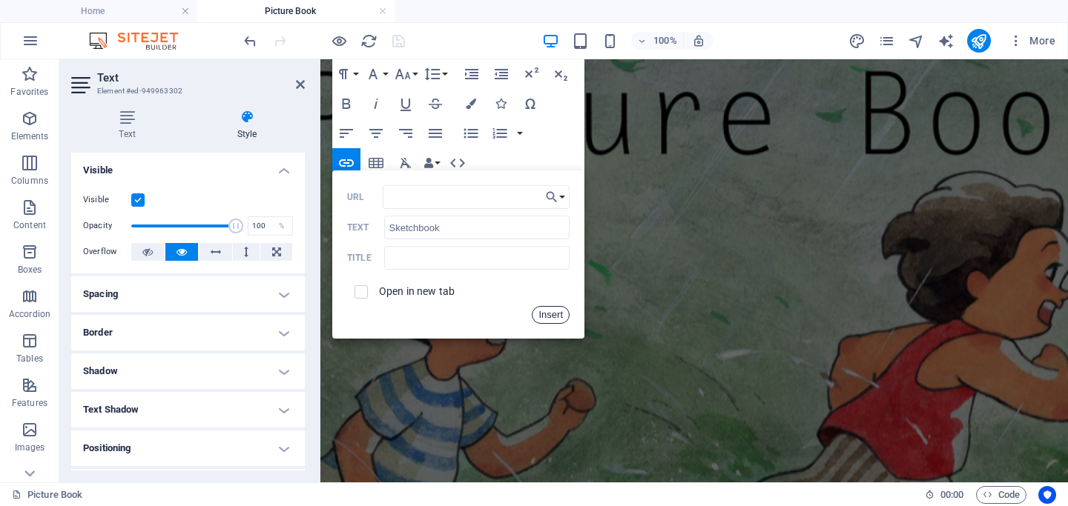
click at [556, 311] on button "Insert" at bounding box center [551, 315] width 38 height 18
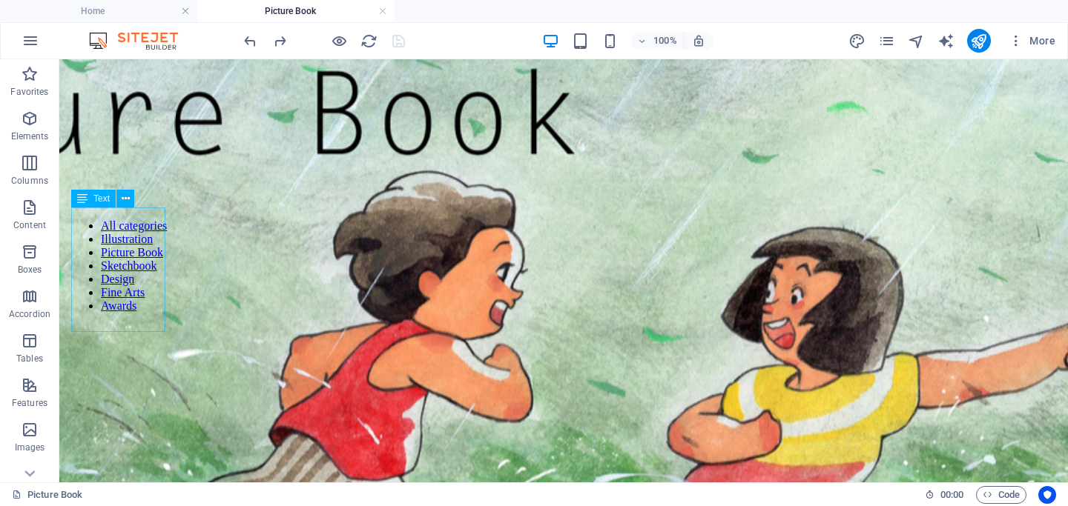
click at [106, 271] on div "All categories Illustration Picture Book Sketchbook Design Fine Arts Awards" at bounding box center [119, 266] width 96 height 117
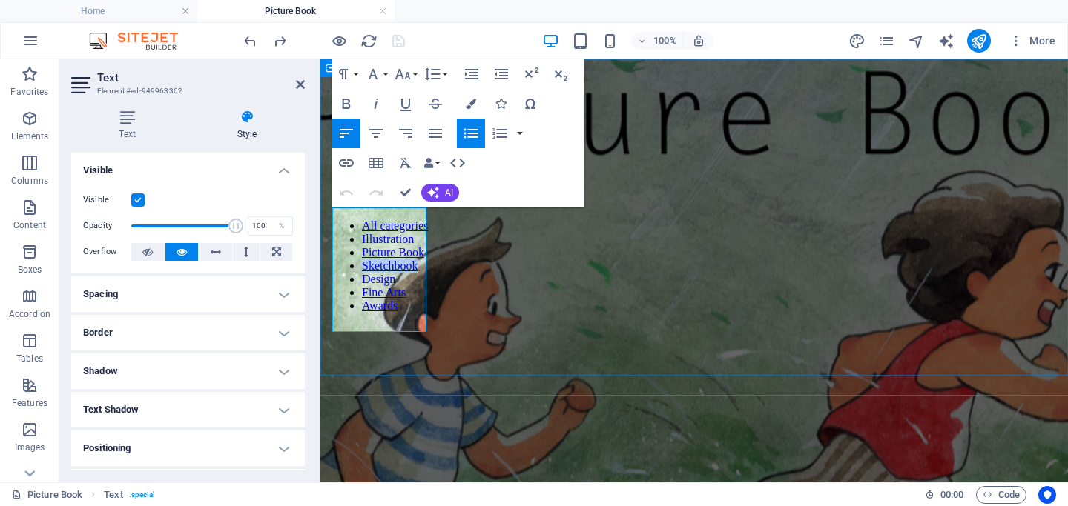
drag, startPoint x: 415, startPoint y: 271, endPoint x: 329, endPoint y: 261, distance: 86.5
click at [351, 164] on icon "button" at bounding box center [346, 163] width 18 height 18
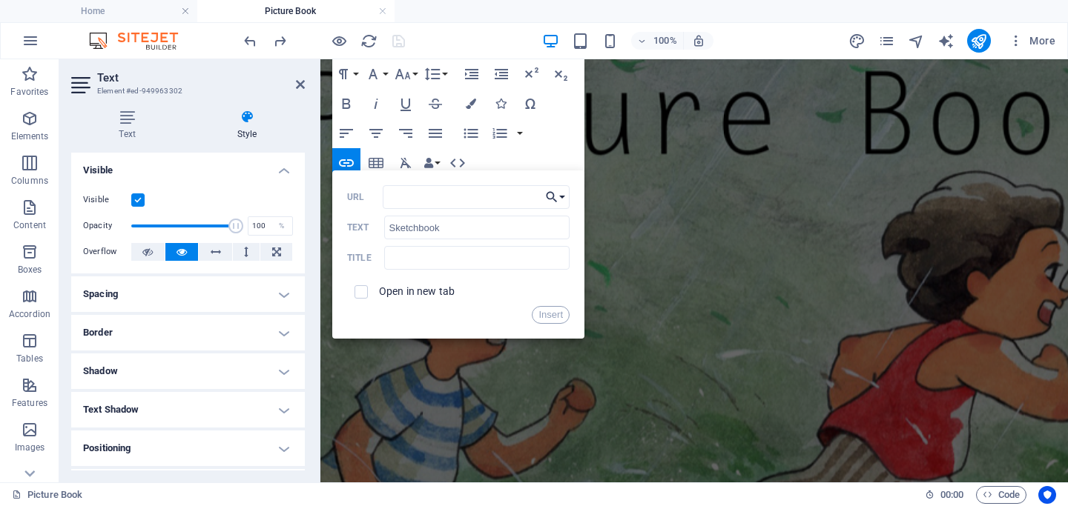
click at [560, 196] on button "Choose Link" at bounding box center [555, 197] width 28 height 24
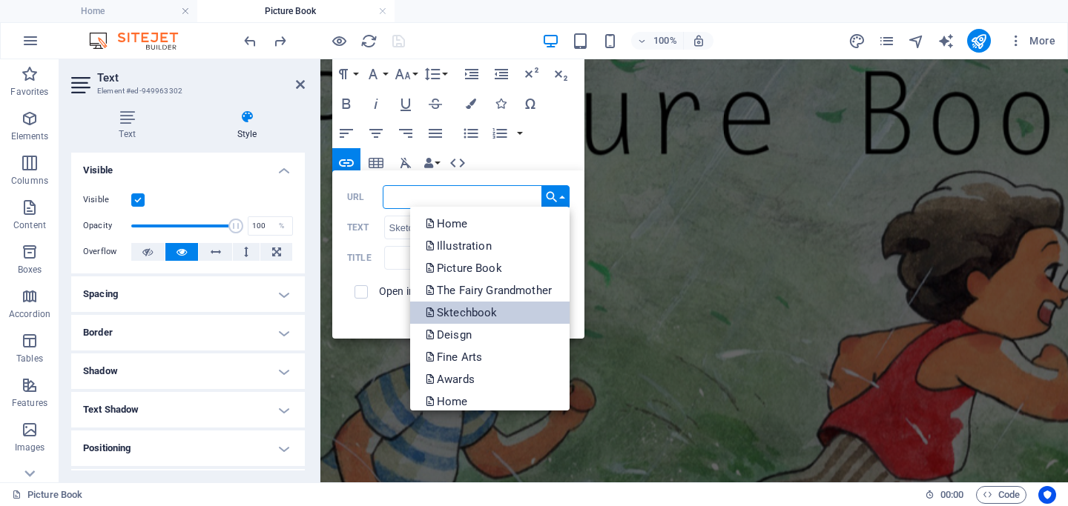
click at [469, 312] on p "Sktechbook" at bounding box center [462, 313] width 75 height 22
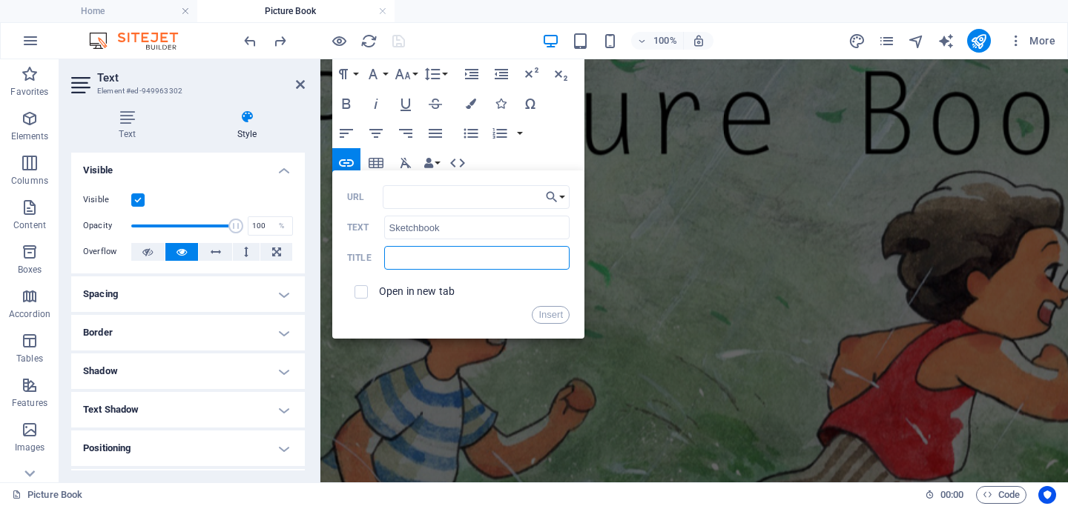
click at [403, 256] on input "text" at bounding box center [476, 258] width 185 height 24
paste input "sketchbook"
type input "sketchbook"
click at [363, 293] on input "checkbox" at bounding box center [358, 289] width 13 height 13
checkbox input "true"
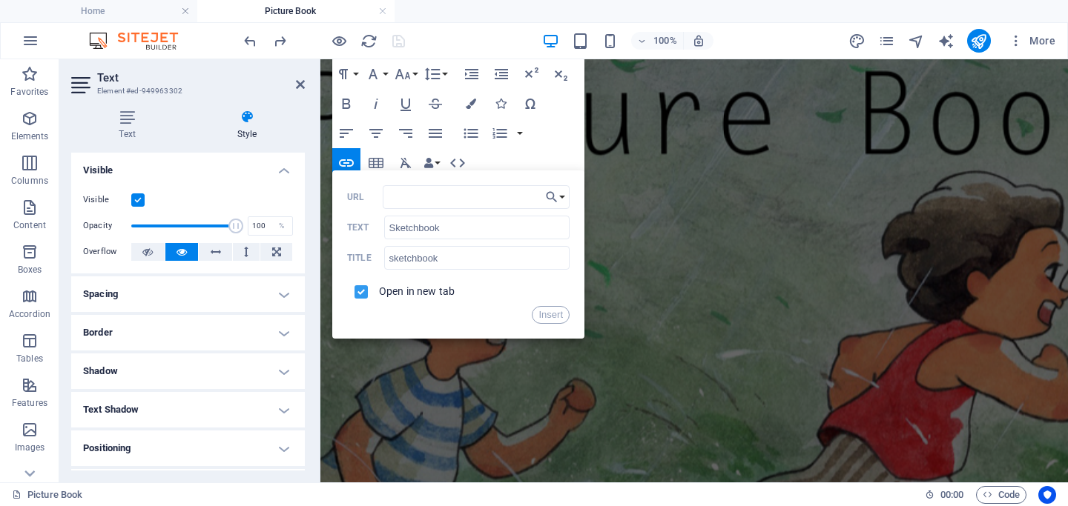
click at [493, 154] on div "Paragraph Format Normal Heading 1 Heading 2 Heading 3 Heading 4 Heading 5 Headi…" at bounding box center [458, 133] width 252 height 148
click at [687, 333] on figure at bounding box center [693, 383] width 2353 height 801
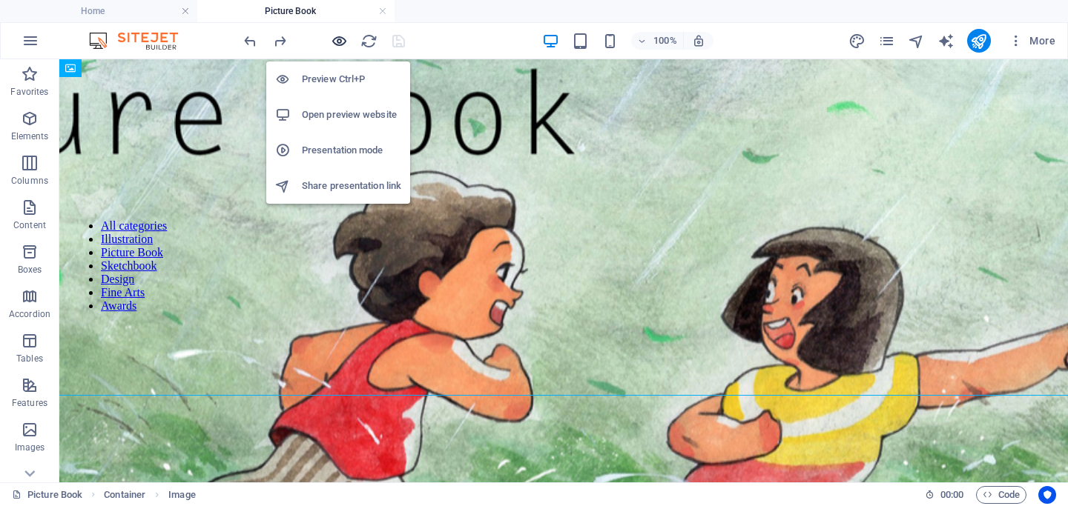
click at [343, 41] on icon "button" at bounding box center [339, 41] width 17 height 17
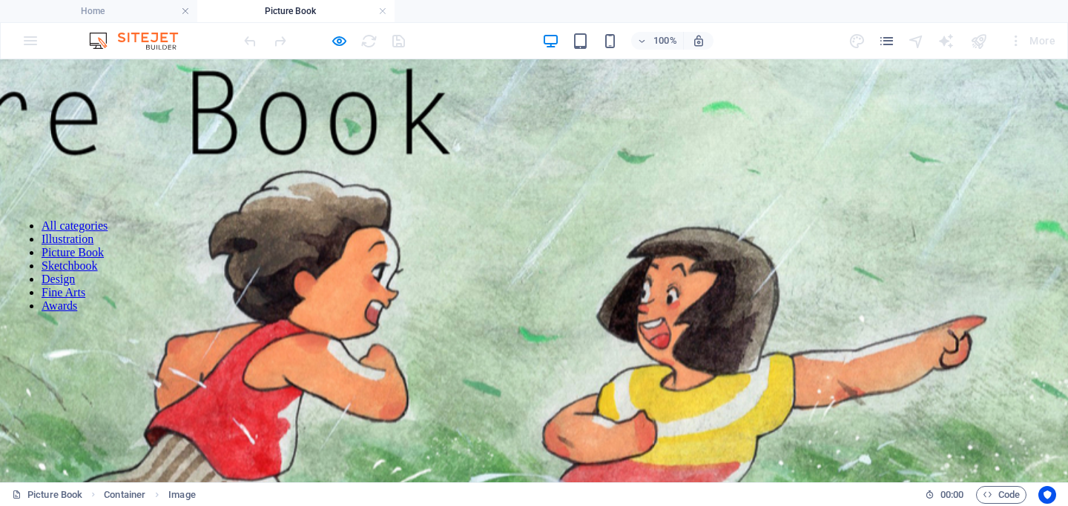
click at [56, 271] on link "Sketchbook" at bounding box center [70, 265] width 56 height 13
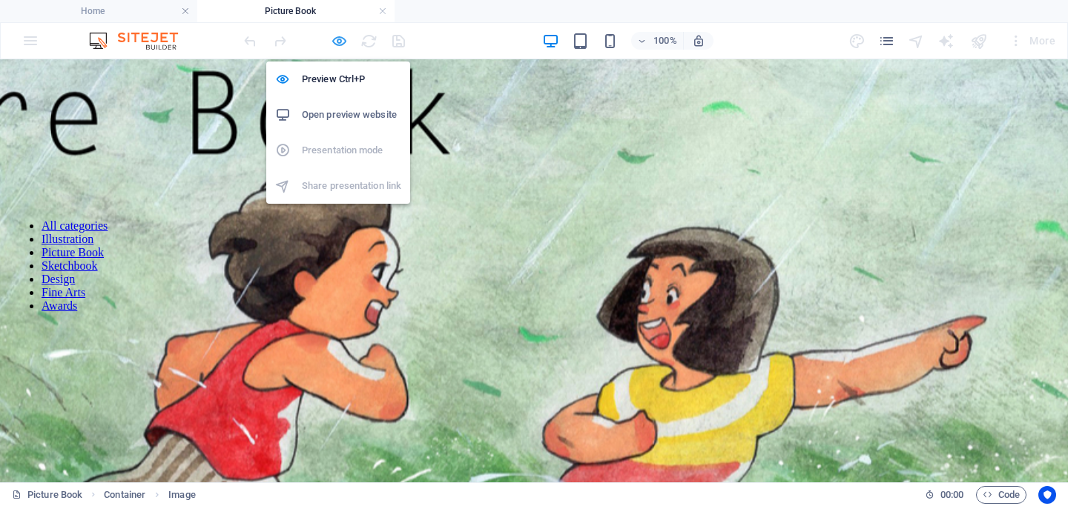
click at [331, 43] on icon "button" at bounding box center [339, 41] width 17 height 17
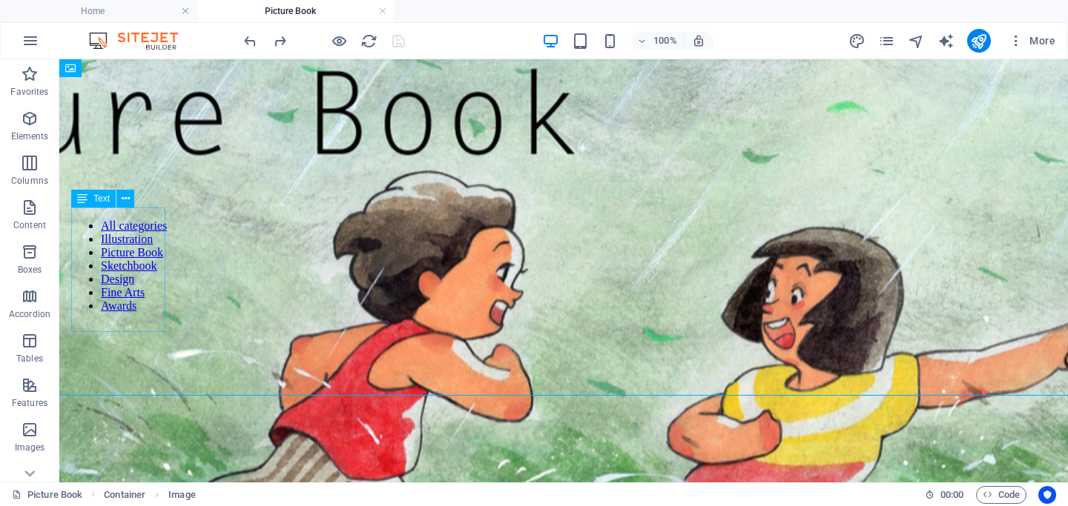
click at [109, 275] on div "All categories Illustration Picture Book Sketchbook Design Fine Arts Awards" at bounding box center [119, 266] width 96 height 117
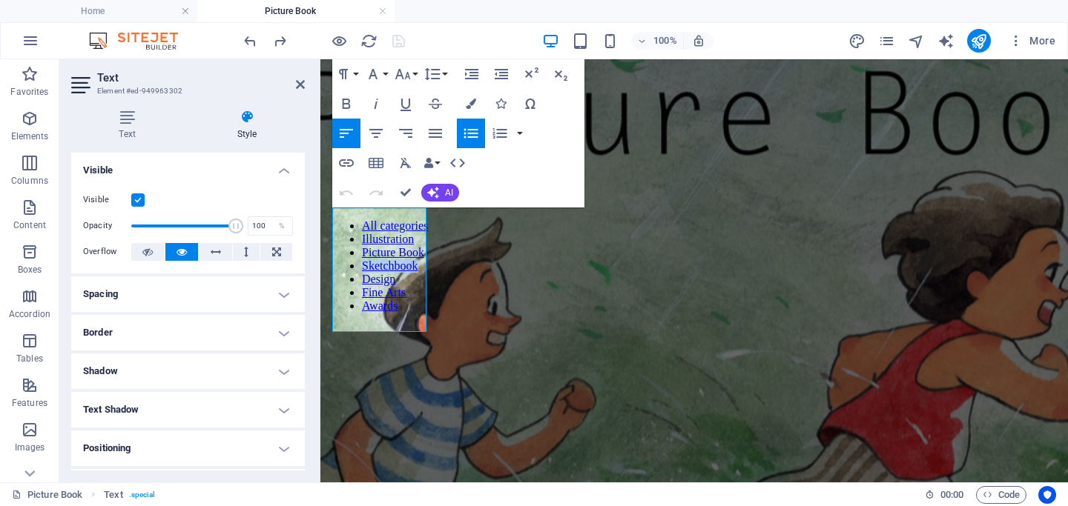
drag, startPoint x: 420, startPoint y: 266, endPoint x: 334, endPoint y: 268, distance: 86.7
click at [334, 268] on ul "All categories Illustration Picture Book Sketchbook Design Fine Arts Awards" at bounding box center [380, 265] width 96 height 93
click at [348, 165] on icon "button" at bounding box center [346, 162] width 15 height 7
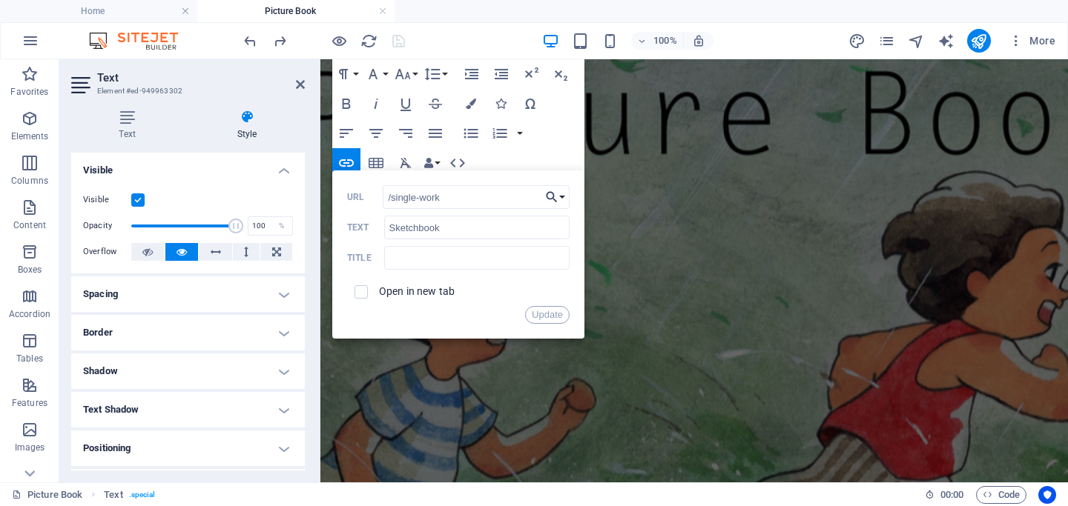
click at [558, 201] on icon "button" at bounding box center [551, 197] width 15 height 18
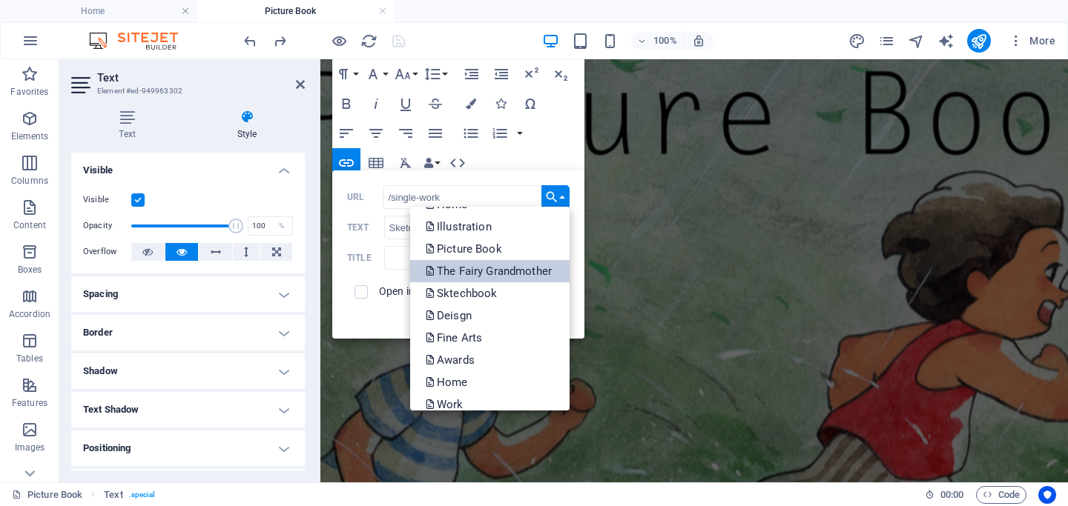
scroll to position [20, 0]
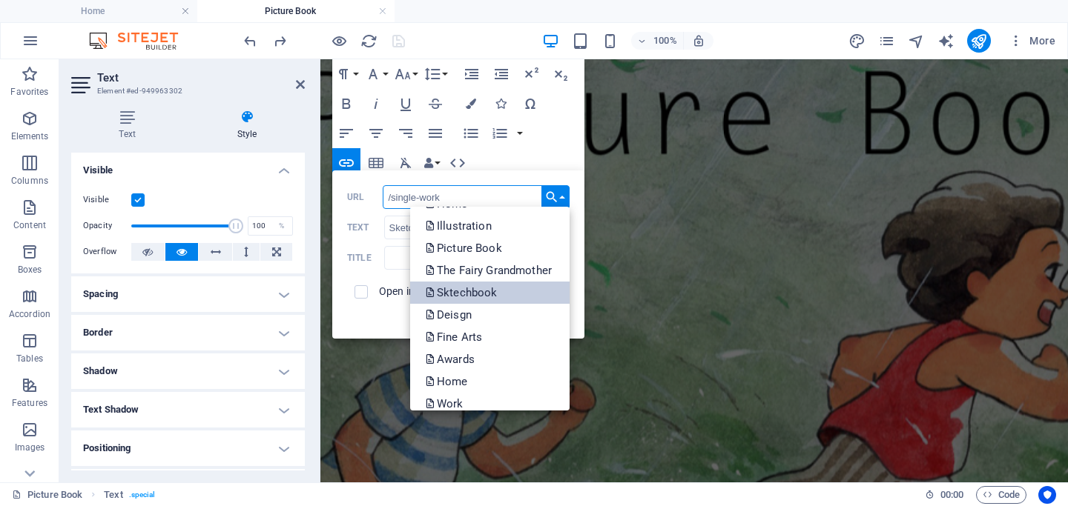
click at [454, 292] on p "Sktechbook" at bounding box center [462, 293] width 75 height 22
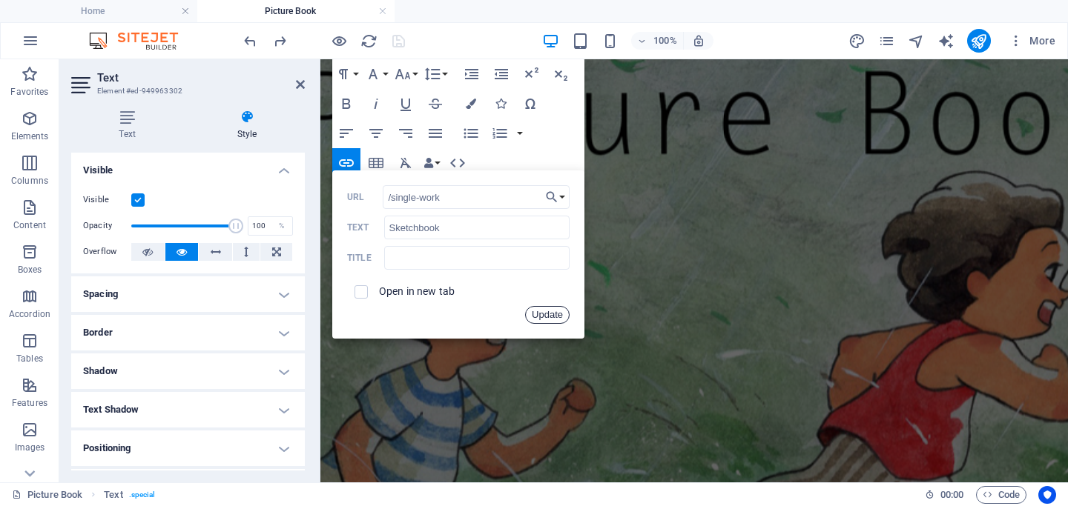
click at [543, 313] on button "Update" at bounding box center [547, 315] width 44 height 18
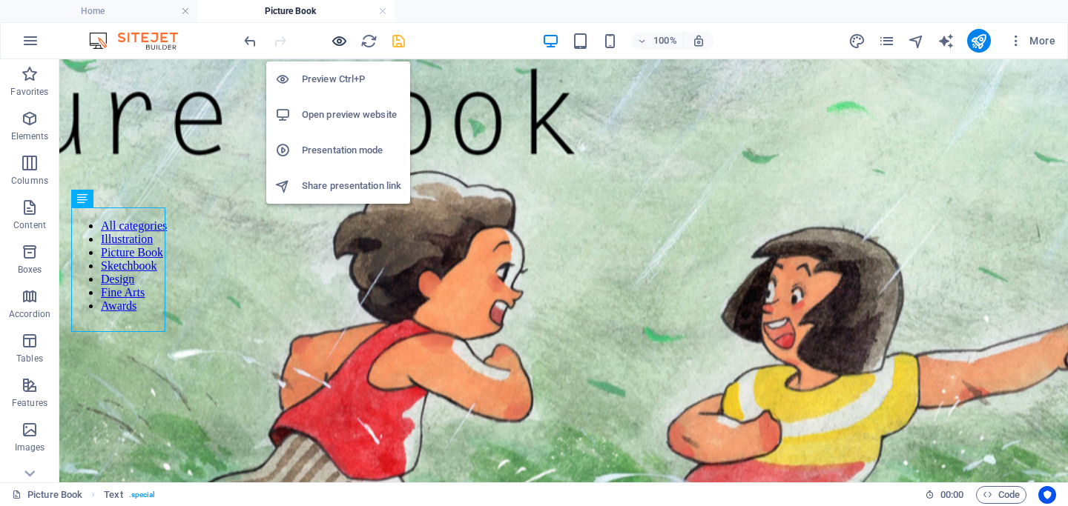
click at [331, 38] on icon "button" at bounding box center [339, 41] width 17 height 17
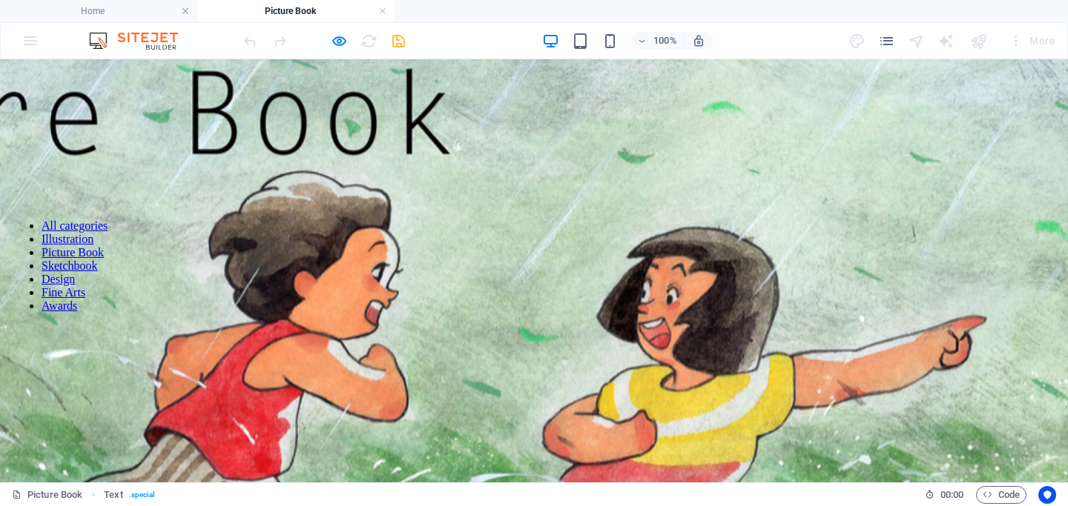
click at [57, 270] on link "Sketchbook" at bounding box center [70, 265] width 56 height 13
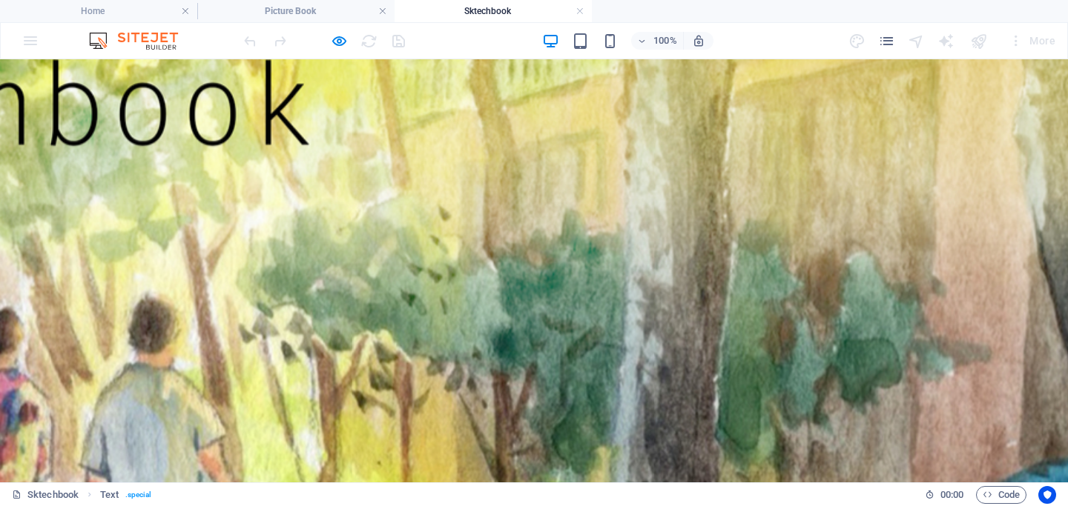
scroll to position [0, 0]
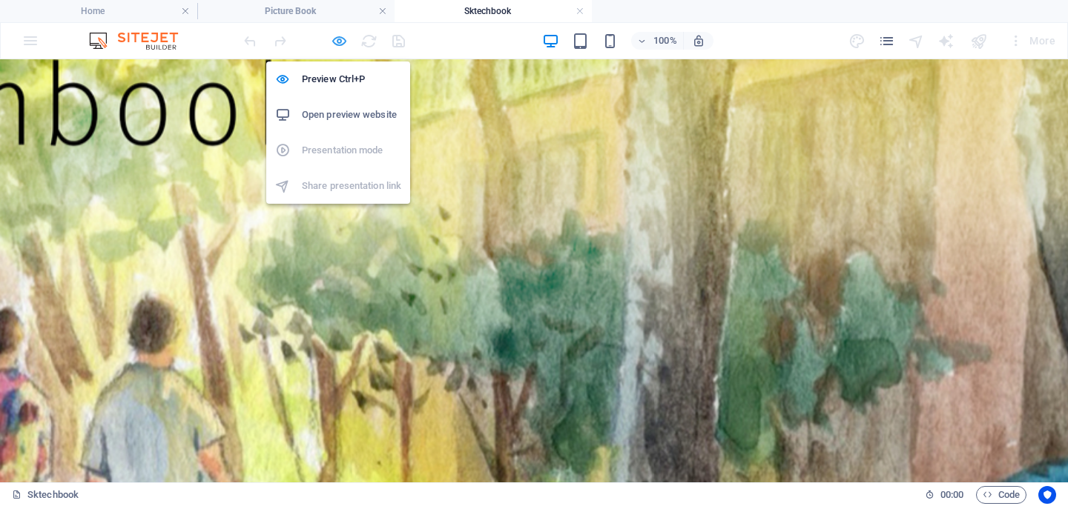
click at [334, 41] on icon "button" at bounding box center [339, 41] width 17 height 17
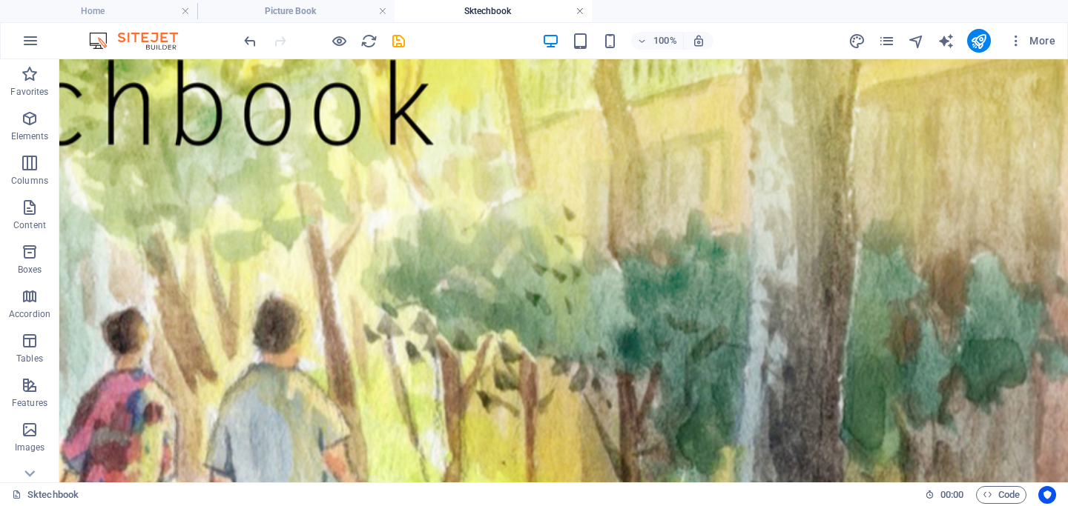
click at [580, 12] on link at bounding box center [579, 11] width 9 height 14
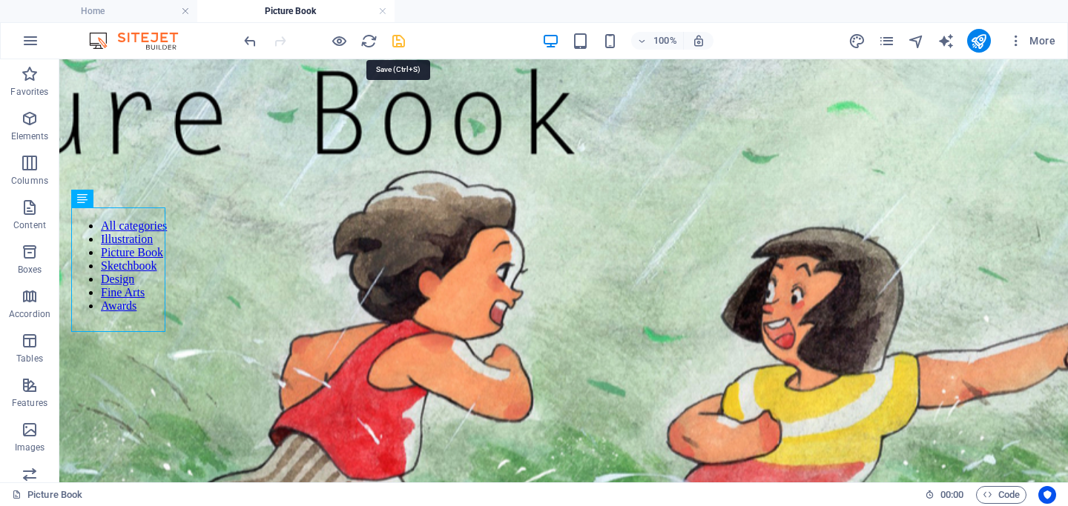
click at [397, 40] on icon "save" at bounding box center [398, 41] width 17 height 17
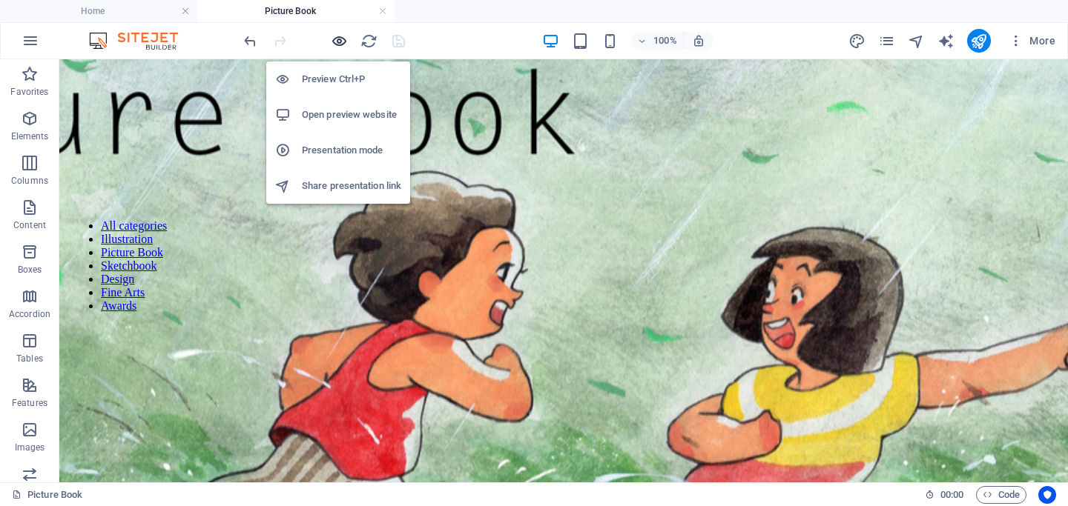
click at [337, 42] on icon "button" at bounding box center [339, 41] width 17 height 17
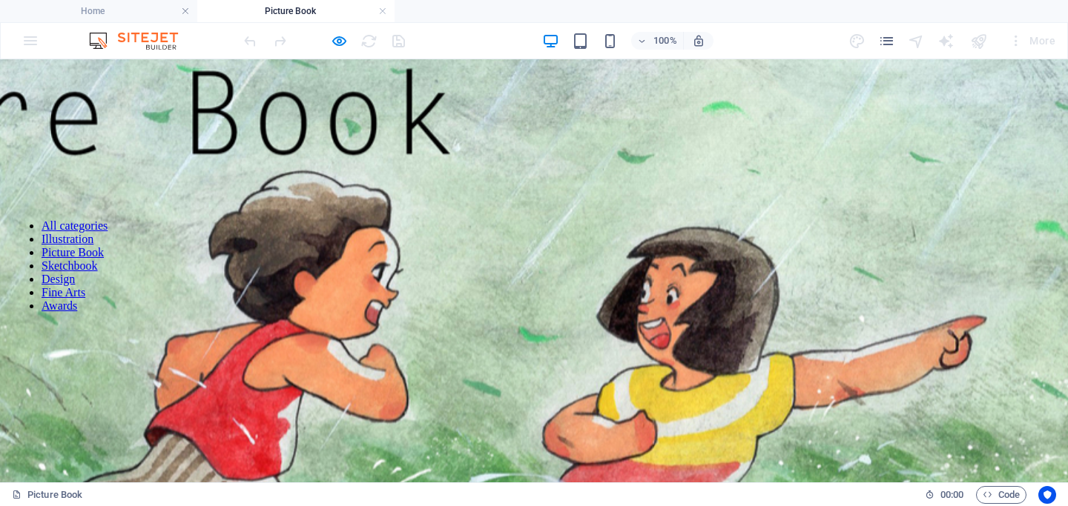
click at [79, 269] on link "Sketchbook" at bounding box center [70, 265] width 56 height 13
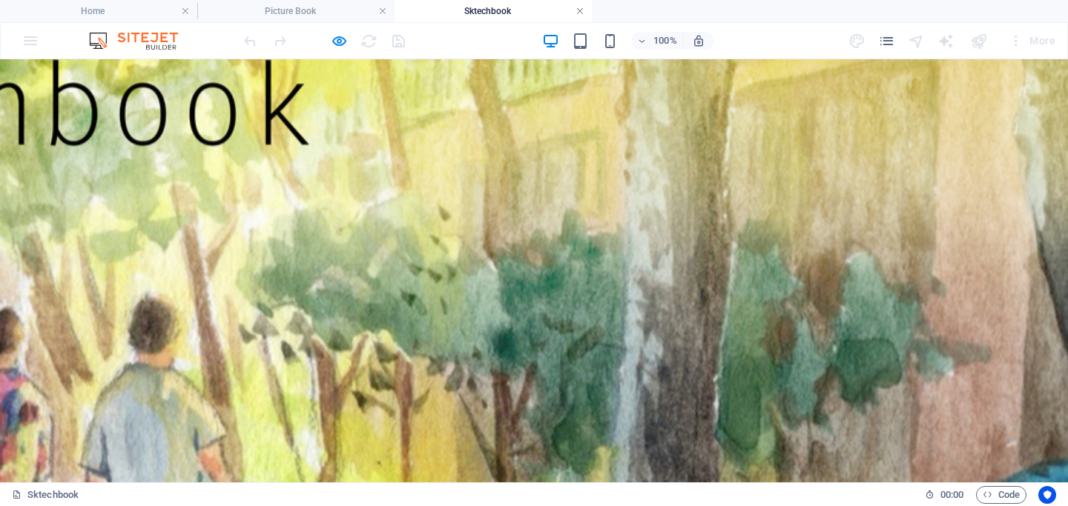
click at [579, 10] on link at bounding box center [579, 11] width 9 height 14
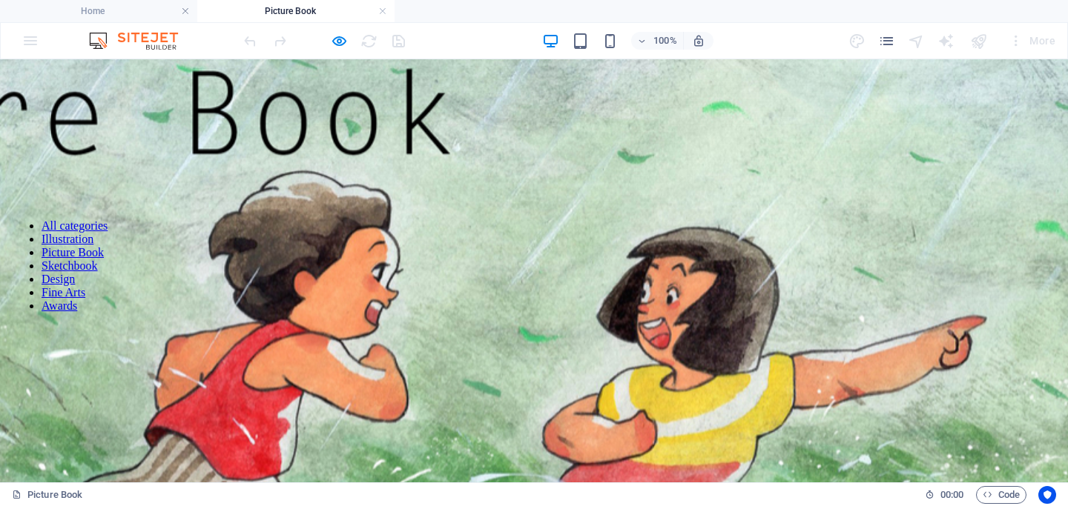
click at [73, 238] on link "Illustration" at bounding box center [68, 239] width 52 height 13
click at [858, 36] on icon "pages" at bounding box center [886, 41] width 17 height 17
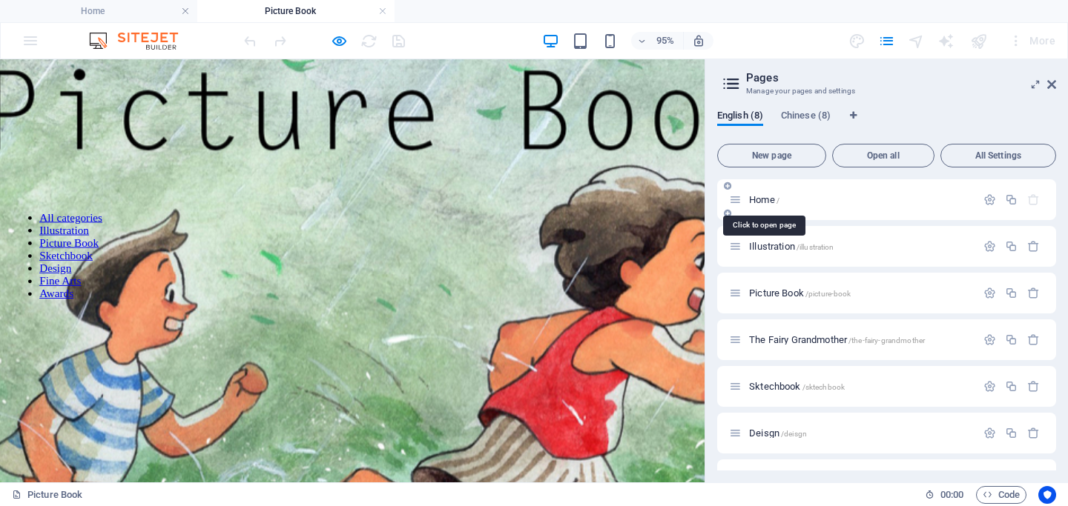
click at [771, 200] on span "Home /" at bounding box center [764, 199] width 30 height 11
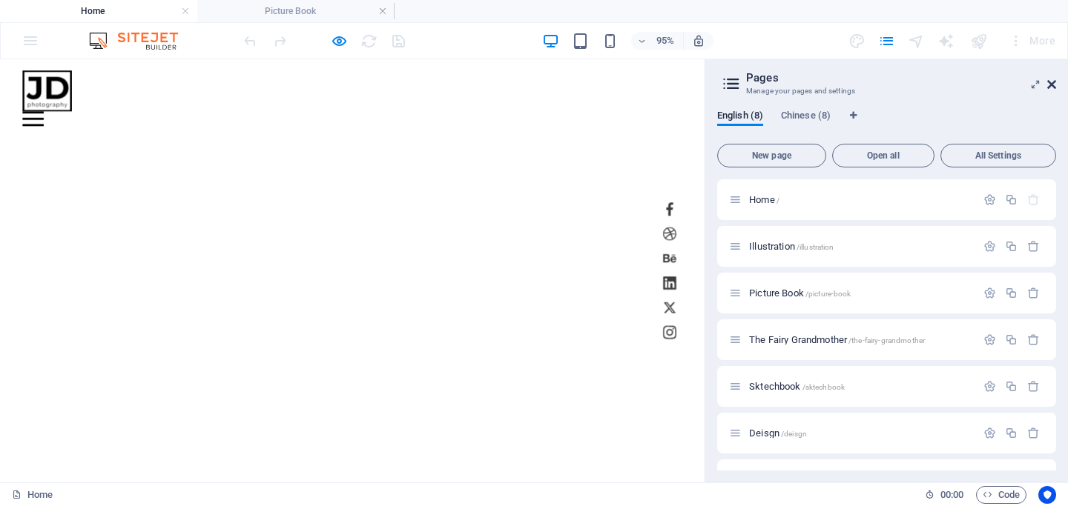
click at [858, 82] on icon at bounding box center [1051, 85] width 9 height 12
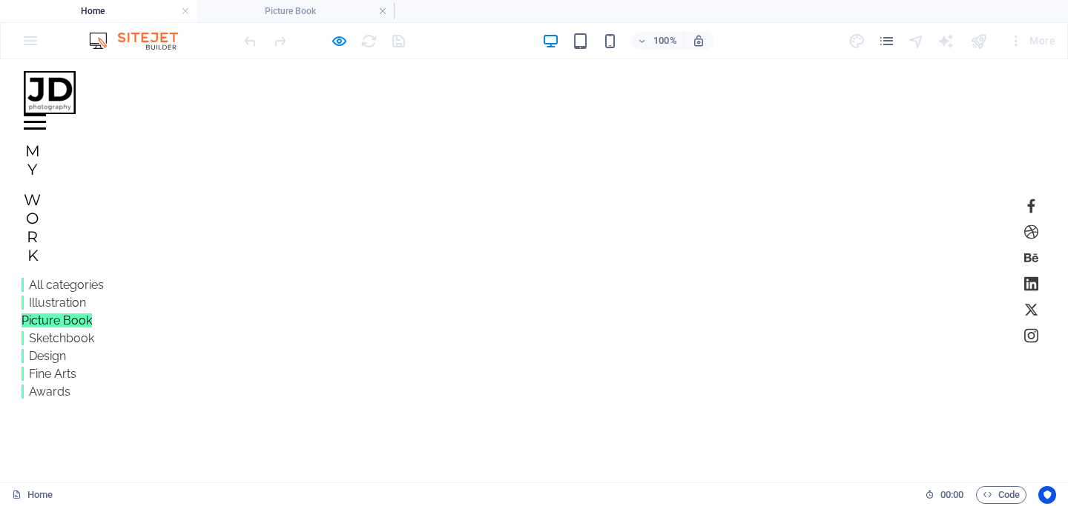
click at [54, 324] on link "Picture Book" at bounding box center [56, 321] width 70 height 14
click at [69, 338] on link "Sketchbook" at bounding box center [53, 338] width 65 height 14
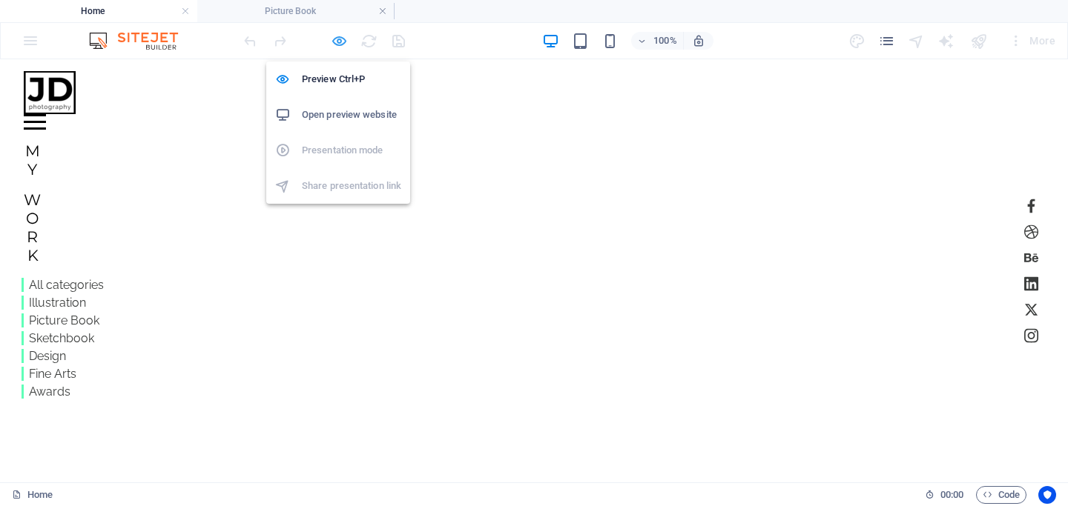
click at [345, 39] on icon "button" at bounding box center [339, 41] width 17 height 17
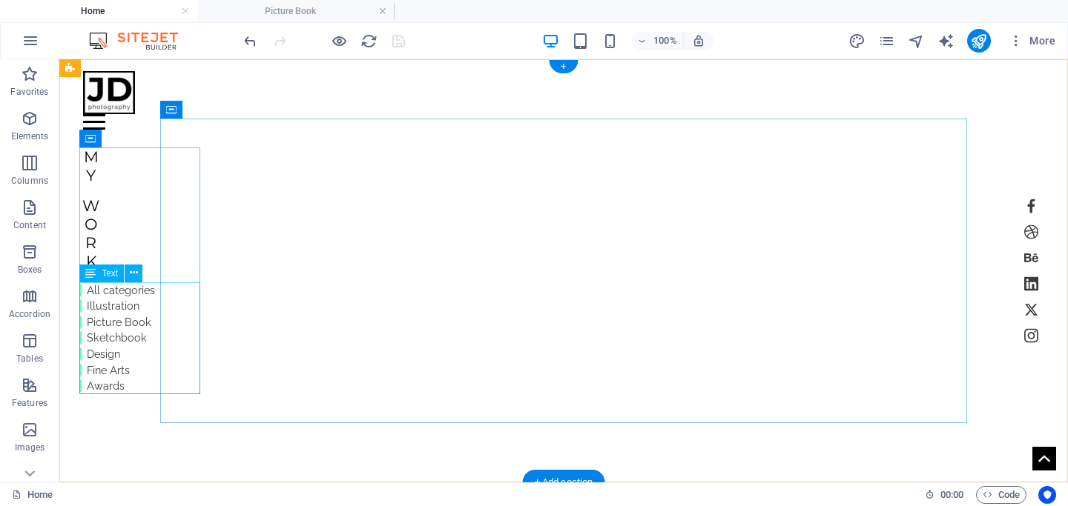
click at [155, 335] on div "All categories Illustration Picture Book Sketchbook Design Fine Arts Awards" at bounding box center [117, 338] width 76 height 112
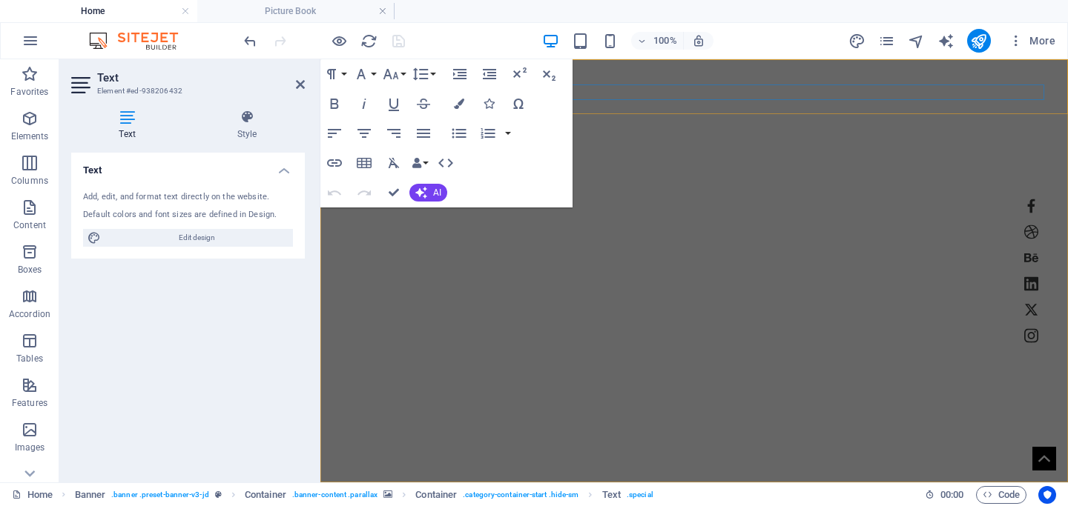
click at [597, 114] on div "Menu" at bounding box center [694, 122] width 700 height 16
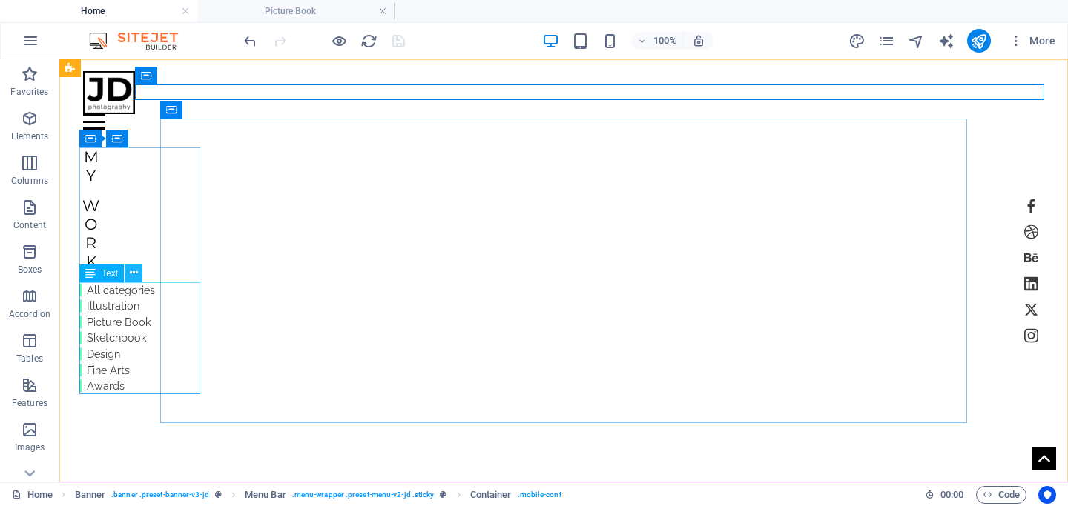
click at [131, 271] on icon at bounding box center [134, 273] width 8 height 16
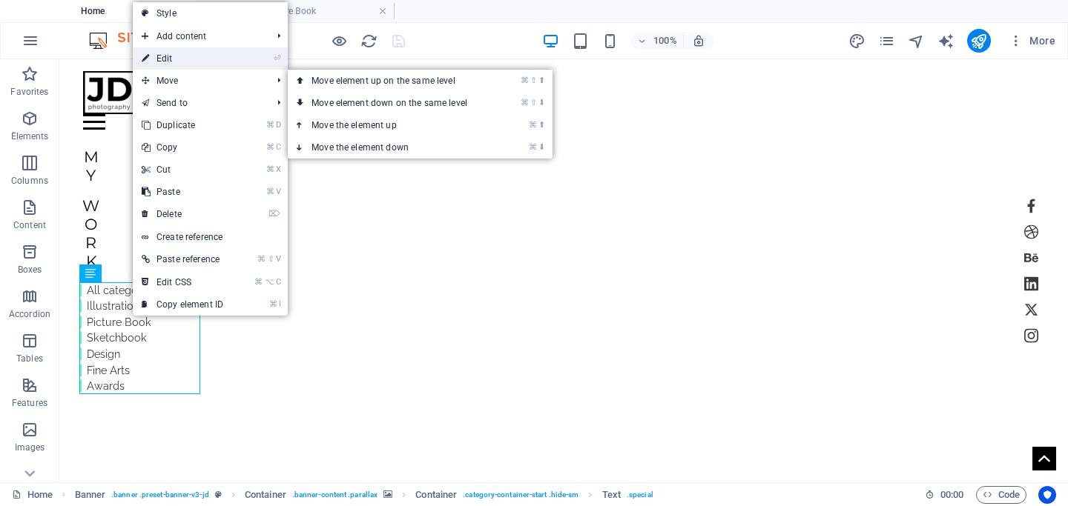
click at [180, 63] on link "⏎ Edit" at bounding box center [182, 58] width 99 height 22
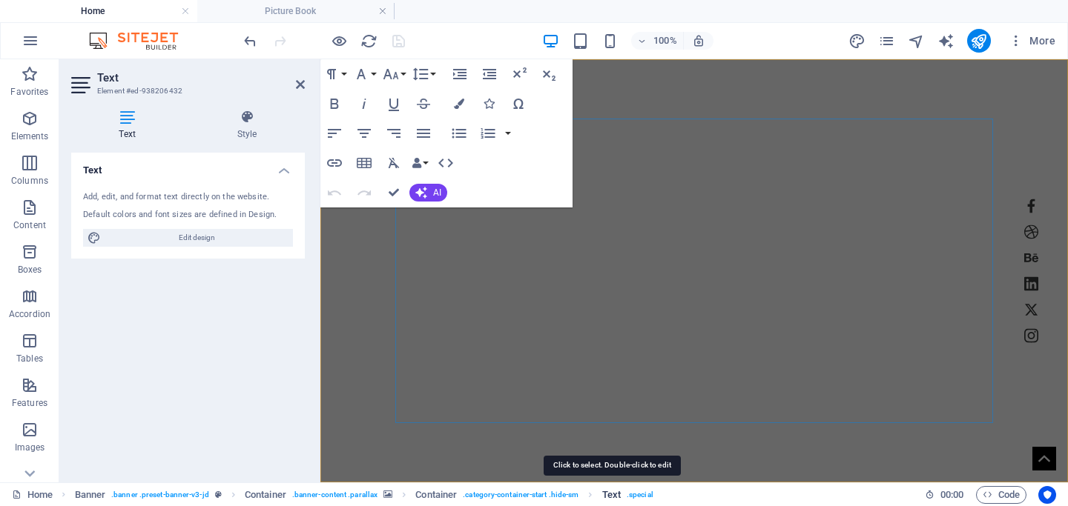
click at [612, 494] on span "Text" at bounding box center [611, 495] width 19 height 18
click at [609, 499] on span "Text" at bounding box center [611, 495] width 19 height 18
click at [446, 154] on icon "button" at bounding box center [446, 163] width 18 height 18
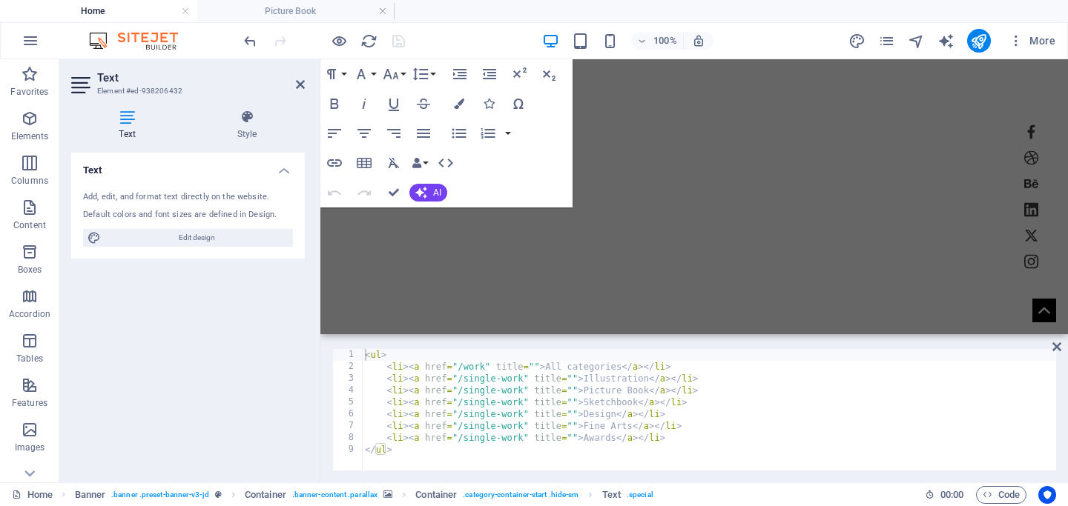
type textarea "<li><a href="/single-work" title="">Picture Book</a></li>"
drag, startPoint x: 647, startPoint y: 390, endPoint x: 581, endPoint y: 391, distance: 66.0
click at [581, 391] on div "< ul > < li > < a href = "/work" title = "" > All categories </ a > </ li > < l…" at bounding box center [709, 421] width 694 height 145
click at [334, 161] on icon "button" at bounding box center [334, 163] width 18 height 18
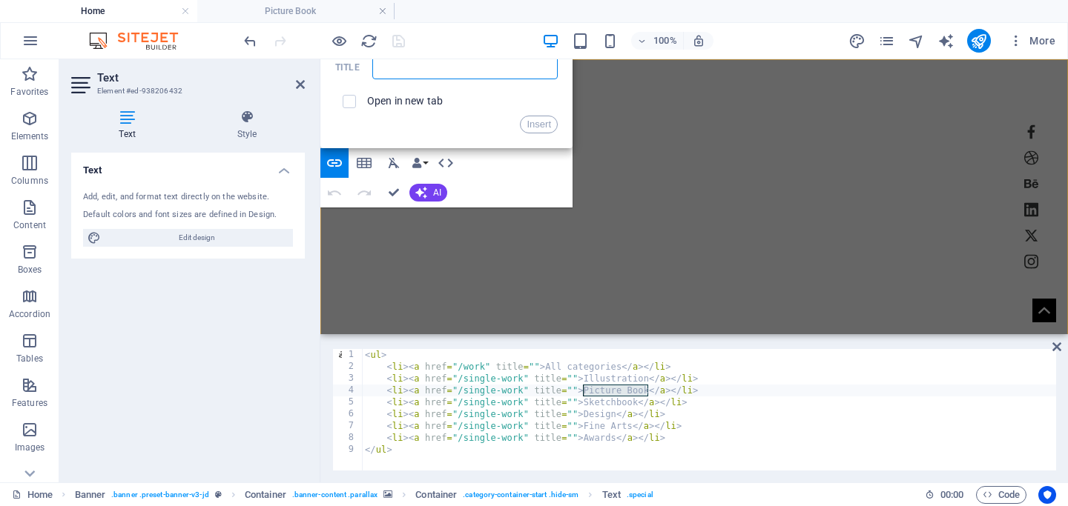
click at [415, 73] on input "text" at bounding box center [464, 68] width 185 height 24
drag, startPoint x: 415, startPoint y: 73, endPoint x: 415, endPoint y: 104, distance: 31.1
click at [415, 104] on div "URL Text Title Open in new tab Insert" at bounding box center [446, 64] width 222 height 139
click at [384, 259] on div "Home Illustration Picture Book The Fairy Grandmother Sktechbook Deisgn Fine Art…" at bounding box center [693, 302] width 747 height 486
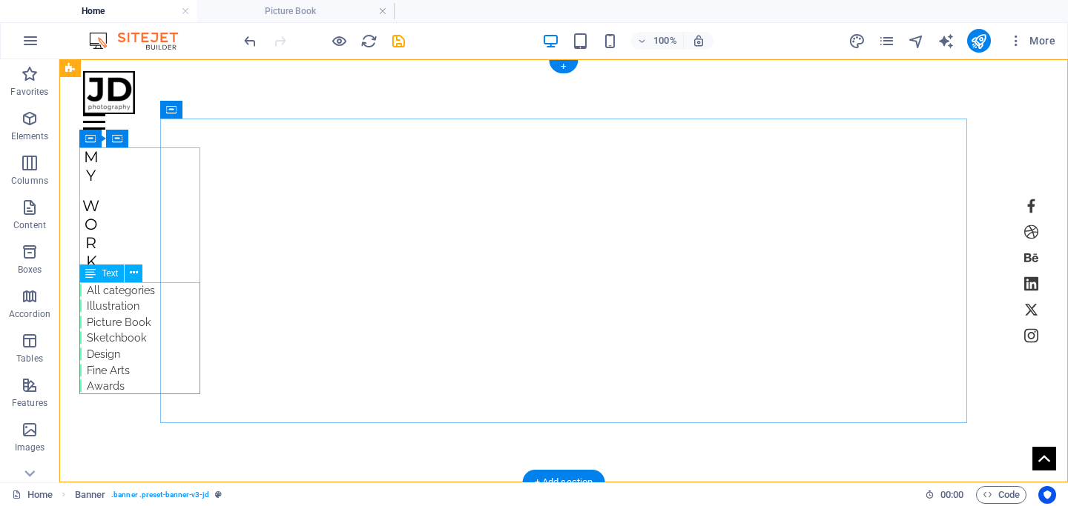
click at [154, 306] on div "All categories Illustration Picture Book Sketchbook Design Fine Arts Awards" at bounding box center [117, 338] width 76 height 112
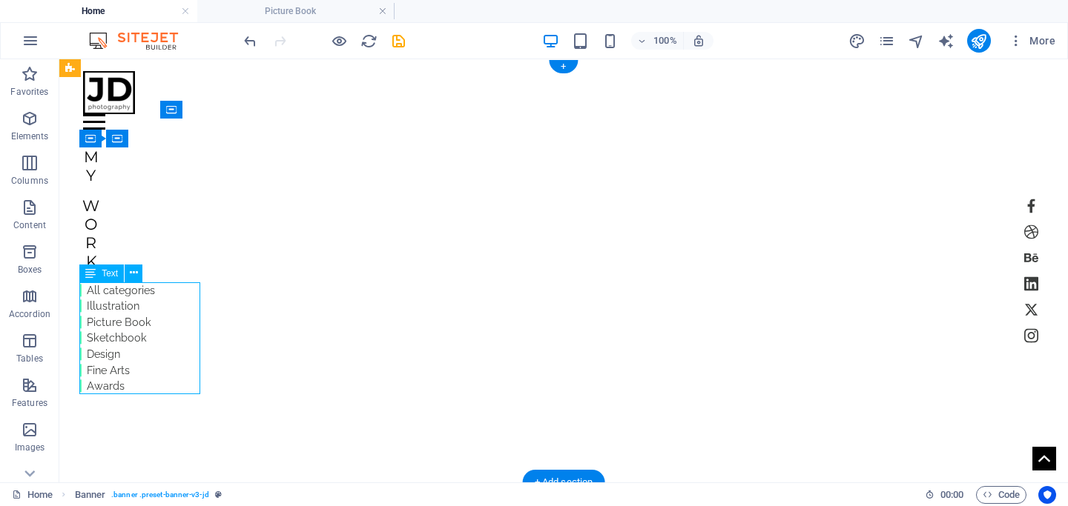
click at [154, 306] on div "All categories Illustration Picture Book Sketchbook Design Fine Arts Awards" at bounding box center [117, 338] width 76 height 112
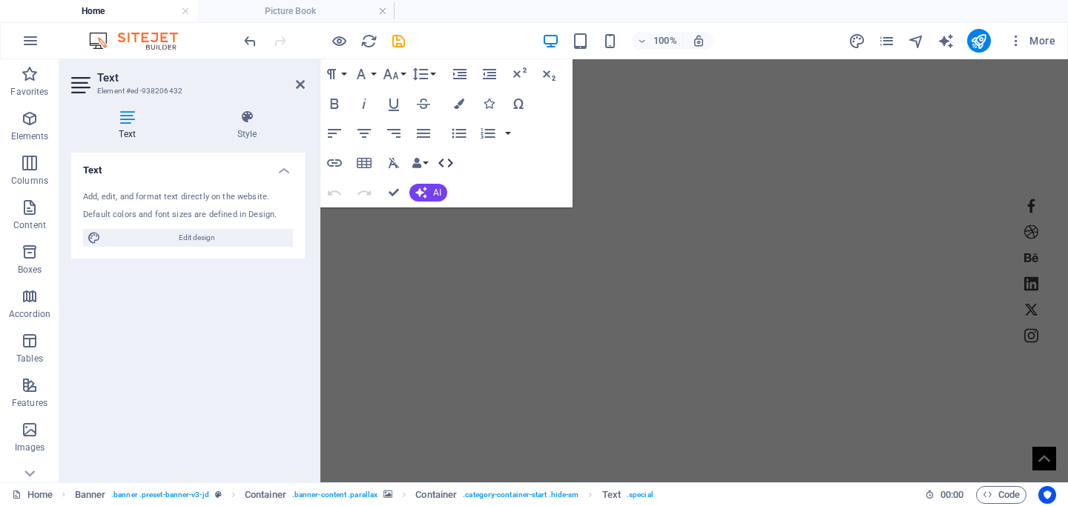
click at [448, 159] on icon "button" at bounding box center [445, 163] width 15 height 9
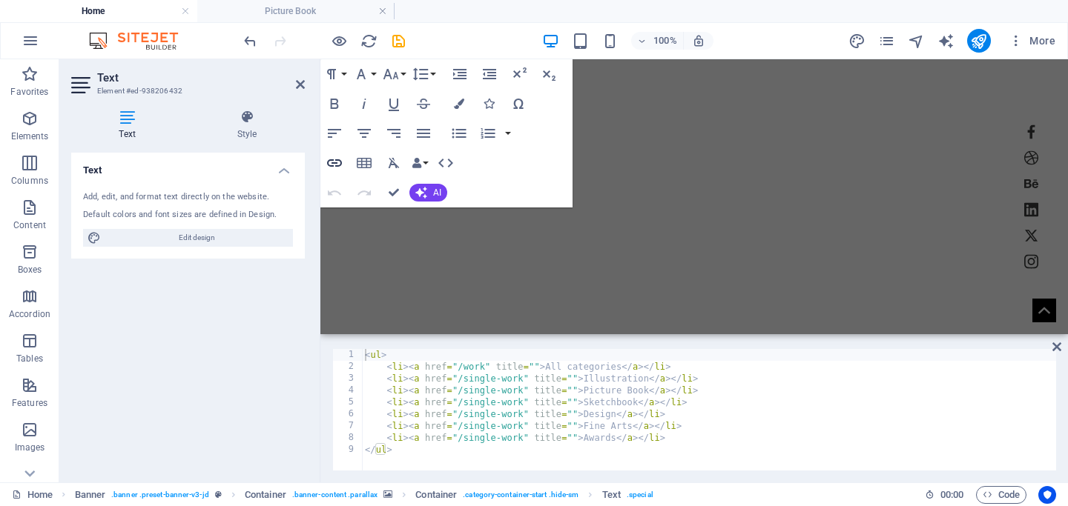
click at [331, 162] on icon "button" at bounding box center [334, 163] width 18 height 18
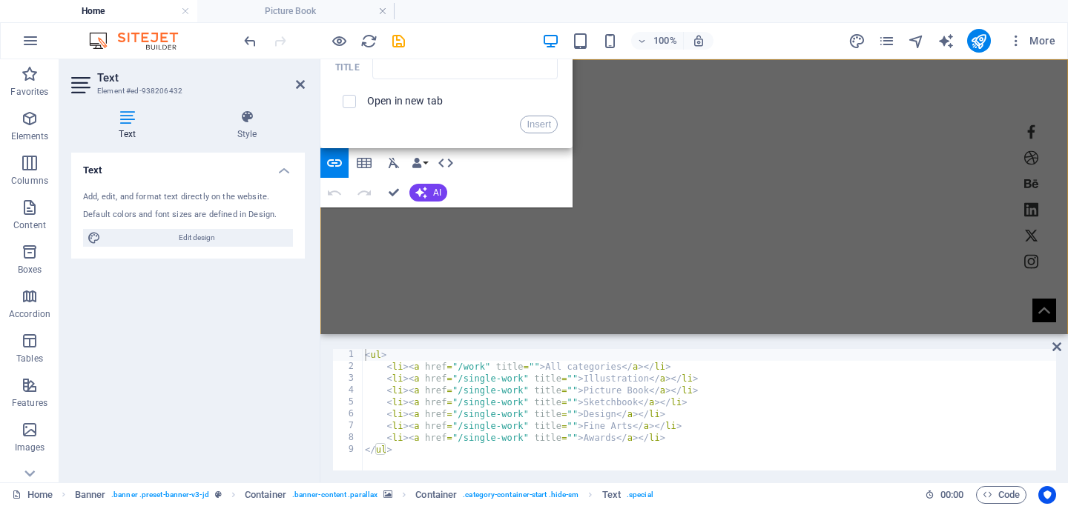
click at [356, 254] on div "Home Illustration Picture Book The Fairy Grandmother Sktechbook Deisgn Fine Art…" at bounding box center [693, 302] width 747 height 486
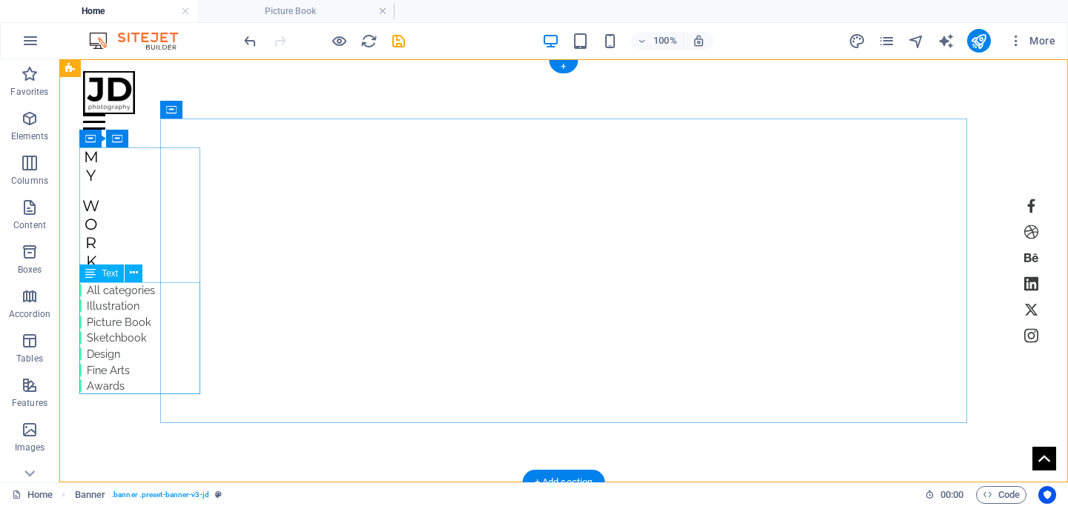
click at [149, 309] on div "All categories Illustration Picture Book Sketchbook Design Fine Arts Awards" at bounding box center [117, 338] width 76 height 112
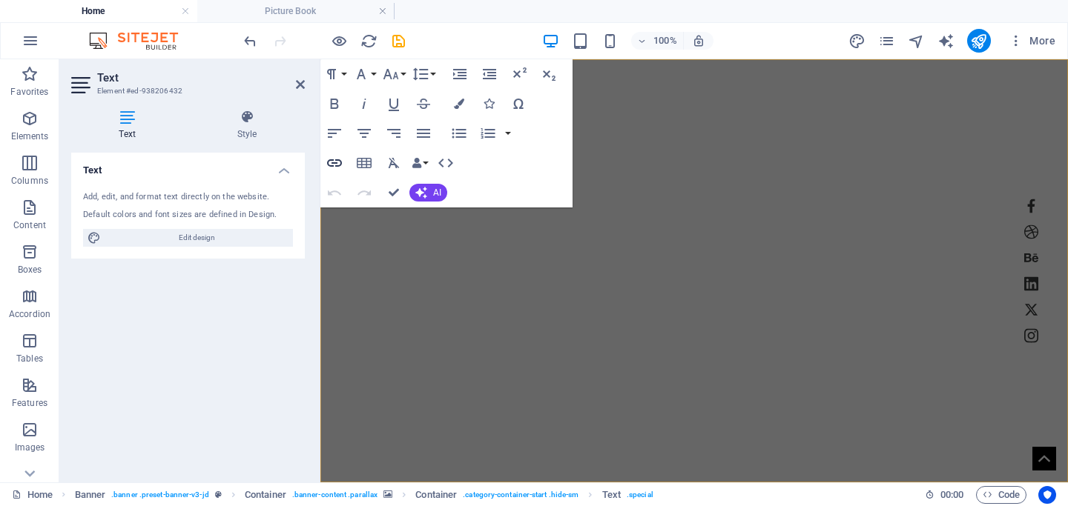
click at [334, 158] on icon "button" at bounding box center [334, 163] width 18 height 18
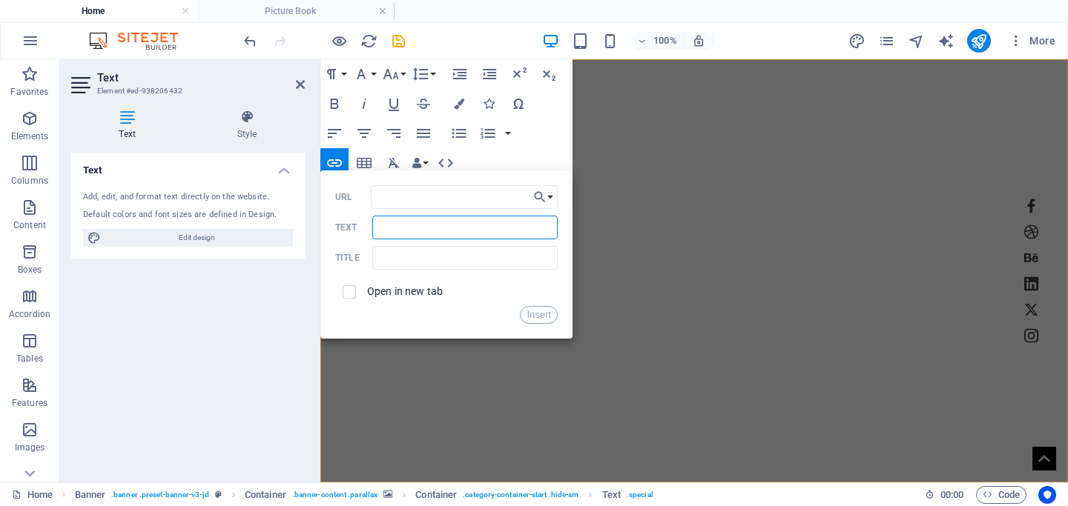
click at [527, 235] on input "Text" at bounding box center [464, 228] width 185 height 24
type input "Picture Book"
click at [555, 199] on button "Choose Link" at bounding box center [543, 197] width 28 height 24
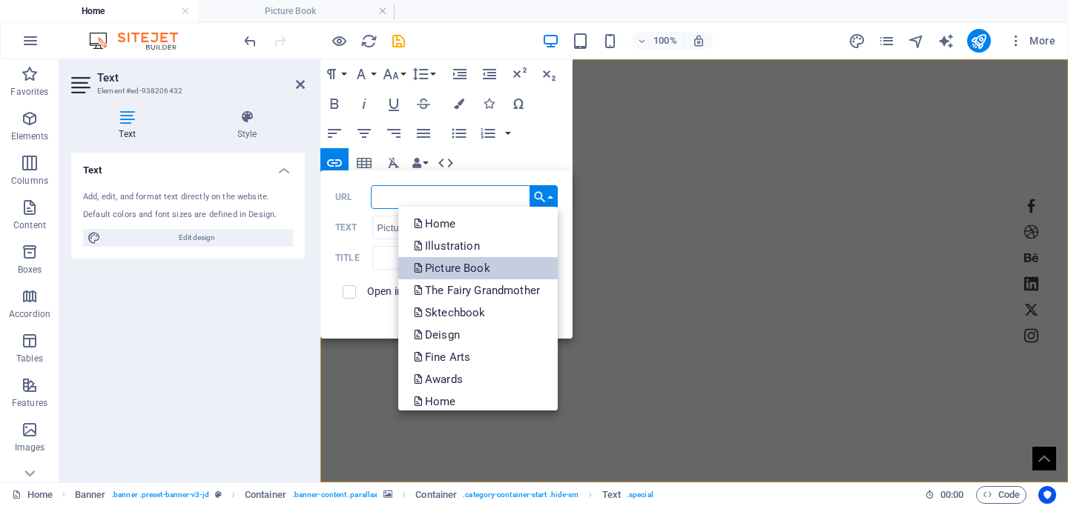
click at [470, 270] on p "Picture Book" at bounding box center [453, 268] width 80 height 22
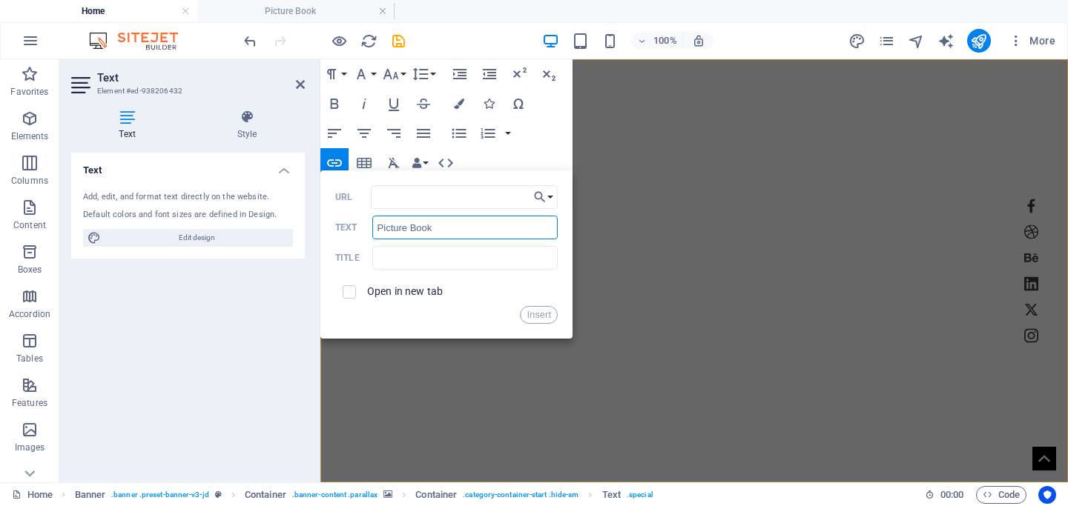
drag, startPoint x: 449, startPoint y: 231, endPoint x: 342, endPoint y: 231, distance: 107.5
click at [342, 231] on div "Picture Book Text" at bounding box center [446, 228] width 222 height 24
click at [391, 262] on input "text" at bounding box center [464, 258] width 185 height 24
paste input "Picture Book"
type input "Picture Book"
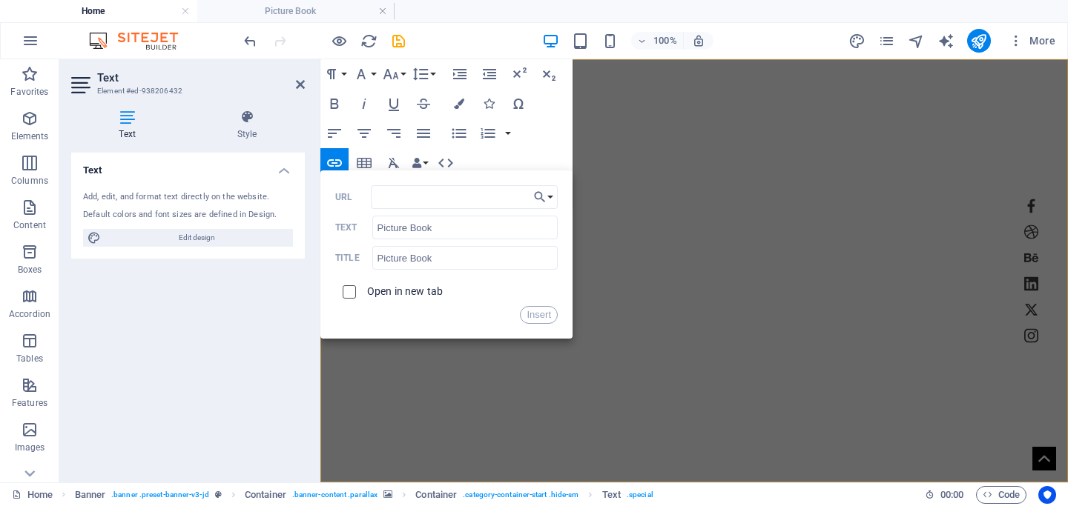
click at [351, 291] on input "checkbox" at bounding box center [346, 289] width 13 height 13
checkbox input "true"
click at [530, 316] on button "Insert" at bounding box center [539, 315] width 38 height 18
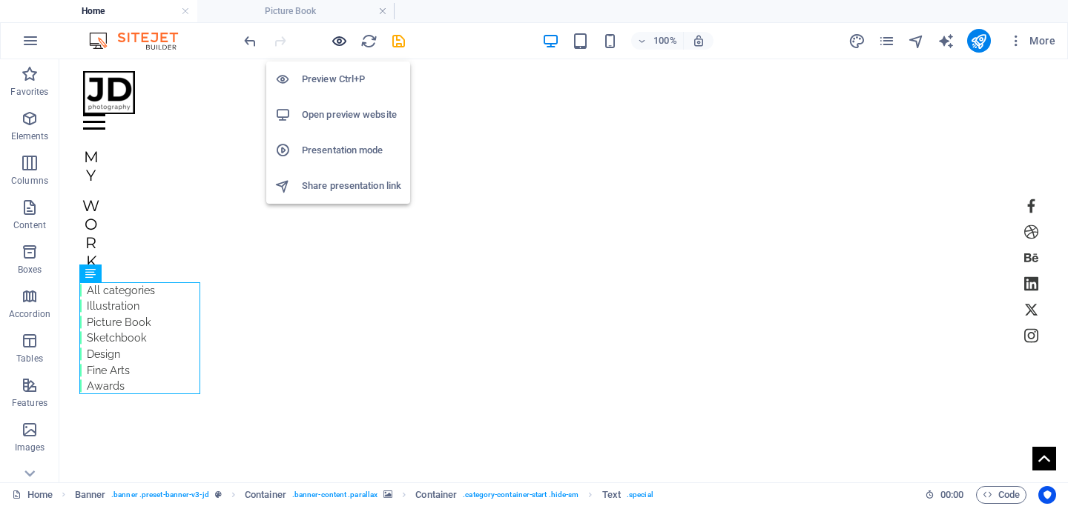
click at [335, 36] on icon "button" at bounding box center [339, 41] width 17 height 17
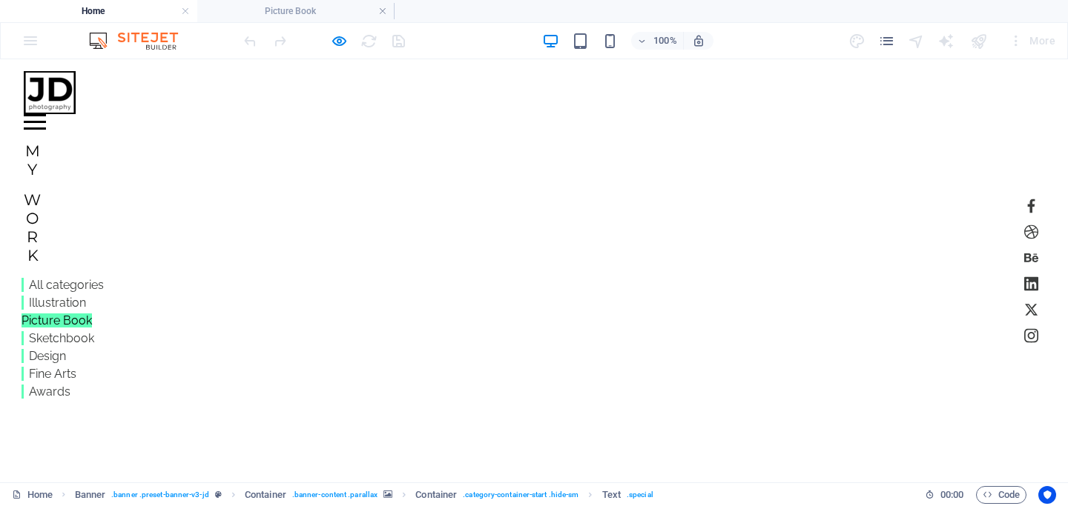
click at [75, 326] on link "Picture Book" at bounding box center [56, 321] width 70 height 14
click at [858, 41] on icon "pages" at bounding box center [886, 41] width 17 height 17
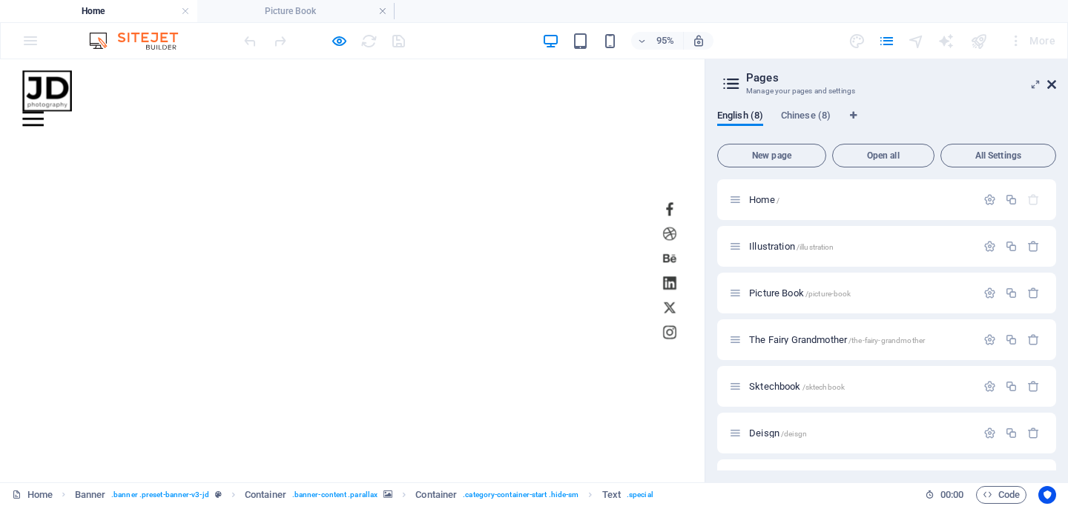
click at [1055, 83] on icon at bounding box center [1051, 85] width 9 height 12
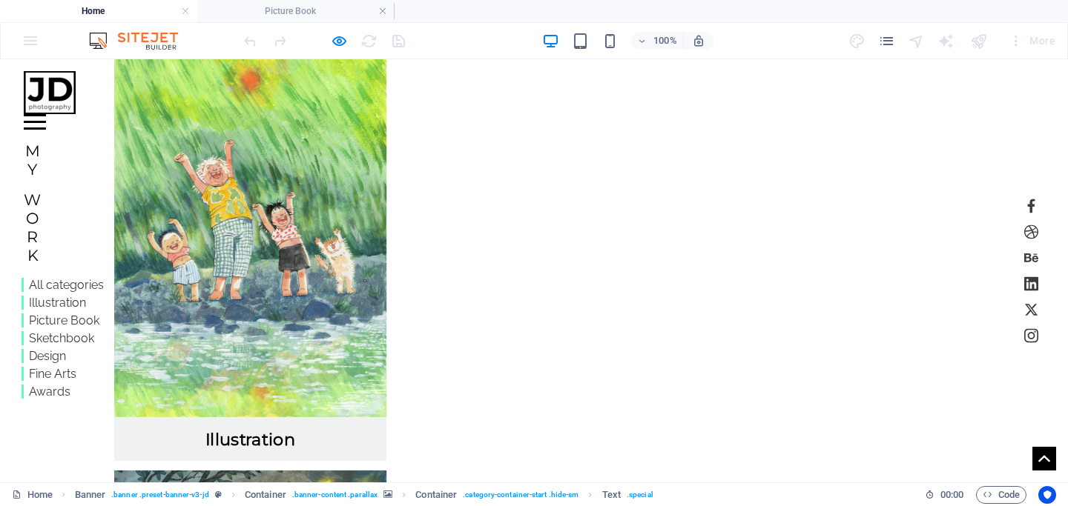
scroll to position [1379, 0]
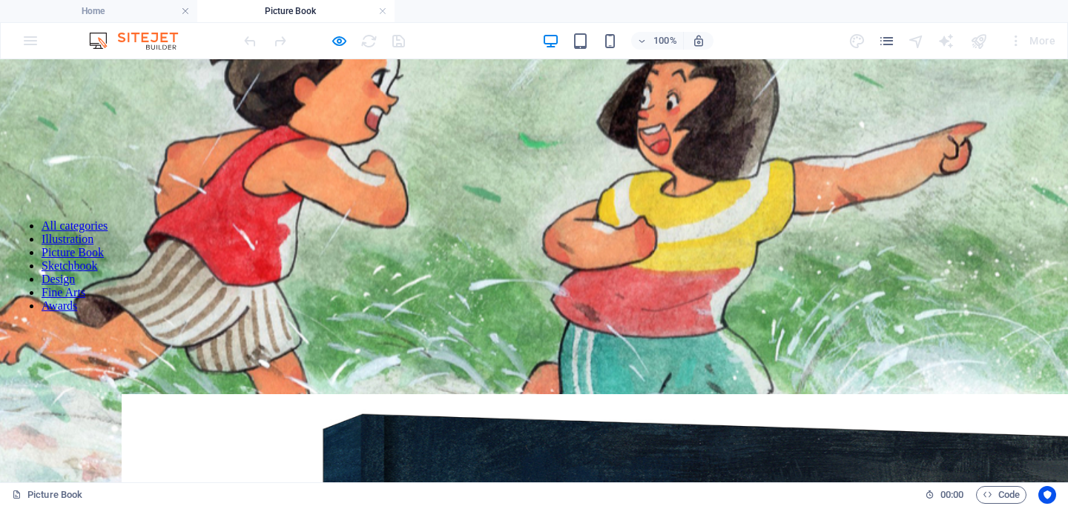
scroll to position [0, 0]
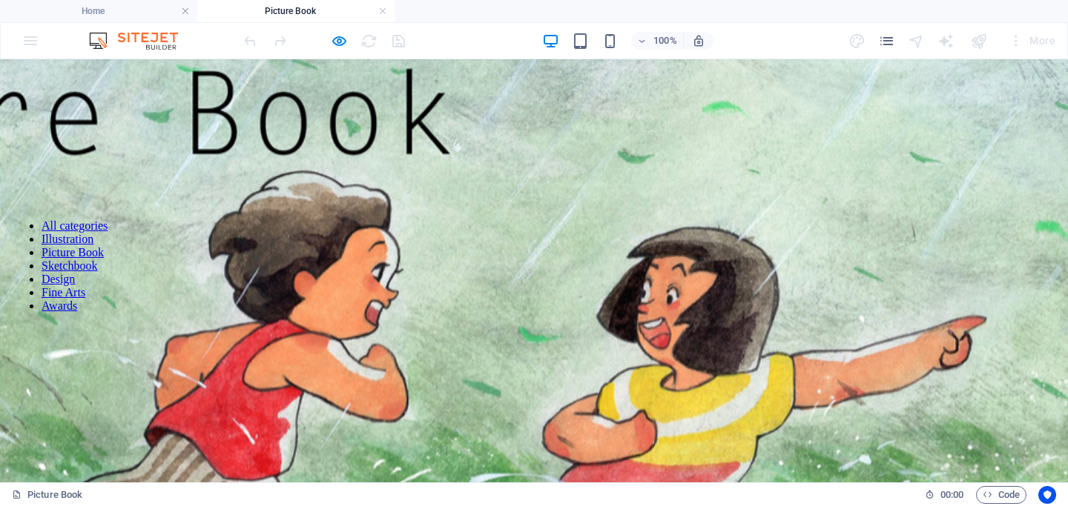
click at [45, 272] on link "Sketchbook" at bounding box center [70, 265] width 56 height 13
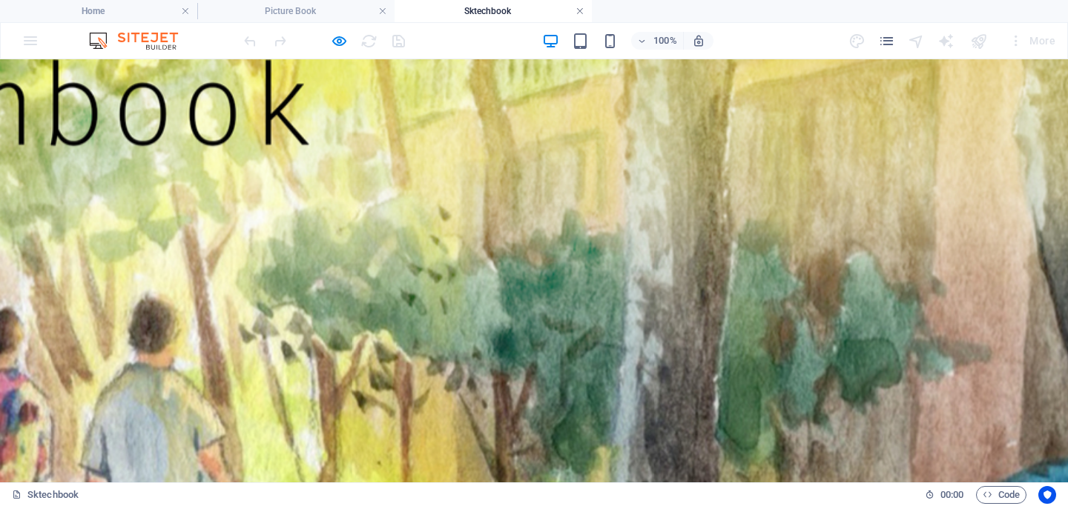
click at [583, 9] on link at bounding box center [579, 11] width 9 height 14
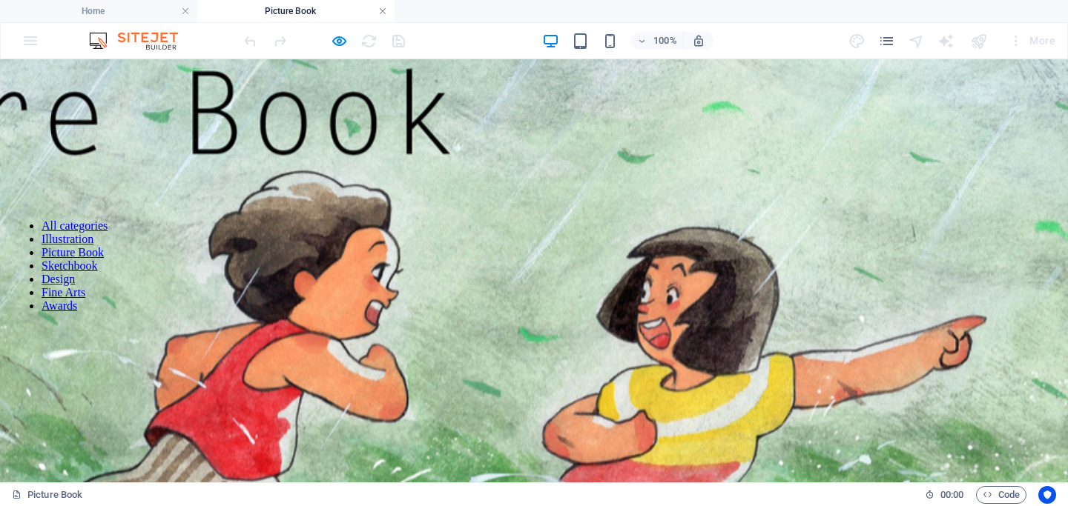
click at [383, 8] on link at bounding box center [382, 11] width 9 height 14
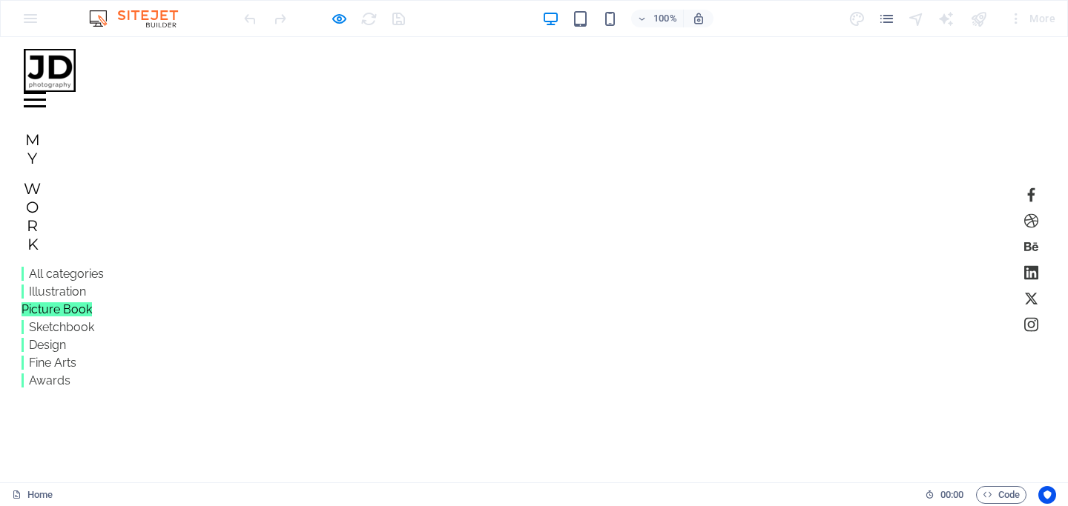
click at [59, 311] on link "Picture Book" at bounding box center [56, 309] width 70 height 14
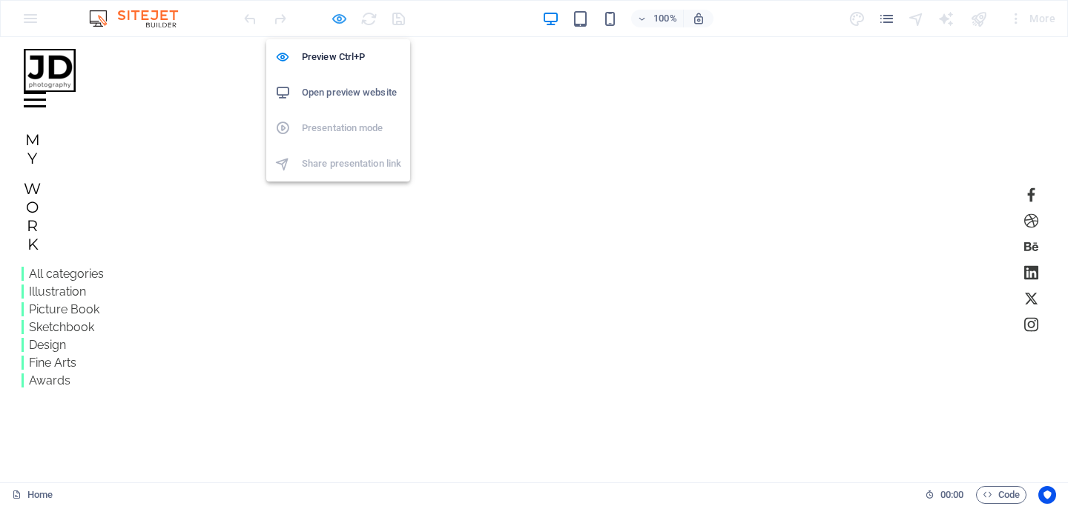
click at [342, 18] on icon "button" at bounding box center [339, 18] width 17 height 17
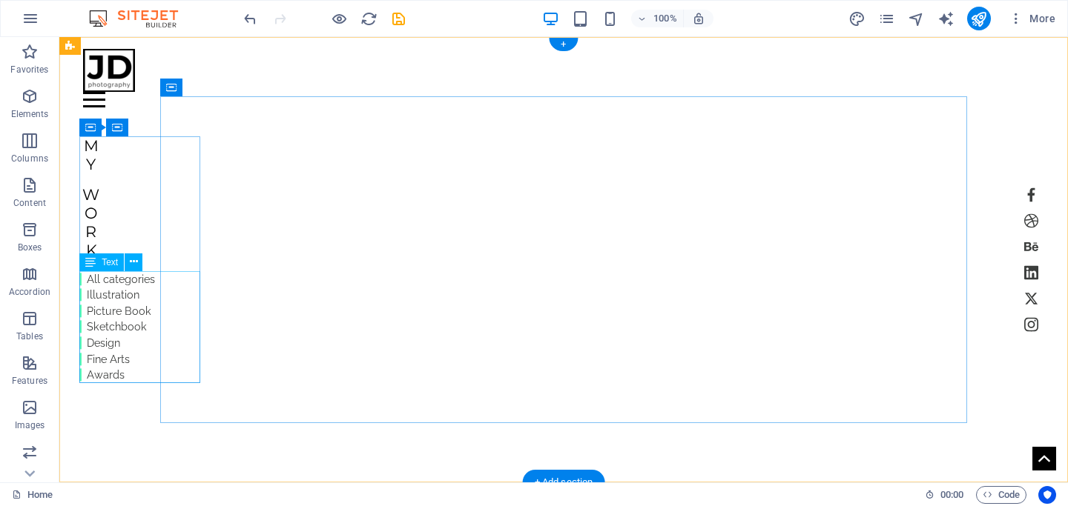
click at [148, 297] on div "All categories Illustration Picture Book Sketchbook Design Fine Arts Awards" at bounding box center [117, 327] width 76 height 112
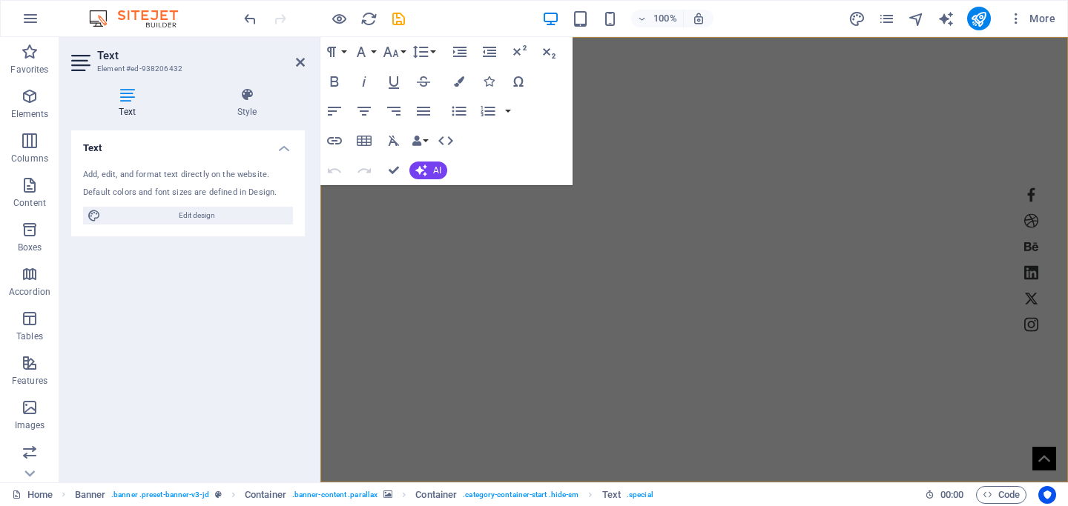
click at [520, 139] on img "1/3" at bounding box center [419, 139] width 199 height 0
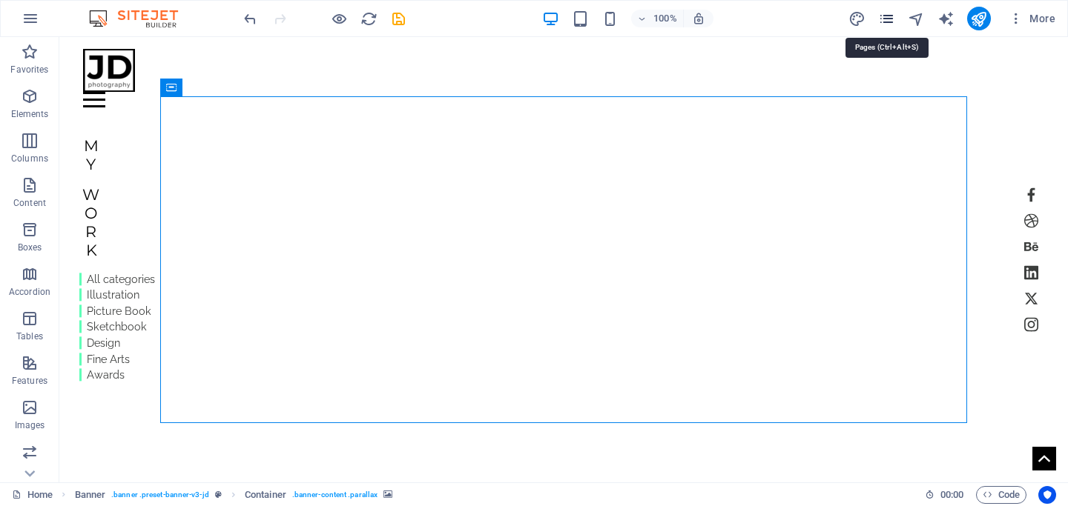
click at [888, 18] on icon "pages" at bounding box center [886, 18] width 17 height 17
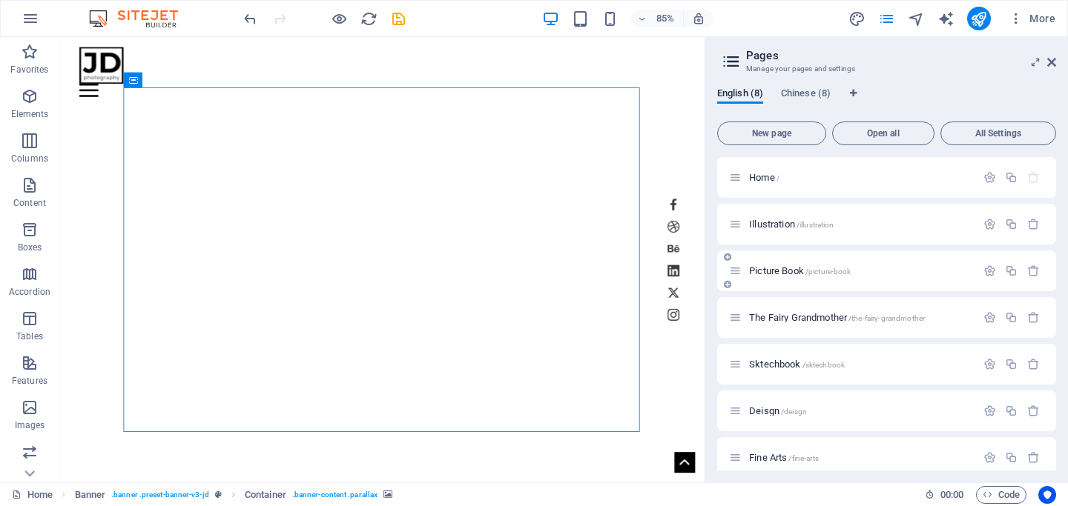
click at [768, 274] on span "Picture Book /picture-book" at bounding box center [800, 270] width 102 height 11
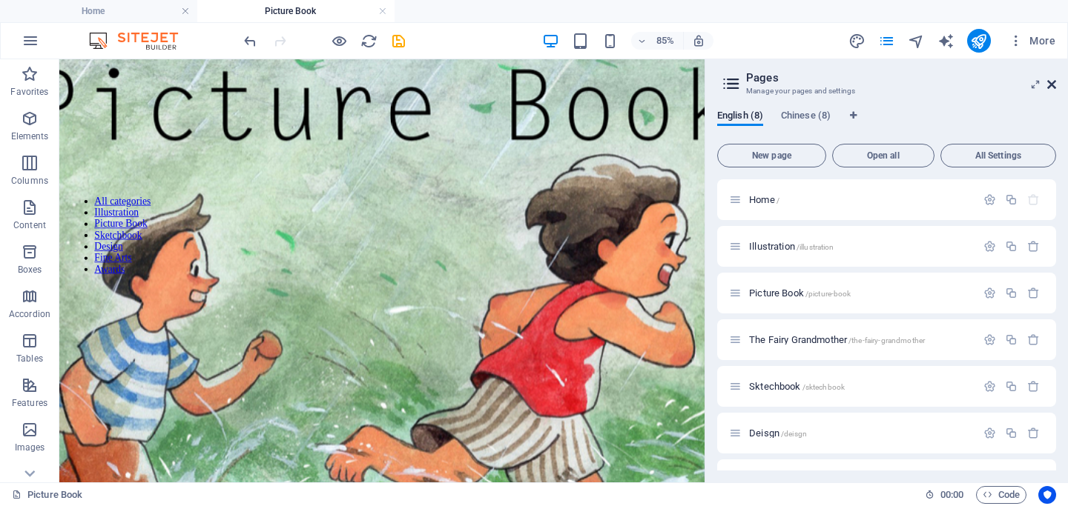
click at [1055, 85] on icon at bounding box center [1051, 85] width 9 height 12
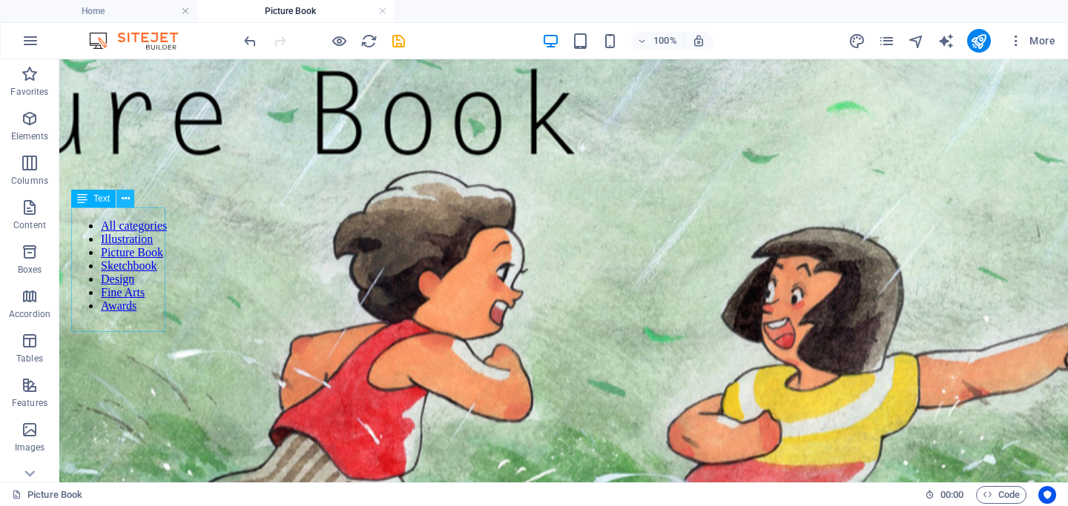
click at [123, 203] on icon at bounding box center [126, 199] width 8 height 16
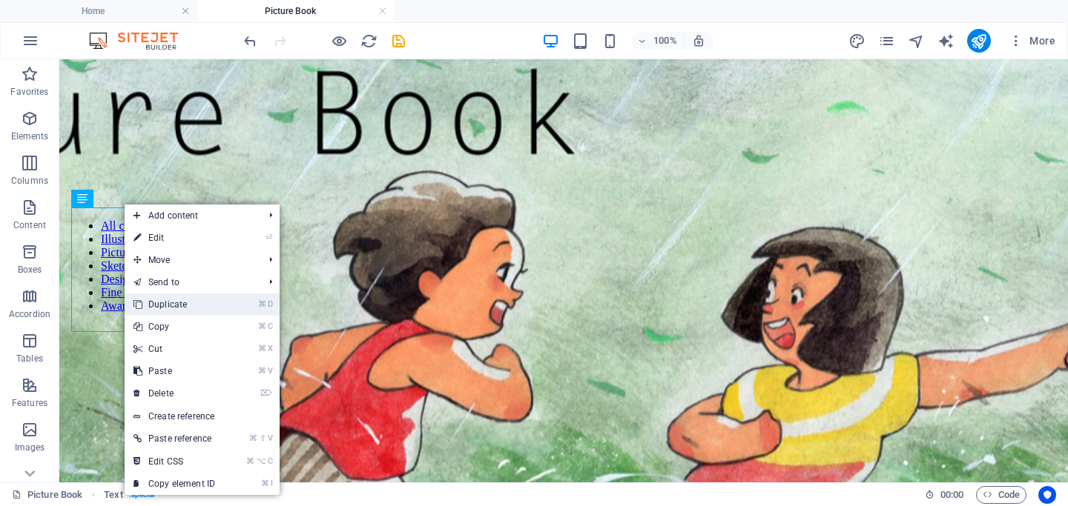
click at [168, 300] on link "⌘ D Duplicate" at bounding box center [174, 305] width 99 height 22
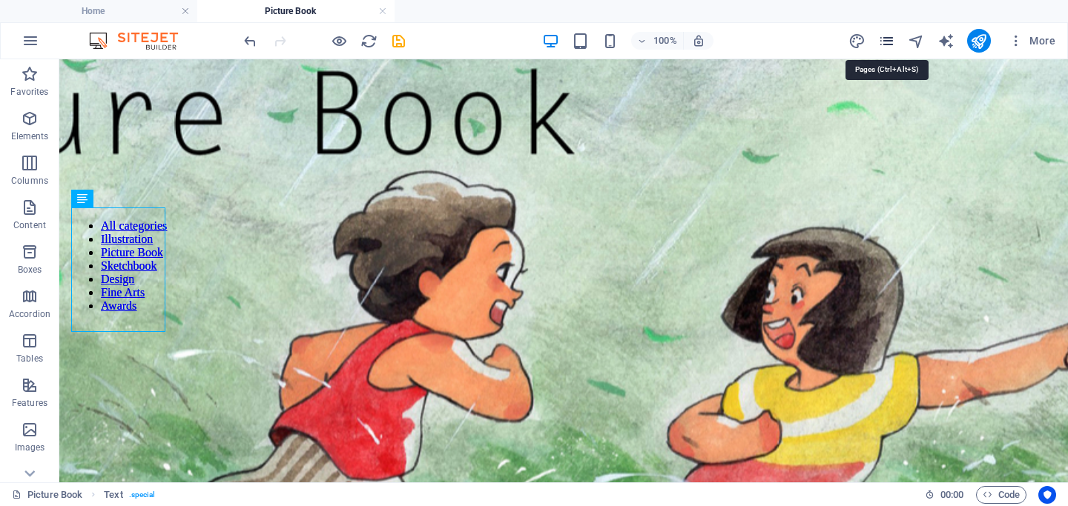
click at [887, 44] on icon "pages" at bounding box center [886, 41] width 17 height 17
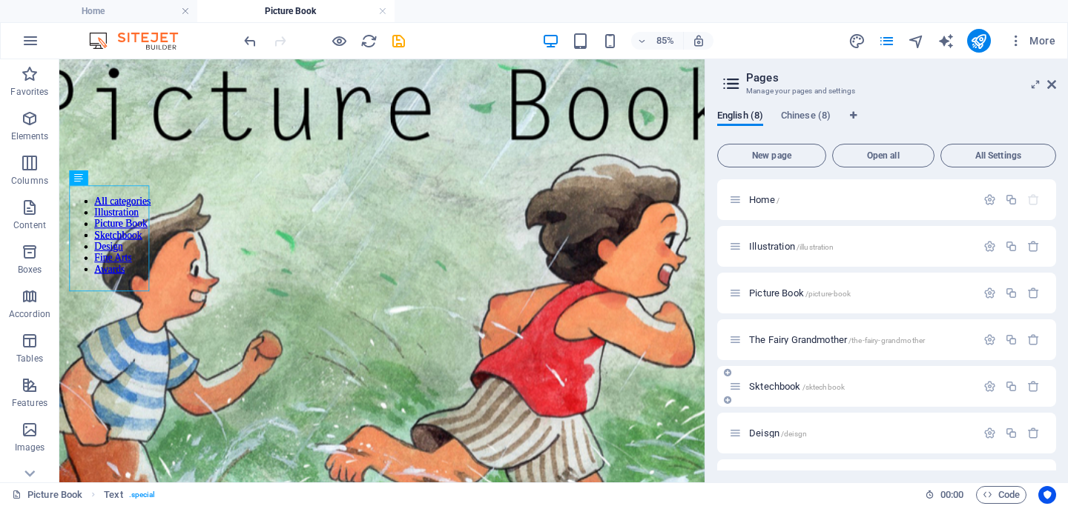
click at [779, 391] on div "Sktechbook /sktechbook" at bounding box center [852, 386] width 247 height 17
click at [767, 388] on span "Sktechbook /sktechbook" at bounding box center [797, 386] width 96 height 11
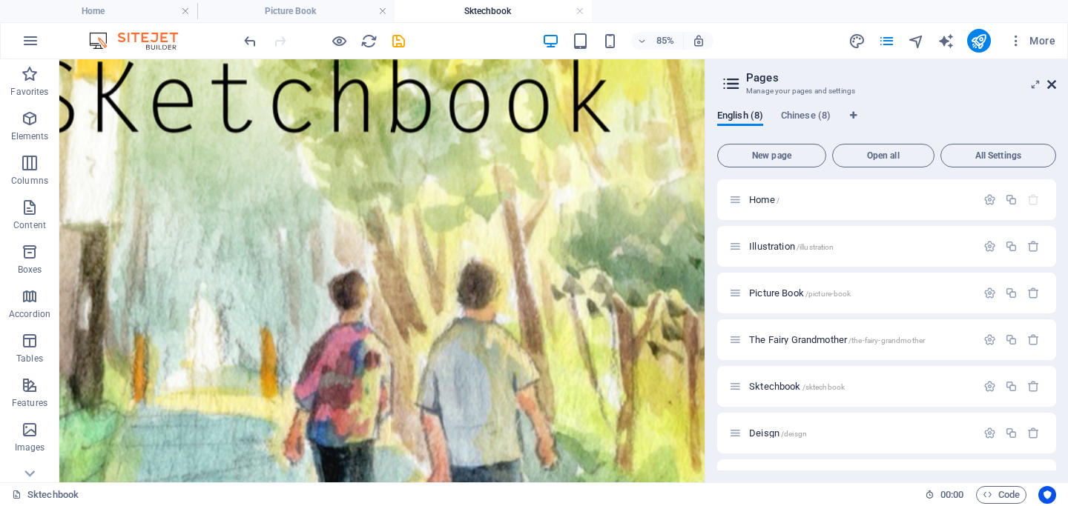
click at [1050, 84] on icon at bounding box center [1051, 85] width 9 height 12
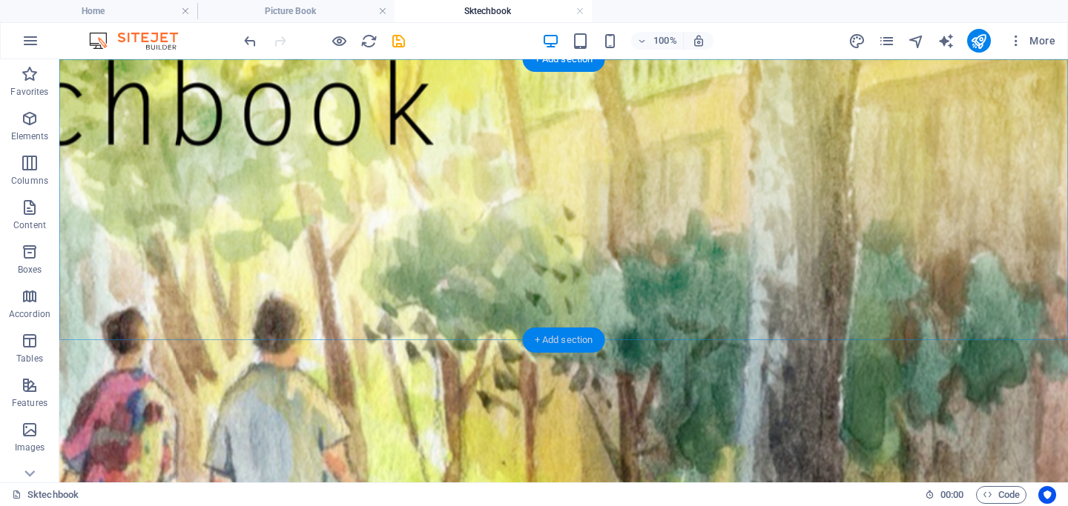
click at [537, 345] on div "+ Add section" at bounding box center [564, 340] width 82 height 25
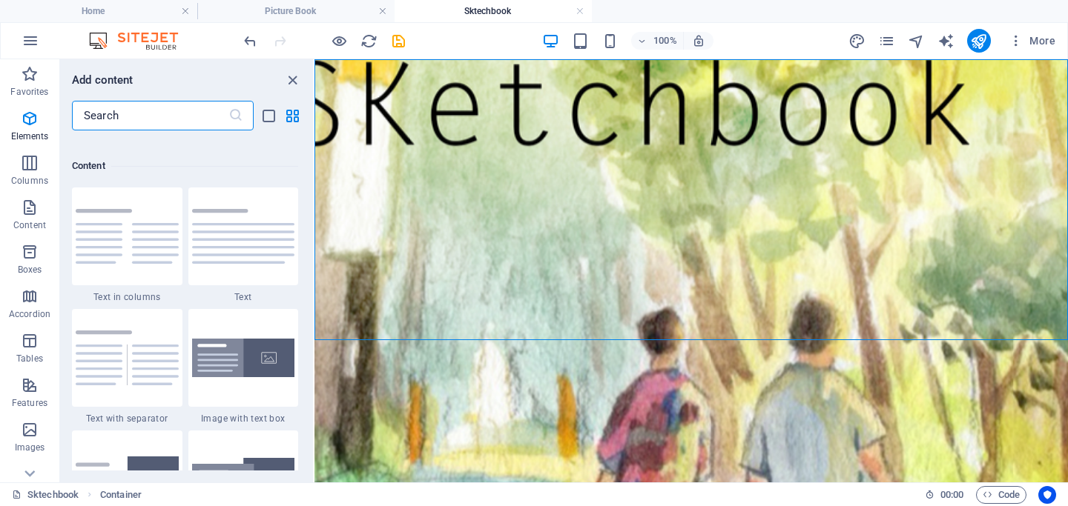
scroll to position [2594, 0]
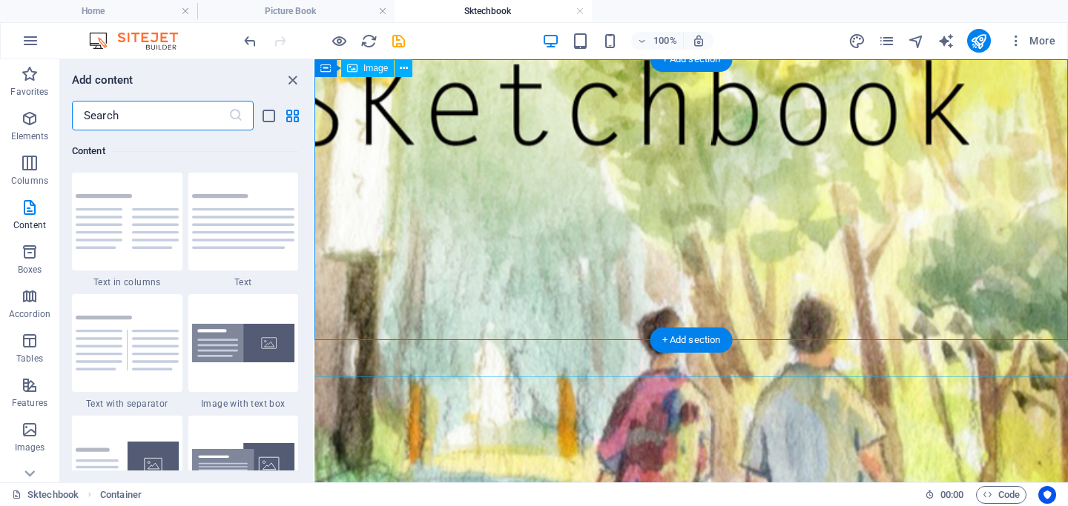
click at [351, 172] on figure at bounding box center [691, 373] width 2372 height 798
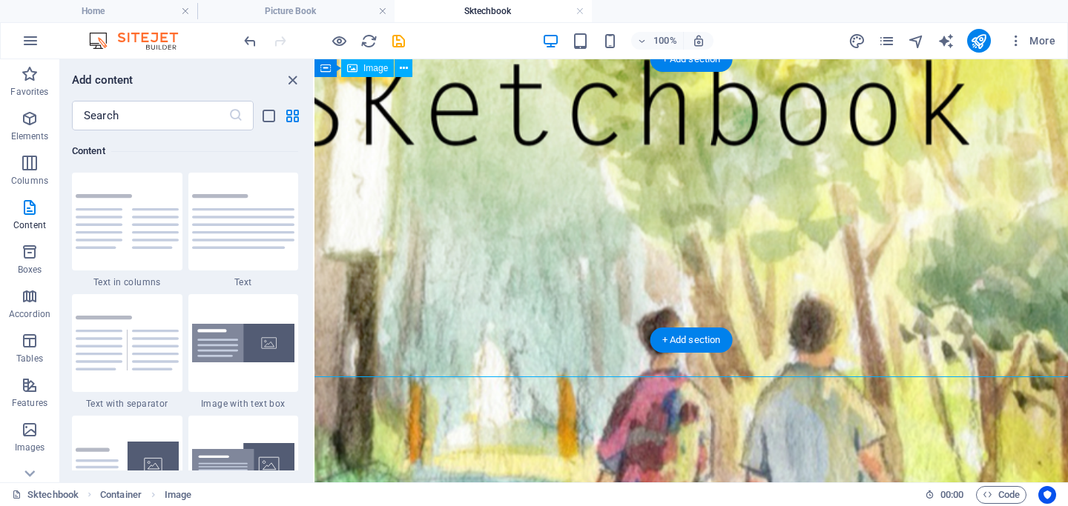
click at [351, 172] on figure at bounding box center [691, 373] width 2372 height 798
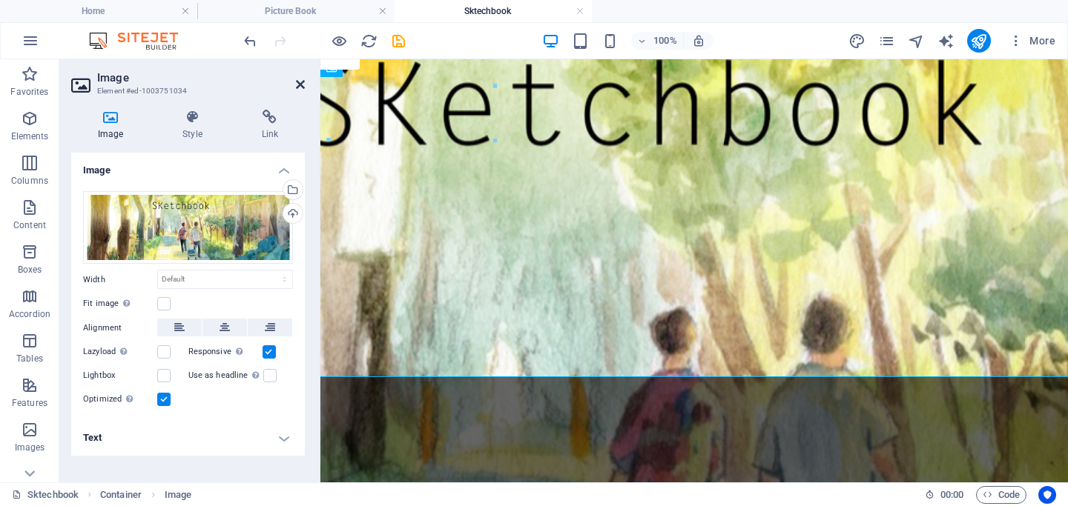
click at [301, 80] on icon at bounding box center [300, 85] width 9 height 12
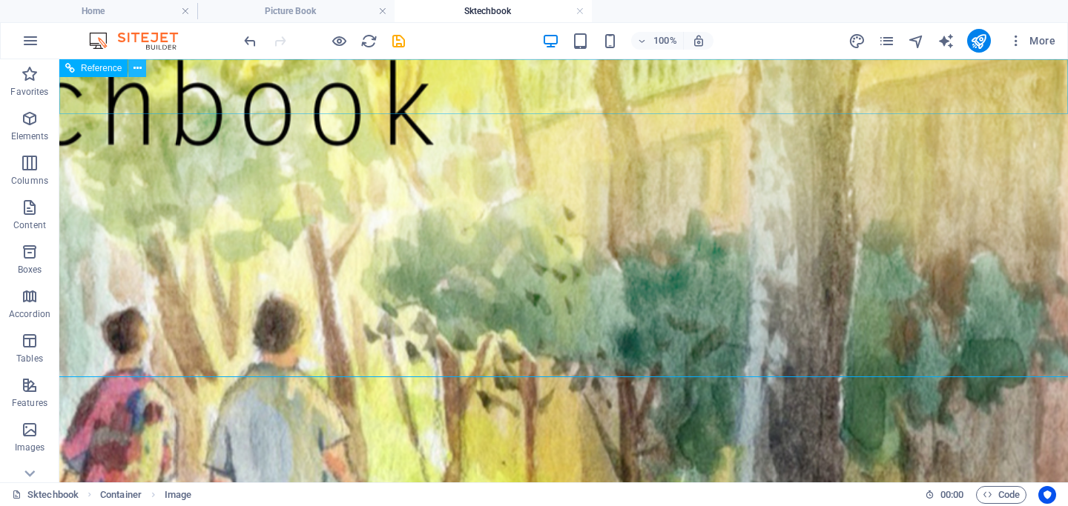
click at [138, 67] on icon at bounding box center [137, 69] width 8 height 16
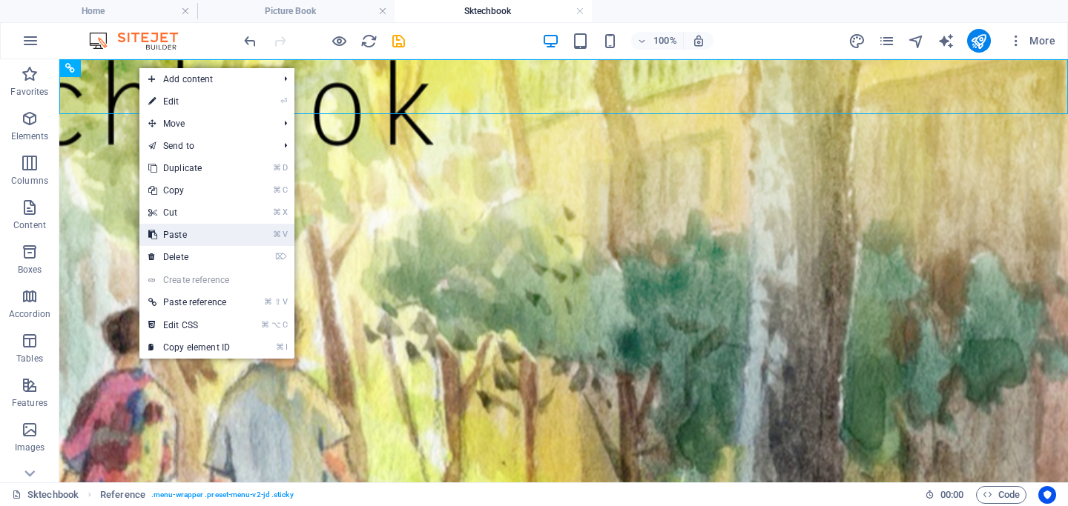
click at [183, 238] on link "⌘ V Paste" at bounding box center [188, 235] width 99 height 22
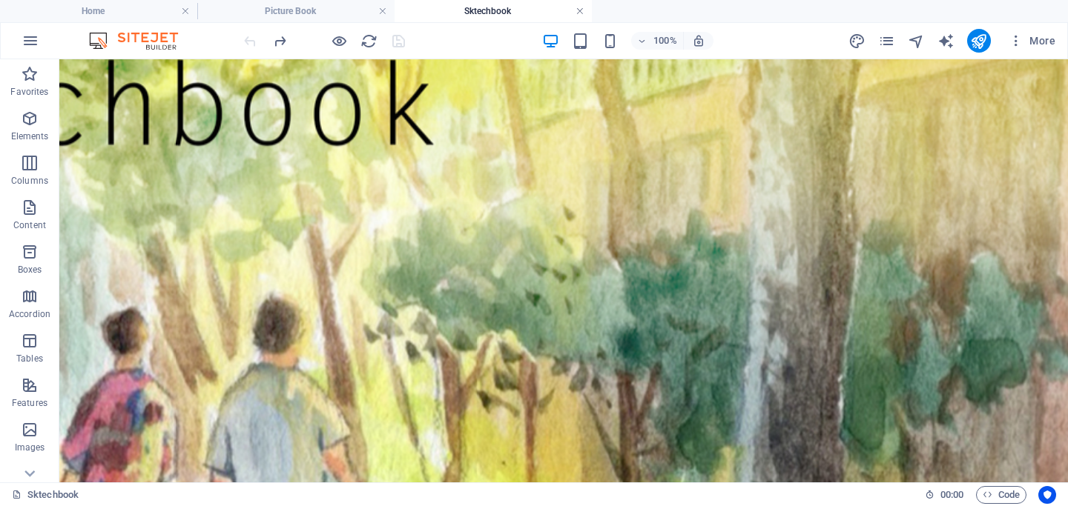
click at [583, 8] on link at bounding box center [579, 11] width 9 height 14
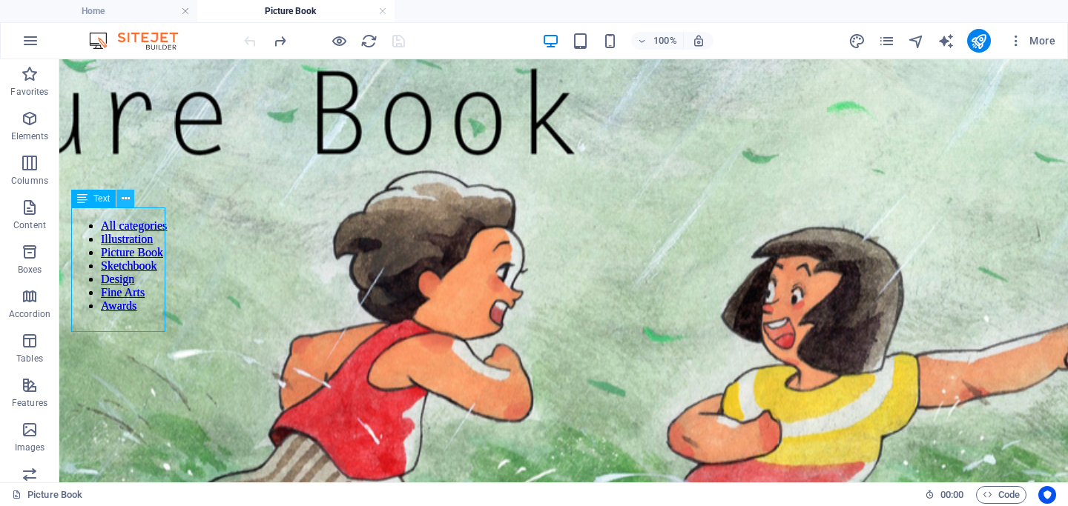
click at [124, 202] on icon at bounding box center [126, 199] width 8 height 16
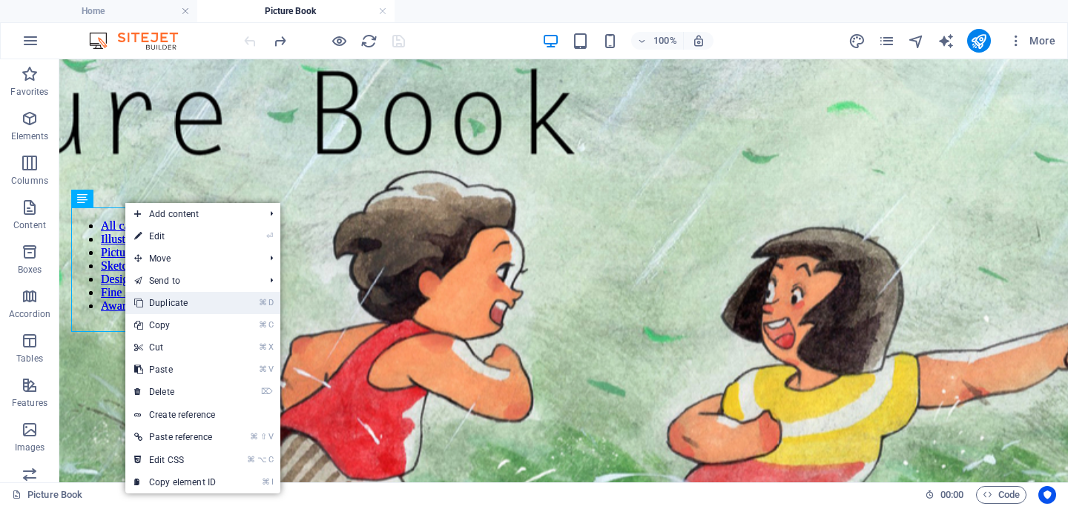
click at [168, 294] on link "⌘ D Duplicate" at bounding box center [174, 303] width 99 height 22
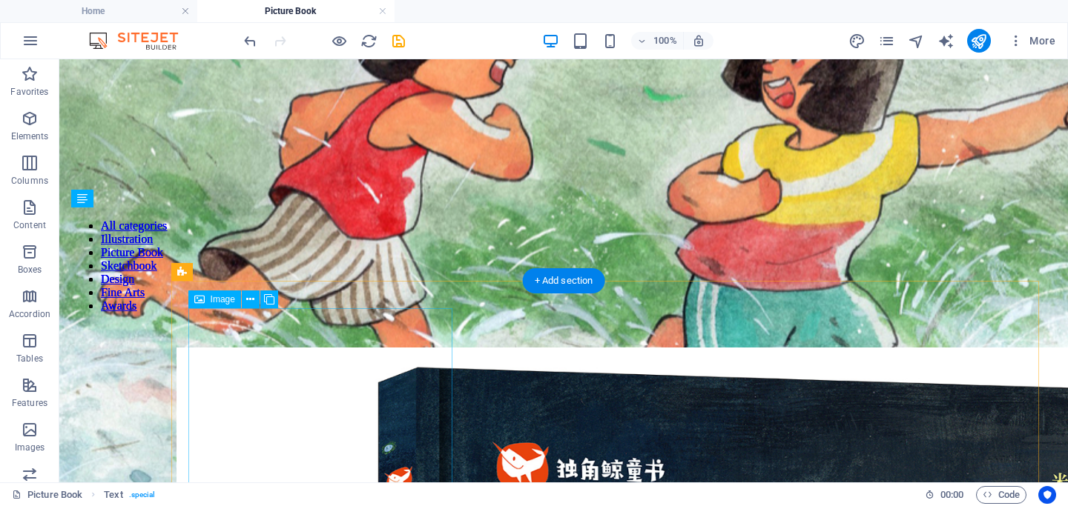
scroll to position [0, 0]
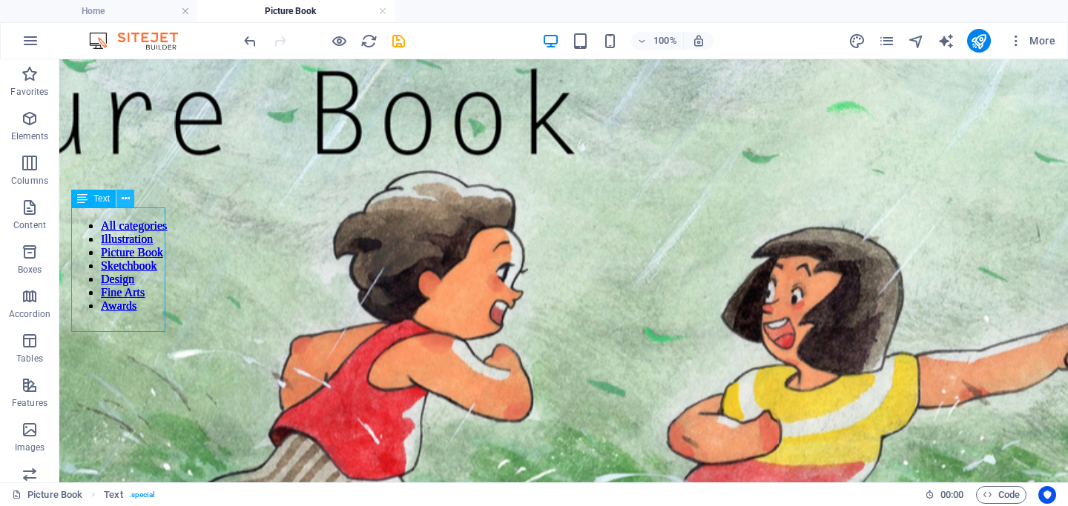
click at [123, 194] on icon at bounding box center [126, 199] width 8 height 16
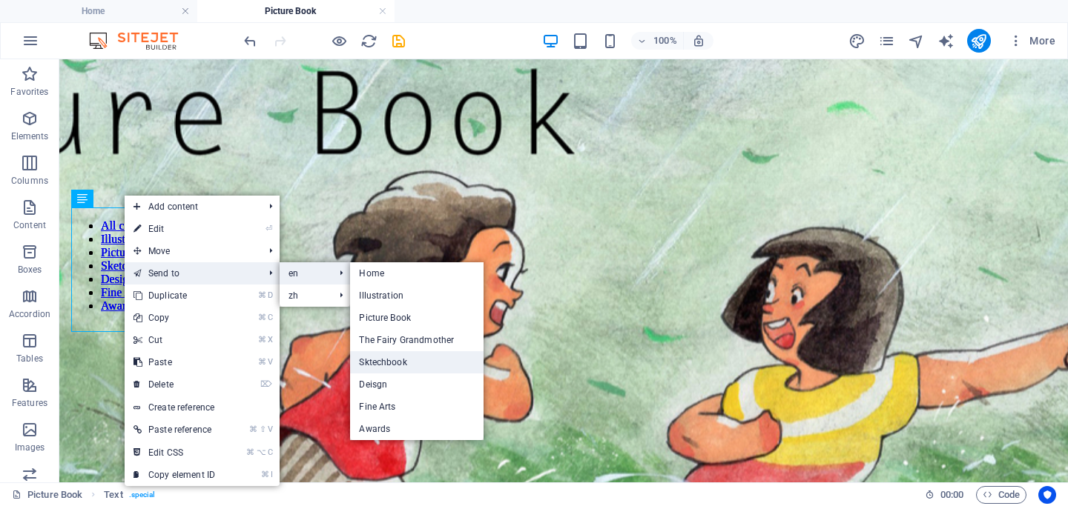
click at [405, 368] on link "Sktechbook" at bounding box center [416, 362] width 133 height 22
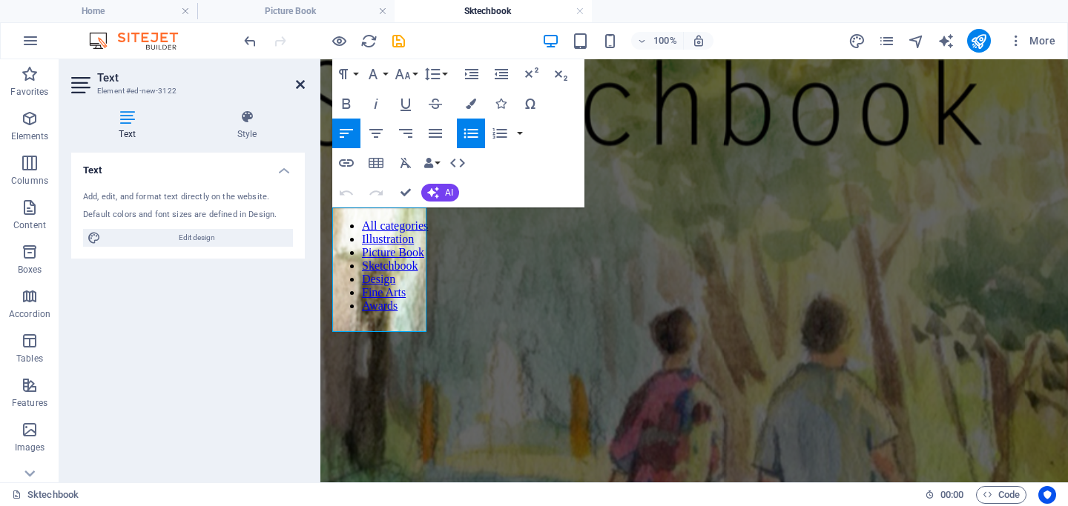
click at [299, 83] on icon at bounding box center [300, 85] width 9 height 12
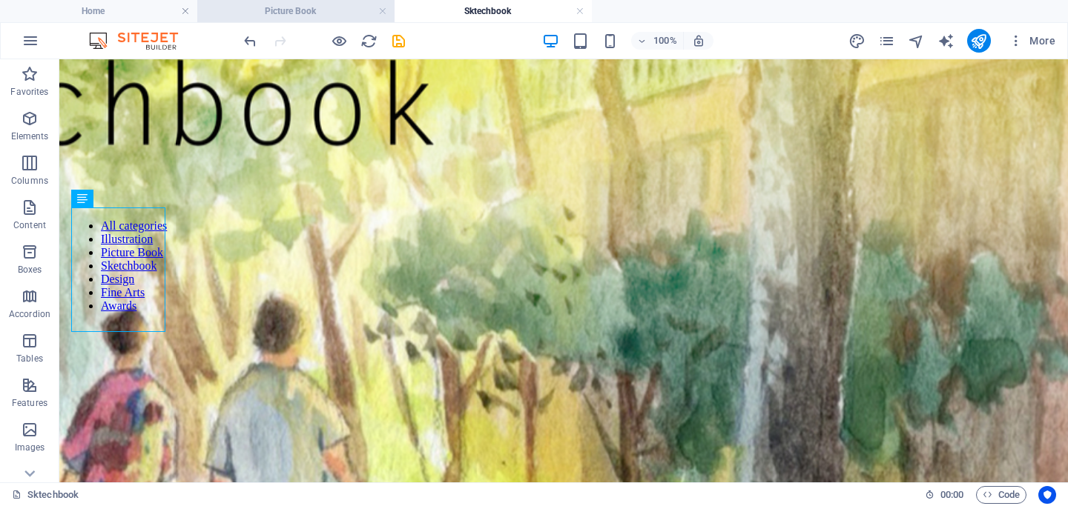
click at [324, 13] on h4 "Picture Book" at bounding box center [295, 11] width 197 height 16
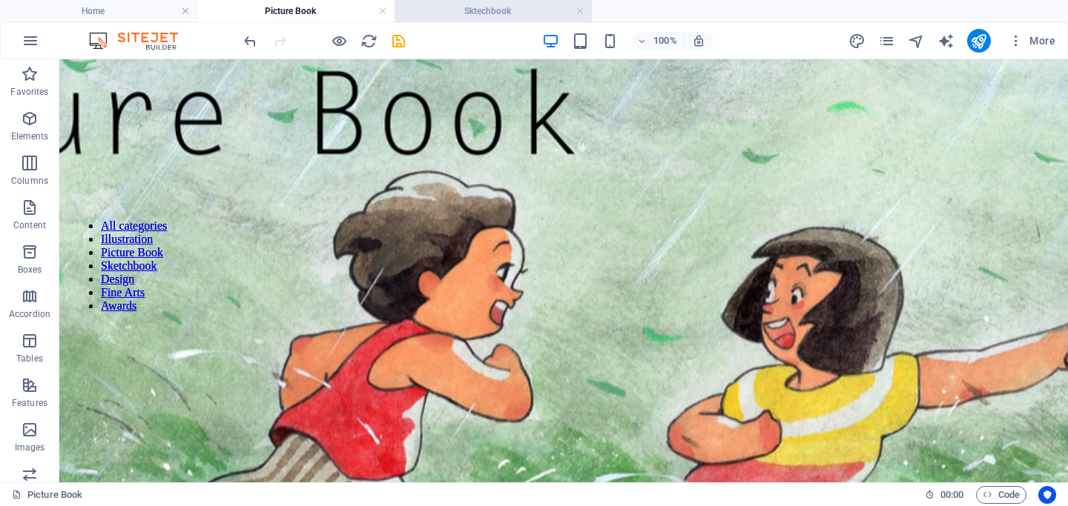
click at [490, 14] on h4 "Sktechbook" at bounding box center [492, 11] width 197 height 16
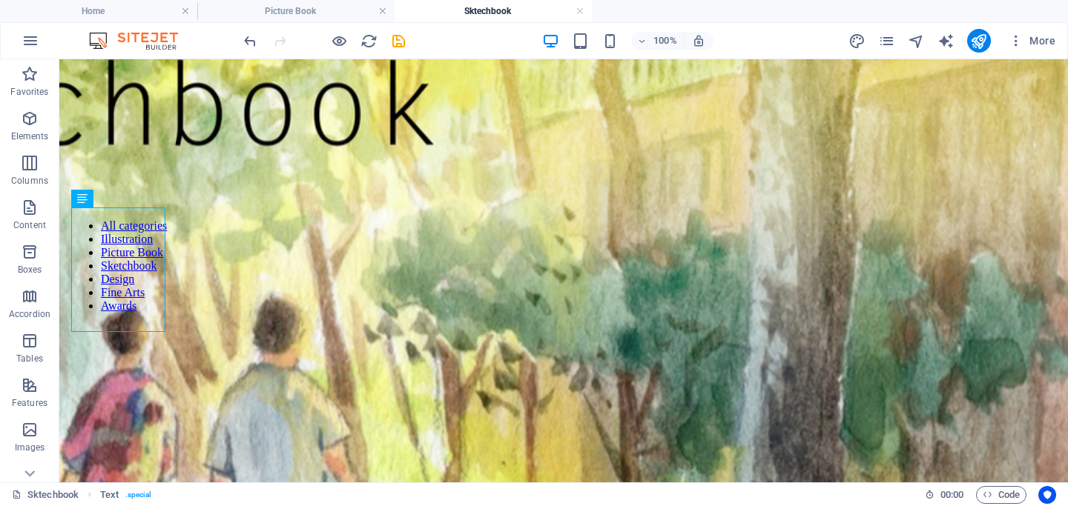
click at [273, 348] on html "Skip to main content Home Illustration Picture Book The Fairy Grandmother Sktec…" at bounding box center [563, 292] width 1008 height 467
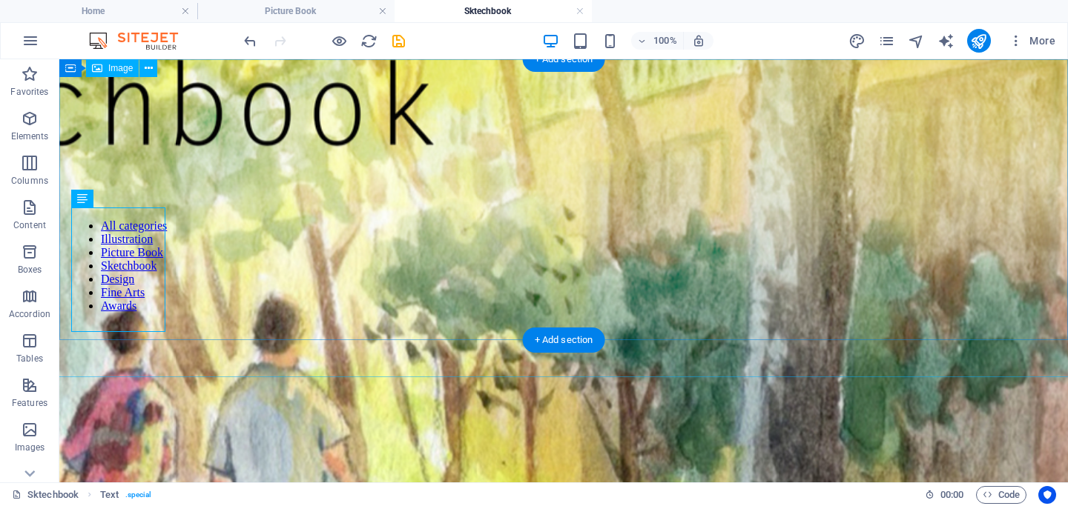
click at [334, 202] on figure at bounding box center [564, 373] width 3188 height 798
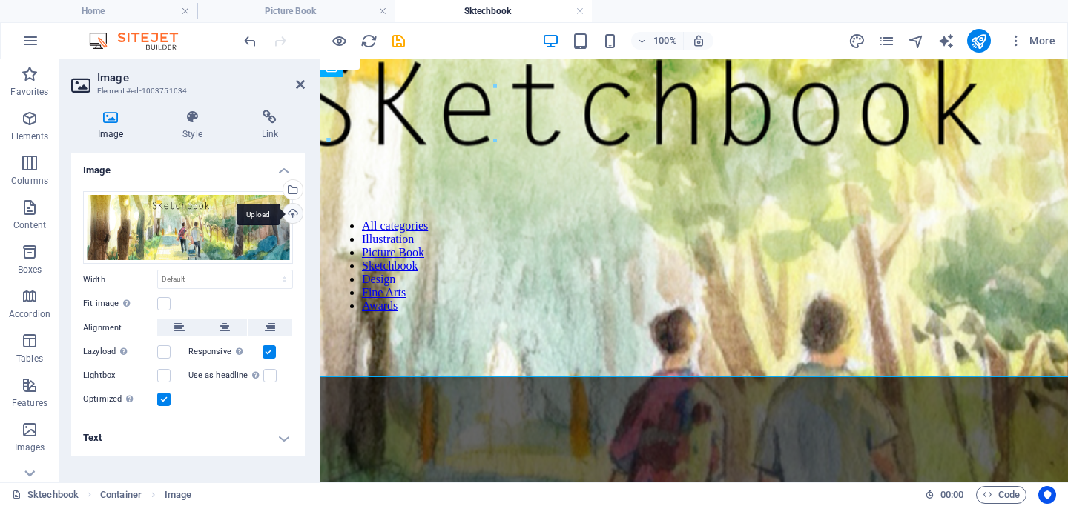
click at [291, 211] on div "Upload" at bounding box center [291, 215] width 22 height 22
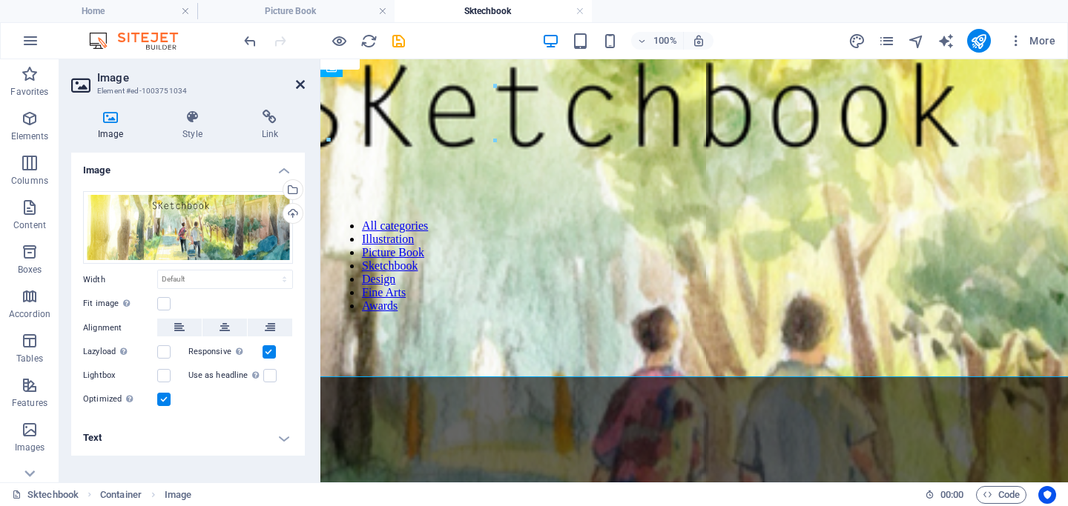
click at [299, 83] on icon at bounding box center [300, 85] width 9 height 12
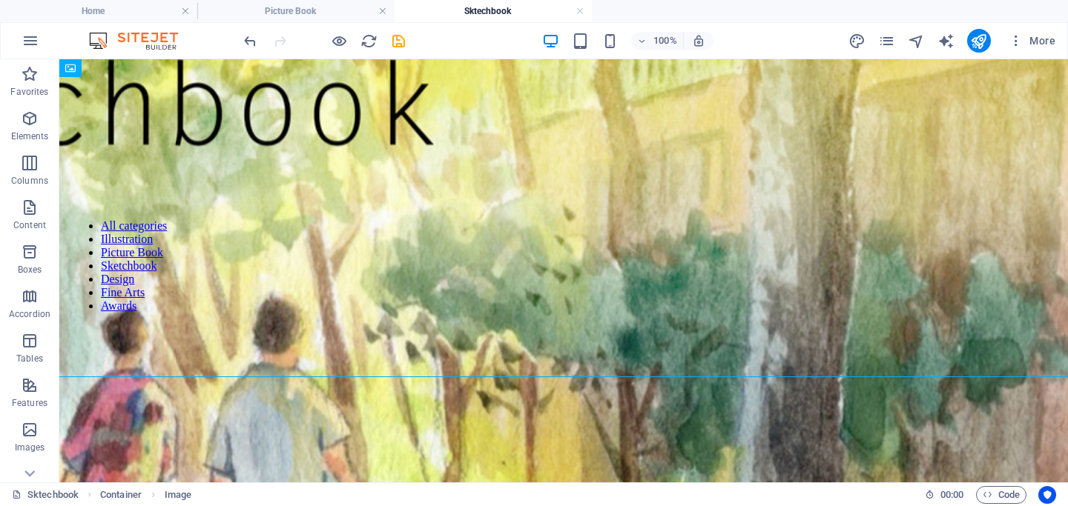
click at [423, 440] on html "Skip to main content Home Illustration Picture Book The Fairy Grandmother Sktec…" at bounding box center [563, 292] width 1008 height 467
click at [400, 40] on icon "save" at bounding box center [398, 41] width 17 height 17
click at [580, 12] on link at bounding box center [579, 11] width 9 height 14
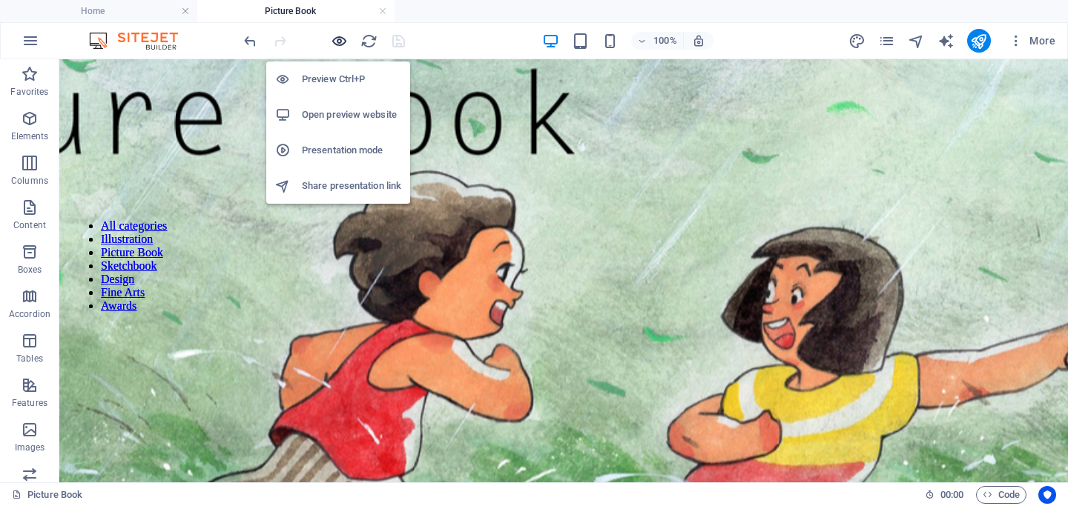
click at [340, 39] on icon "button" at bounding box center [339, 41] width 17 height 17
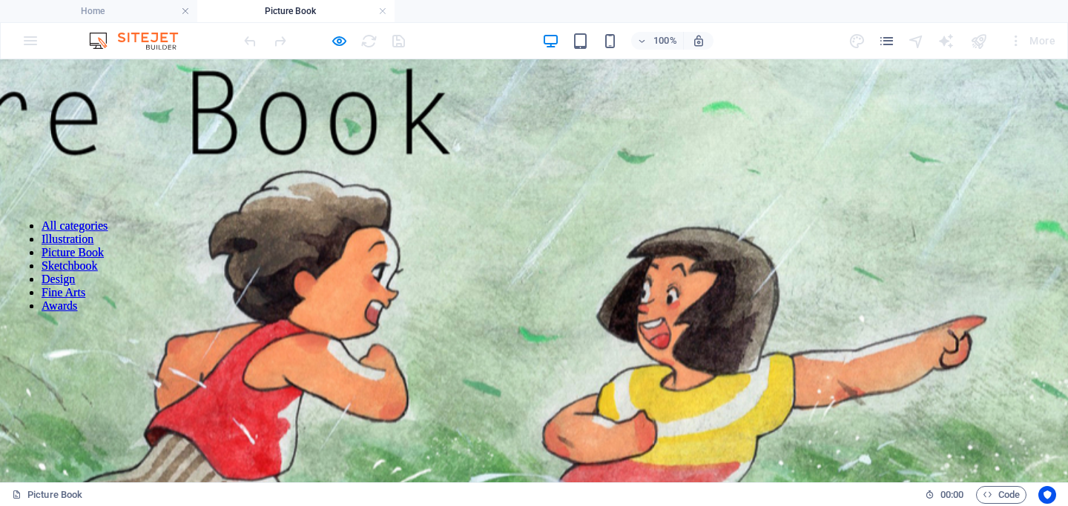
click at [62, 272] on link "Sketchbook" at bounding box center [70, 265] width 56 height 13
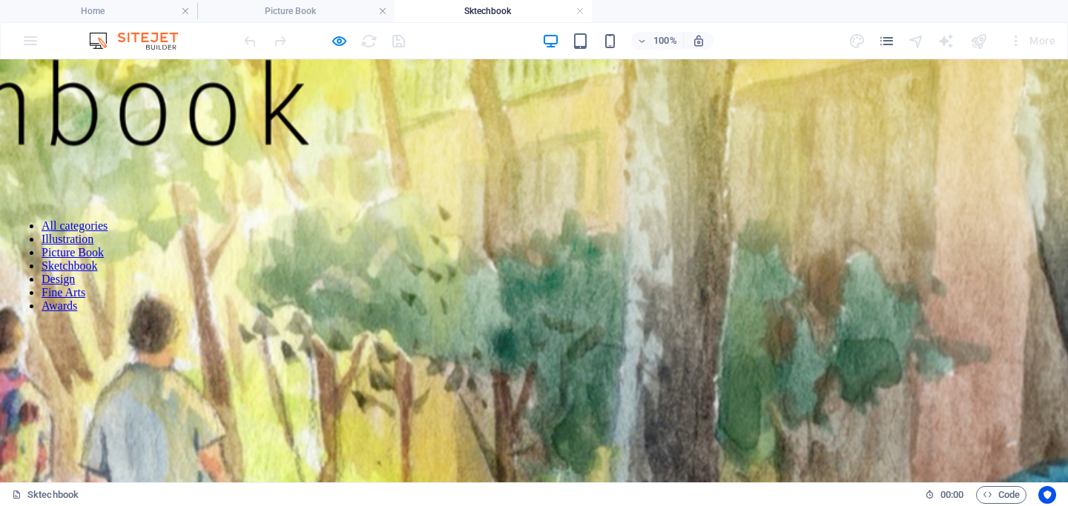
click at [411, 423] on html "Skip to main content Home Illustration Picture Book The Fairy Grandmother Sktec…" at bounding box center [534, 292] width 1068 height 467
click at [577, 11] on link at bounding box center [579, 11] width 9 height 14
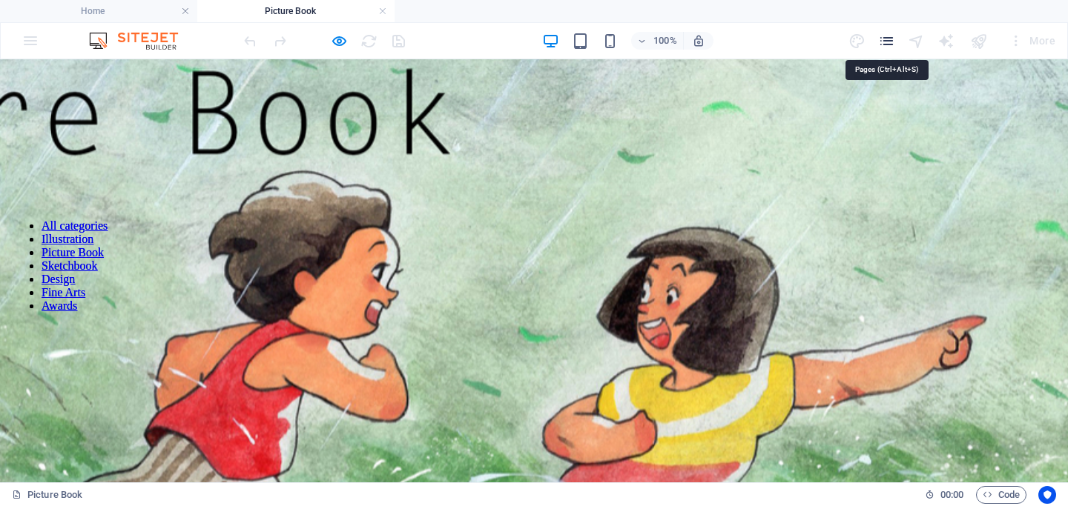
click at [890, 46] on icon "pages" at bounding box center [886, 41] width 17 height 17
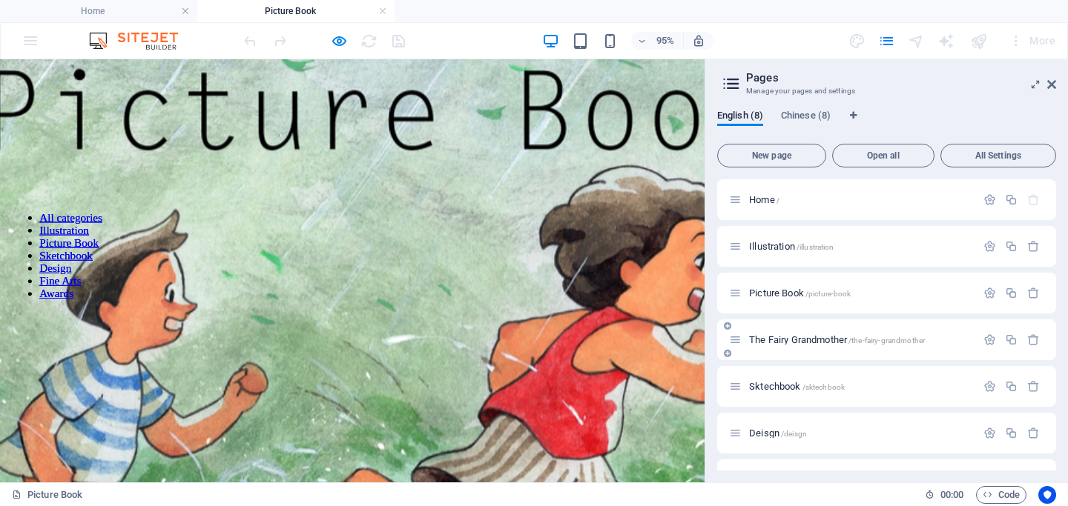
scroll to position [99, 0]
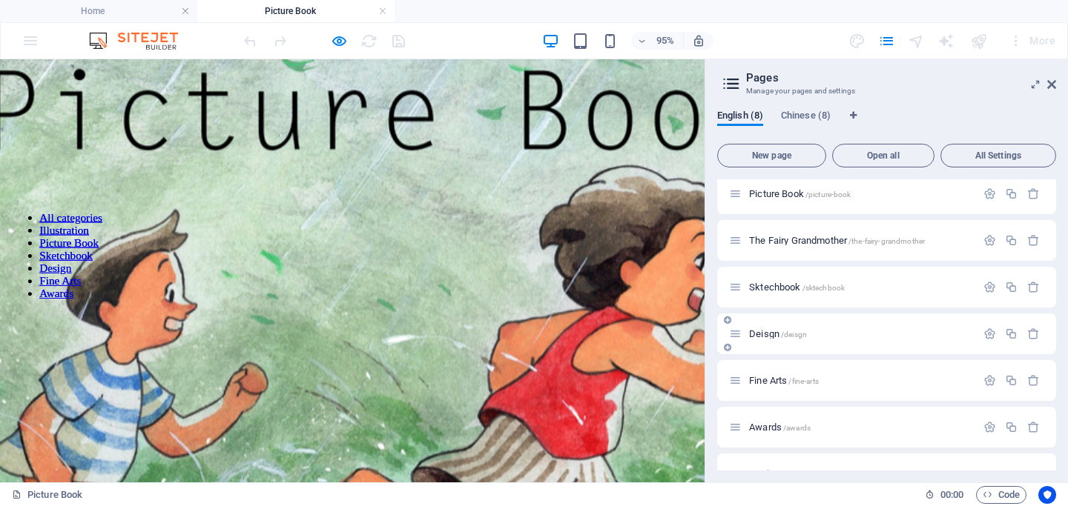
click at [756, 341] on div "Deisgn /deisgn" at bounding box center [852, 333] width 247 height 17
click at [755, 334] on span "Deisgn /deisgn" at bounding box center [778, 333] width 58 height 11
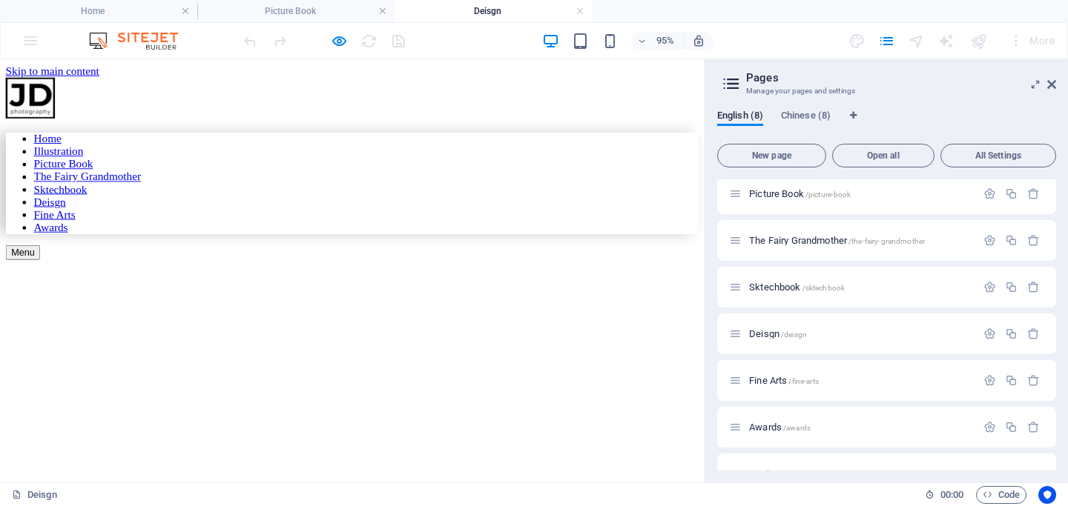
scroll to position [0, 0]
click at [1052, 83] on icon at bounding box center [1051, 85] width 9 height 12
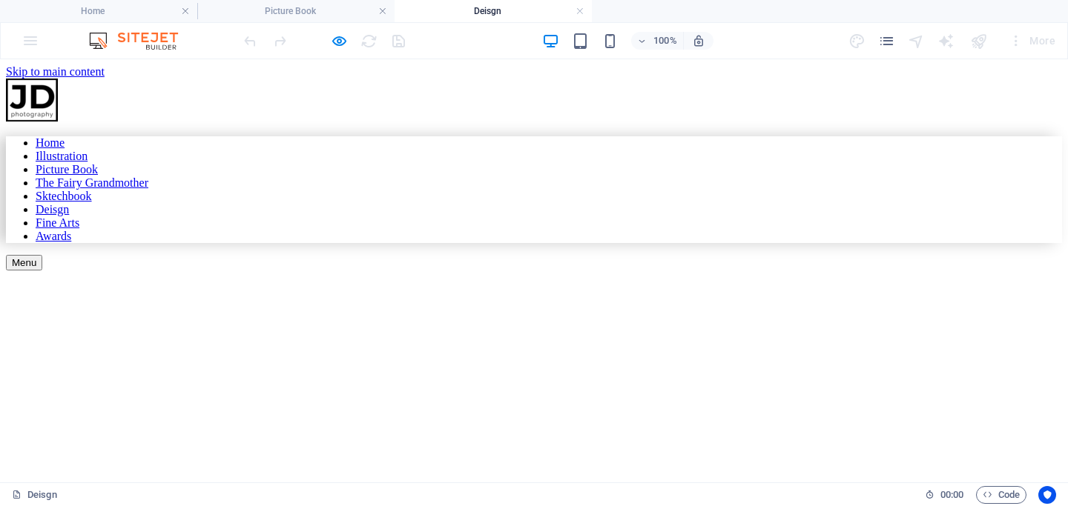
click at [357, 271] on div "Drop content here or Add elements Paste clipboard" at bounding box center [534, 271] width 1056 height 0
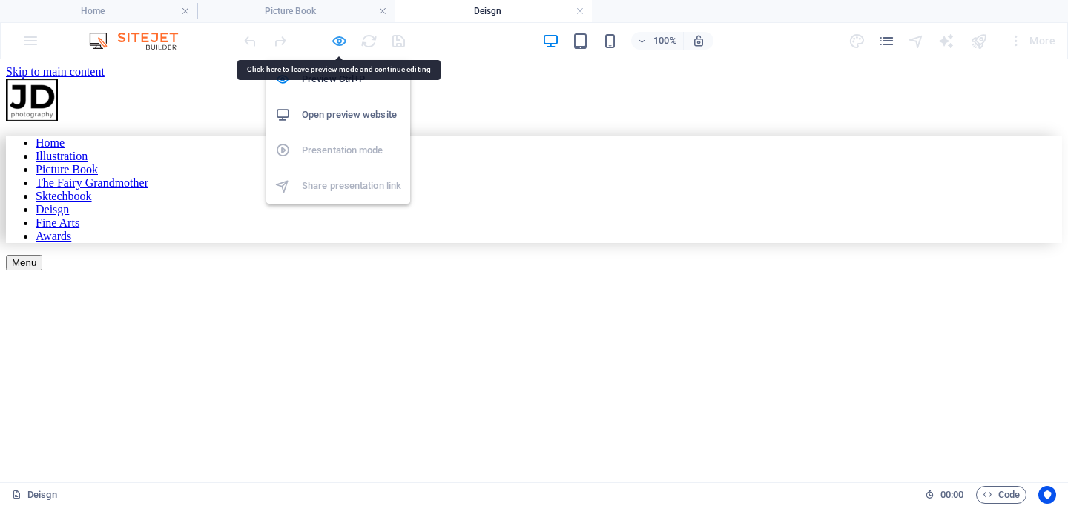
click at [340, 39] on icon "button" at bounding box center [339, 41] width 17 height 17
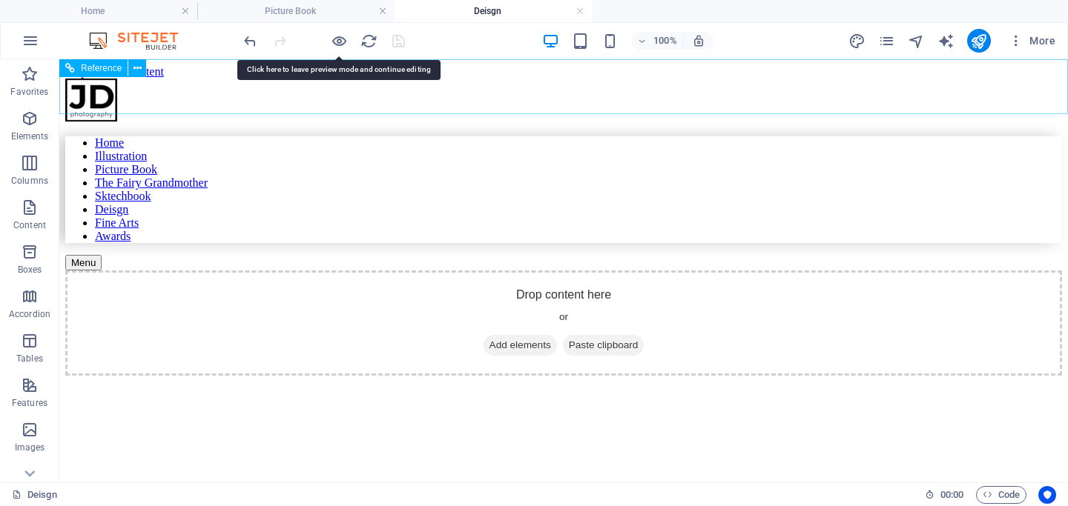
click at [292, 100] on div "Home Illustration Picture Book The Fairy Grandmother Sktechbook Deisgn Fine Art…" at bounding box center [563, 175] width 996 height 192
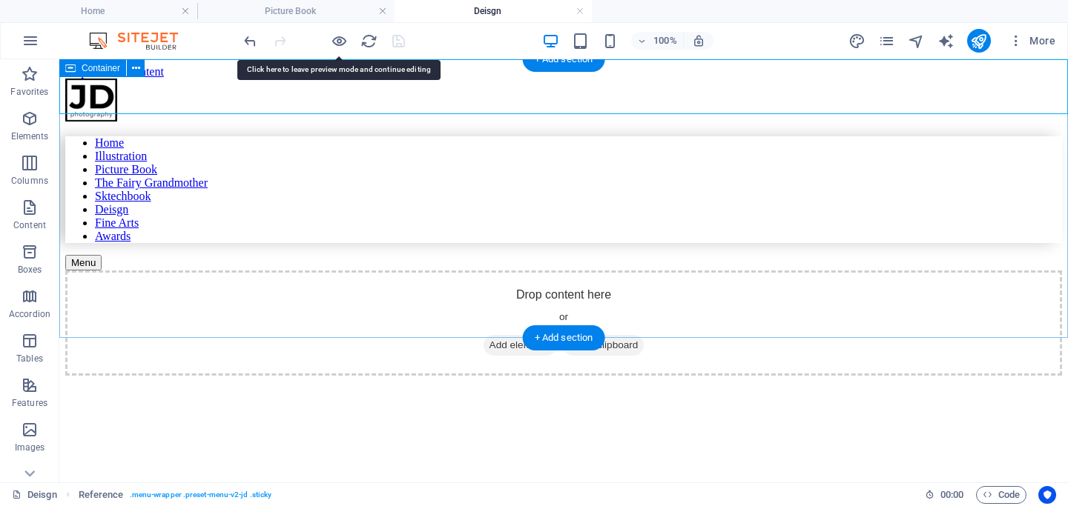
click at [297, 271] on div "Drop content here or Add elements Paste clipboard" at bounding box center [563, 323] width 996 height 105
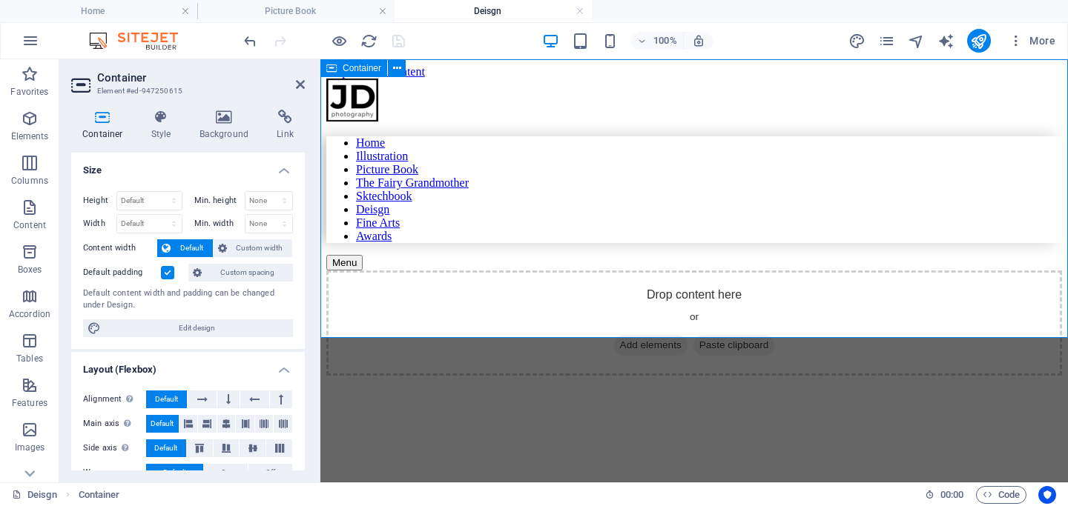
click at [619, 335] on span "Add elements" at bounding box center [650, 345] width 73 height 21
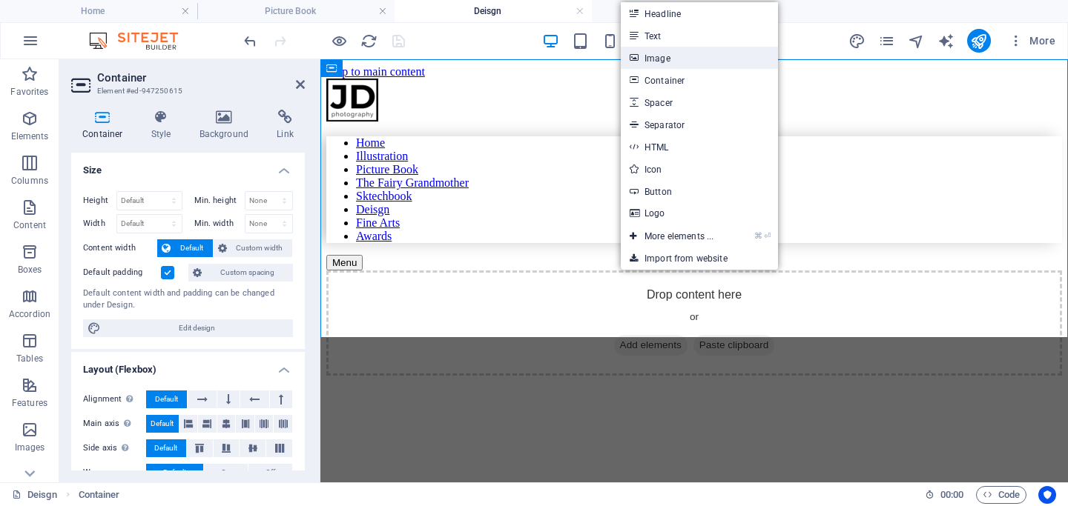
drag, startPoint x: 651, startPoint y: 59, endPoint x: 302, endPoint y: 10, distance: 352.6
click at [651, 59] on link "Image" at bounding box center [698, 58] width 157 height 22
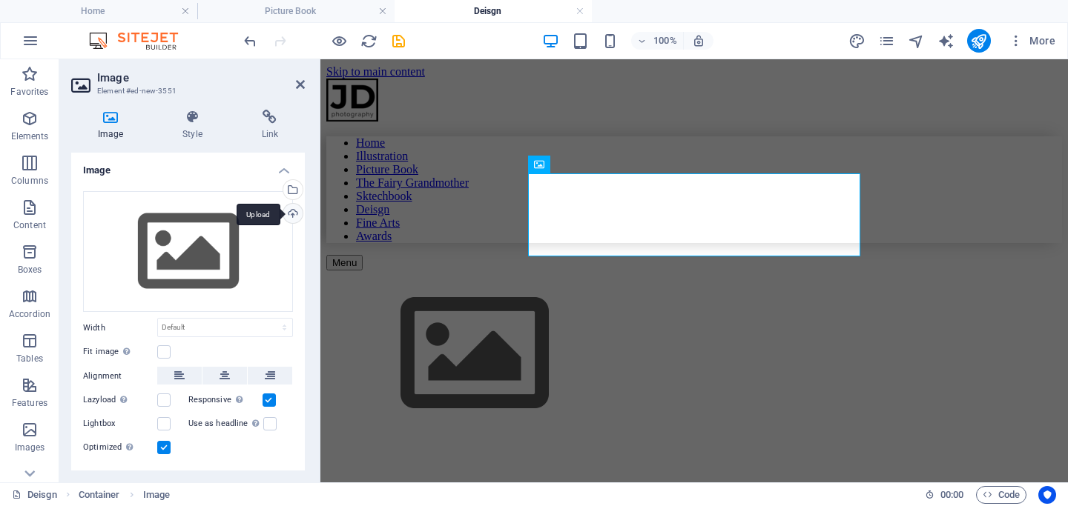
click at [288, 215] on div "Upload" at bounding box center [291, 215] width 22 height 22
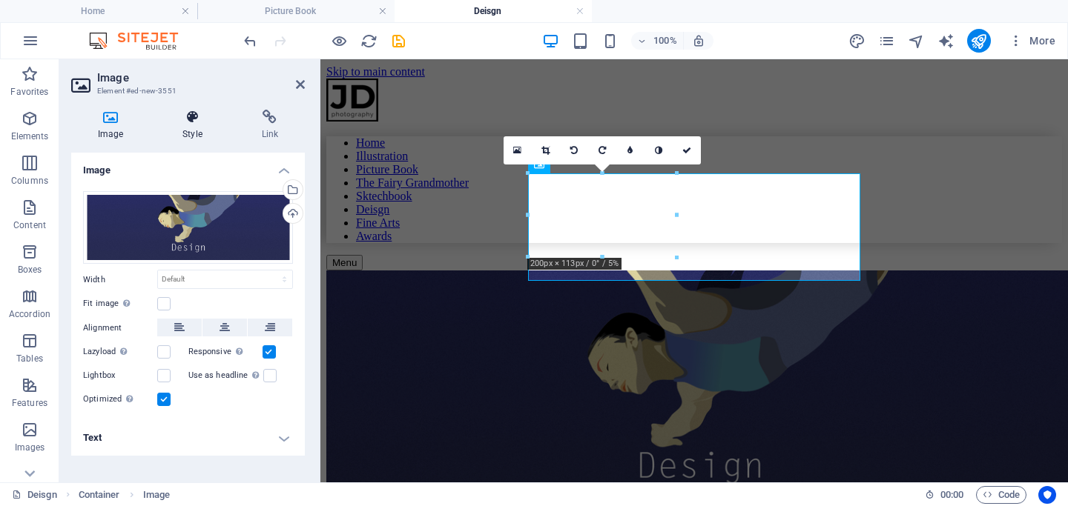
click at [192, 133] on h4 "Style" at bounding box center [195, 125] width 79 height 31
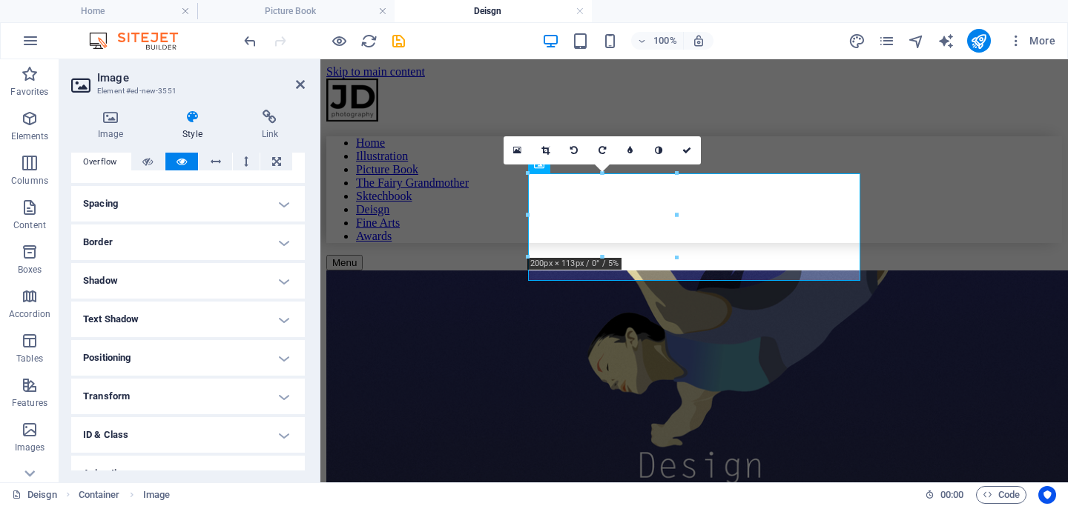
scroll to position [308, 0]
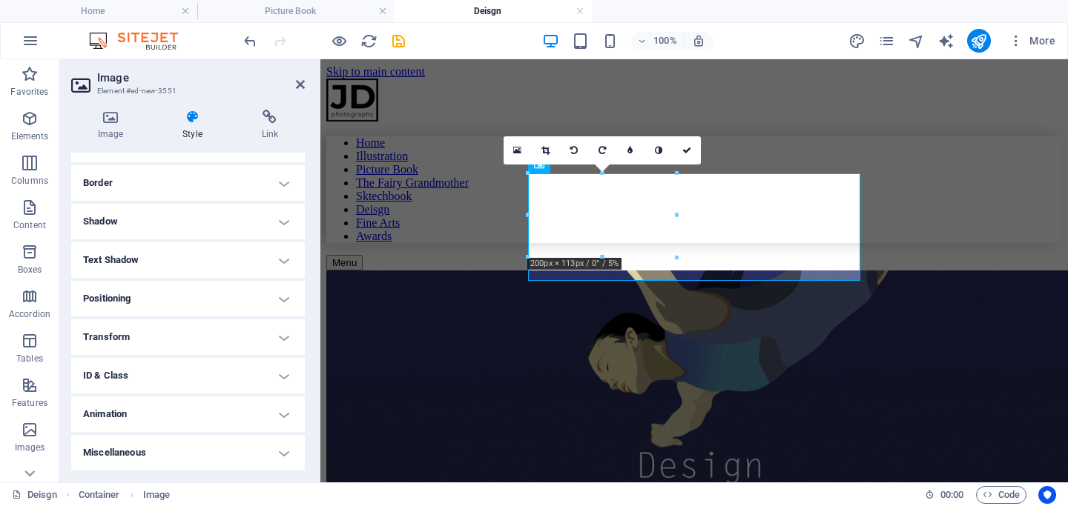
click at [130, 336] on h4 "Transform" at bounding box center [188, 338] width 234 height 36
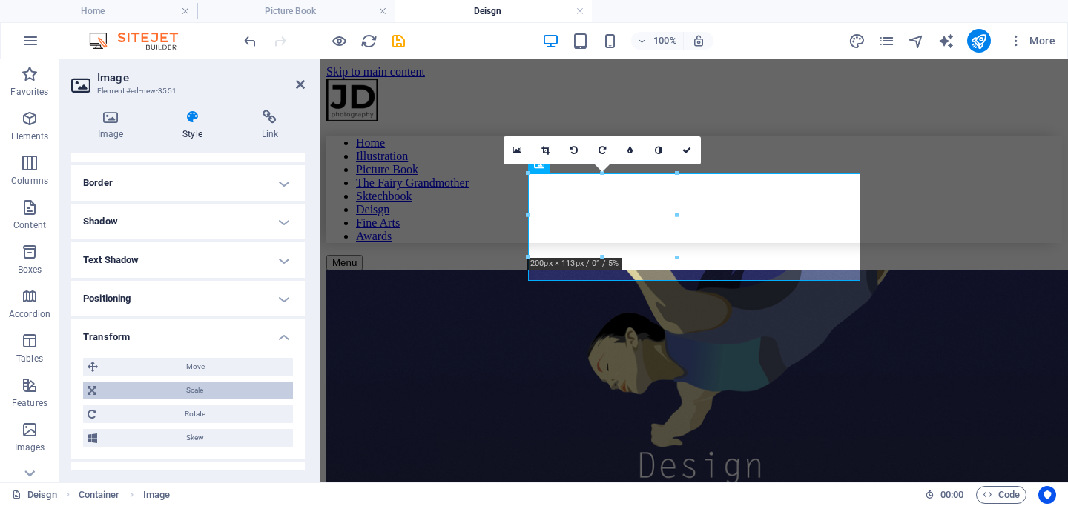
scroll to position [320, 0]
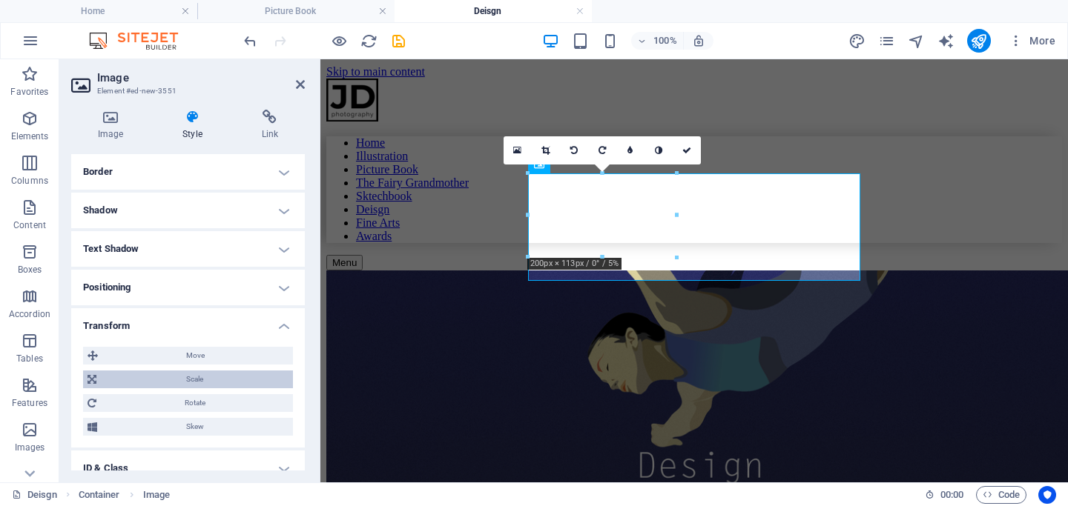
click at [180, 380] on span "Scale" at bounding box center [195, 380] width 188 height 18
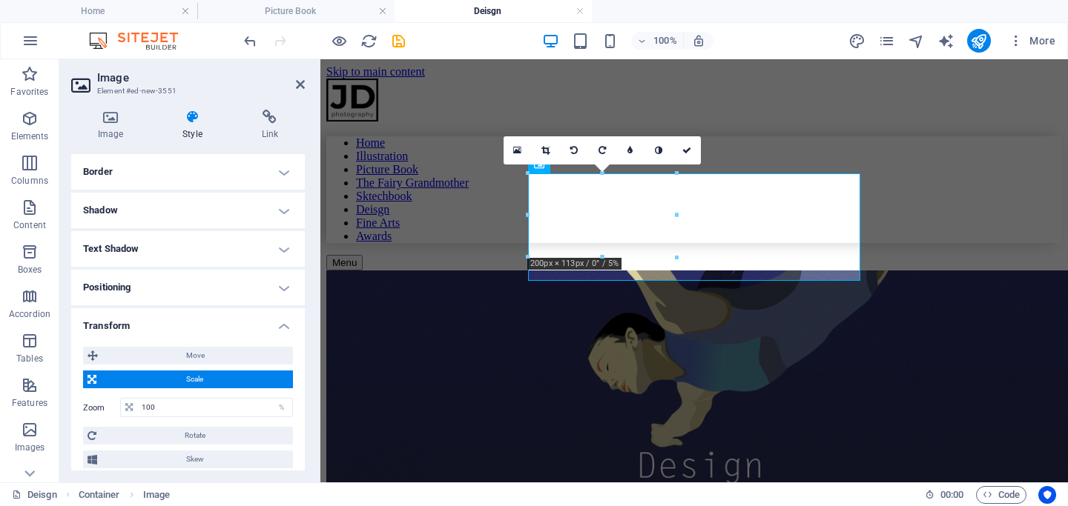
scroll to position [337, 0]
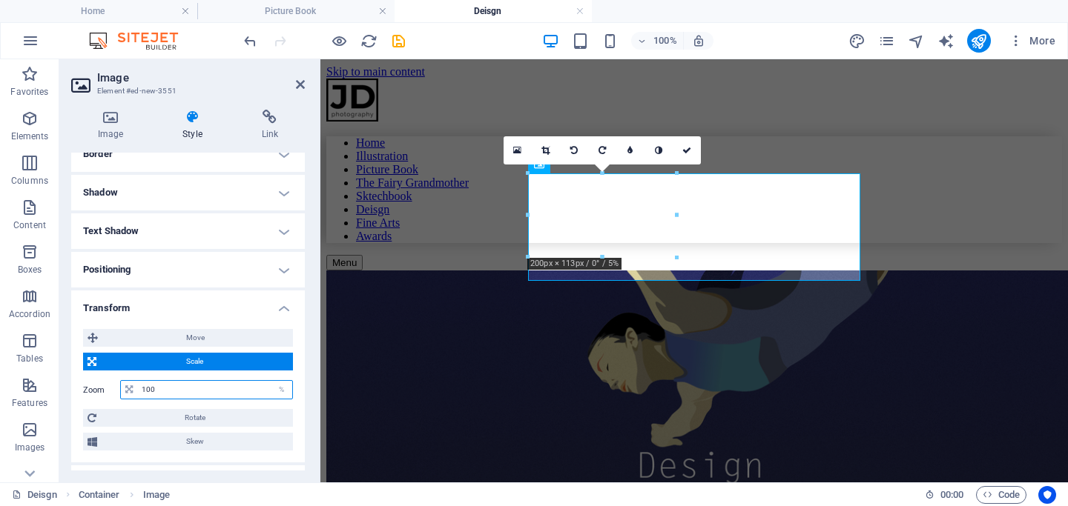
drag, startPoint x: 195, startPoint y: 391, endPoint x: 98, endPoint y: 391, distance: 97.1
click at [98, 391] on div "Zoom 100 %" at bounding box center [188, 389] width 210 height 19
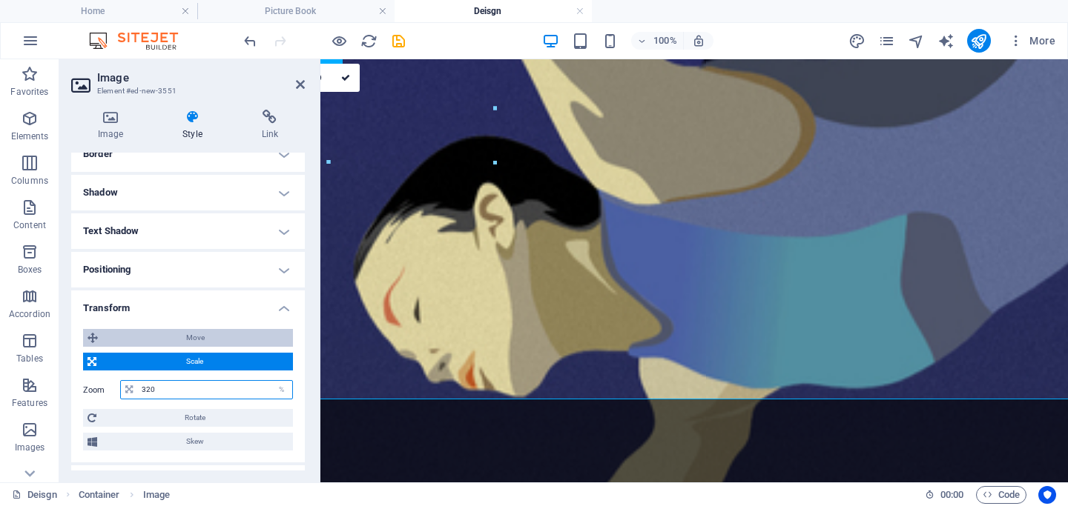
type input "320"
click at [208, 337] on span "Move" at bounding box center [195, 338] width 186 height 18
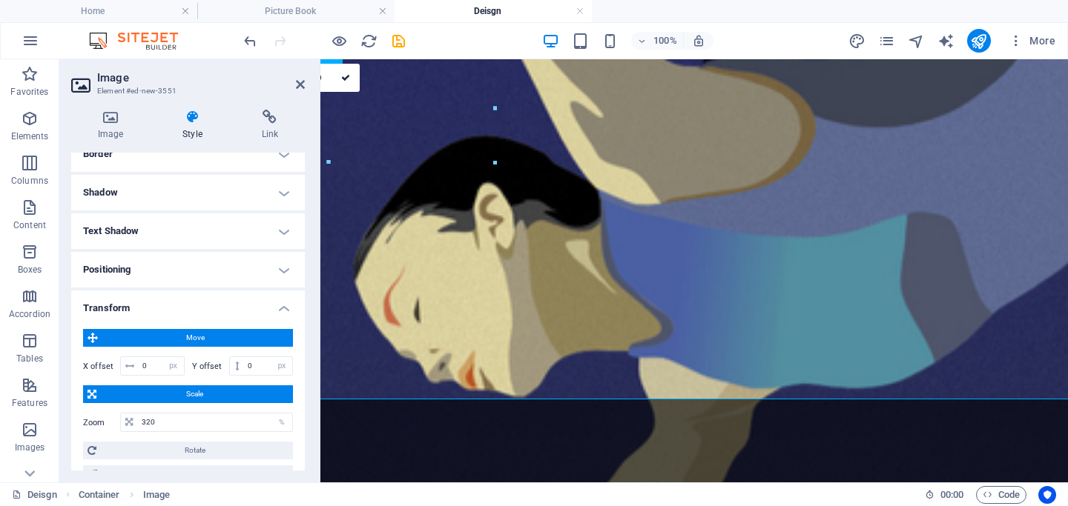
scroll to position [368, 0]
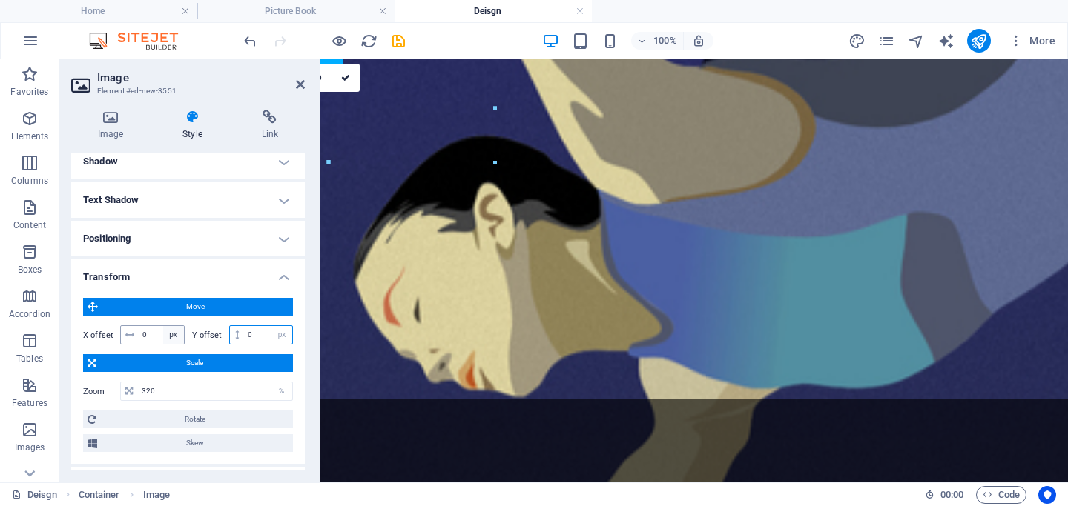
drag, startPoint x: 260, startPoint y: 333, endPoint x: 164, endPoint y: 331, distance: 96.4
click at [164, 331] on div "X offset 0 px rem % em vh vw Y offset 0 px rem % em vh vw" at bounding box center [188, 334] width 210 height 19
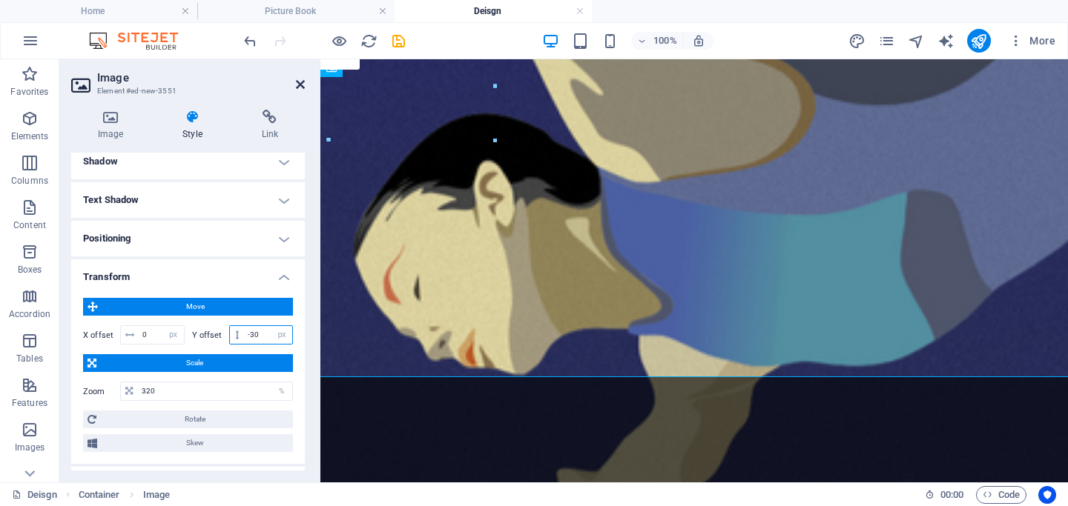
type input "-30"
click at [297, 80] on icon at bounding box center [300, 85] width 9 height 12
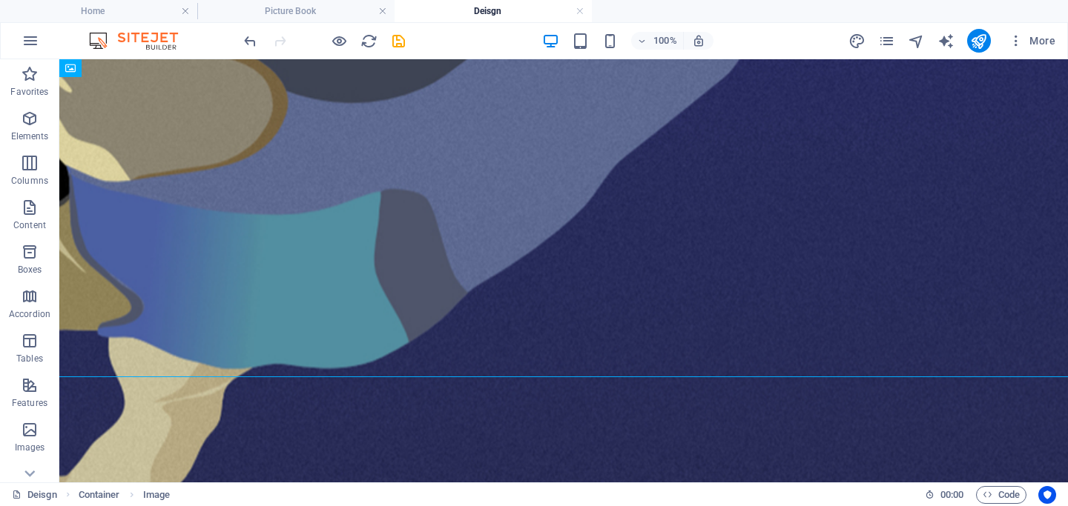
click at [466, 421] on html "Skip to main content Home Illustration Picture Book The Fairy Grandmother Sktec…" at bounding box center [563, 292] width 1008 height 467
click at [402, 43] on icon "save" at bounding box center [398, 41] width 17 height 17
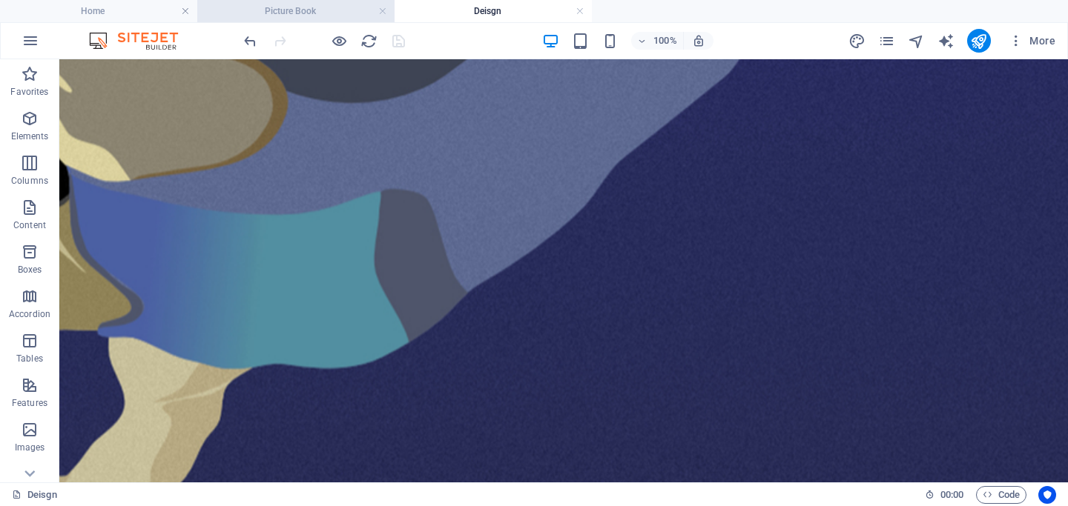
click at [294, 9] on h4 "Picture Book" at bounding box center [295, 11] width 197 height 16
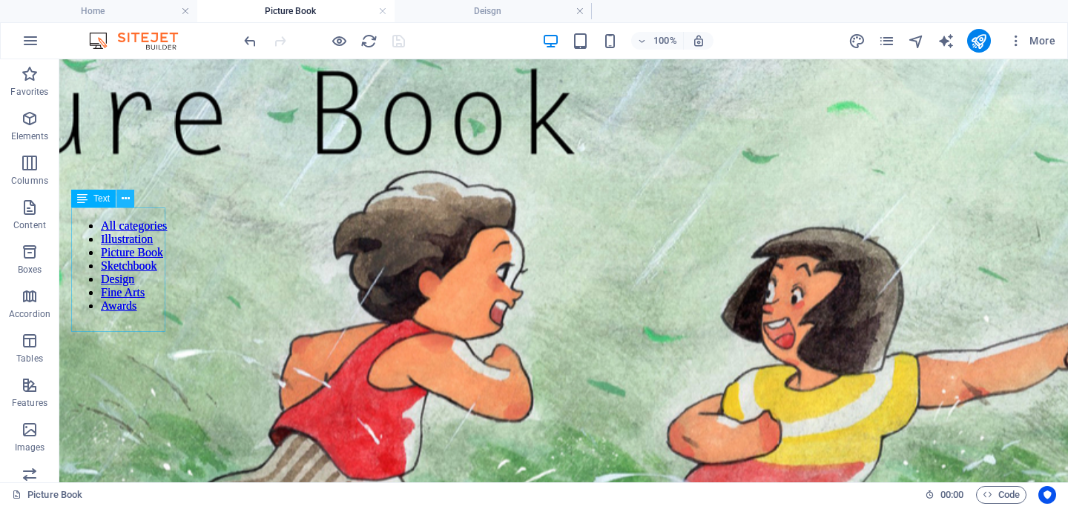
click at [125, 198] on icon at bounding box center [126, 199] width 8 height 16
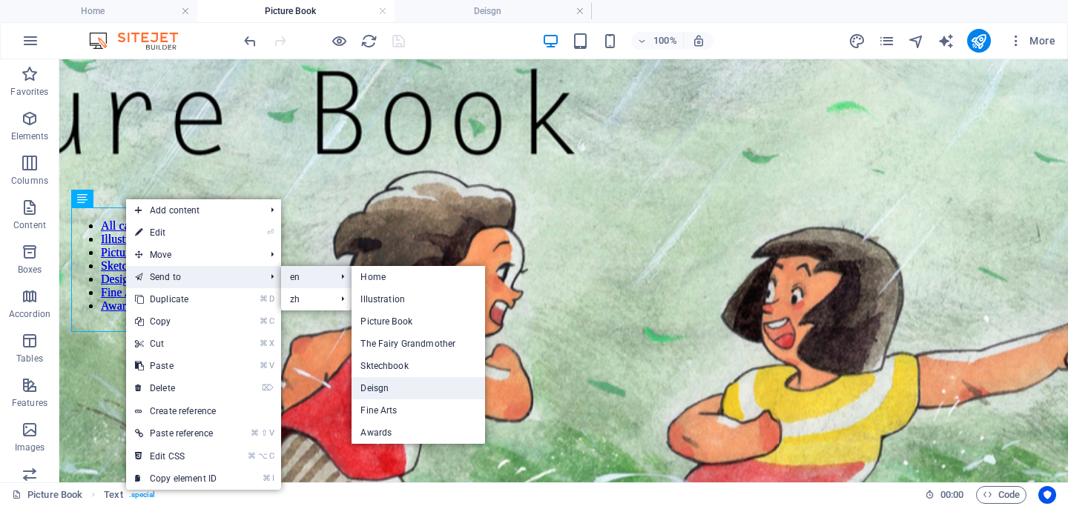
click at [397, 391] on link "Deisgn" at bounding box center [417, 388] width 133 height 22
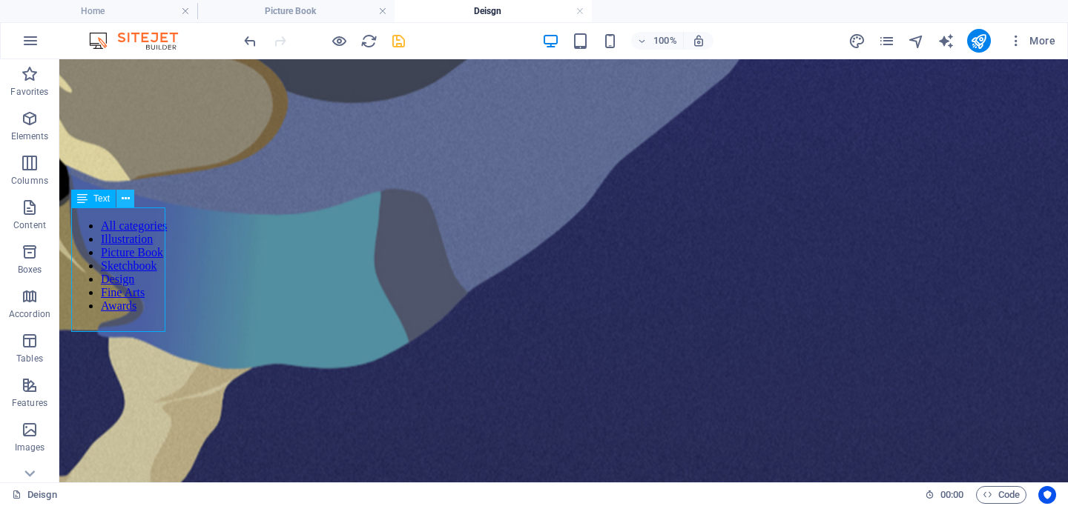
click at [129, 203] on icon at bounding box center [126, 199] width 8 height 16
click at [318, 11] on h4 "Picture Book" at bounding box center [295, 11] width 197 height 16
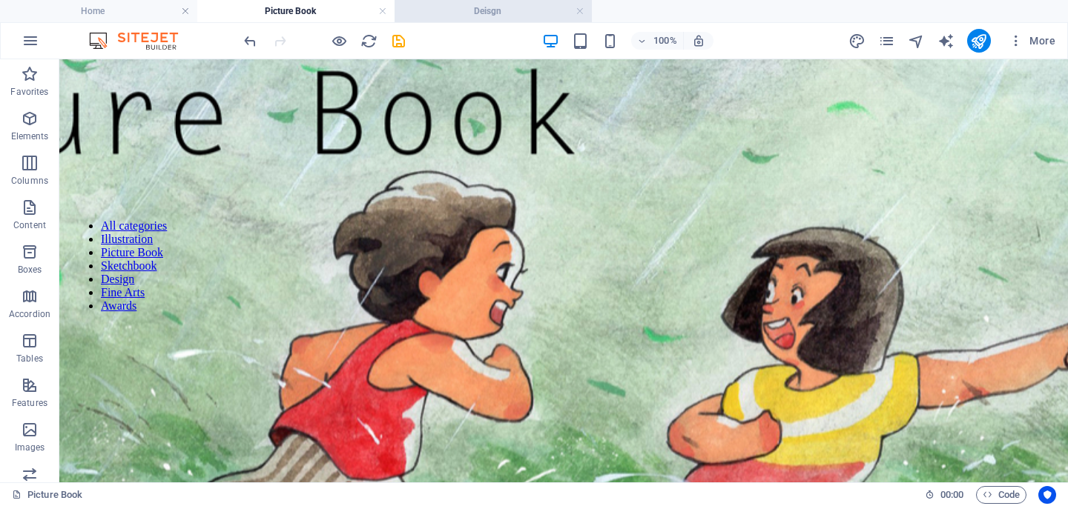
click at [497, 7] on h4 "Deisgn" at bounding box center [492, 11] width 197 height 16
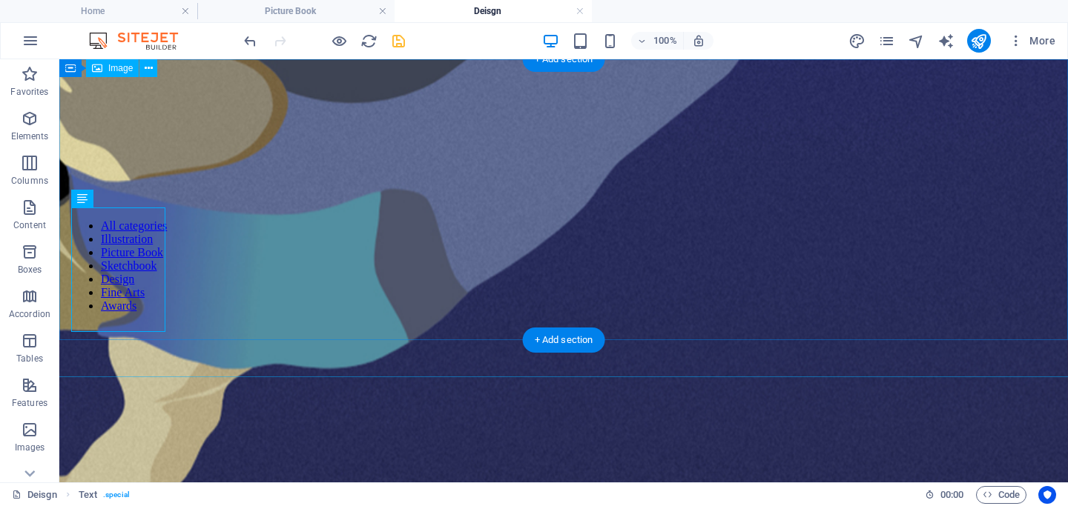
click at [346, 127] on figure at bounding box center [564, 373] width 3188 height 798
select select "px"
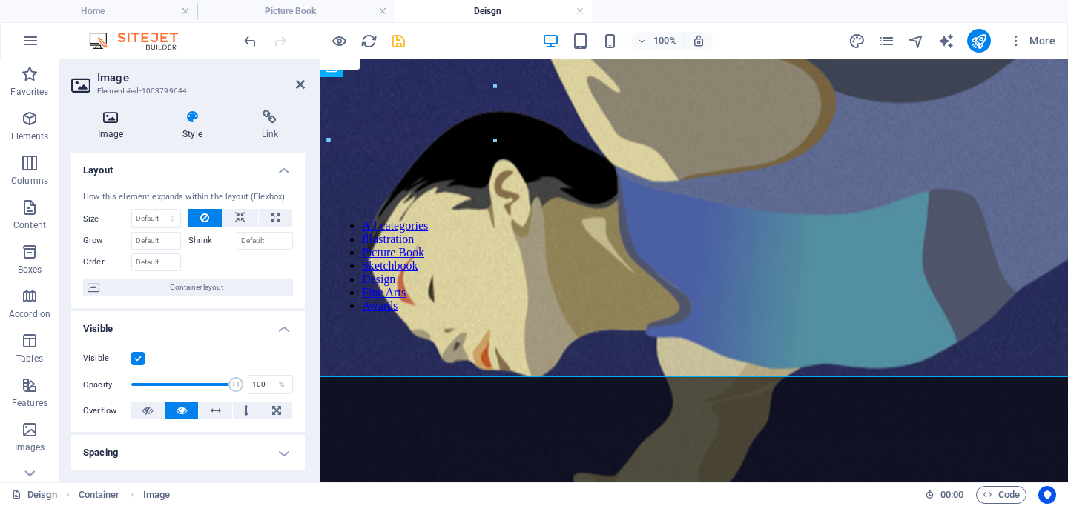
click at [119, 117] on icon at bounding box center [110, 117] width 79 height 15
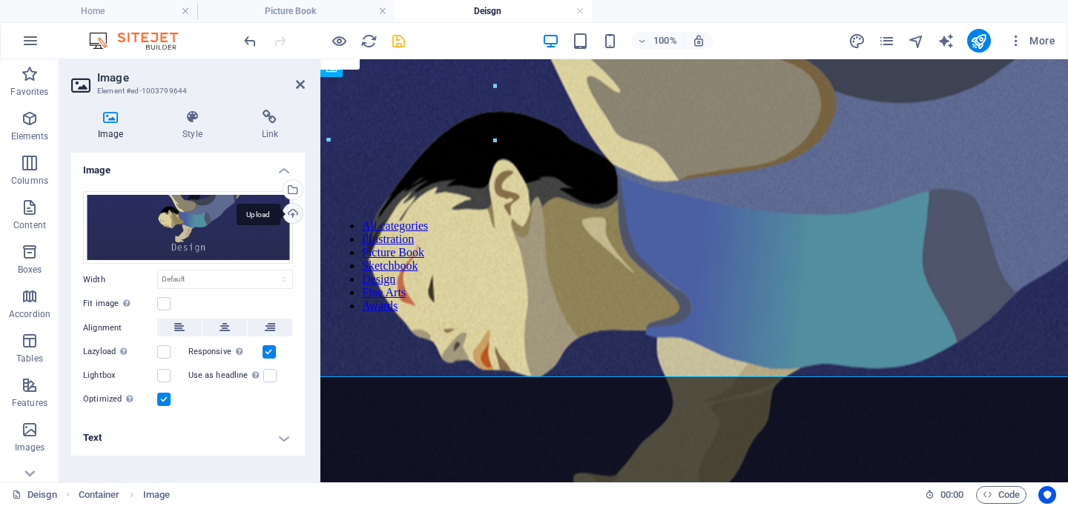
click at [291, 215] on div "Upload" at bounding box center [291, 215] width 22 height 22
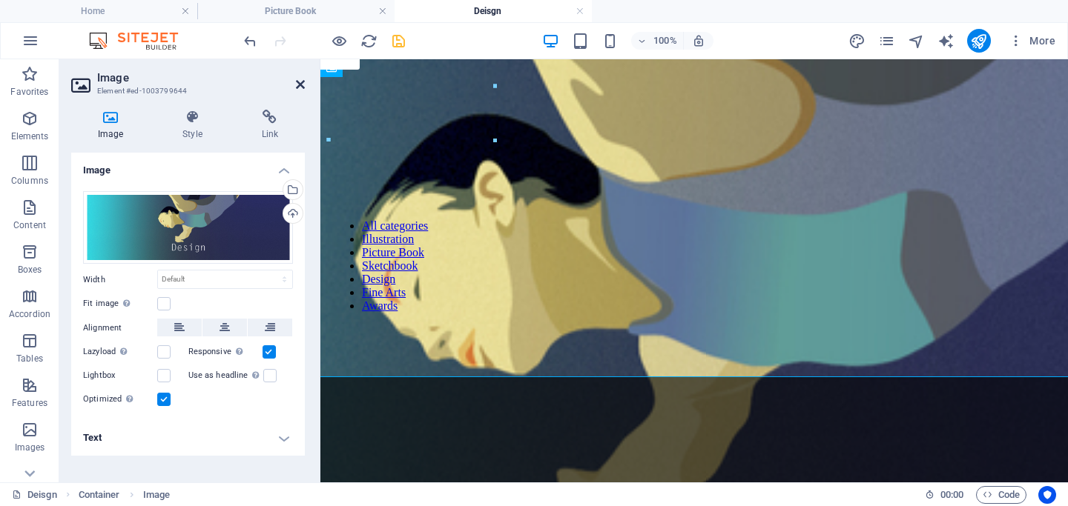
click at [300, 87] on icon at bounding box center [300, 85] width 9 height 12
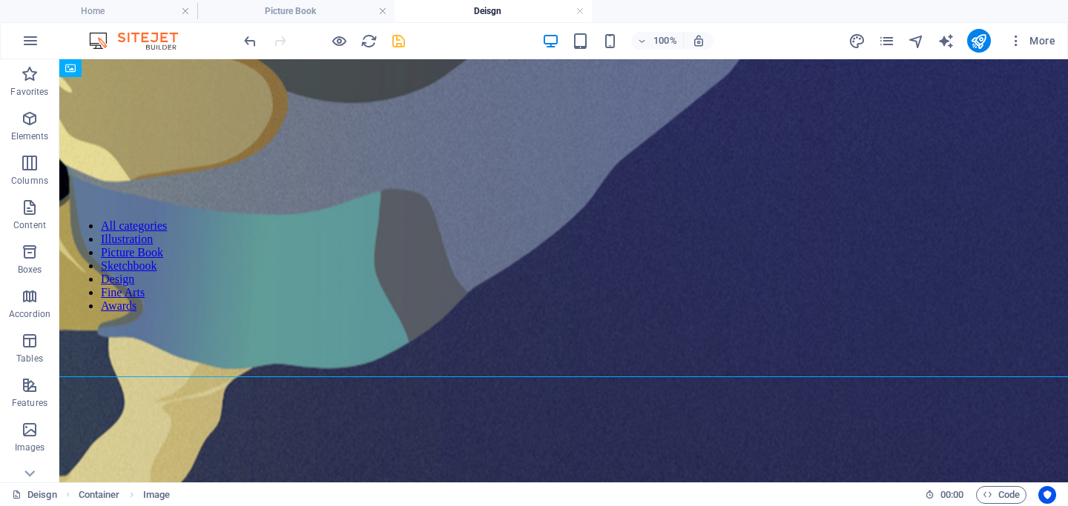
click at [483, 423] on html "Skip to main content Home Illustration Picture Book The Fairy Grandmother Sktec…" at bounding box center [563, 292] width 1008 height 467
click at [397, 41] on icon "save" at bounding box center [398, 41] width 17 height 17
click at [578, 7] on link at bounding box center [579, 11] width 9 height 14
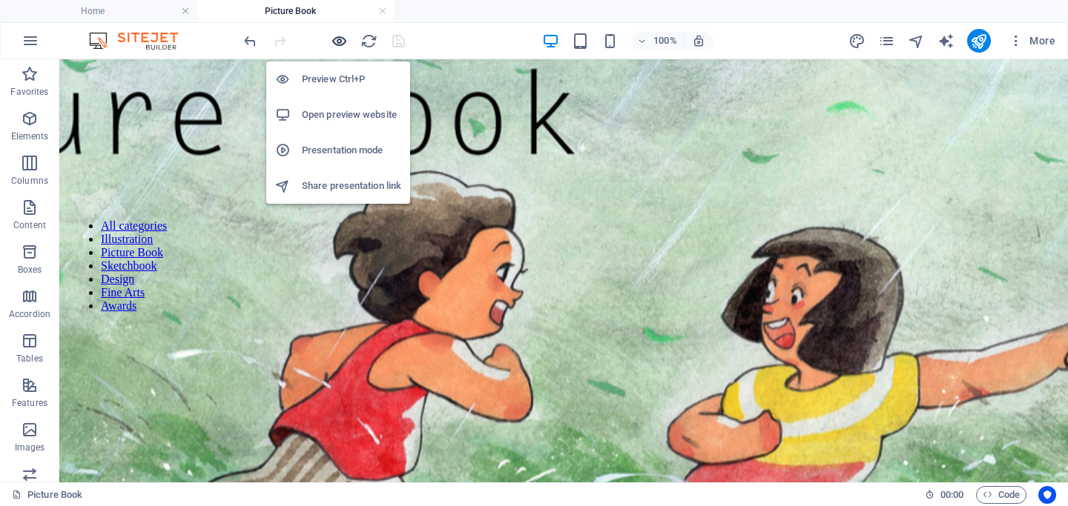
click at [340, 35] on icon "button" at bounding box center [339, 41] width 17 height 17
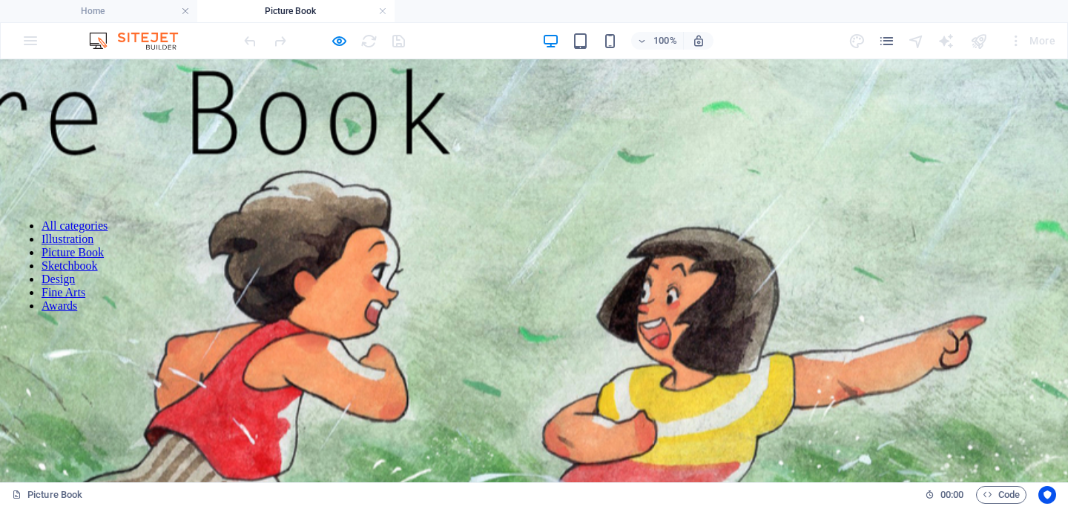
click at [60, 271] on link "Sketchbook" at bounding box center [70, 265] width 56 height 13
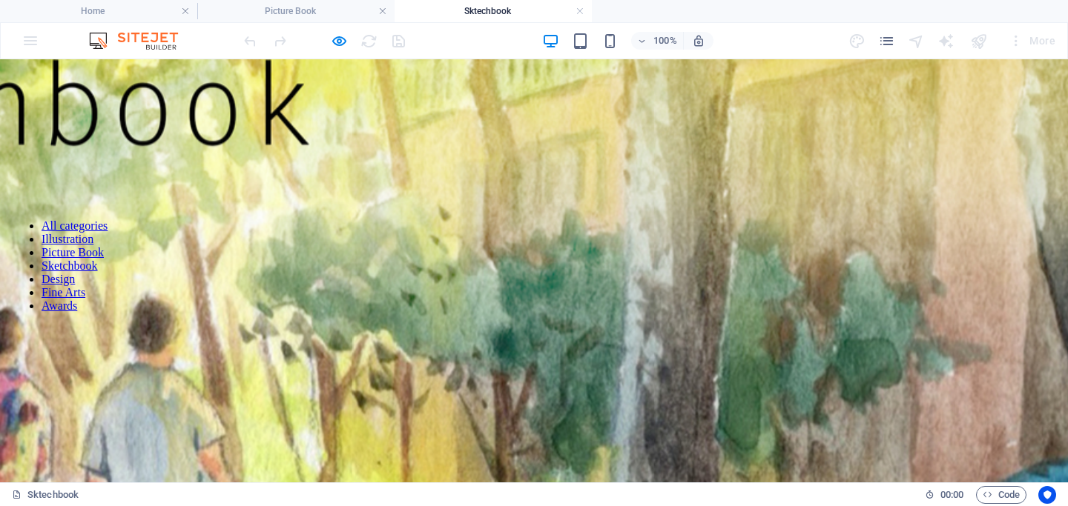
scroll to position [0, 0]
click at [581, 12] on link at bounding box center [579, 11] width 9 height 14
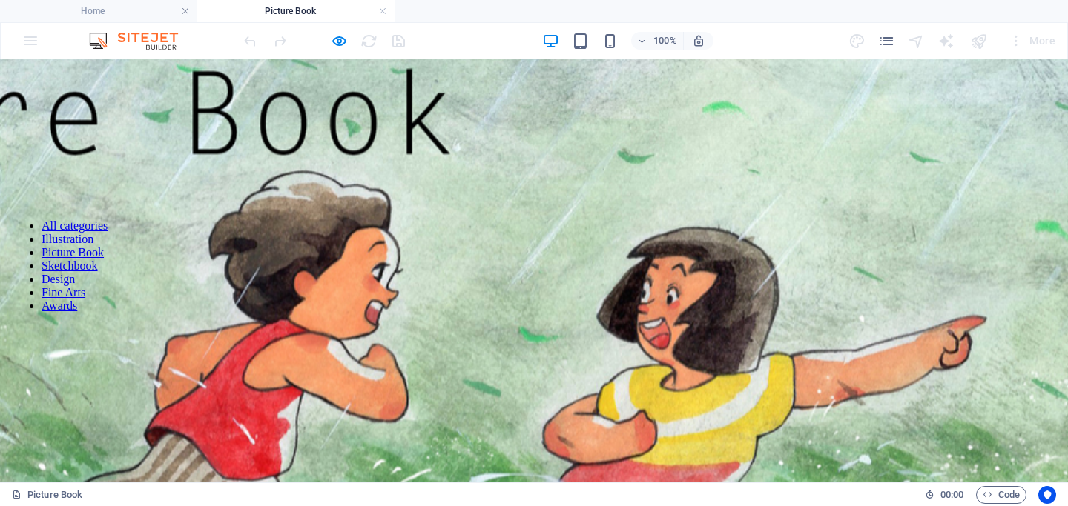
click at [55, 285] on link "Design" at bounding box center [58, 279] width 33 height 13
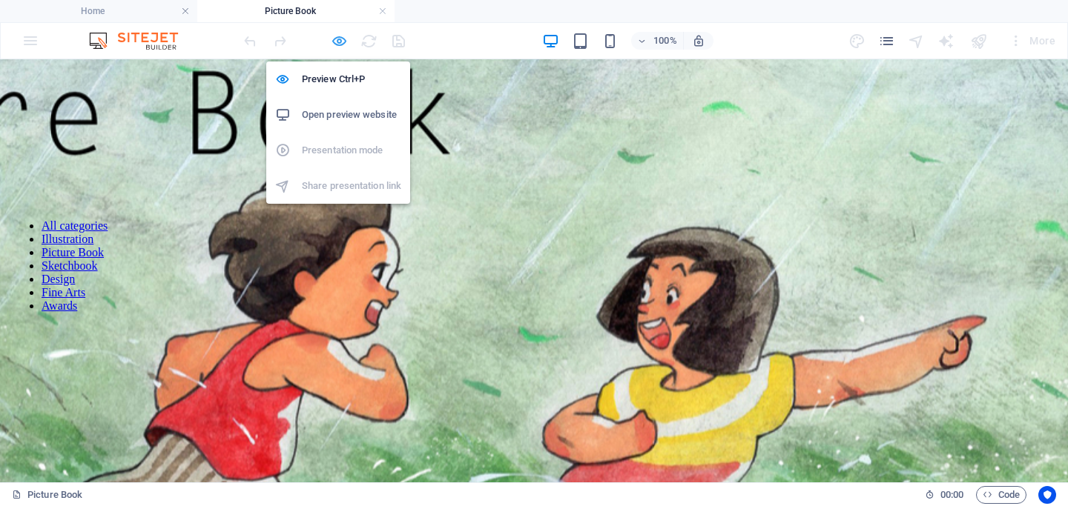
click at [339, 40] on icon "button" at bounding box center [339, 41] width 17 height 17
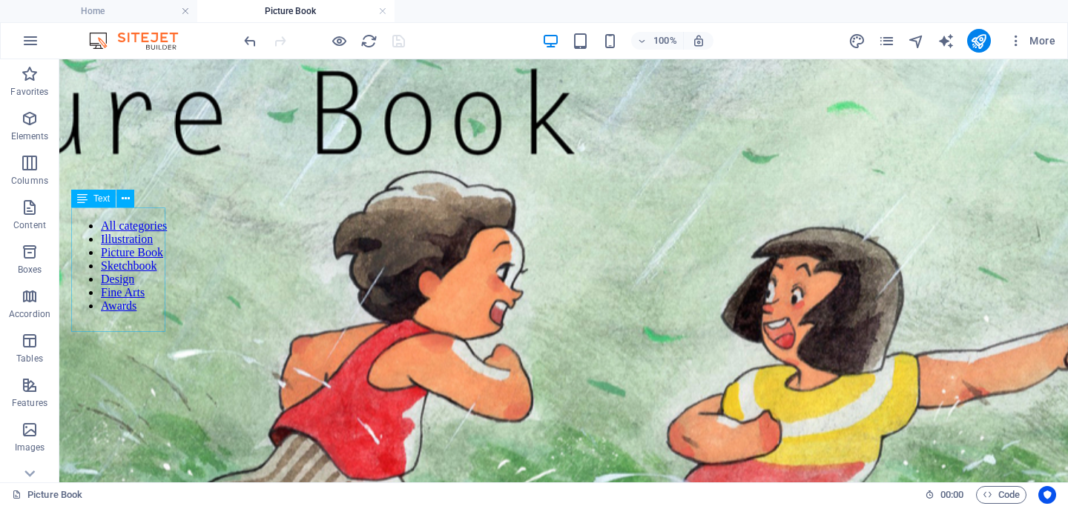
click at [113, 264] on div "All categories Illustration Picture Book Sketchbook Design Fine Arts Awards" at bounding box center [119, 266] width 96 height 117
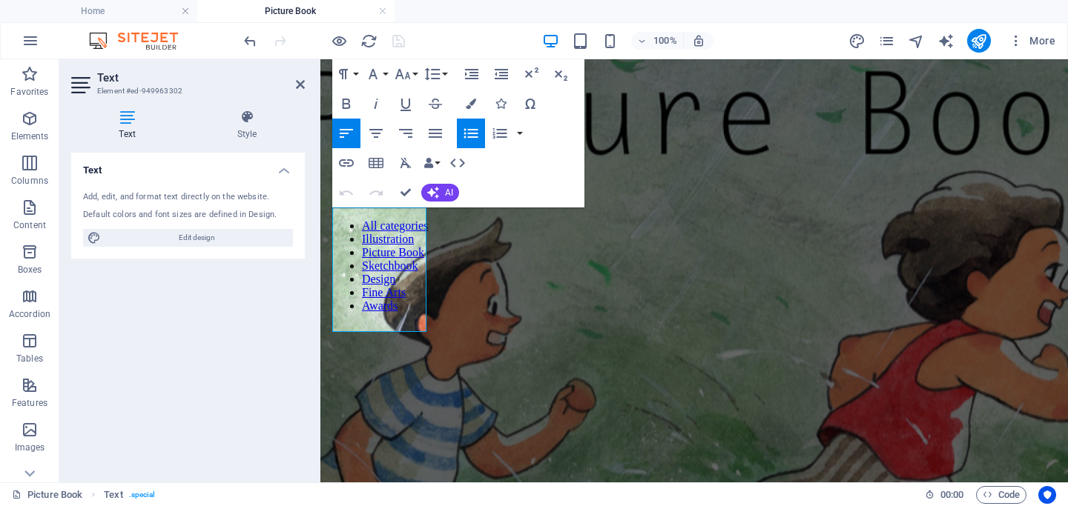
click at [371, 285] on link "Design" at bounding box center [378, 279] width 33 height 13
drag, startPoint x: 382, startPoint y: 288, endPoint x: 339, endPoint y: 288, distance: 43.0
click at [339, 288] on ul "All categories Illustration Picture Book Sketchbook Design Fine Arts Awards" at bounding box center [380, 265] width 96 height 93
click at [397, 260] on icon "button" at bounding box center [401, 259] width 18 height 18
click at [349, 168] on icon "button" at bounding box center [346, 163] width 18 height 18
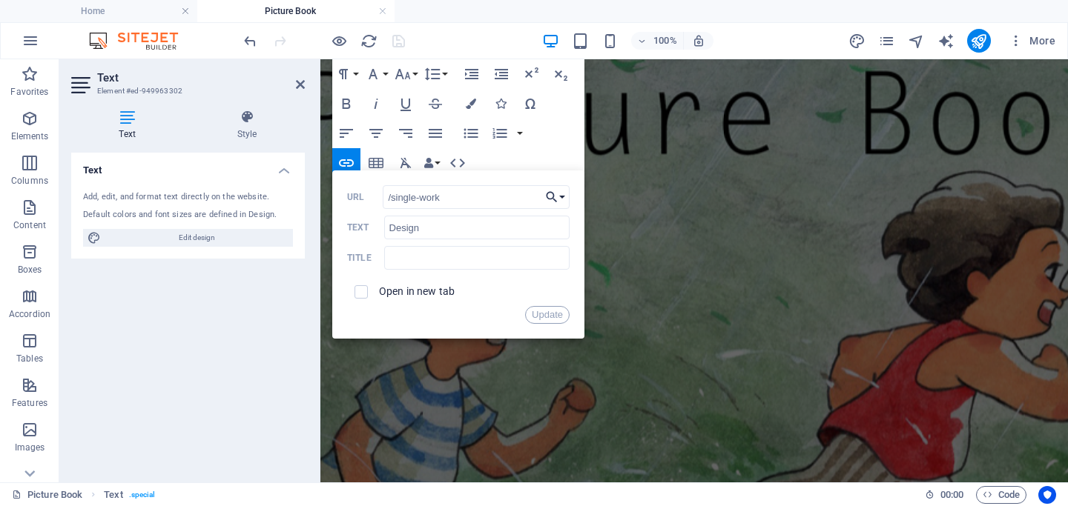
click at [560, 199] on button "Choose Link" at bounding box center [555, 197] width 28 height 24
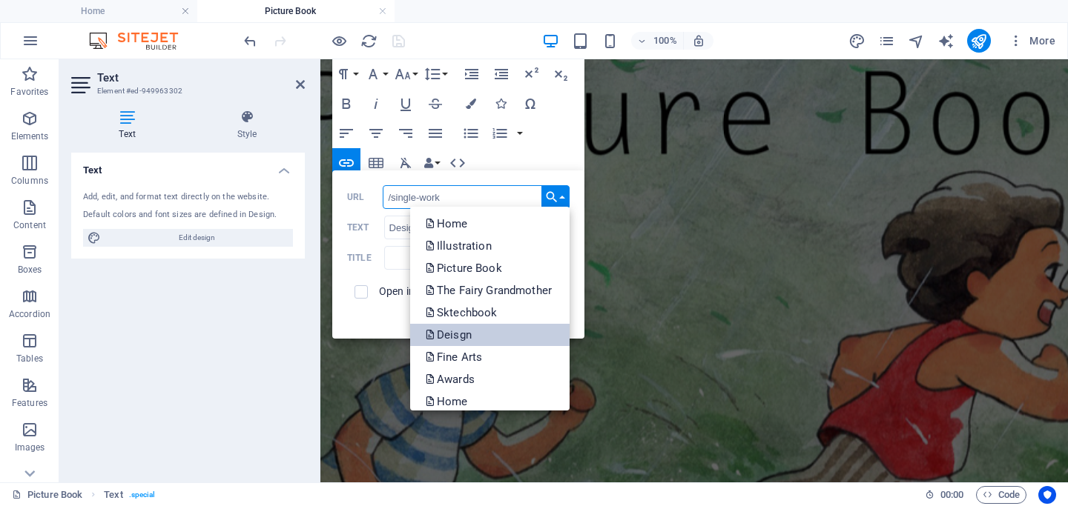
click at [469, 329] on p "Deisgn" at bounding box center [450, 335] width 50 height 22
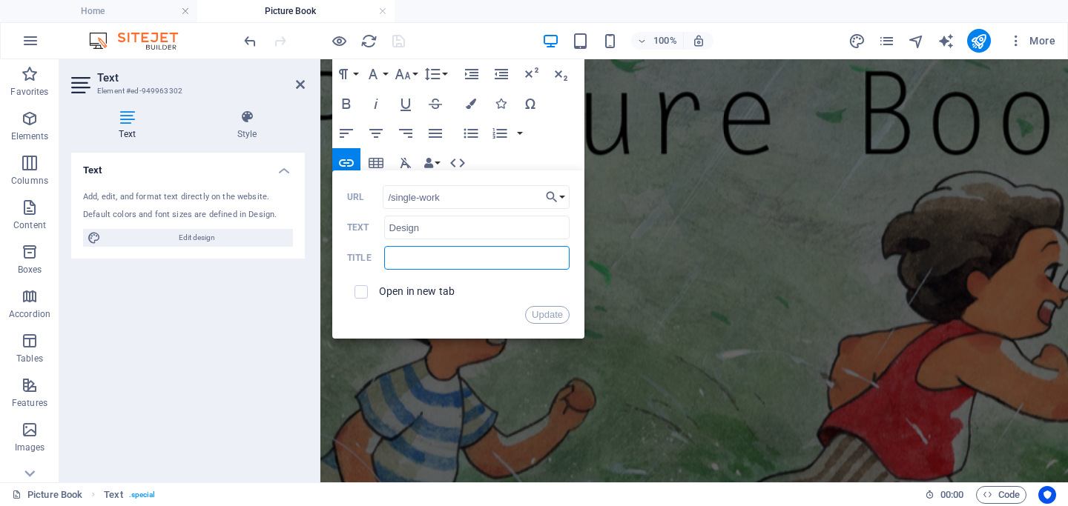
click at [457, 253] on input "text" at bounding box center [476, 258] width 185 height 24
type input "Design"
click at [370, 292] on span at bounding box center [361, 292] width 28 height 28
click at [358, 292] on input "checkbox" at bounding box center [358, 289] width 13 height 13
checkbox input "true"
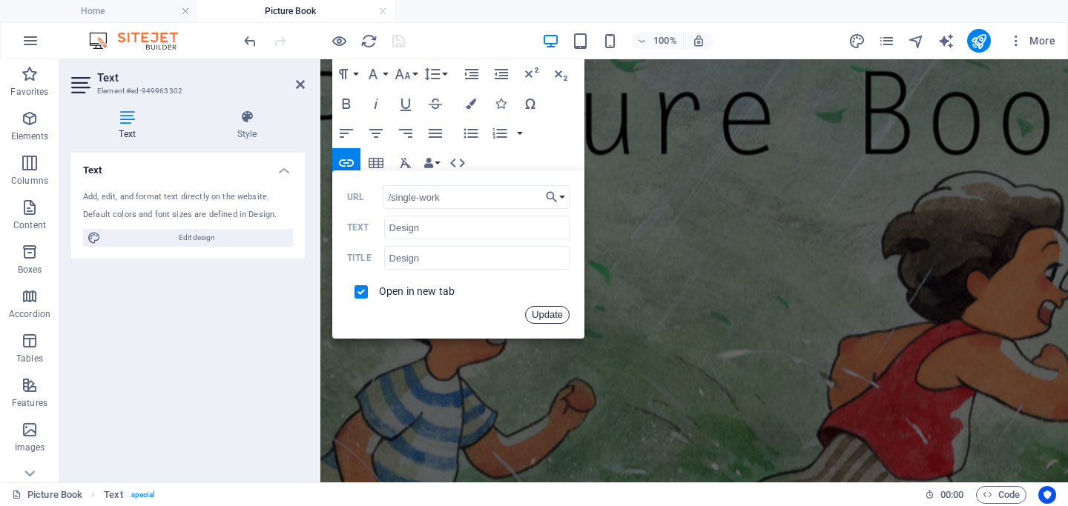
click at [551, 316] on button "Update" at bounding box center [547, 315] width 44 height 18
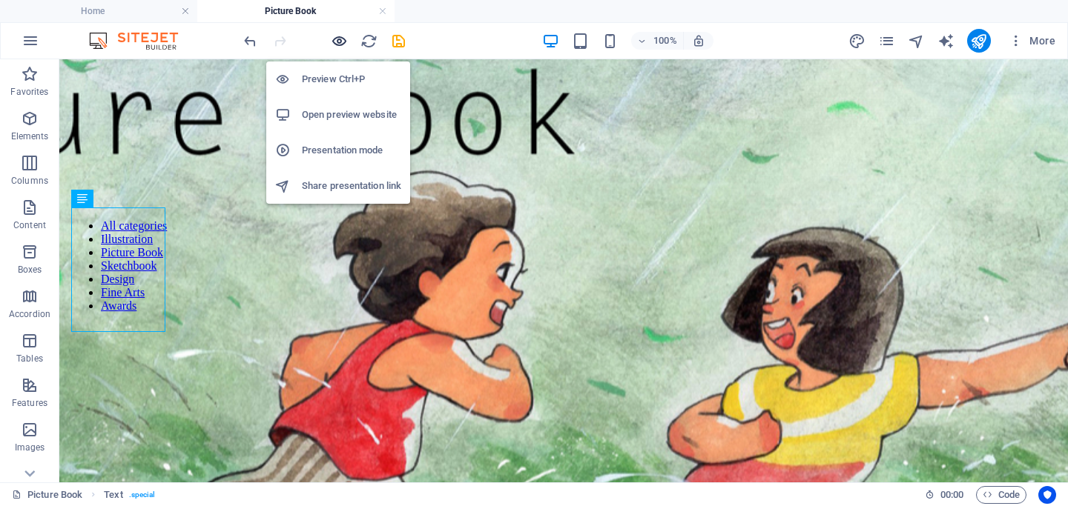
click at [335, 41] on icon "button" at bounding box center [339, 41] width 17 height 17
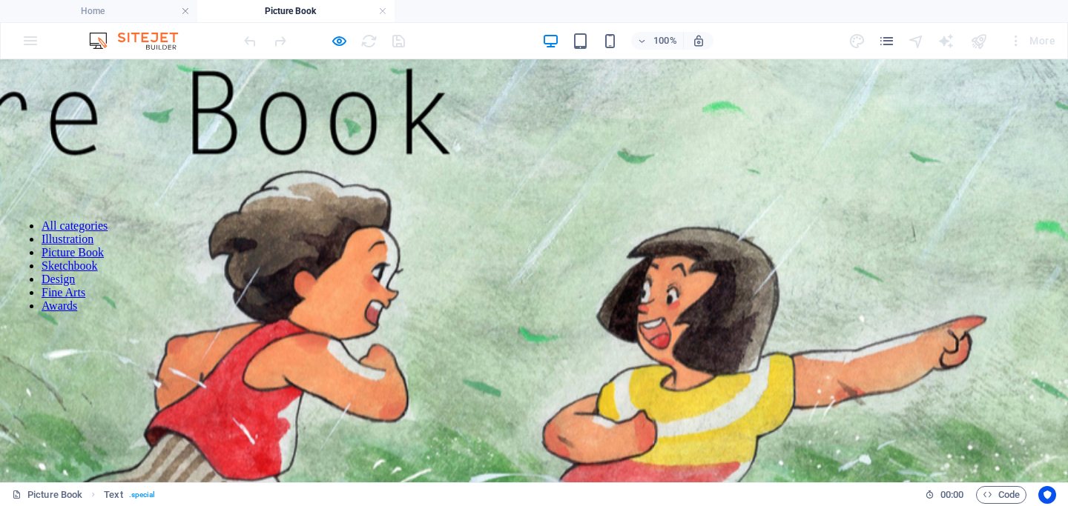
click at [50, 285] on link "Design" at bounding box center [58, 279] width 33 height 13
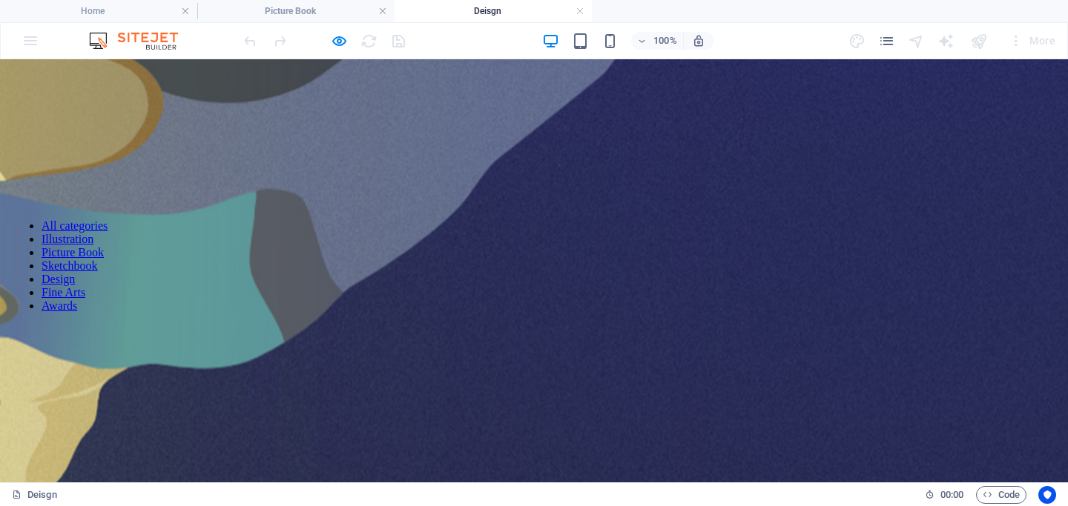
click at [45, 265] on div "All categories Illustration Picture Book Sketchbook Design Fine Arts Awards" at bounding box center [60, 266] width 96 height 117
click at [49, 251] on div "All categories Illustration Picture Book Sketchbook Design Fine Arts Awards" at bounding box center [60, 266] width 96 height 117
click at [578, 12] on link at bounding box center [579, 11] width 9 height 14
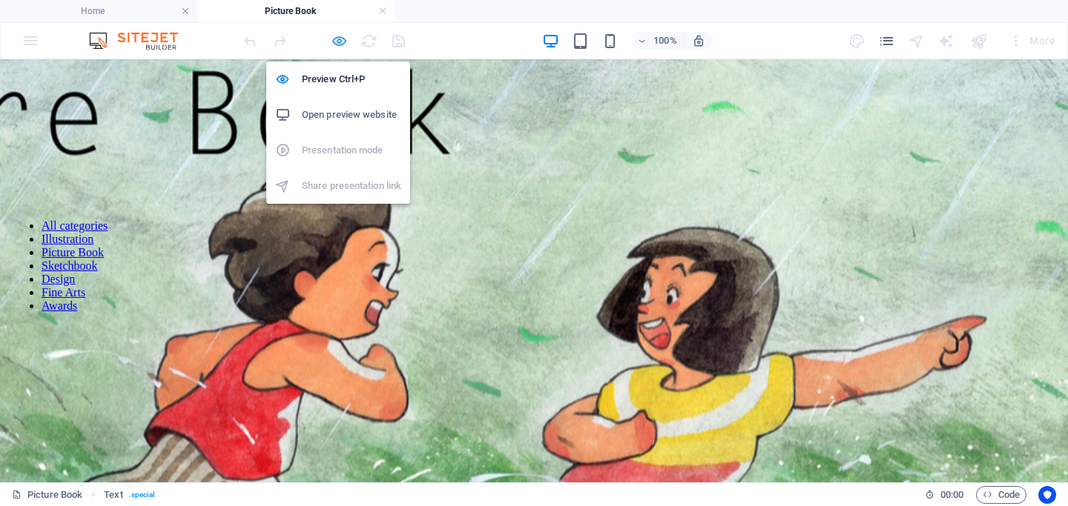
click at [343, 40] on icon "button" at bounding box center [339, 41] width 17 height 17
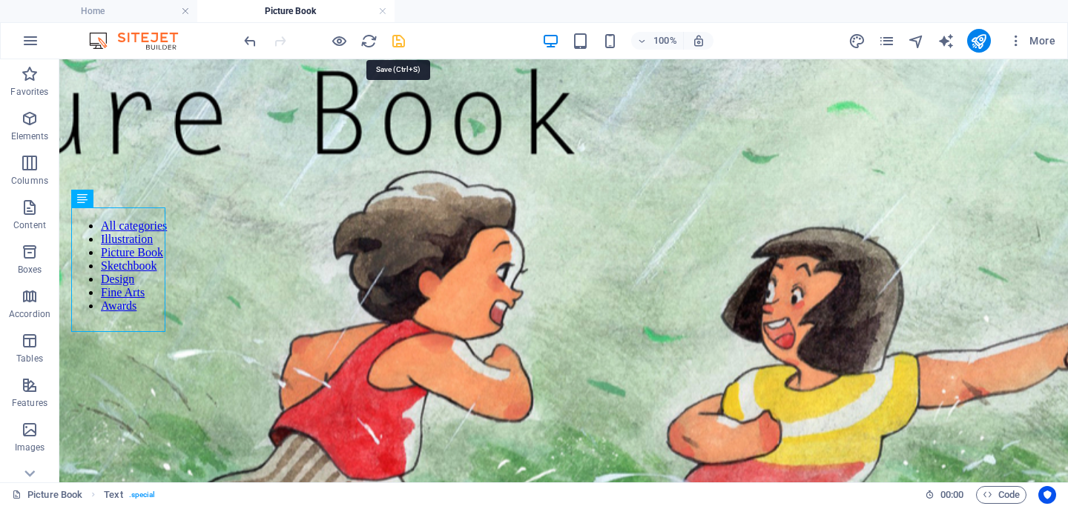
click at [395, 46] on icon "save" at bounding box center [398, 41] width 17 height 17
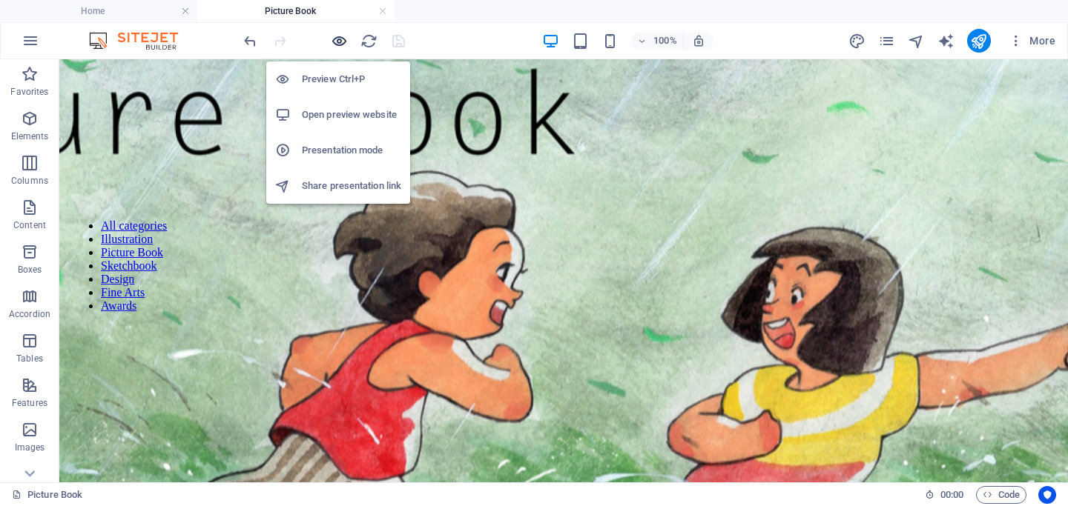
click at [338, 44] on icon "button" at bounding box center [339, 41] width 17 height 17
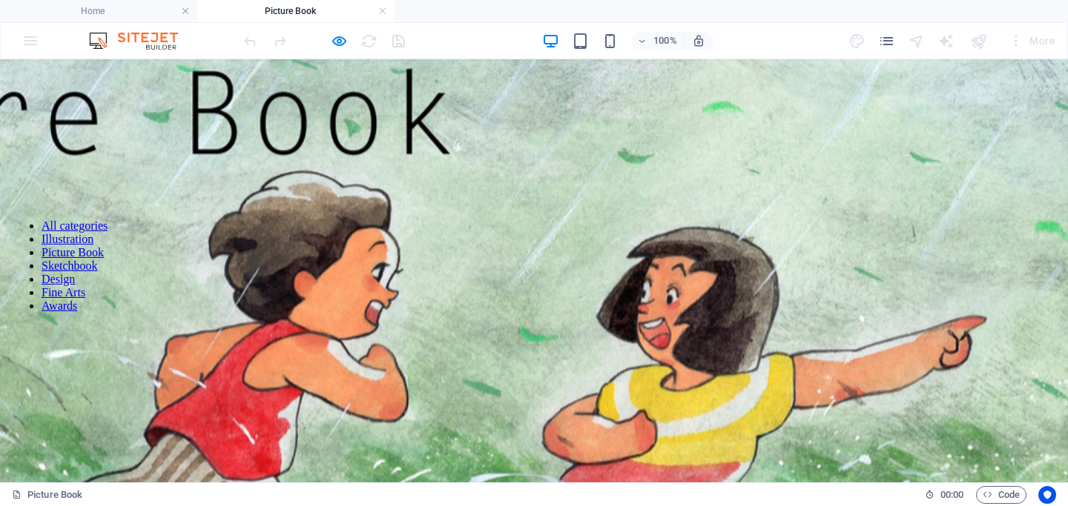
click at [62, 255] on link "Picture Book" at bounding box center [73, 252] width 62 height 13
click at [70, 269] on link "Sketchbook" at bounding box center [70, 265] width 56 height 13
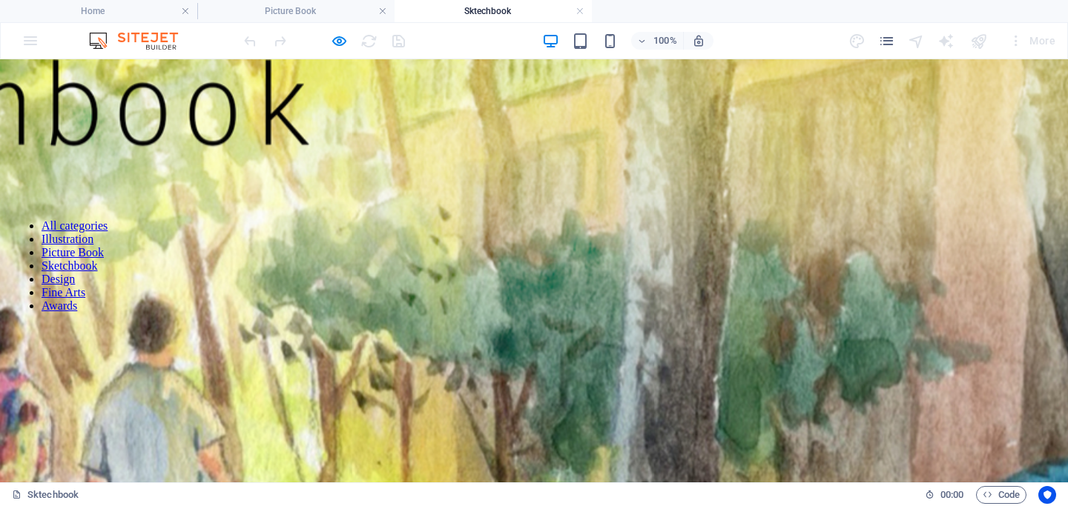
click at [57, 232] on div "All categories Illustration Picture Book Sketchbook Design Fine Arts Awards" at bounding box center [60, 266] width 96 height 117
click at [577, 13] on link at bounding box center [579, 11] width 9 height 14
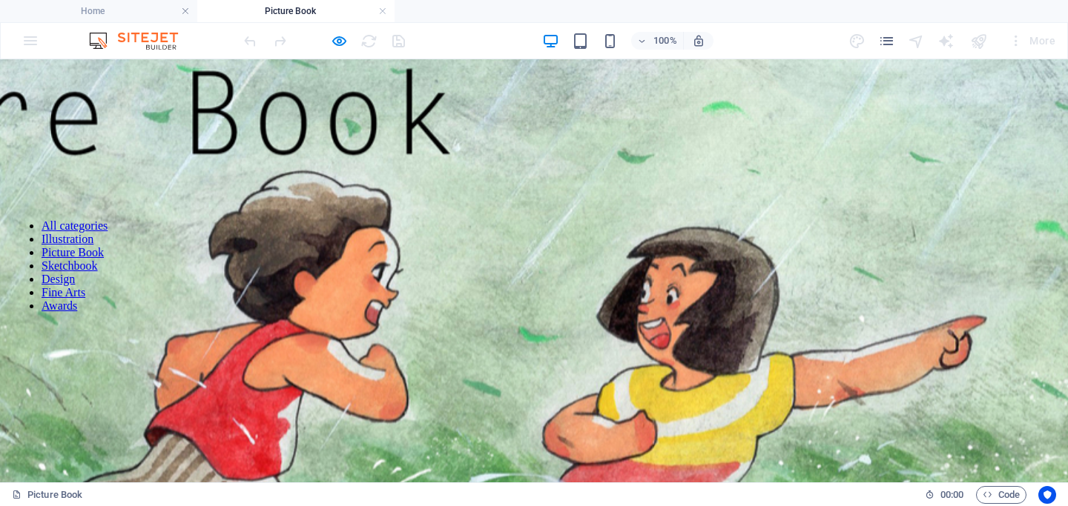
click at [59, 285] on link "Design" at bounding box center [58, 279] width 33 height 13
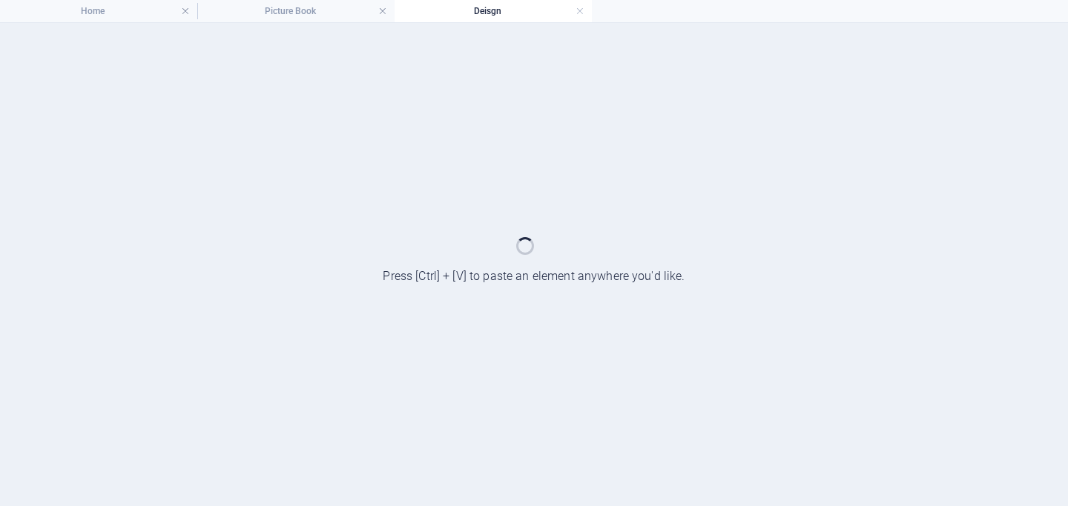
click at [59, 292] on div at bounding box center [534, 264] width 1068 height 483
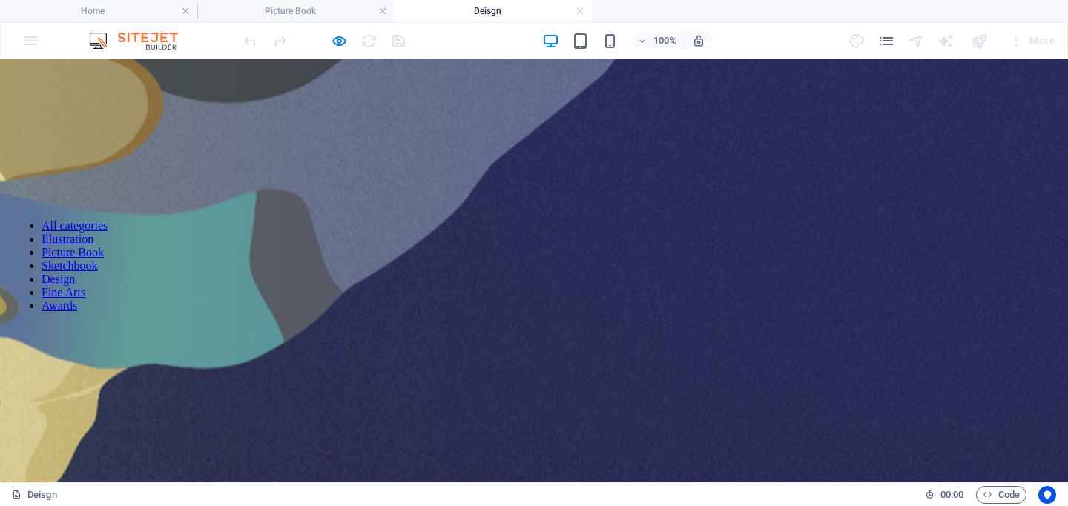
click at [517, 188] on figure at bounding box center [534, 373] width 3378 height 798
click at [580, 12] on link at bounding box center [579, 11] width 9 height 14
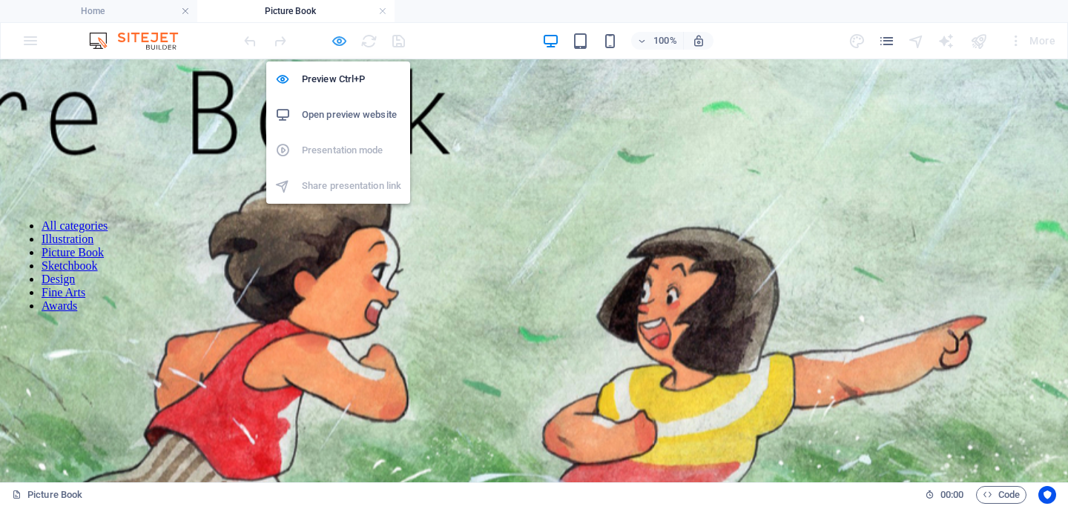
click at [344, 44] on icon "button" at bounding box center [339, 41] width 17 height 17
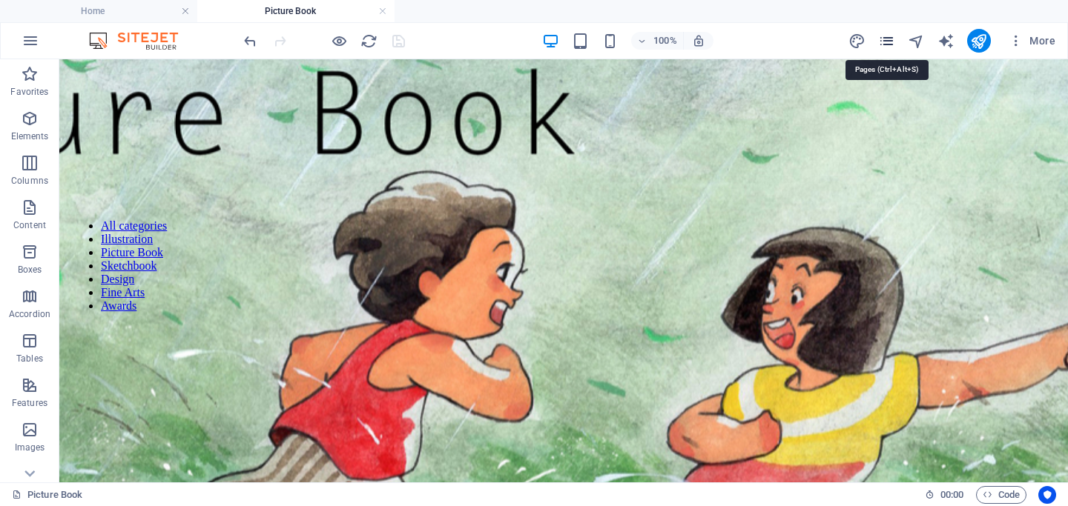
click at [889, 45] on icon "pages" at bounding box center [886, 41] width 17 height 17
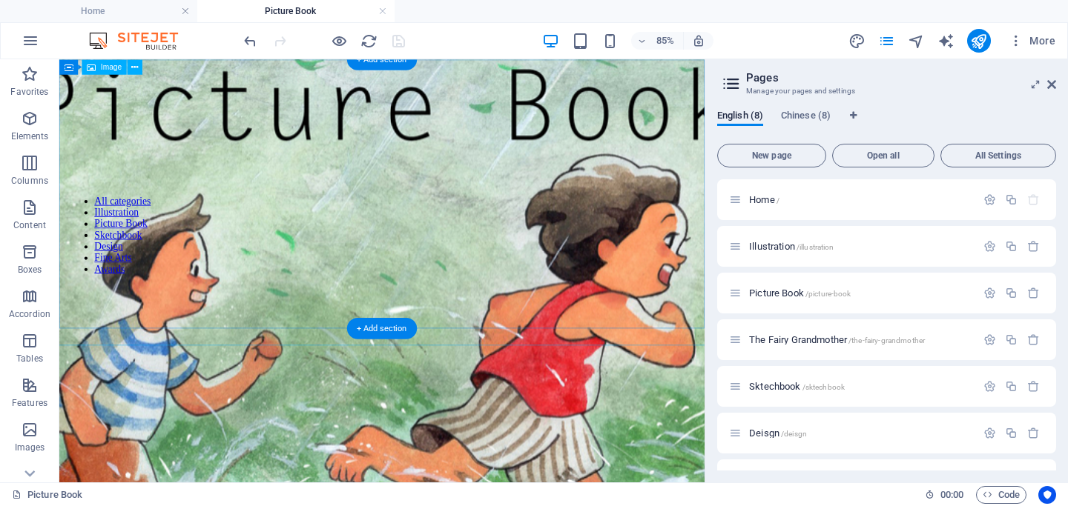
click at [617, 305] on figure at bounding box center [439, 383] width 2392 height 801
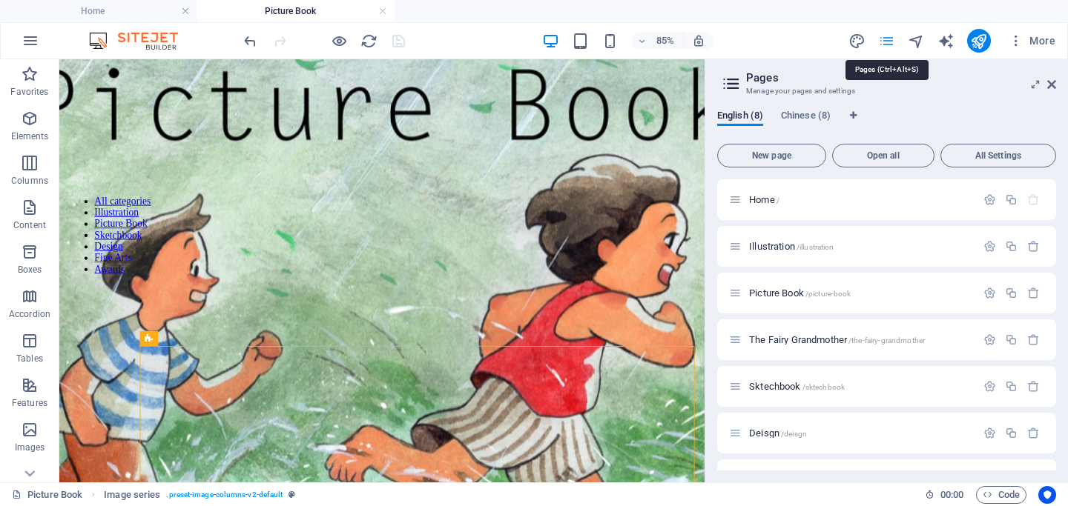
click at [886, 38] on icon "pages" at bounding box center [886, 41] width 17 height 17
click at [884, 42] on icon "pages" at bounding box center [886, 41] width 17 height 17
click at [1051, 82] on icon at bounding box center [1051, 85] width 9 height 12
